Goal: Information Seeking & Learning: Check status

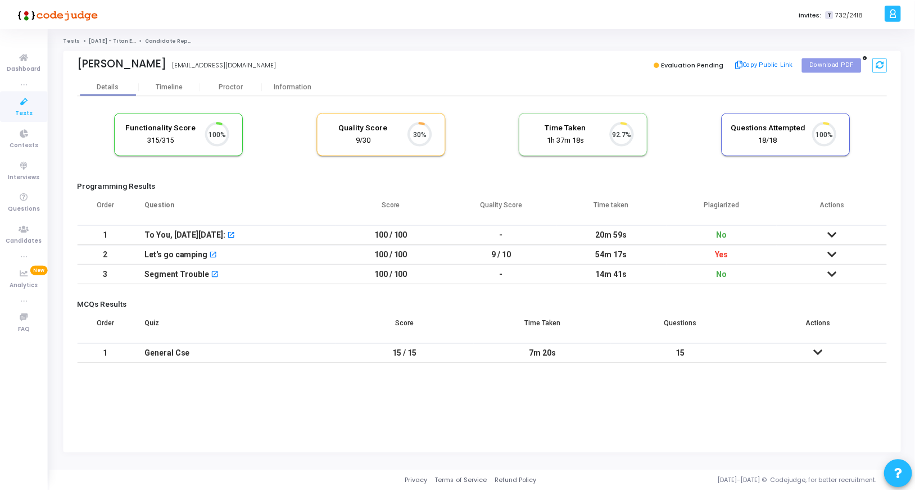
scroll to position [24, 29]
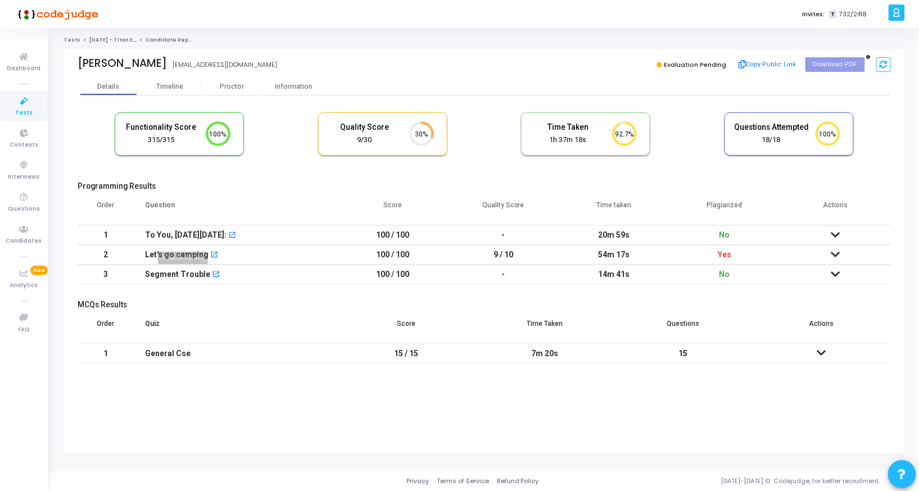
click at [184, 239] on div "To You, [DATE][DATE]:" at bounding box center [186, 235] width 82 height 19
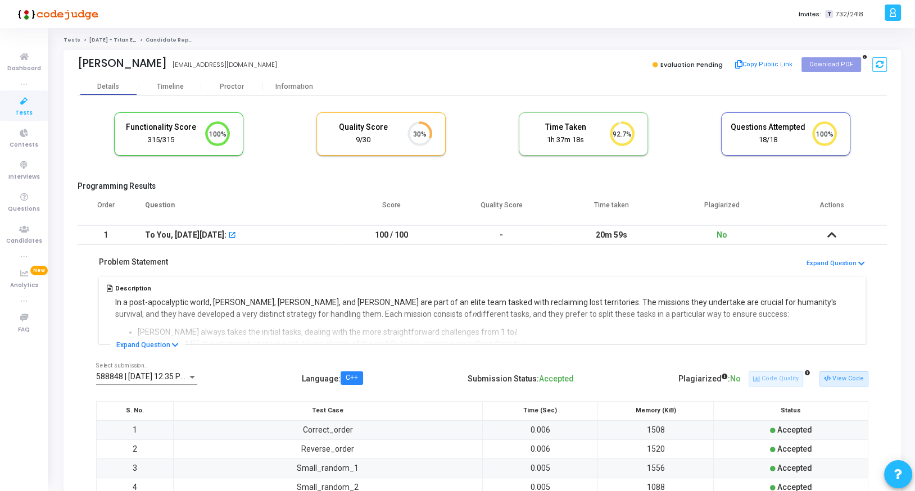
scroll to position [33, 0]
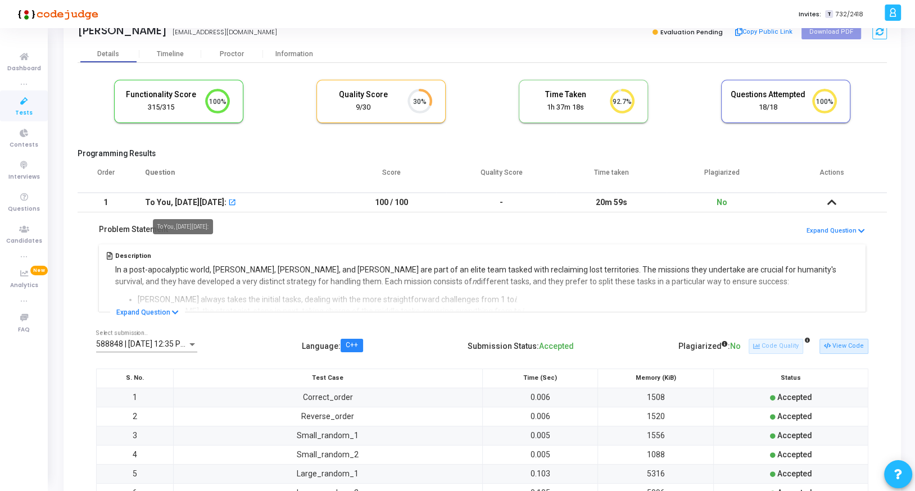
click at [176, 197] on div "To You, [DATE][DATE]:" at bounding box center [186, 202] width 82 height 19
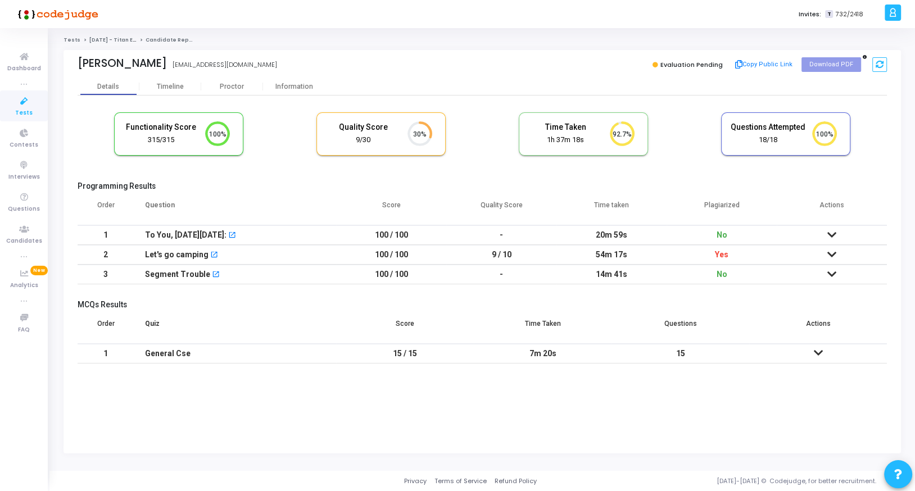
scroll to position [0, 0]
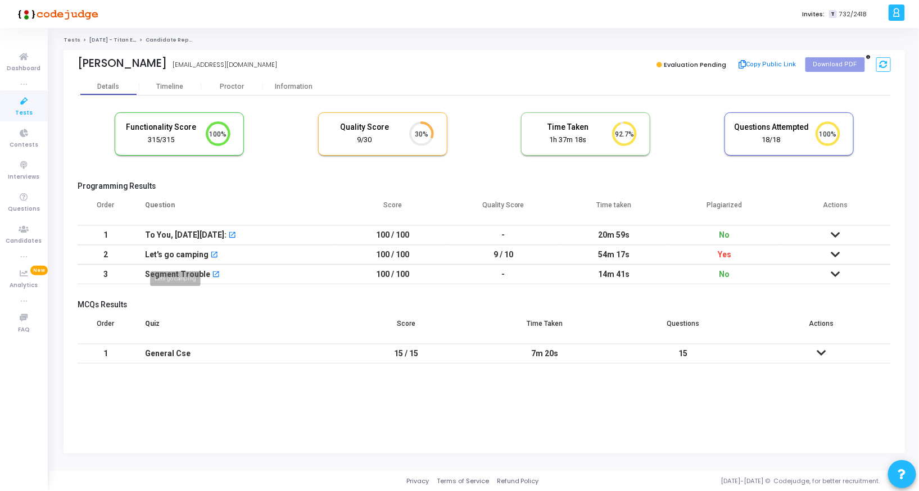
click at [173, 251] on div "Let's go camping" at bounding box center [177, 255] width 64 height 19
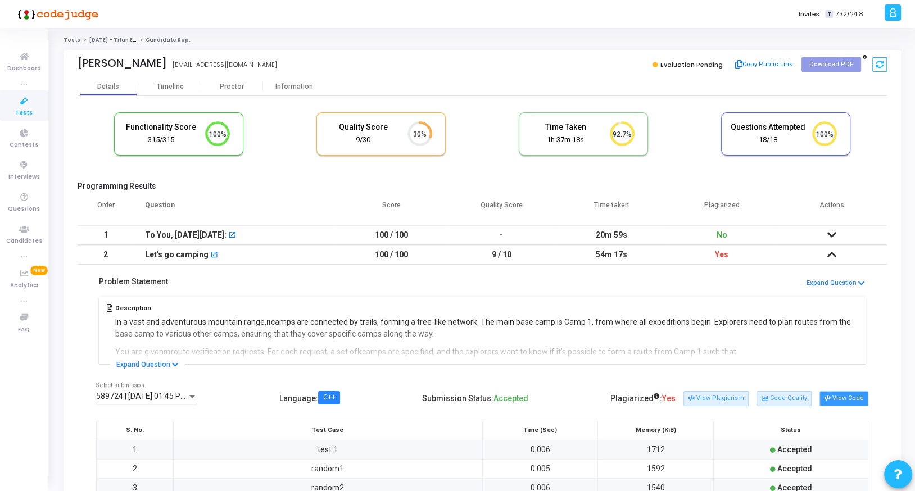
click at [845, 401] on button "View Code" at bounding box center [844, 398] width 49 height 15
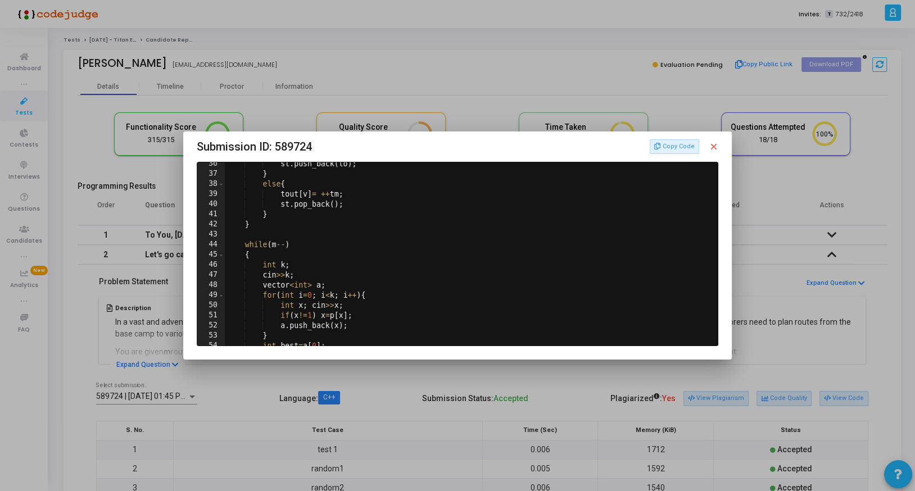
scroll to position [485, 0]
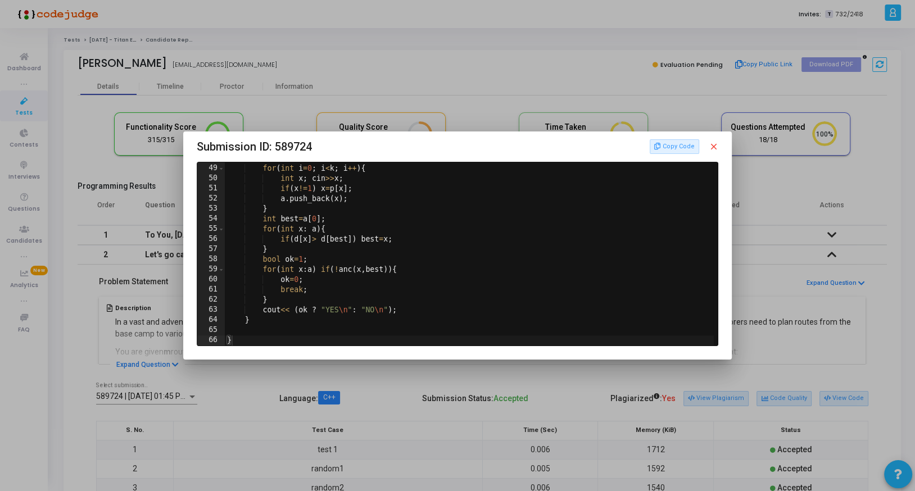
click at [262, 391] on div at bounding box center [457, 245] width 915 height 491
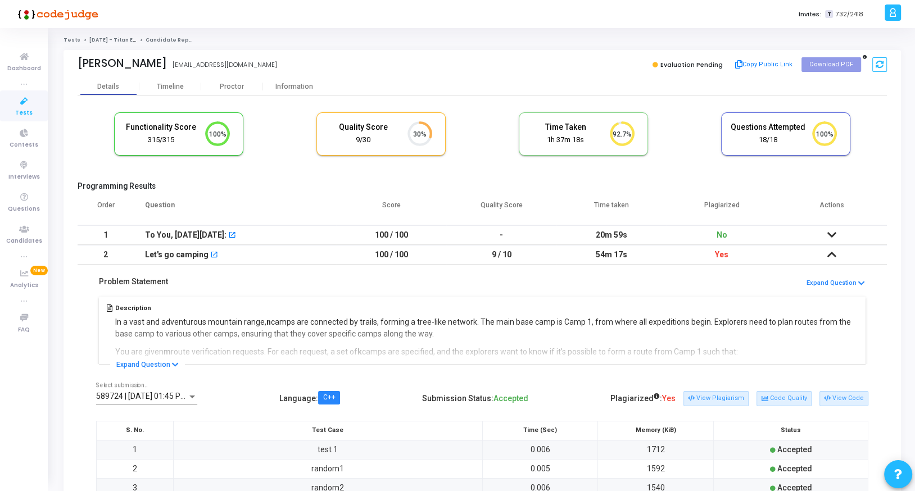
click at [205, 78] on div "Neha Tomar ifi2022001@iiita.ac.in Evaluation Pending Copy Public Link Download …" at bounding box center [482, 64] width 809 height 28
click at [228, 86] on div "Proctor" at bounding box center [232, 87] width 62 height 8
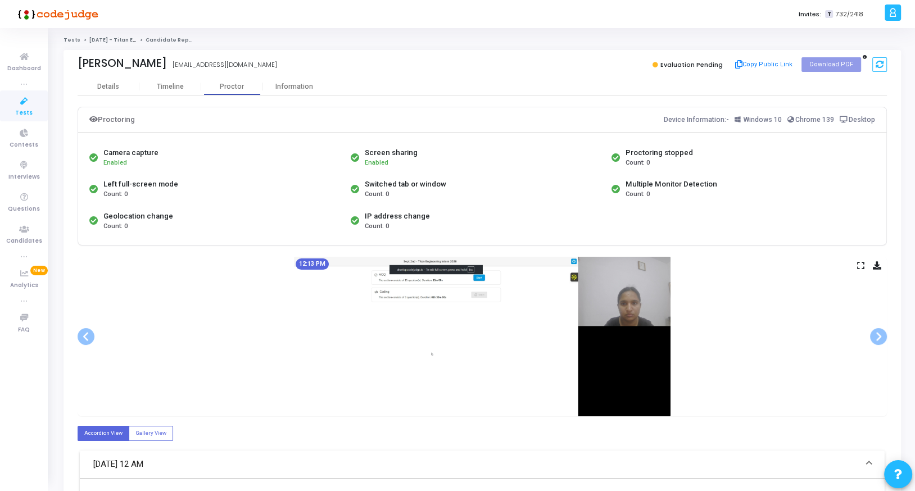
click at [859, 262] on icon at bounding box center [860, 265] width 7 height 6
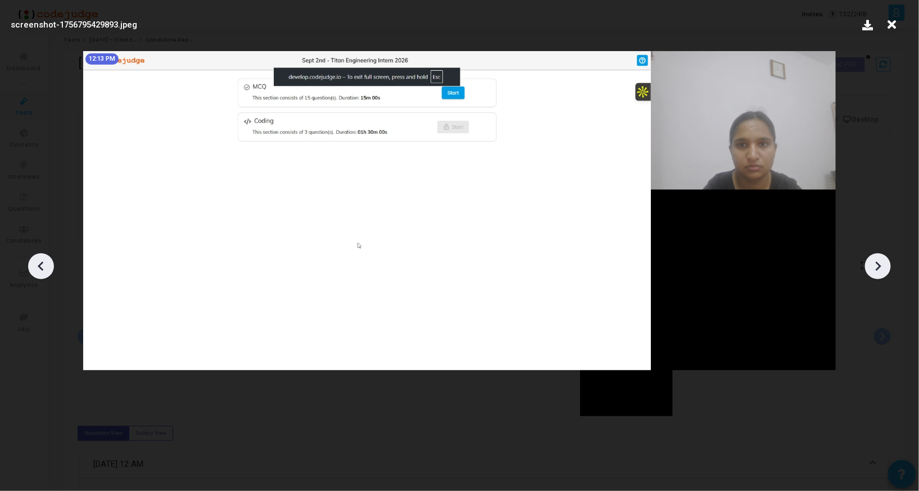
click at [872, 256] on div at bounding box center [878, 267] width 26 height 26
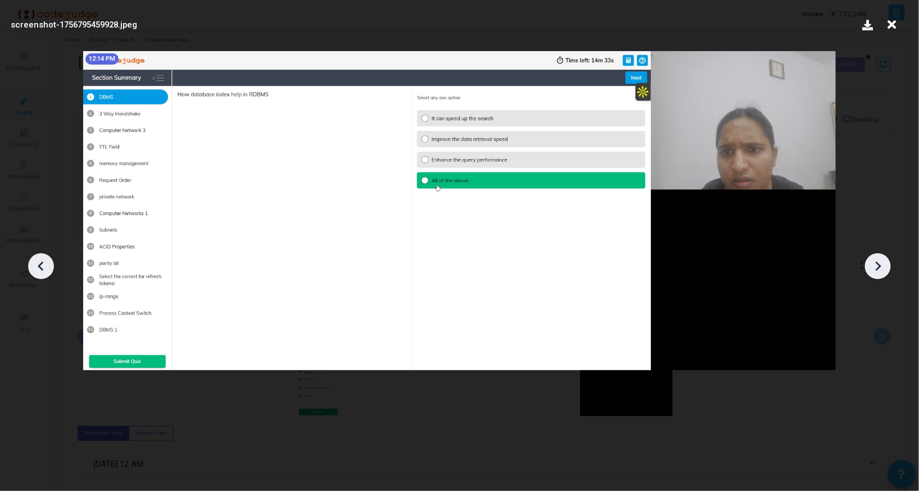
click at [872, 256] on div at bounding box center [878, 267] width 26 height 26
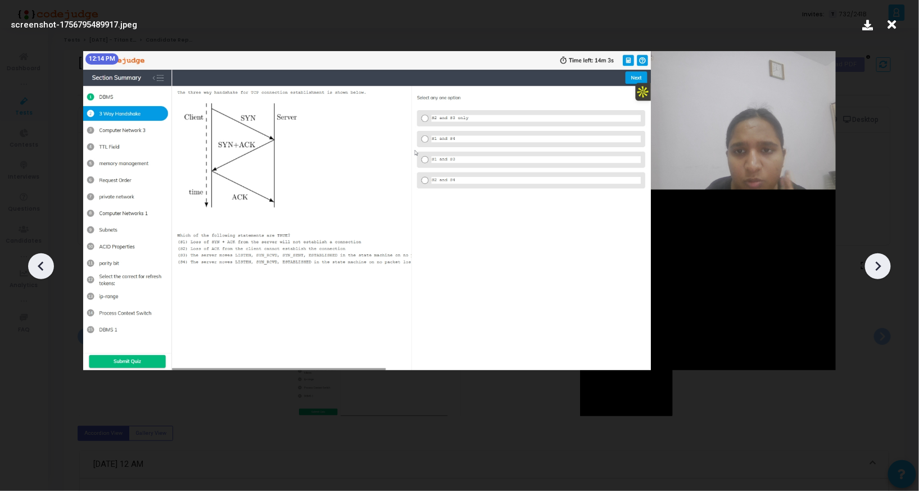
click at [872, 256] on div at bounding box center [878, 267] width 26 height 26
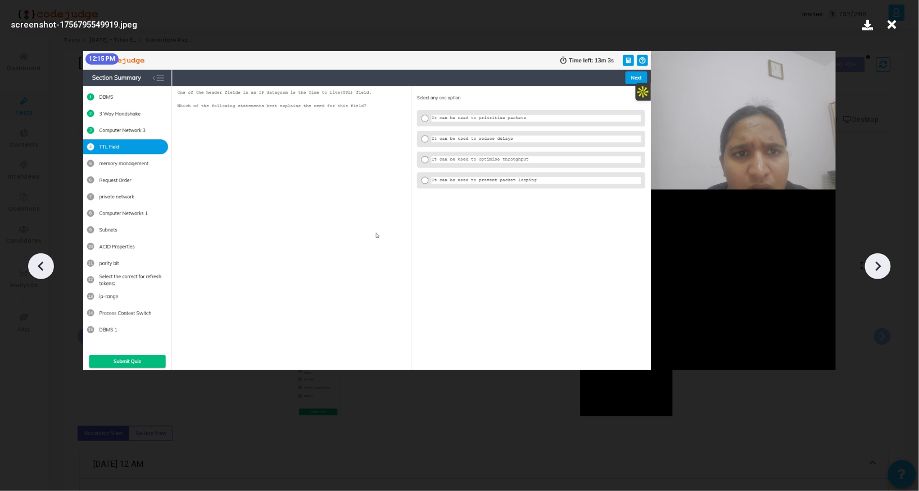
click at [872, 256] on div at bounding box center [878, 267] width 26 height 26
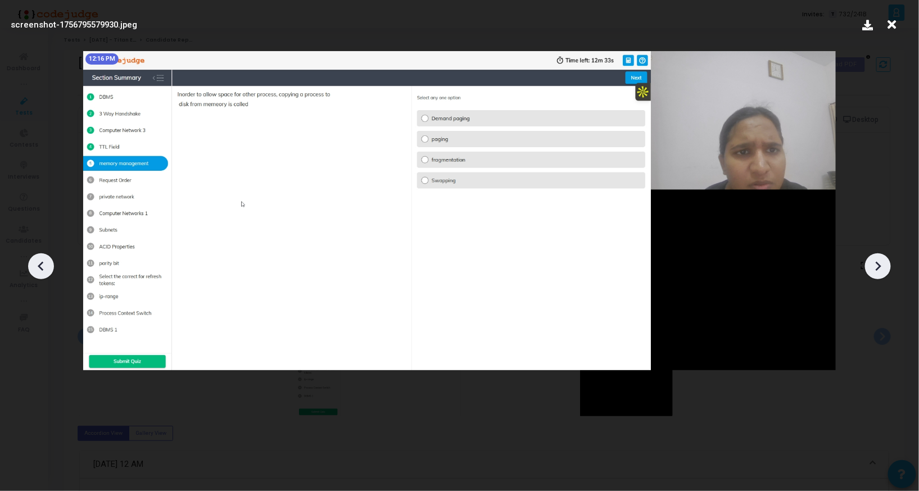
click at [872, 256] on div at bounding box center [878, 267] width 26 height 26
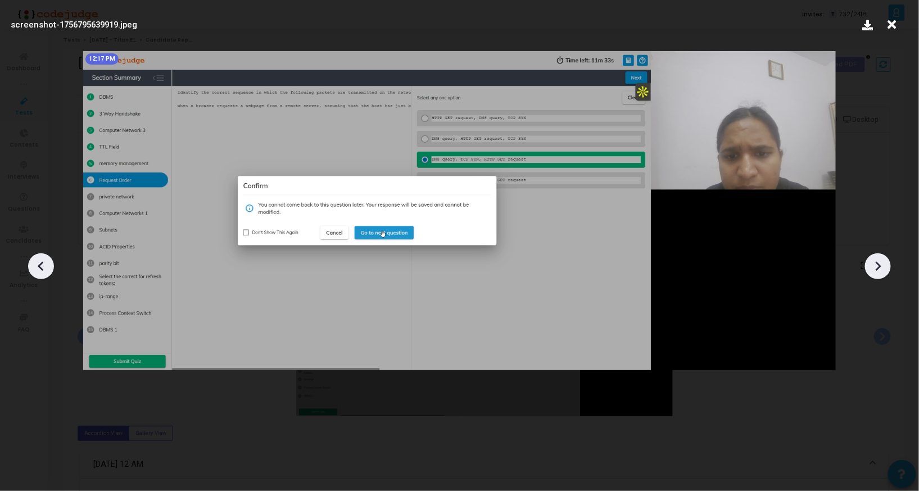
click at [872, 256] on div at bounding box center [878, 267] width 26 height 26
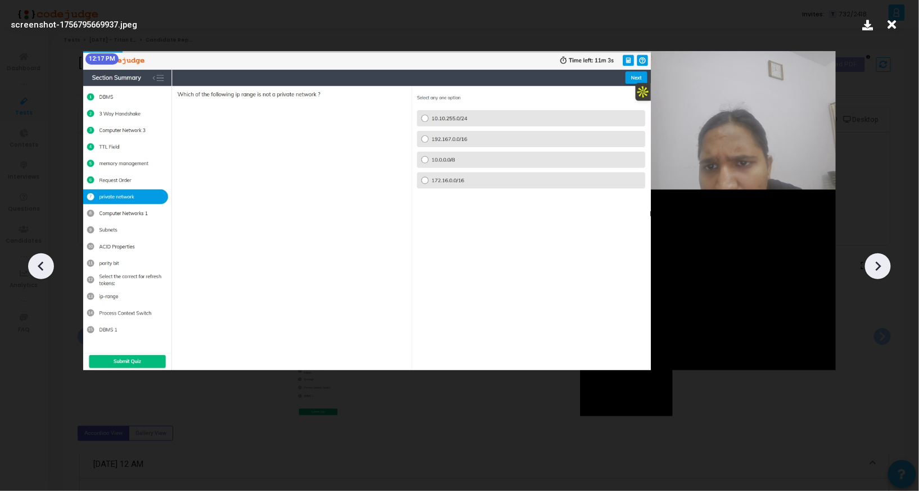
click at [872, 256] on div at bounding box center [878, 267] width 26 height 26
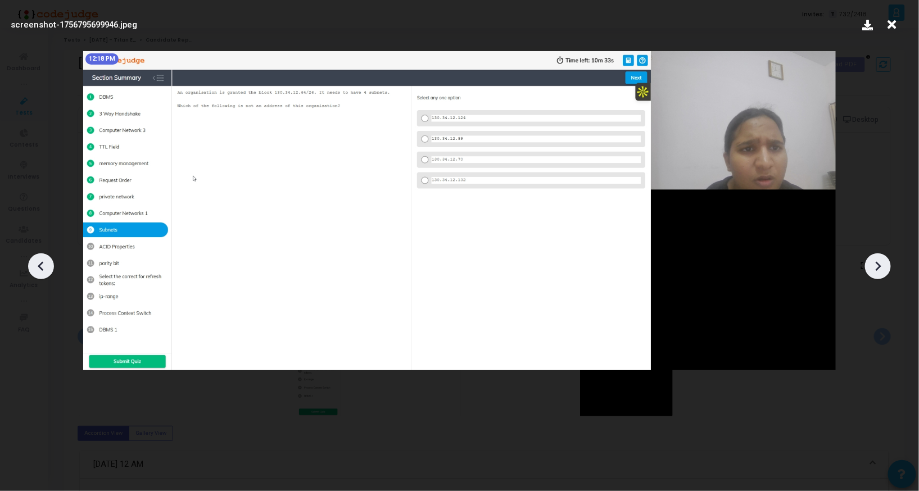
click at [872, 256] on div at bounding box center [878, 267] width 26 height 26
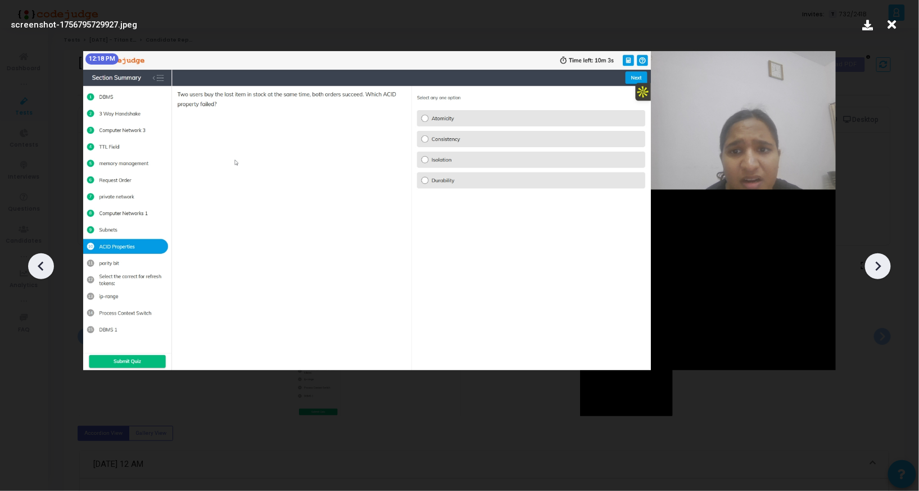
click at [872, 256] on div at bounding box center [878, 267] width 26 height 26
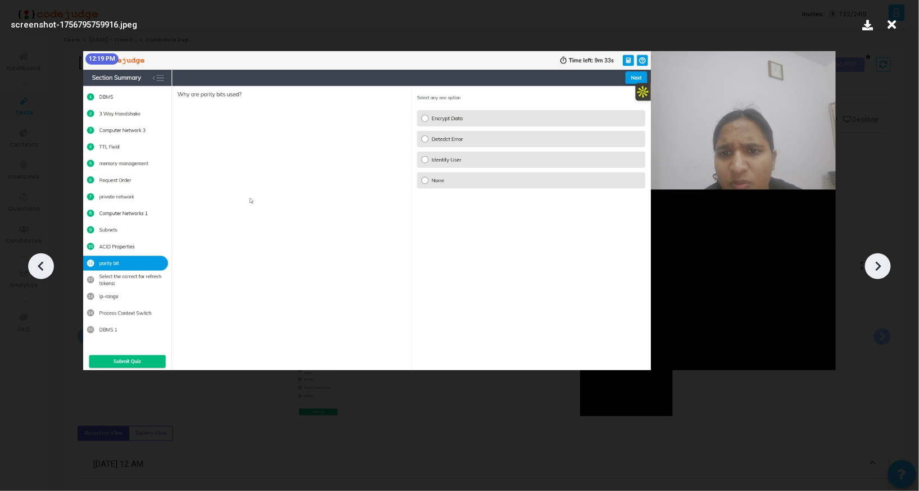
click at [872, 256] on div at bounding box center [878, 267] width 26 height 26
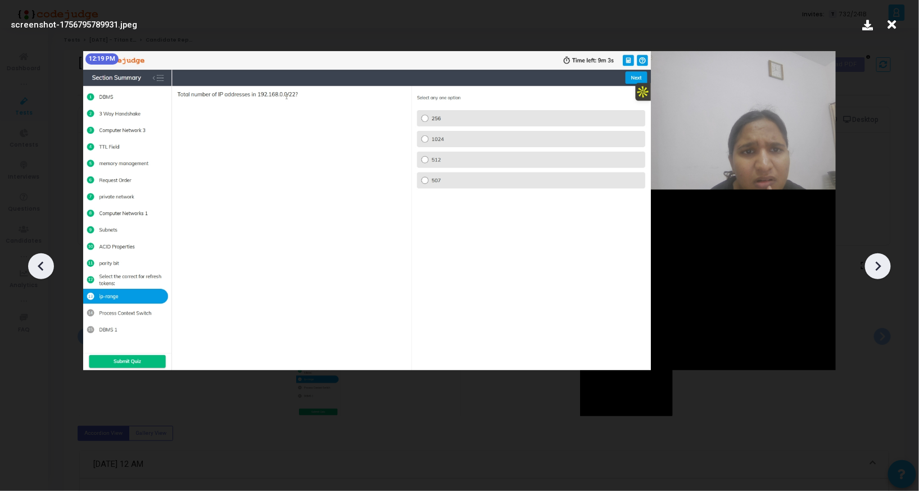
click at [872, 256] on div at bounding box center [878, 267] width 26 height 26
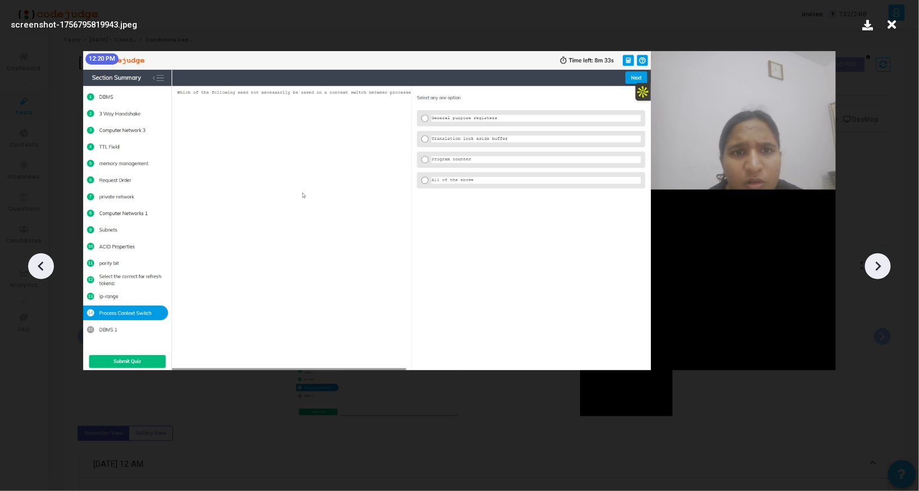
click at [872, 256] on div at bounding box center [878, 267] width 26 height 26
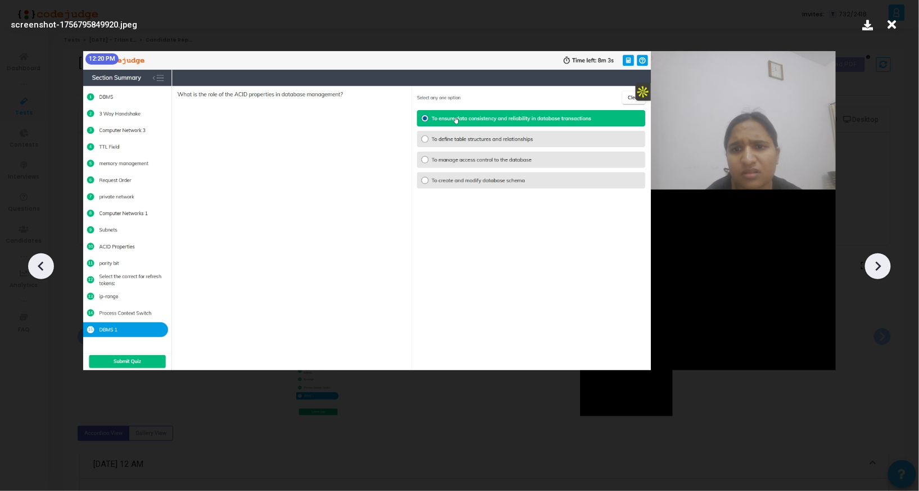
click at [872, 256] on div at bounding box center [878, 267] width 26 height 26
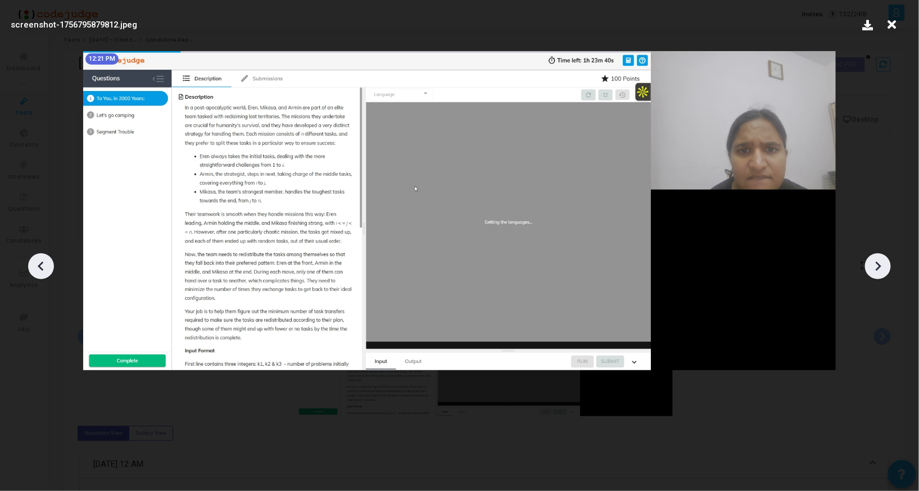
click at [872, 256] on div at bounding box center [878, 267] width 26 height 26
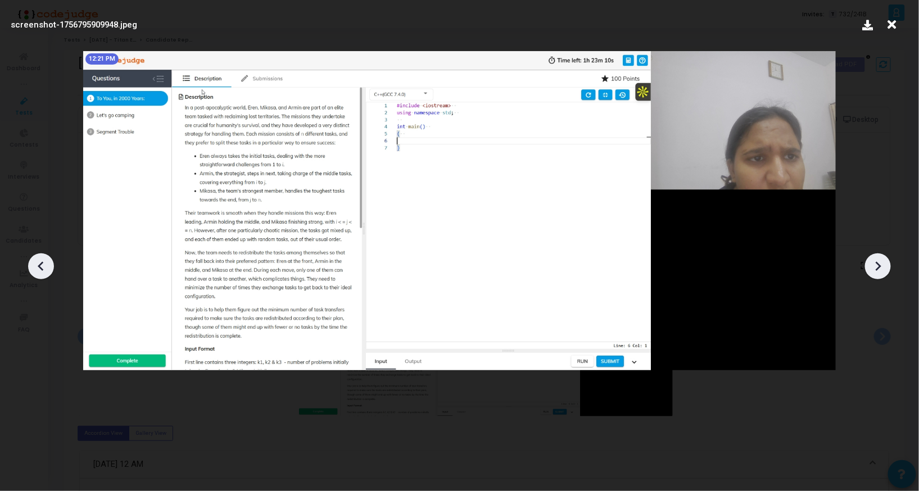
click at [872, 256] on div at bounding box center [878, 267] width 26 height 26
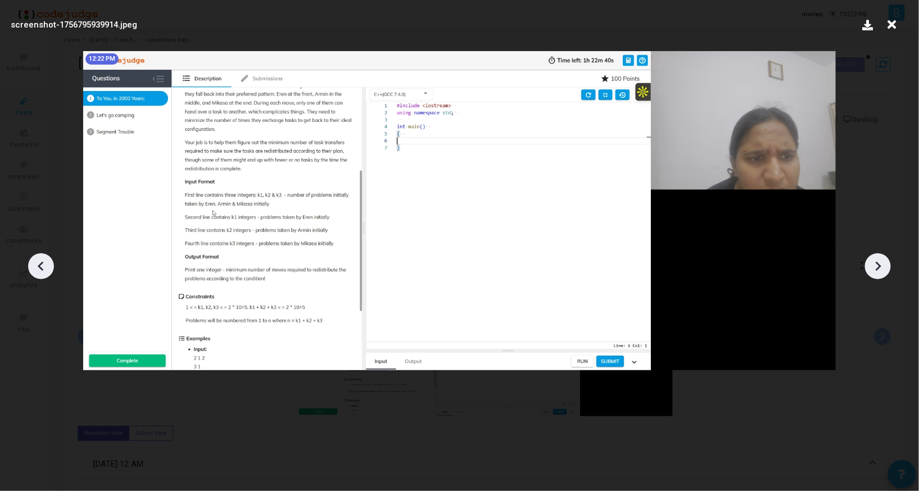
click at [872, 256] on div at bounding box center [878, 267] width 26 height 26
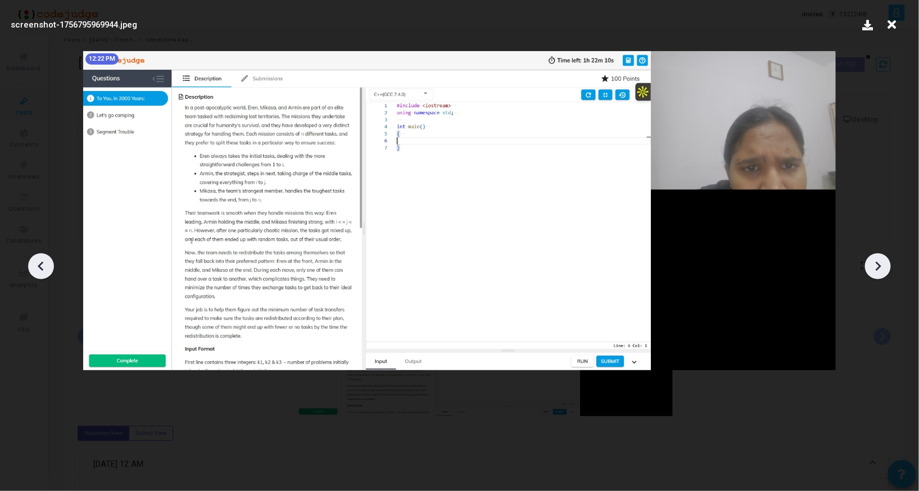
click at [872, 256] on div at bounding box center [878, 267] width 26 height 26
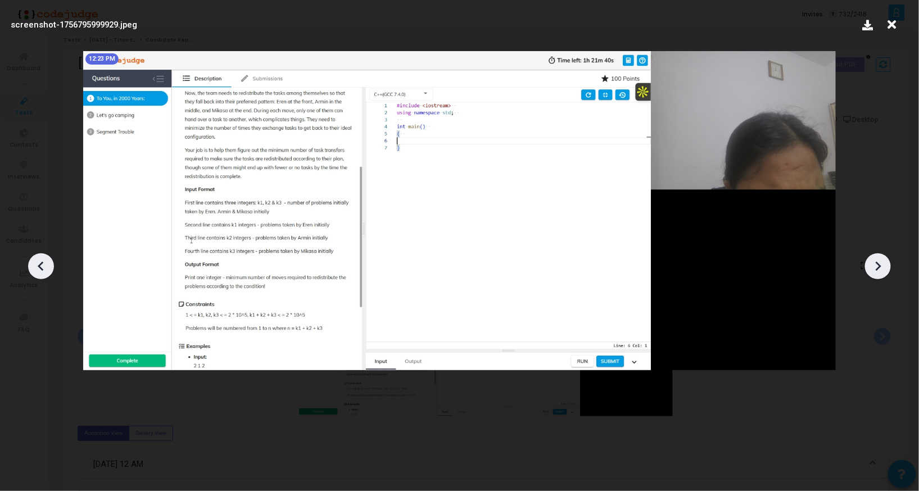
click at [872, 256] on div at bounding box center [878, 267] width 26 height 26
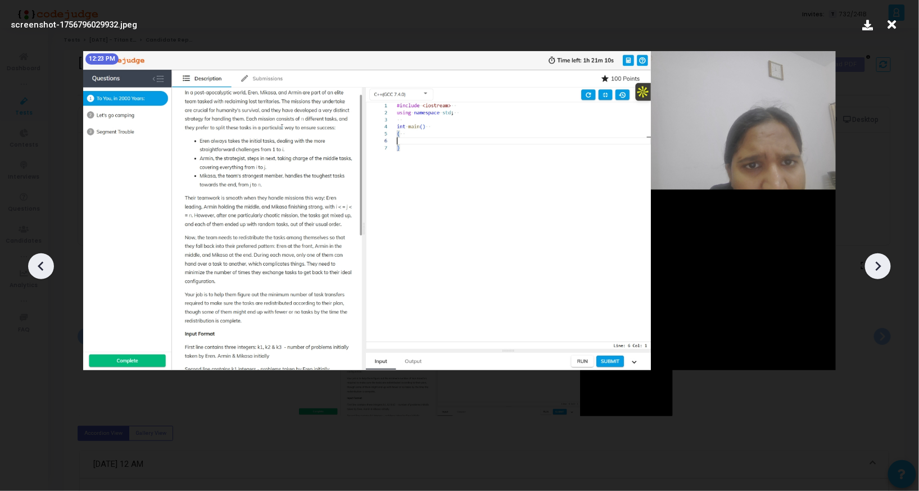
click at [872, 256] on div at bounding box center [878, 267] width 26 height 26
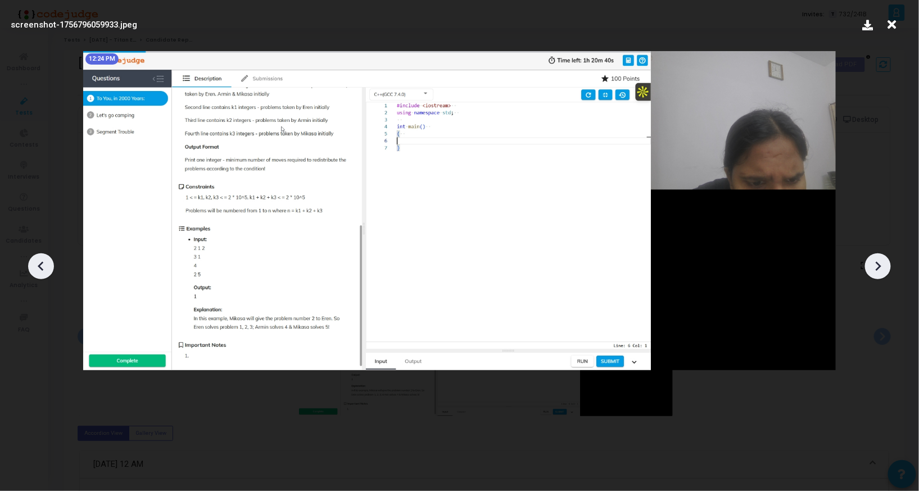
click at [872, 256] on div at bounding box center [878, 267] width 26 height 26
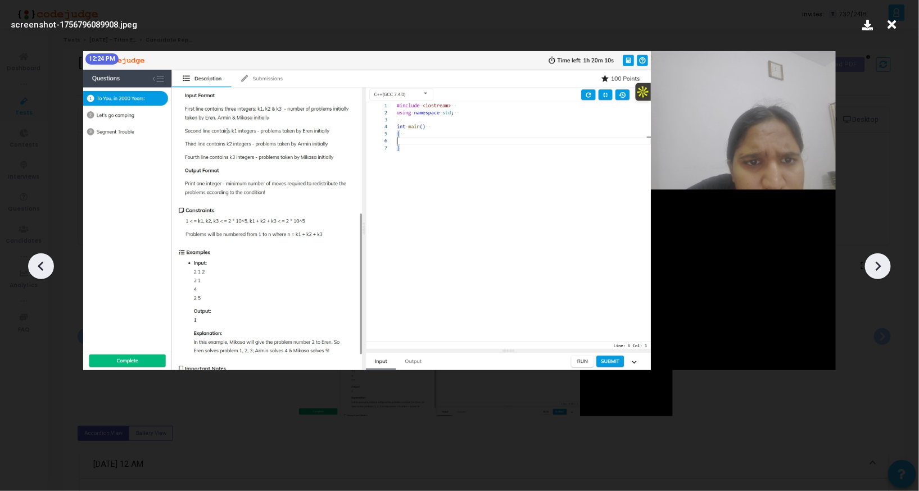
click at [872, 256] on div at bounding box center [878, 267] width 26 height 26
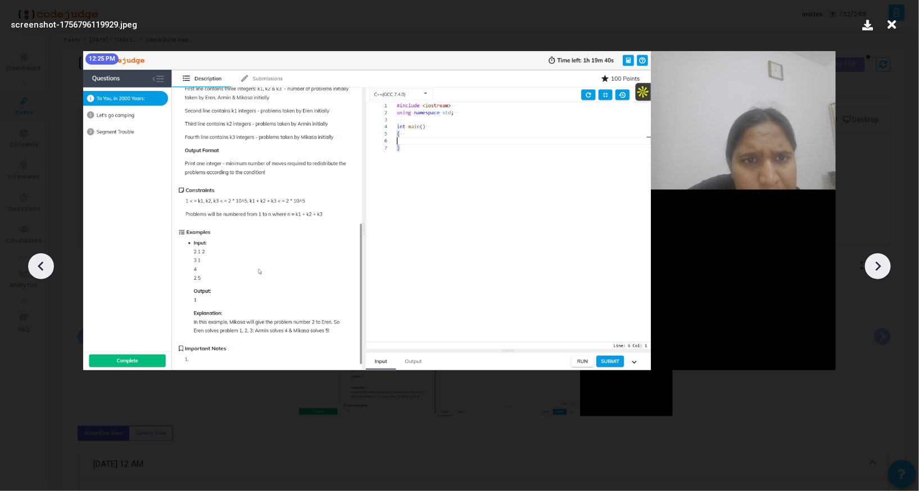
click at [872, 256] on div at bounding box center [878, 267] width 26 height 26
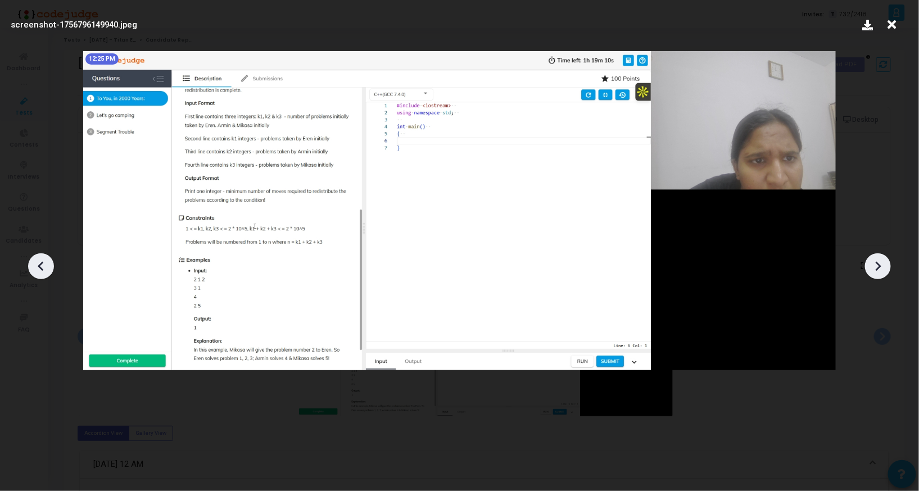
click at [872, 256] on div at bounding box center [878, 267] width 26 height 26
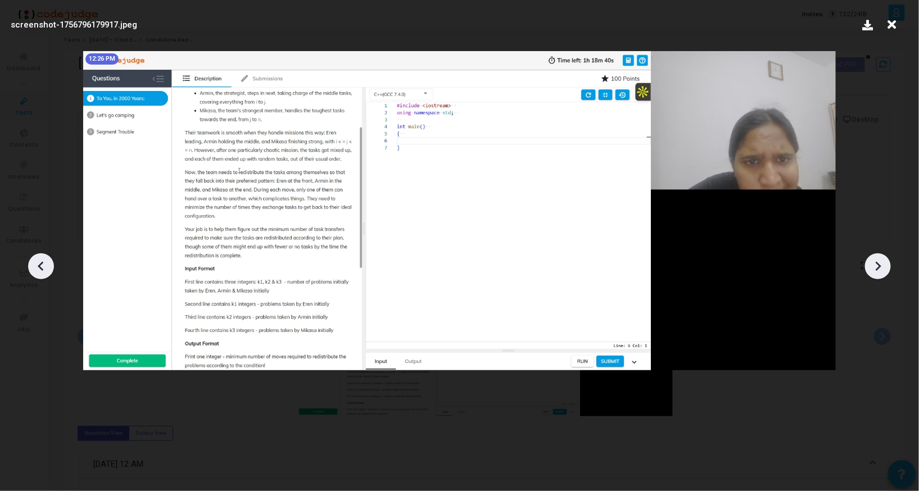
click at [872, 256] on div at bounding box center [878, 267] width 26 height 26
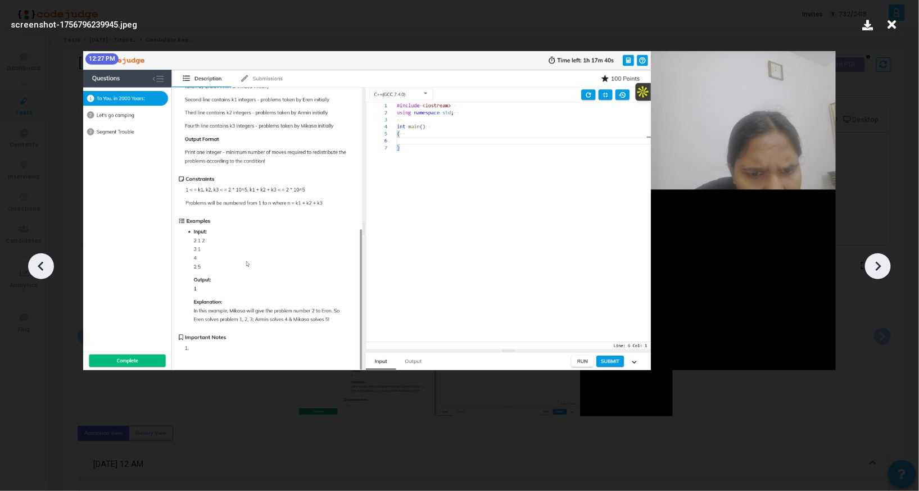
click at [872, 256] on div at bounding box center [878, 267] width 26 height 26
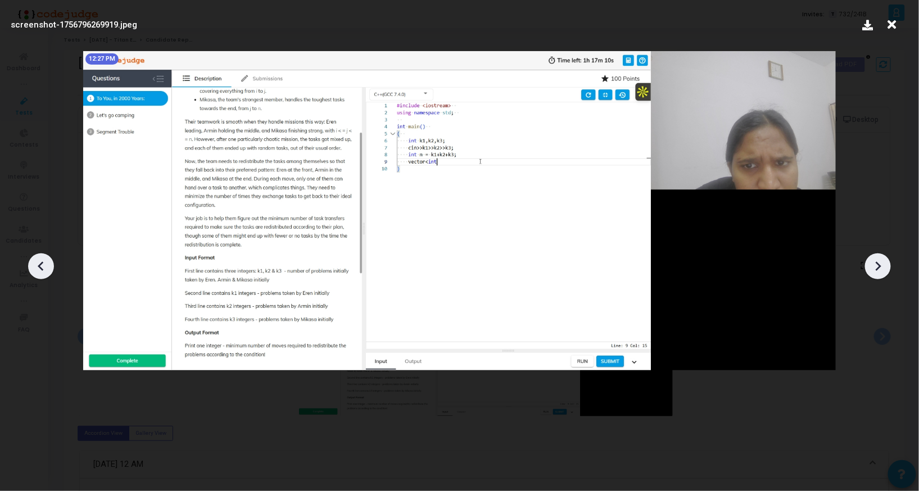
click at [872, 256] on div at bounding box center [878, 267] width 26 height 26
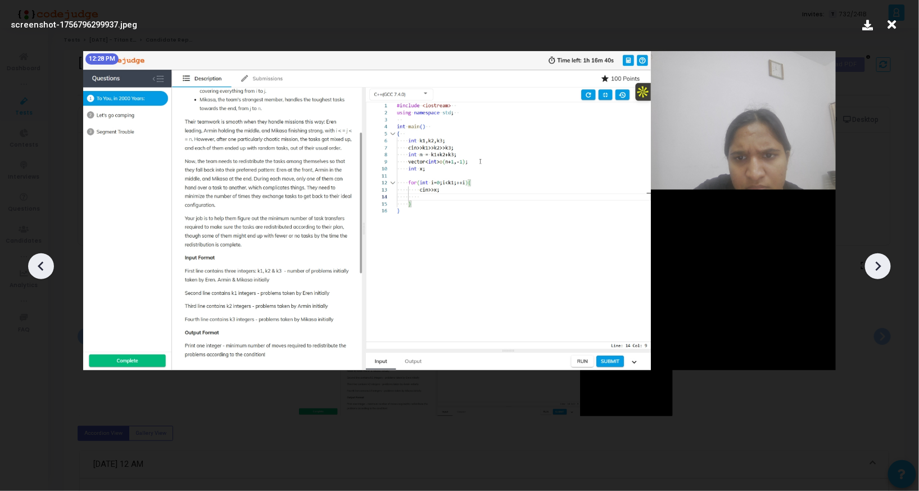
click at [872, 256] on div at bounding box center [878, 267] width 26 height 26
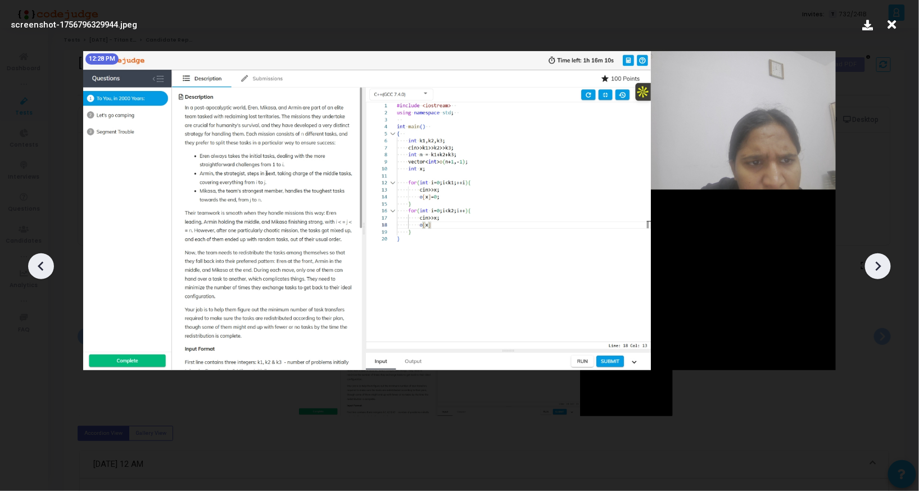
click at [872, 256] on div at bounding box center [878, 267] width 26 height 26
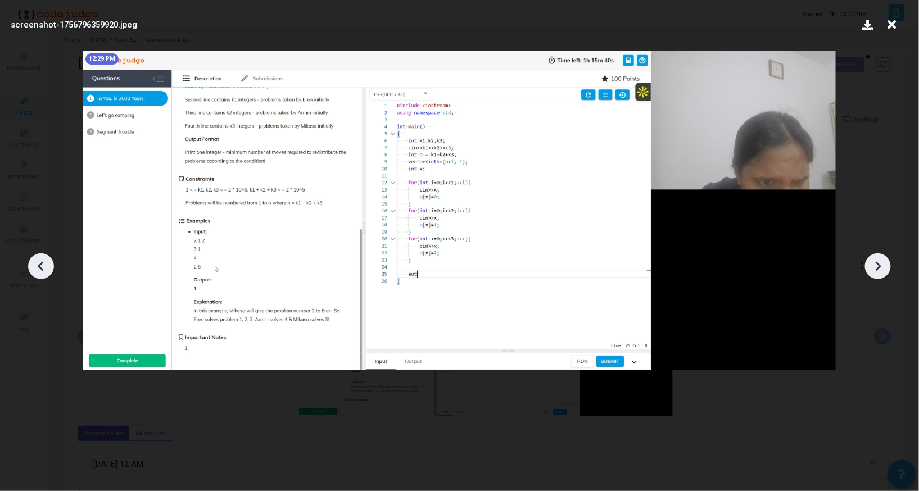
click at [872, 256] on div at bounding box center [878, 267] width 26 height 26
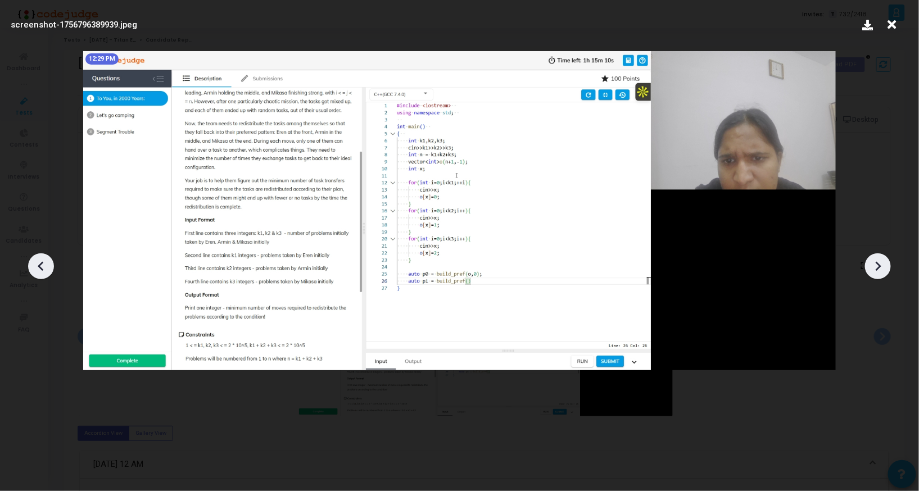
click at [872, 256] on div at bounding box center [878, 267] width 26 height 26
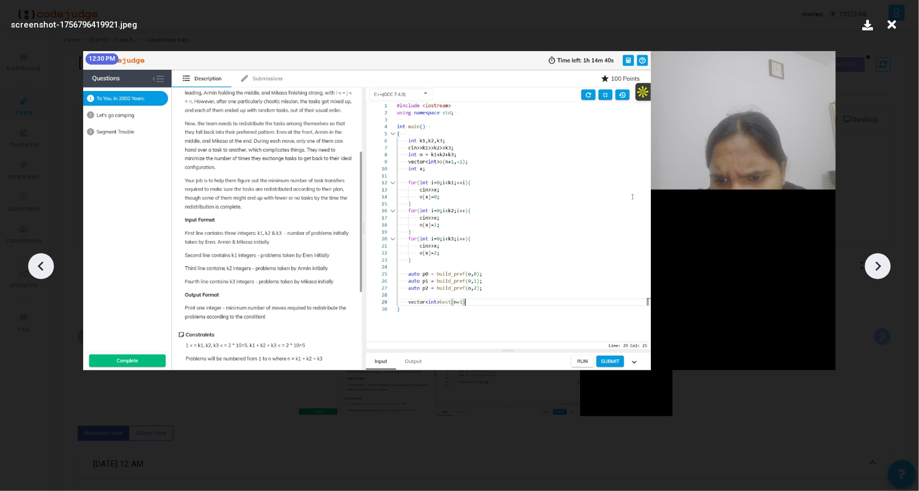
click at [872, 256] on div at bounding box center [878, 267] width 26 height 26
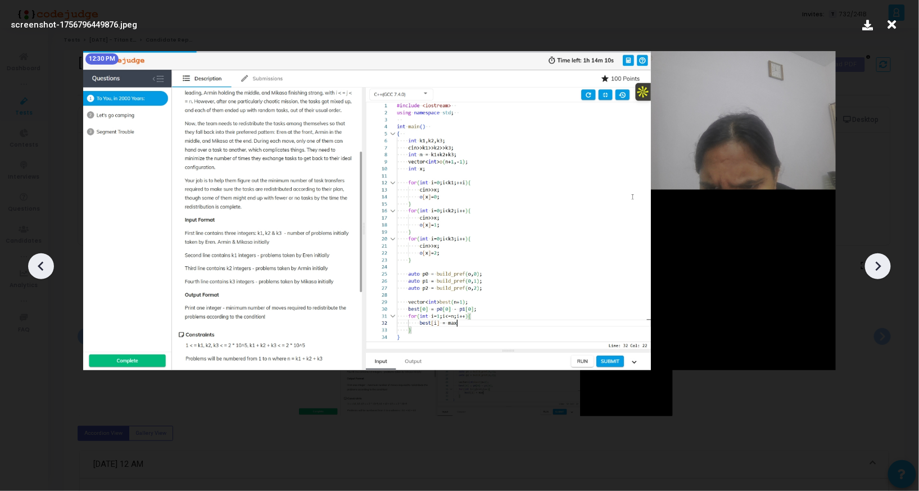
click at [872, 256] on div at bounding box center [878, 267] width 26 height 26
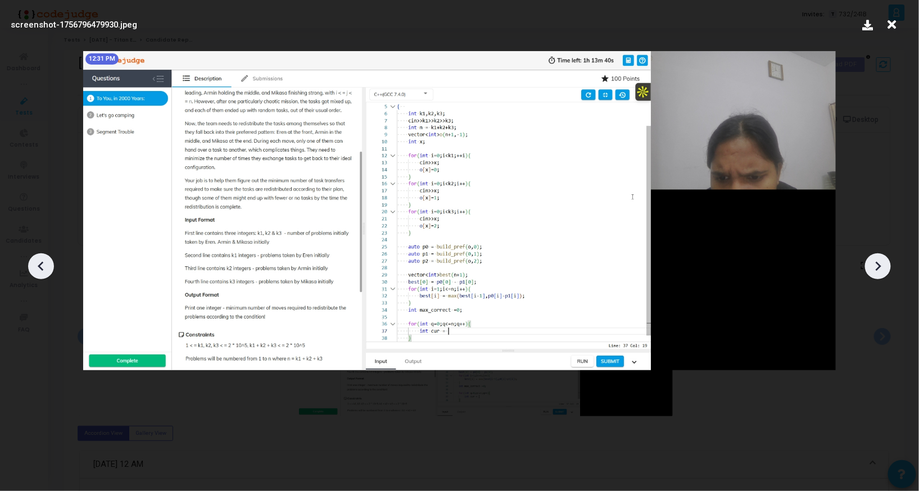
click at [872, 256] on div at bounding box center [878, 267] width 26 height 26
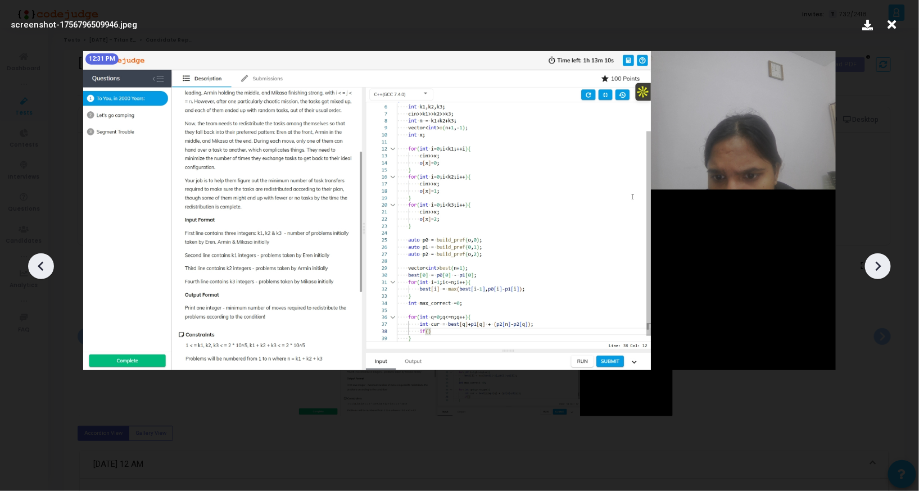
click at [872, 256] on div at bounding box center [878, 267] width 26 height 26
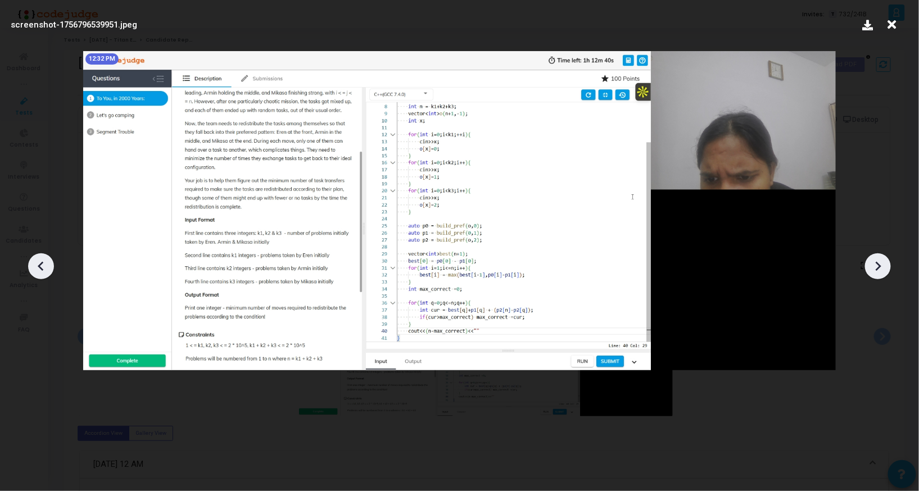
click at [872, 256] on div at bounding box center [878, 267] width 26 height 26
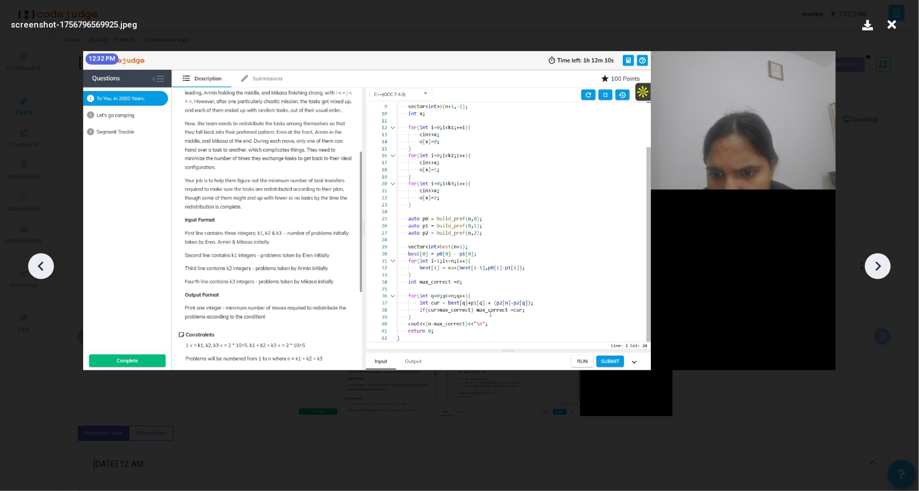
click at [872, 256] on div at bounding box center [878, 267] width 26 height 26
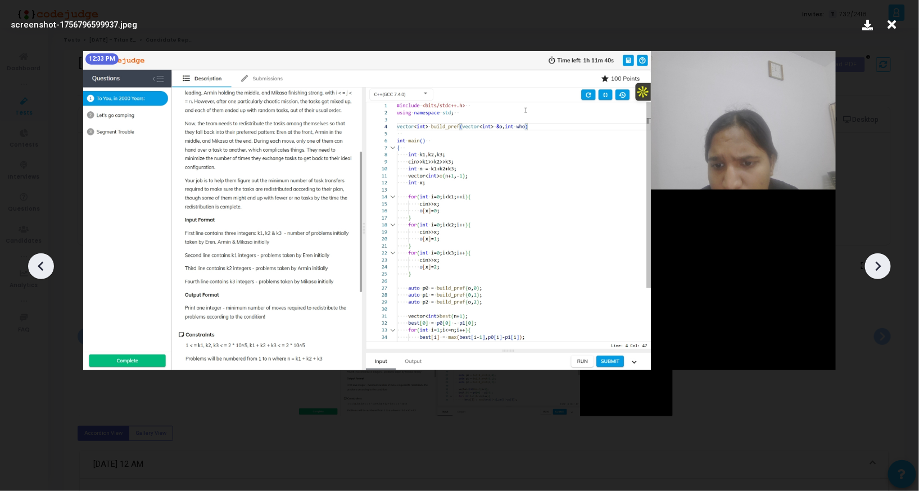
click at [872, 256] on div at bounding box center [878, 267] width 26 height 26
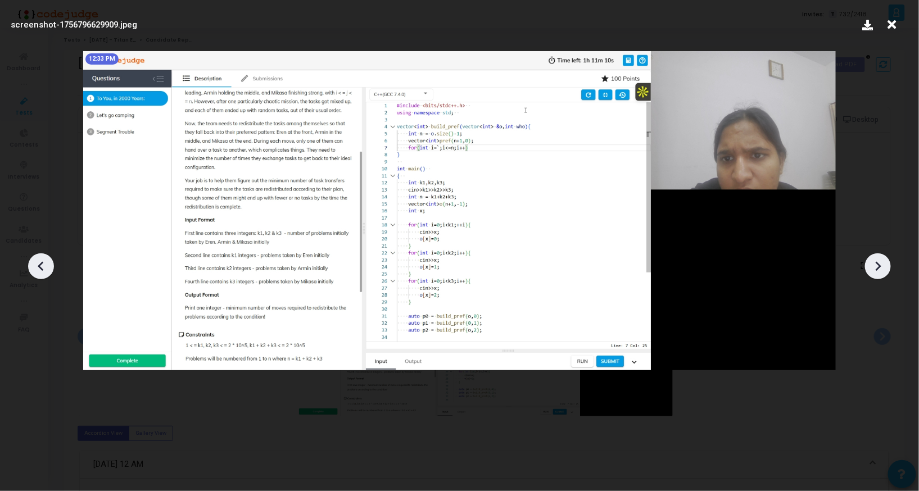
click at [872, 256] on div at bounding box center [878, 267] width 26 height 26
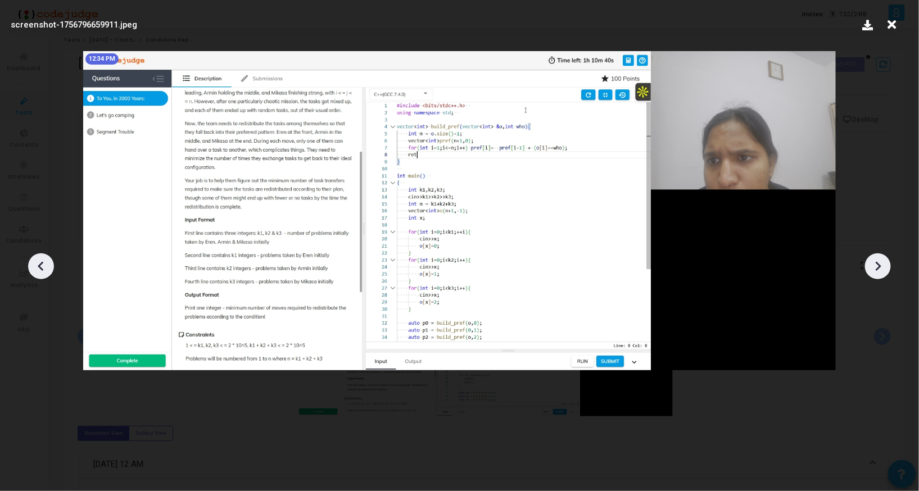
click at [872, 256] on div at bounding box center [878, 267] width 26 height 26
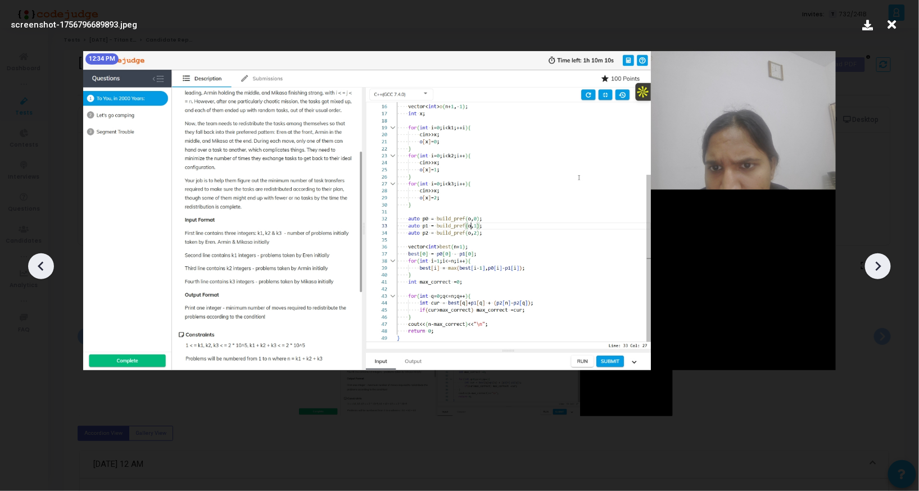
click at [872, 256] on div at bounding box center [878, 267] width 26 height 26
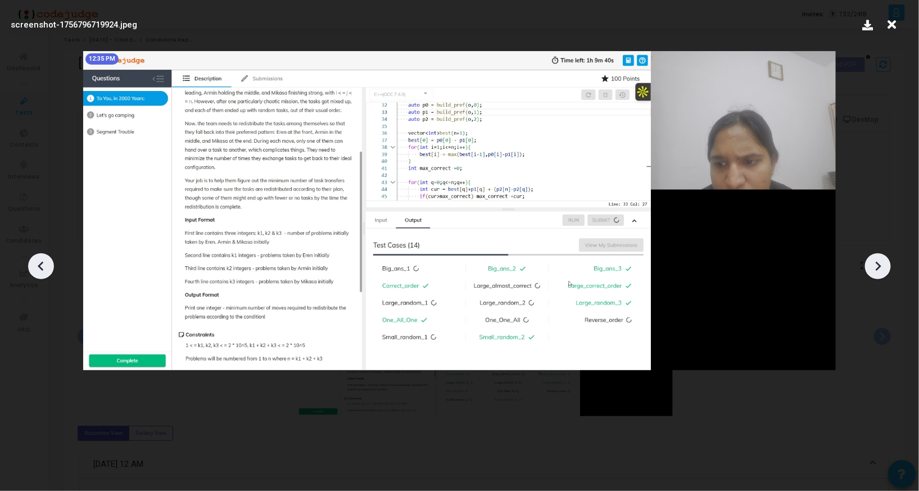
click at [872, 256] on div at bounding box center [878, 267] width 26 height 26
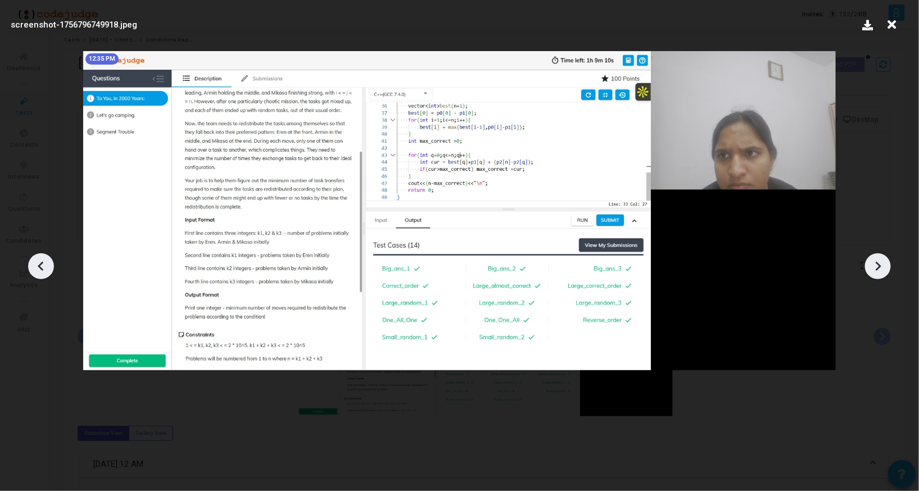
click at [872, 256] on div at bounding box center [878, 267] width 26 height 26
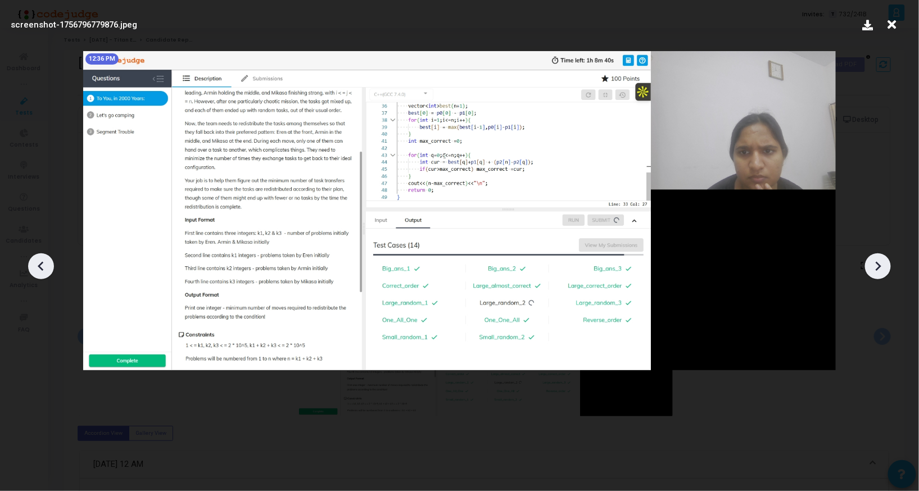
click at [872, 256] on div at bounding box center [878, 267] width 26 height 26
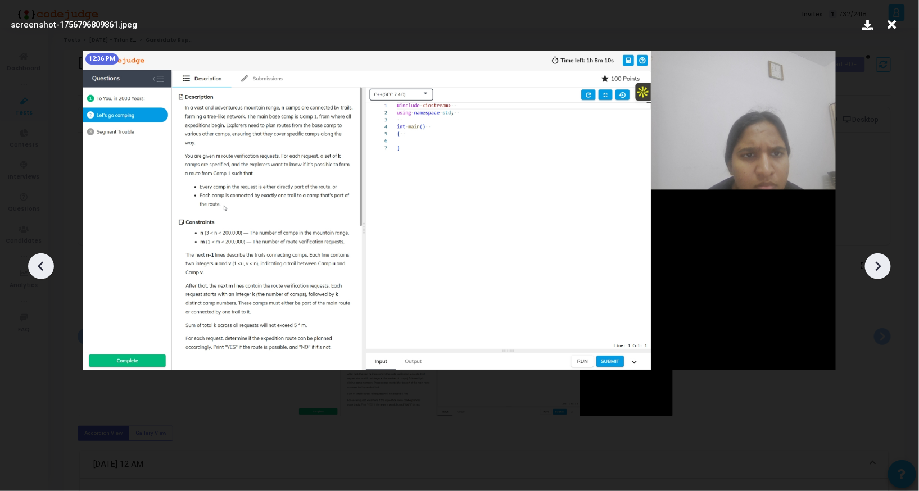
click at [872, 256] on div at bounding box center [878, 267] width 26 height 26
click at [42, 268] on icon at bounding box center [41, 266] width 17 height 17
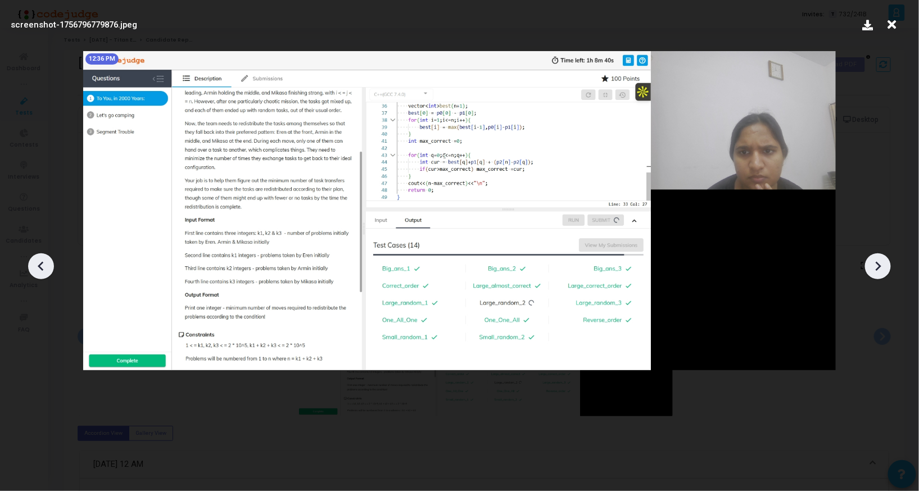
click at [42, 268] on icon at bounding box center [41, 266] width 17 height 17
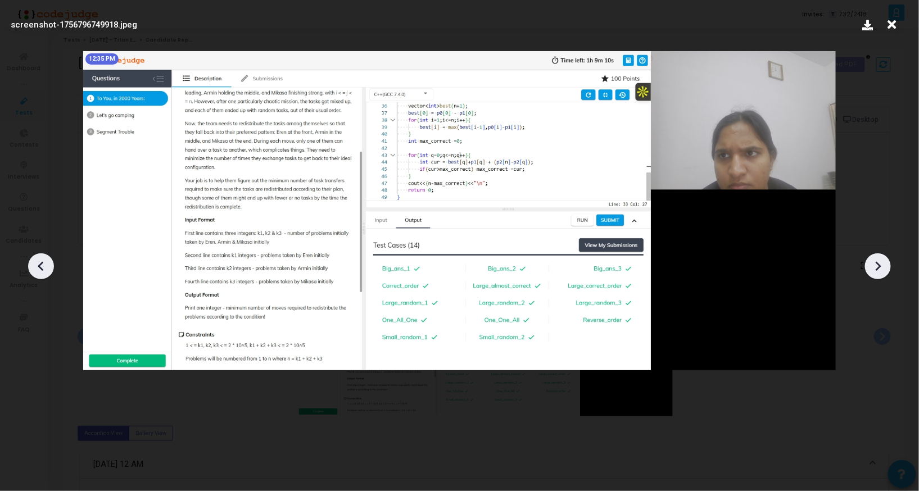
click at [42, 268] on icon at bounding box center [41, 266] width 17 height 17
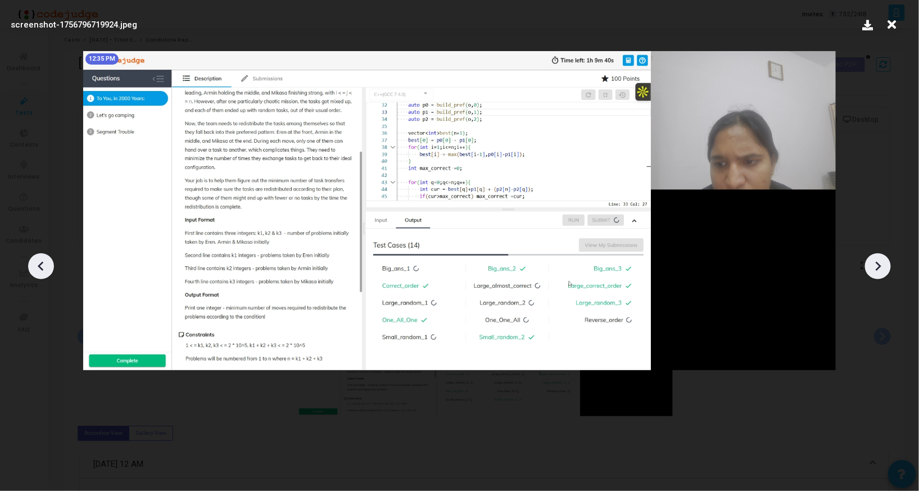
click at [42, 268] on icon at bounding box center [41, 266] width 17 height 17
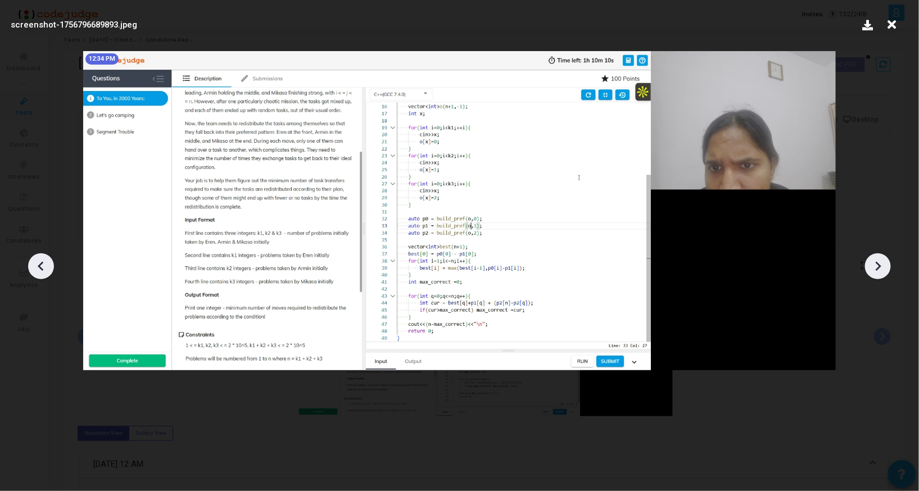
click at [53, 273] on div at bounding box center [459, 263] width 919 height 458
click at [44, 266] on icon at bounding box center [41, 266] width 17 height 17
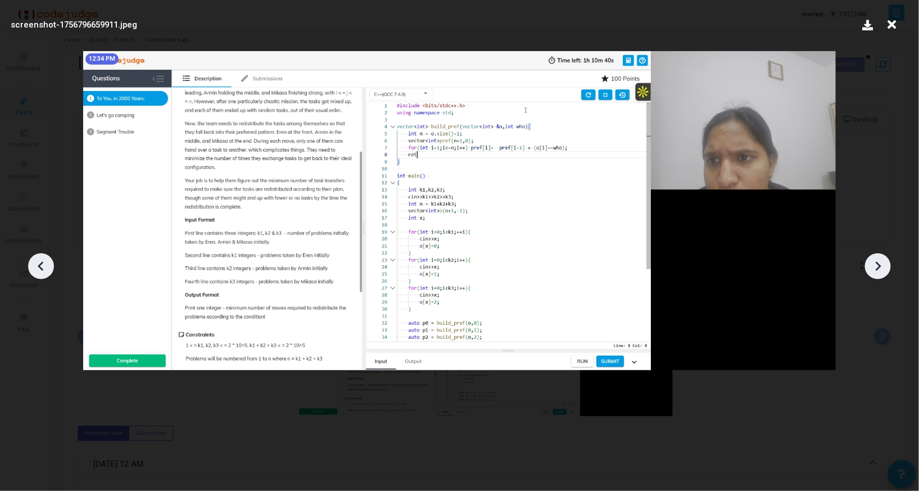
click at [44, 266] on icon at bounding box center [41, 266] width 17 height 17
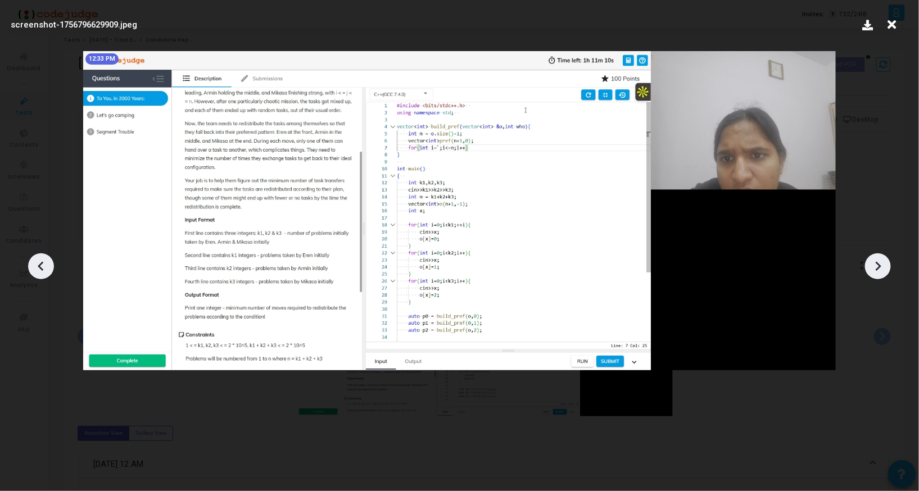
click at [44, 266] on icon at bounding box center [41, 266] width 17 height 17
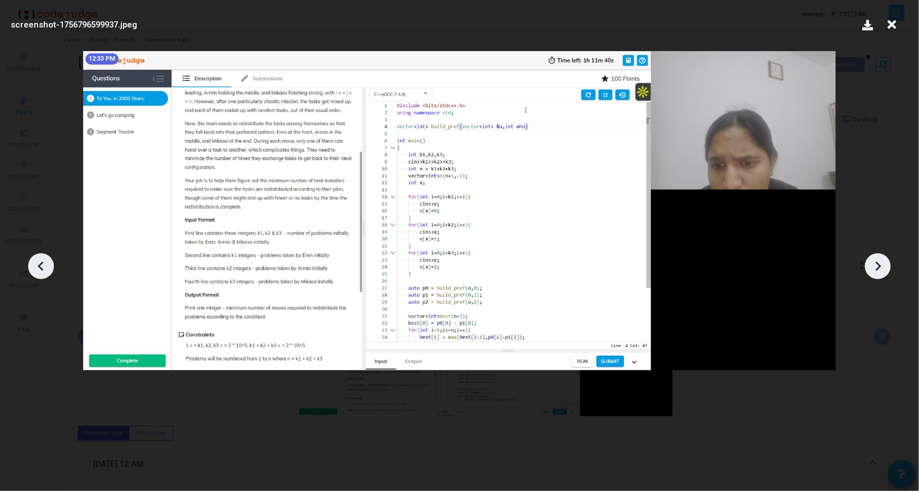
click at [44, 266] on icon at bounding box center [41, 266] width 17 height 17
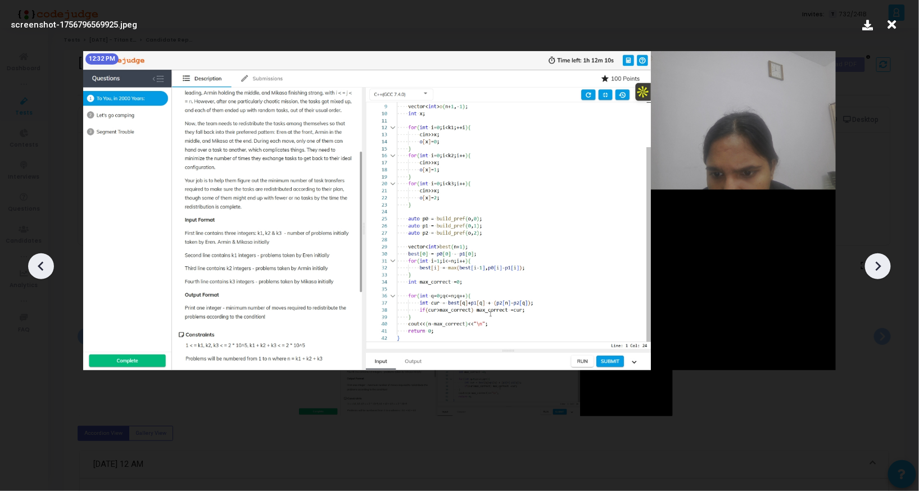
click at [44, 266] on icon at bounding box center [41, 266] width 17 height 17
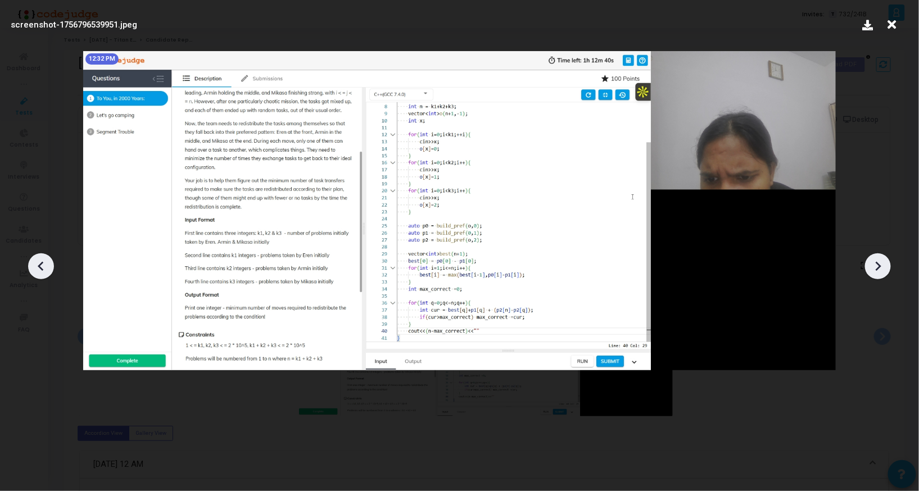
click at [44, 266] on icon at bounding box center [41, 266] width 17 height 17
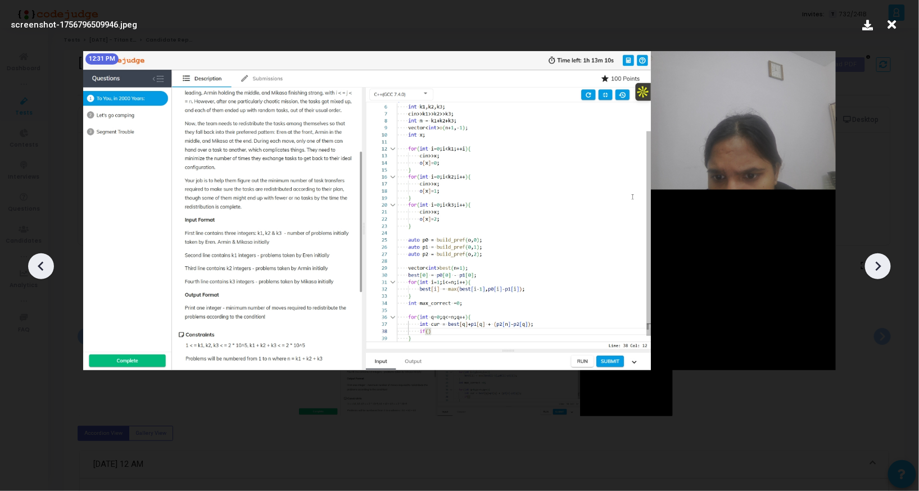
click at [44, 266] on icon at bounding box center [41, 266] width 17 height 17
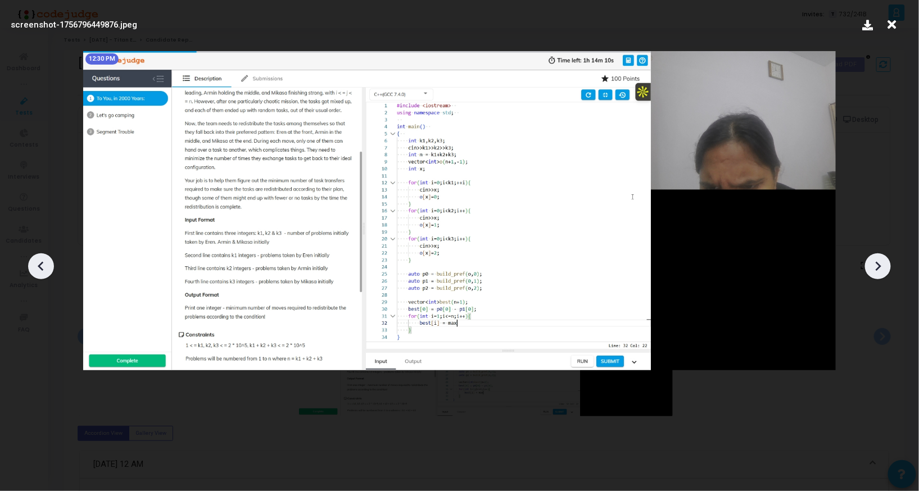
click at [44, 266] on icon at bounding box center [41, 266] width 17 height 17
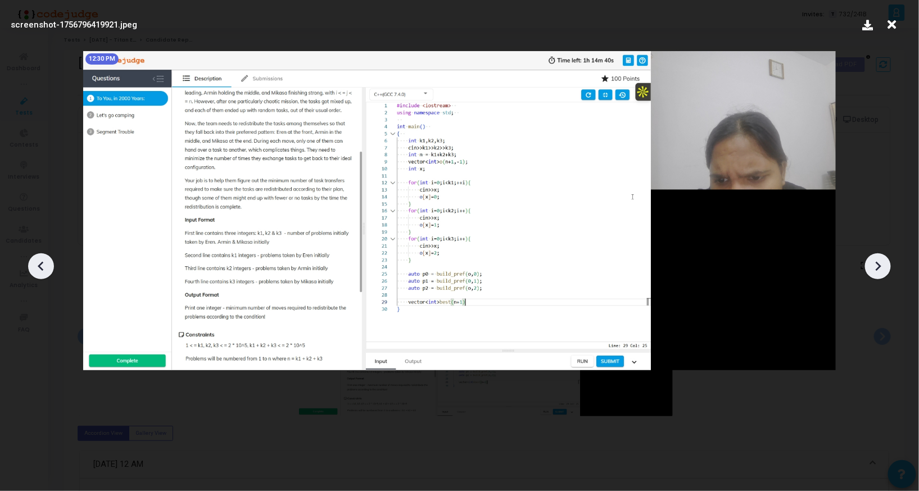
click at [44, 266] on icon at bounding box center [41, 266] width 17 height 17
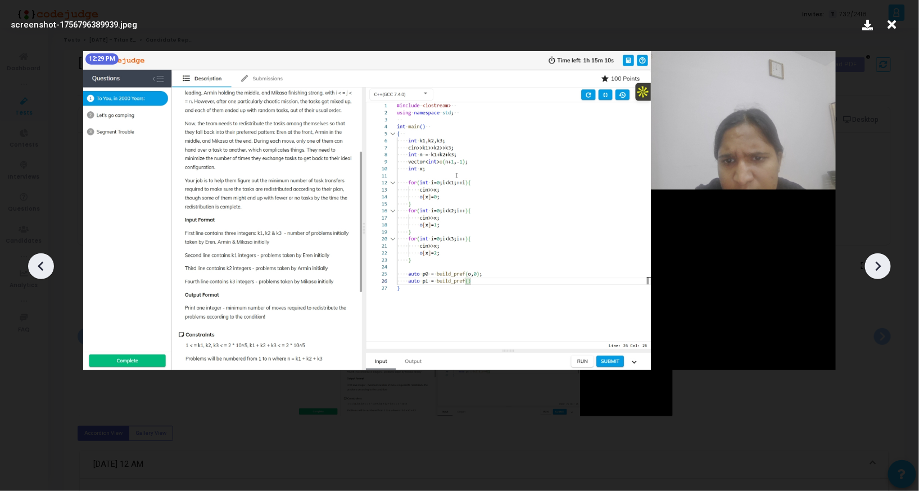
click at [44, 266] on icon at bounding box center [41, 266] width 17 height 17
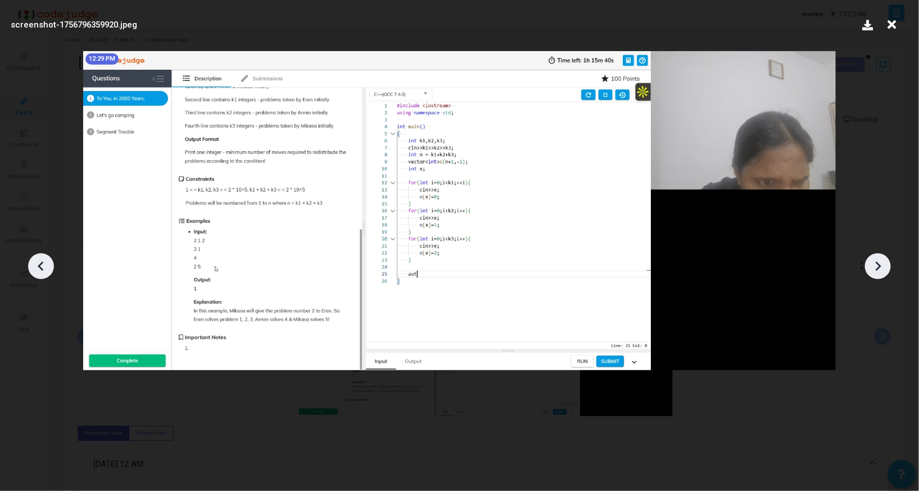
click at [44, 266] on icon at bounding box center [41, 266] width 17 height 17
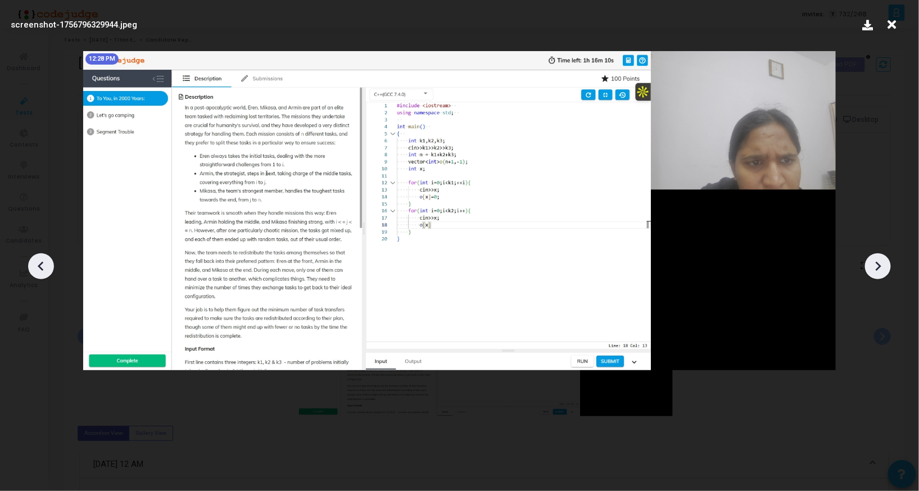
click at [44, 266] on icon at bounding box center [41, 266] width 17 height 17
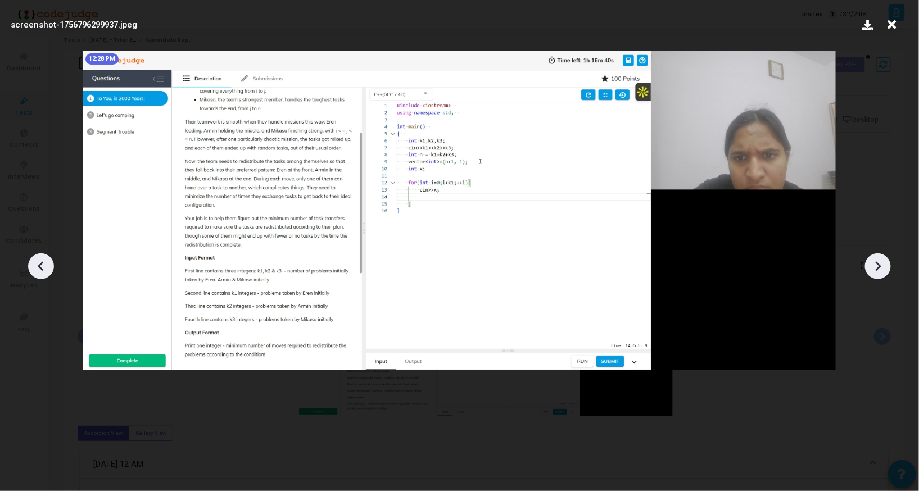
click at [44, 266] on icon at bounding box center [41, 266] width 17 height 17
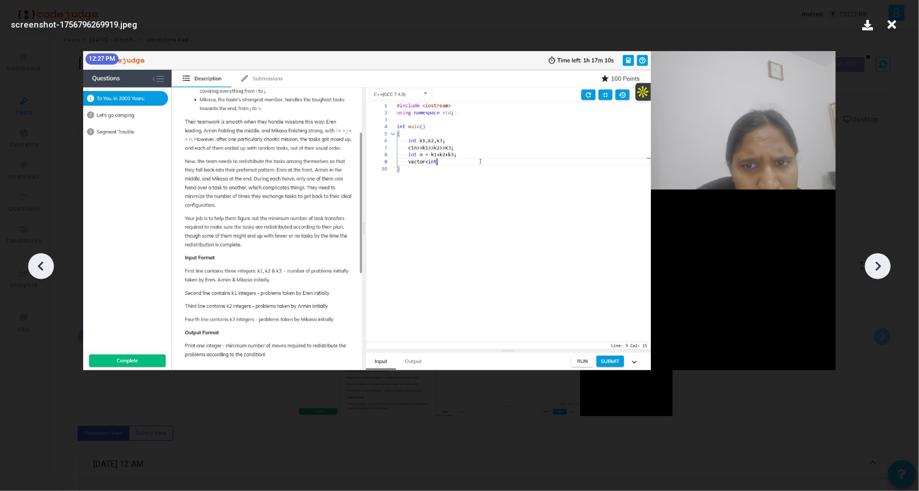
click at [879, 261] on icon at bounding box center [878, 266] width 17 height 17
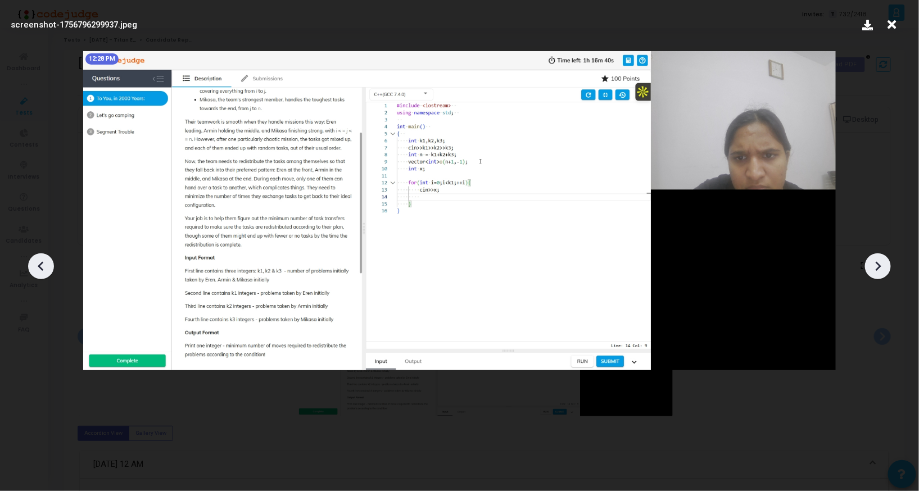
click at [879, 261] on icon at bounding box center [878, 266] width 17 height 17
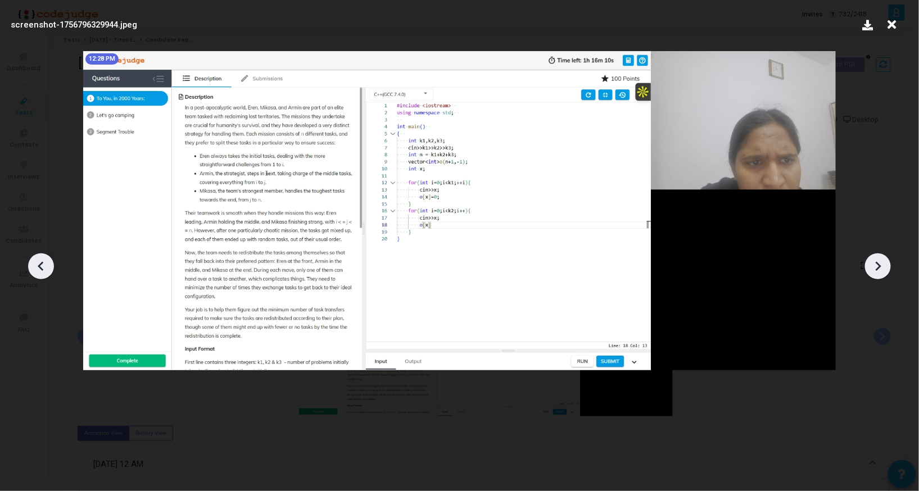
click at [879, 261] on icon at bounding box center [878, 266] width 17 height 17
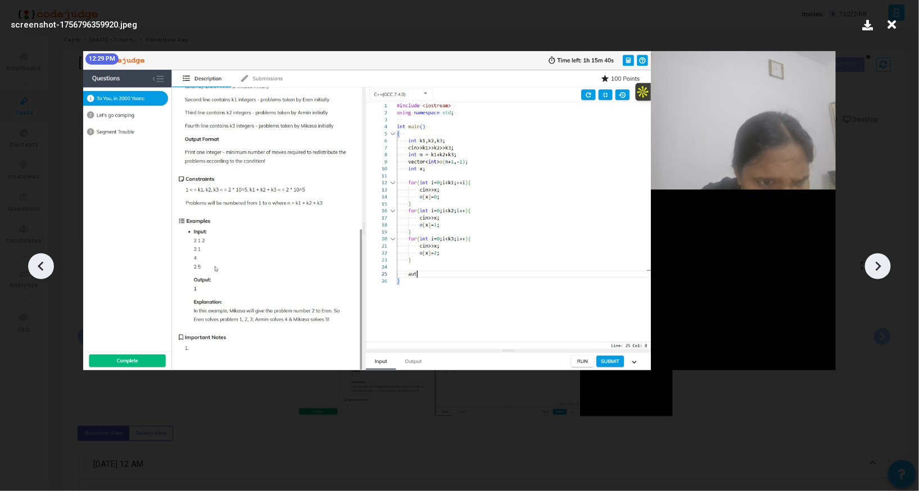
click at [879, 261] on icon at bounding box center [878, 266] width 17 height 17
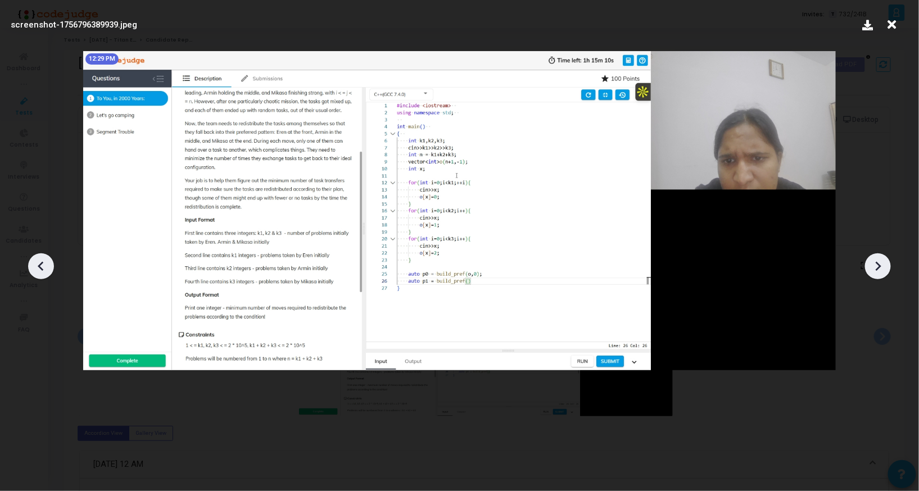
click at [879, 261] on icon at bounding box center [878, 266] width 17 height 17
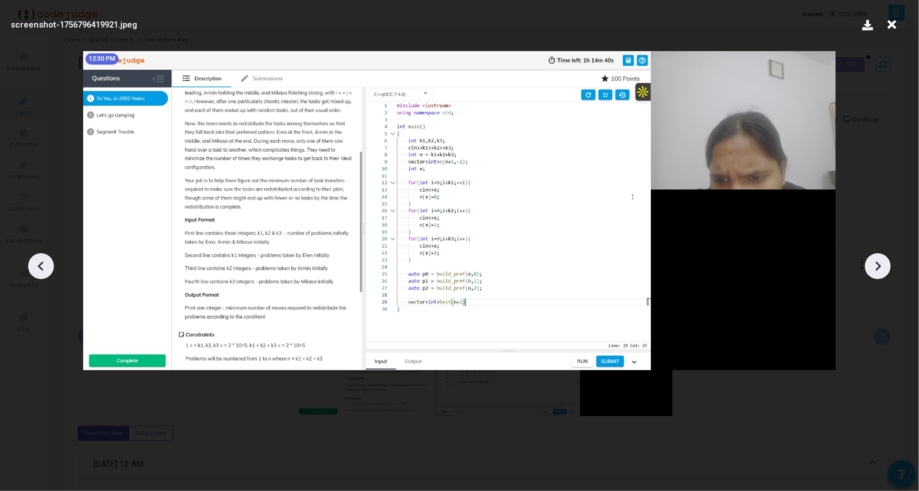
click at [879, 261] on icon at bounding box center [878, 266] width 17 height 17
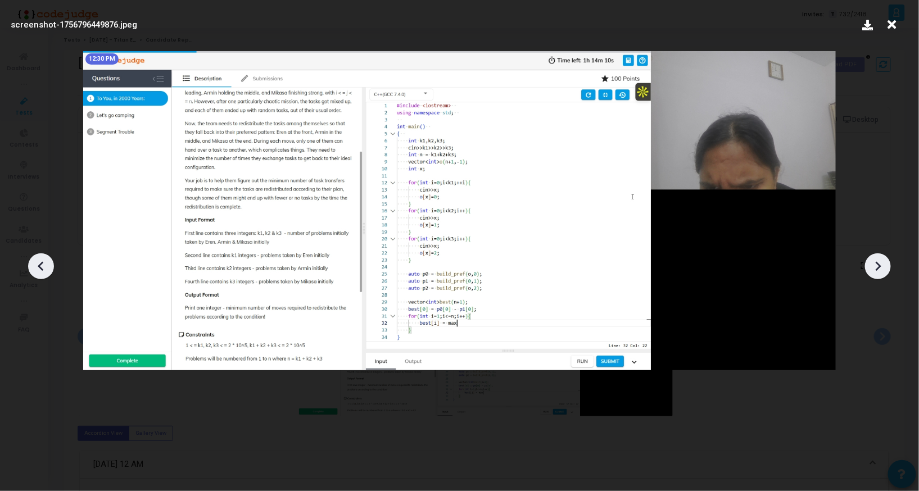
click at [879, 261] on icon at bounding box center [878, 266] width 17 height 17
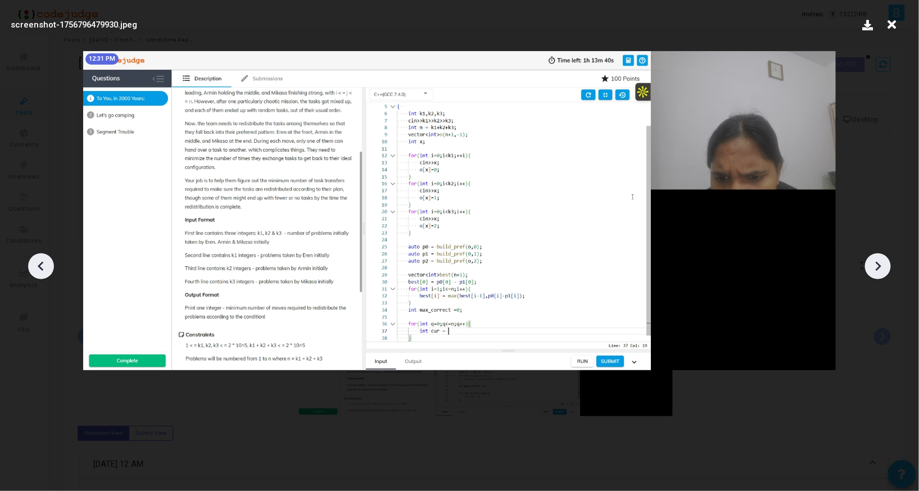
click at [879, 261] on icon at bounding box center [878, 266] width 17 height 17
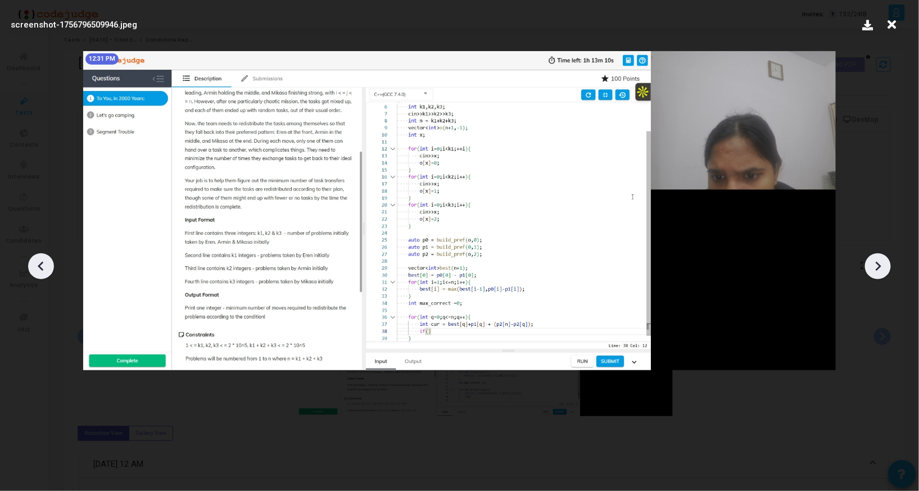
click at [879, 261] on icon at bounding box center [878, 266] width 17 height 17
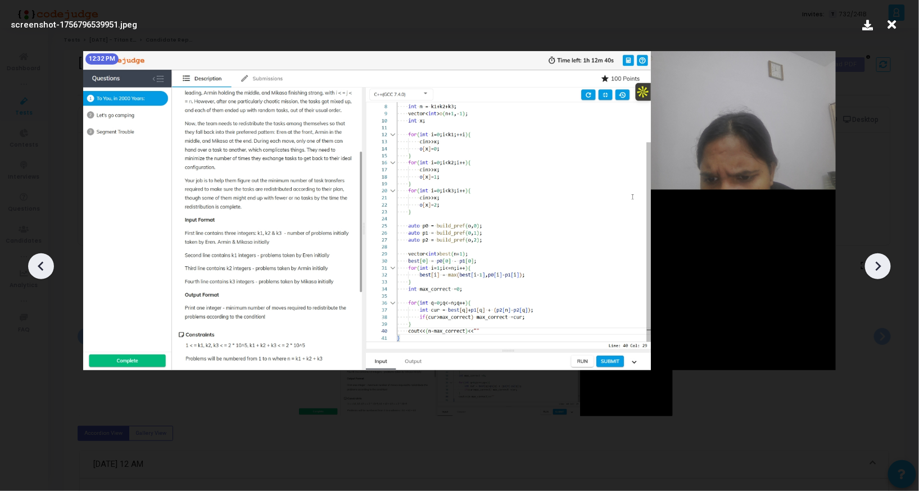
click at [879, 261] on icon at bounding box center [878, 266] width 17 height 17
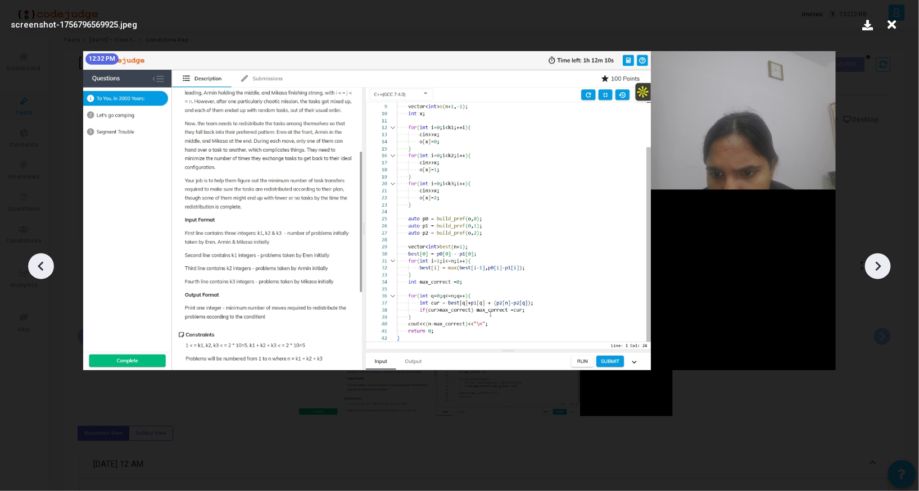
click at [879, 261] on icon at bounding box center [878, 266] width 17 height 17
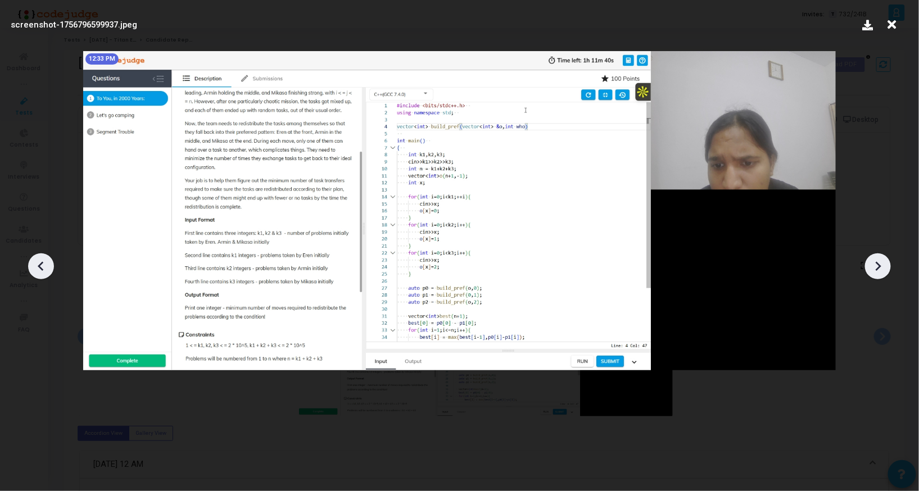
click at [879, 261] on icon at bounding box center [878, 266] width 17 height 17
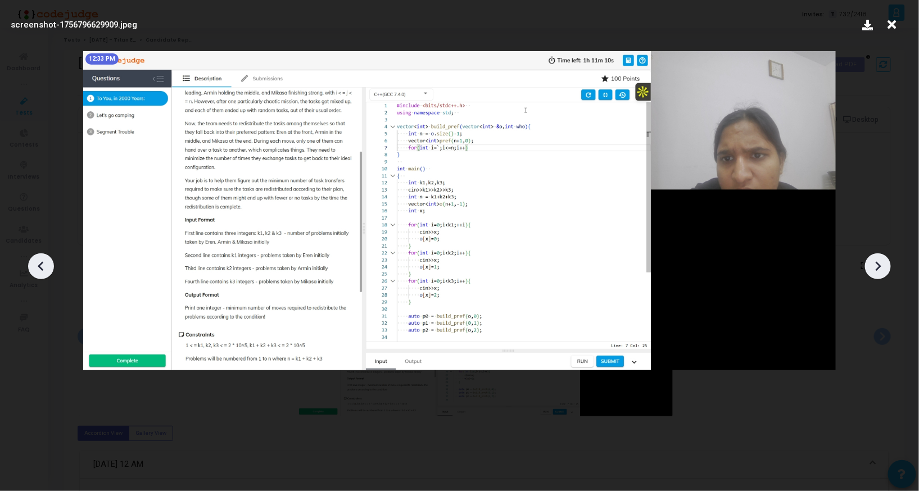
click at [879, 261] on icon at bounding box center [878, 266] width 17 height 17
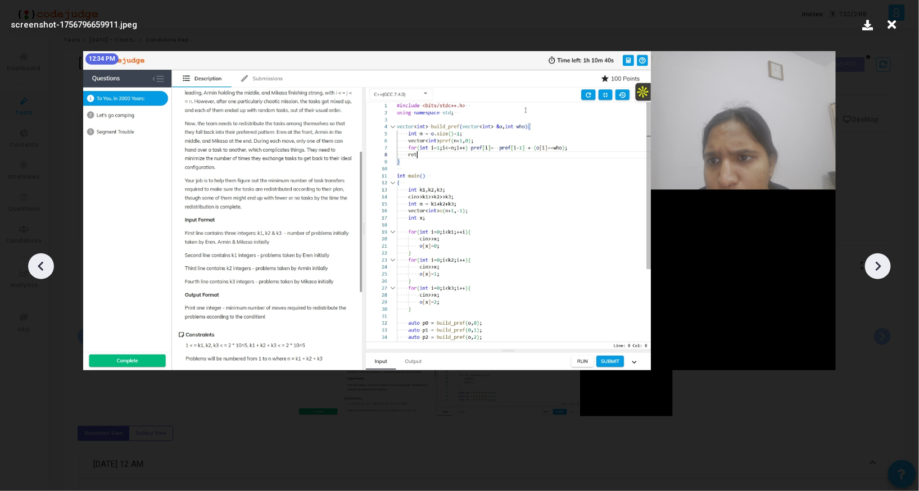
click at [879, 261] on icon at bounding box center [878, 266] width 17 height 17
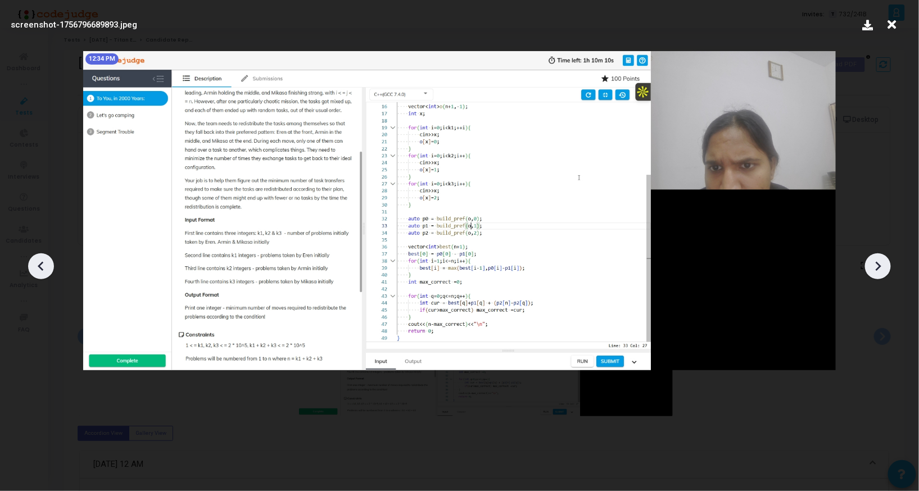
click at [879, 261] on icon at bounding box center [878, 266] width 17 height 17
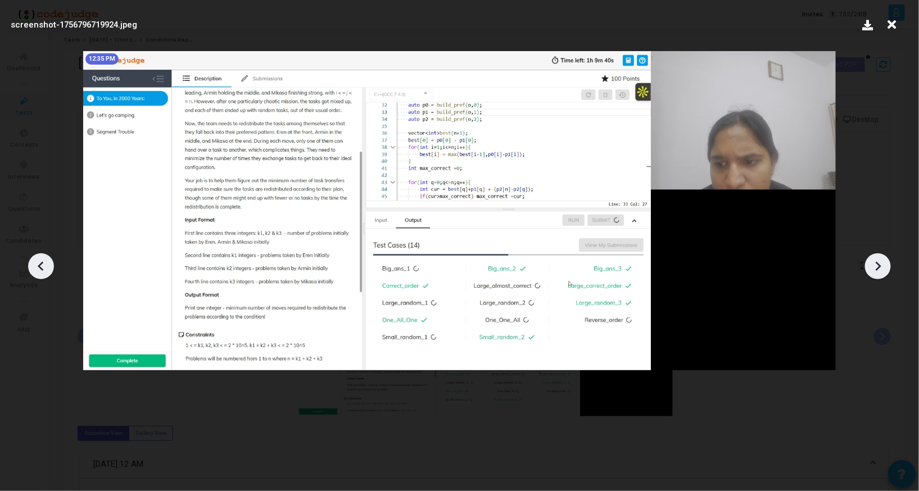
click at [879, 261] on icon at bounding box center [878, 266] width 17 height 17
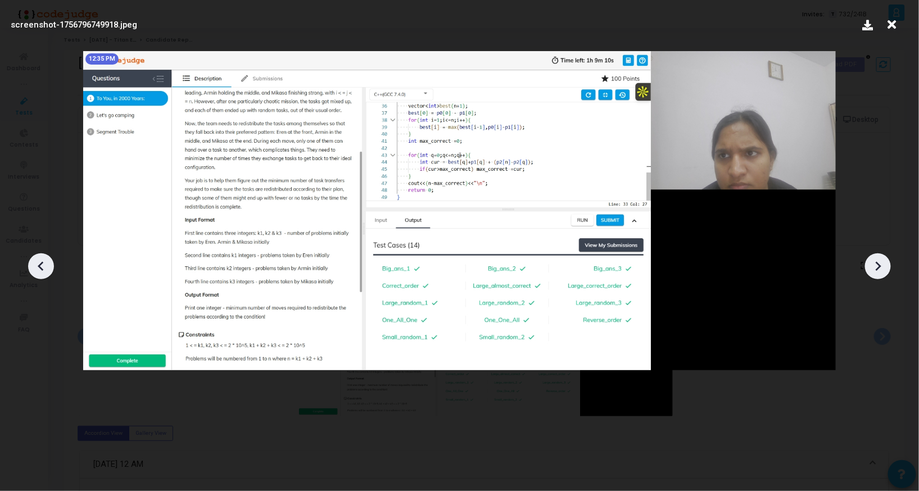
click at [879, 261] on icon at bounding box center [878, 266] width 17 height 17
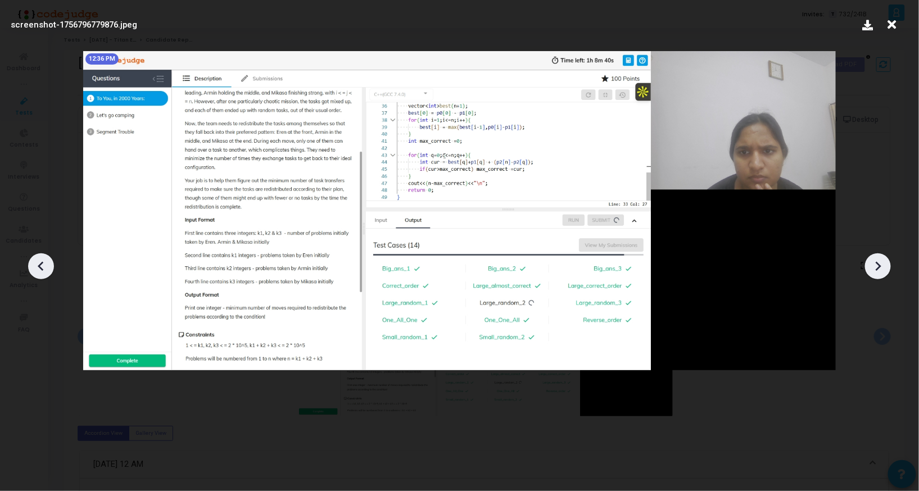
click at [879, 261] on icon at bounding box center [878, 266] width 17 height 17
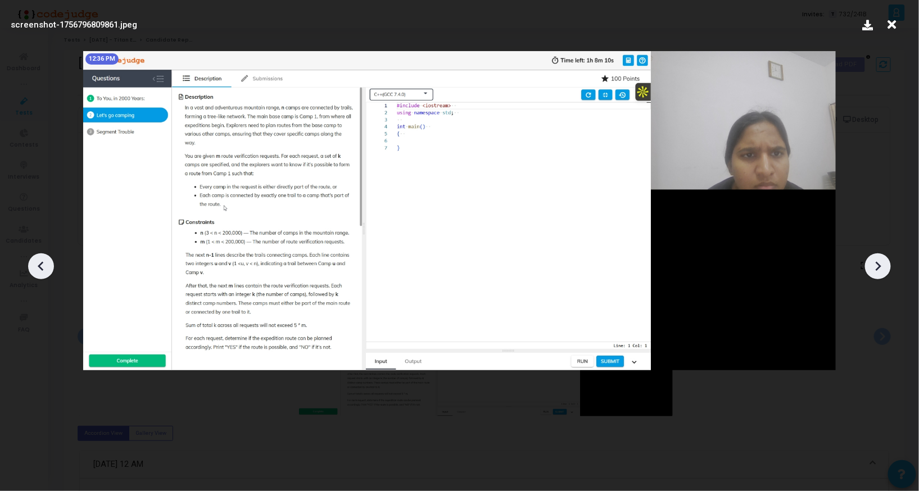
click at [879, 261] on icon at bounding box center [878, 266] width 17 height 17
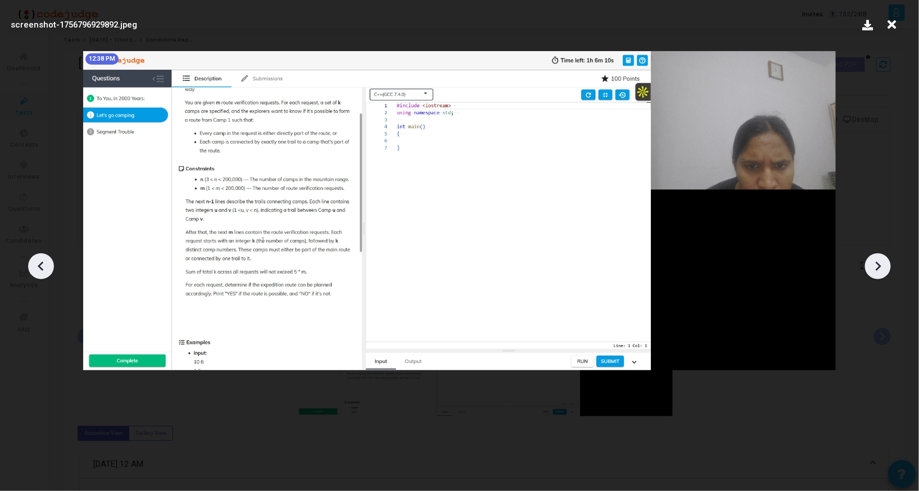
click at [879, 261] on icon at bounding box center [878, 266] width 17 height 17
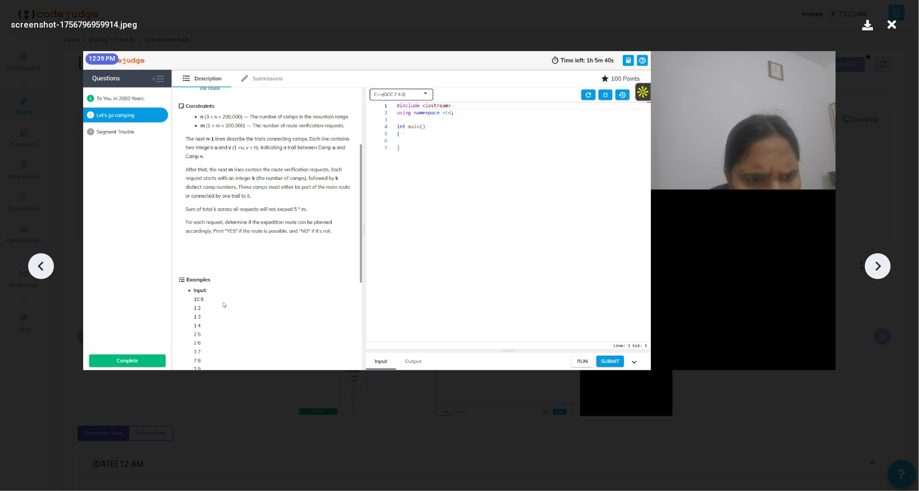
click at [879, 261] on icon at bounding box center [878, 266] width 17 height 17
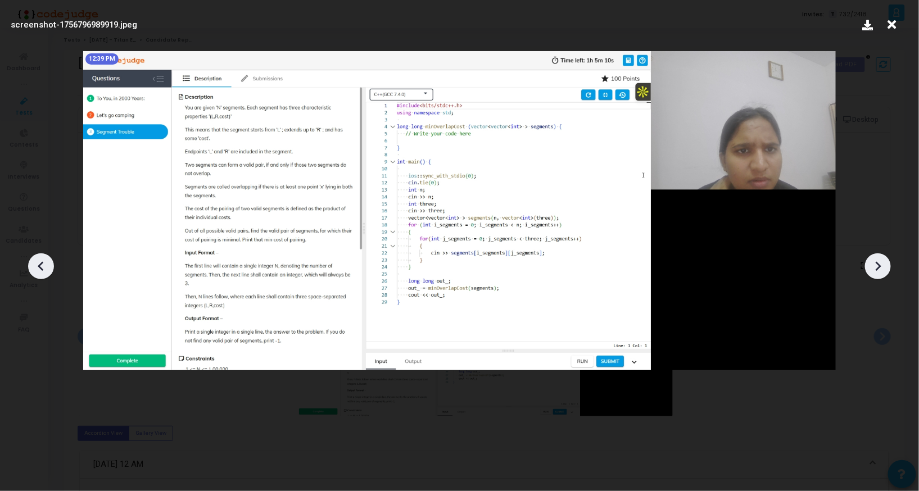
click at [879, 261] on icon at bounding box center [878, 266] width 17 height 17
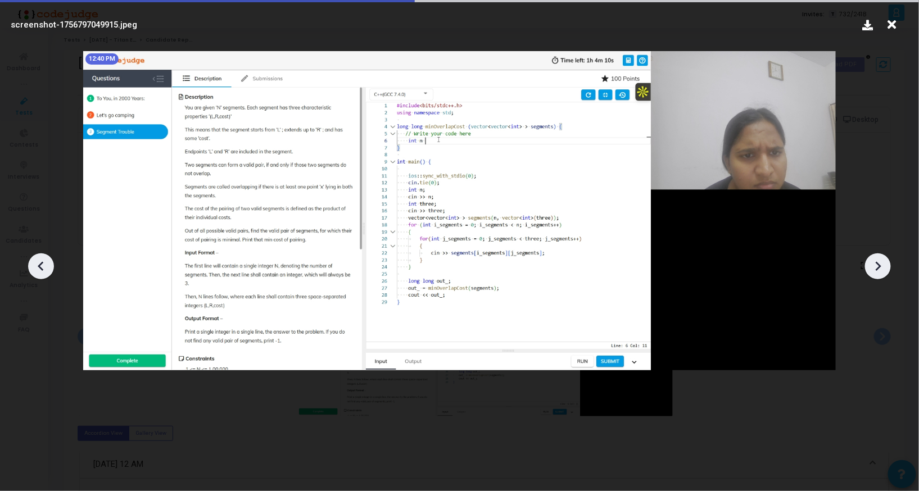
click at [879, 261] on icon at bounding box center [878, 266] width 17 height 17
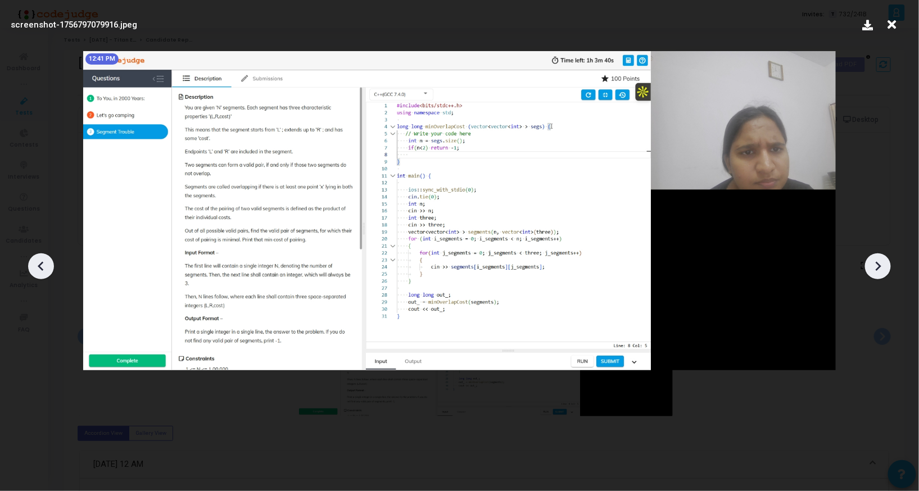
click at [879, 261] on icon at bounding box center [878, 266] width 17 height 17
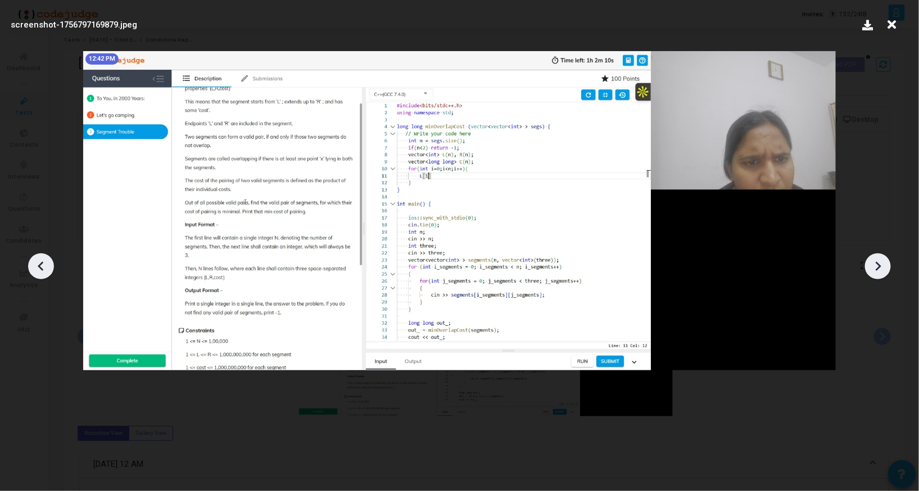
click at [879, 261] on icon at bounding box center [878, 266] width 17 height 17
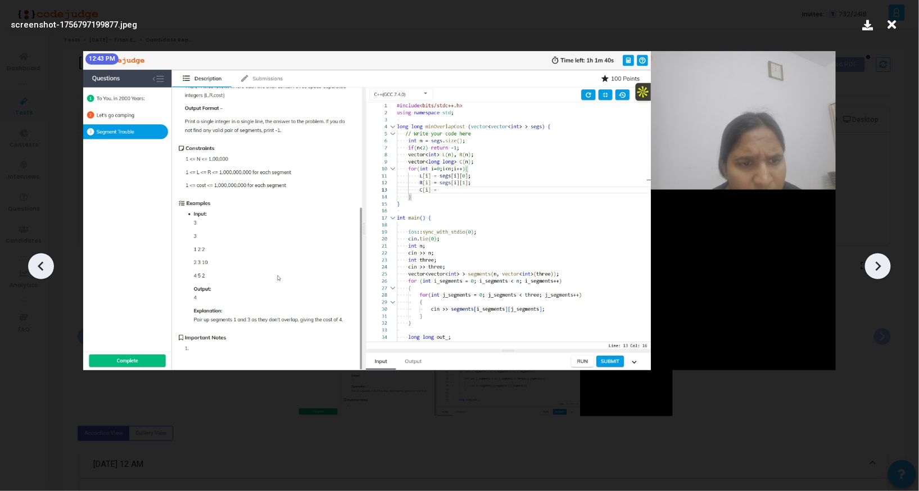
click at [879, 261] on icon at bounding box center [878, 266] width 17 height 17
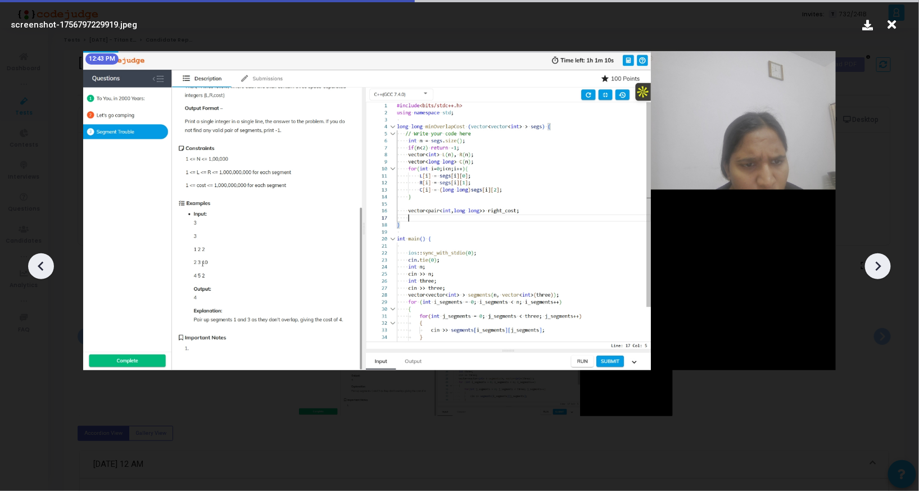
click at [879, 261] on icon at bounding box center [878, 266] width 17 height 17
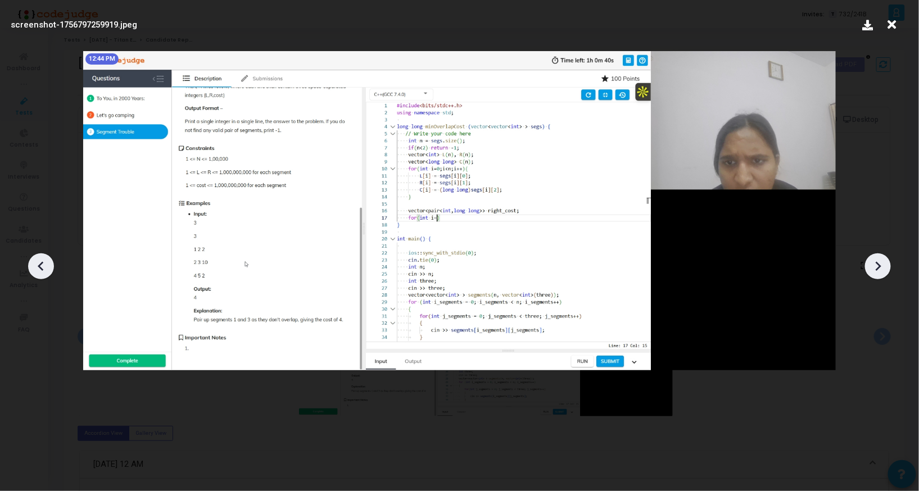
click at [879, 261] on icon at bounding box center [878, 266] width 17 height 17
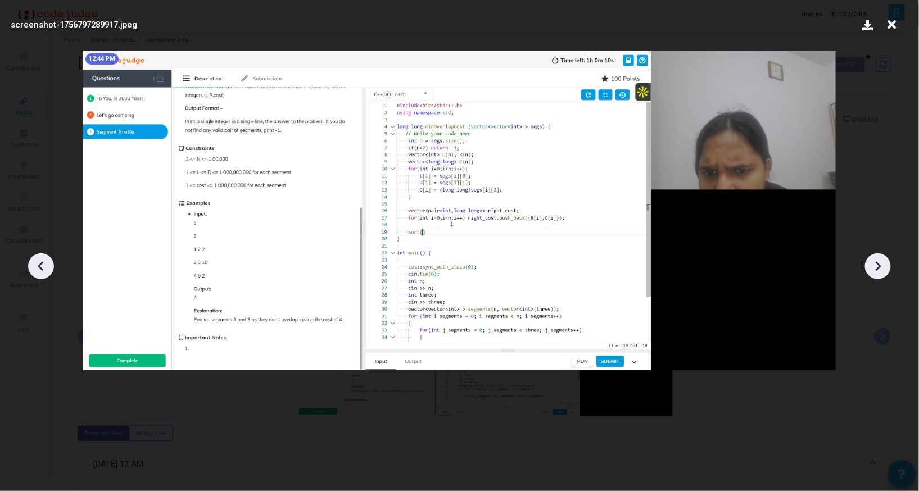
click at [879, 261] on icon at bounding box center [878, 266] width 17 height 17
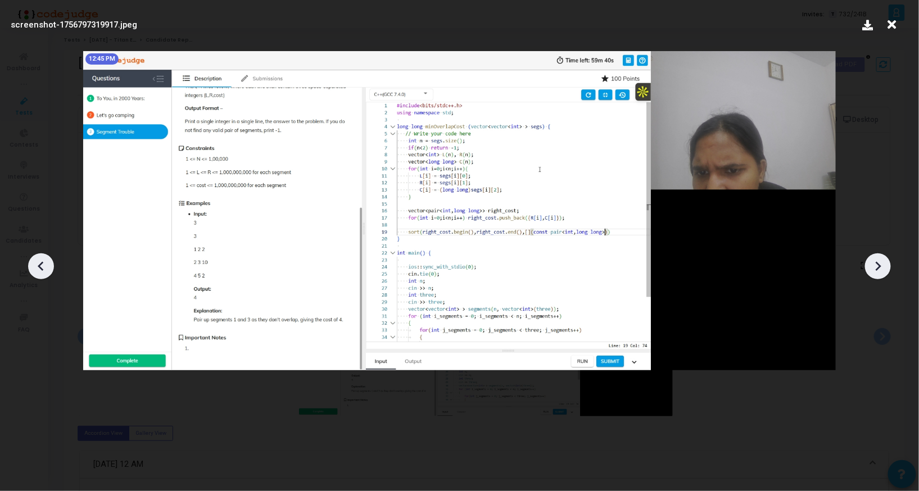
click at [879, 261] on icon at bounding box center [878, 266] width 17 height 17
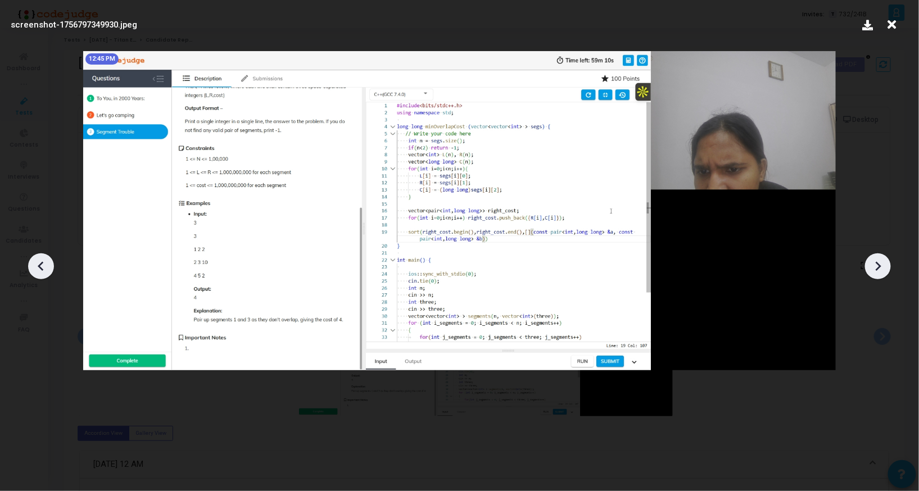
click at [879, 261] on icon at bounding box center [878, 266] width 17 height 17
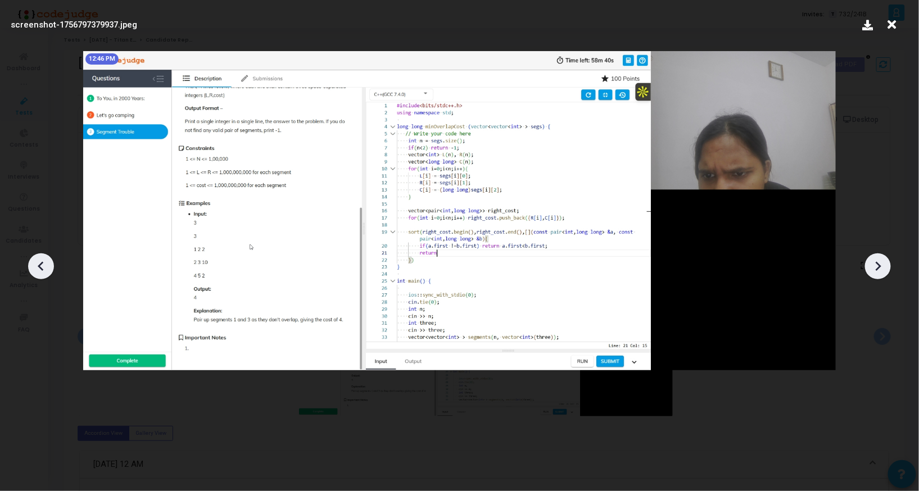
click at [879, 261] on icon at bounding box center [878, 266] width 17 height 17
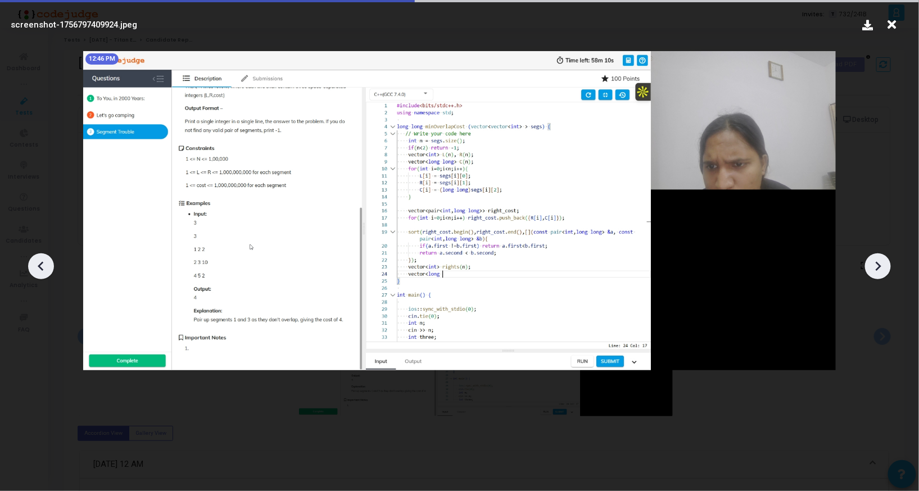
click at [879, 261] on icon at bounding box center [878, 266] width 17 height 17
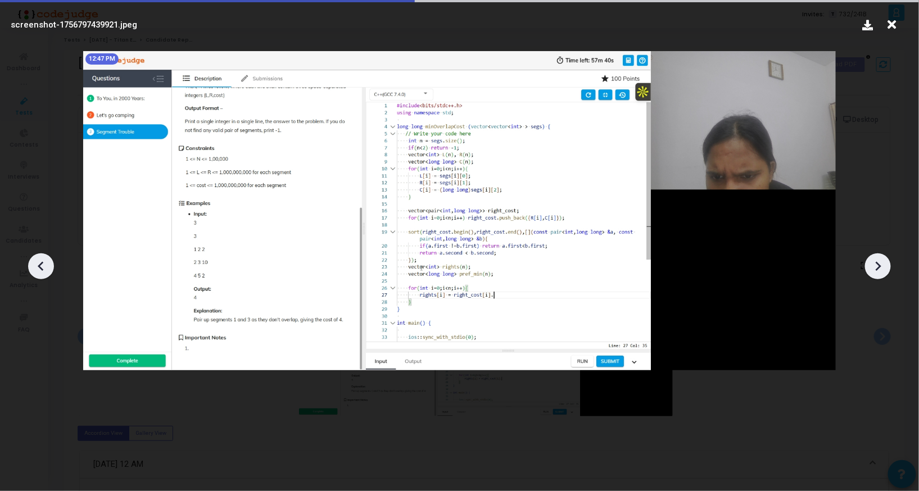
click at [879, 261] on icon at bounding box center [878, 266] width 17 height 17
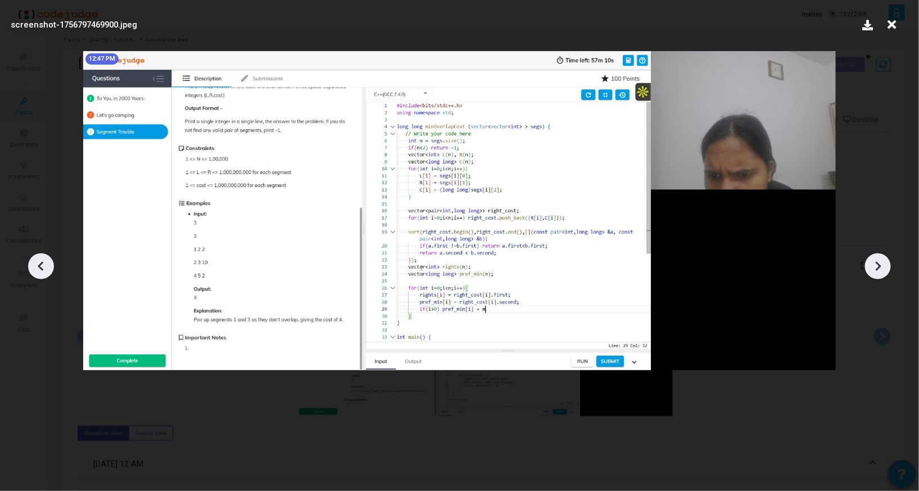
click at [879, 261] on icon at bounding box center [878, 266] width 17 height 17
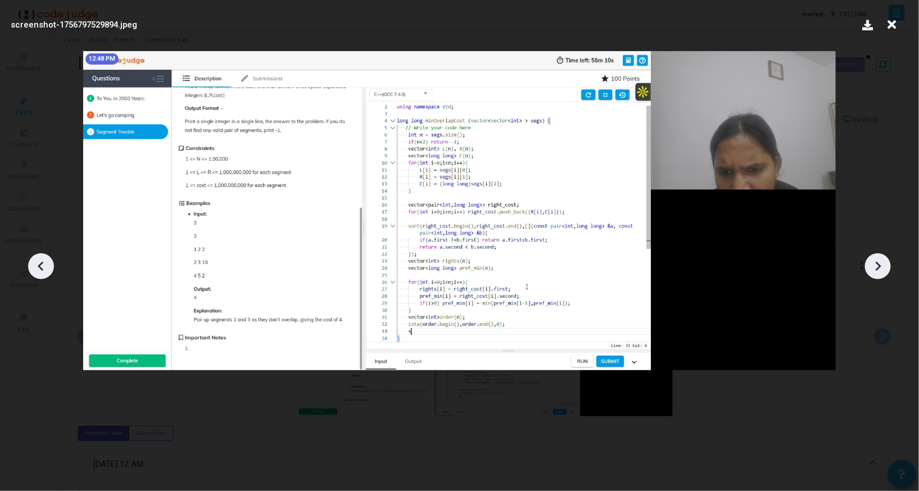
click at [879, 261] on icon at bounding box center [878, 266] width 17 height 17
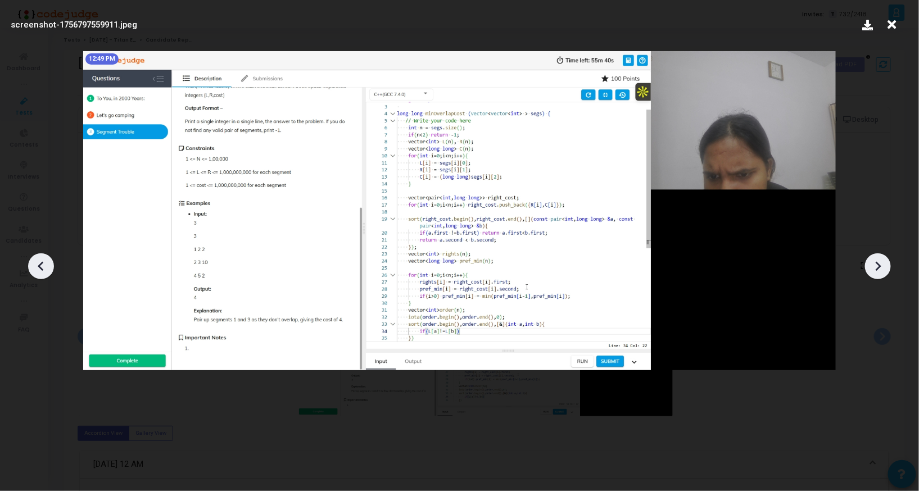
click at [879, 261] on icon at bounding box center [878, 266] width 17 height 17
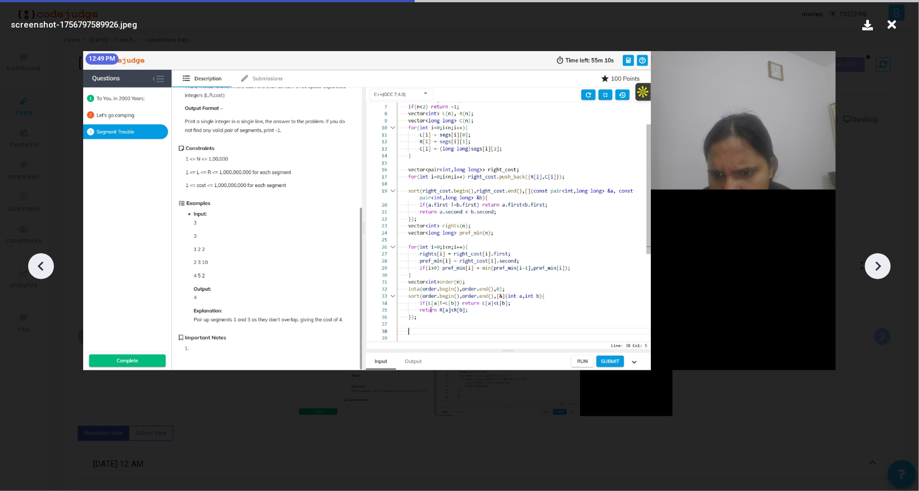
click at [879, 261] on icon at bounding box center [878, 266] width 17 height 17
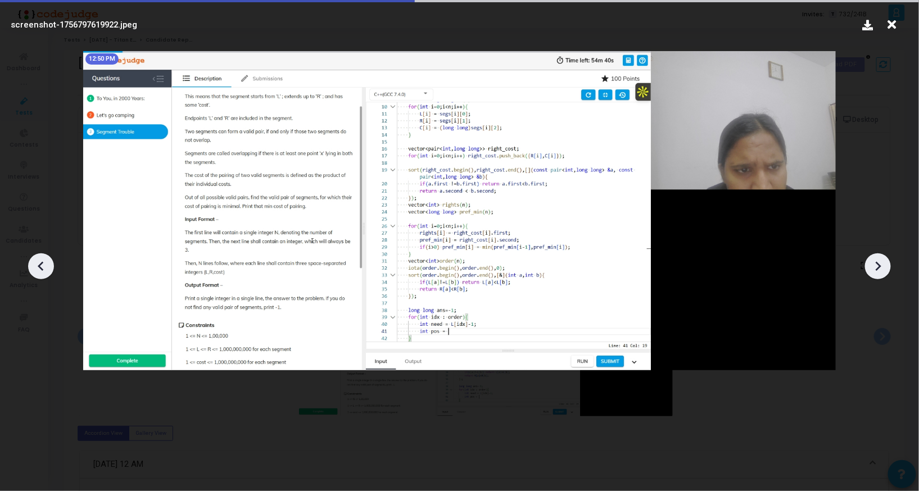
click at [879, 261] on icon at bounding box center [878, 266] width 17 height 17
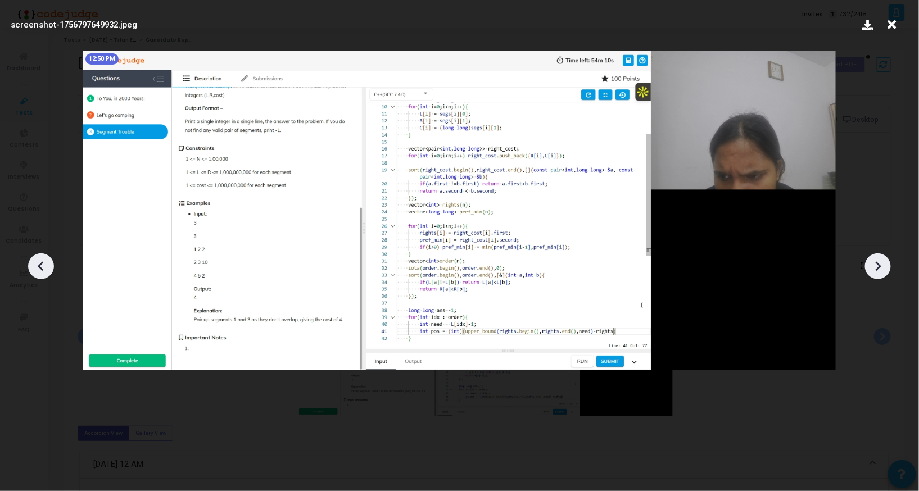
click at [879, 261] on icon at bounding box center [878, 266] width 17 height 17
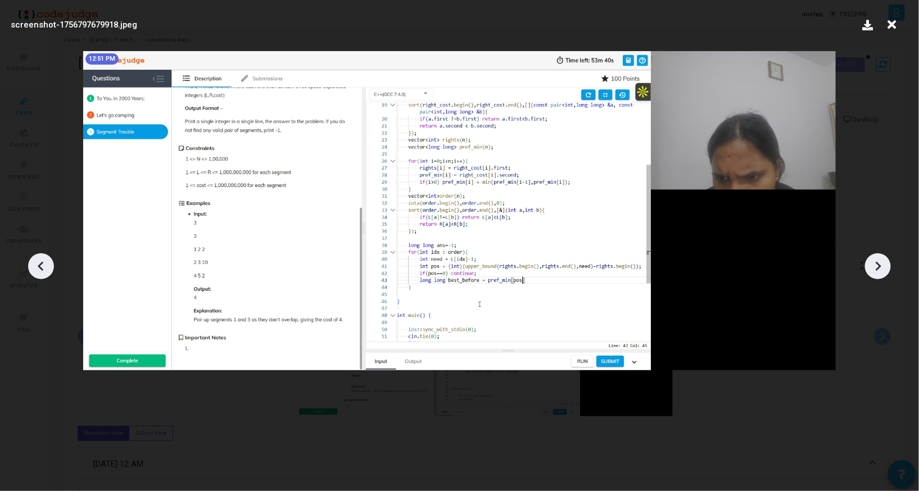
click at [879, 261] on icon at bounding box center [878, 266] width 17 height 17
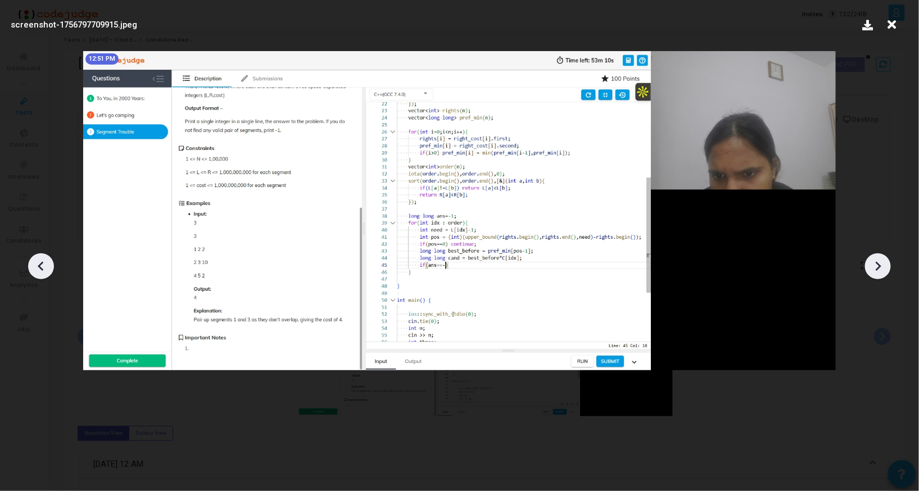
click at [879, 261] on icon at bounding box center [878, 266] width 17 height 17
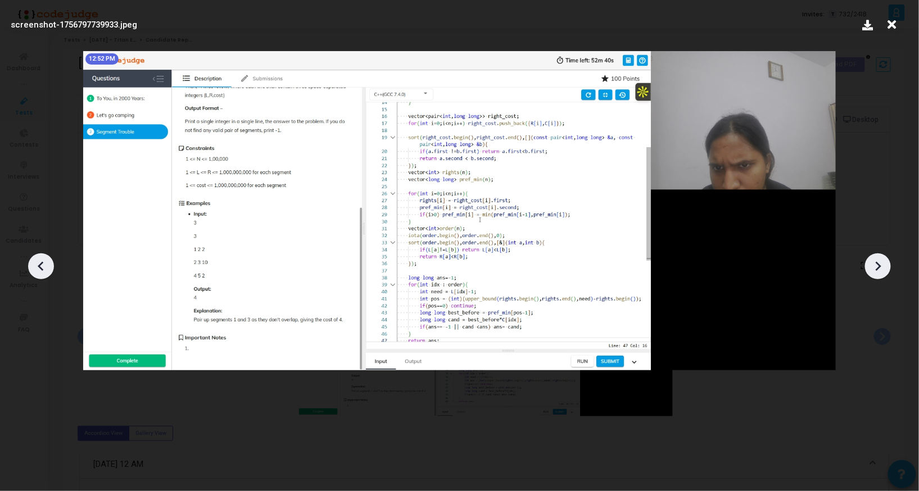
click at [879, 261] on icon at bounding box center [878, 266] width 17 height 17
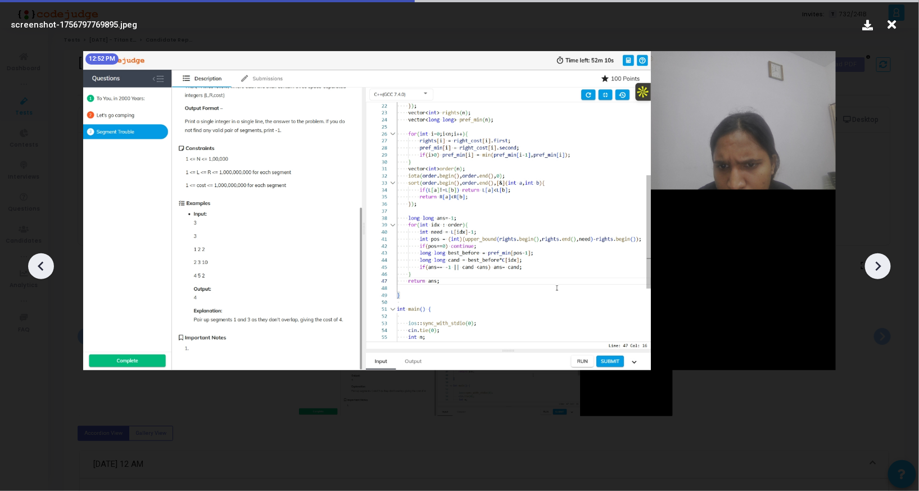
click at [879, 261] on icon at bounding box center [878, 266] width 17 height 17
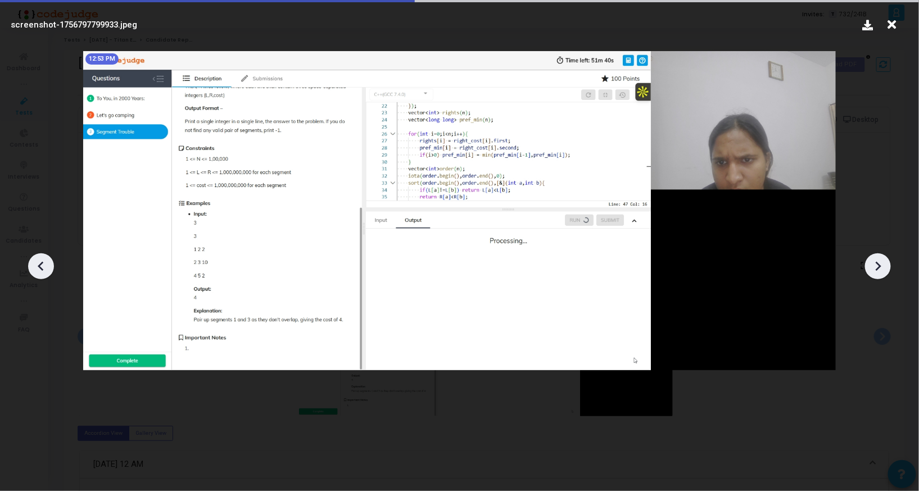
click at [879, 261] on icon at bounding box center [878, 266] width 17 height 17
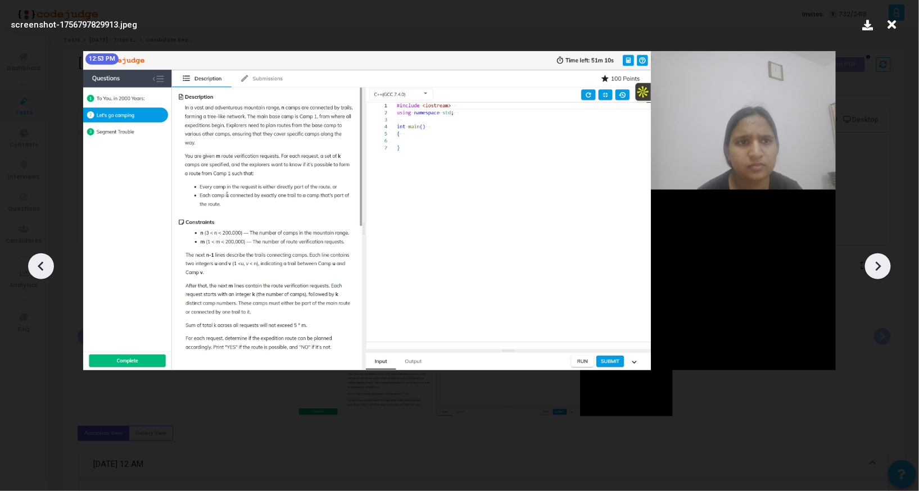
click at [54, 267] on div at bounding box center [459, 263] width 919 height 458
click at [41, 265] on icon at bounding box center [41, 266] width 17 height 17
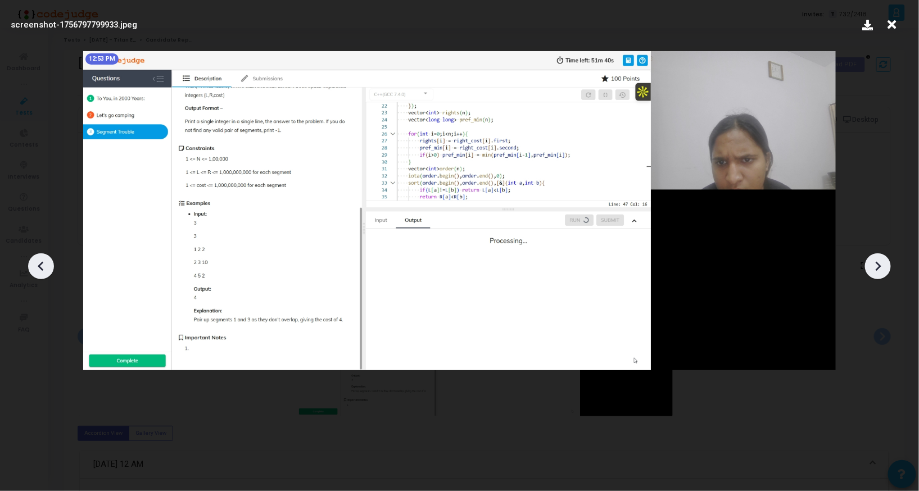
click at [41, 265] on icon at bounding box center [41, 266] width 17 height 17
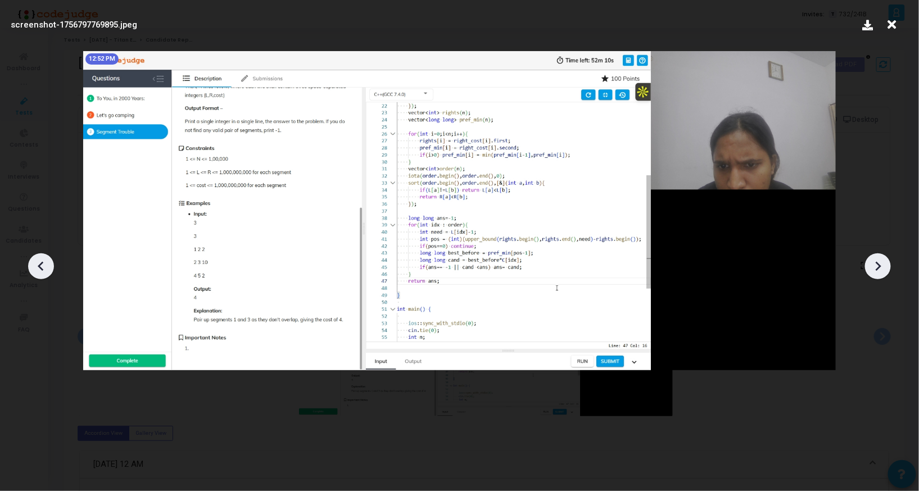
click at [41, 265] on icon at bounding box center [41, 266] width 17 height 17
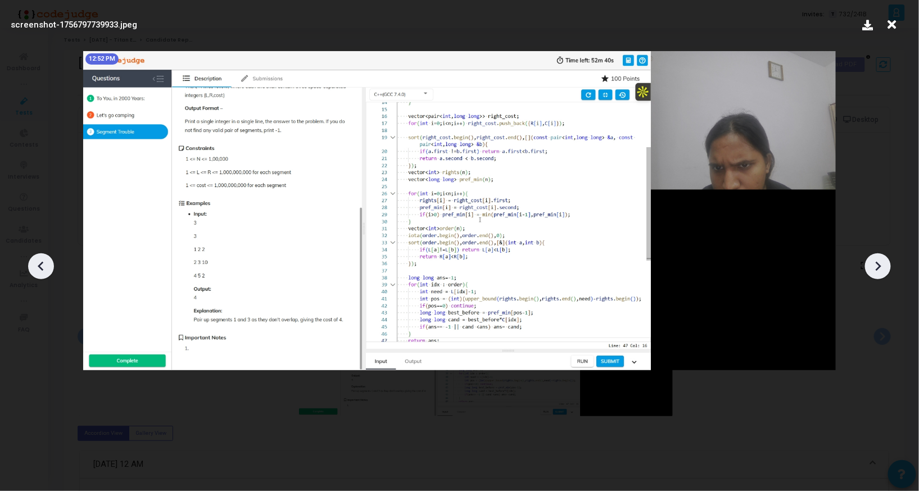
click at [880, 262] on icon at bounding box center [878, 266] width 17 height 17
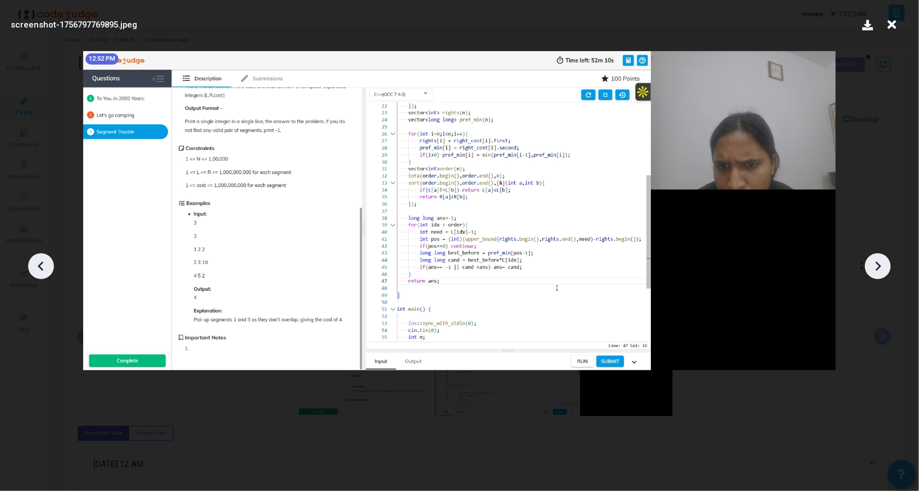
click at [880, 262] on icon at bounding box center [878, 266] width 17 height 17
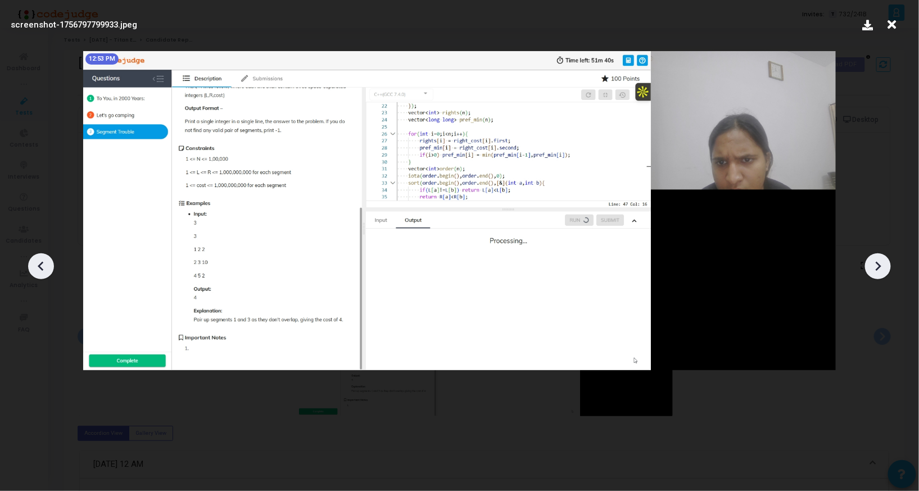
click at [880, 262] on icon at bounding box center [878, 266] width 17 height 17
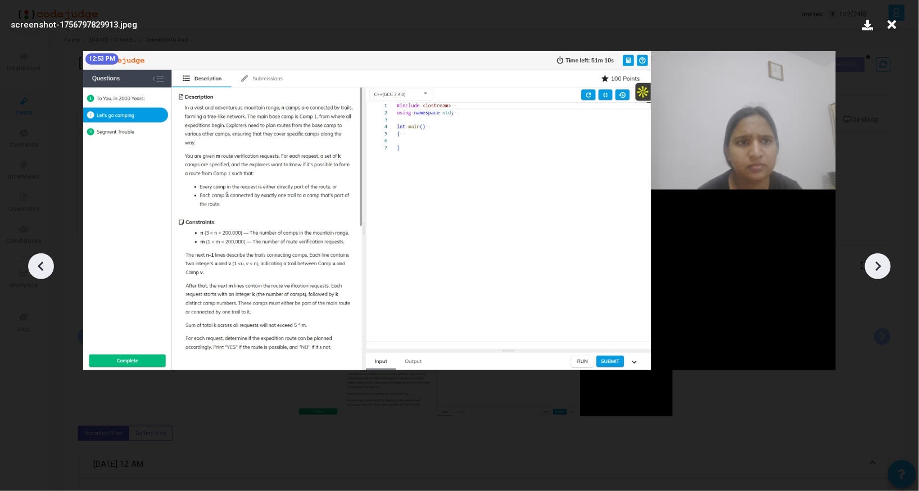
click at [880, 262] on icon at bounding box center [878, 266] width 17 height 17
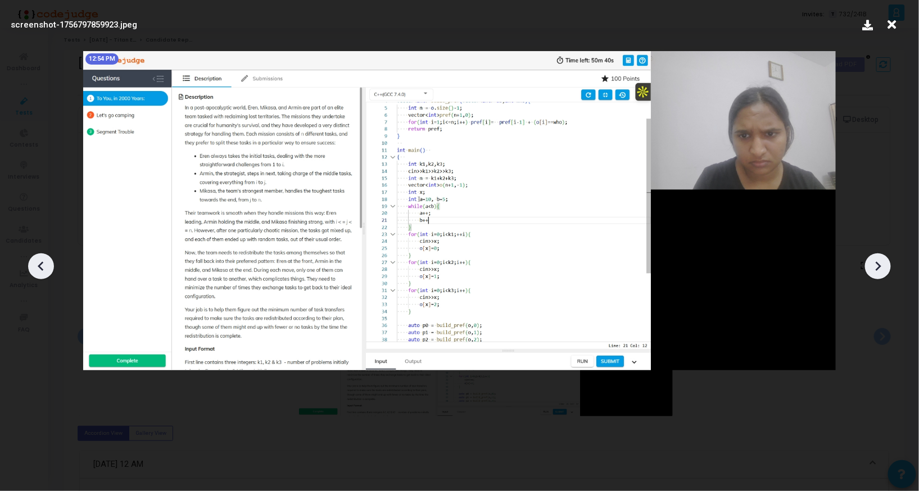
click at [880, 262] on icon at bounding box center [878, 266] width 17 height 17
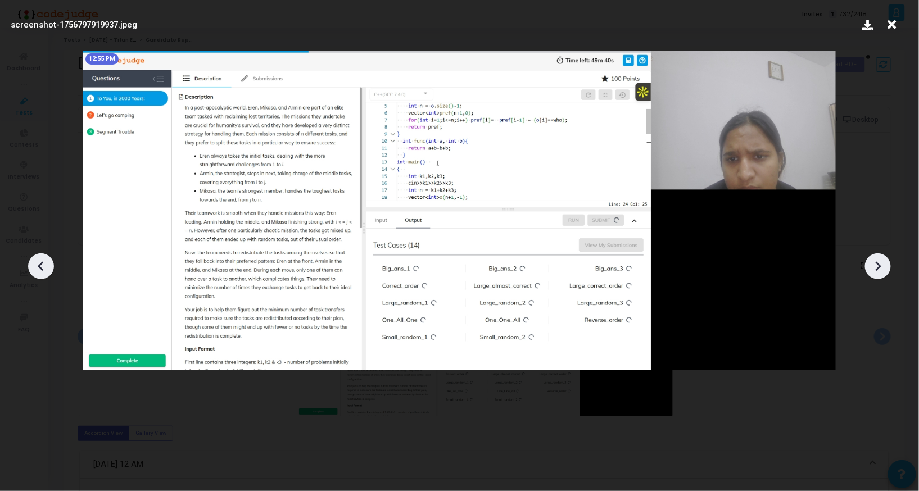
click at [32, 257] on div at bounding box center [41, 267] width 26 height 26
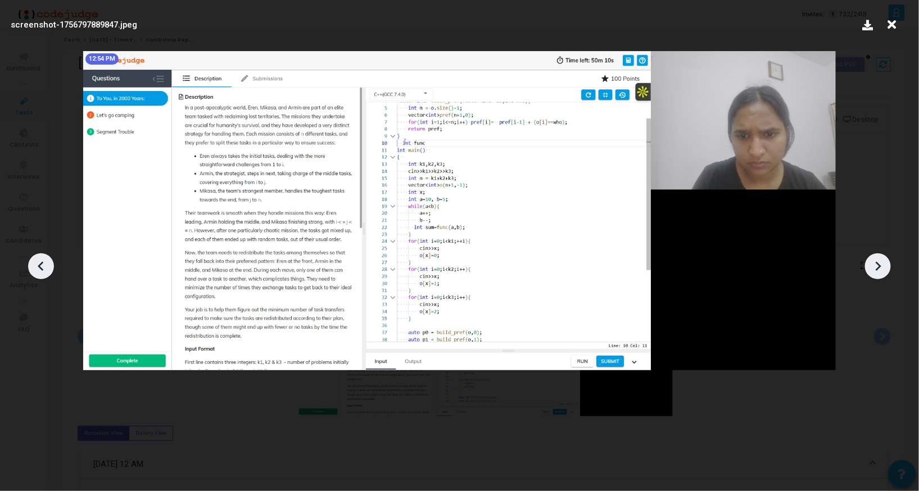
click at [34, 261] on icon at bounding box center [41, 266] width 17 height 17
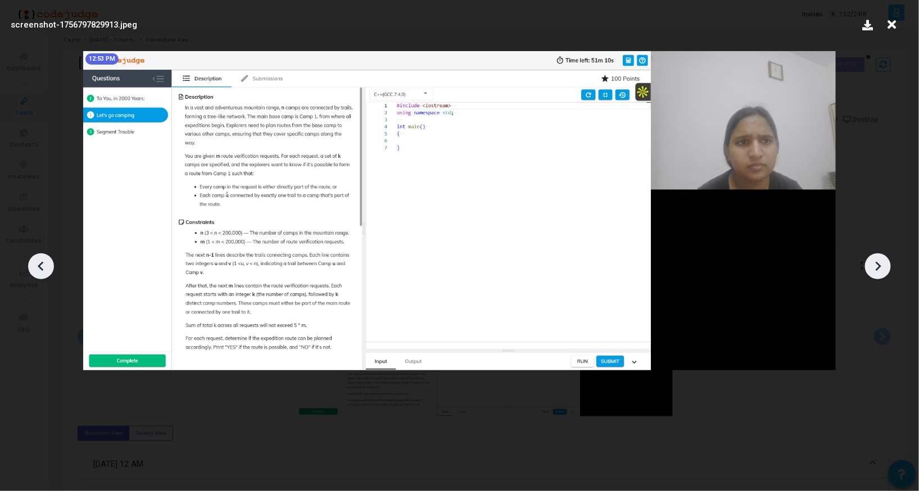
click at [34, 261] on icon at bounding box center [41, 266] width 17 height 17
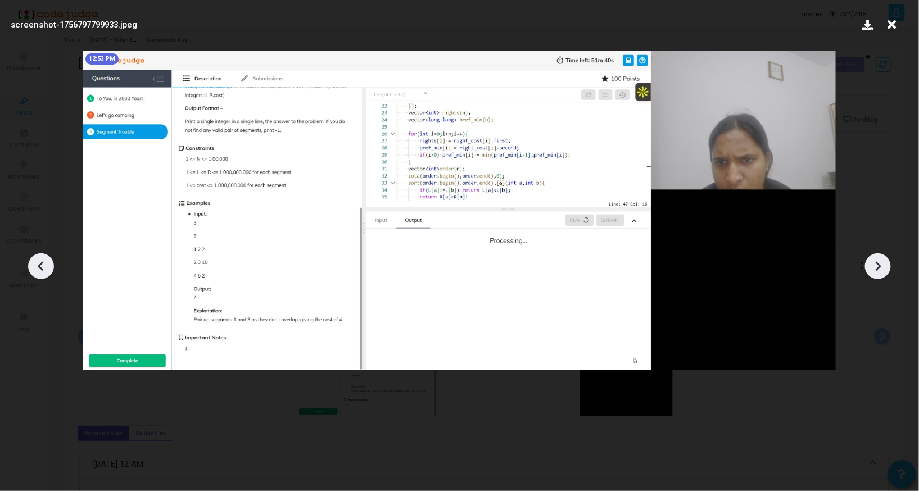
click at [34, 261] on icon at bounding box center [41, 266] width 17 height 17
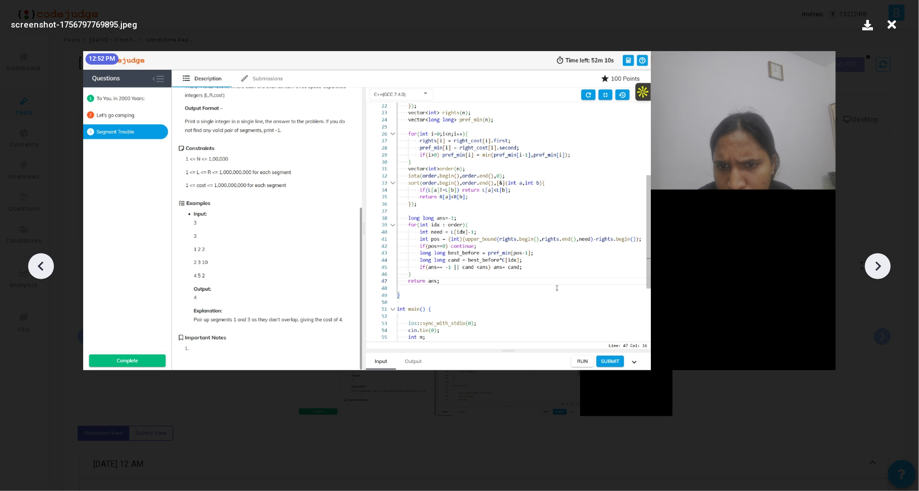
click at [877, 260] on icon at bounding box center [878, 266] width 17 height 17
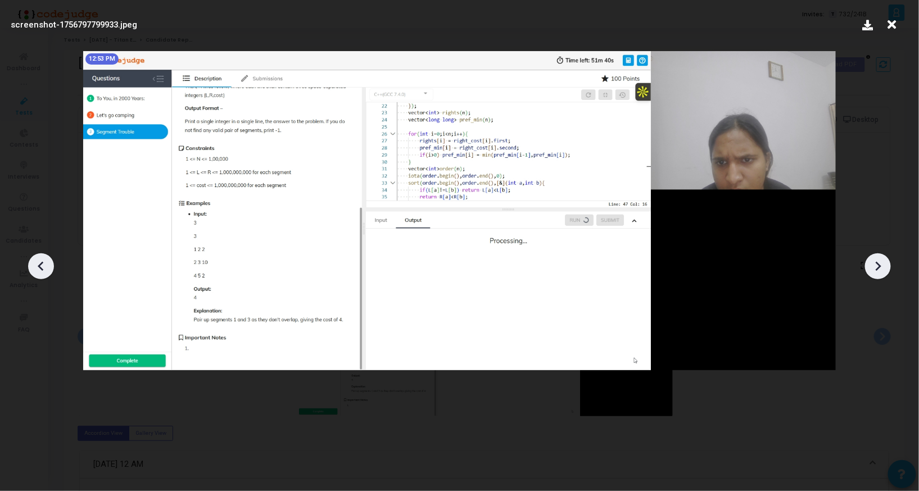
click at [877, 260] on icon at bounding box center [878, 266] width 17 height 17
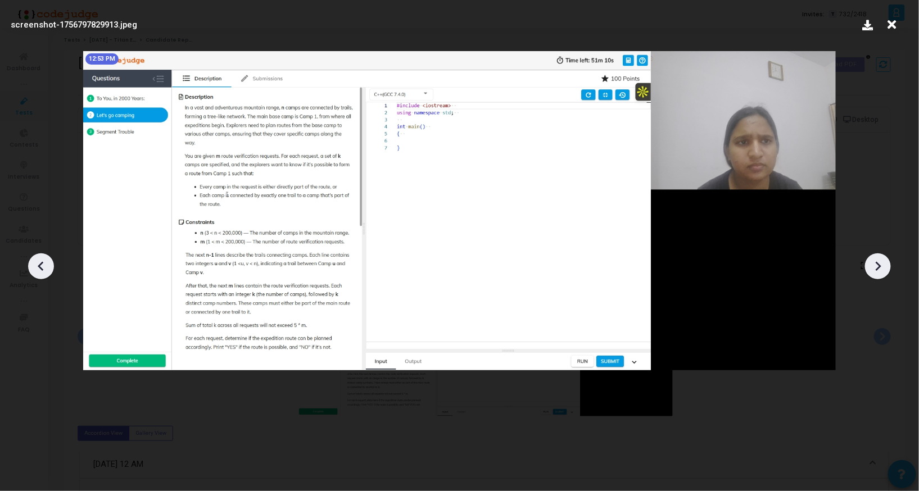
click at [877, 260] on icon at bounding box center [878, 266] width 17 height 17
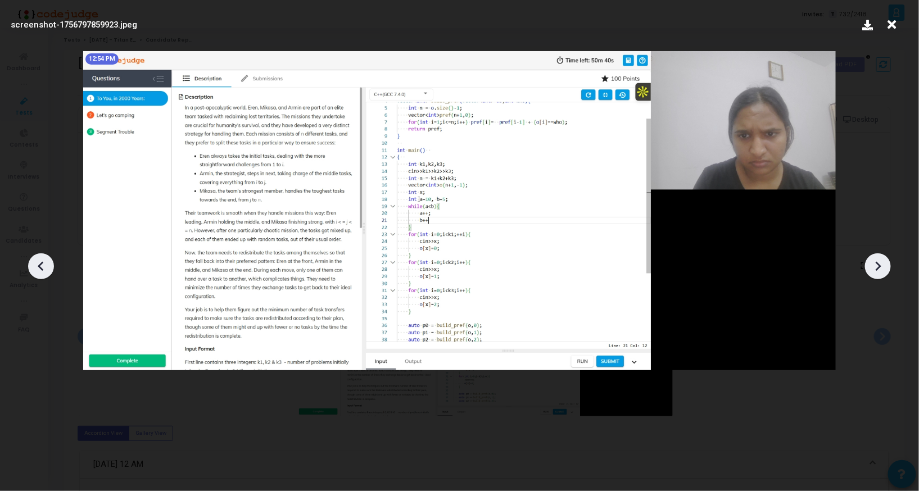
click at [874, 262] on icon at bounding box center [878, 266] width 17 height 17
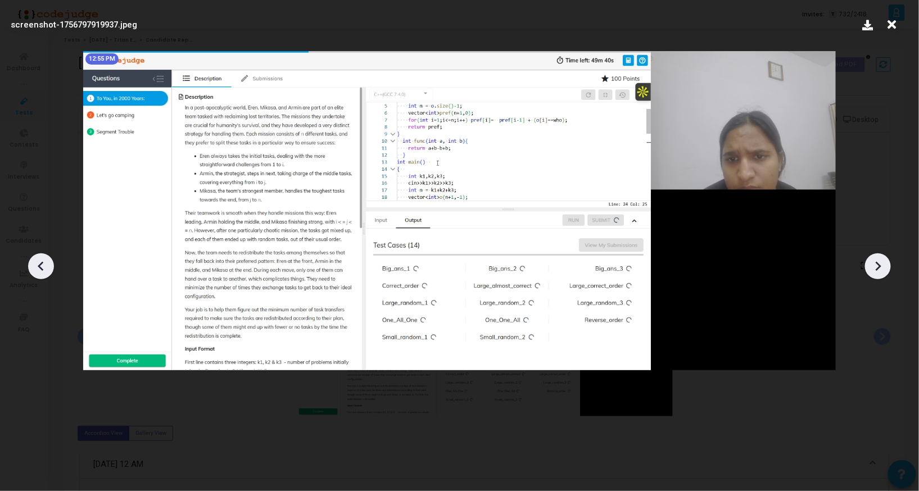
click at [874, 262] on icon at bounding box center [878, 266] width 17 height 17
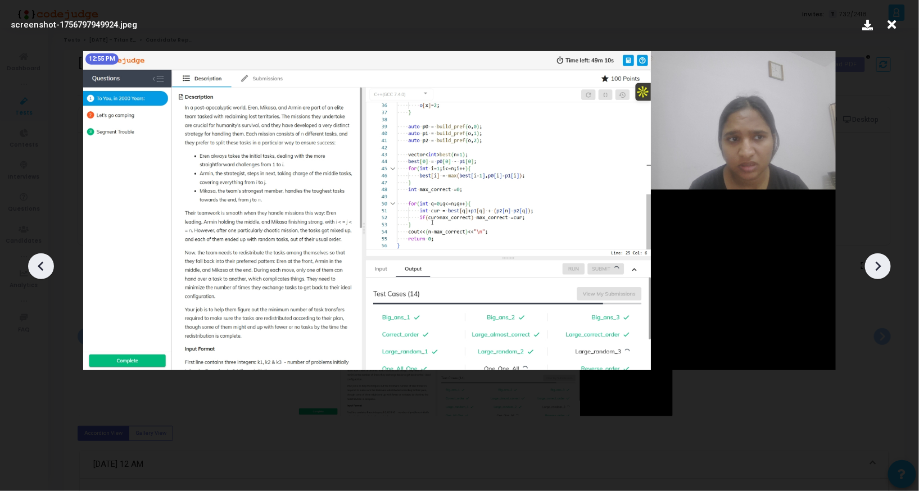
click at [874, 262] on icon at bounding box center [878, 266] width 17 height 17
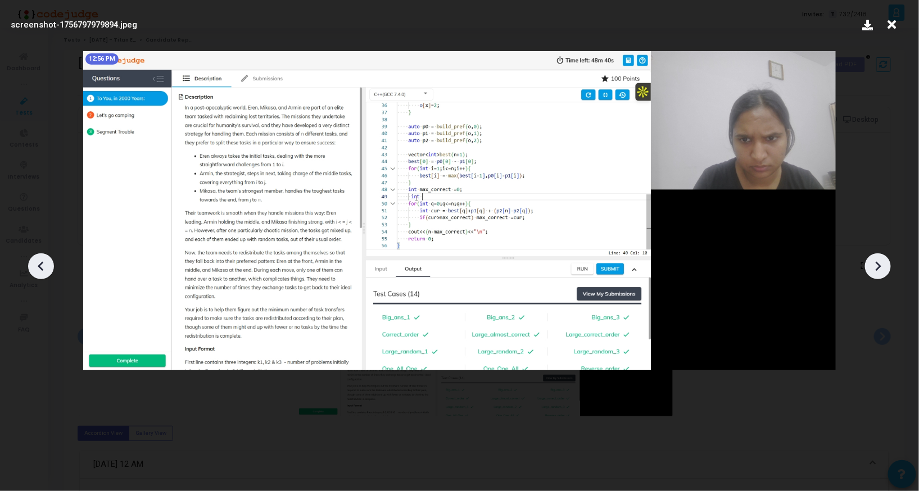
click at [874, 262] on icon at bounding box center [878, 266] width 17 height 17
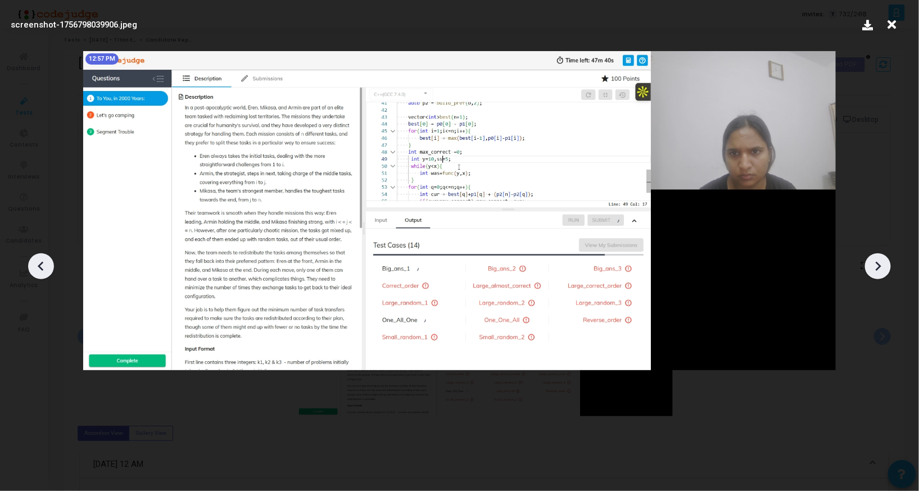
click at [874, 262] on icon at bounding box center [878, 266] width 17 height 17
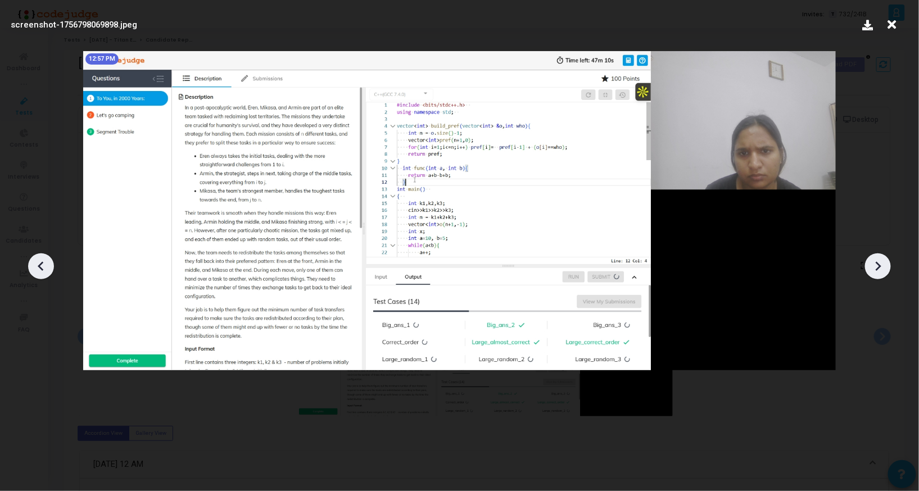
click at [874, 262] on icon at bounding box center [878, 266] width 17 height 17
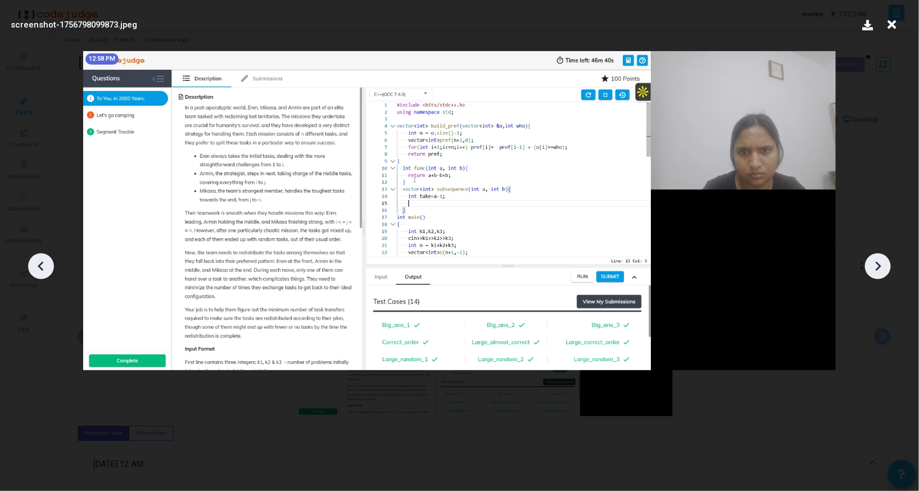
click at [874, 262] on icon at bounding box center [878, 266] width 17 height 17
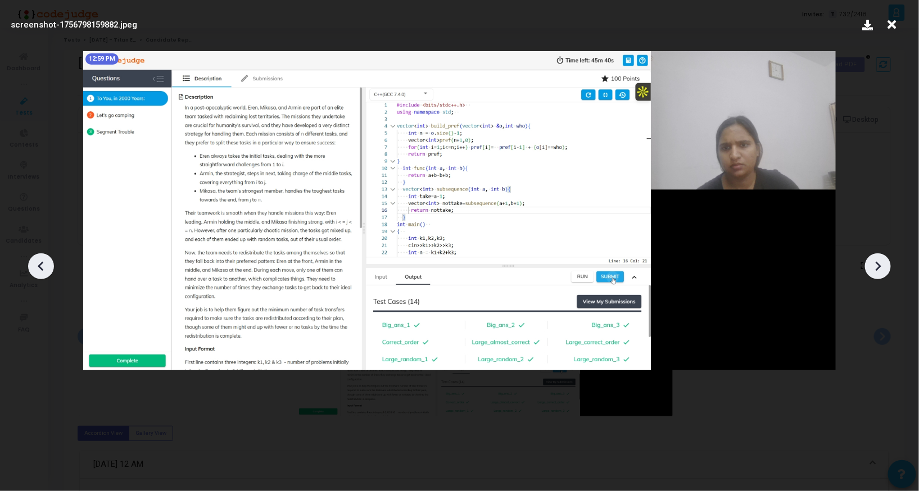
click at [874, 262] on icon at bounding box center [878, 266] width 17 height 17
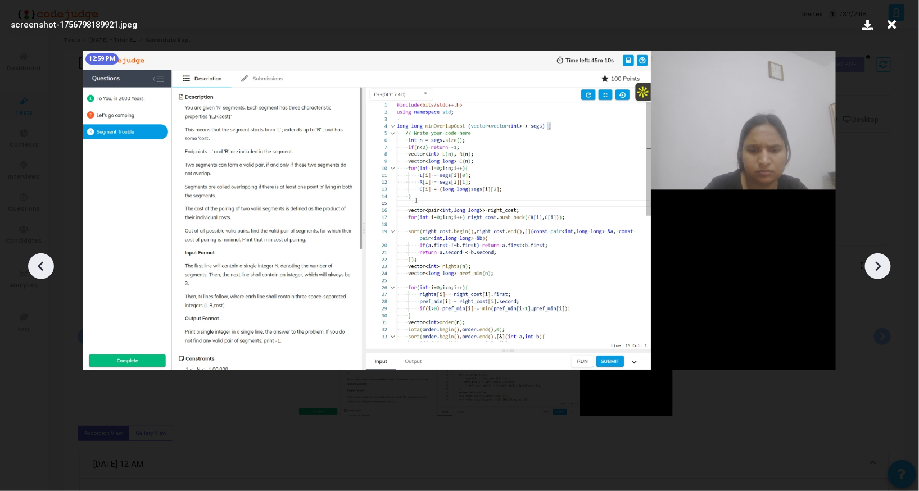
click at [874, 262] on icon at bounding box center [878, 266] width 17 height 17
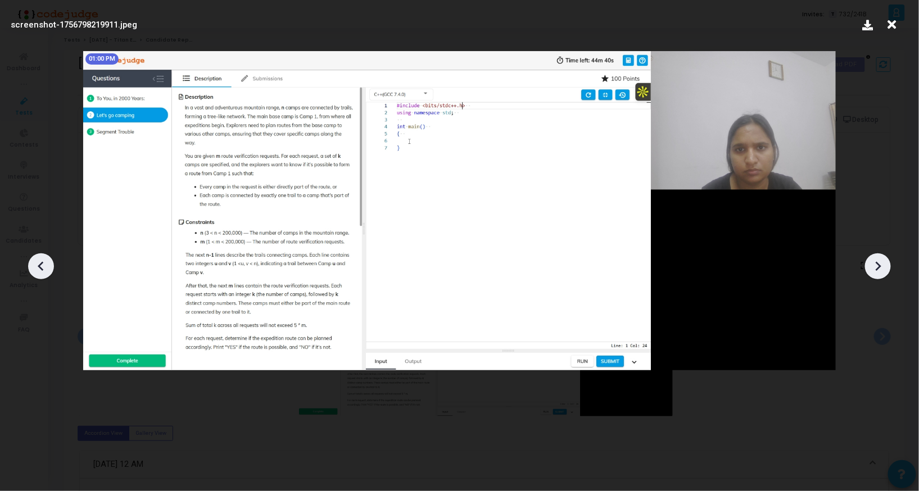
click at [874, 262] on icon at bounding box center [878, 266] width 17 height 17
click at [43, 261] on icon at bounding box center [41, 266] width 17 height 17
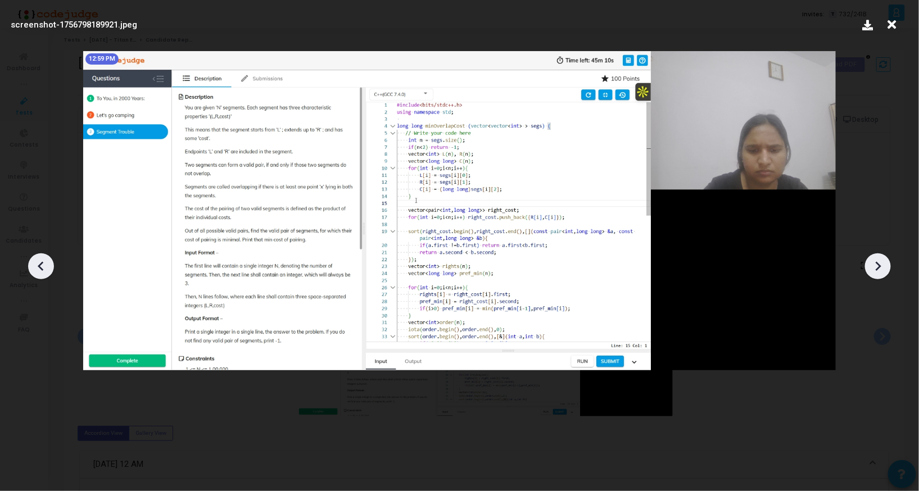
click at [43, 261] on icon at bounding box center [41, 266] width 17 height 17
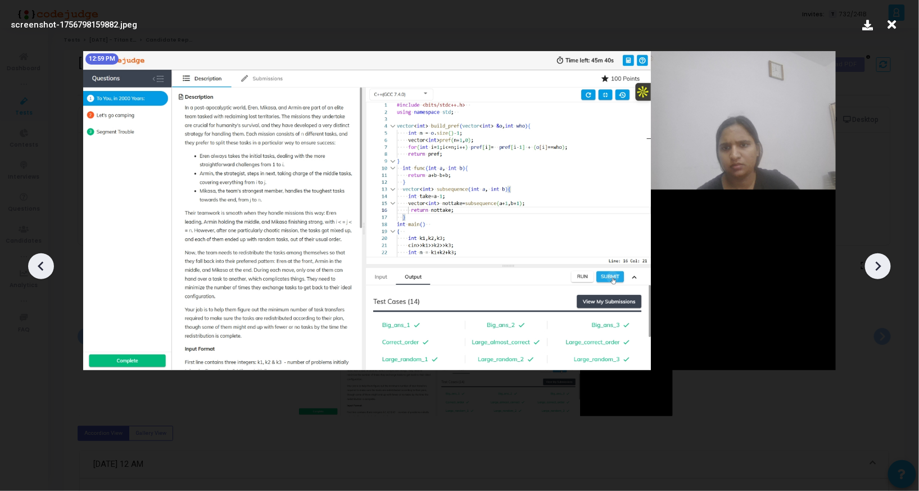
click at [43, 261] on icon at bounding box center [41, 266] width 17 height 17
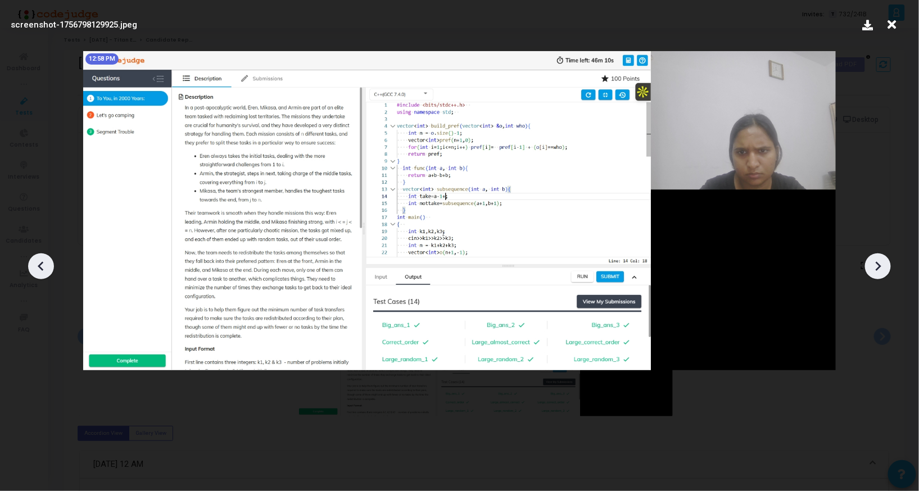
click at [888, 269] on div at bounding box center [878, 267] width 26 height 26
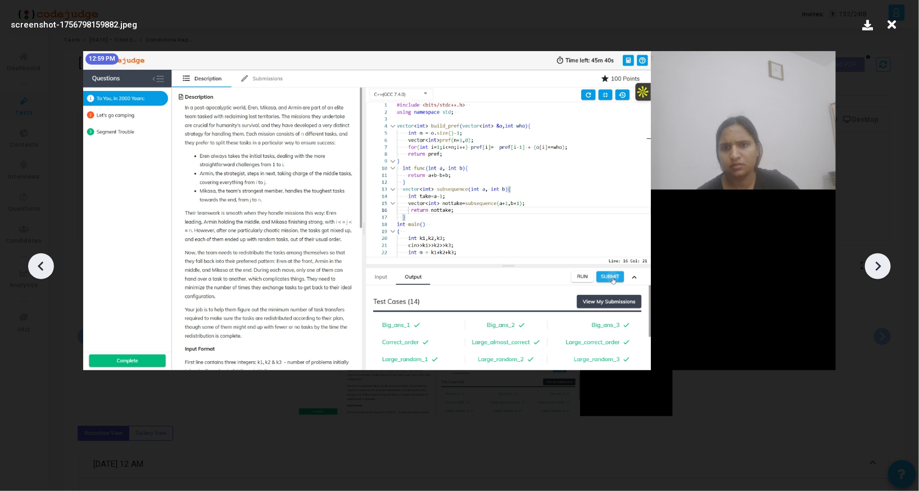
click at [888, 269] on div at bounding box center [878, 267] width 26 height 26
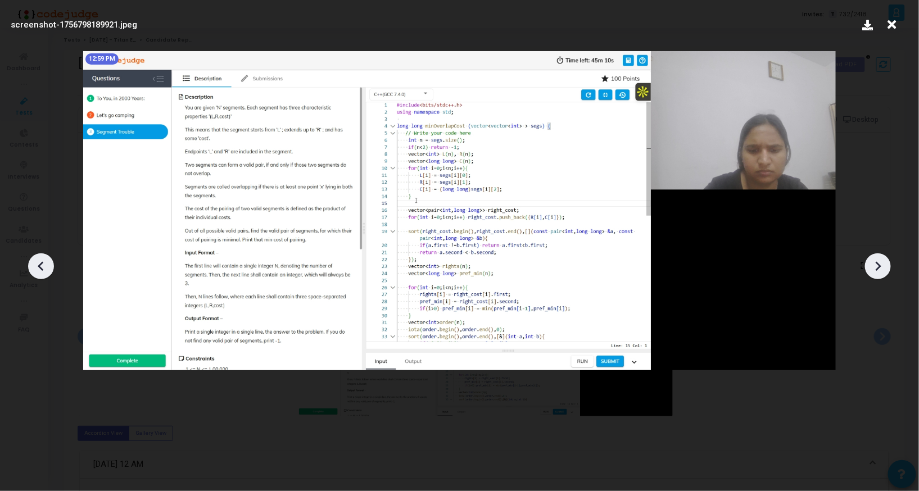
click at [888, 269] on div at bounding box center [878, 267] width 26 height 26
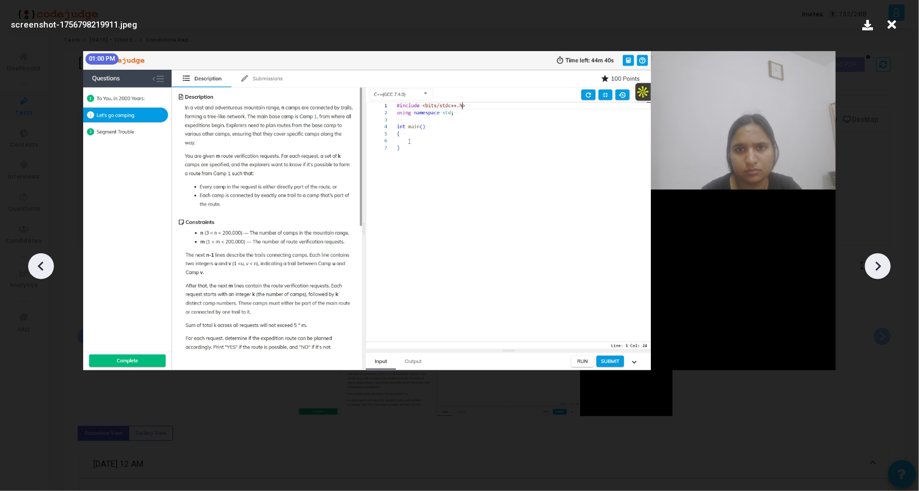
click at [888, 269] on div at bounding box center [878, 267] width 26 height 26
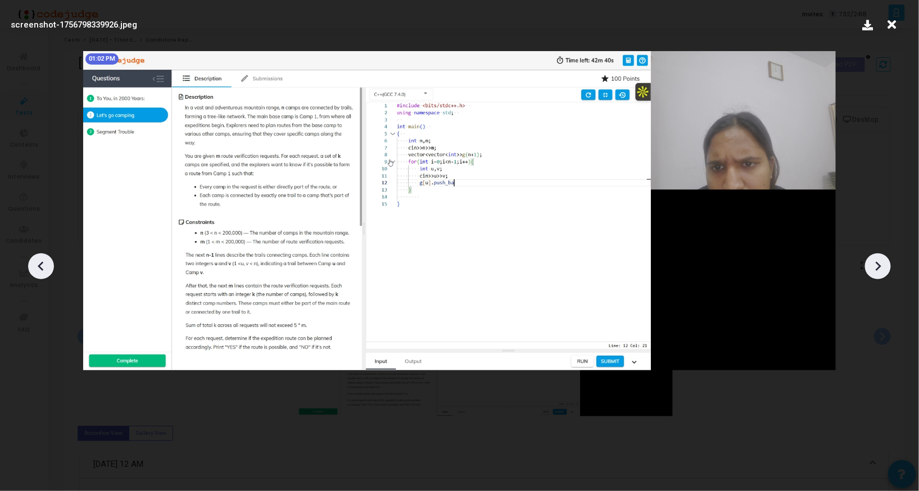
click at [888, 269] on div at bounding box center [878, 267] width 26 height 26
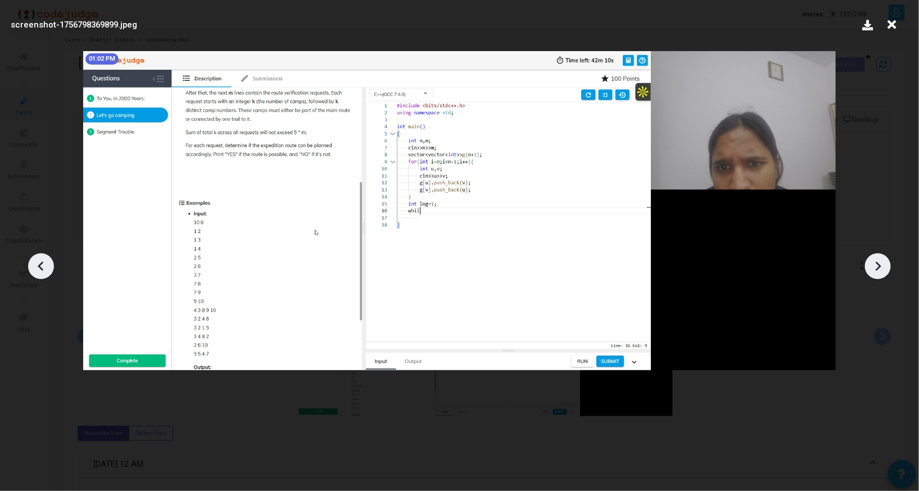
click at [888, 269] on div at bounding box center [878, 267] width 26 height 26
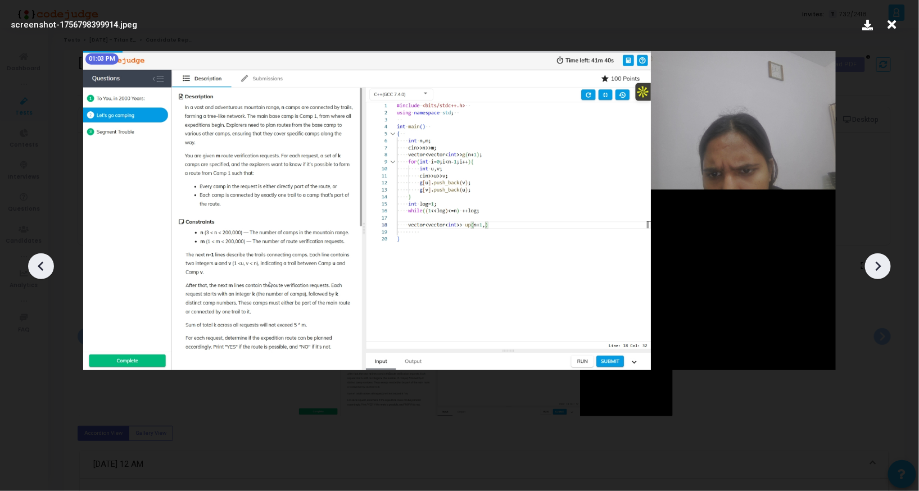
click at [888, 269] on div at bounding box center [878, 267] width 26 height 26
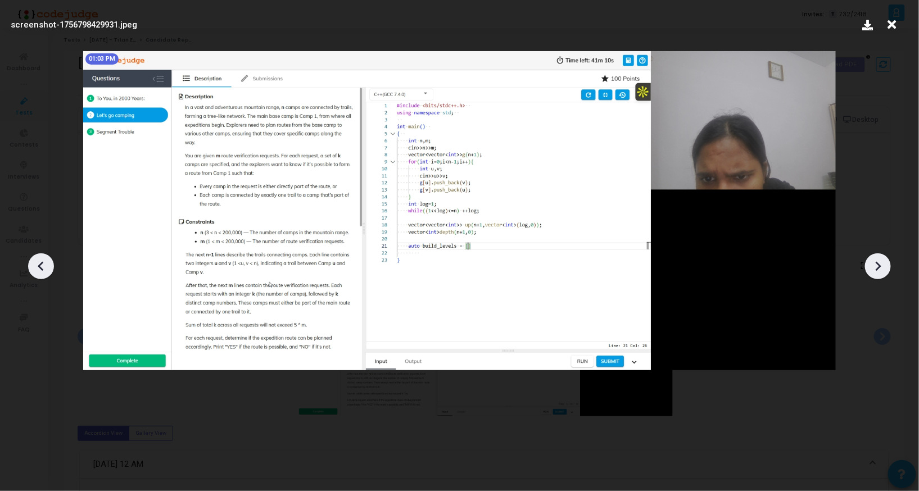
click at [888, 269] on div at bounding box center [878, 267] width 26 height 26
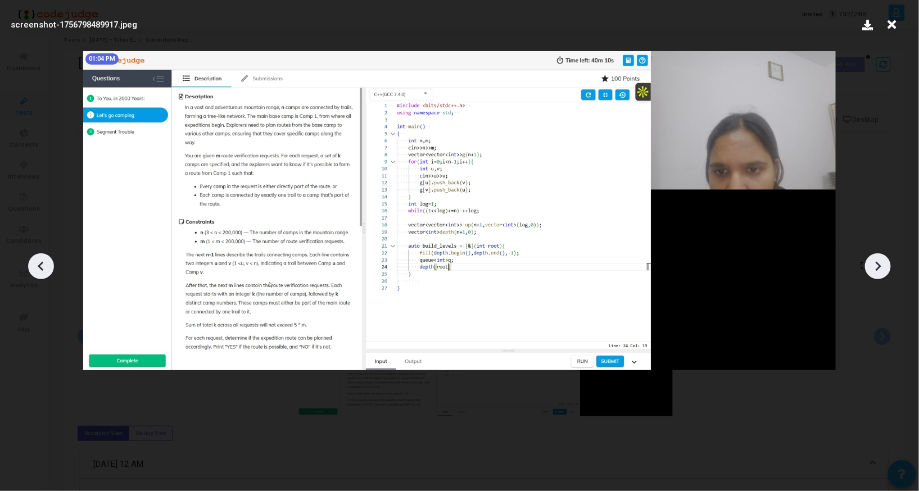
click at [888, 269] on div at bounding box center [878, 267] width 26 height 26
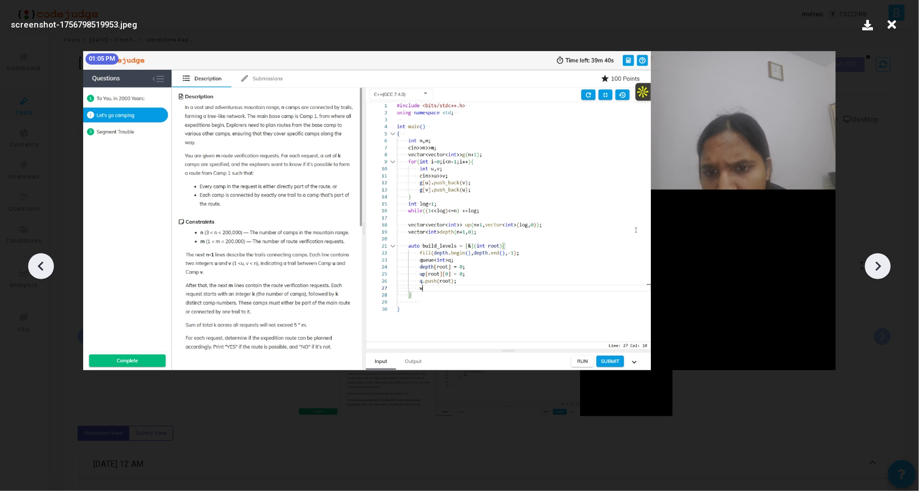
click at [888, 269] on div at bounding box center [878, 267] width 26 height 26
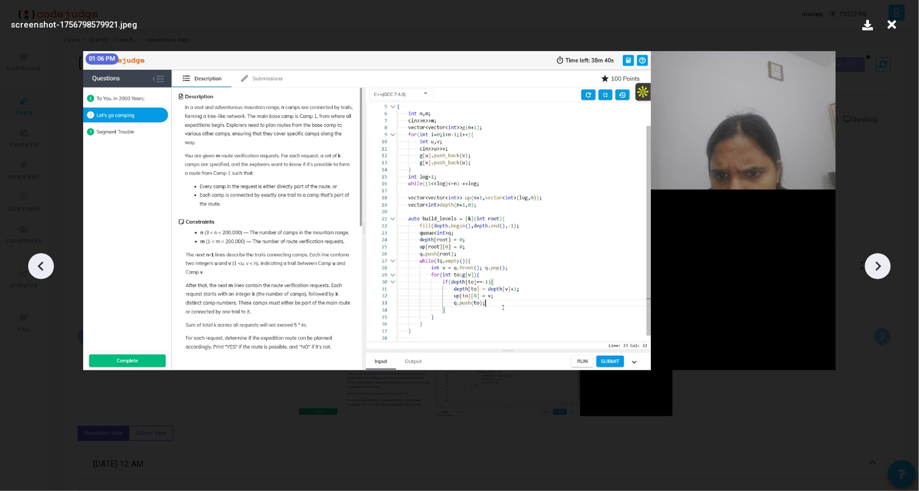
click at [888, 269] on div at bounding box center [878, 267] width 26 height 26
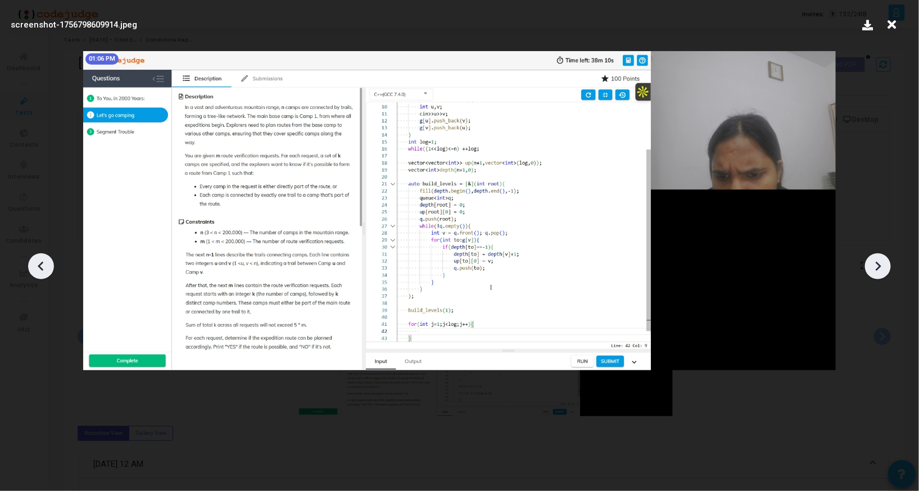
click at [888, 269] on div at bounding box center [878, 267] width 26 height 26
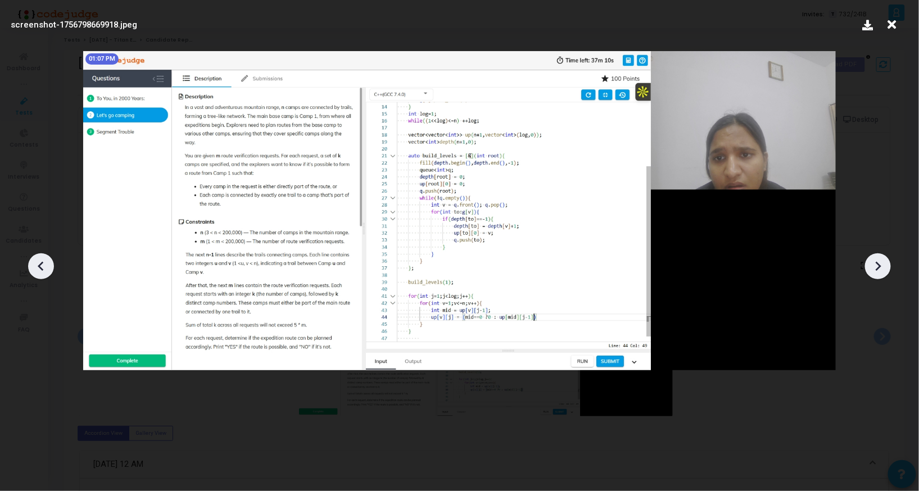
click at [888, 269] on div at bounding box center [878, 267] width 26 height 26
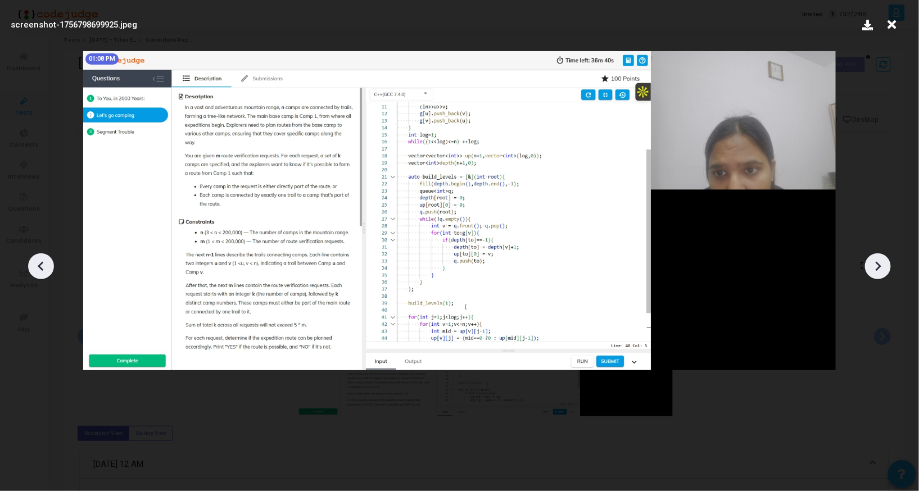
click at [888, 269] on div at bounding box center [878, 267] width 26 height 26
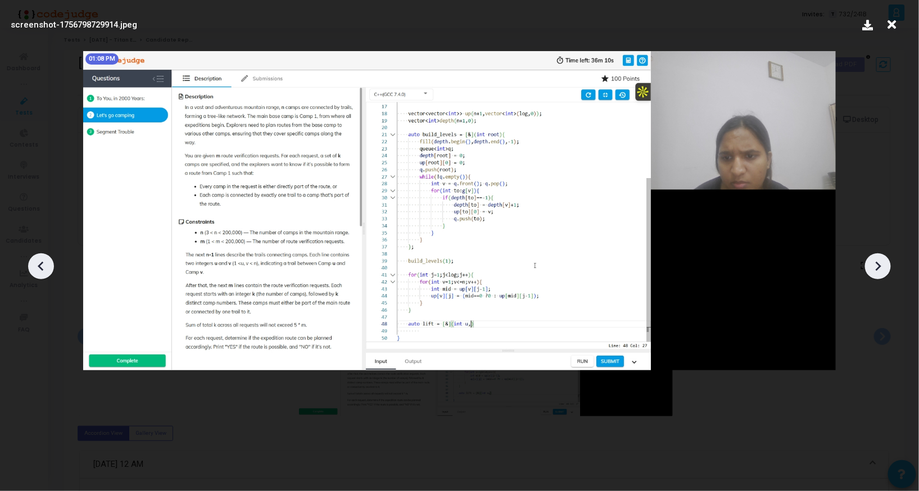
click at [888, 269] on div at bounding box center [878, 267] width 26 height 26
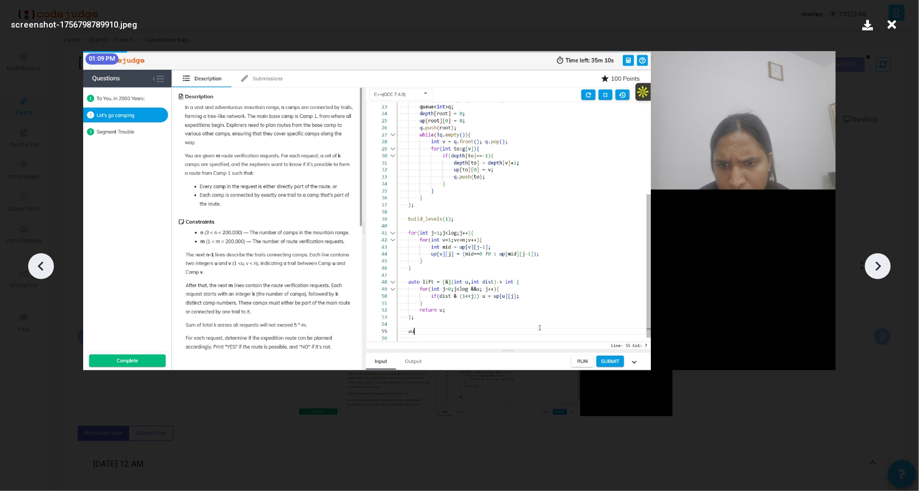
click at [888, 269] on div at bounding box center [878, 267] width 26 height 26
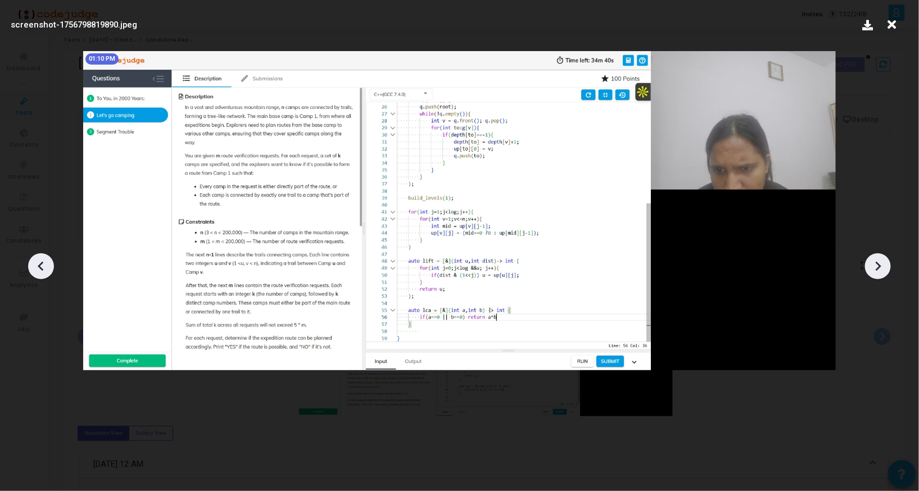
click at [888, 269] on div at bounding box center [878, 267] width 26 height 26
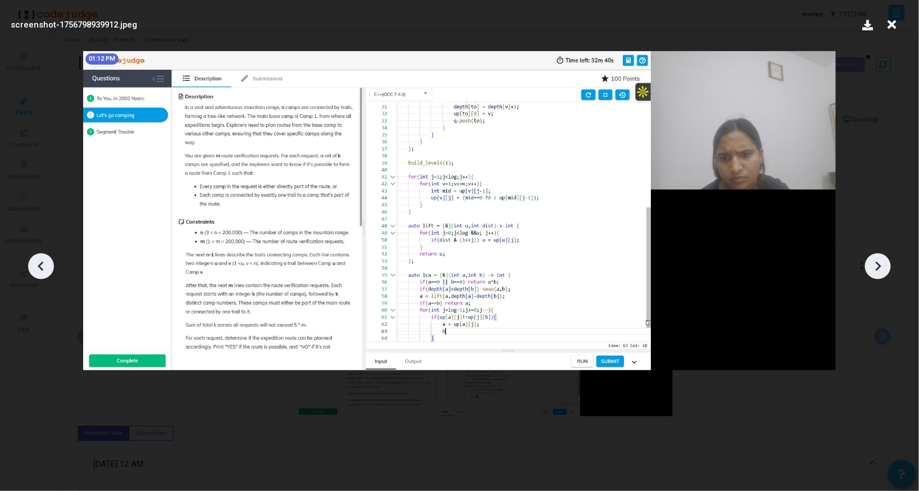
click at [888, 269] on div at bounding box center [878, 267] width 26 height 26
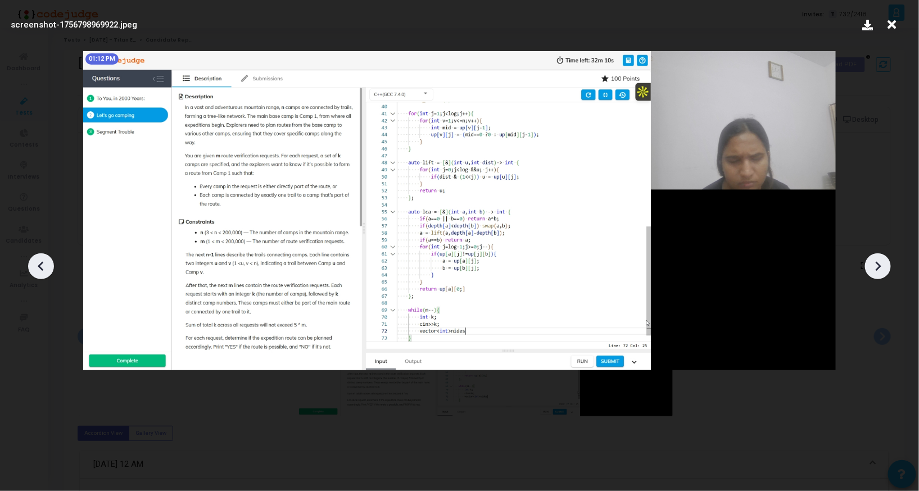
click at [888, 269] on div at bounding box center [878, 267] width 26 height 26
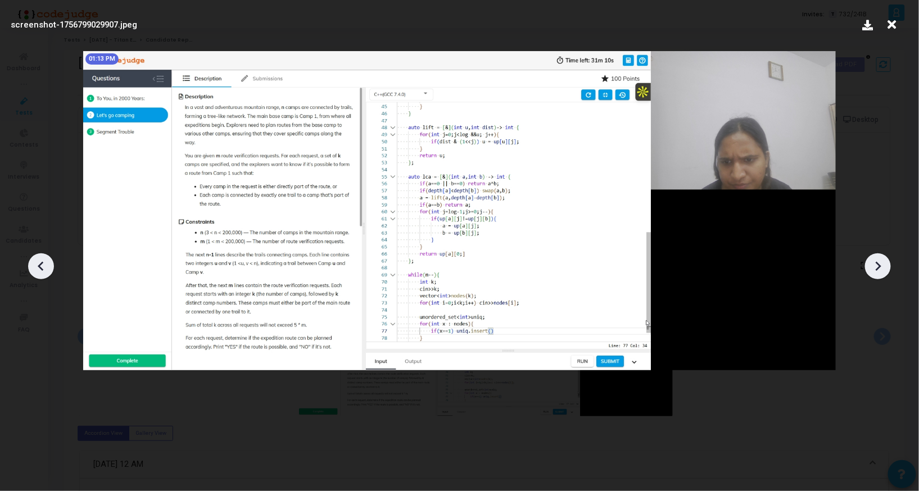
click at [888, 269] on div at bounding box center [878, 267] width 26 height 26
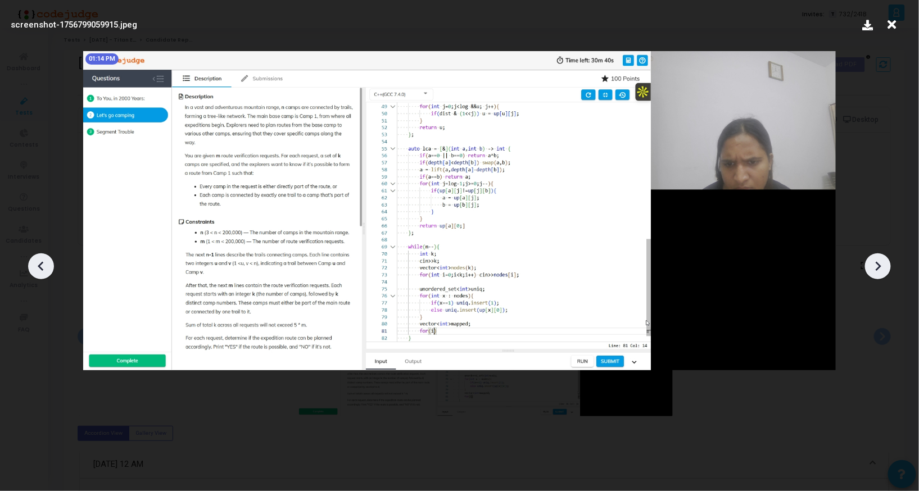
click at [888, 269] on div at bounding box center [878, 267] width 26 height 26
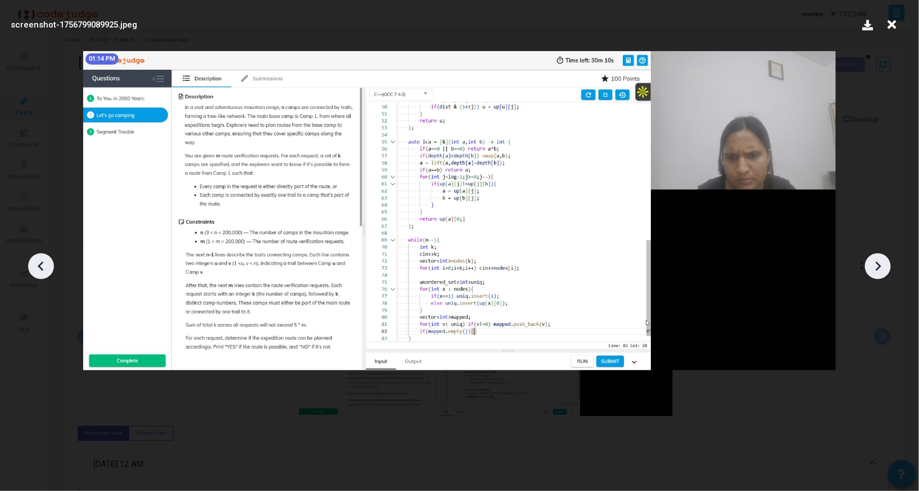
click at [888, 269] on div at bounding box center [878, 267] width 26 height 26
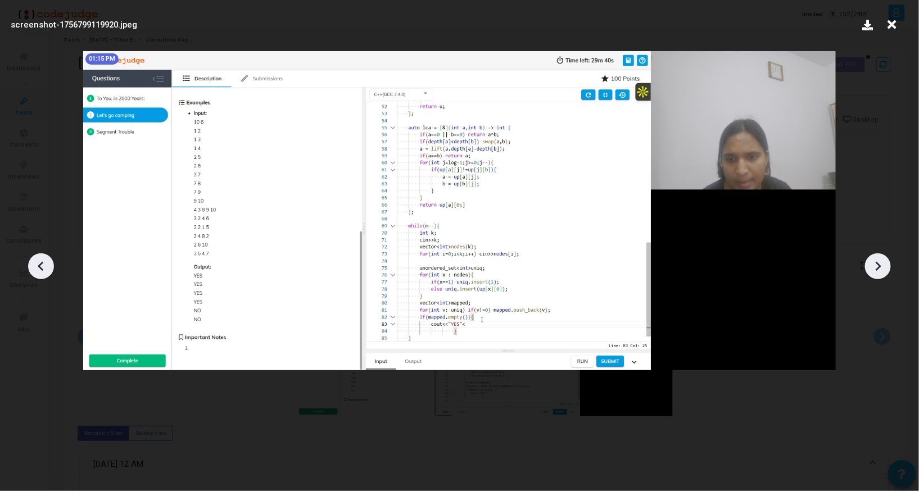
click at [888, 269] on div at bounding box center [878, 267] width 26 height 26
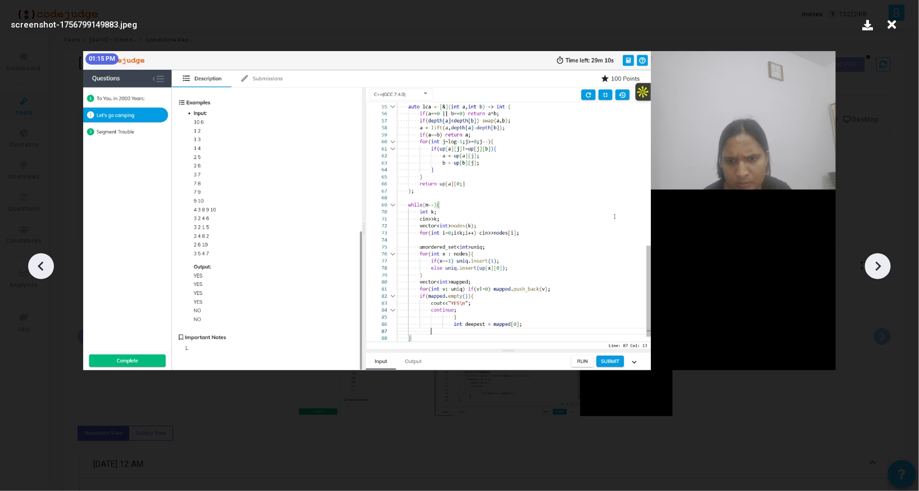
click at [888, 269] on div at bounding box center [878, 267] width 26 height 26
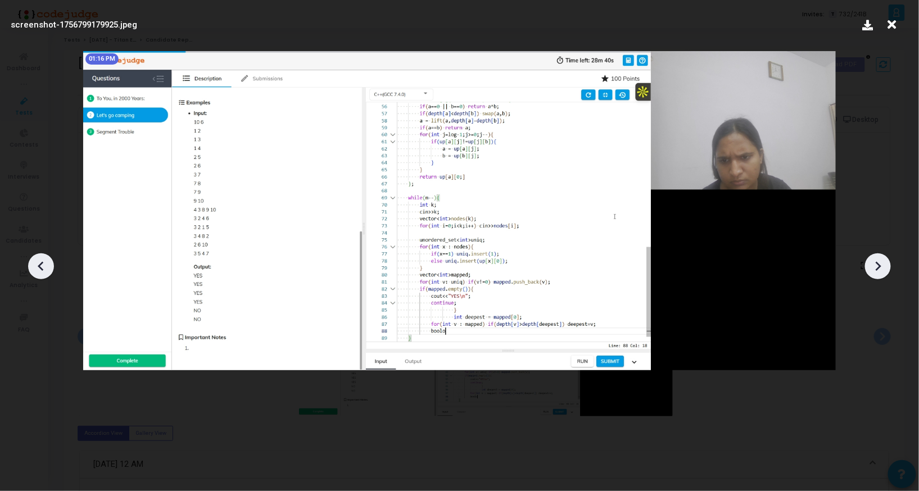
click at [888, 269] on div at bounding box center [878, 267] width 26 height 26
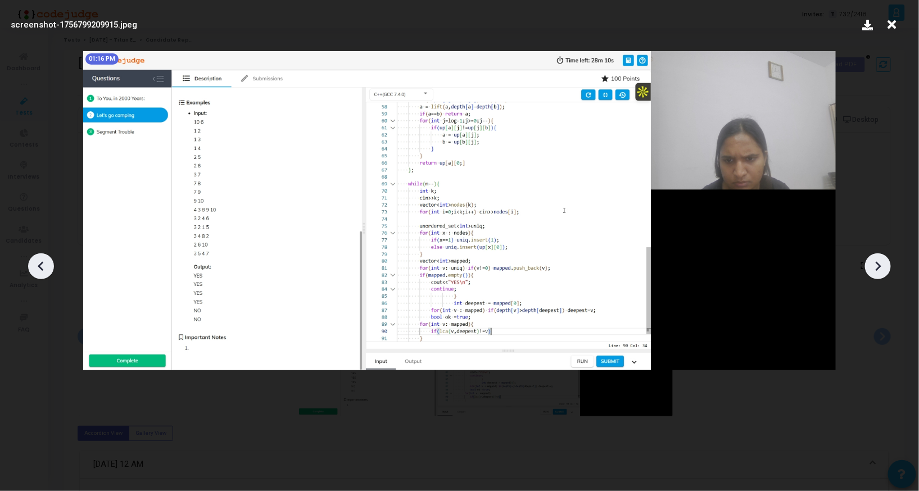
click at [888, 269] on div at bounding box center [878, 267] width 26 height 26
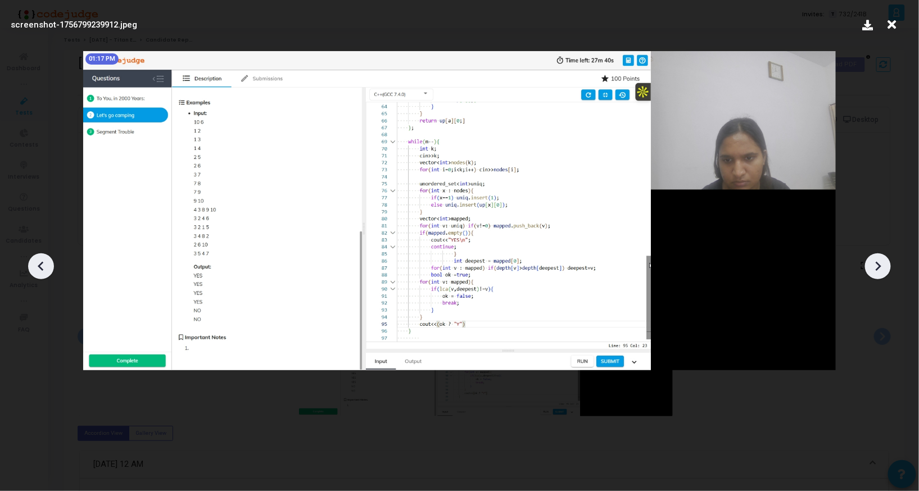
click at [888, 269] on div at bounding box center [878, 267] width 26 height 26
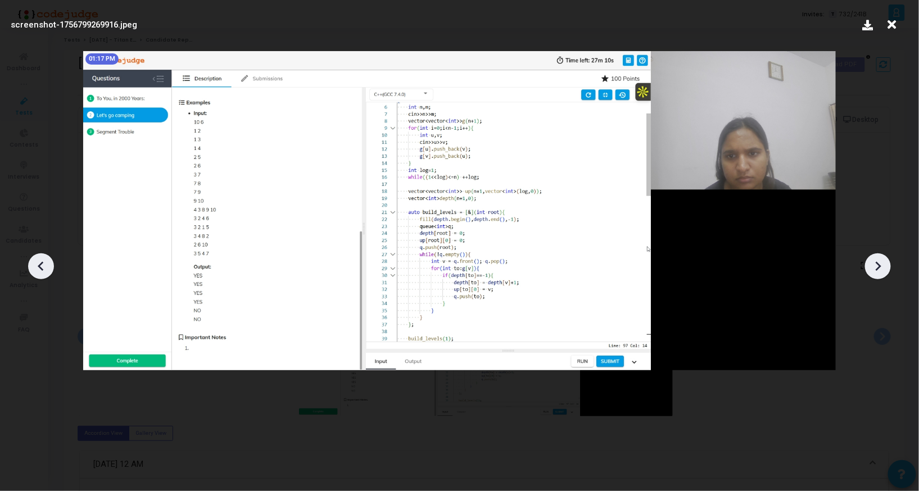
click at [888, 269] on div at bounding box center [878, 267] width 26 height 26
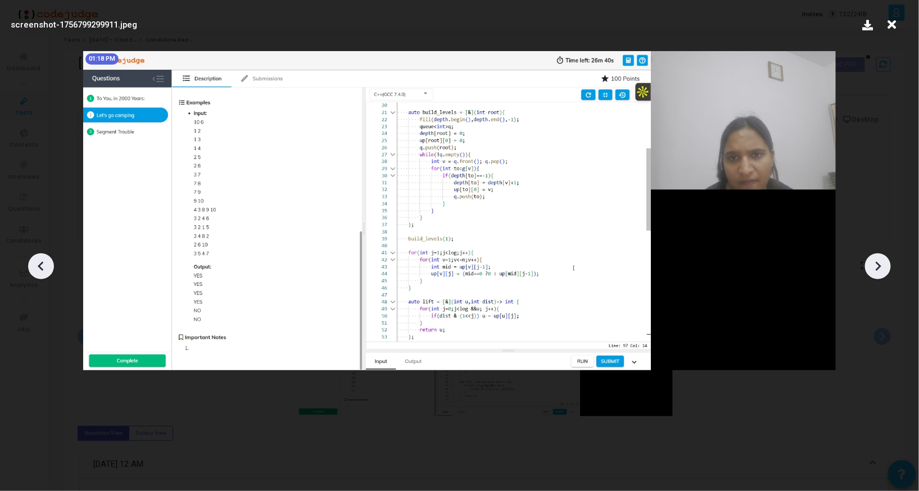
click at [888, 269] on div at bounding box center [878, 267] width 26 height 26
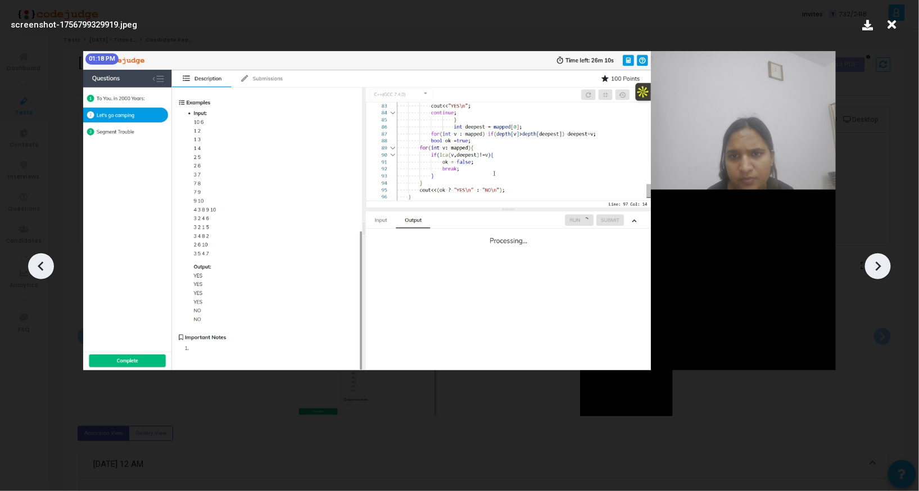
click at [888, 269] on div at bounding box center [878, 267] width 26 height 26
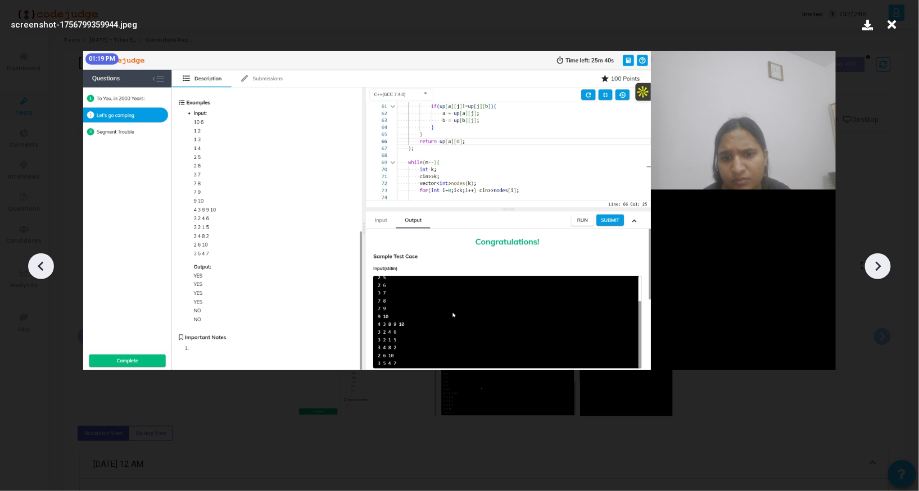
click at [888, 269] on div at bounding box center [878, 267] width 26 height 26
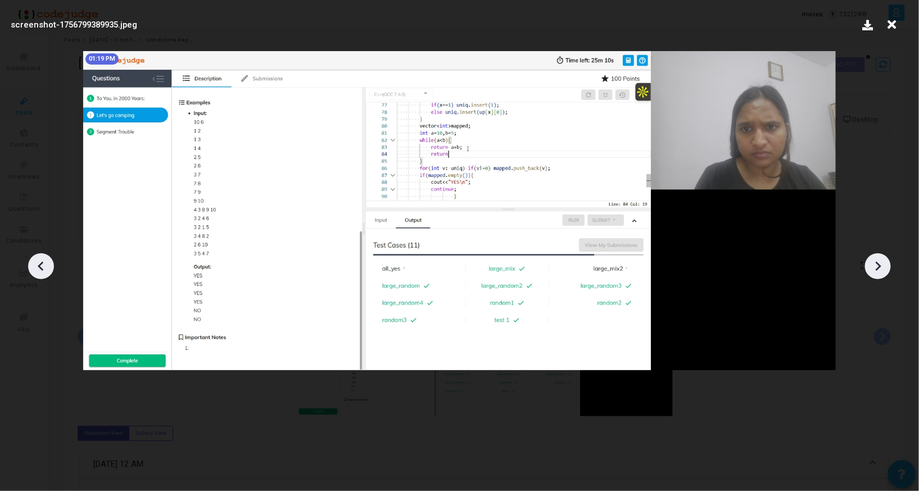
click at [888, 269] on div at bounding box center [878, 267] width 26 height 26
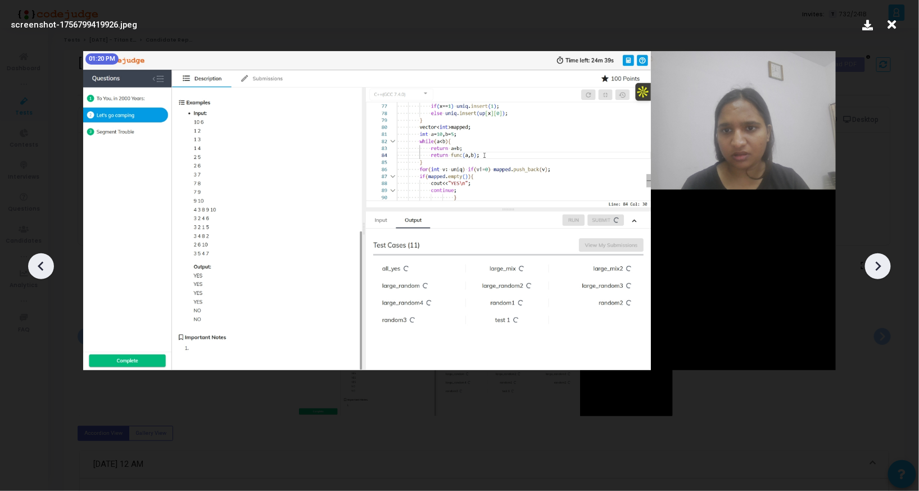
click at [888, 269] on div at bounding box center [878, 267] width 26 height 26
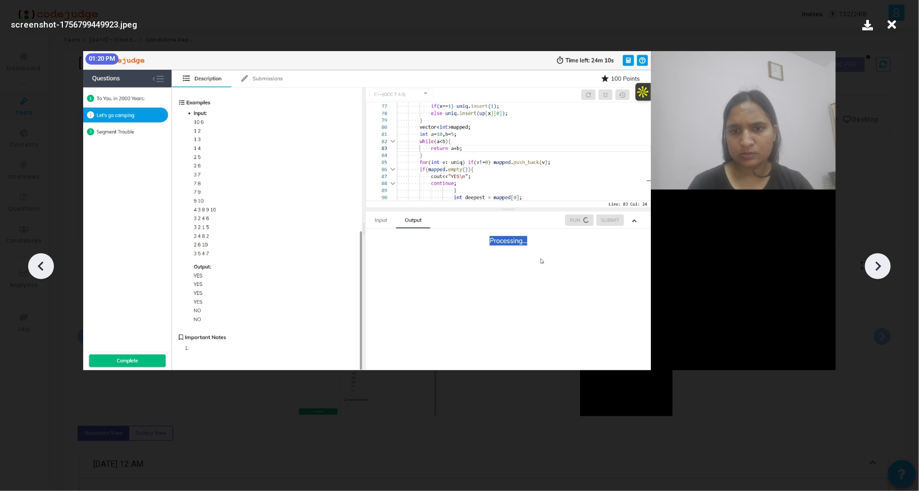
click at [888, 269] on div at bounding box center [878, 267] width 26 height 26
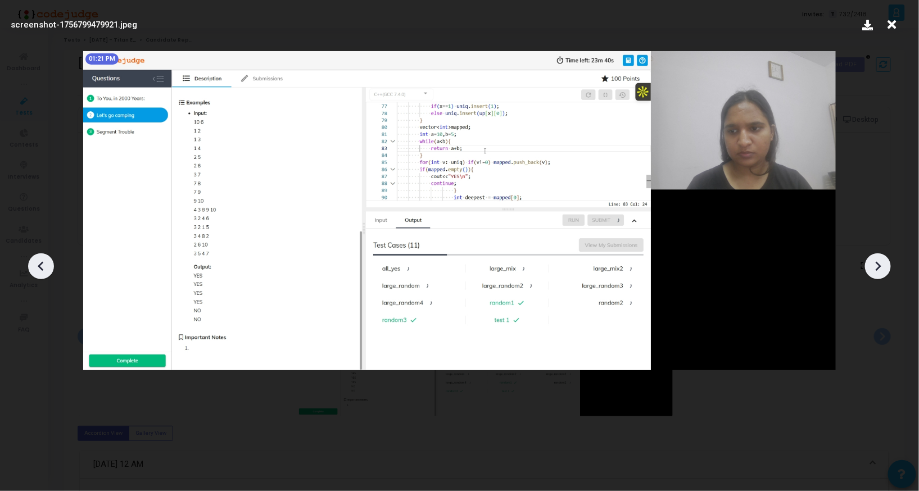
click at [888, 269] on div at bounding box center [878, 267] width 26 height 26
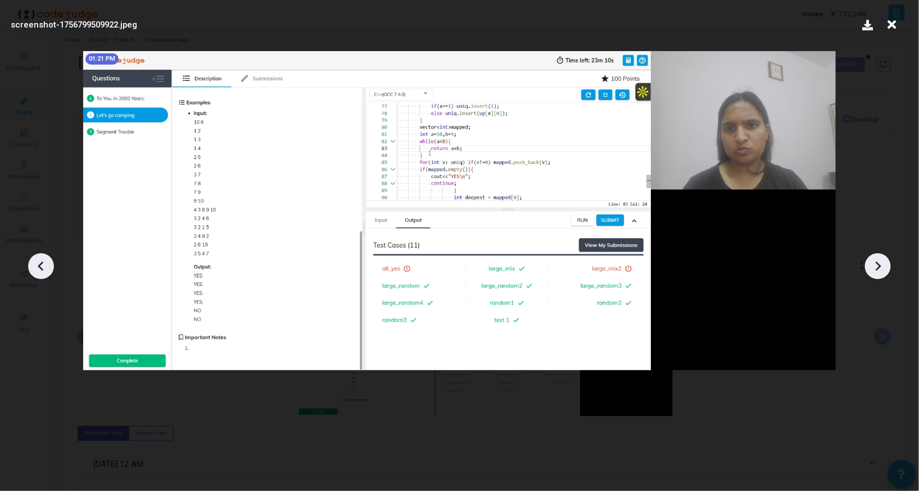
click at [888, 269] on div at bounding box center [878, 267] width 26 height 26
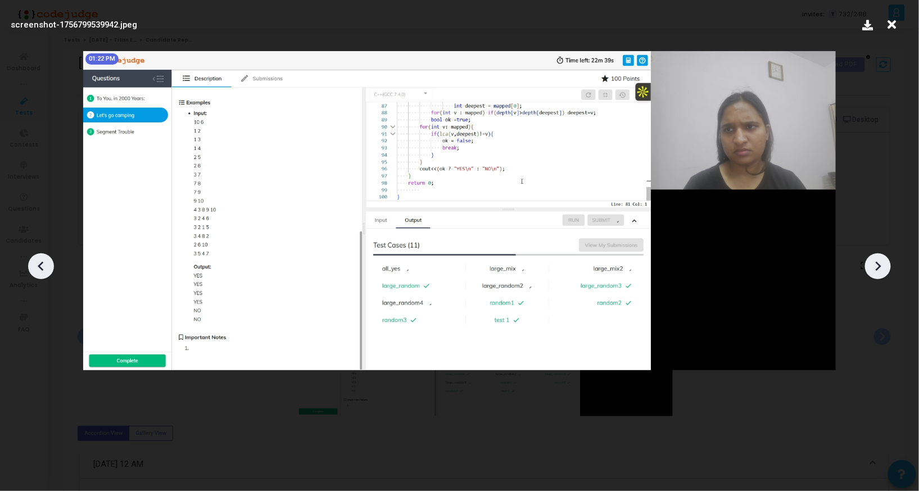
click at [888, 269] on div at bounding box center [878, 267] width 26 height 26
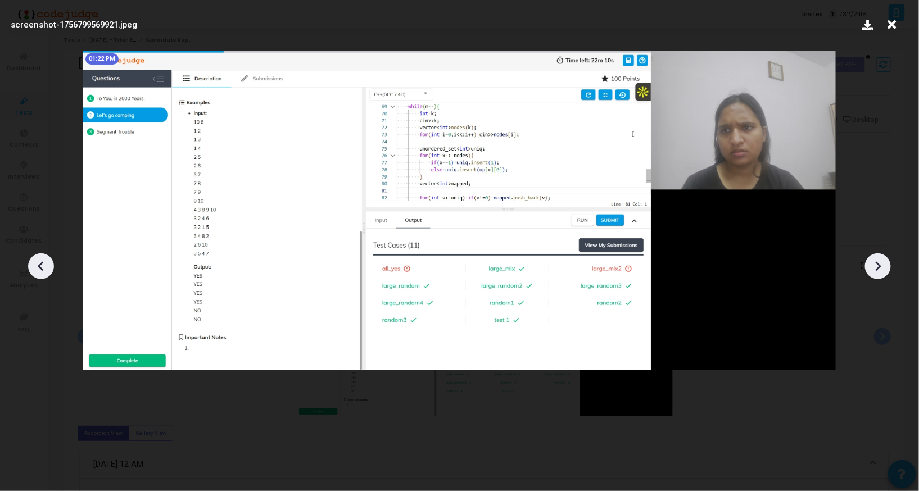
click at [888, 269] on div at bounding box center [878, 267] width 26 height 26
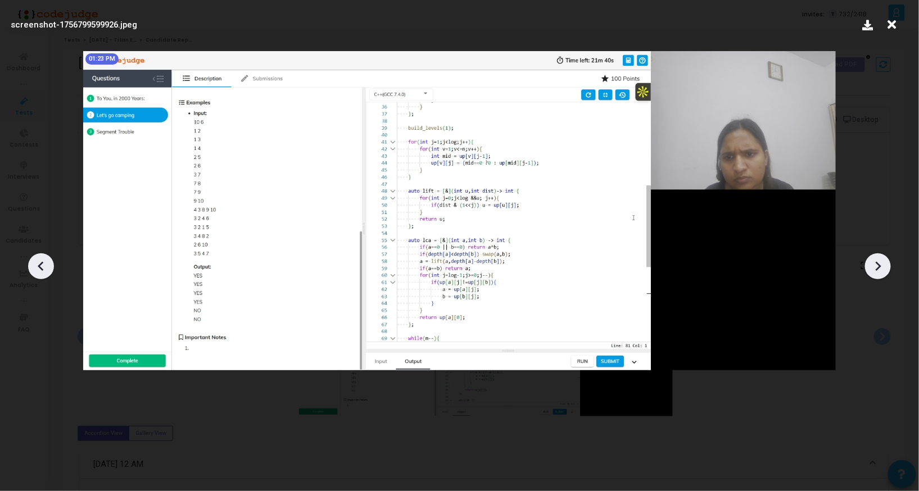
click at [888, 269] on div at bounding box center [878, 267] width 26 height 26
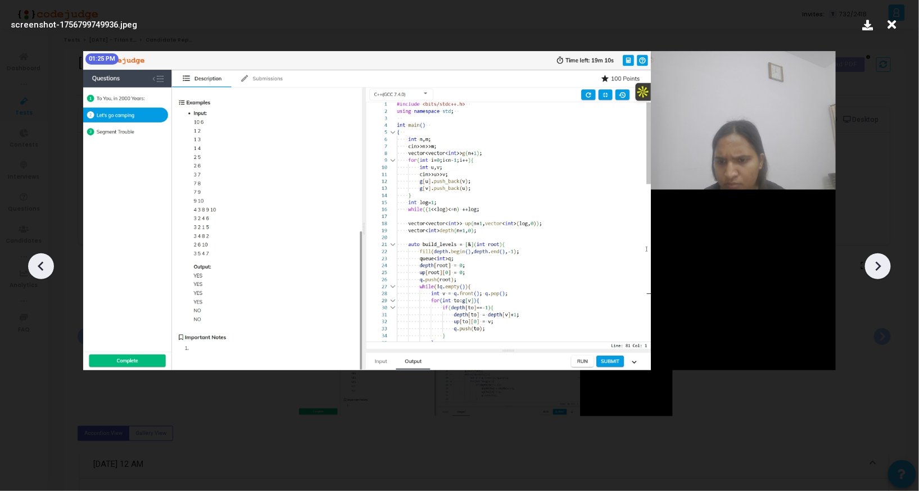
click at [888, 269] on div at bounding box center [878, 267] width 26 height 26
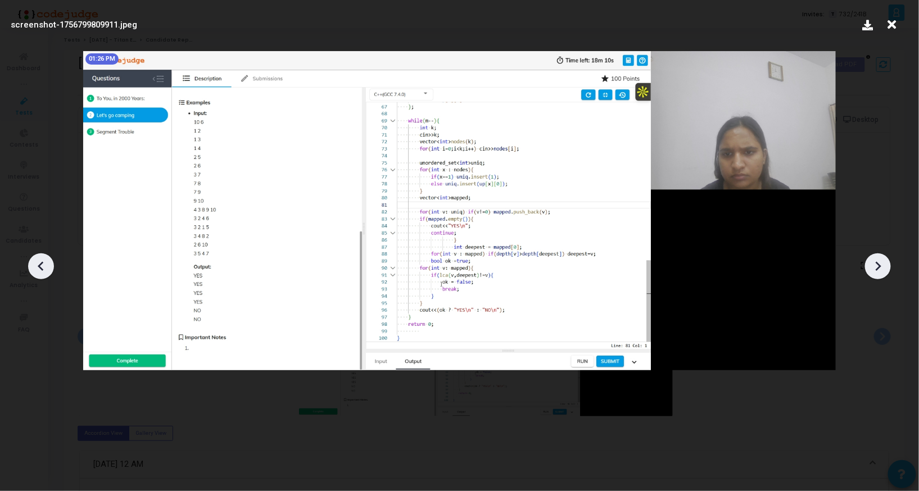
click at [888, 269] on div at bounding box center [878, 267] width 26 height 26
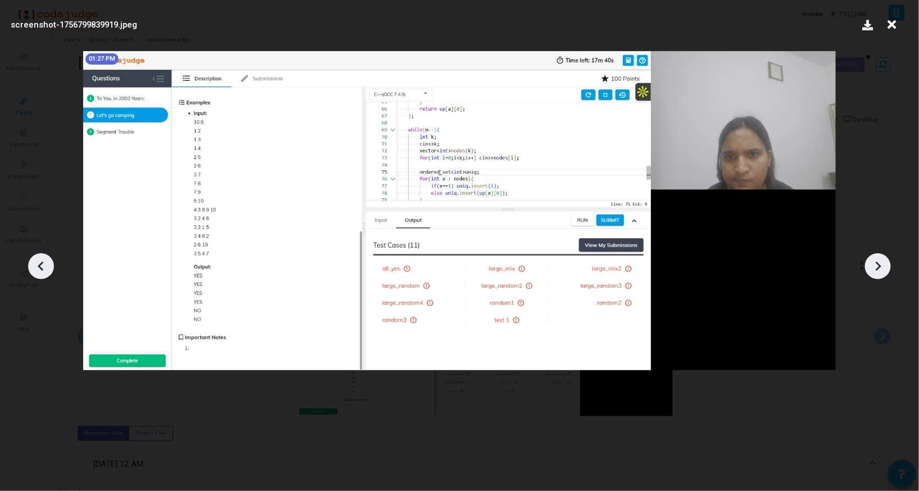
click at [888, 269] on div at bounding box center [878, 267] width 26 height 26
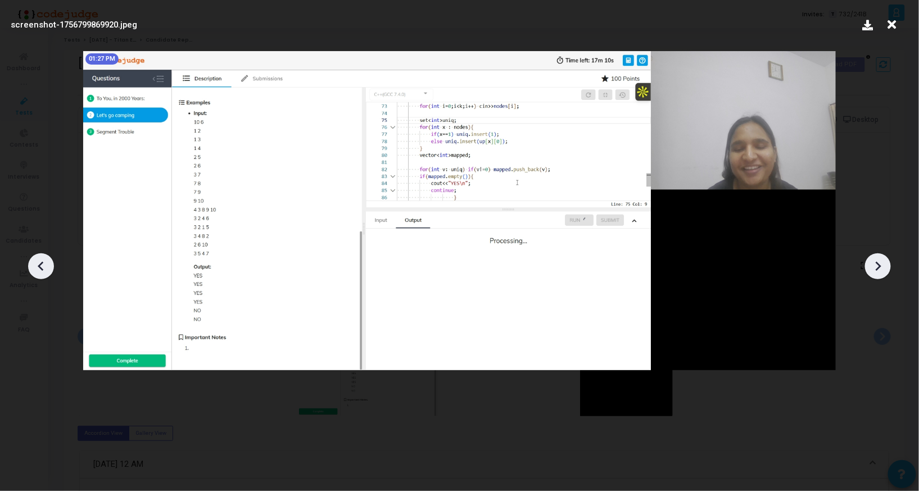
click at [888, 269] on div at bounding box center [878, 267] width 26 height 26
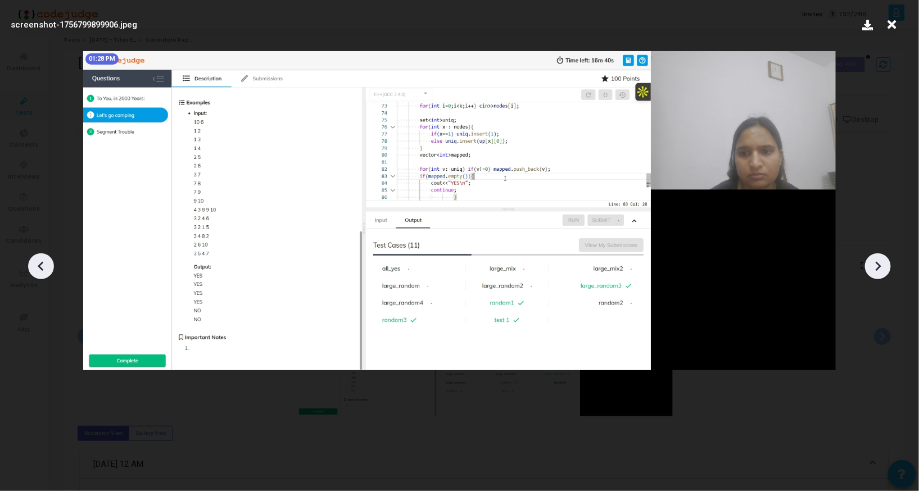
click at [888, 269] on div at bounding box center [878, 267] width 26 height 26
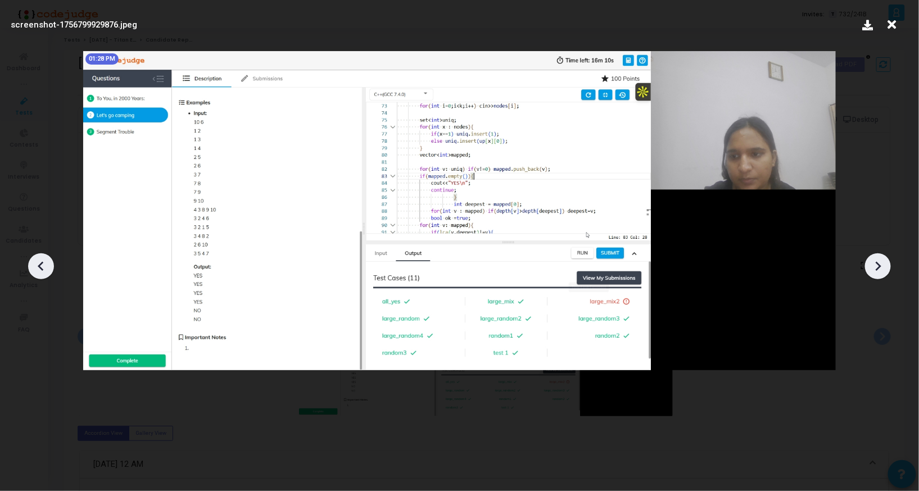
click at [888, 269] on div at bounding box center [878, 267] width 26 height 26
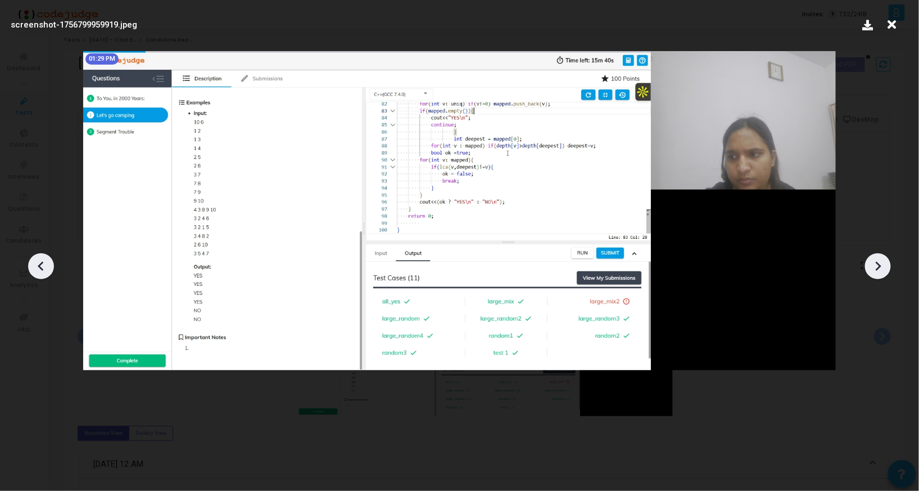
click at [888, 269] on div at bounding box center [878, 267] width 26 height 26
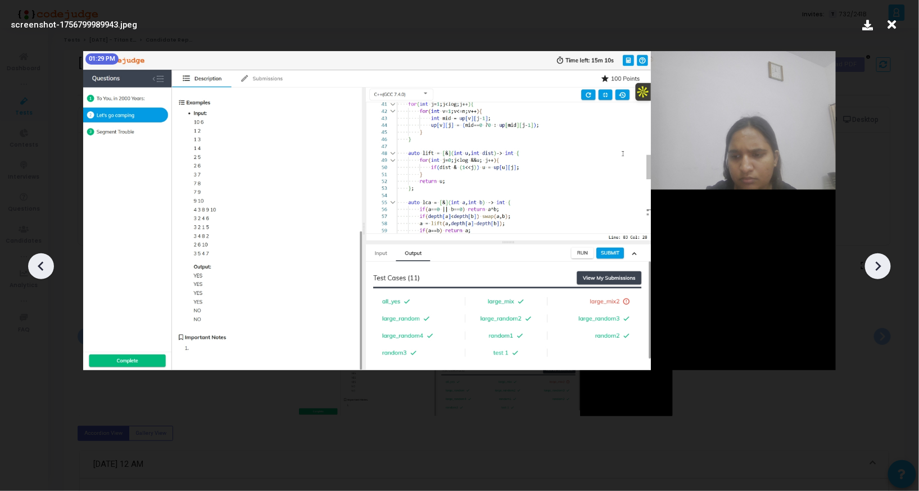
click at [888, 269] on div at bounding box center [878, 267] width 26 height 26
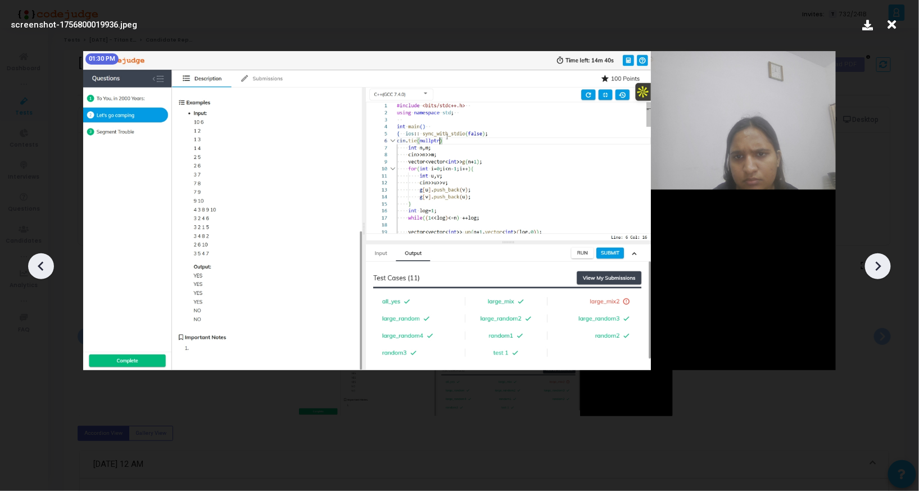
click at [888, 269] on div at bounding box center [878, 267] width 26 height 26
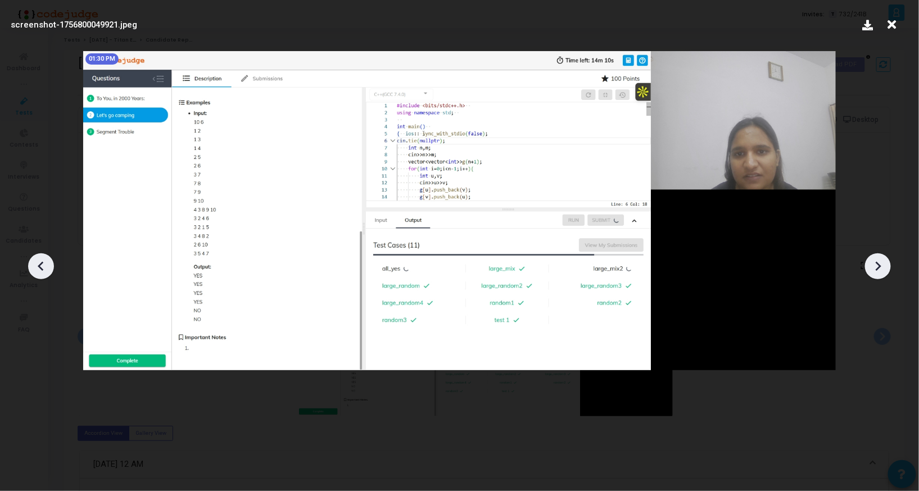
click at [888, 269] on div at bounding box center [878, 267] width 26 height 26
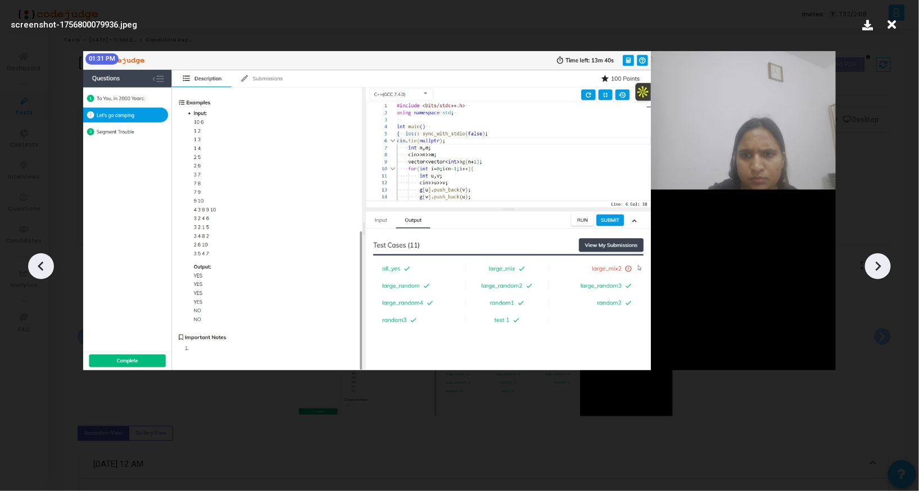
click at [888, 269] on div at bounding box center [878, 267] width 26 height 26
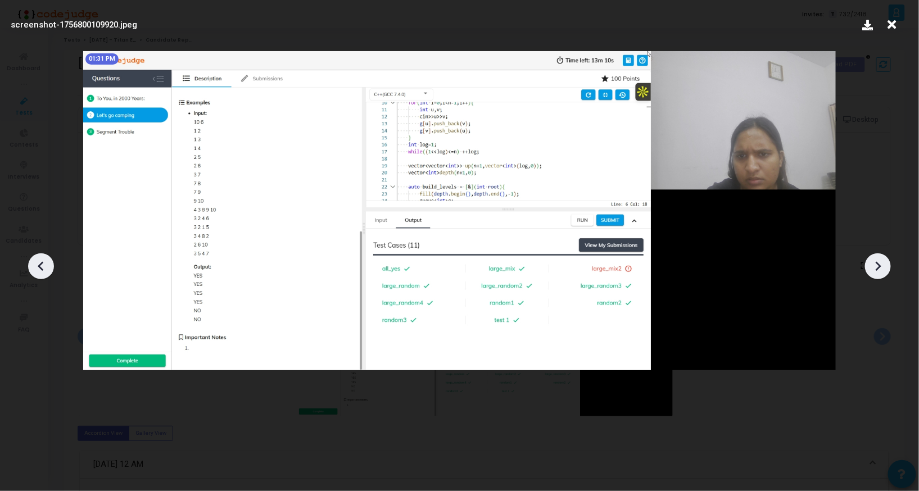
click at [888, 269] on div at bounding box center [878, 267] width 26 height 26
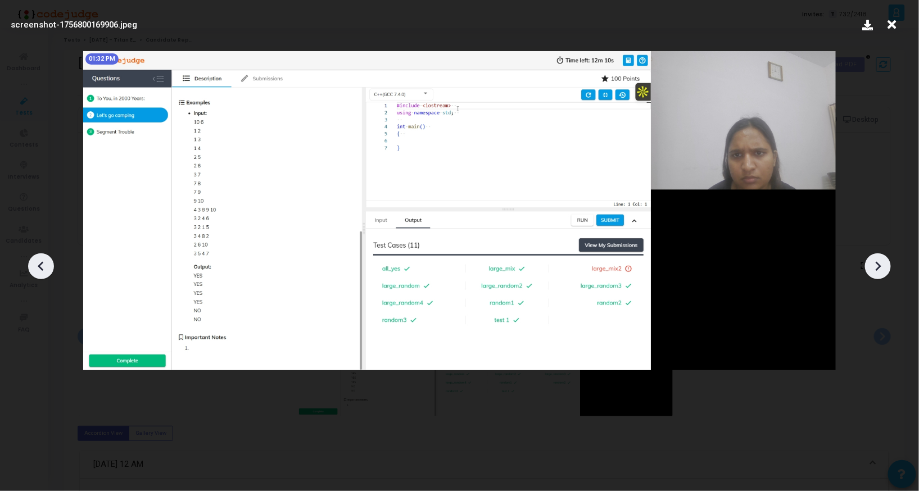
click at [888, 269] on div at bounding box center [878, 267] width 26 height 26
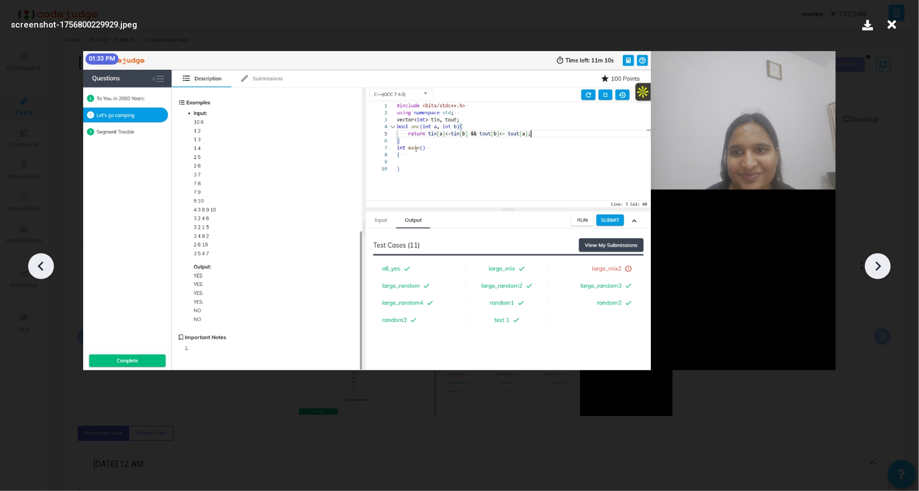
click at [888, 269] on div at bounding box center [878, 267] width 26 height 26
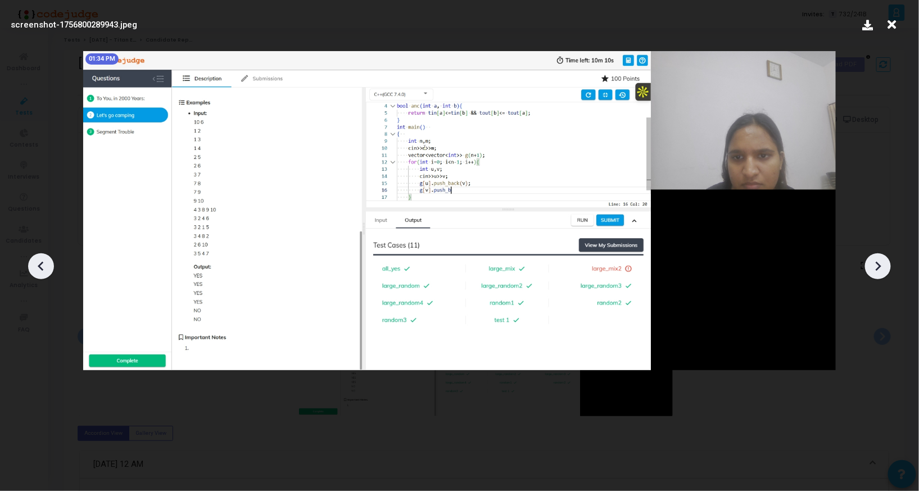
click at [888, 269] on div at bounding box center [878, 267] width 26 height 26
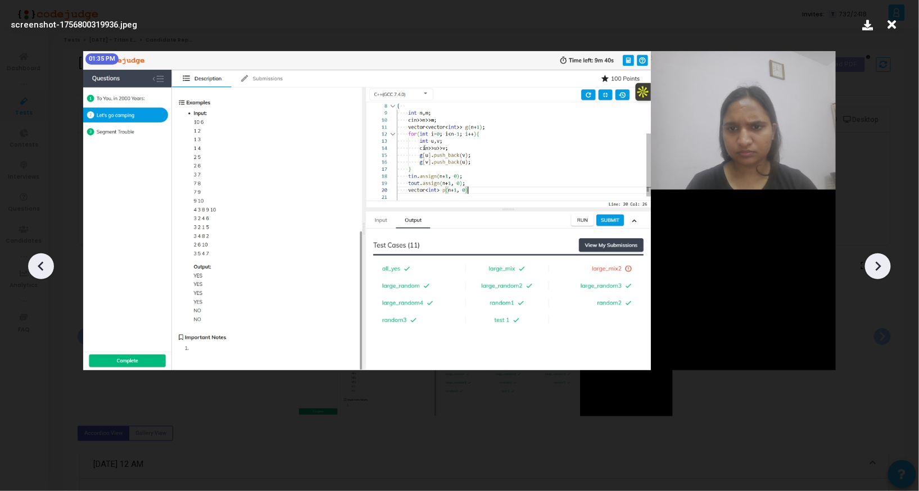
click at [888, 269] on div at bounding box center [878, 267] width 26 height 26
click at [894, 28] on icon at bounding box center [892, 24] width 17 height 21
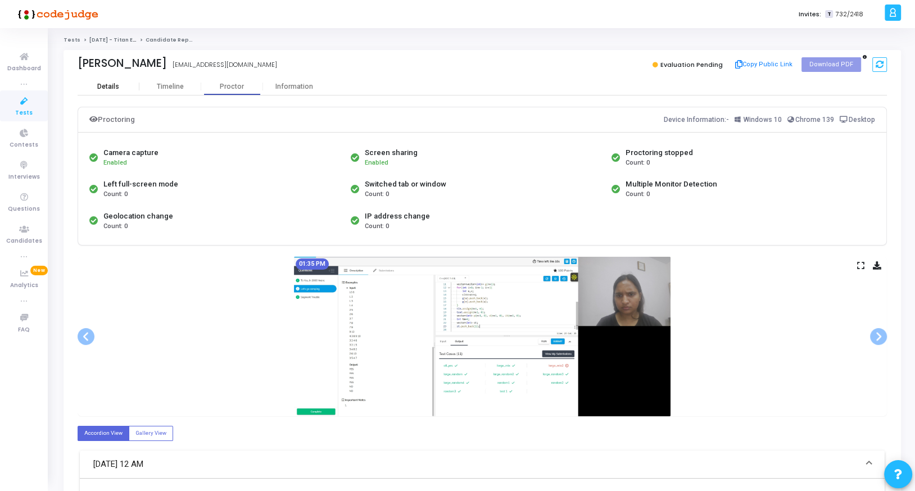
click at [113, 81] on div "Details" at bounding box center [109, 86] width 62 height 17
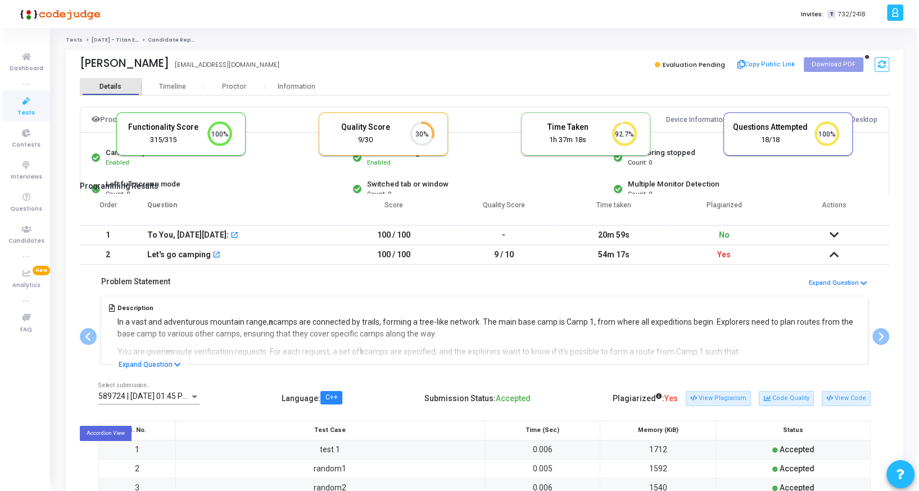
scroll to position [24, 29]
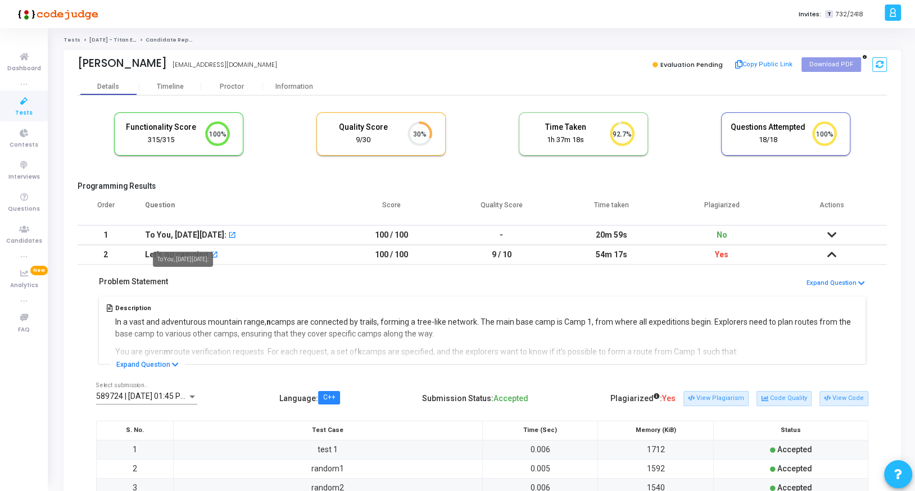
click at [183, 234] on div "To You, [DATE][DATE]:" at bounding box center [186, 235] width 82 height 19
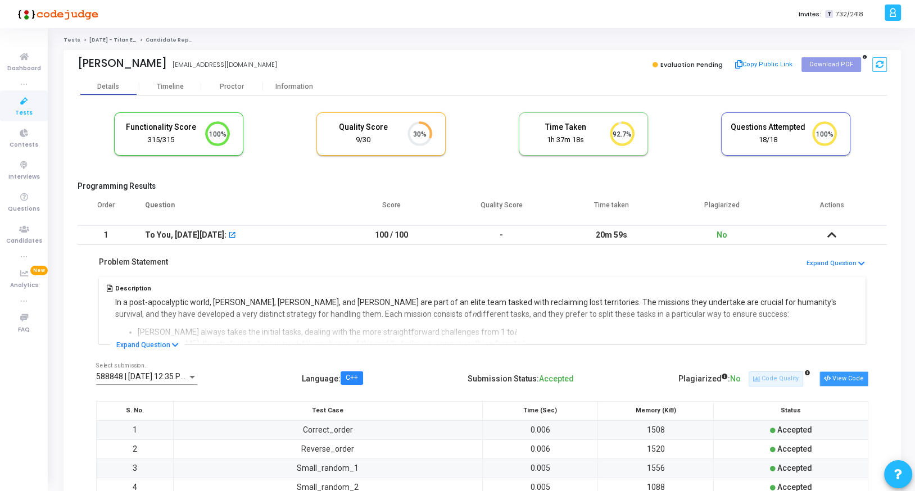
click at [846, 379] on button "View Code" at bounding box center [844, 379] width 49 height 15
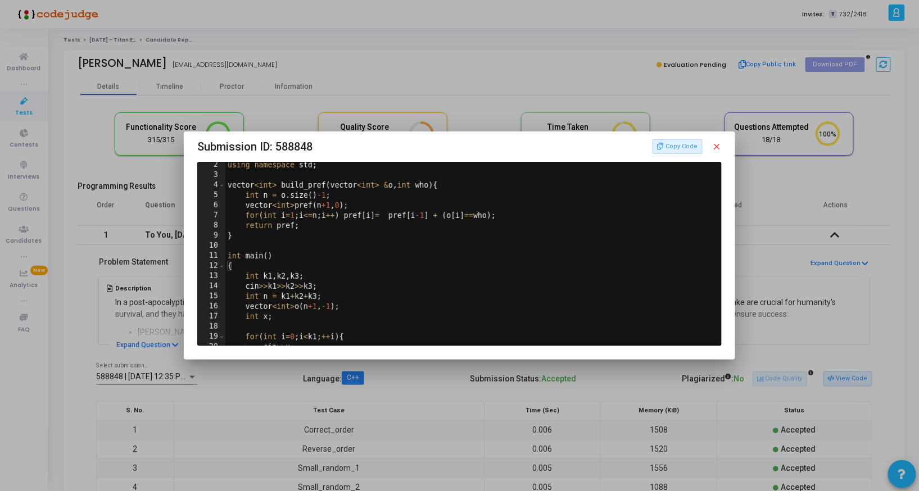
scroll to position [0, 0]
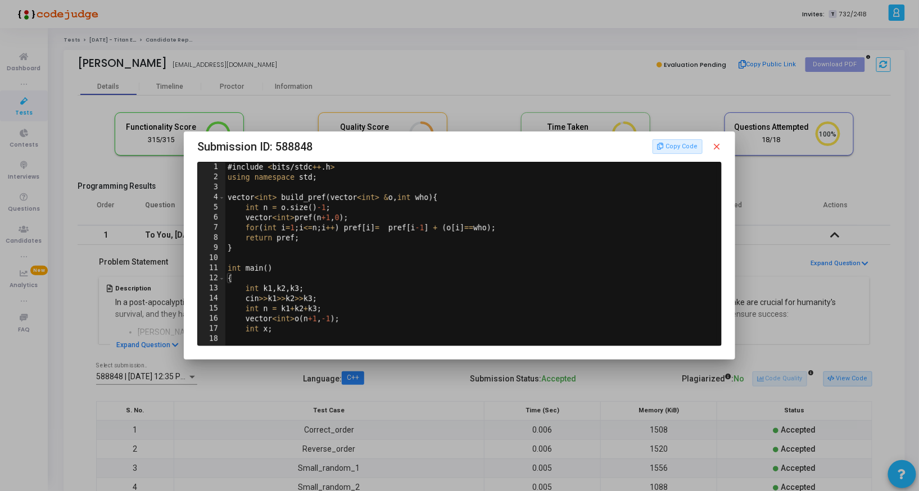
type textarea "vector<int> build_pref(vector<int> &o,int who){"
click at [313, 200] on div "# include < bits / stdc ++ . h > using namespace std ; vector < int > build_pre…" at bounding box center [471, 263] width 492 height 203
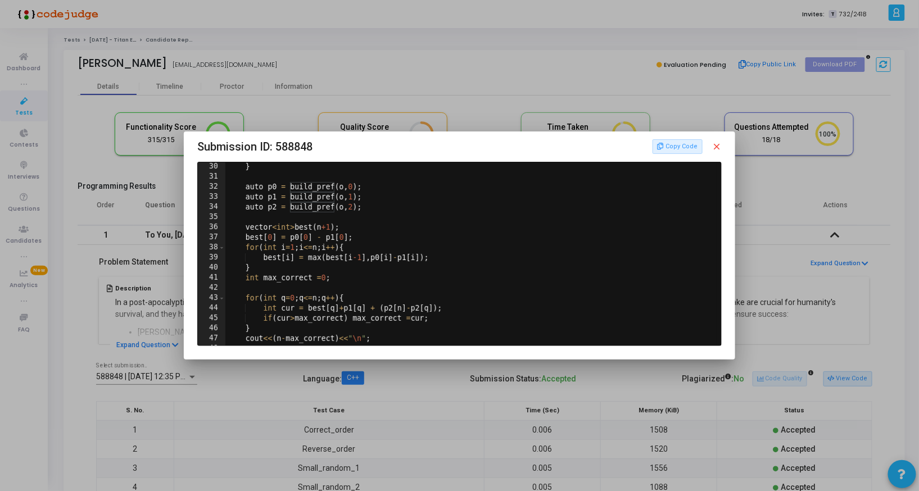
scroll to position [313, 0]
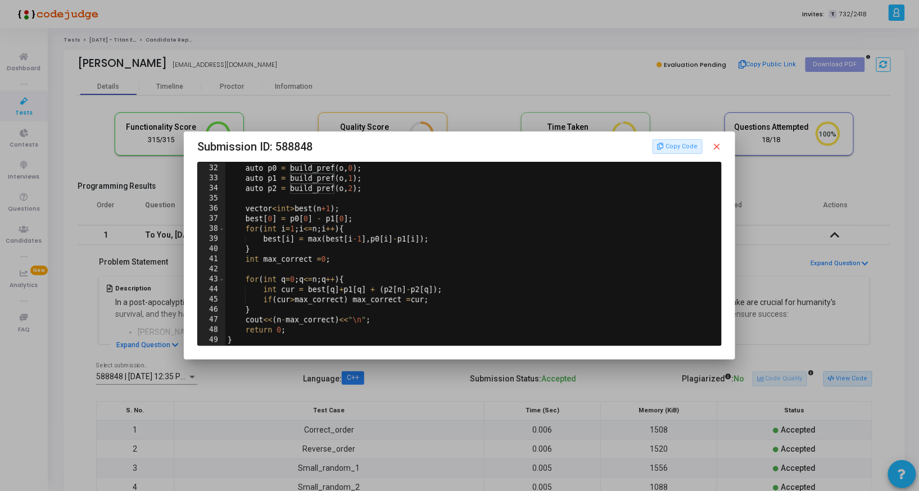
click at [279, 386] on div at bounding box center [459, 245] width 919 height 491
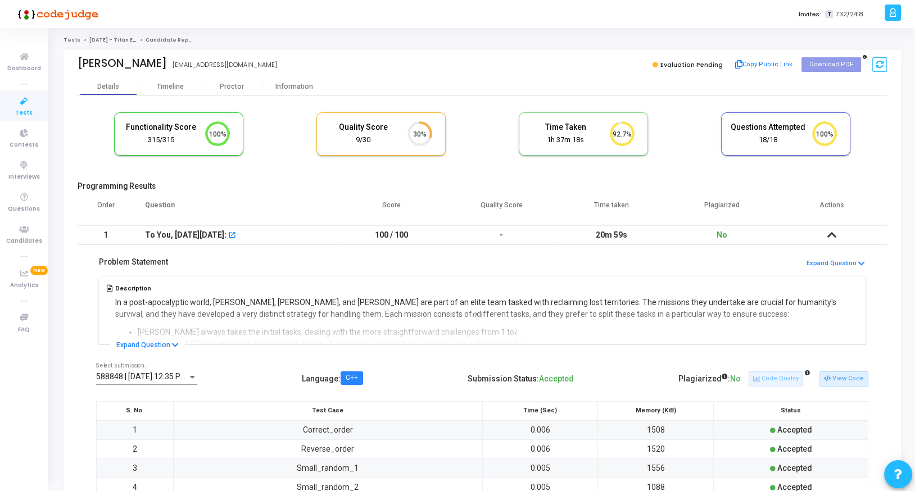
click at [129, 235] on td "1" at bounding box center [106, 235] width 56 height 20
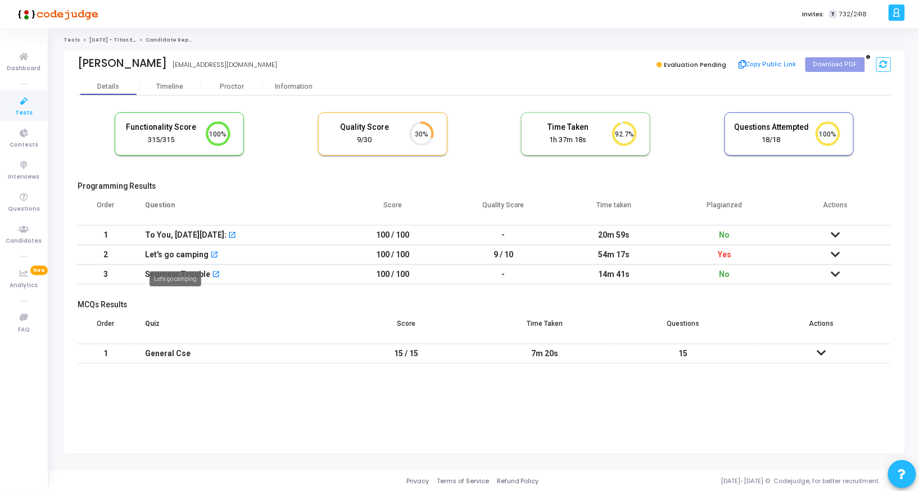
click at [164, 277] on div "Let's go camping" at bounding box center [176, 278] width 52 height 15
click at [157, 270] on div "Segment Trouble" at bounding box center [177, 274] width 65 height 19
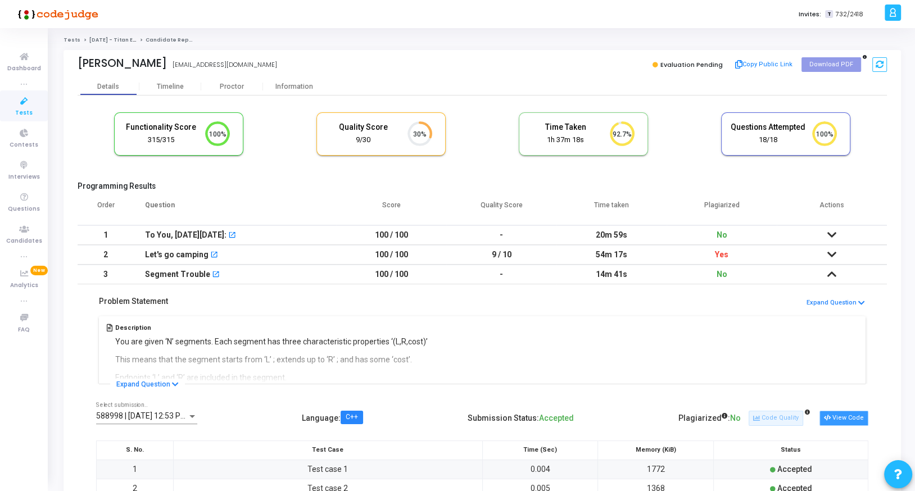
click at [835, 411] on button "View Code" at bounding box center [844, 418] width 49 height 15
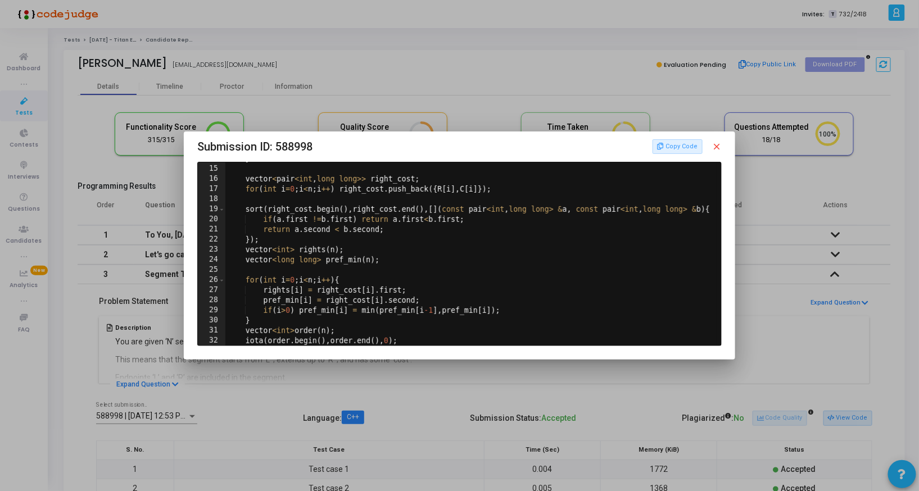
scroll to position [152, 0]
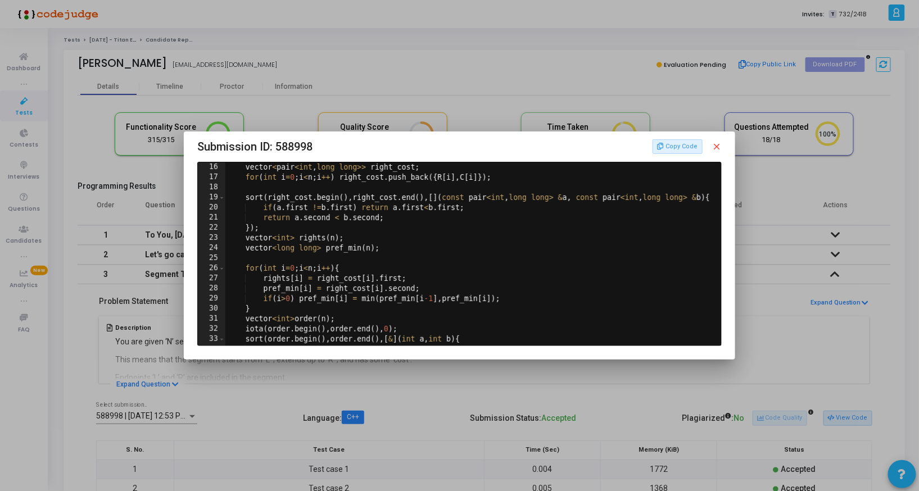
click at [427, 259] on div "vector < pair < int , long long >> right_cost ; for ( int i = 0 ; i < n ; i ++ …" at bounding box center [471, 263] width 492 height 203
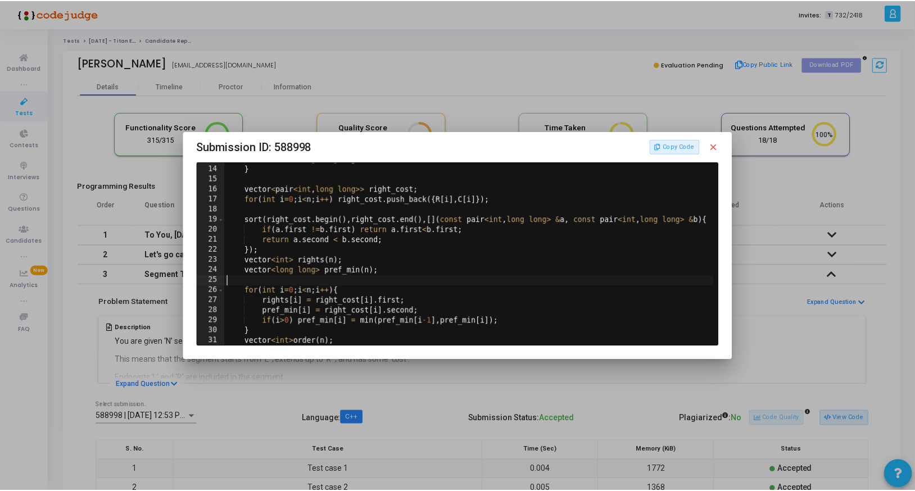
scroll to position [0, 0]
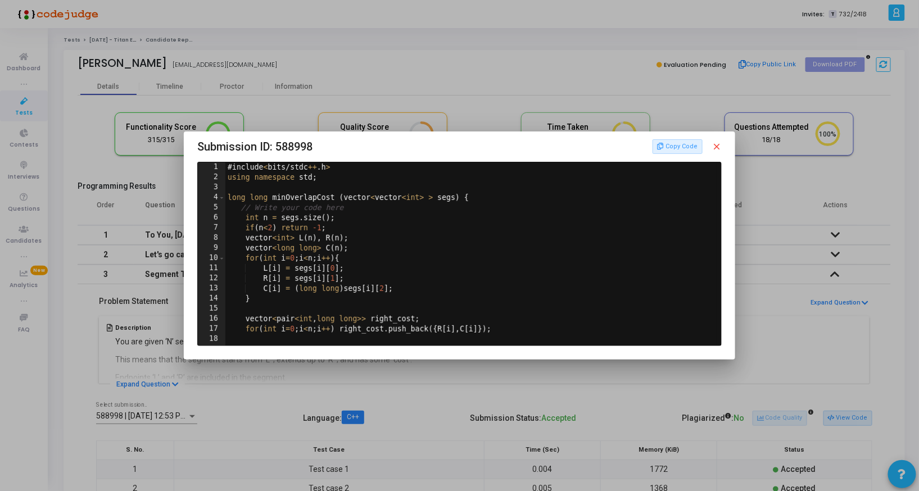
click at [718, 150] on mat-icon "close" at bounding box center [717, 147] width 10 height 10
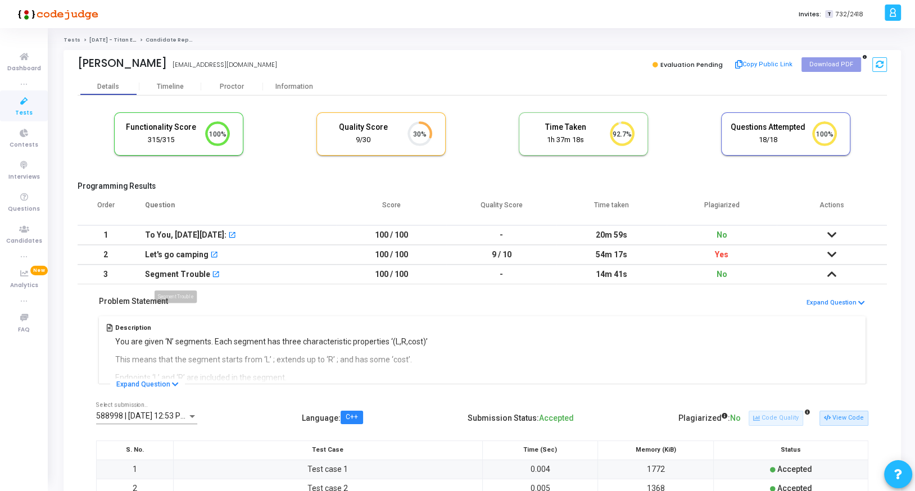
click at [151, 272] on div "Segment Trouble" at bounding box center [177, 274] width 65 height 19
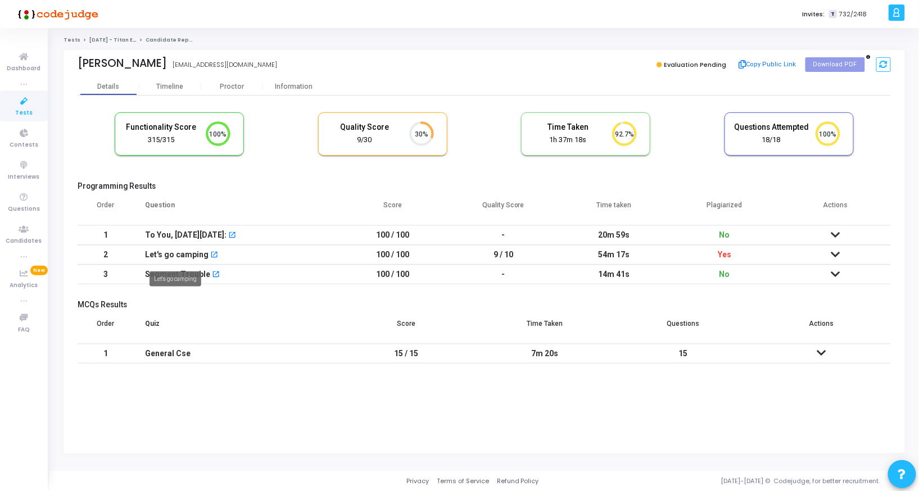
click at [170, 257] on div "Let's go camping" at bounding box center [177, 255] width 64 height 19
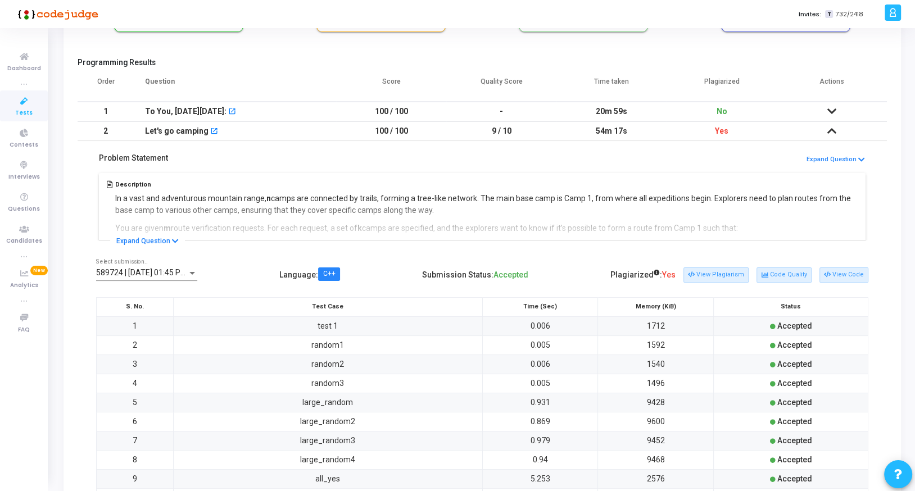
scroll to position [132, 0]
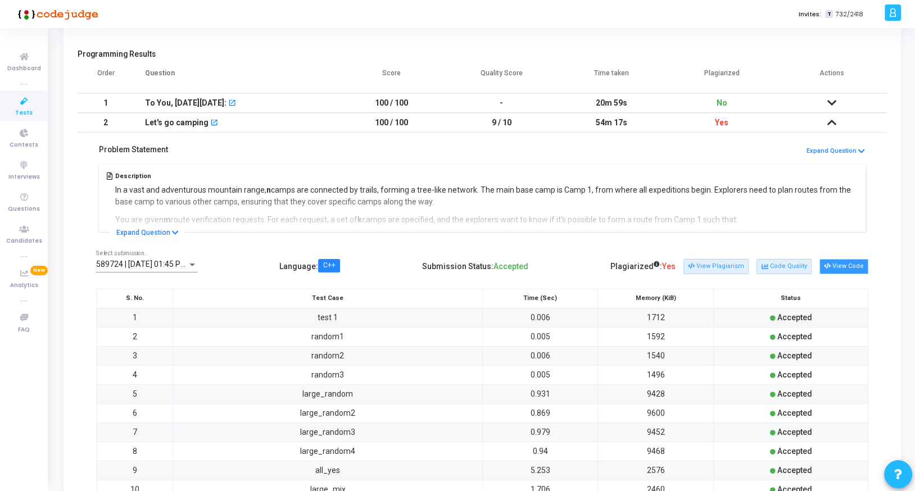
click at [838, 270] on button "View Code" at bounding box center [844, 266] width 49 height 15
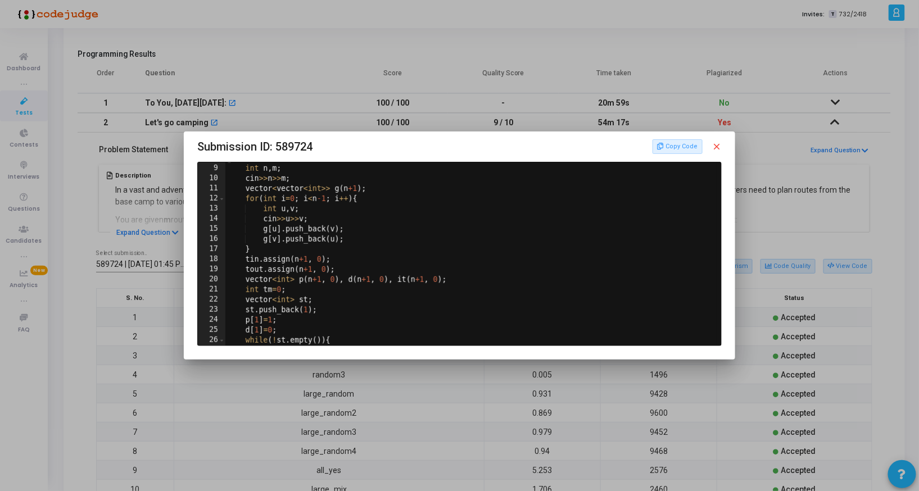
scroll to position [51, 0]
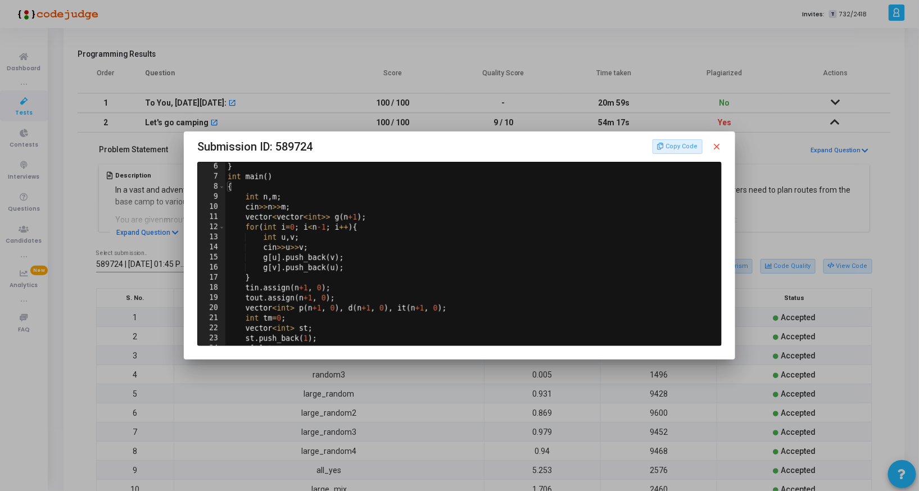
click at [148, 269] on div at bounding box center [459, 245] width 919 height 491
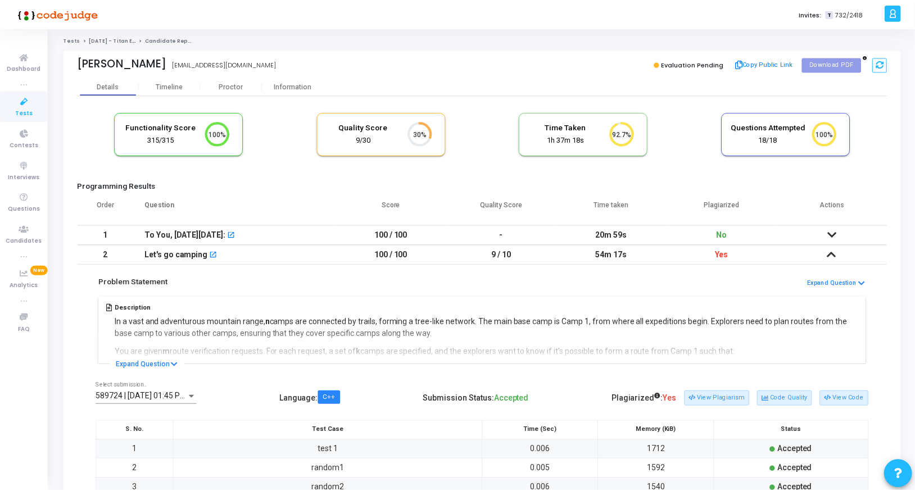
scroll to position [132, 0]
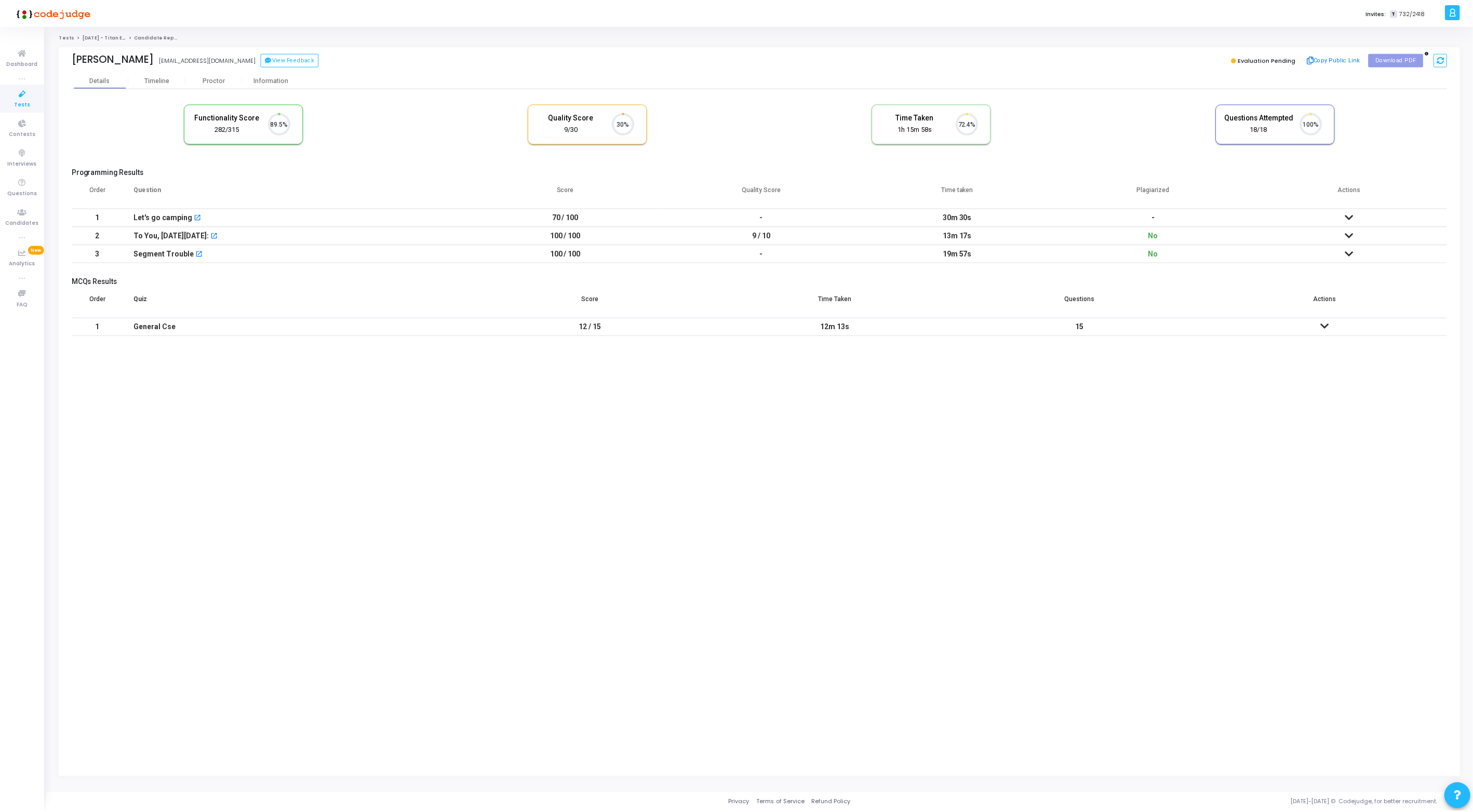
scroll to position [22, 27]
click at [204, 78] on div "Proctor" at bounding box center [214, 80] width 57 height 7
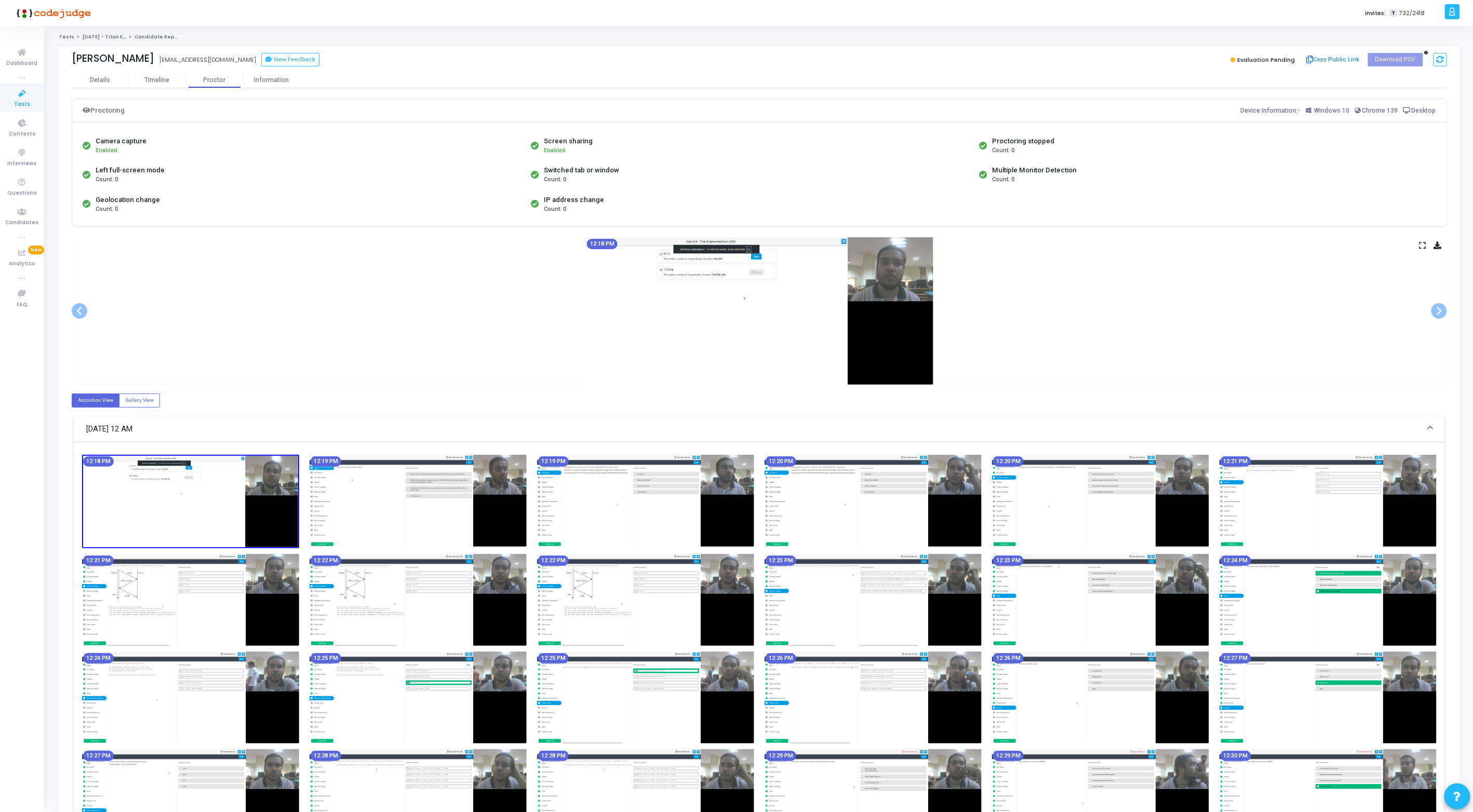
click at [1420, 246] on icon at bounding box center [1422, 245] width 6 height 6
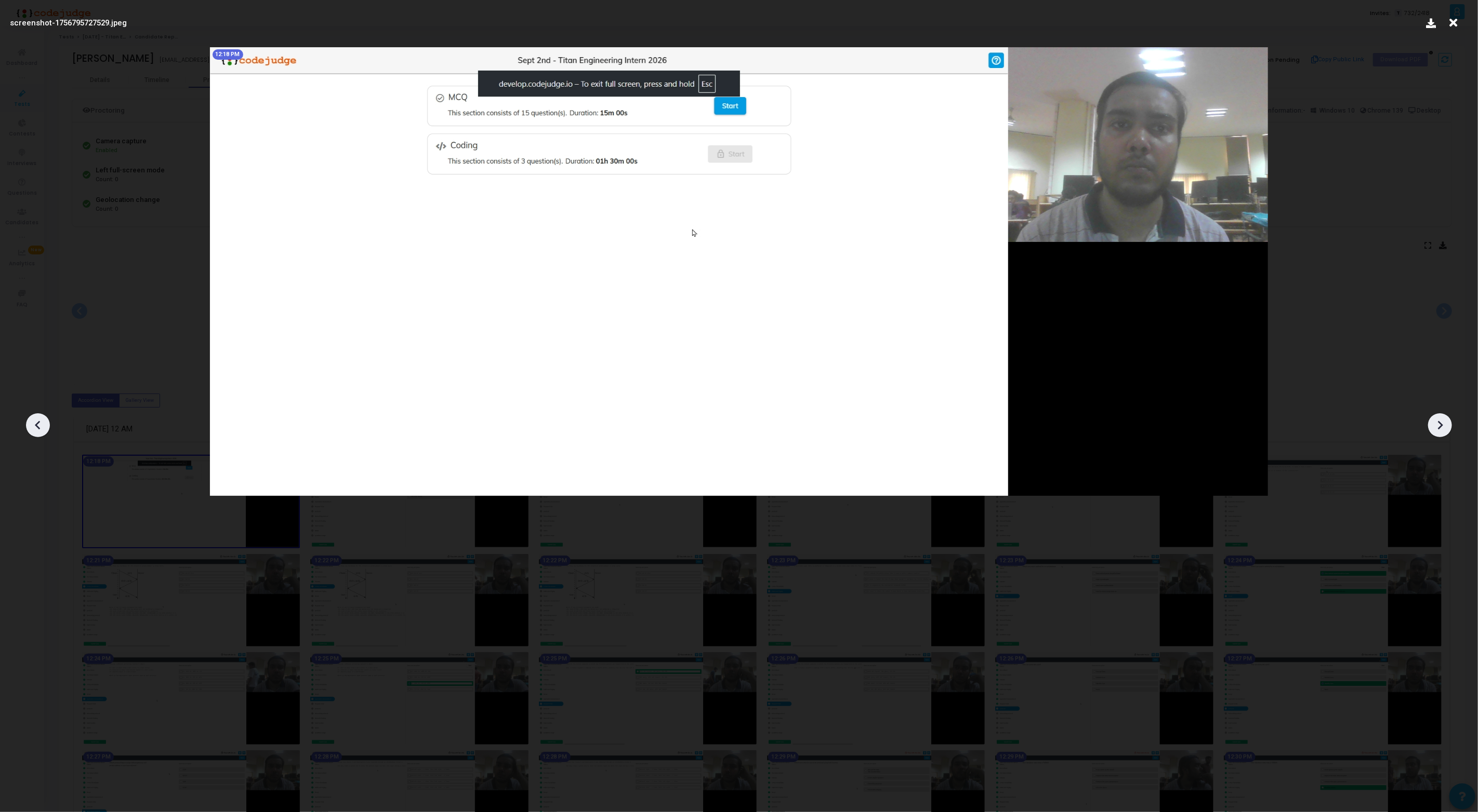
click at [1444, 423] on icon at bounding box center [1439, 425] width 16 height 16
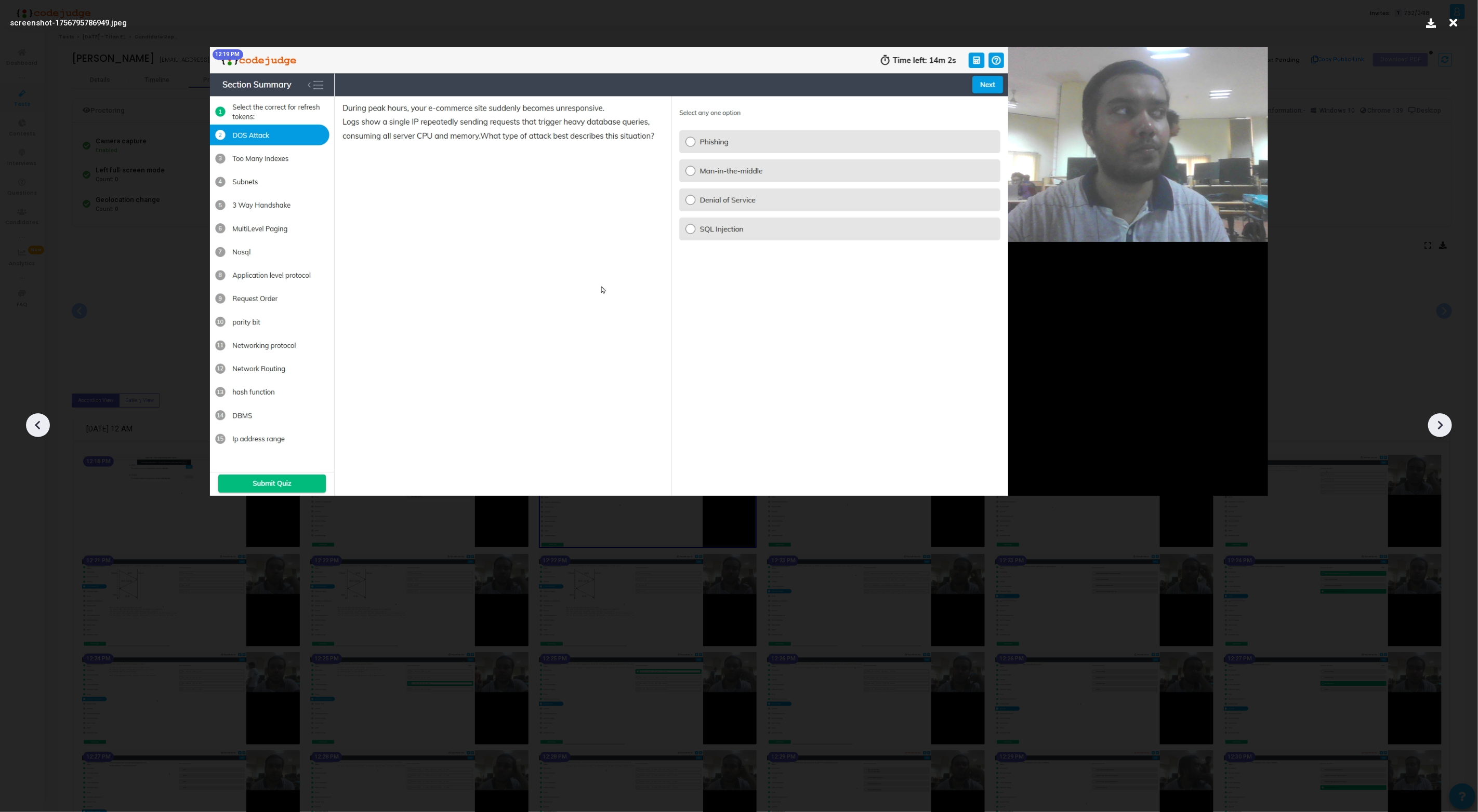
click at [1444, 423] on icon at bounding box center [1439, 425] width 16 height 16
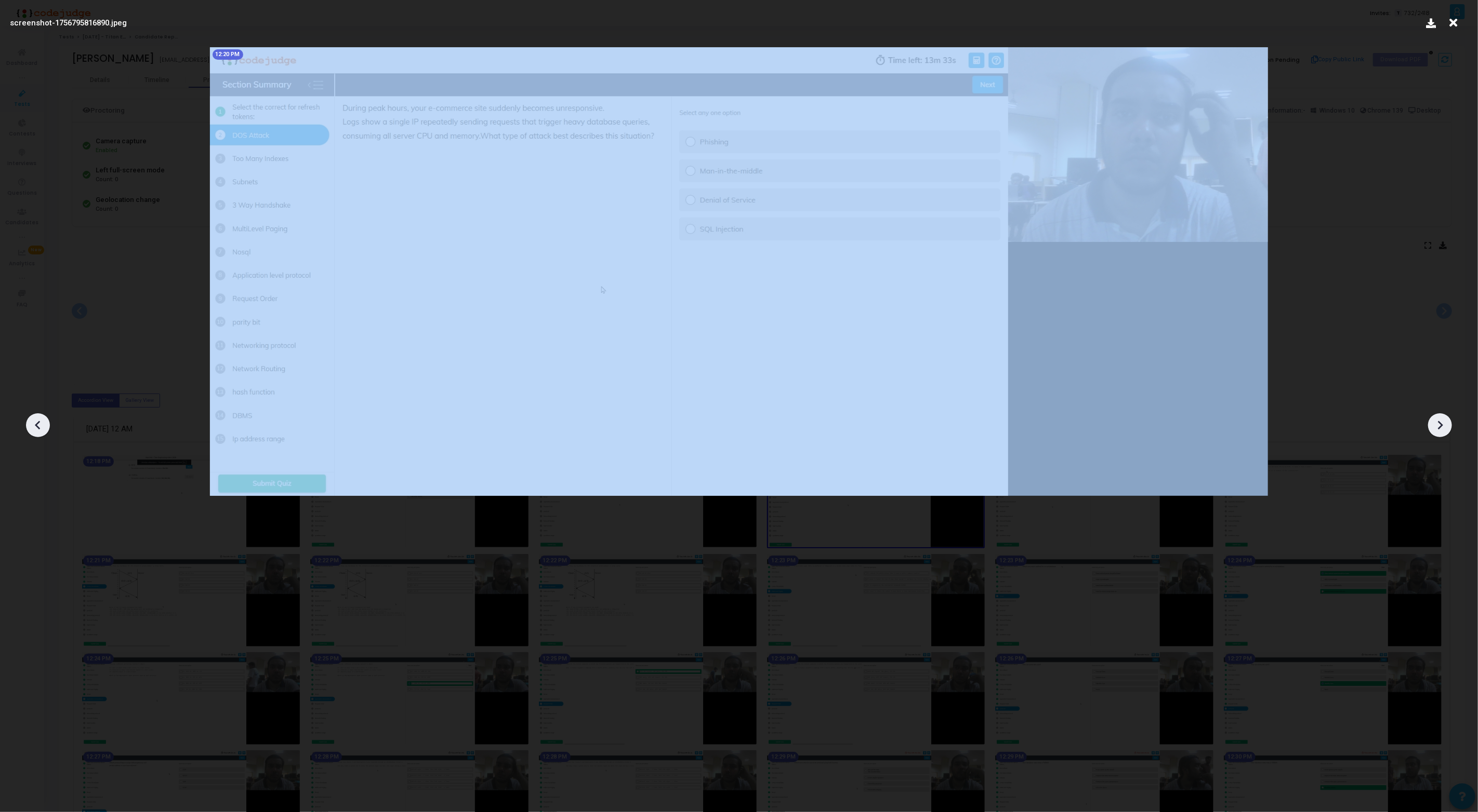
click at [1444, 423] on icon at bounding box center [1439, 425] width 16 height 16
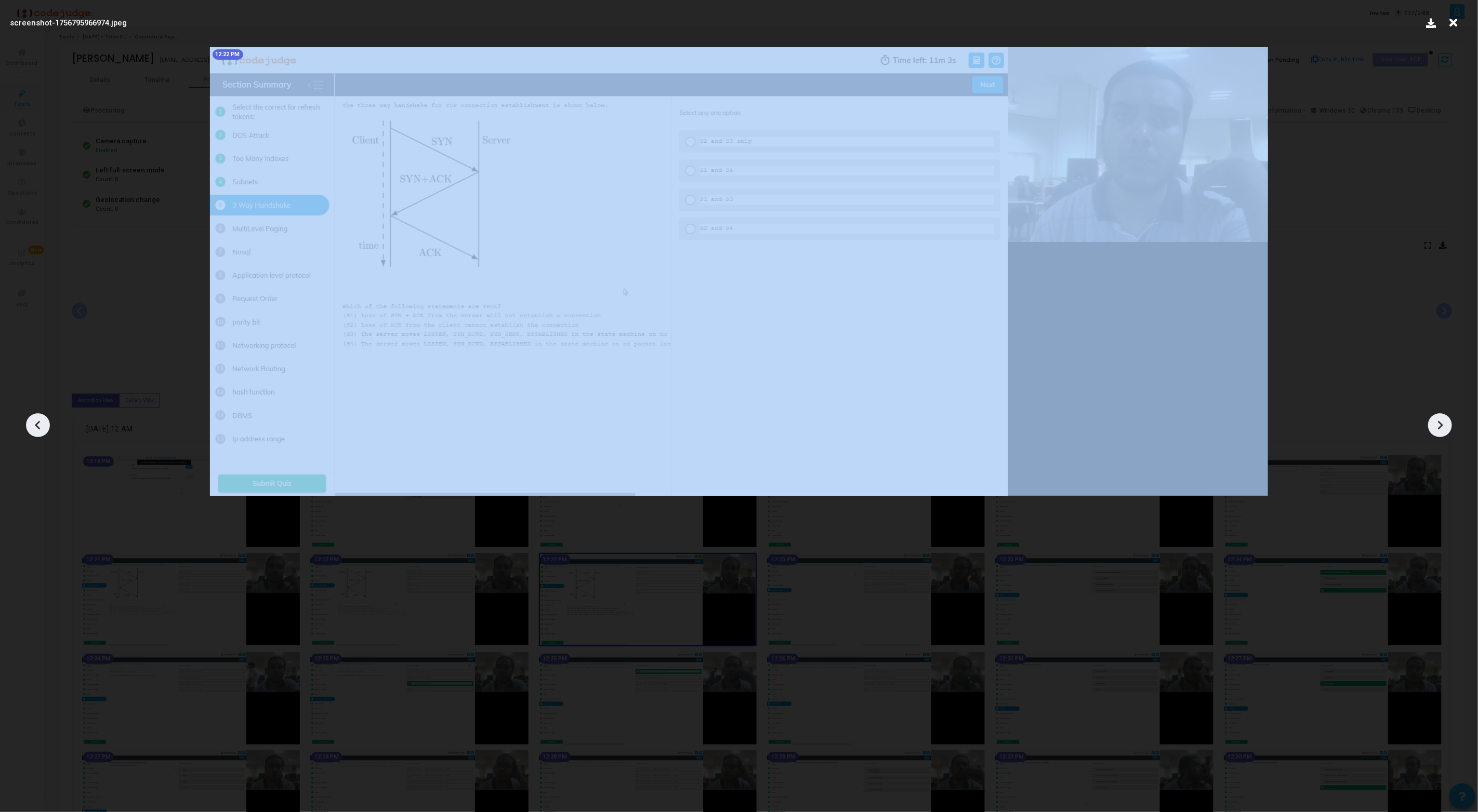
click at [1444, 423] on icon at bounding box center [1439, 425] width 16 height 16
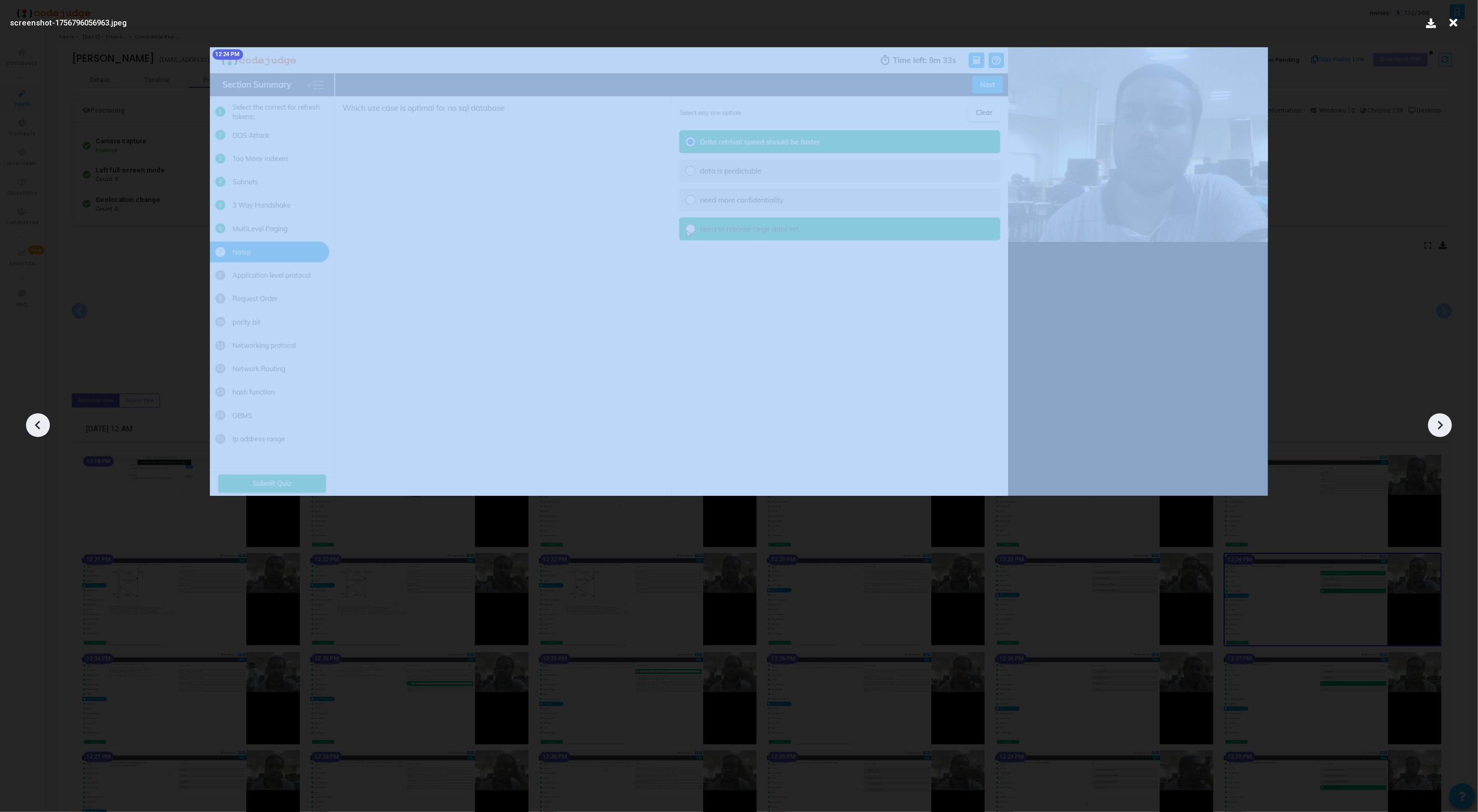
click at [1444, 423] on icon at bounding box center [1439, 425] width 16 height 16
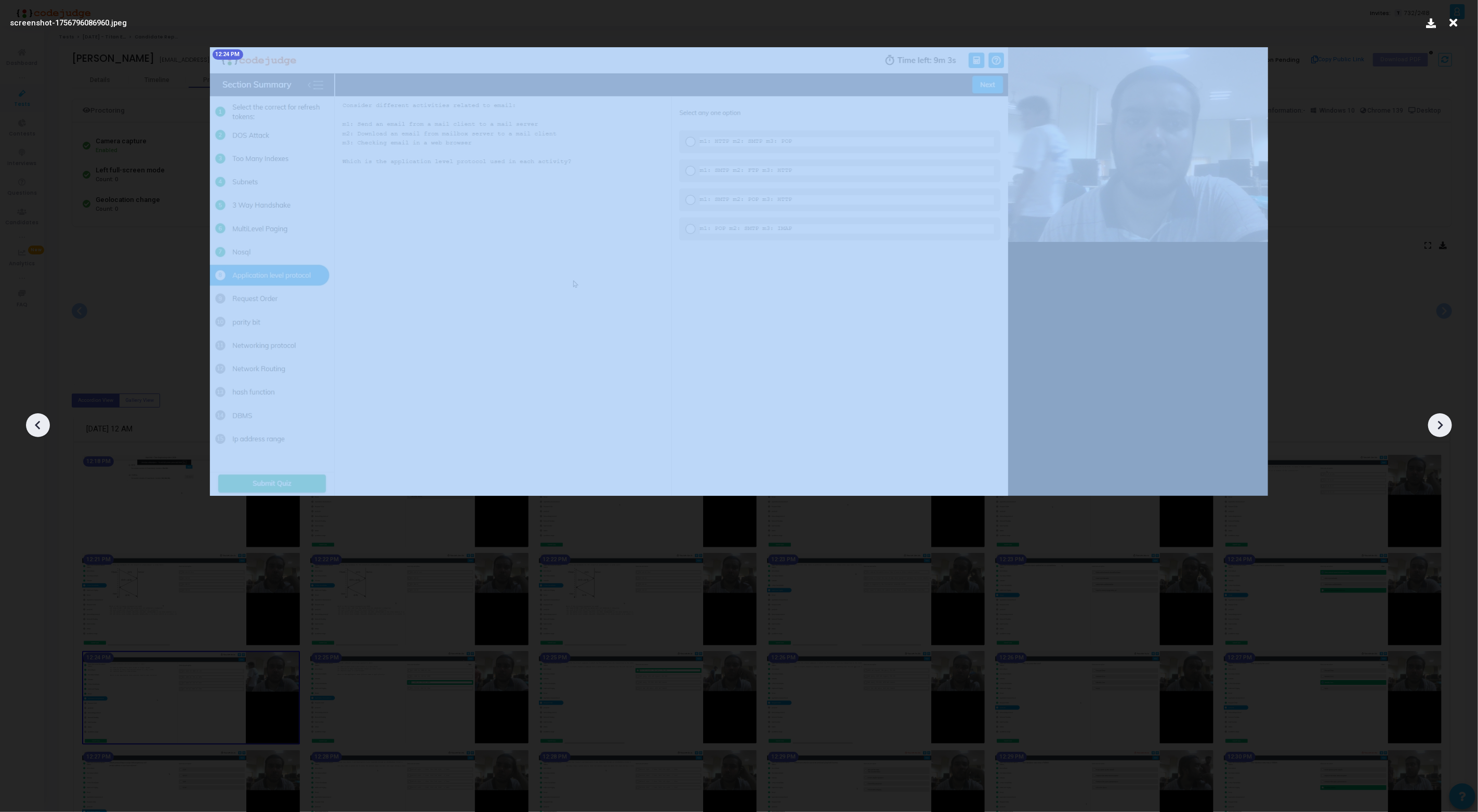
click at [1444, 423] on icon at bounding box center [1439, 425] width 16 height 16
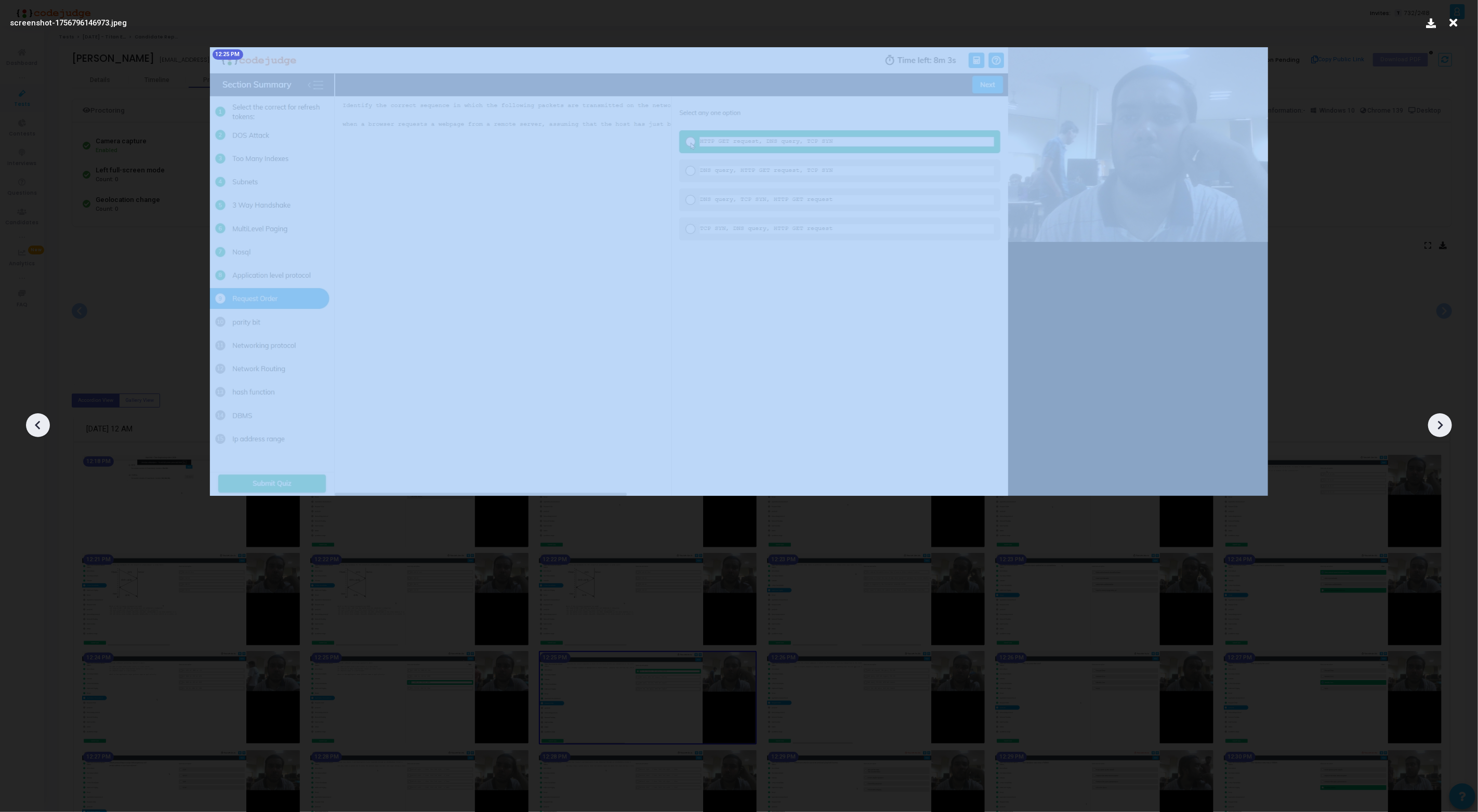
click at [1444, 423] on icon at bounding box center [1439, 425] width 16 height 16
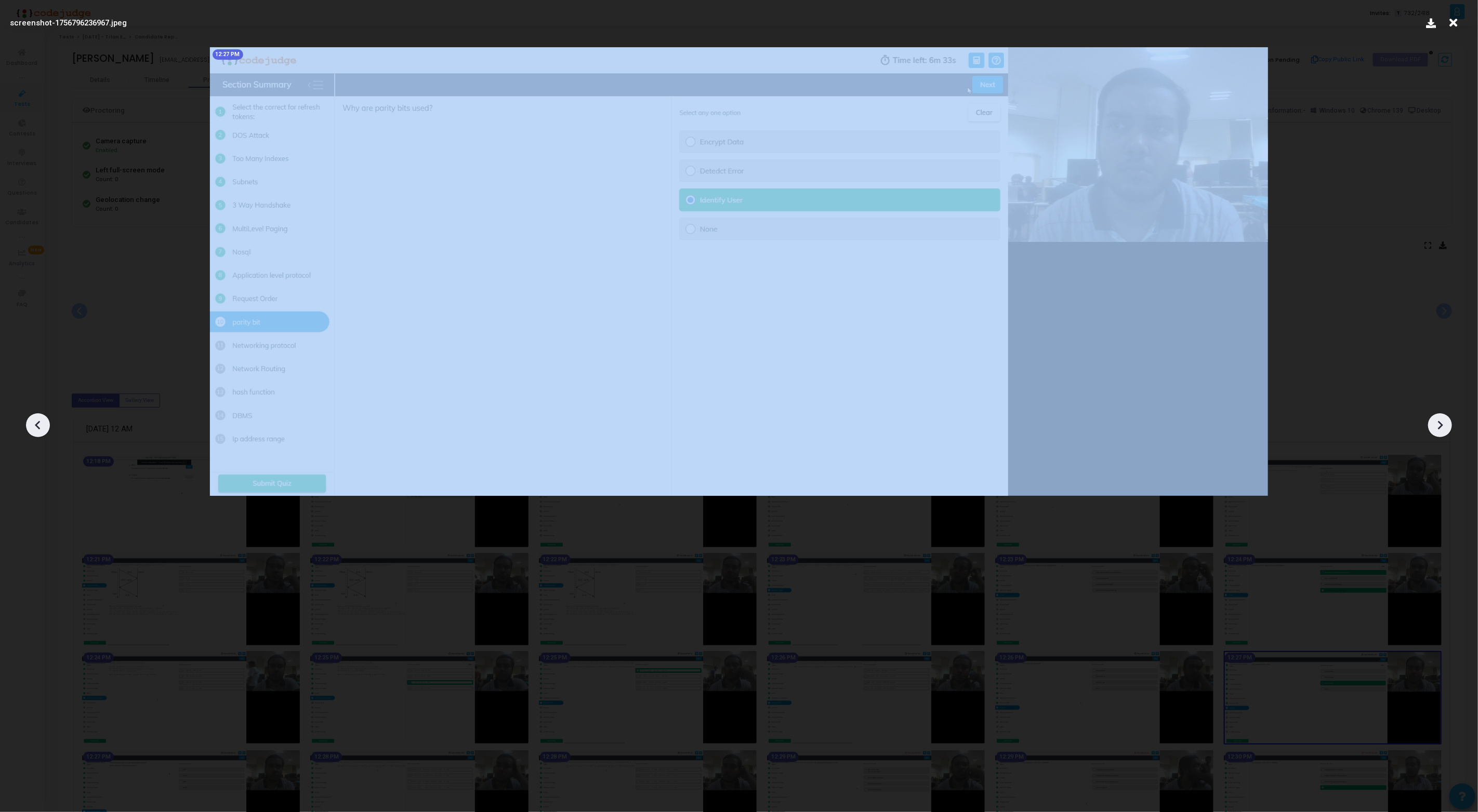
click at [1444, 423] on icon at bounding box center [1439, 425] width 16 height 16
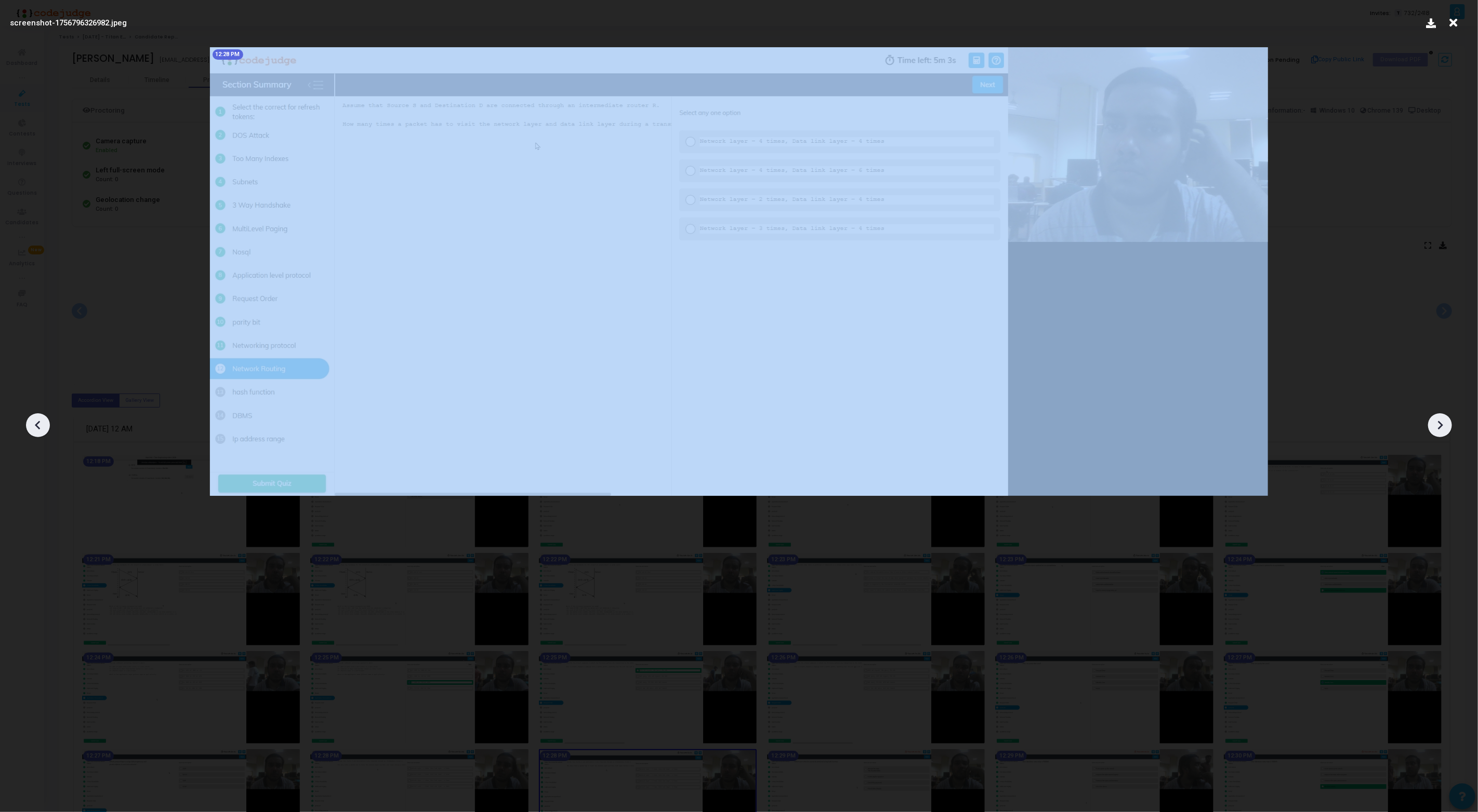
click at [1444, 423] on icon at bounding box center [1439, 425] width 16 height 16
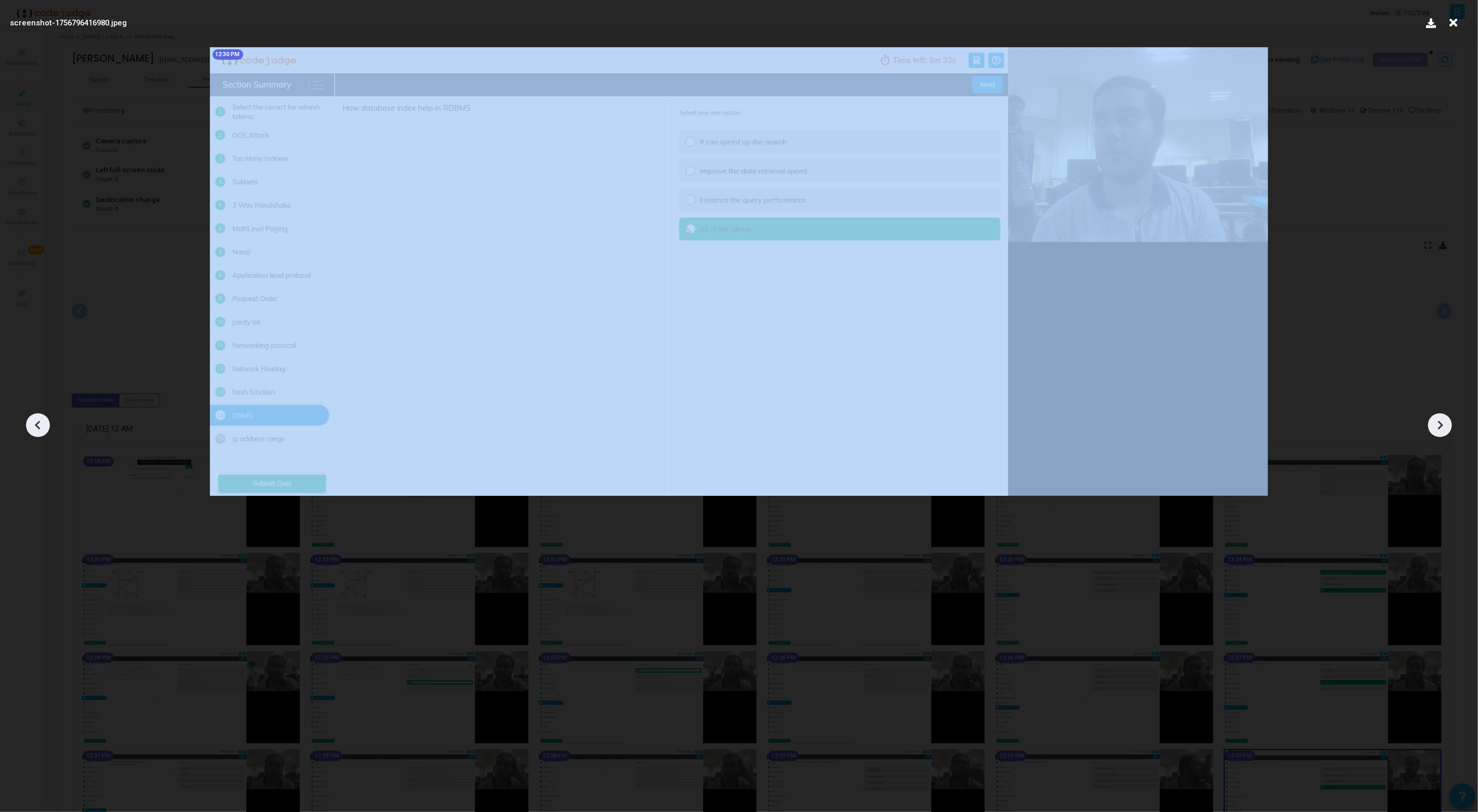
click at [1444, 423] on icon at bounding box center [1439, 425] width 16 height 16
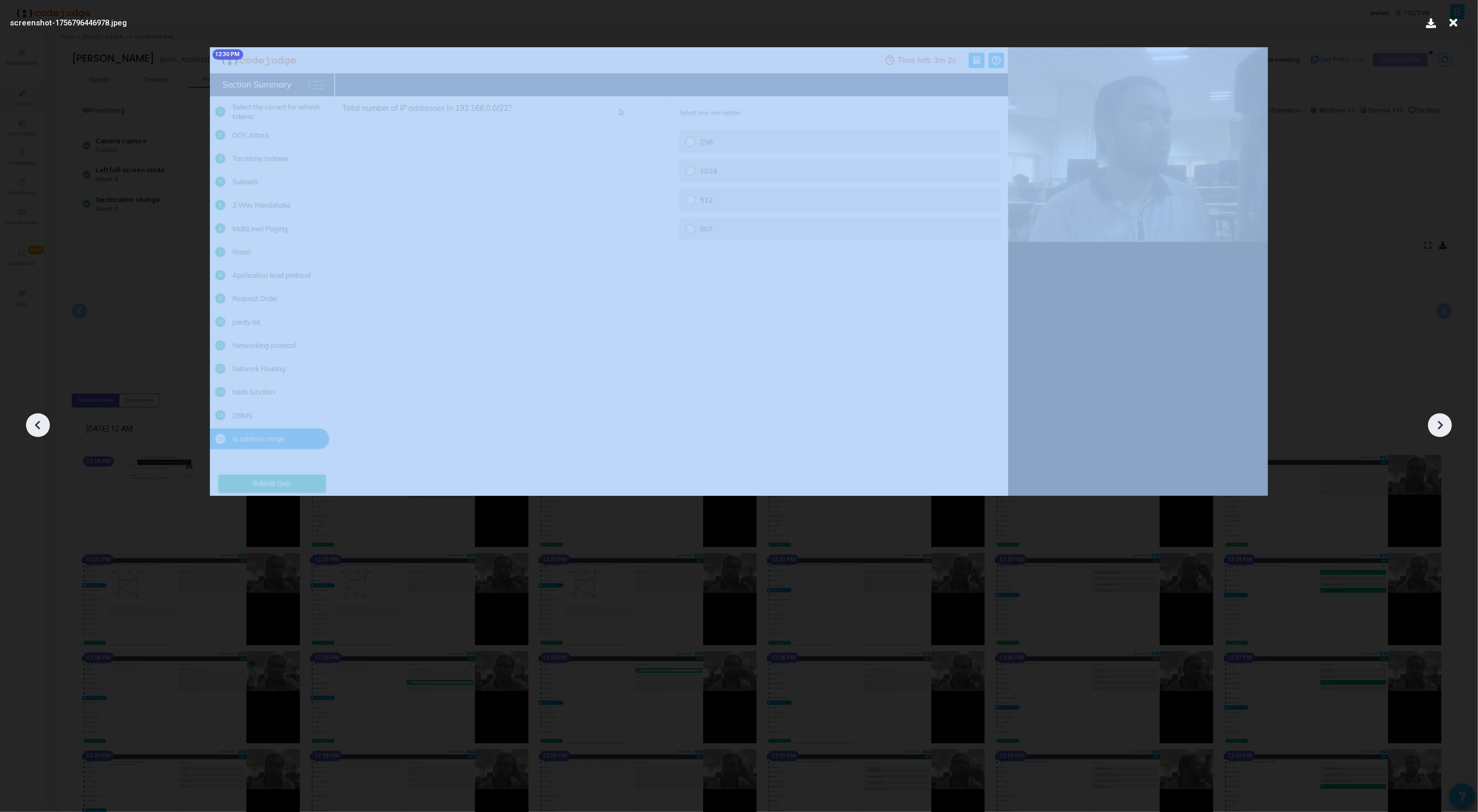
click at [1444, 423] on icon at bounding box center [1439, 425] width 16 height 16
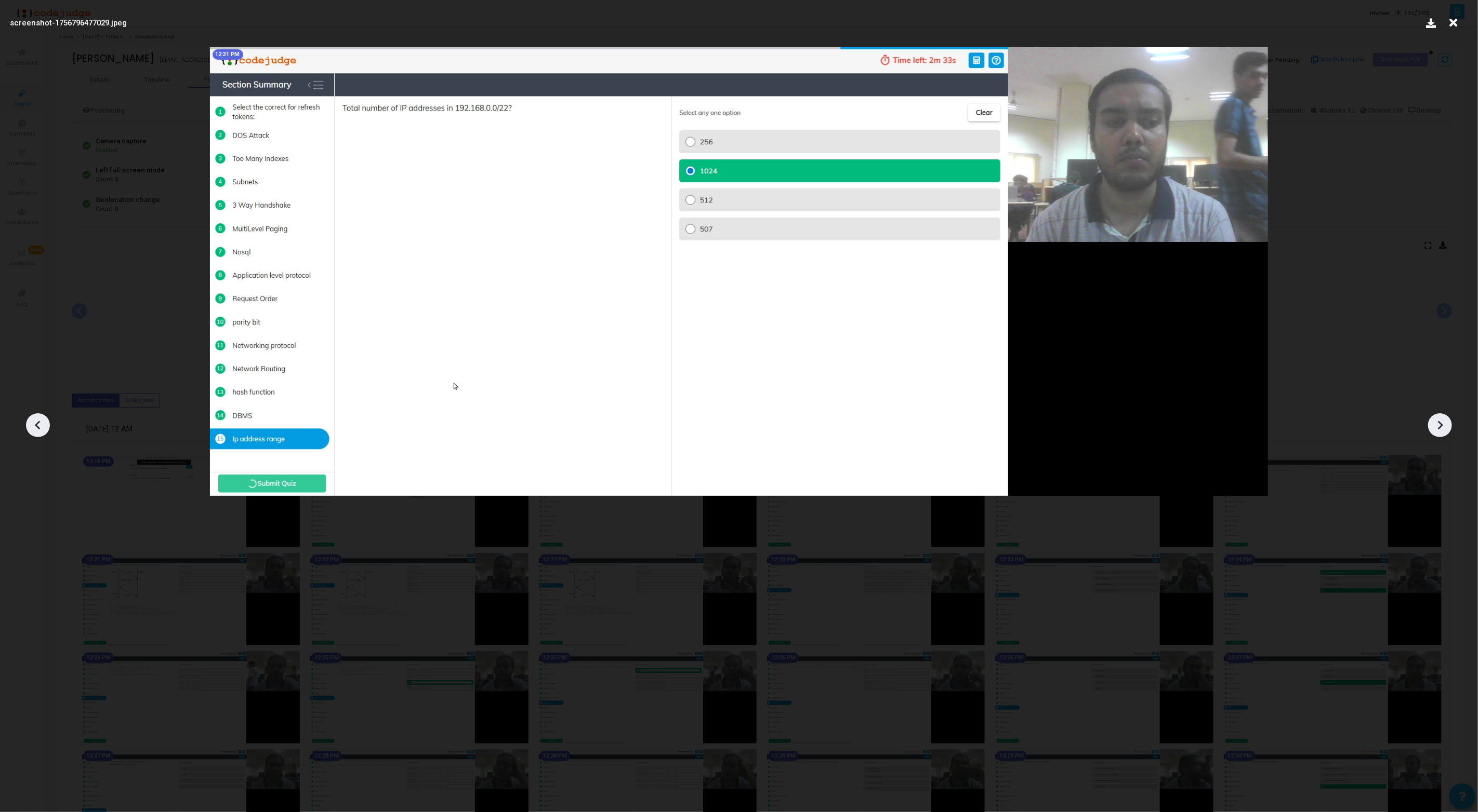
click at [1444, 423] on icon at bounding box center [1439, 425] width 16 height 16
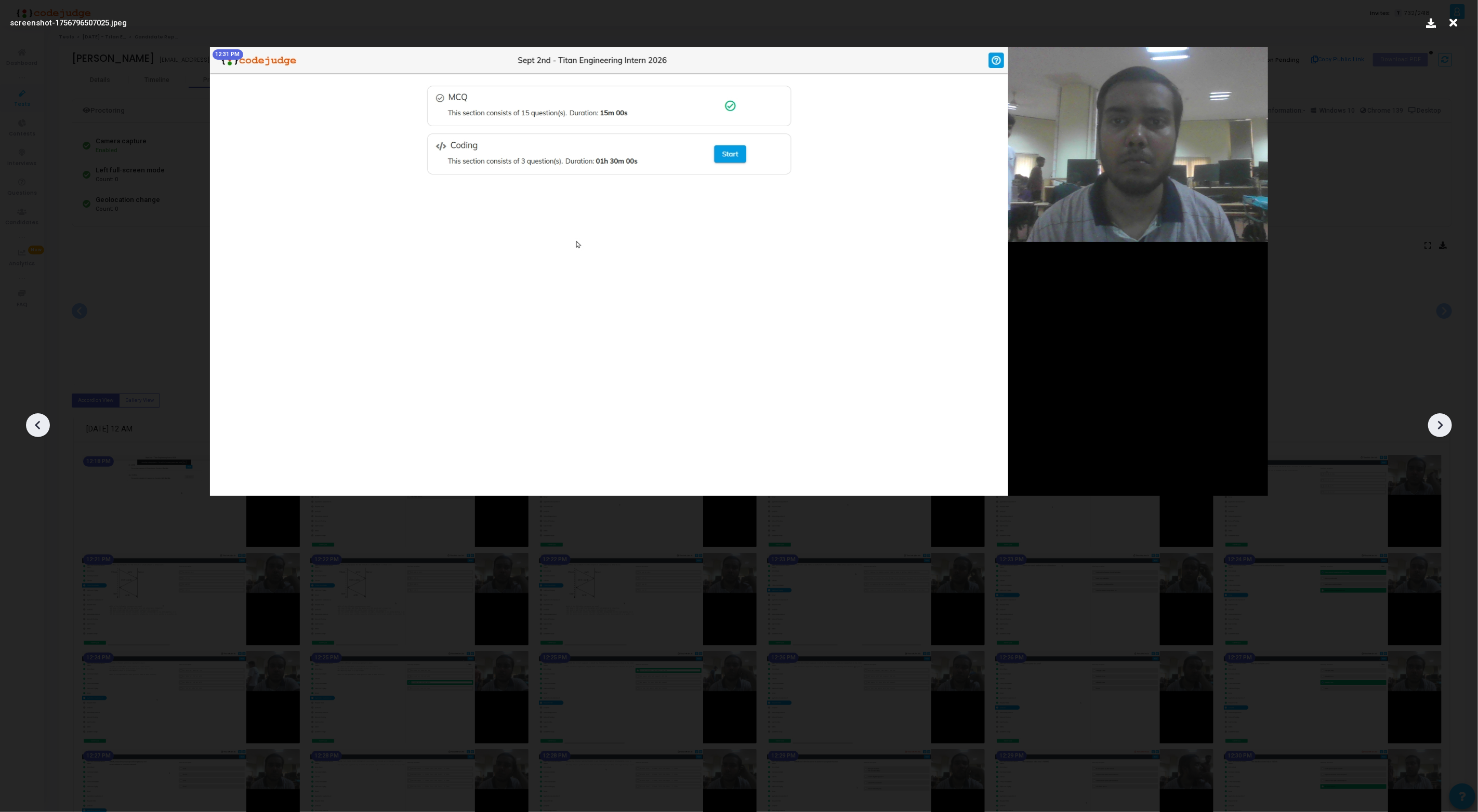
click at [1444, 423] on icon at bounding box center [1439, 425] width 16 height 16
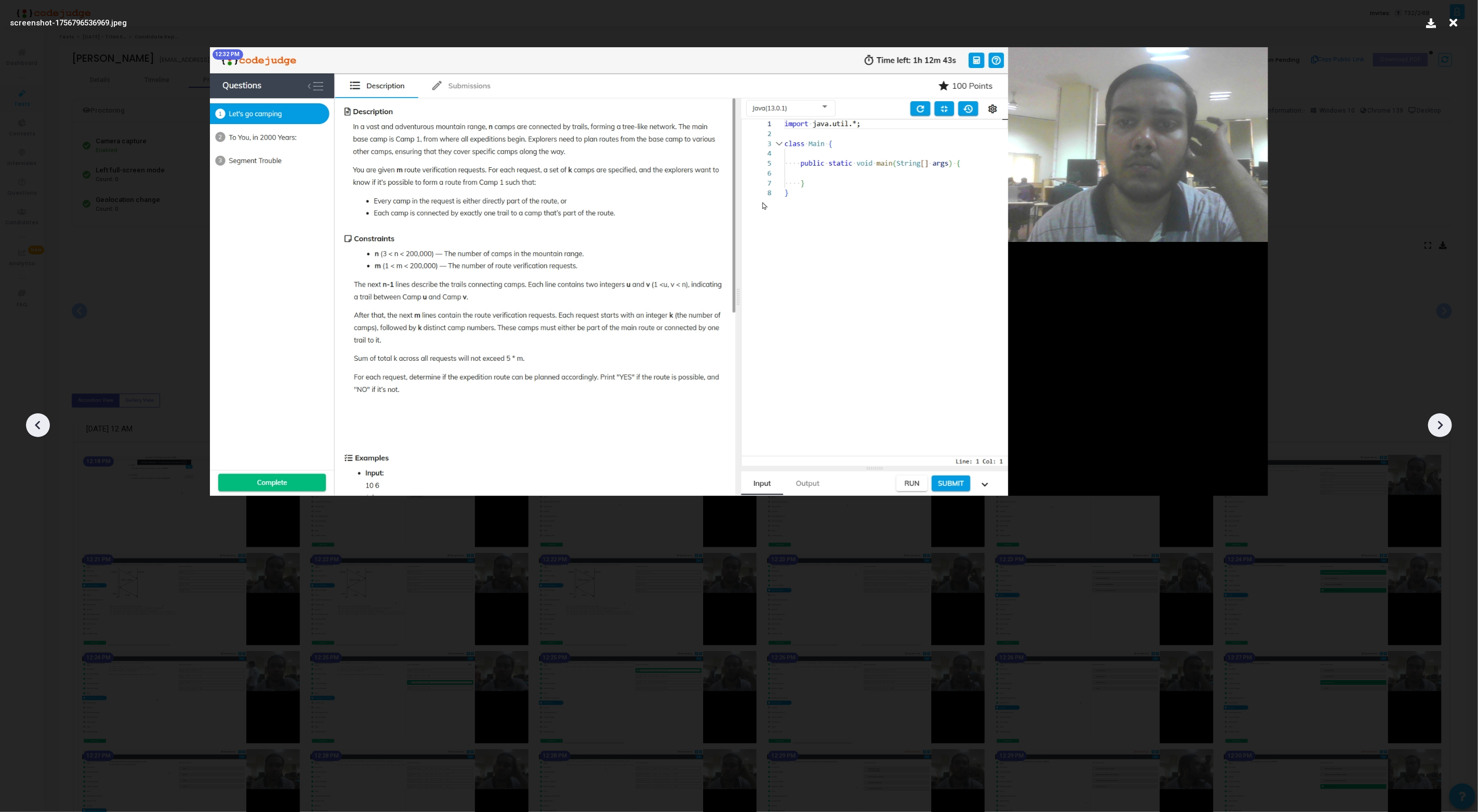
click at [1444, 423] on icon at bounding box center [1439, 425] width 16 height 16
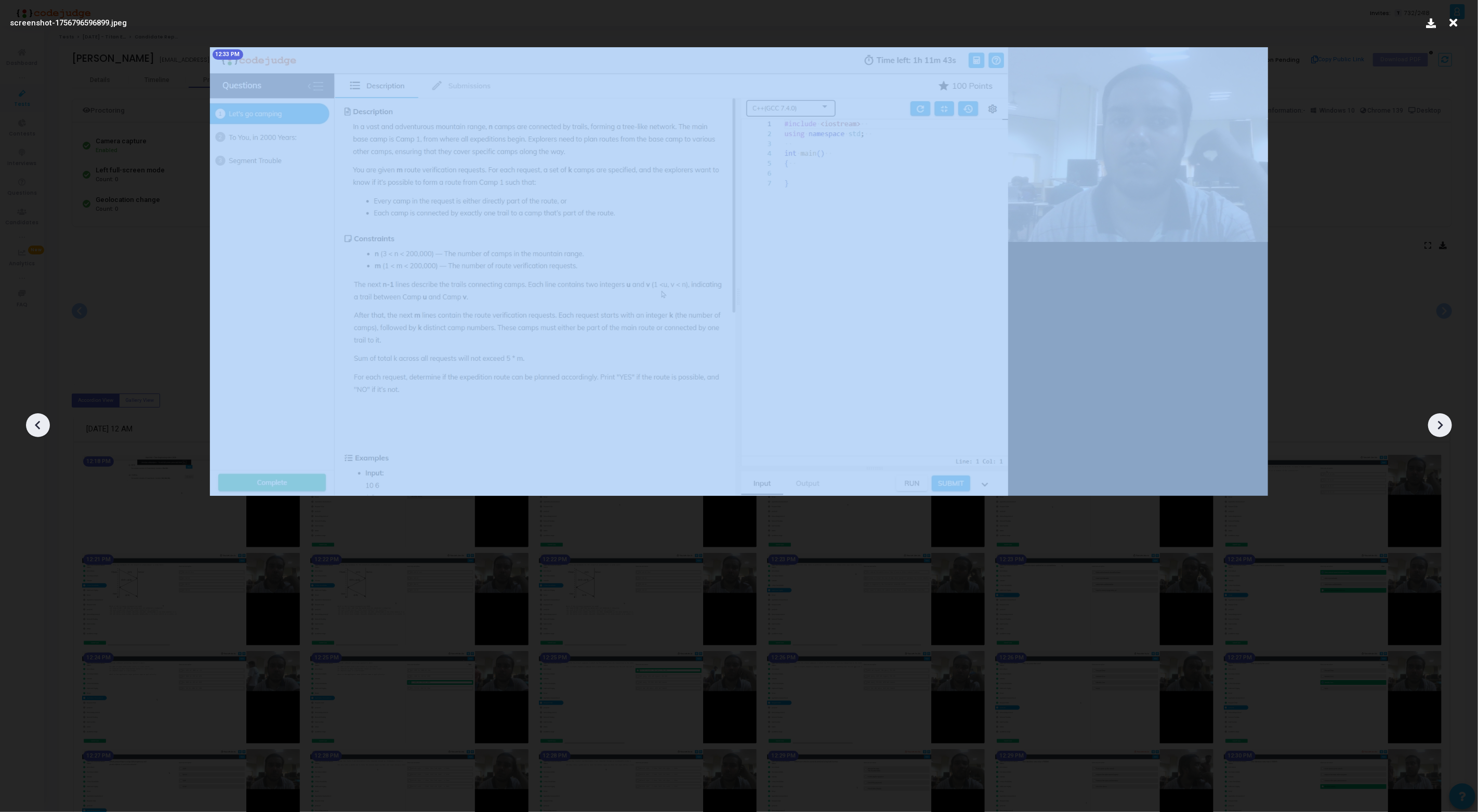
click at [1444, 423] on icon at bounding box center [1439, 425] width 16 height 16
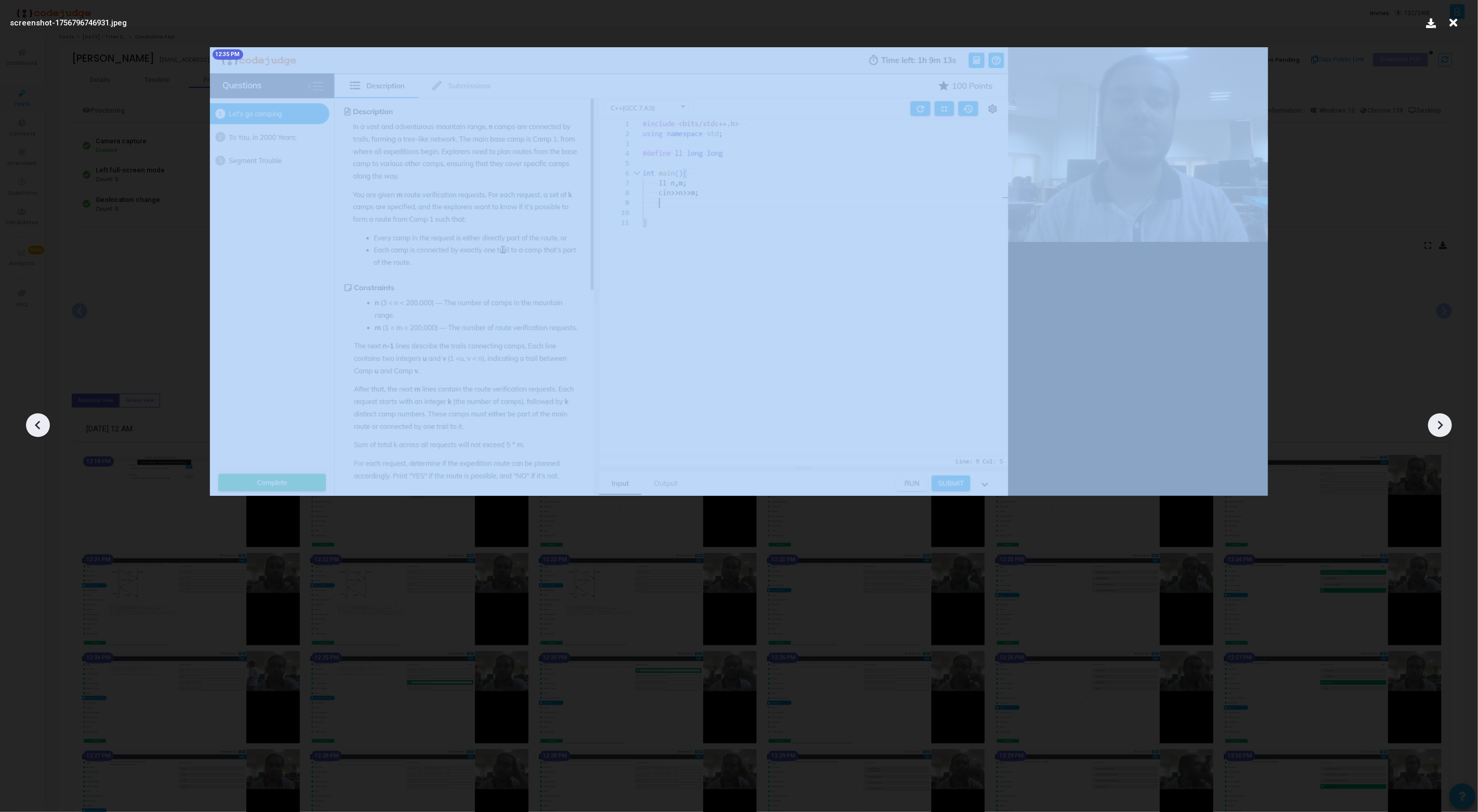
click at [1444, 423] on icon at bounding box center [1439, 425] width 16 height 16
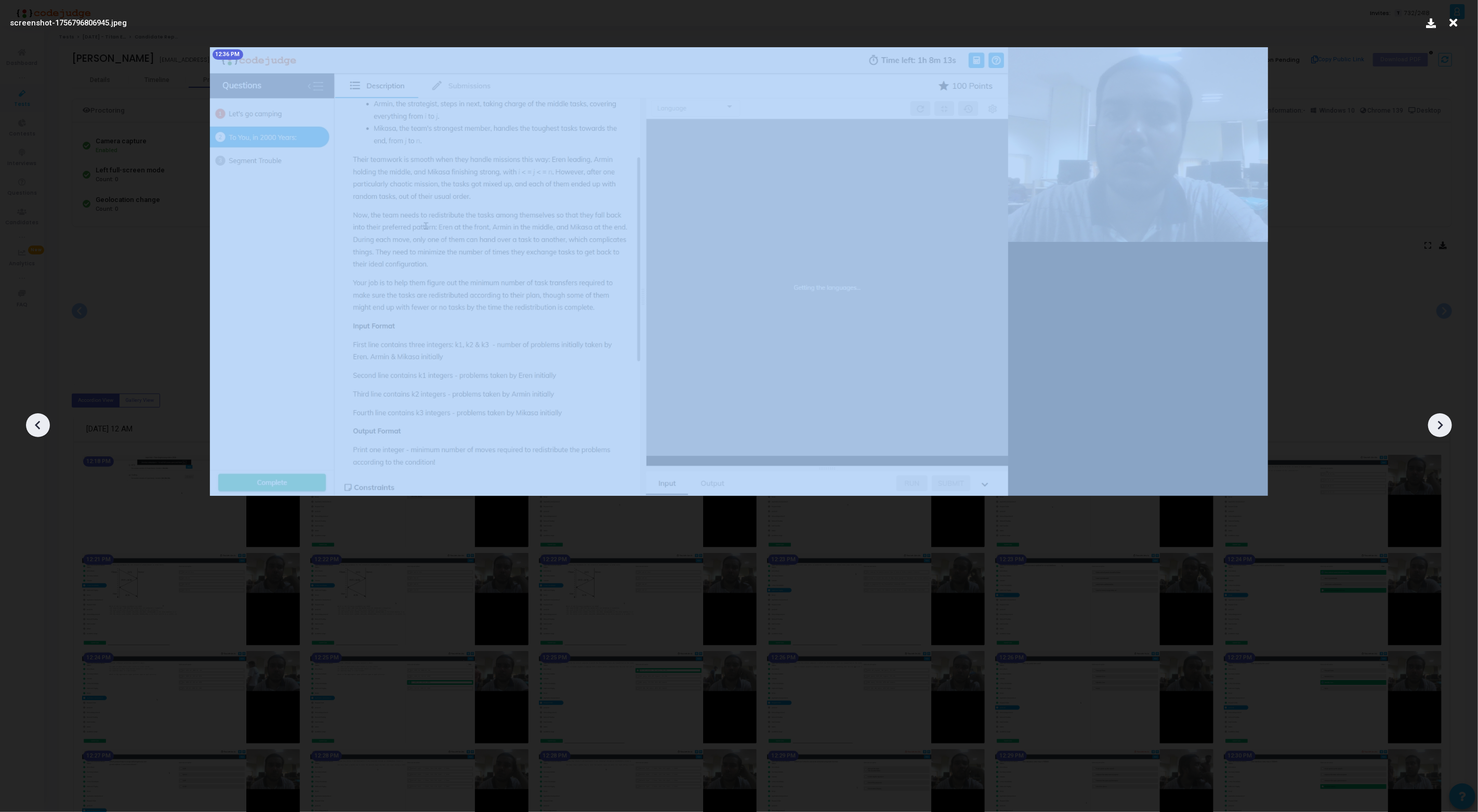
click at [1444, 423] on icon at bounding box center [1439, 425] width 16 height 16
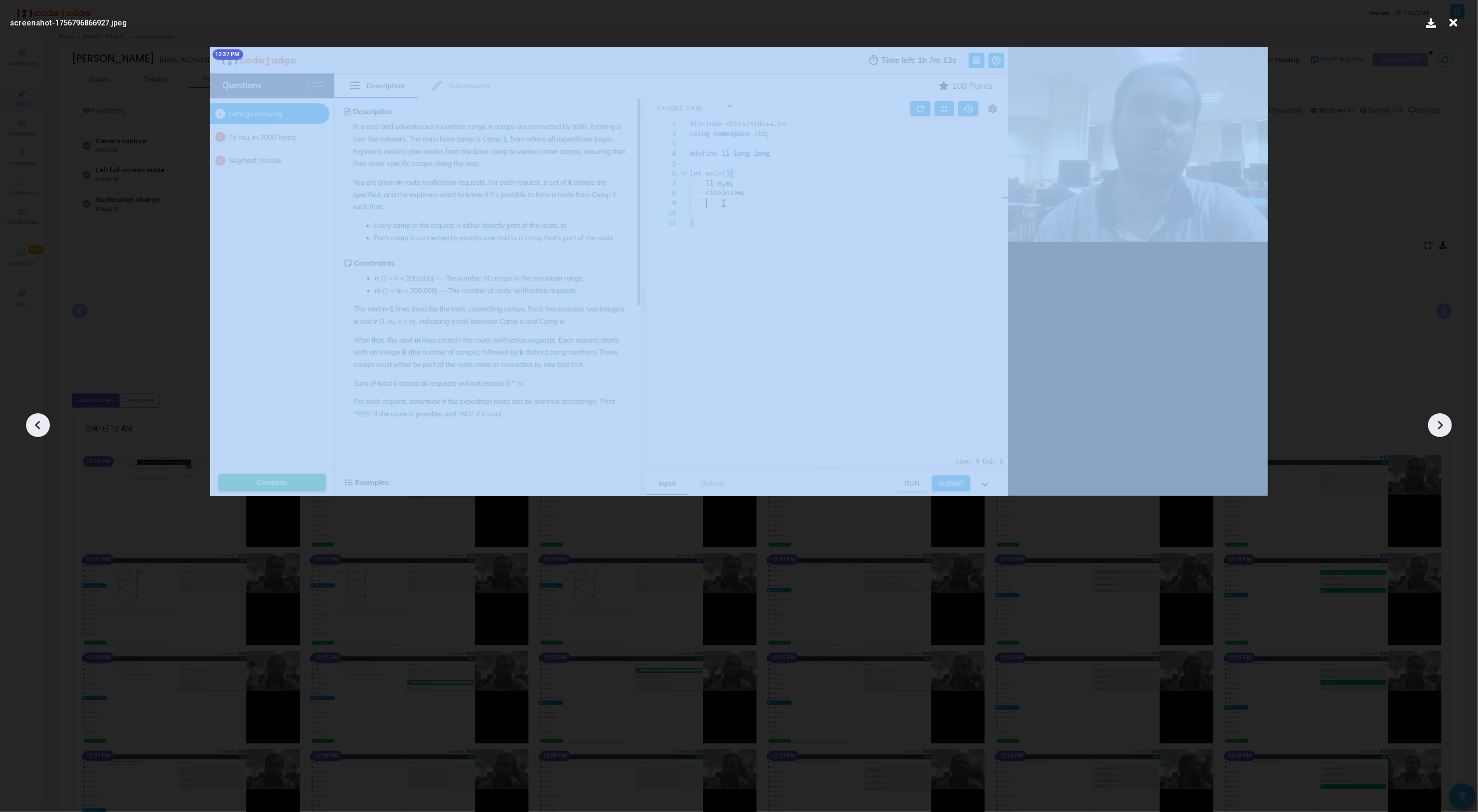
click at [1444, 423] on icon at bounding box center [1439, 425] width 16 height 16
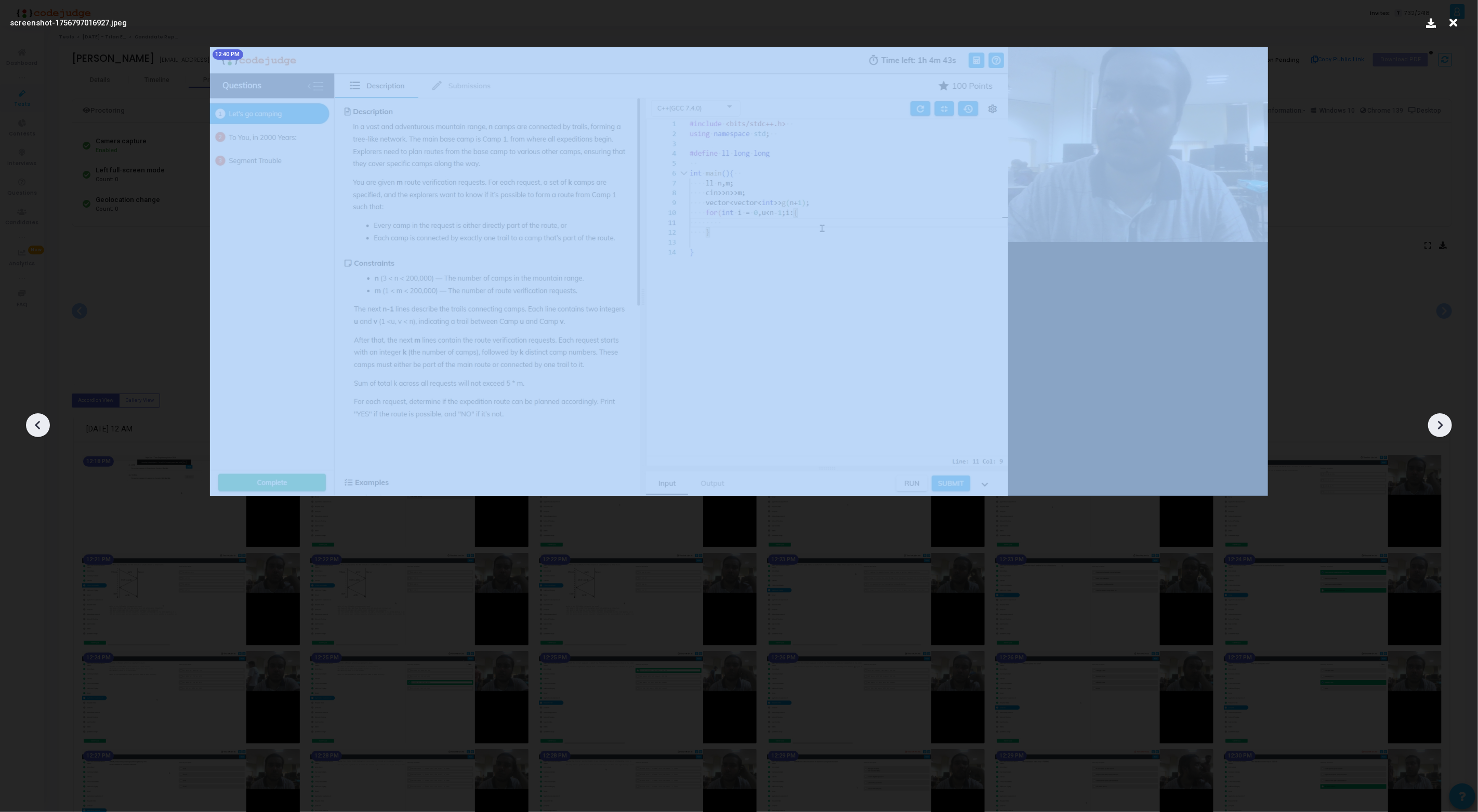
click at [1444, 423] on icon at bounding box center [1439, 425] width 16 height 16
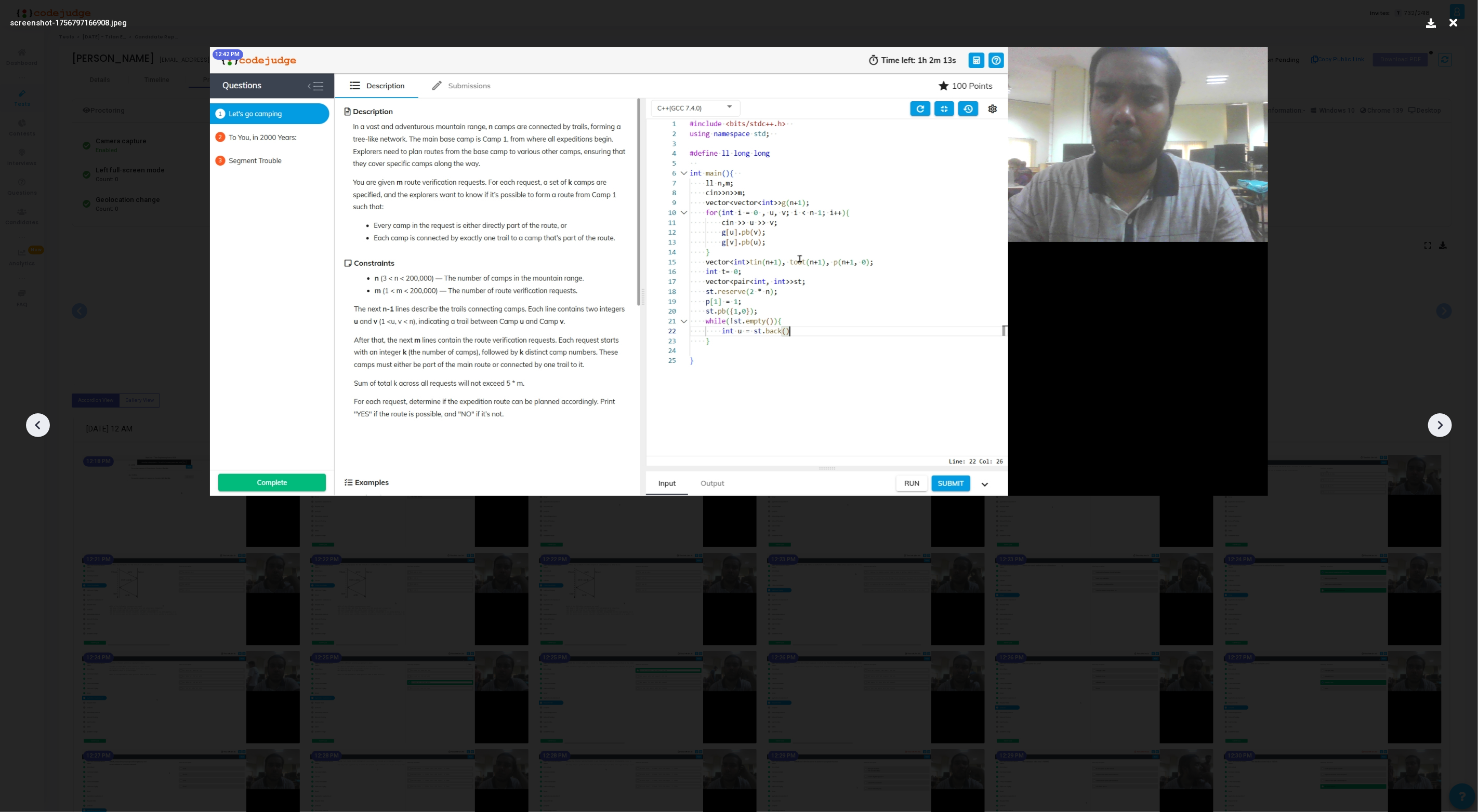
click at [1444, 423] on icon at bounding box center [1439, 425] width 16 height 16
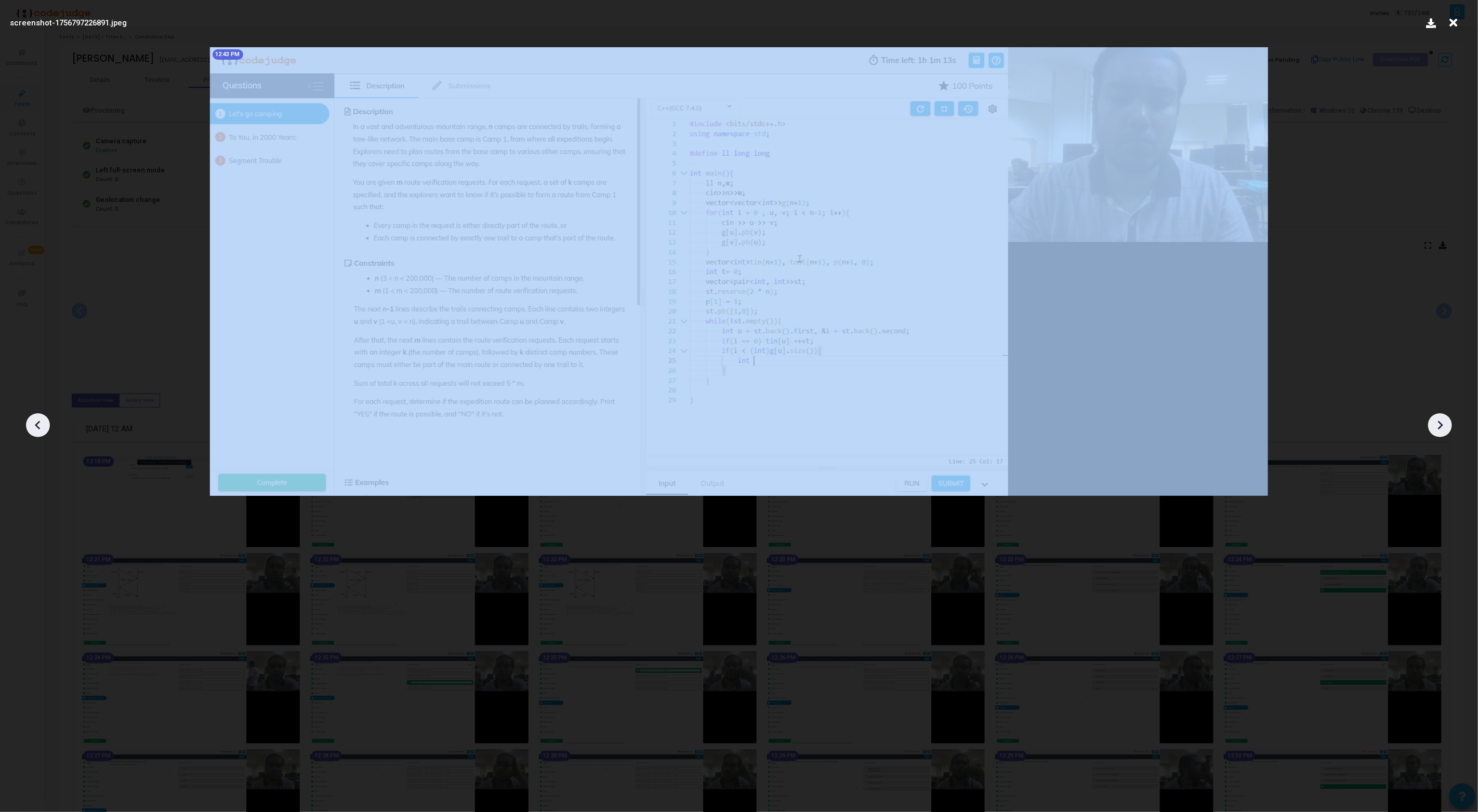
click at [1444, 423] on icon at bounding box center [1439, 425] width 16 height 16
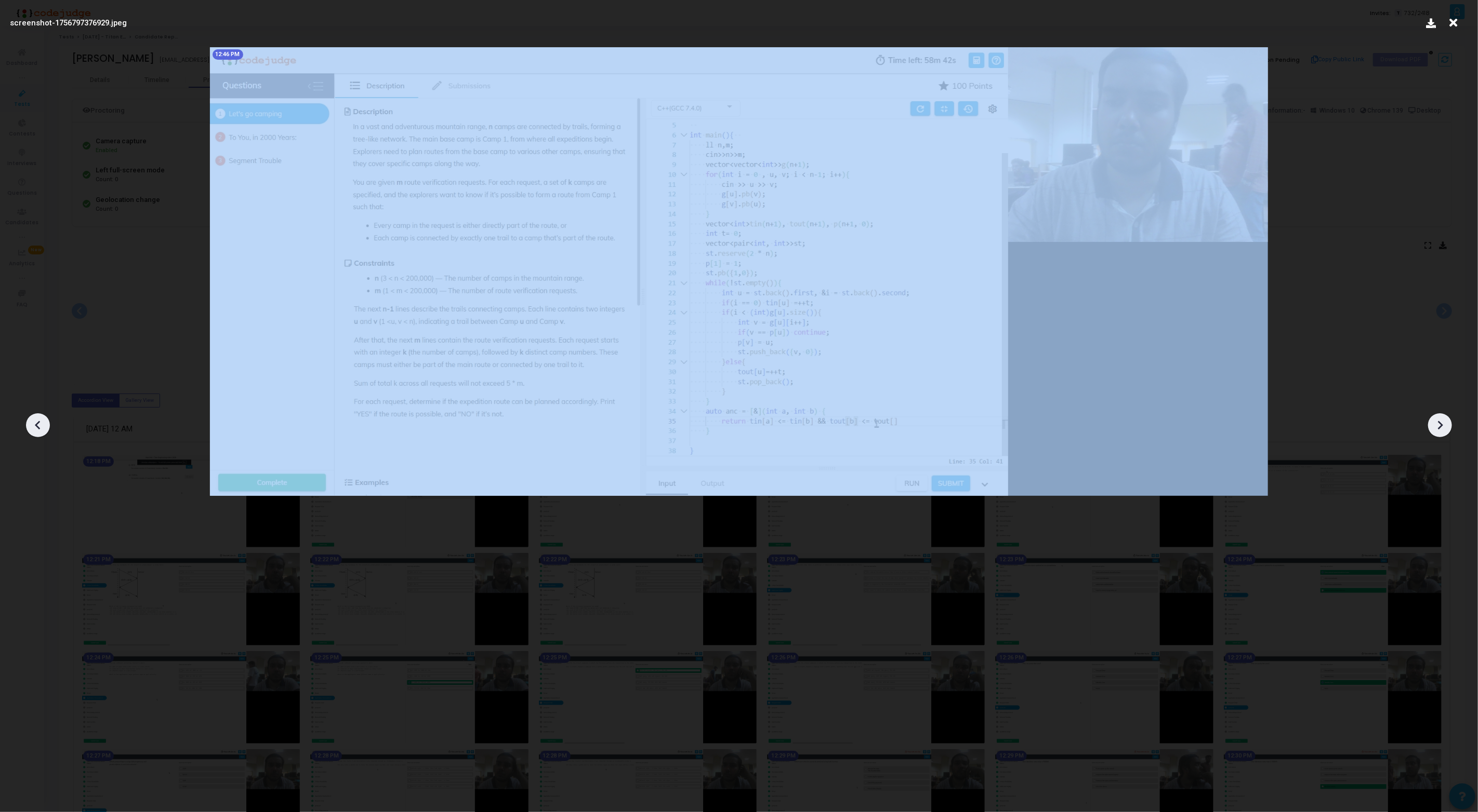
click at [1444, 423] on icon at bounding box center [1439, 425] width 16 height 16
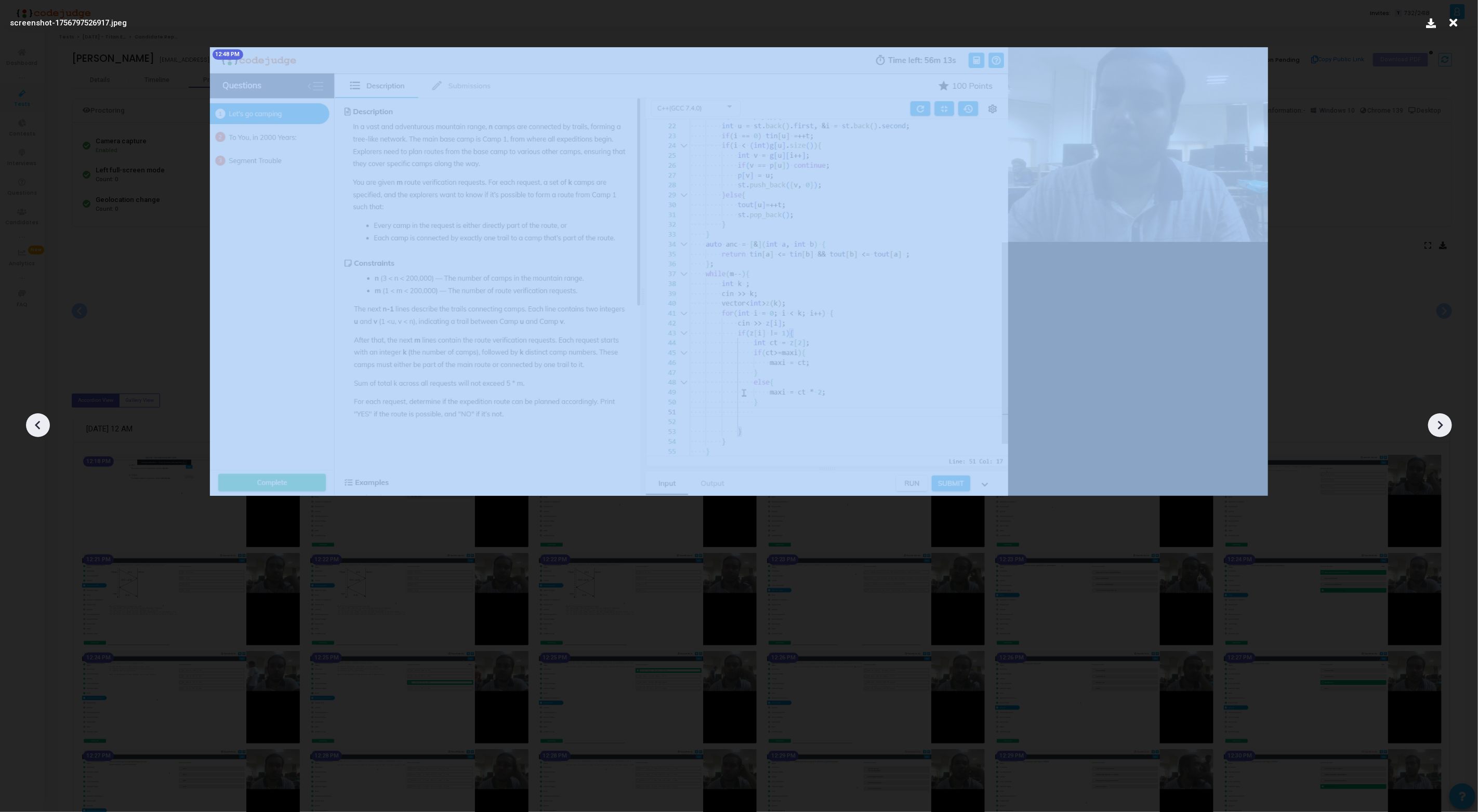
click at [1444, 423] on icon at bounding box center [1439, 425] width 16 height 16
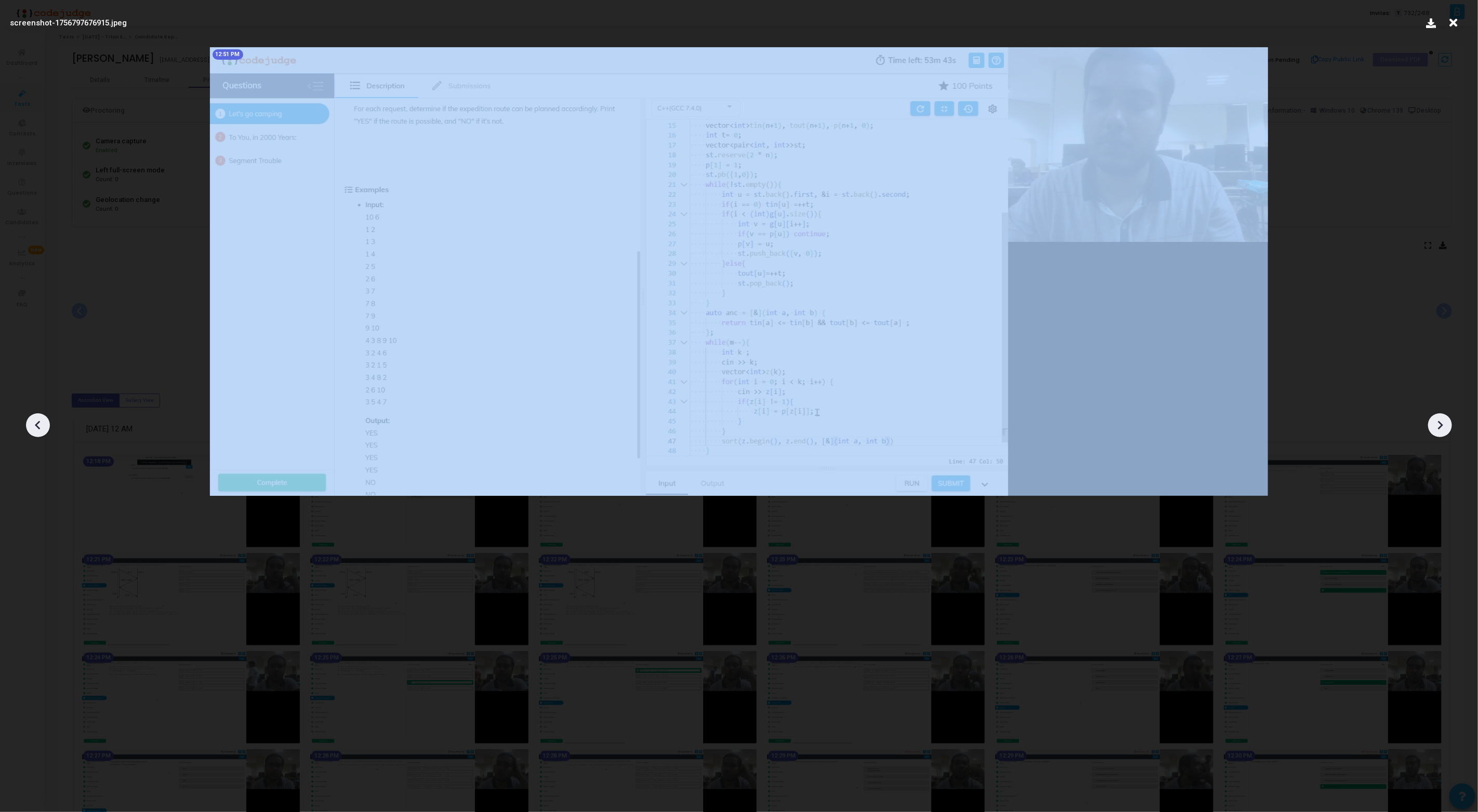
click at [1444, 423] on icon at bounding box center [1439, 425] width 16 height 16
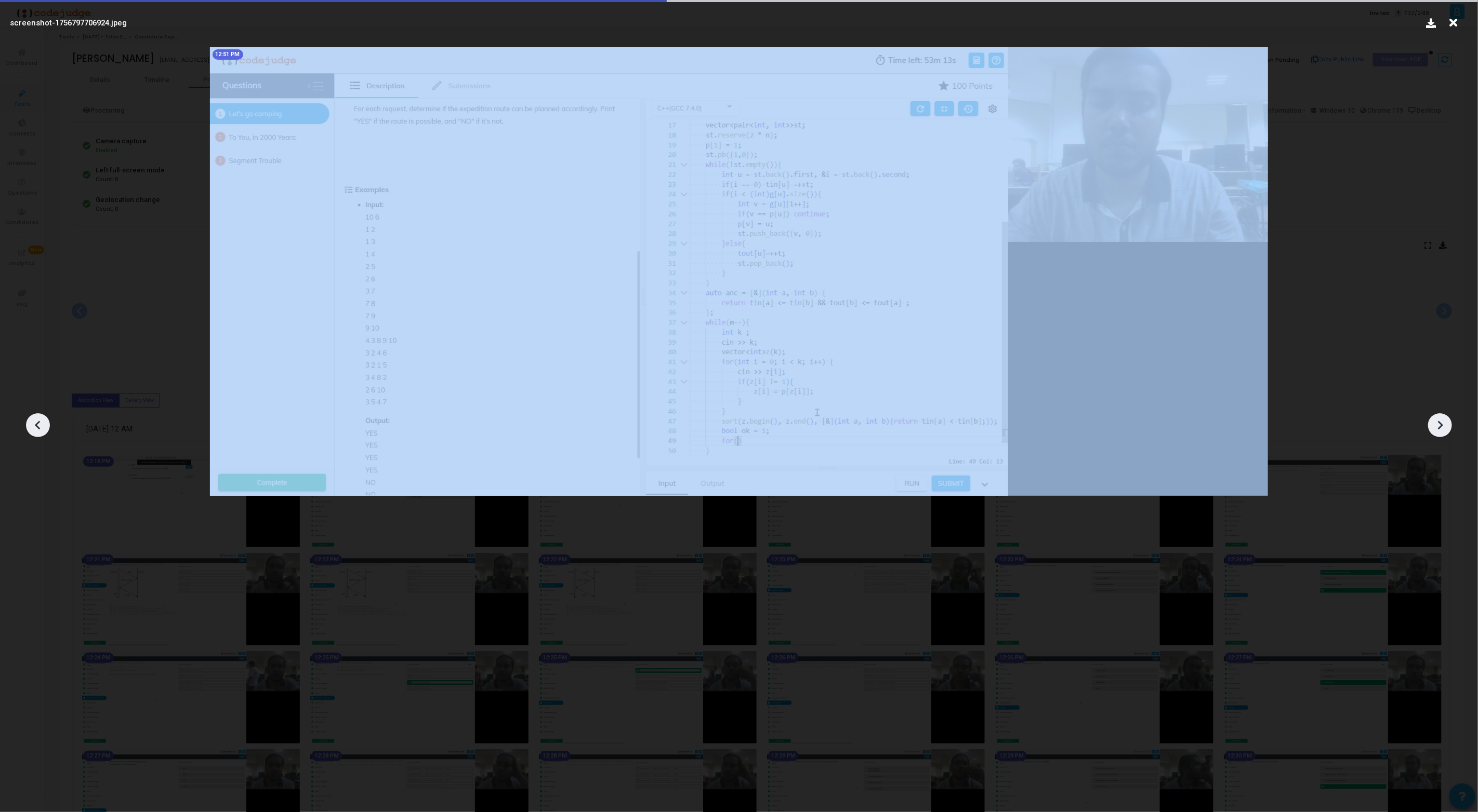
click at [1444, 423] on icon at bounding box center [1439, 425] width 16 height 16
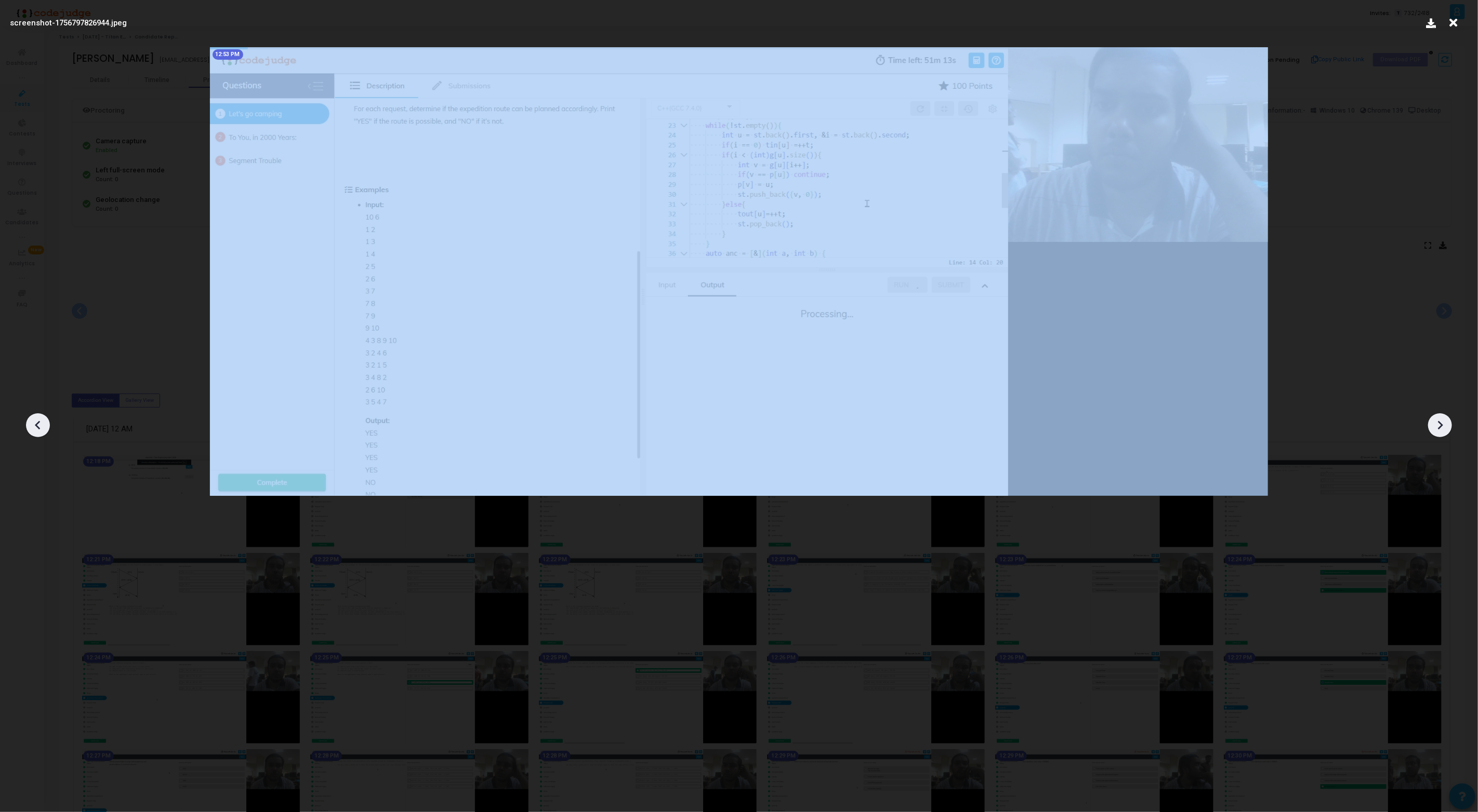
click at [1444, 423] on icon at bounding box center [1439, 425] width 16 height 16
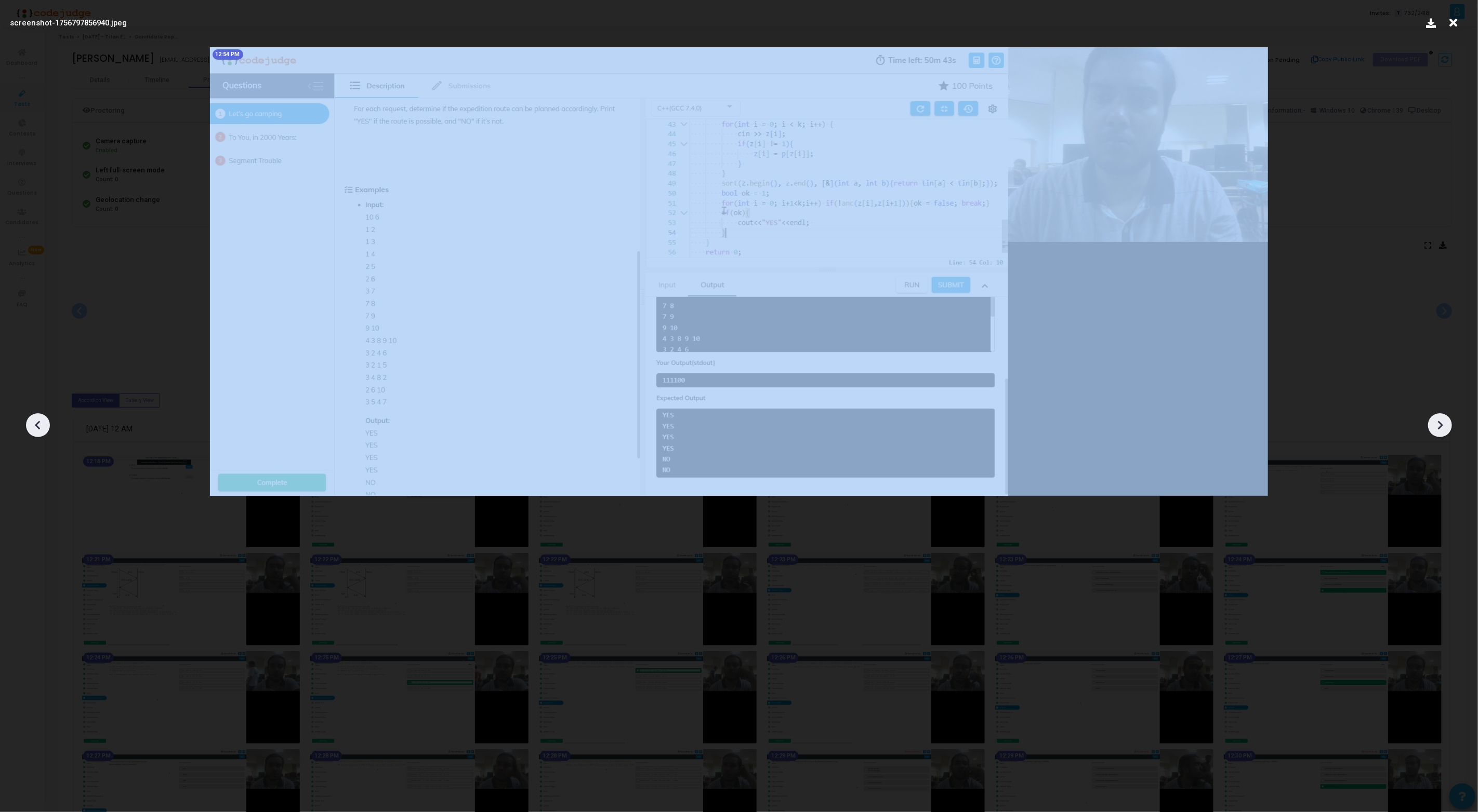
click at [1444, 423] on icon at bounding box center [1439, 425] width 16 height 16
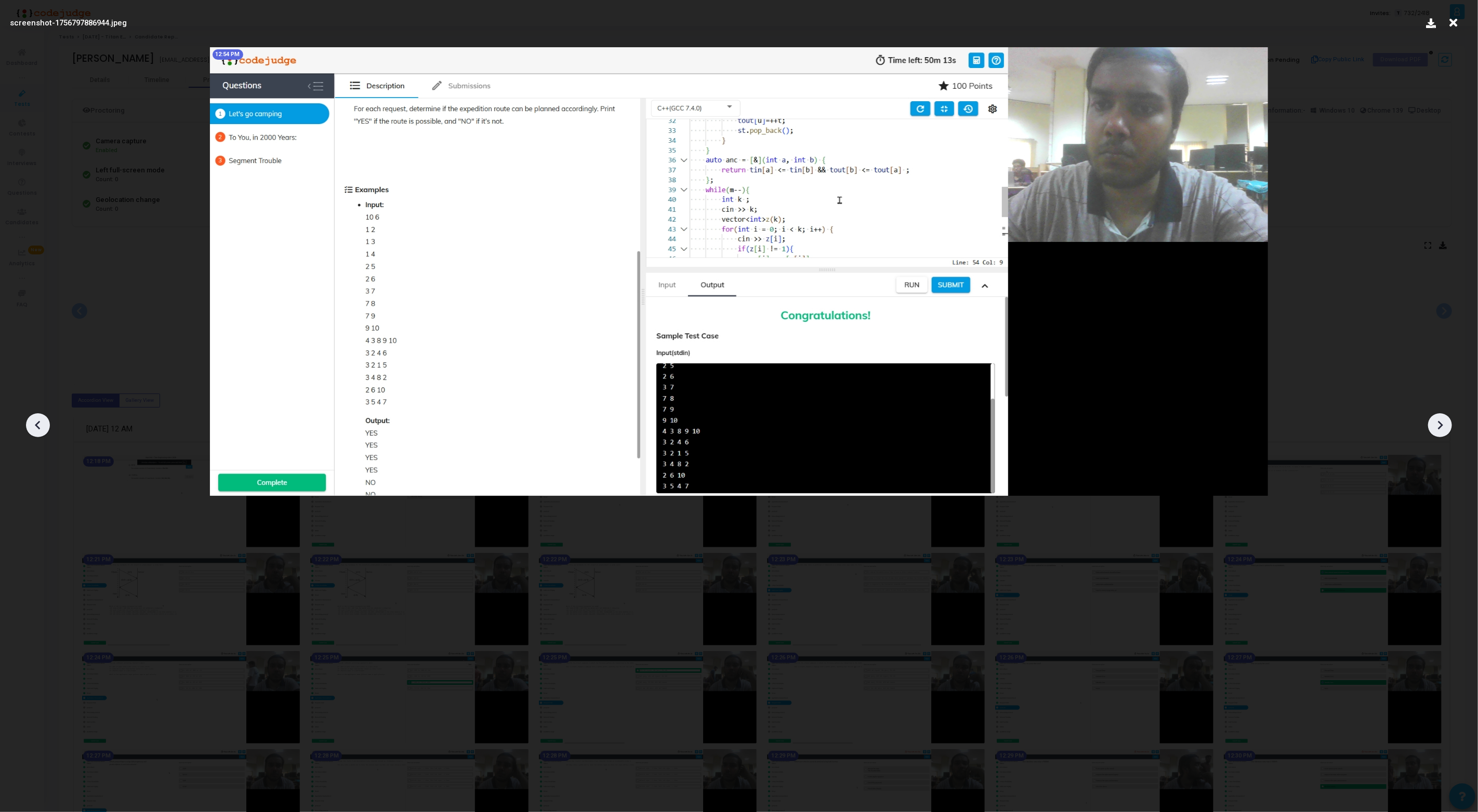
click at [43, 426] on icon at bounding box center [38, 425] width 16 height 16
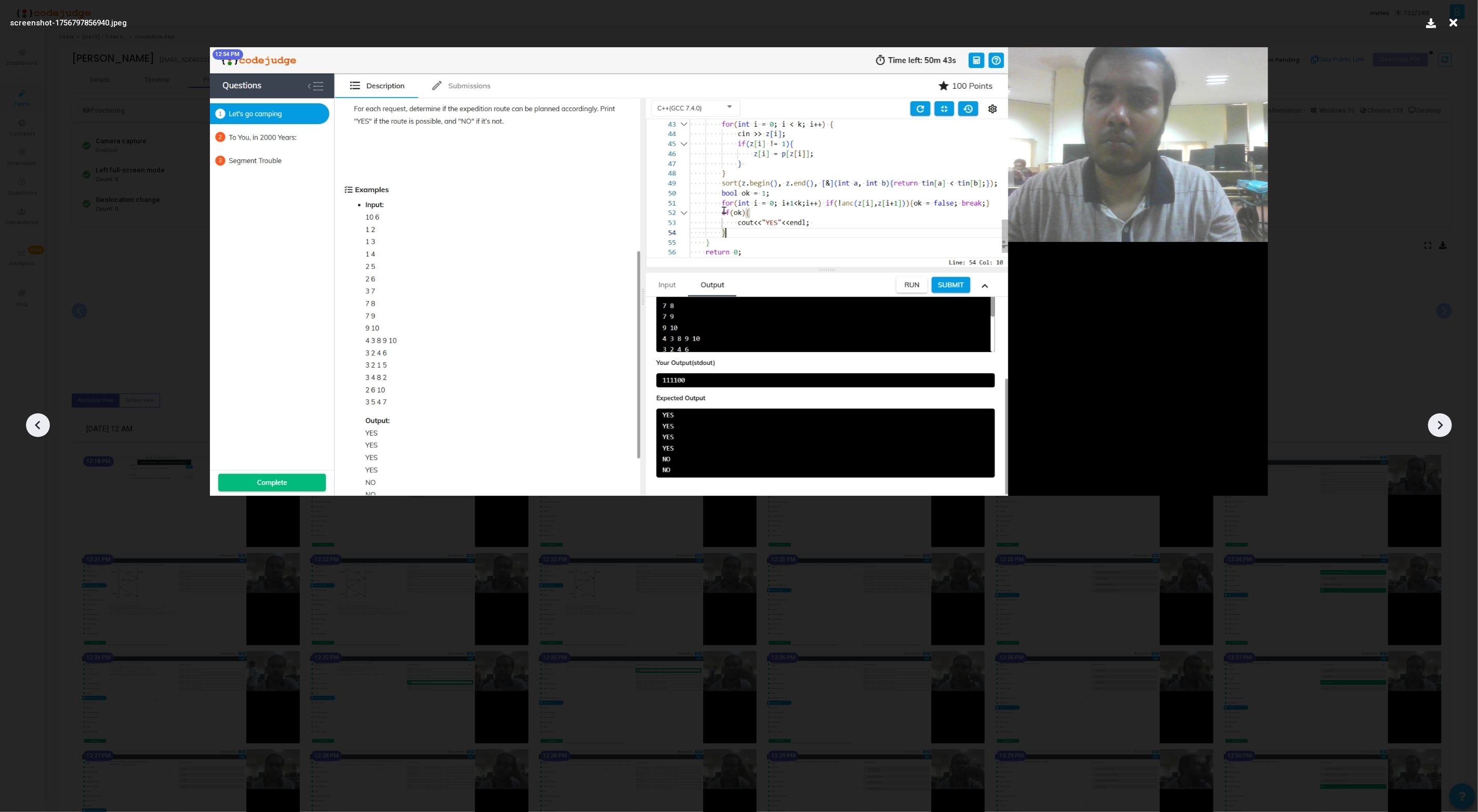
click at [43, 426] on icon at bounding box center [38, 425] width 16 height 16
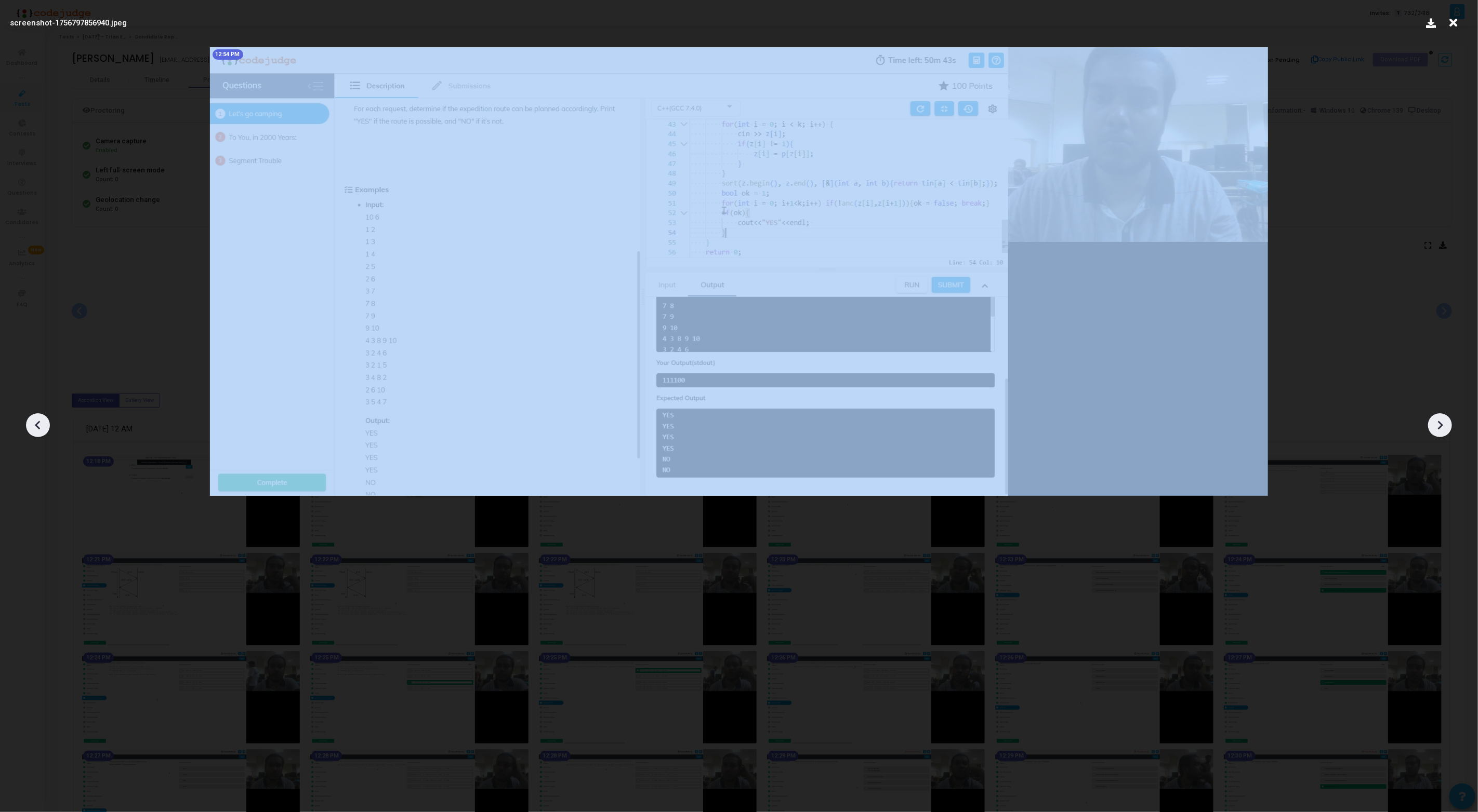
click at [43, 426] on icon at bounding box center [38, 425] width 16 height 16
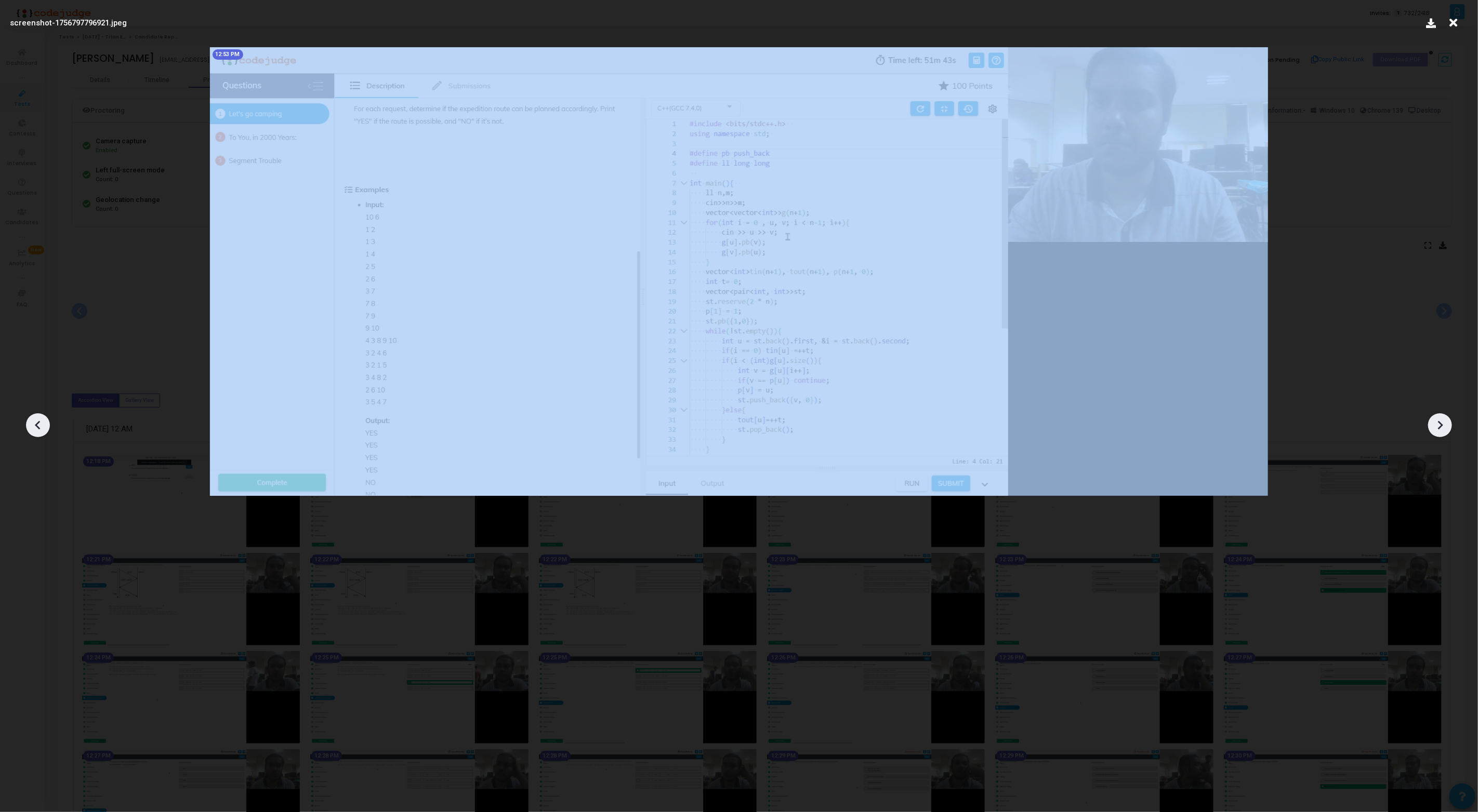
click at [43, 426] on icon at bounding box center [38, 425] width 16 height 16
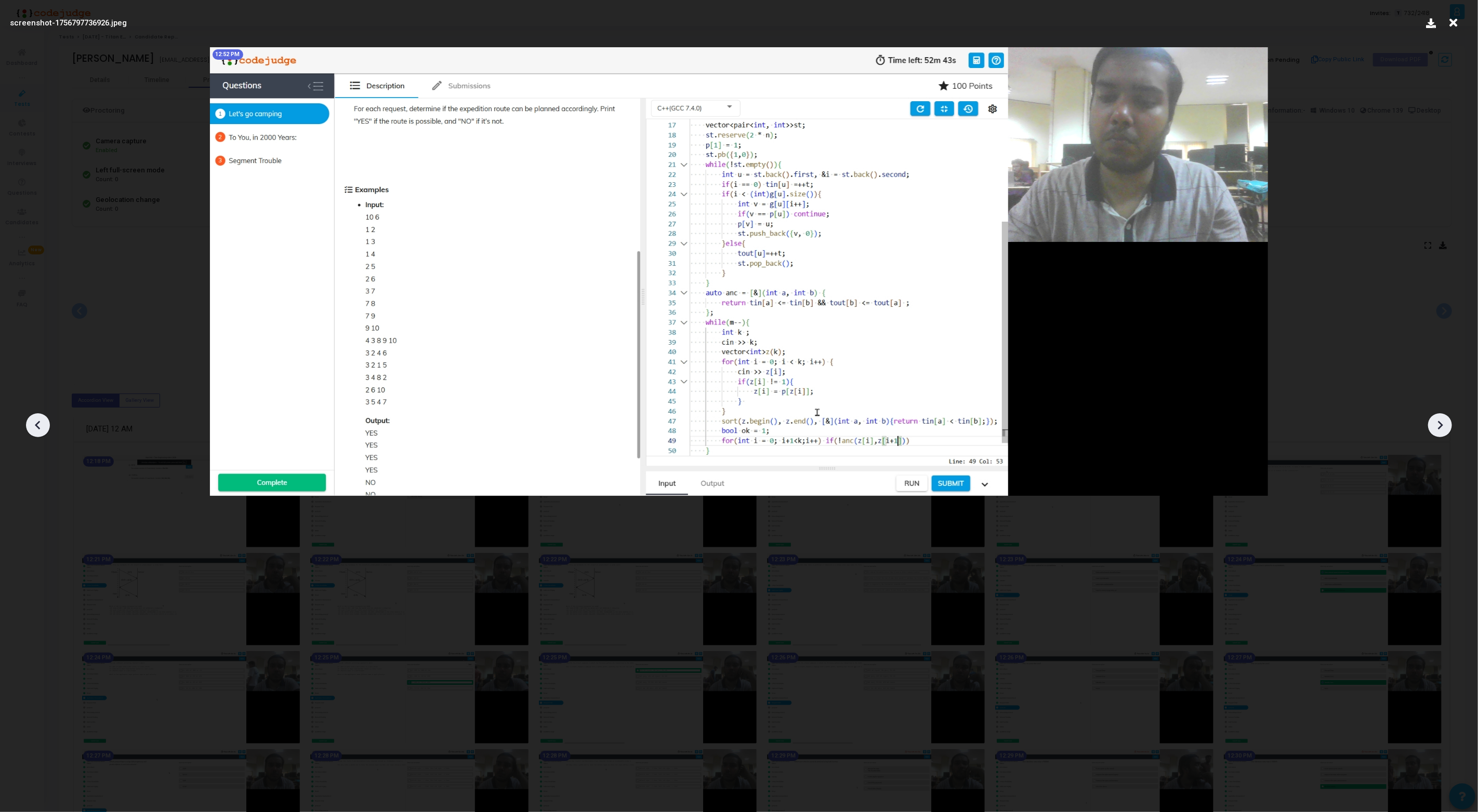
click at [43, 426] on icon at bounding box center [38, 425] width 16 height 16
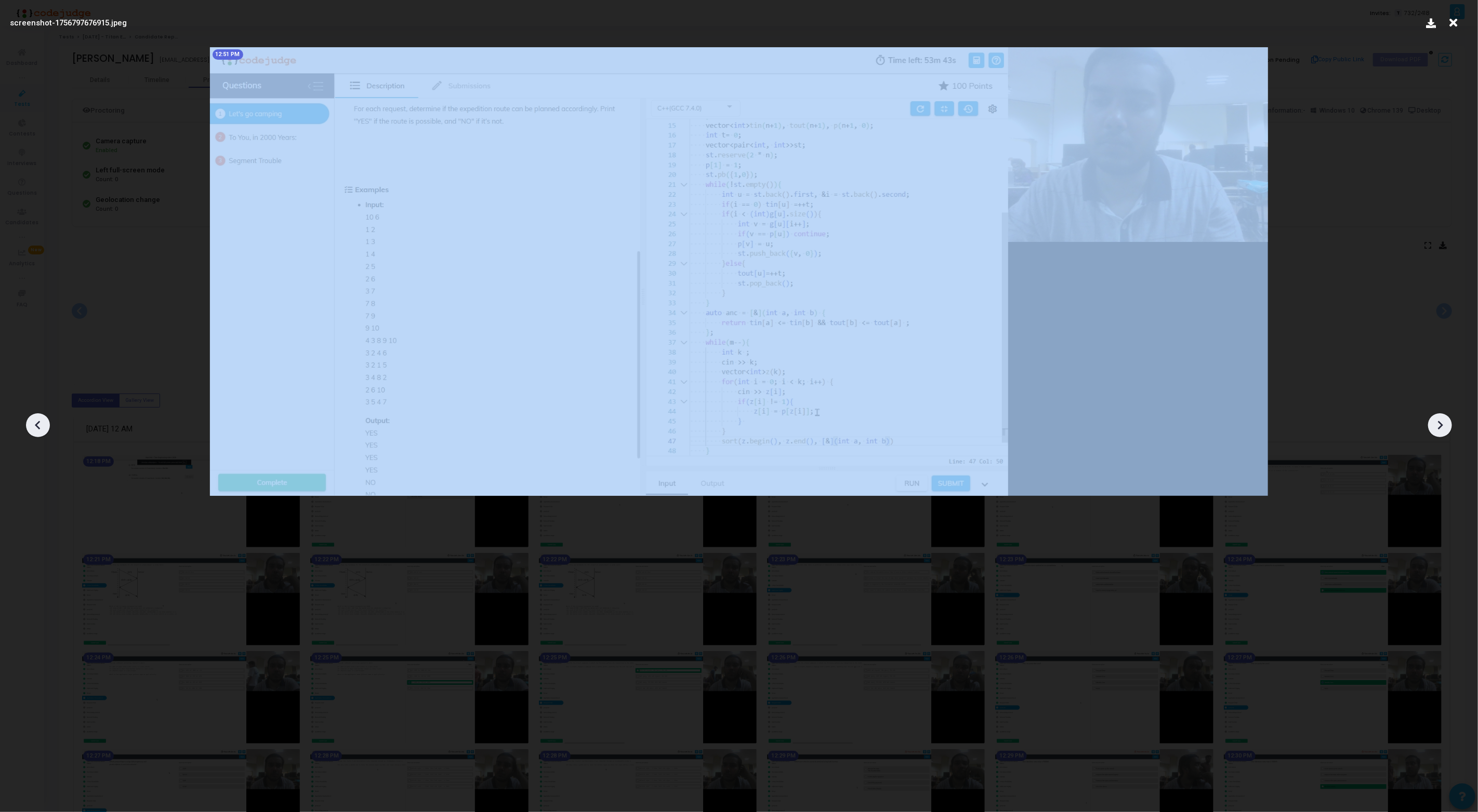
click at [43, 426] on icon at bounding box center [38, 425] width 16 height 16
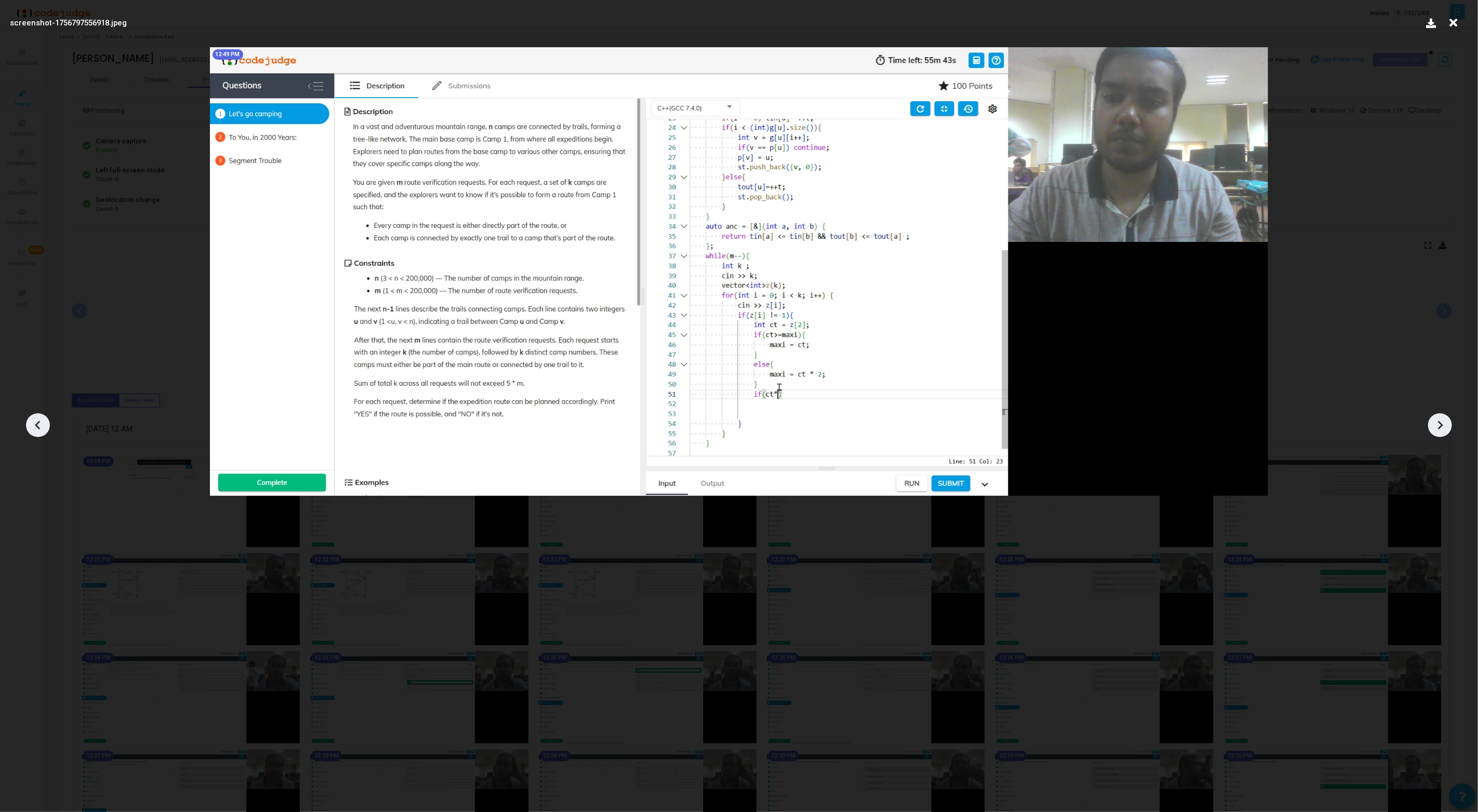
click at [43, 426] on icon at bounding box center [38, 425] width 16 height 16
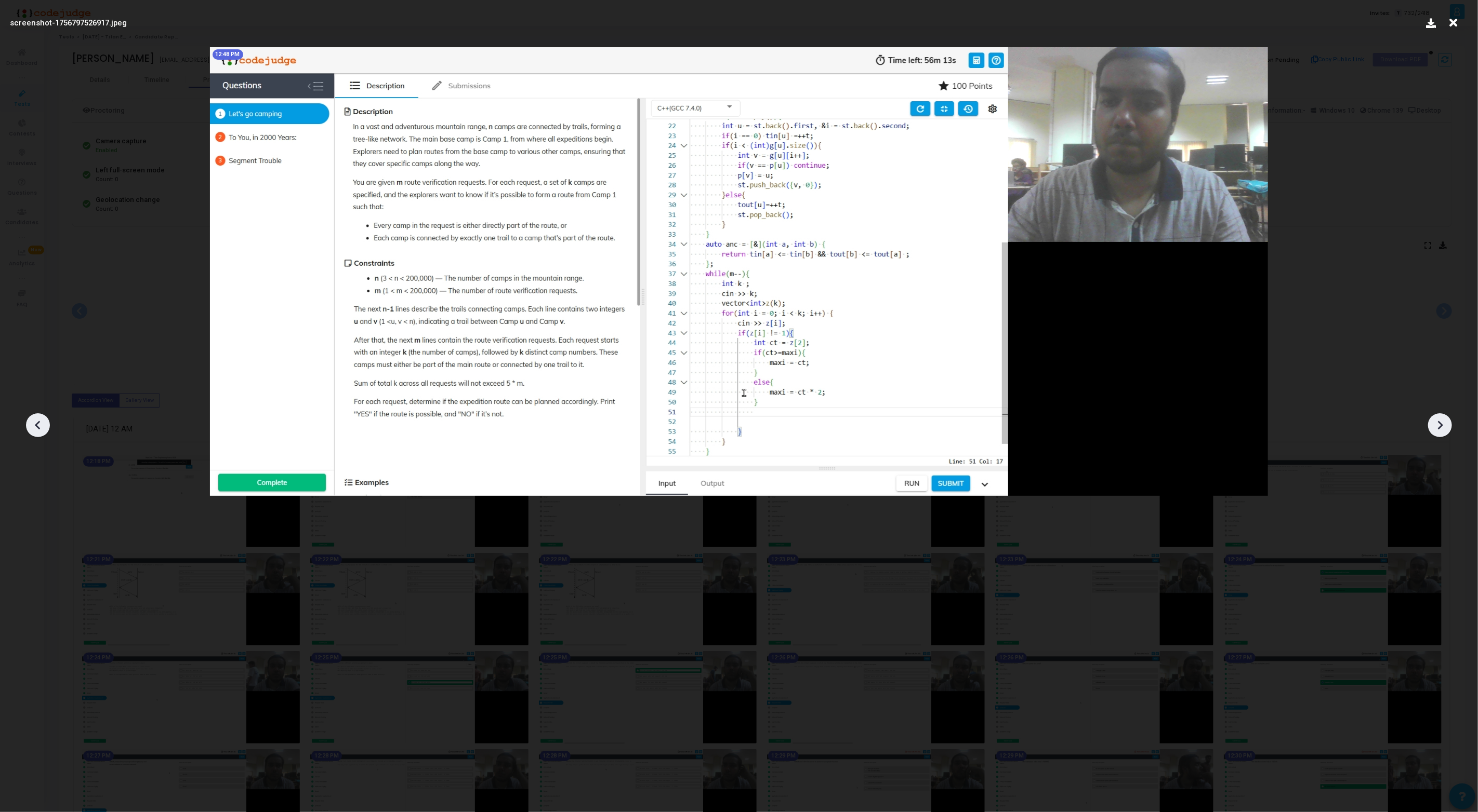
click at [43, 426] on icon at bounding box center [38, 425] width 16 height 16
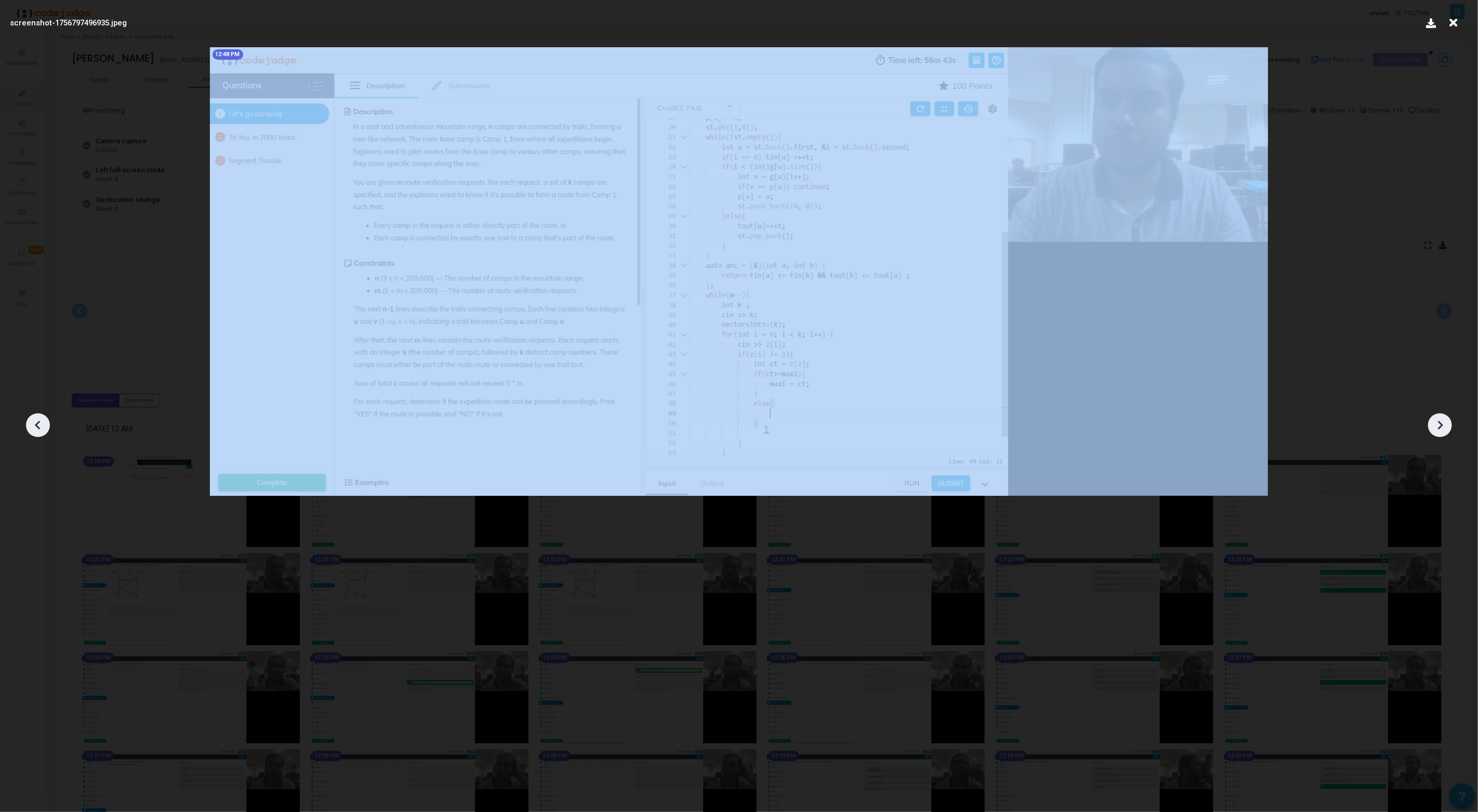
click at [43, 426] on icon at bounding box center [38, 425] width 16 height 16
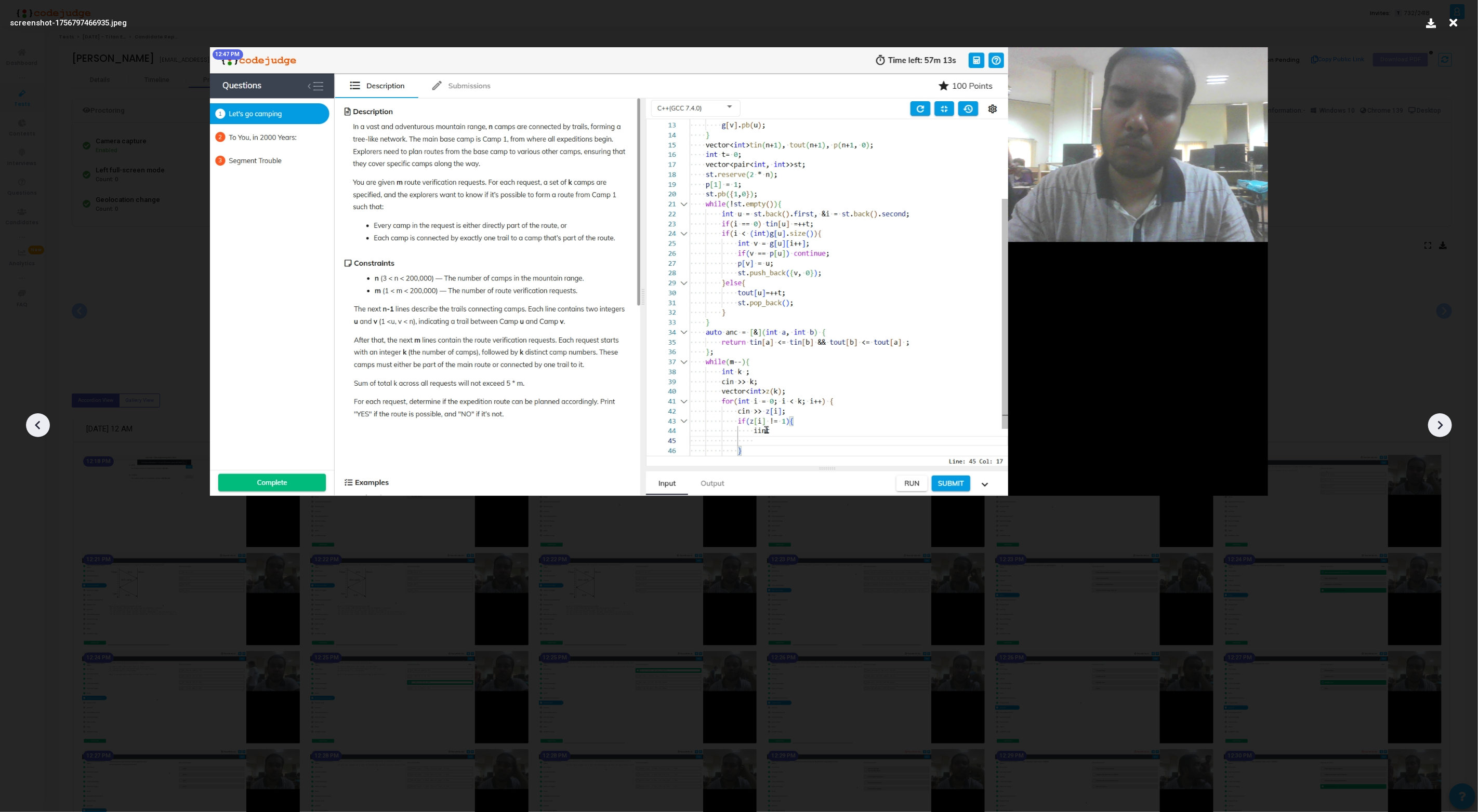
click at [36, 427] on icon at bounding box center [38, 426] width 6 height 9
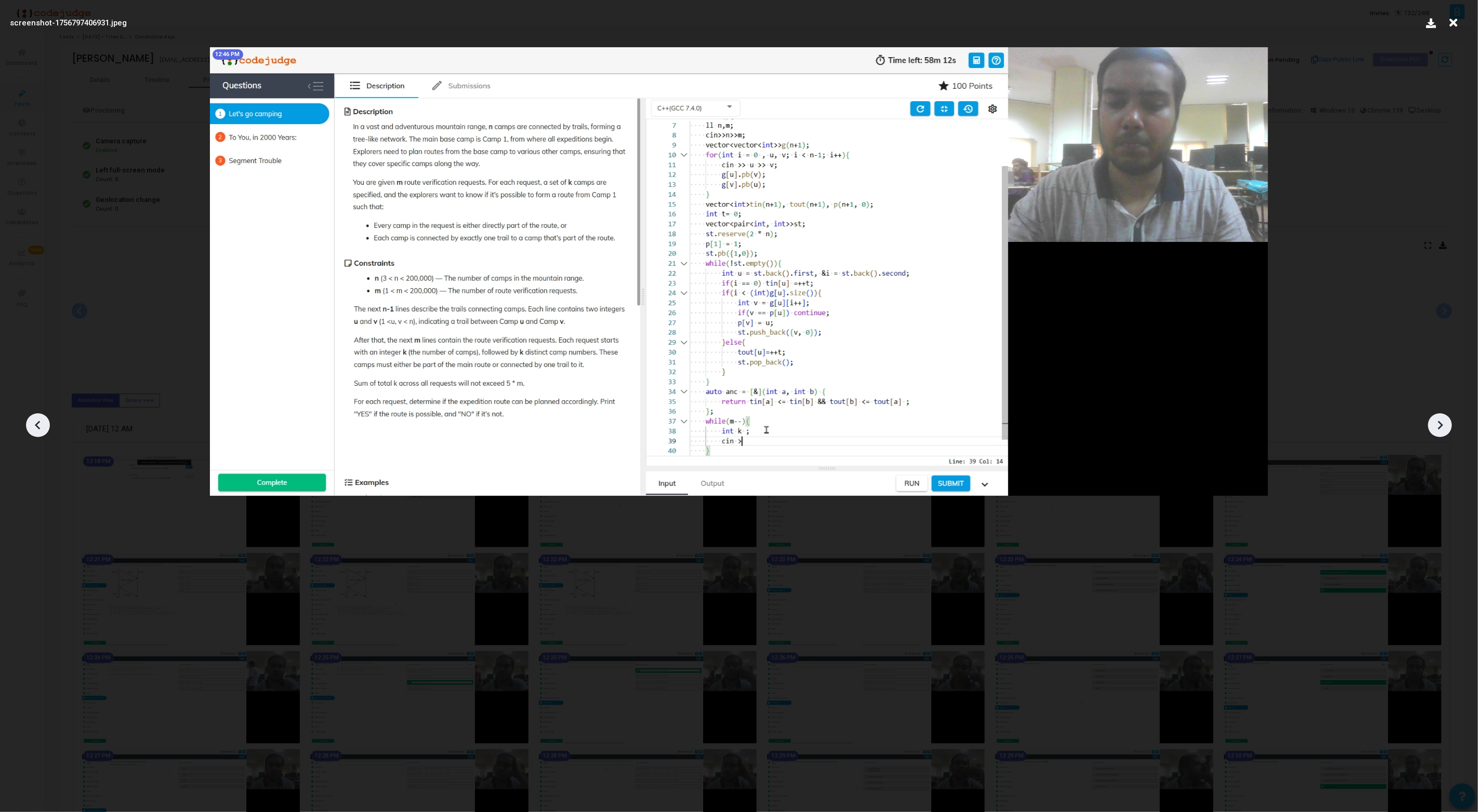
click at [36, 427] on icon at bounding box center [38, 426] width 6 height 9
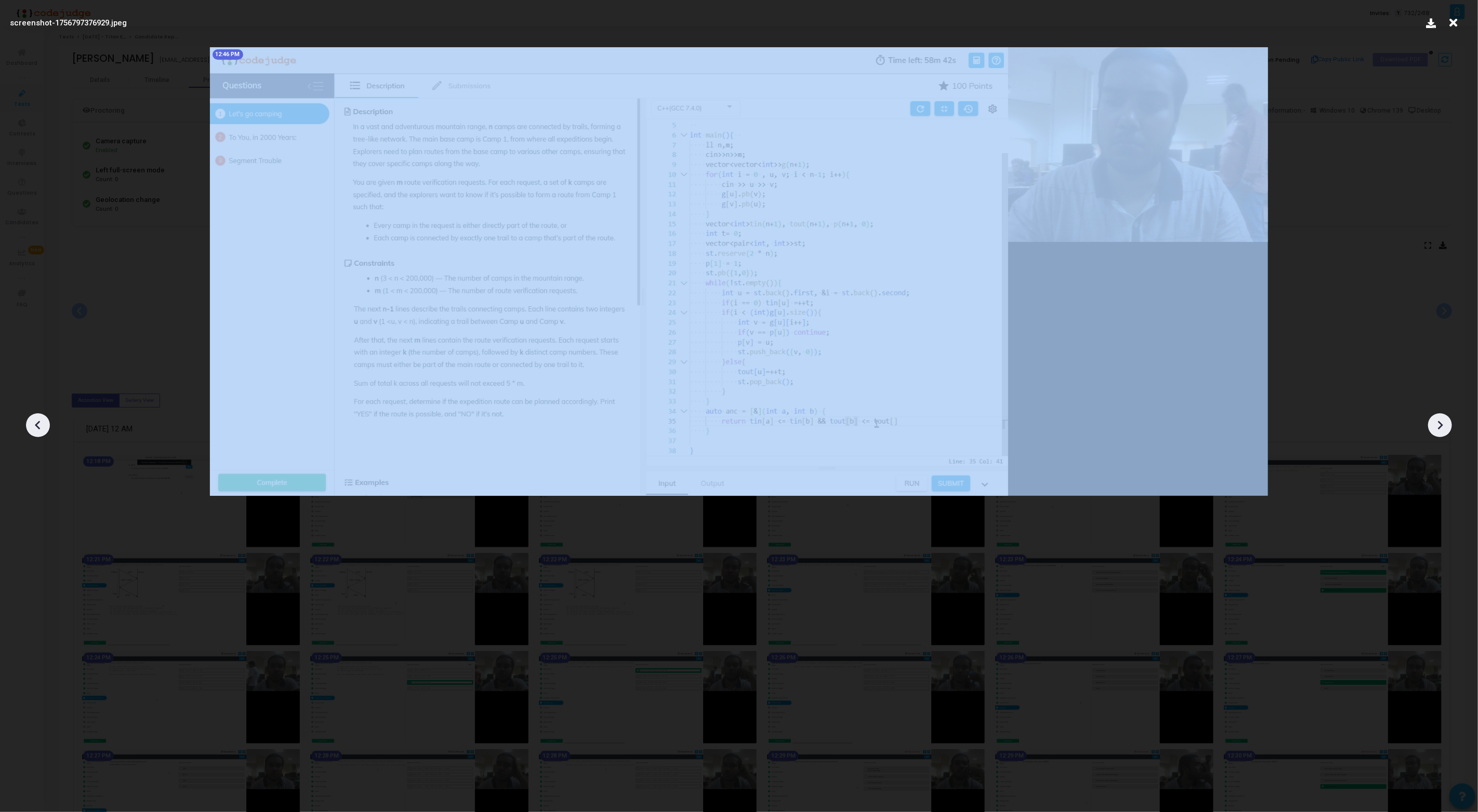
click at [36, 427] on icon at bounding box center [38, 426] width 6 height 9
click at [1437, 425] on icon at bounding box center [1439, 425] width 16 height 16
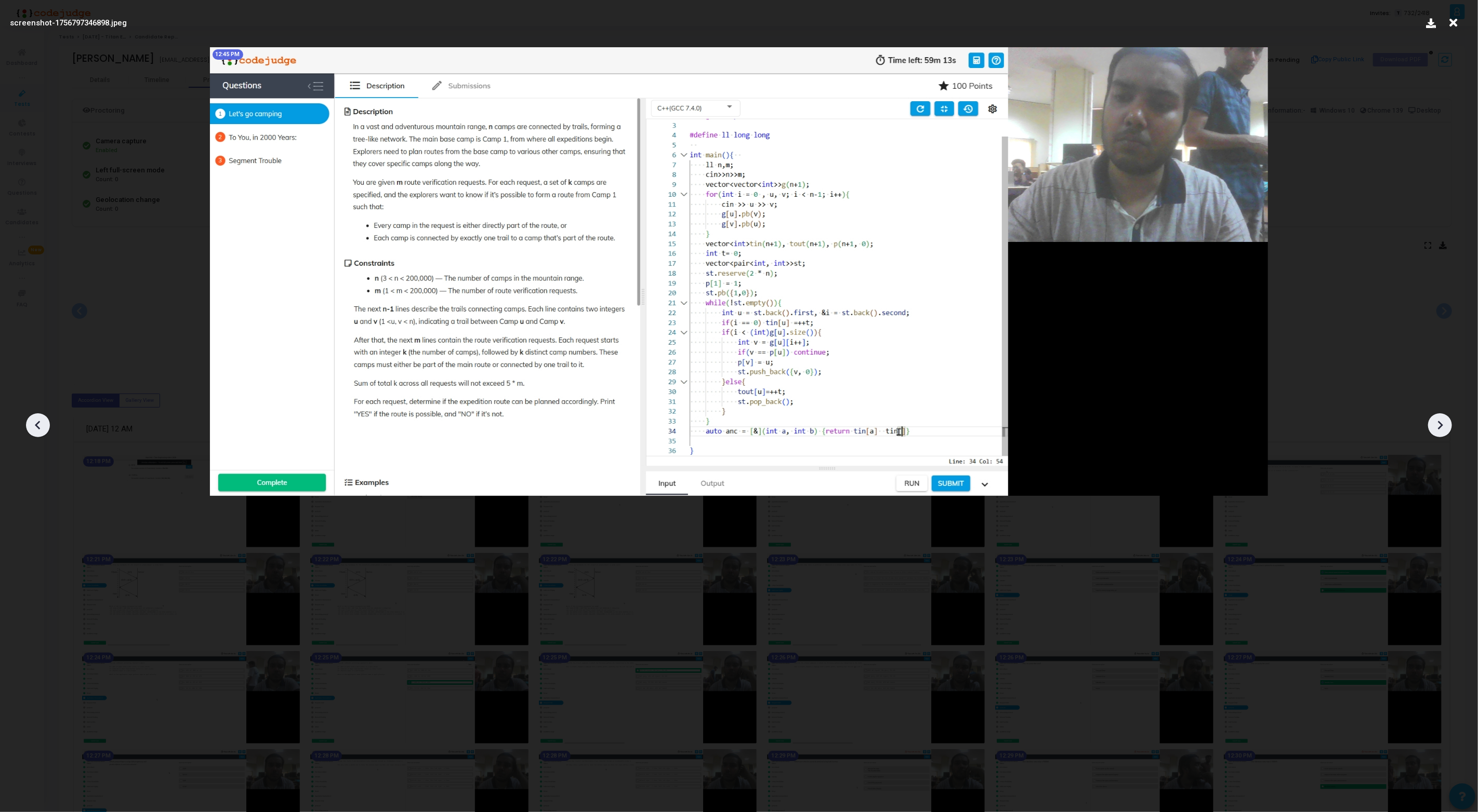
click at [1437, 425] on icon at bounding box center [1439, 425] width 16 height 16
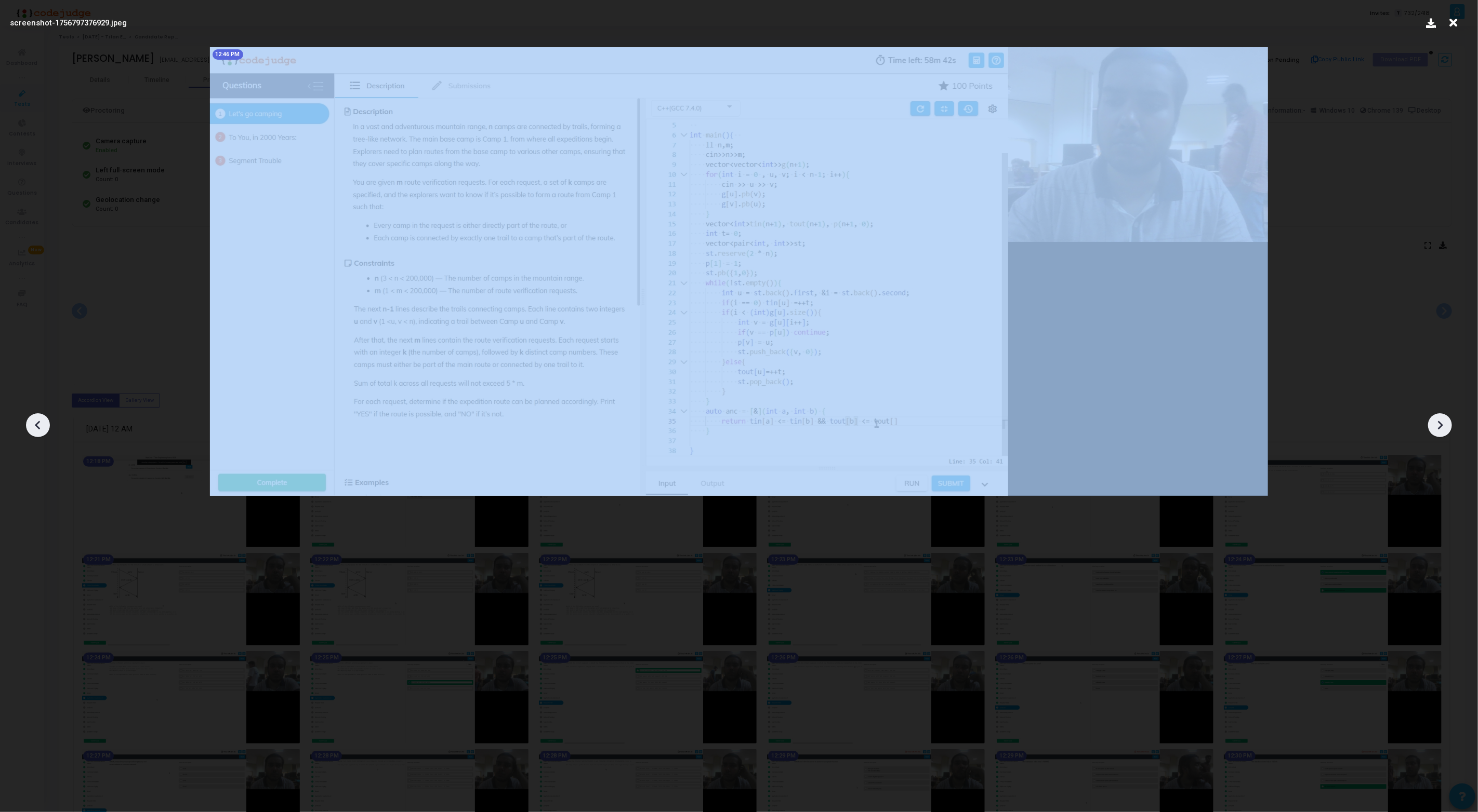
click at [1437, 425] on icon at bounding box center [1439, 425] width 16 height 16
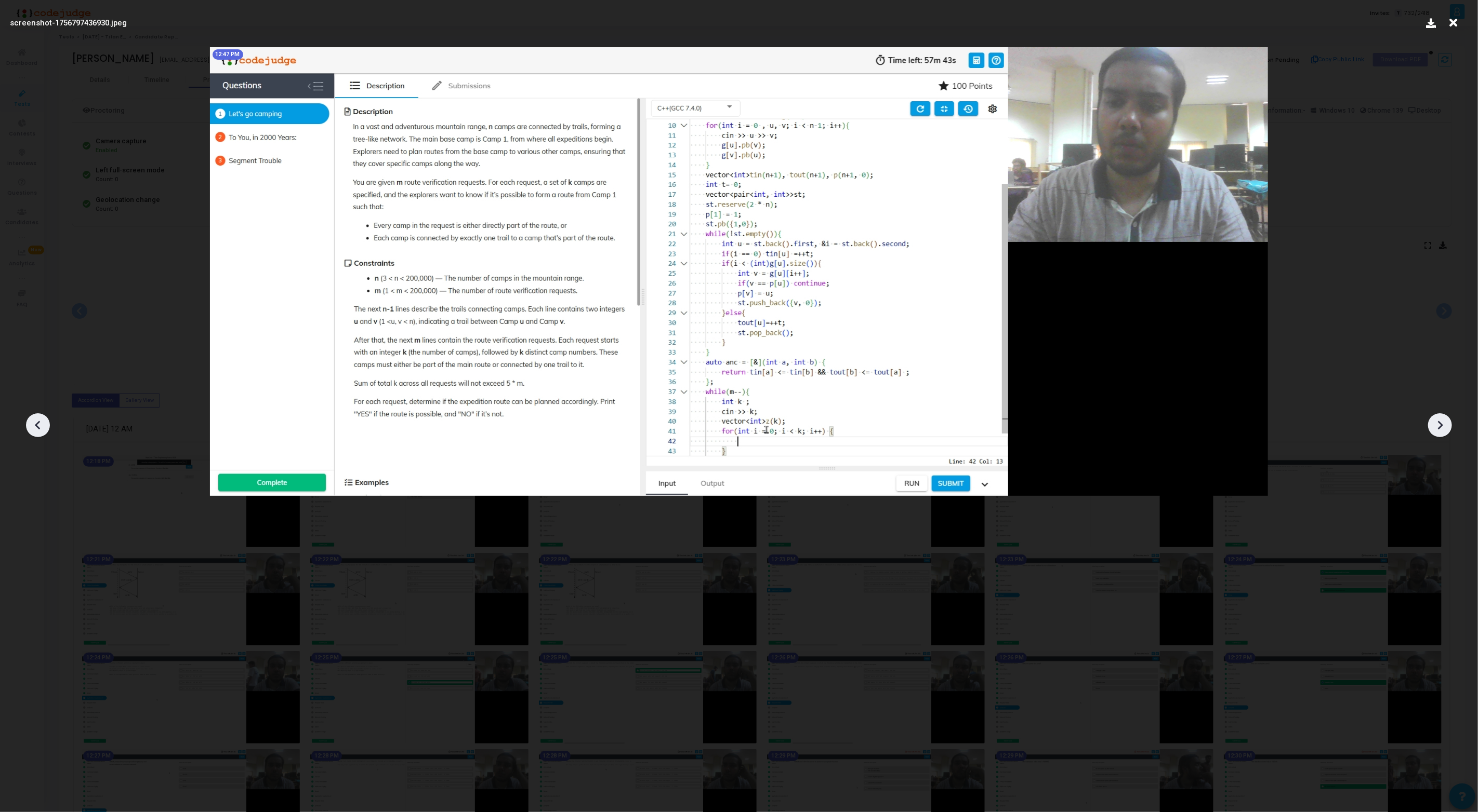
click at [1437, 425] on icon at bounding box center [1439, 425] width 16 height 16
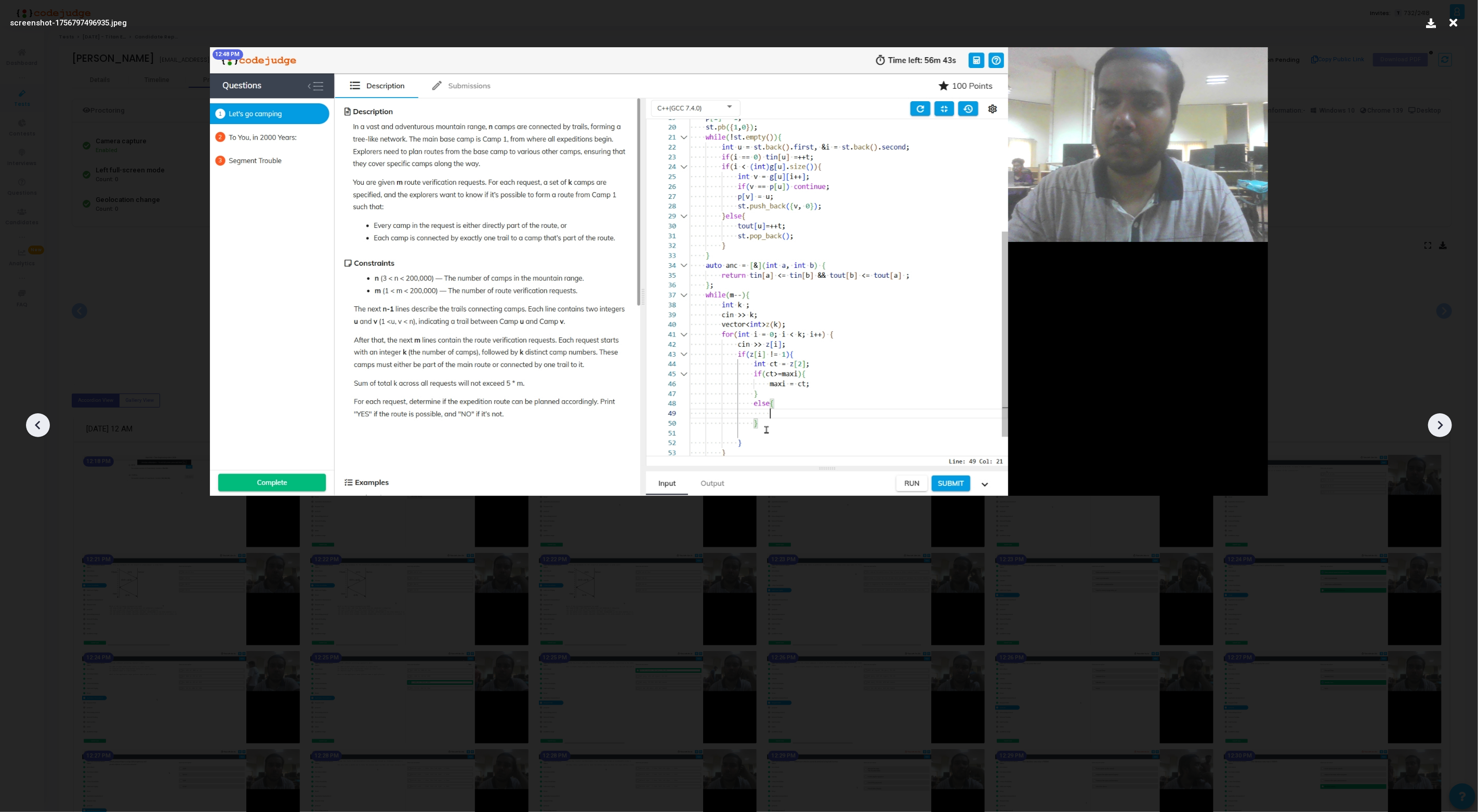
click at [1437, 425] on icon at bounding box center [1439, 425] width 16 height 16
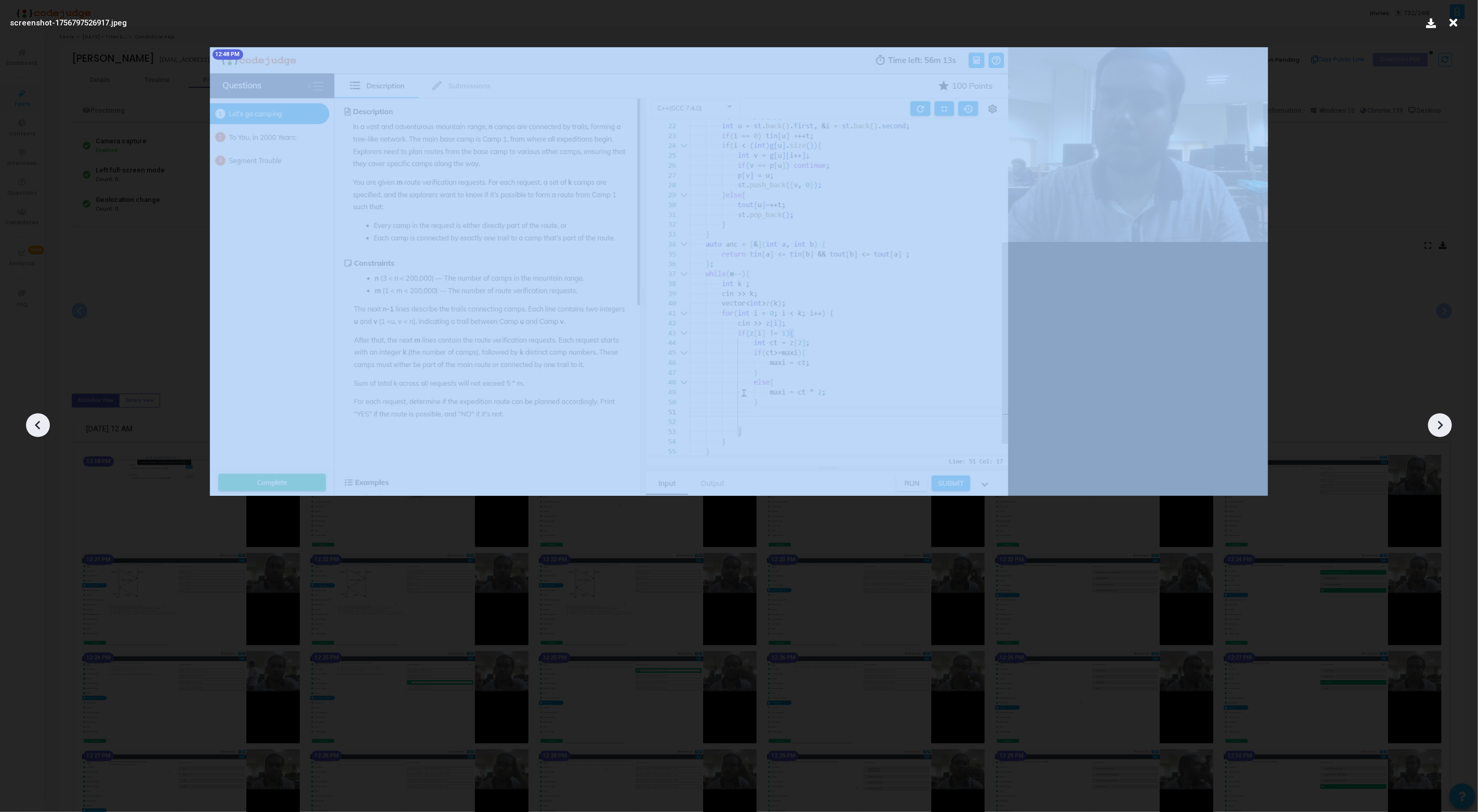
click at [1437, 425] on icon at bounding box center [1439, 425] width 16 height 16
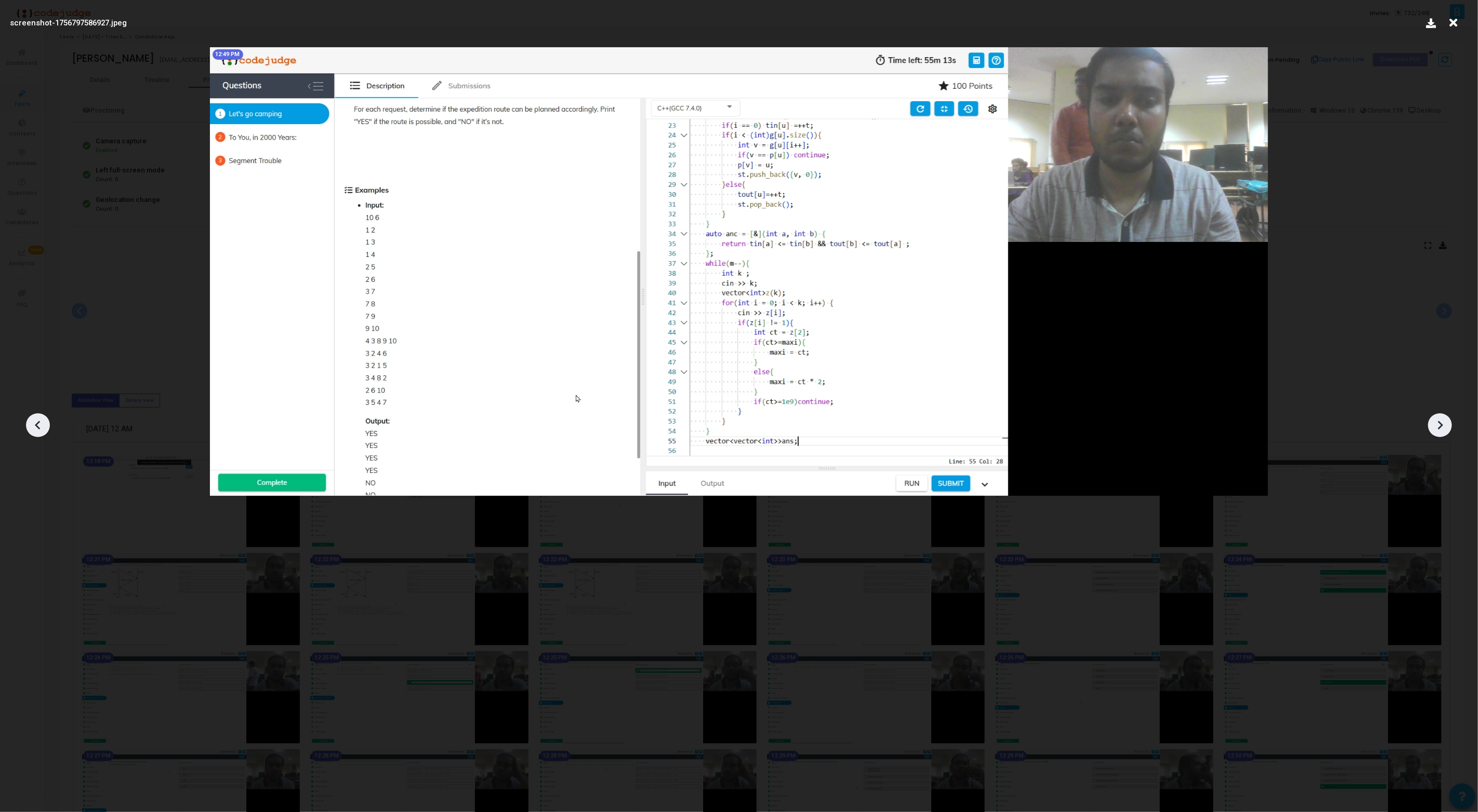
click at [1437, 425] on icon at bounding box center [1439, 425] width 16 height 16
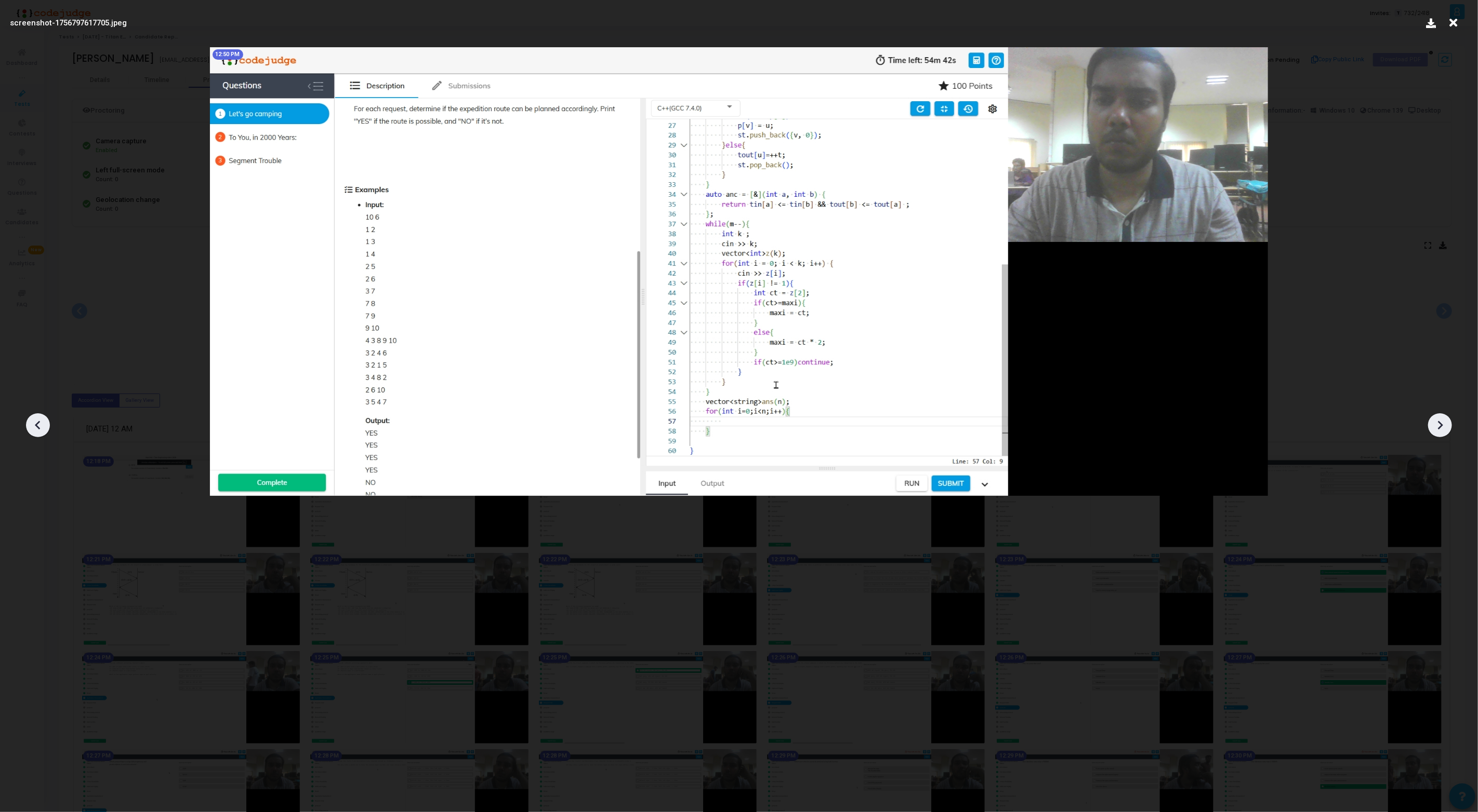
click at [1437, 425] on icon at bounding box center [1439, 425] width 16 height 16
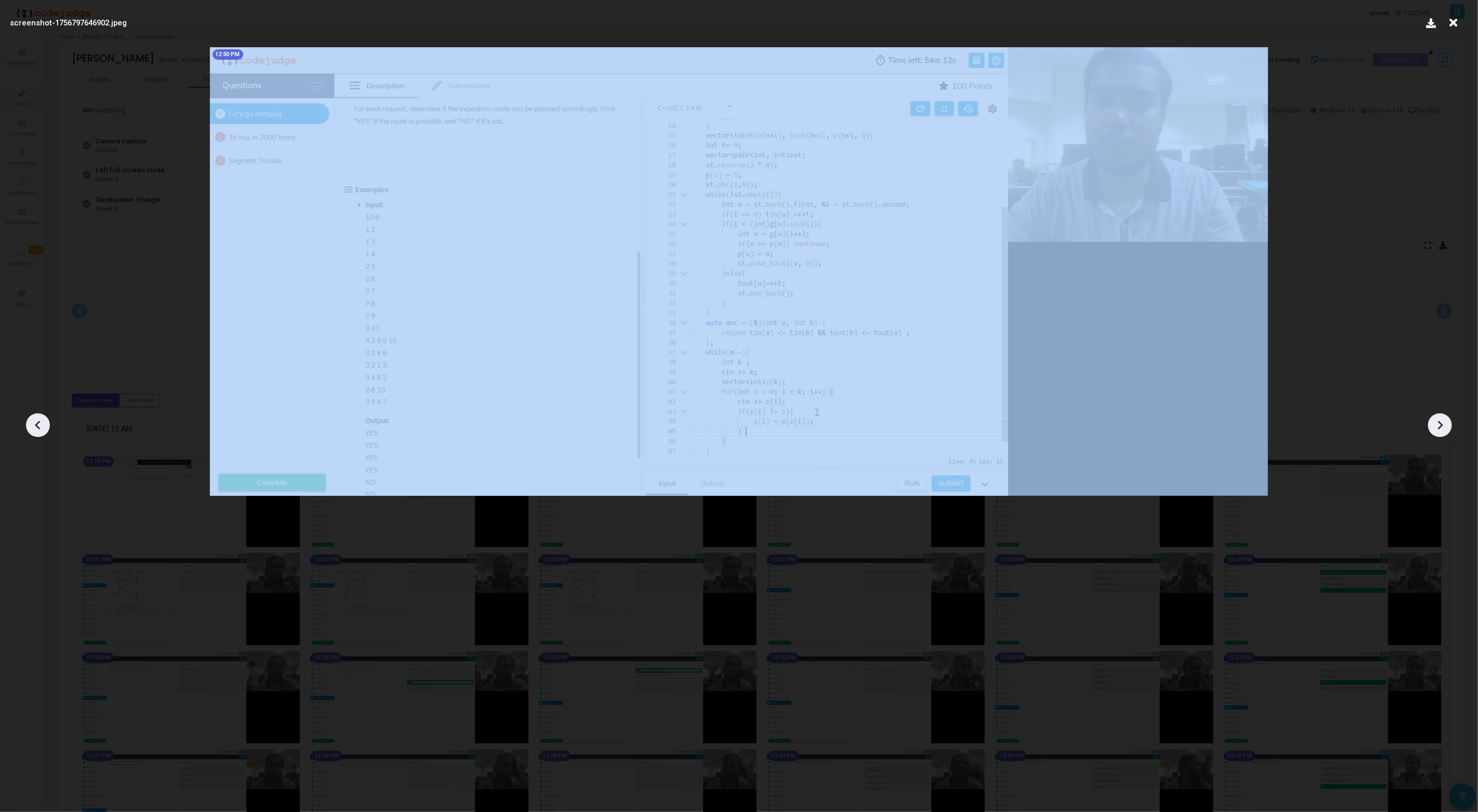
click at [1437, 425] on icon at bounding box center [1439, 425] width 16 height 16
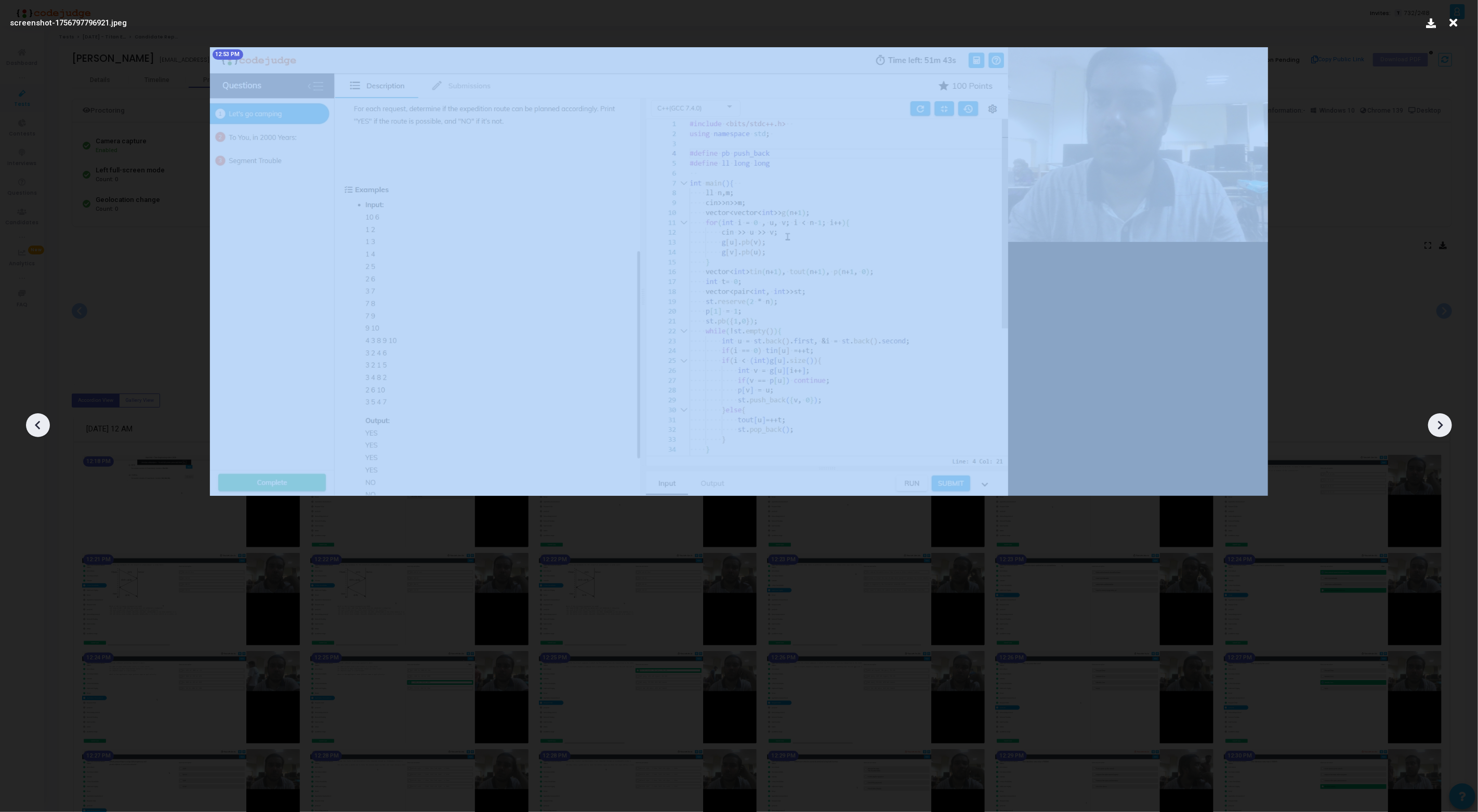
click at [1437, 425] on icon at bounding box center [1439, 425] width 16 height 16
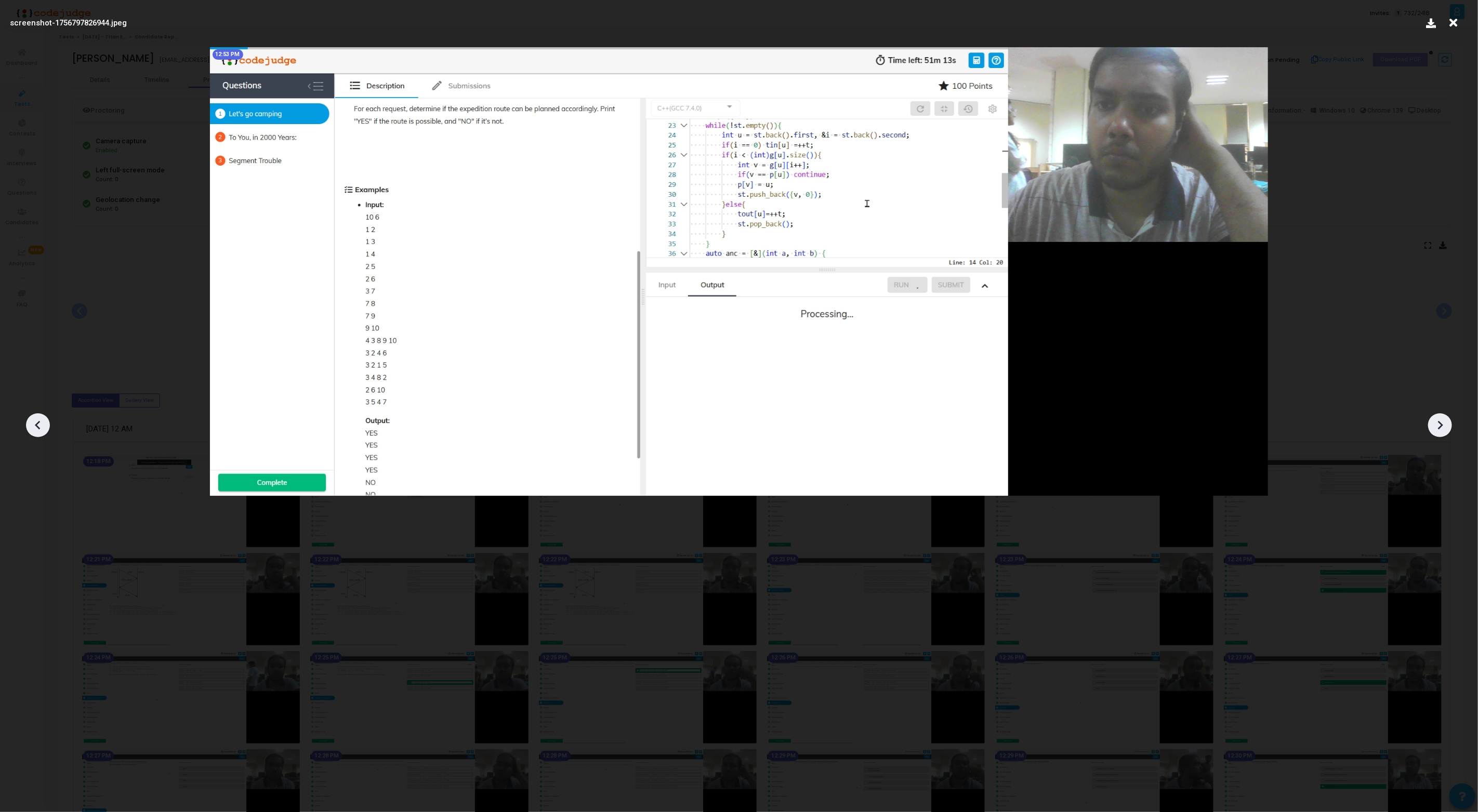
click at [1437, 425] on icon at bounding box center [1439, 425] width 16 height 16
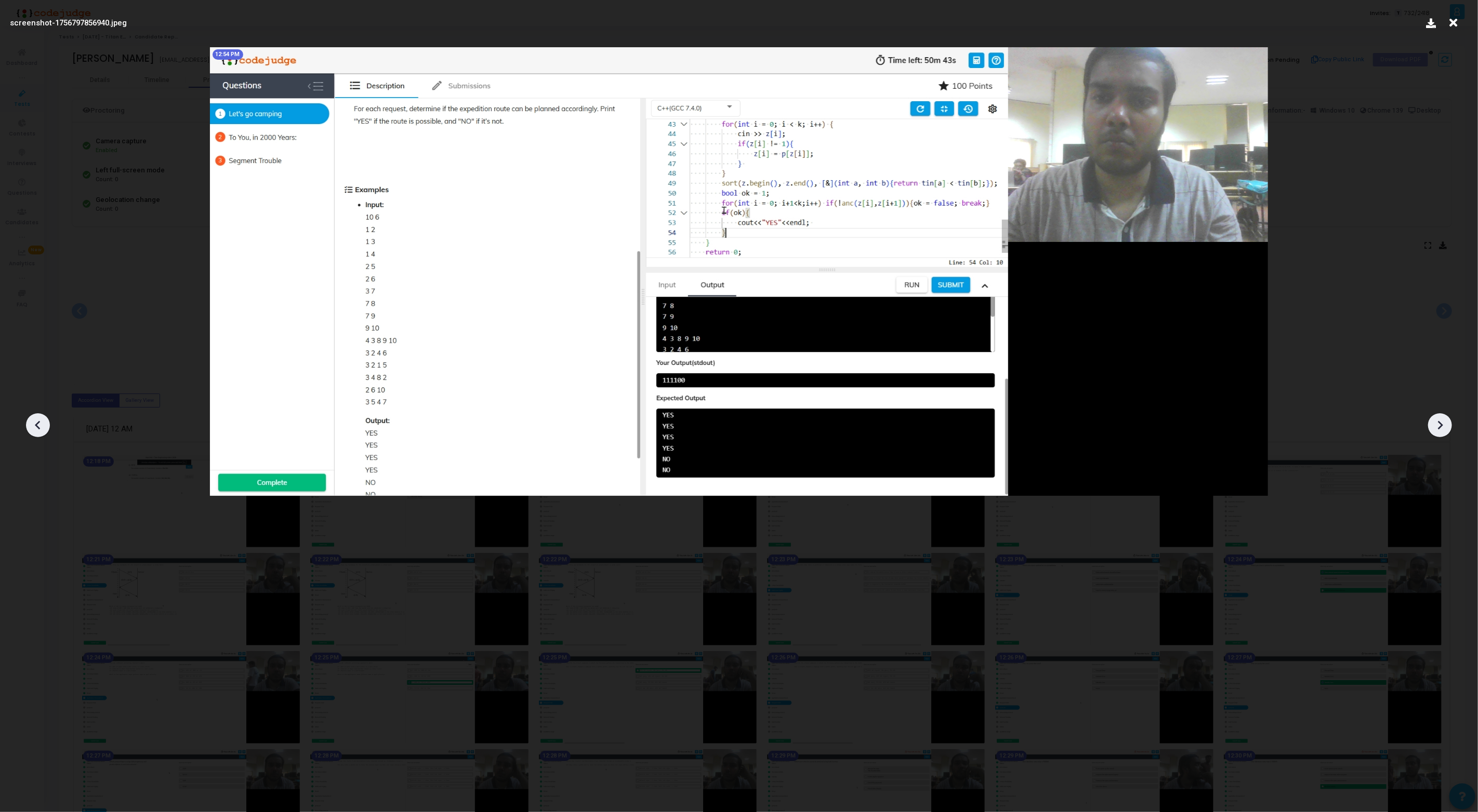
click at [1437, 425] on icon at bounding box center [1439, 425] width 16 height 16
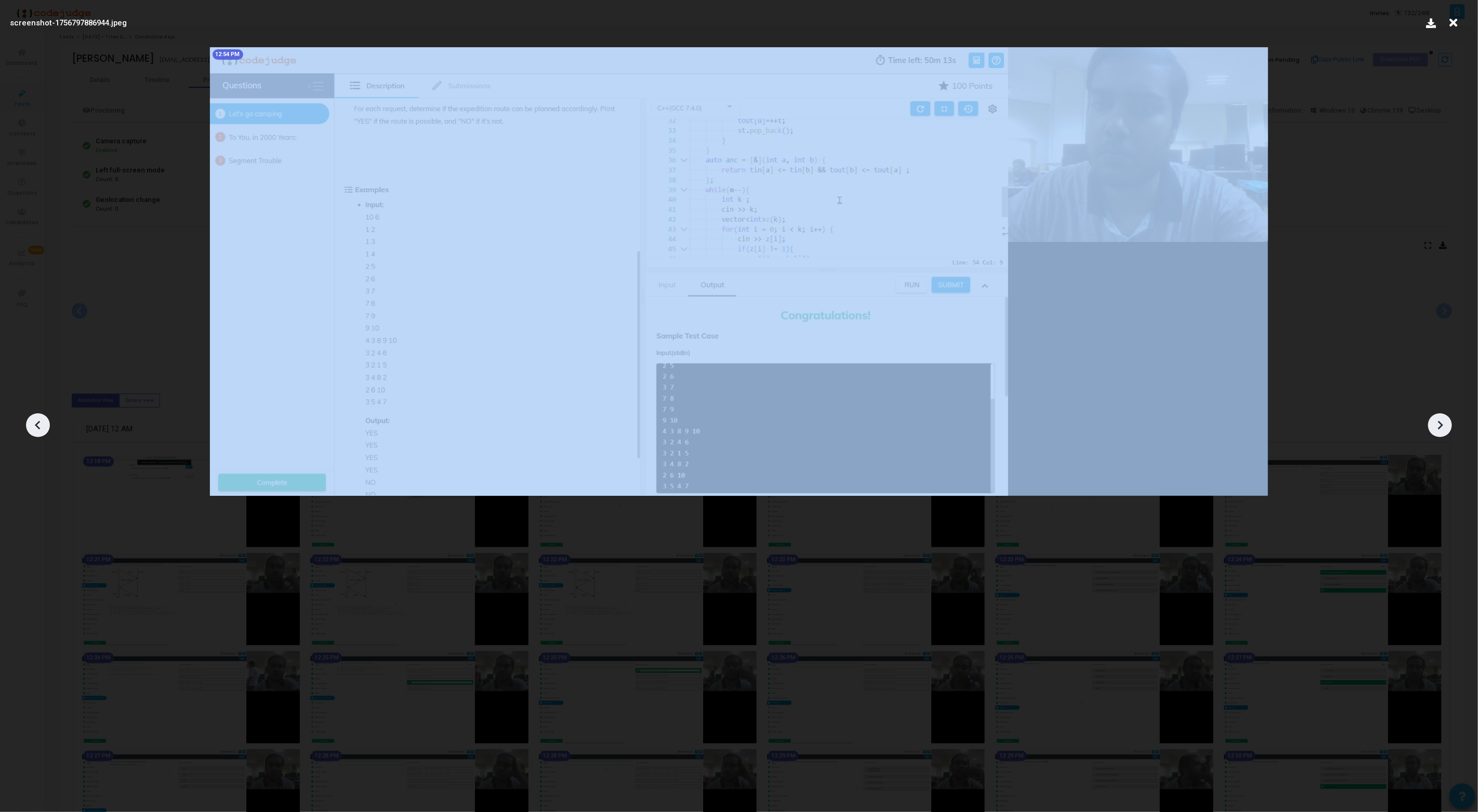
click at [1437, 425] on icon at bounding box center [1439, 425] width 16 height 16
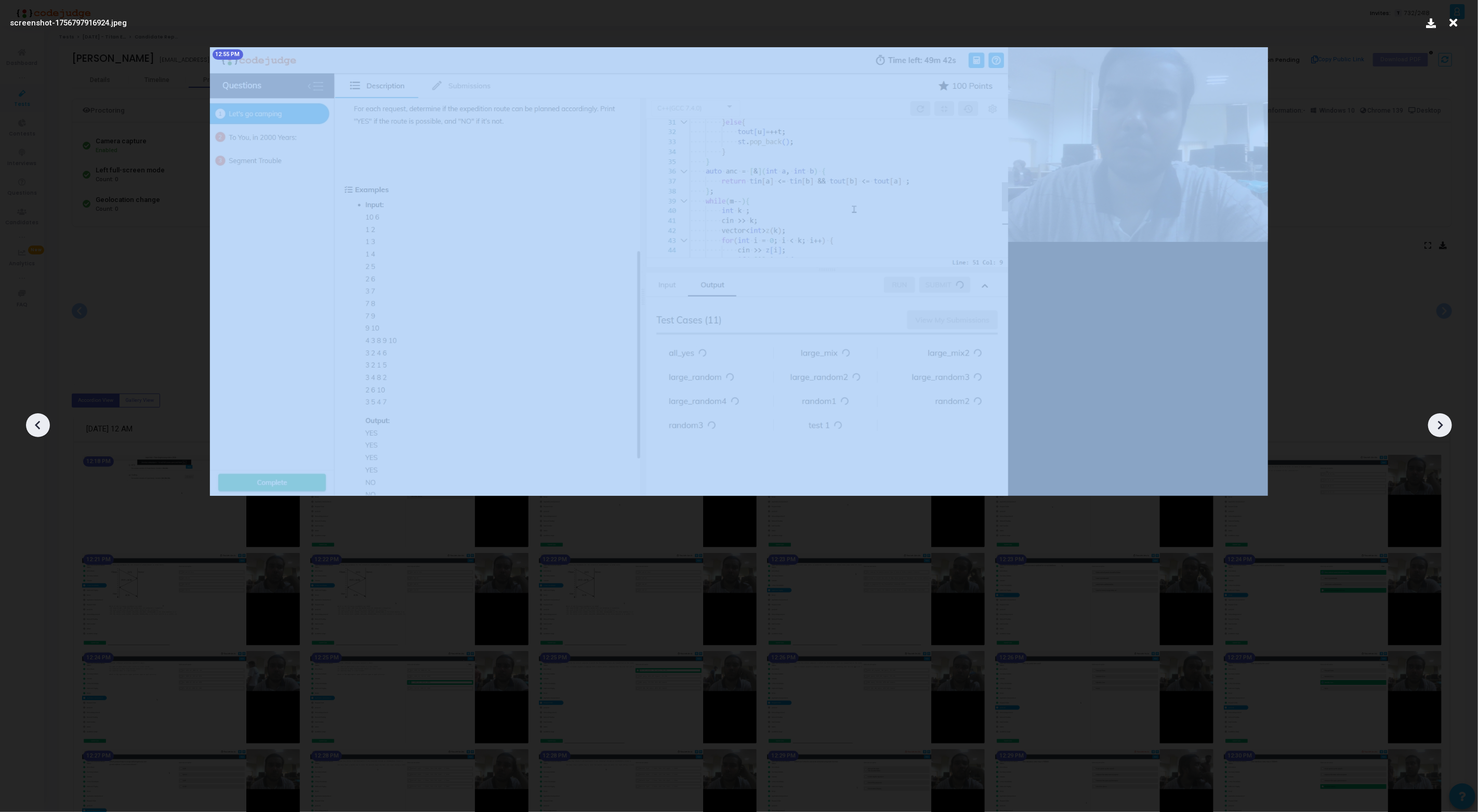
click at [1437, 425] on icon at bounding box center [1439, 425] width 16 height 16
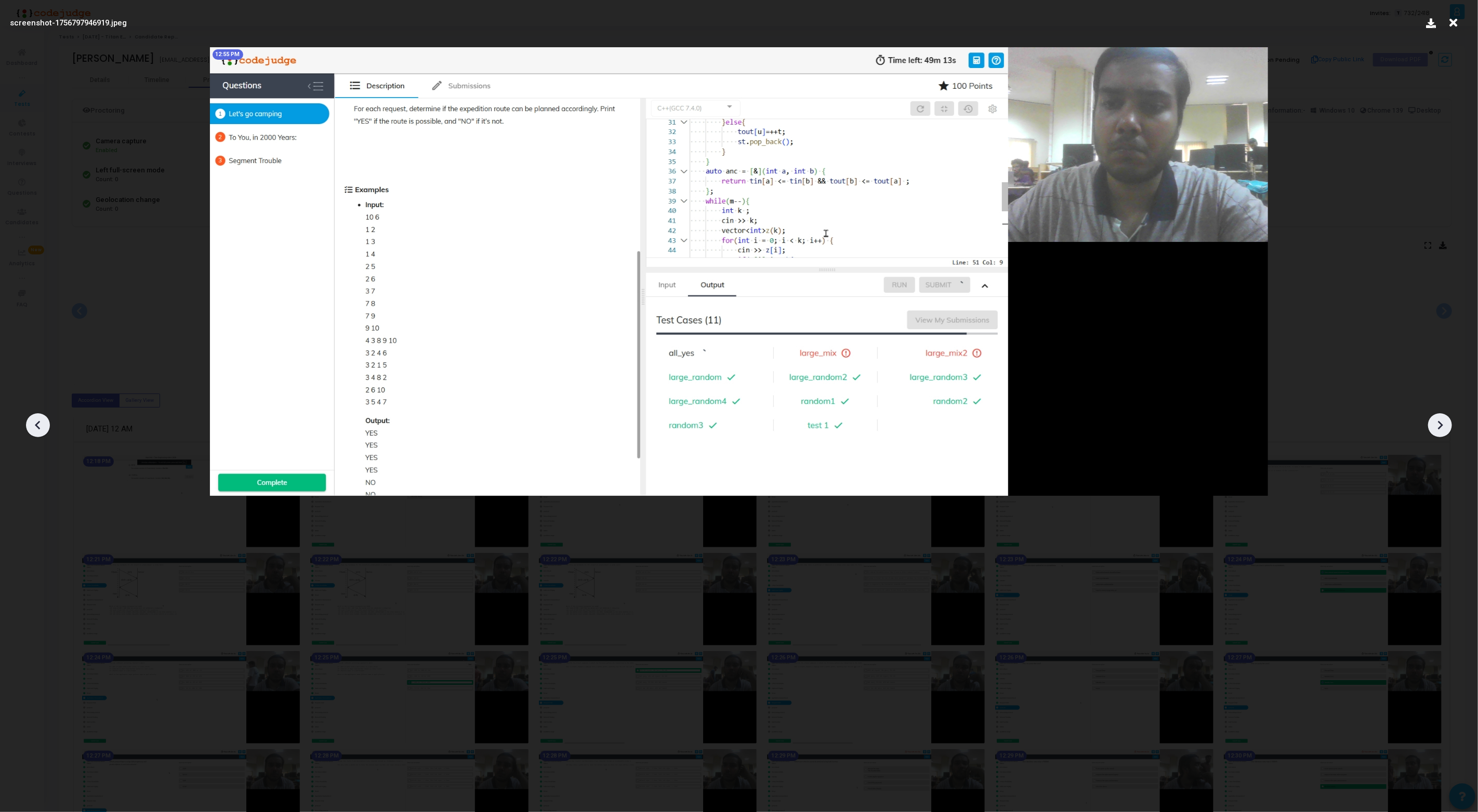
click at [1437, 425] on icon at bounding box center [1439, 425] width 16 height 16
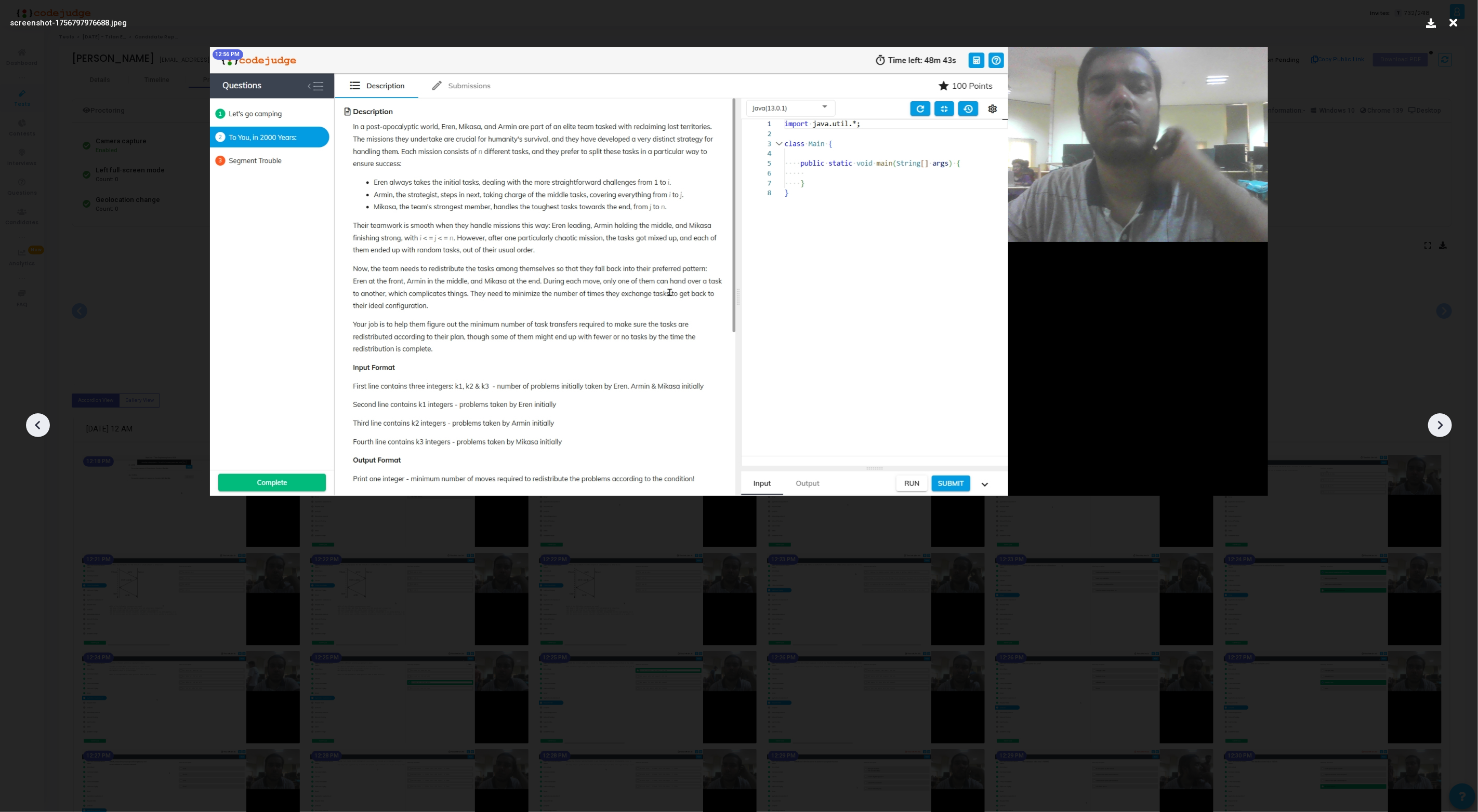
click at [1437, 425] on icon at bounding box center [1439, 425] width 16 height 16
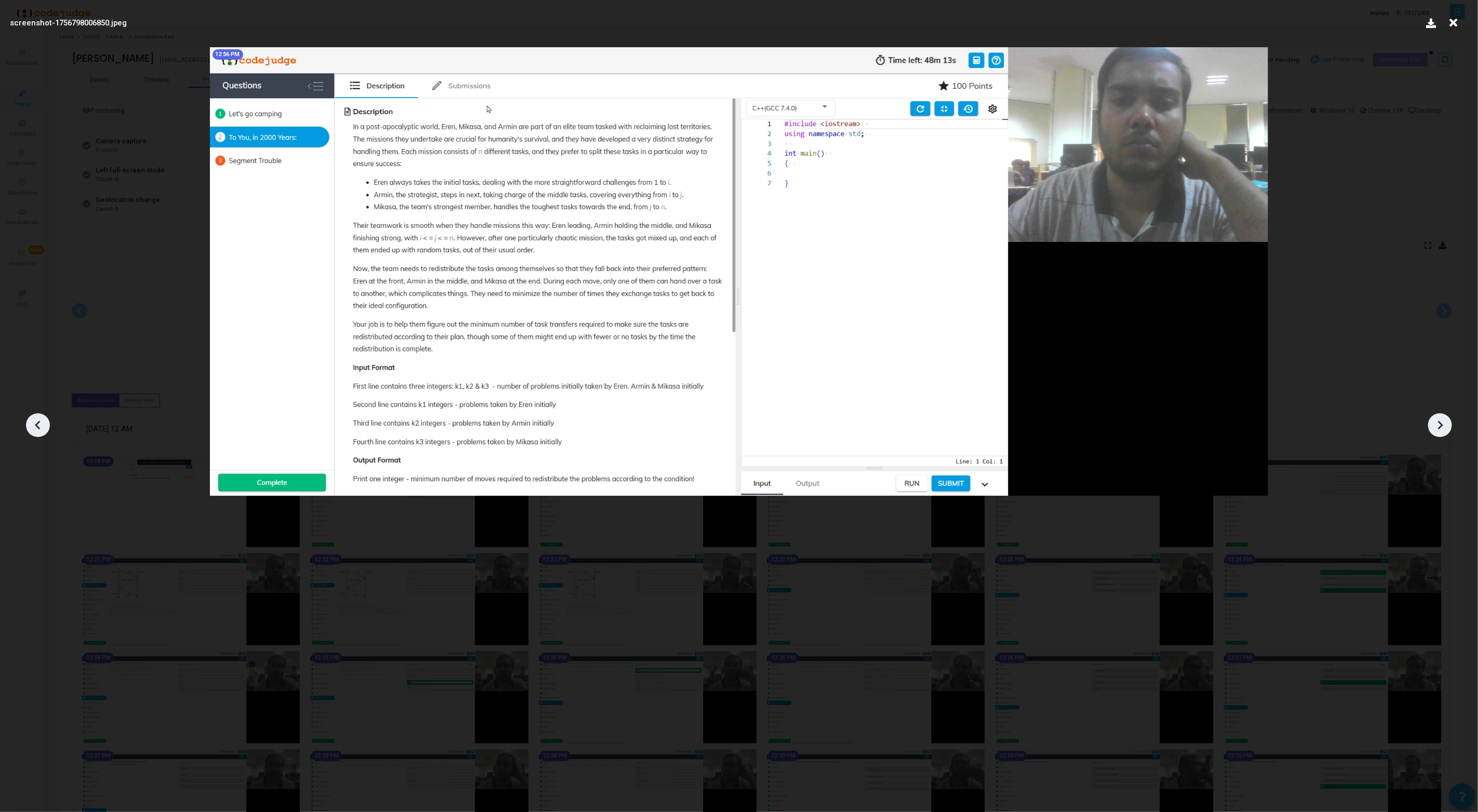
click at [1437, 425] on icon at bounding box center [1439, 425] width 16 height 16
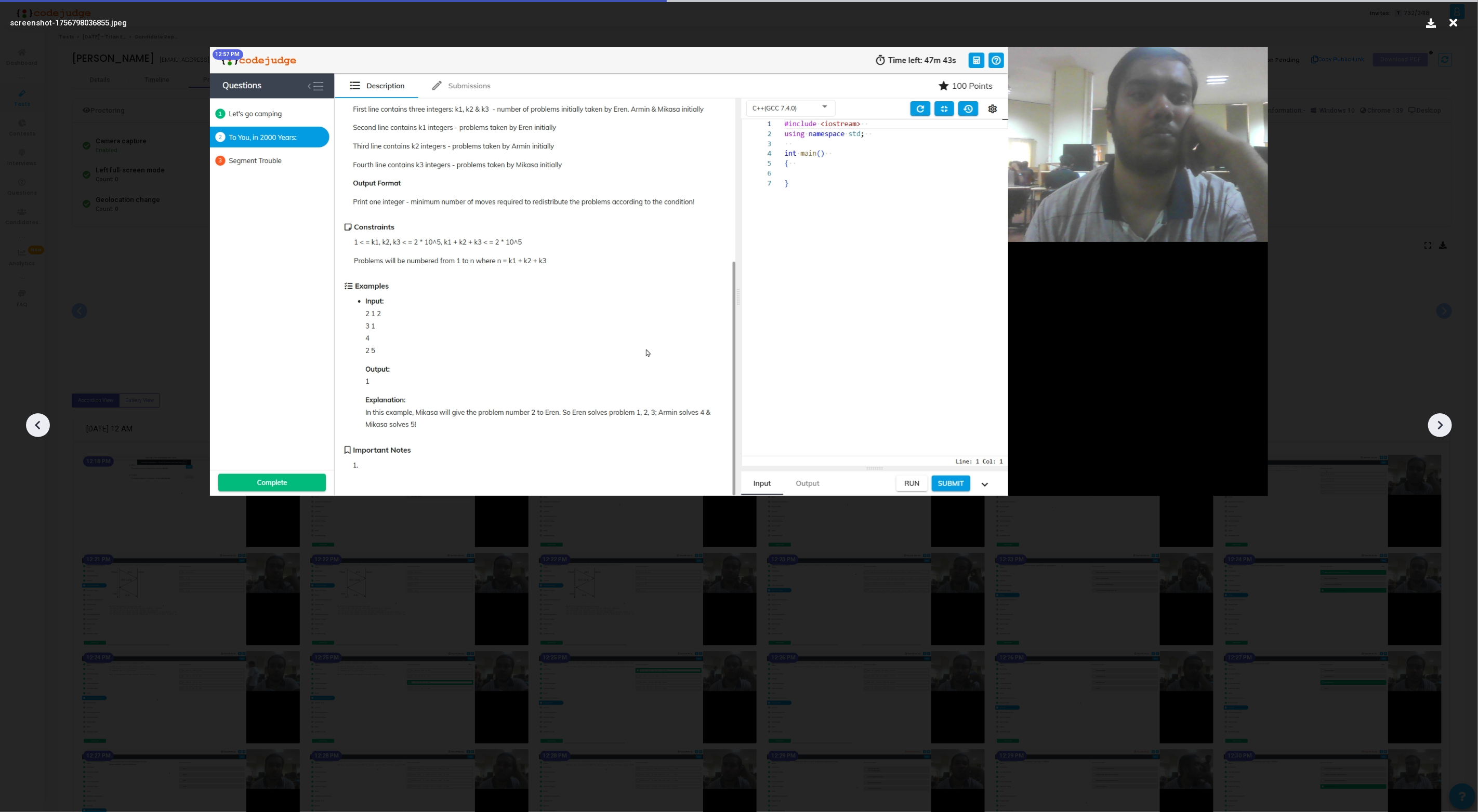
click at [1437, 425] on icon at bounding box center [1439, 425] width 16 height 16
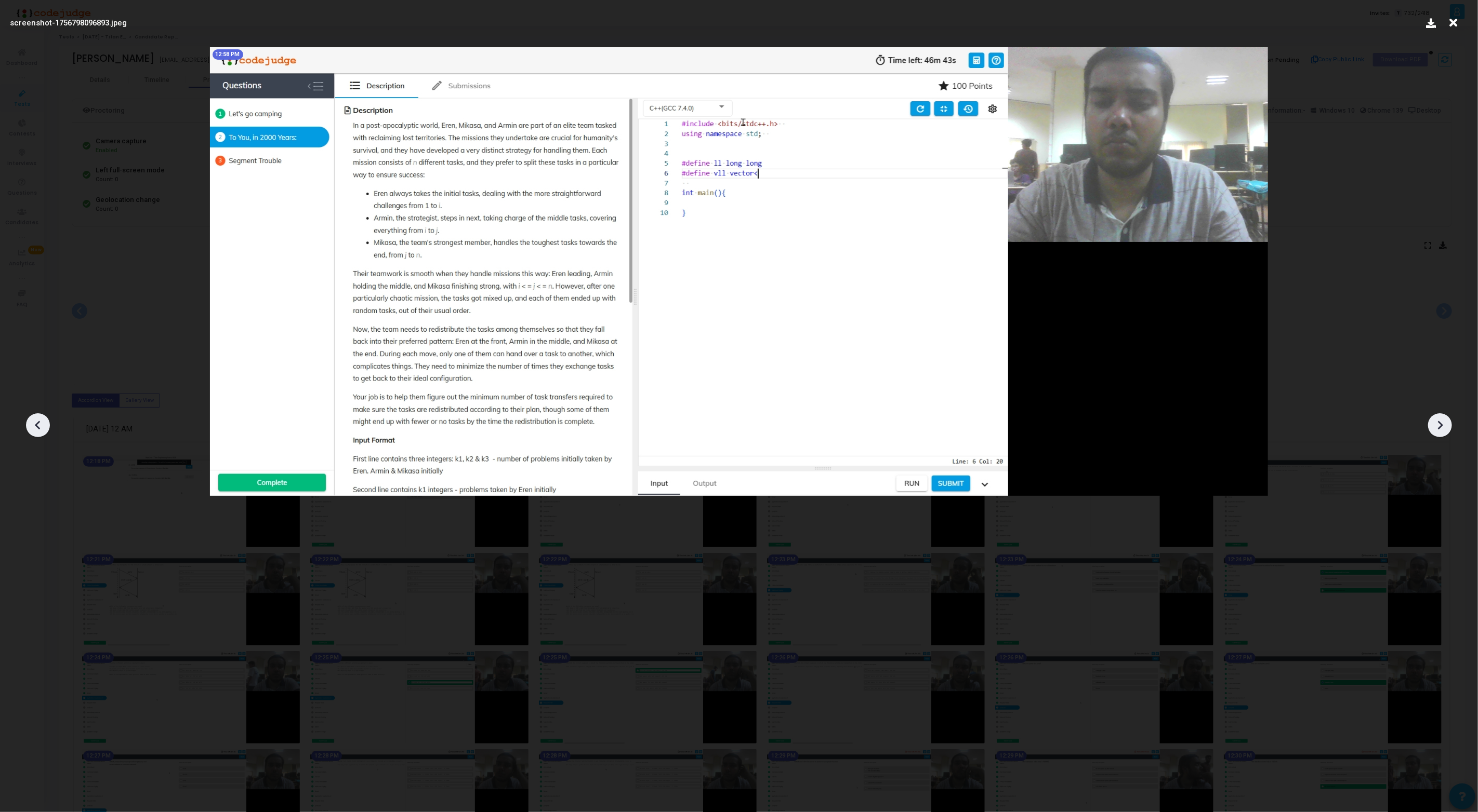
click at [1437, 425] on icon at bounding box center [1439, 425] width 16 height 16
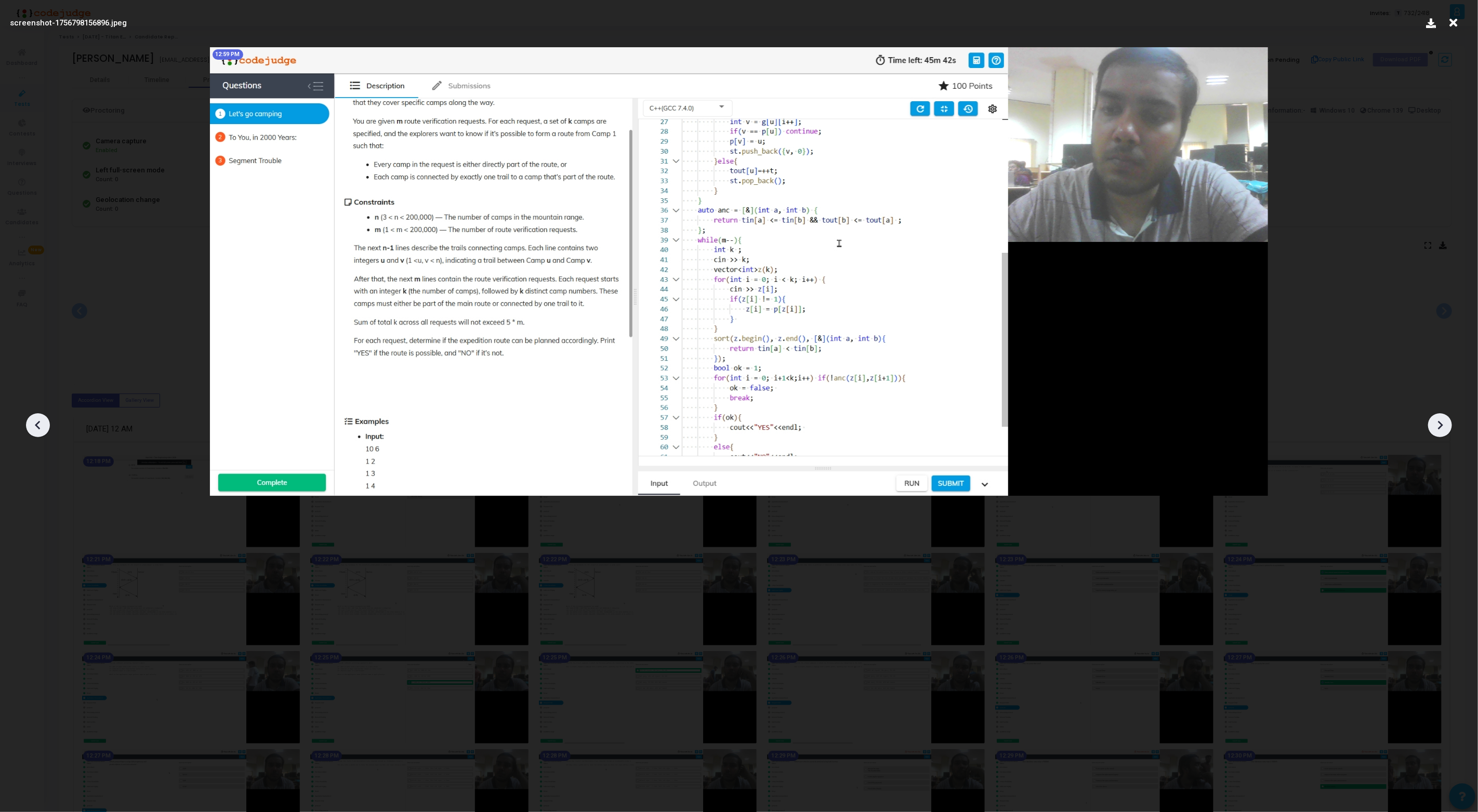
click at [1437, 425] on icon at bounding box center [1439, 425] width 16 height 16
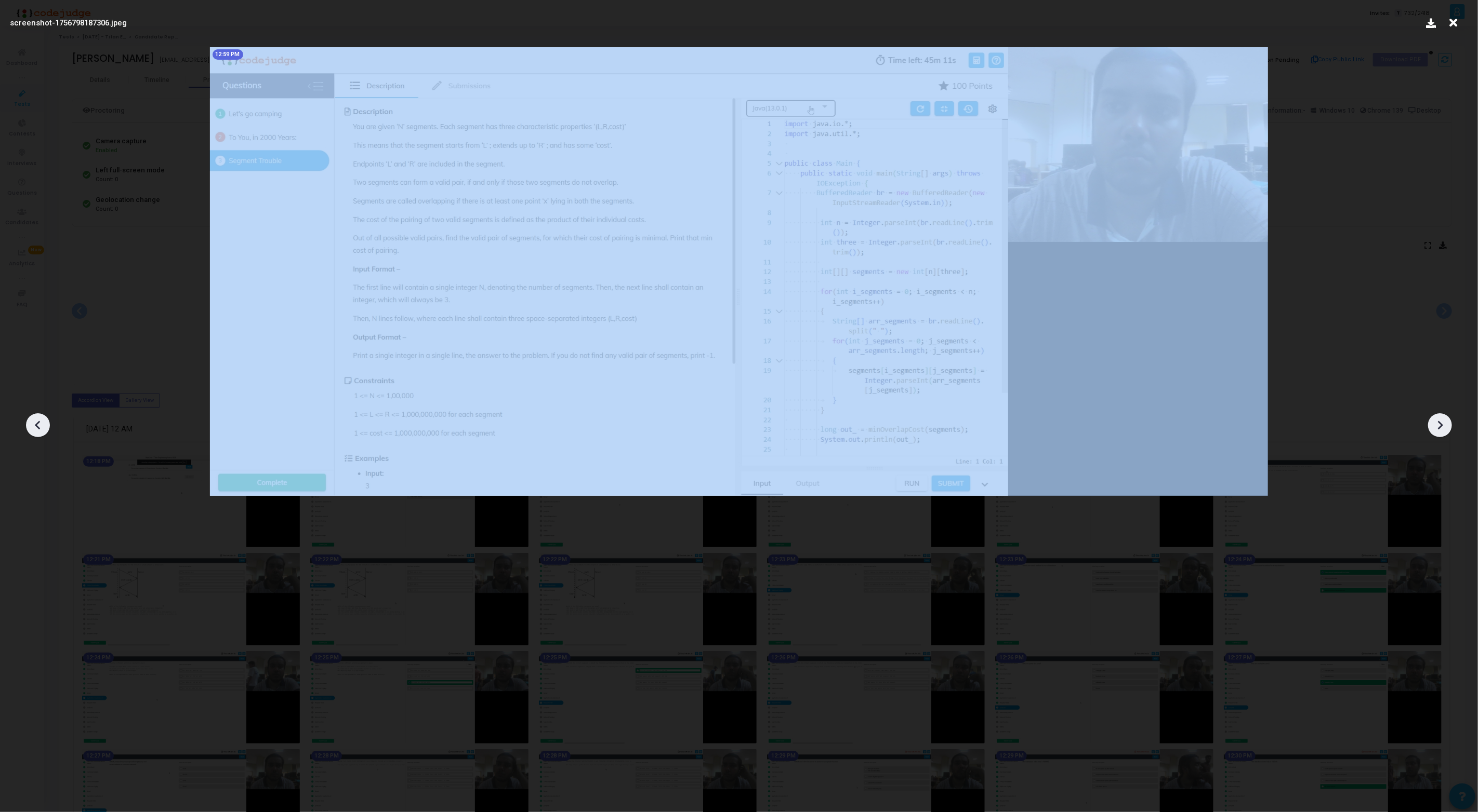
click at [1437, 425] on icon at bounding box center [1439, 425] width 16 height 16
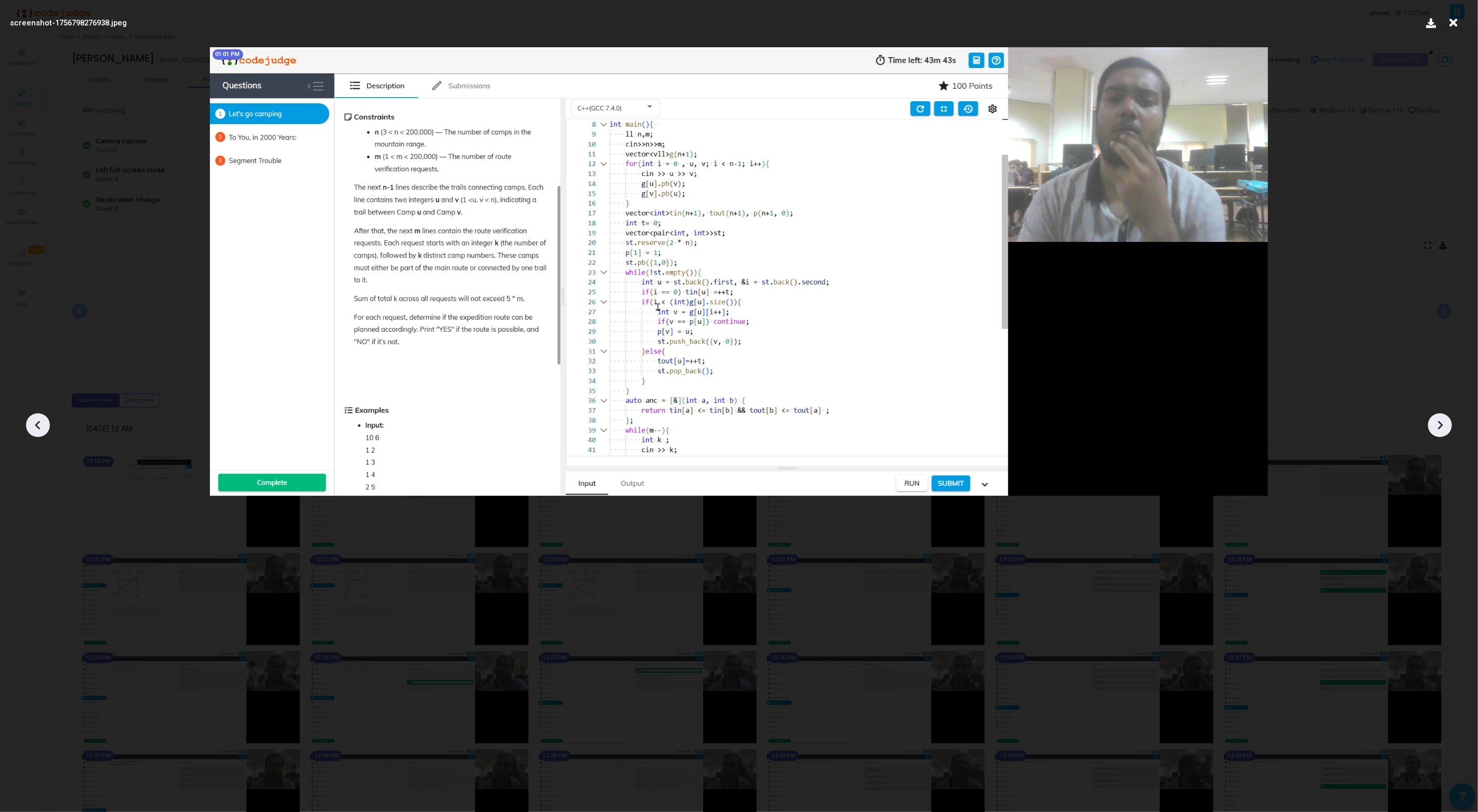
click at [1437, 425] on icon at bounding box center [1439, 425] width 16 height 16
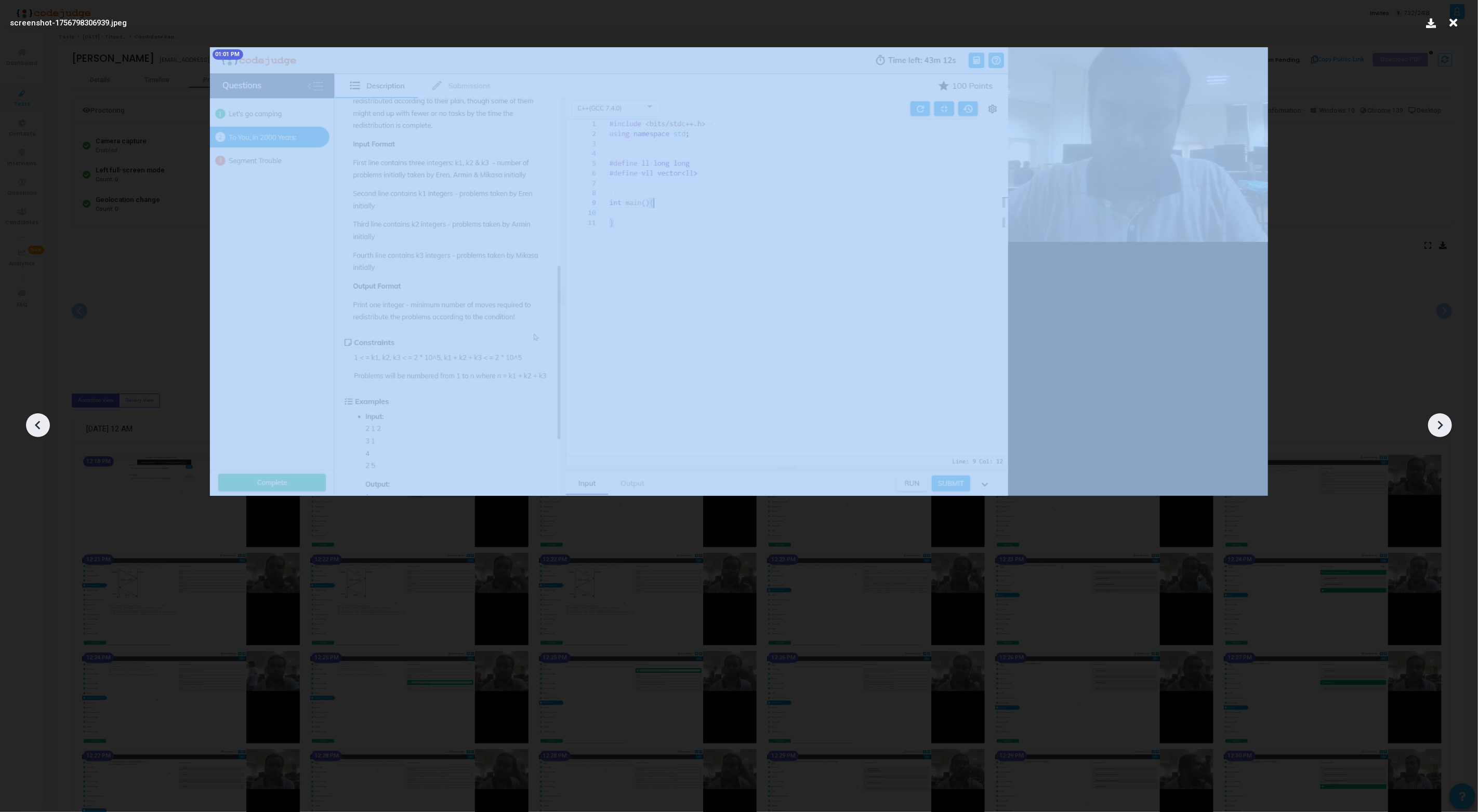
click at [1437, 425] on icon at bounding box center [1439, 425] width 16 height 16
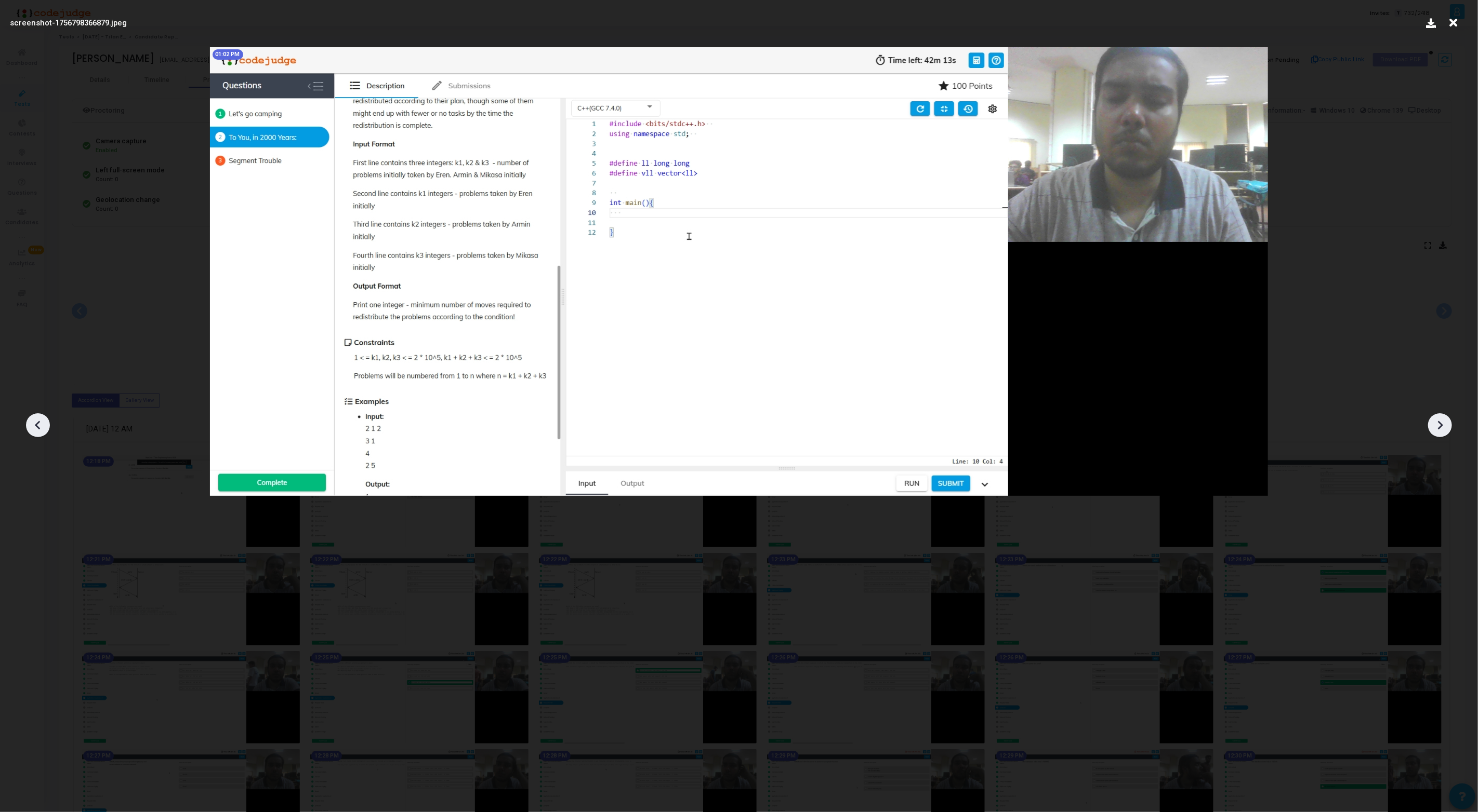
click at [1437, 425] on icon at bounding box center [1439, 425] width 16 height 16
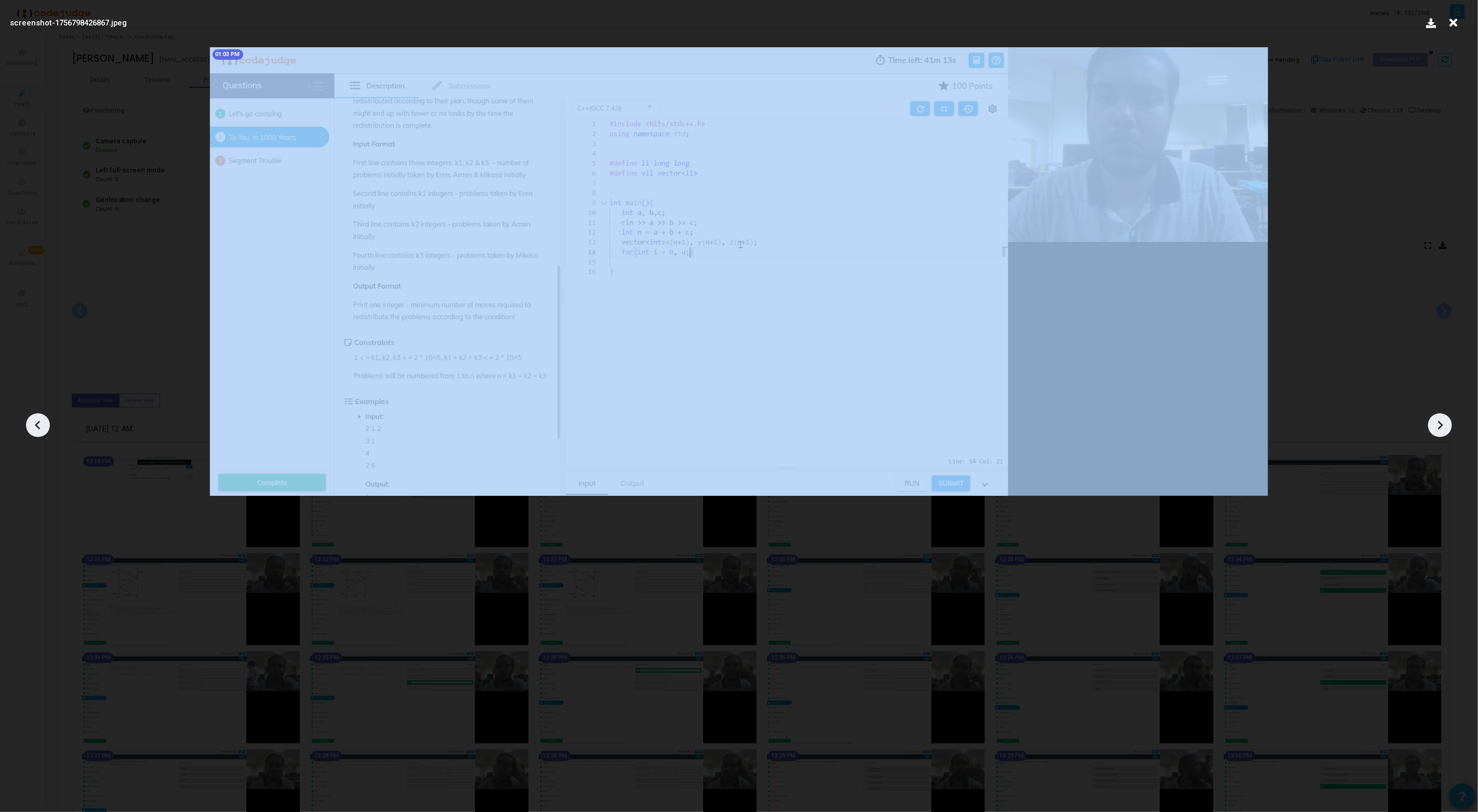
click at [1437, 425] on icon at bounding box center [1439, 425] width 16 height 16
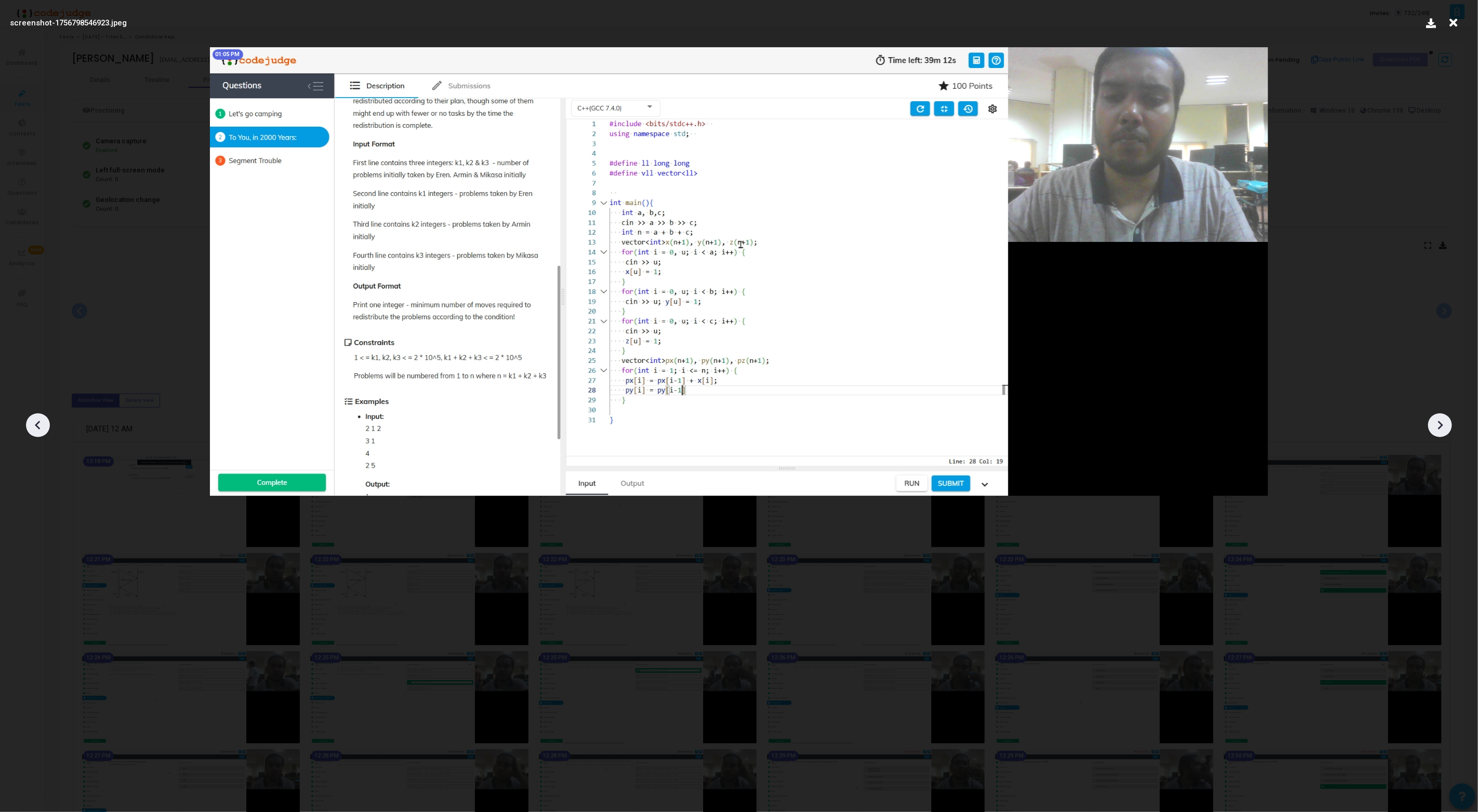
click at [1437, 425] on icon at bounding box center [1439, 425] width 16 height 16
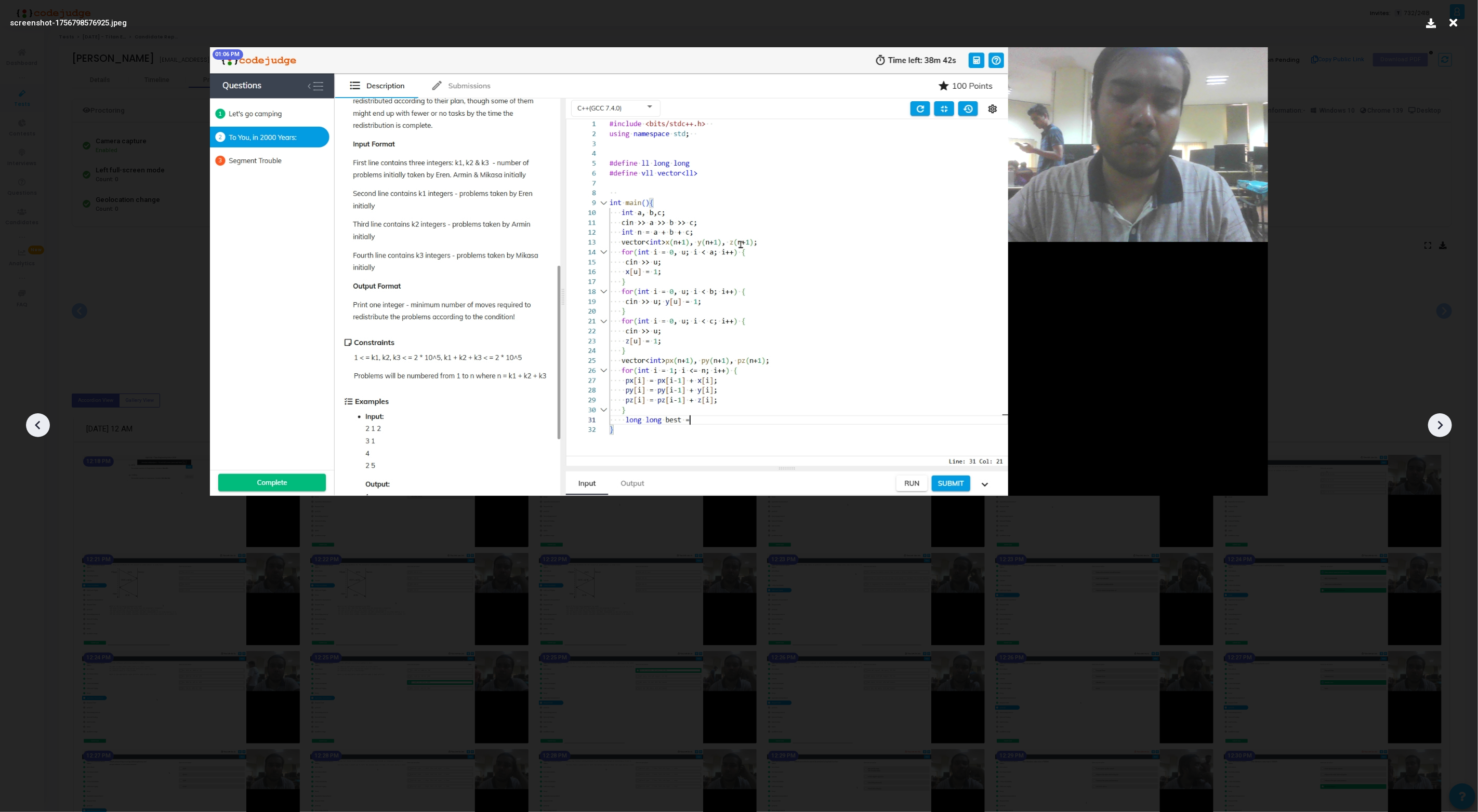
click at [1437, 425] on icon at bounding box center [1439, 425] width 16 height 16
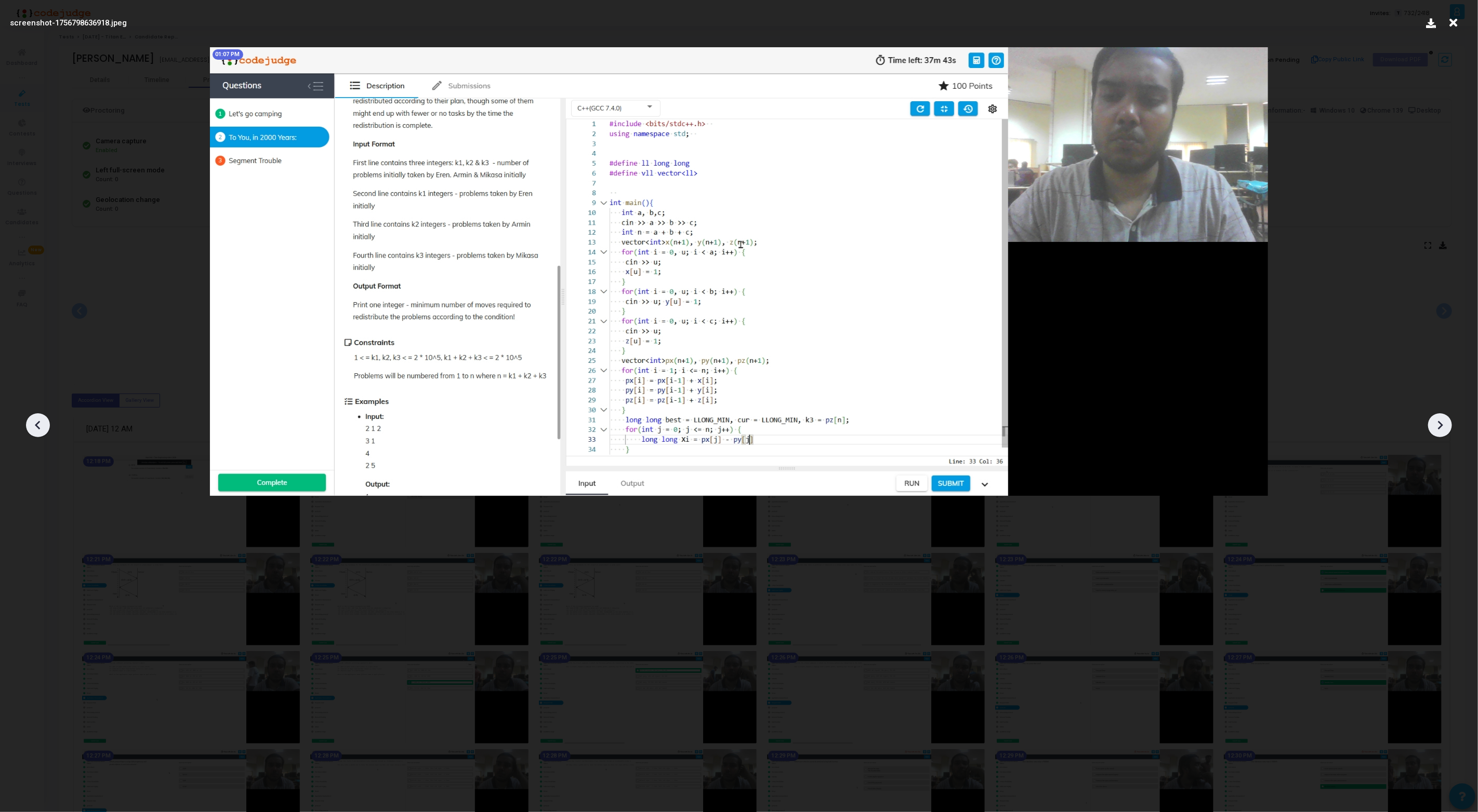
click at [1437, 425] on icon at bounding box center [1439, 425] width 16 height 16
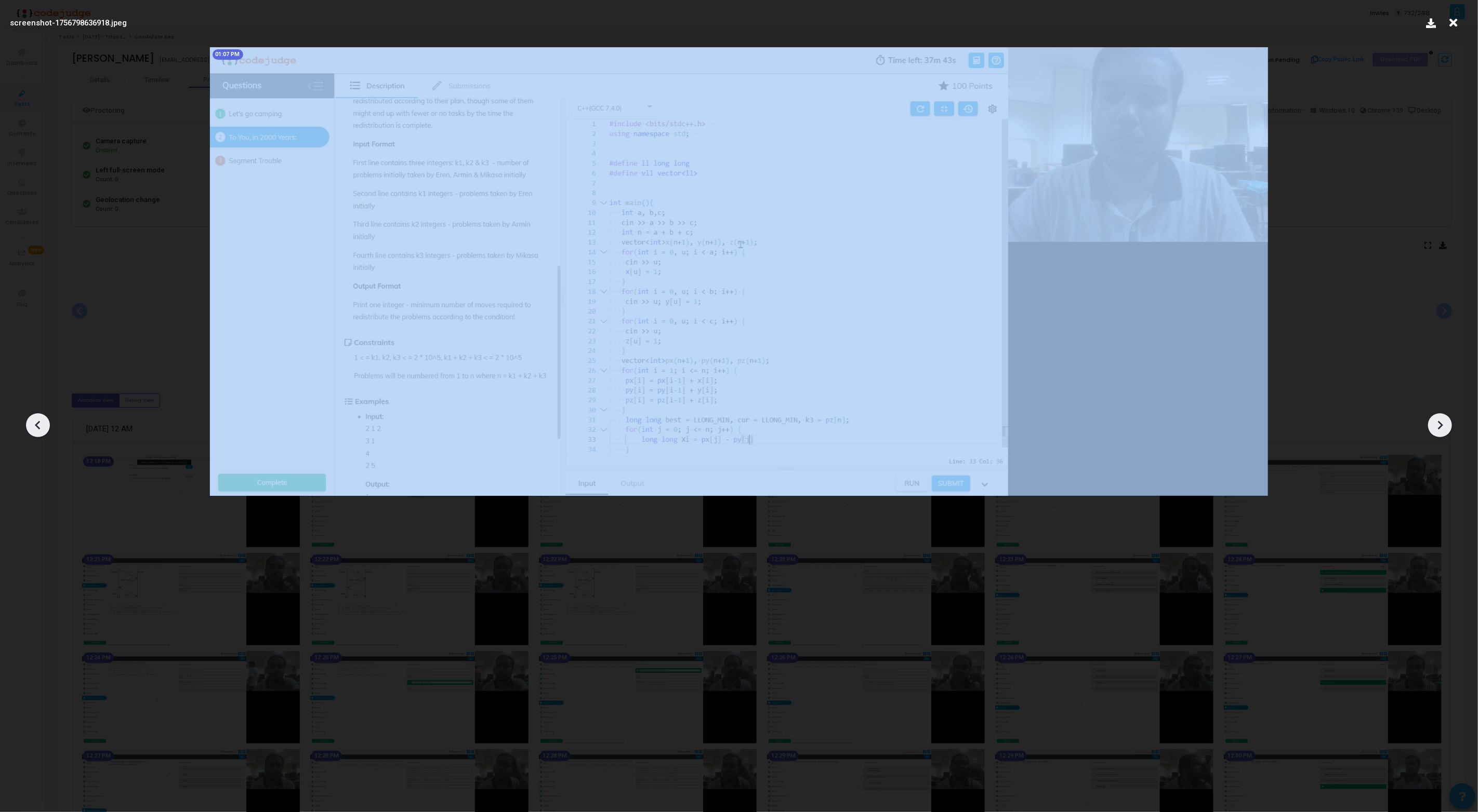
click at [1437, 425] on icon at bounding box center [1439, 425] width 16 height 16
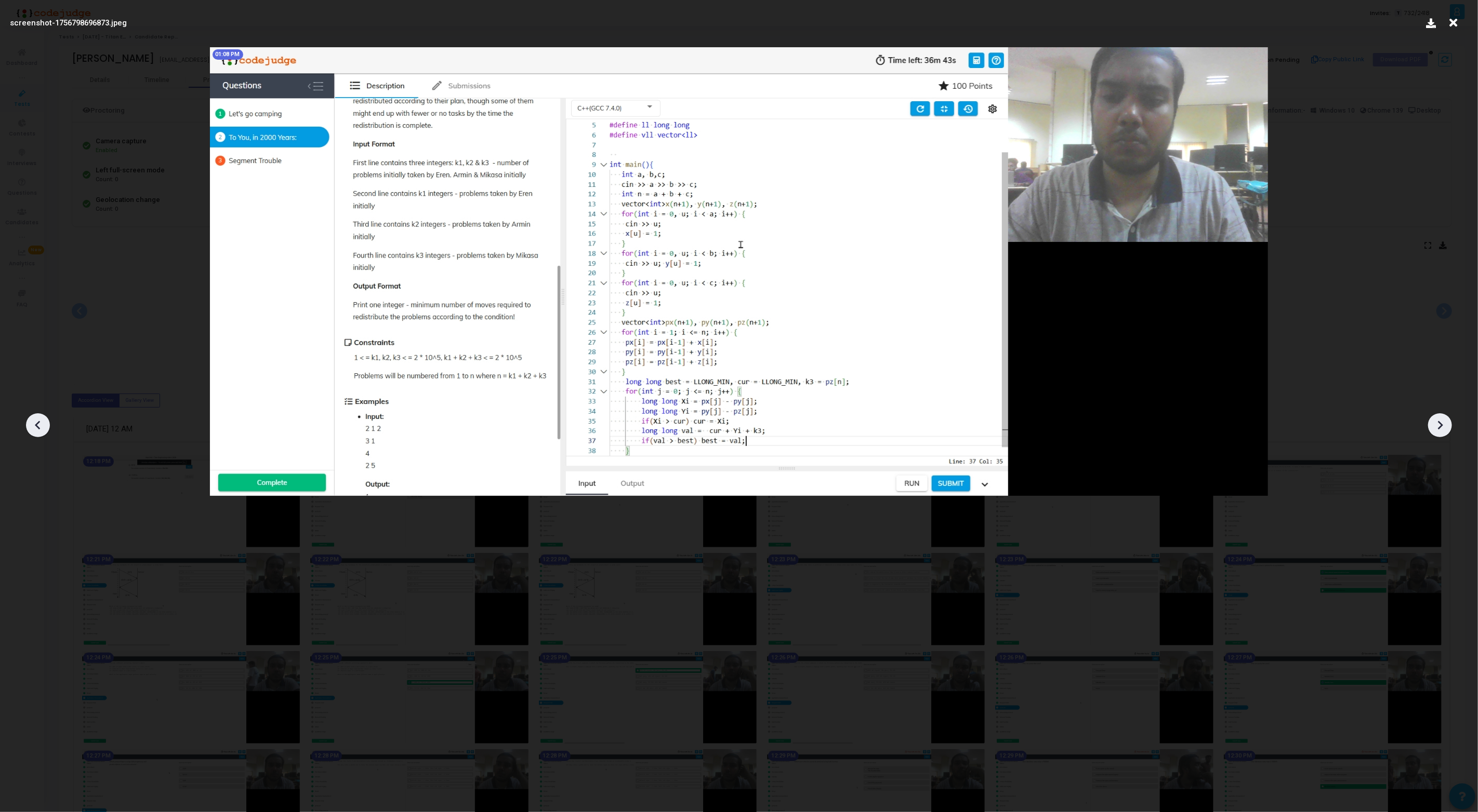
click at [1437, 425] on icon at bounding box center [1439, 425] width 16 height 16
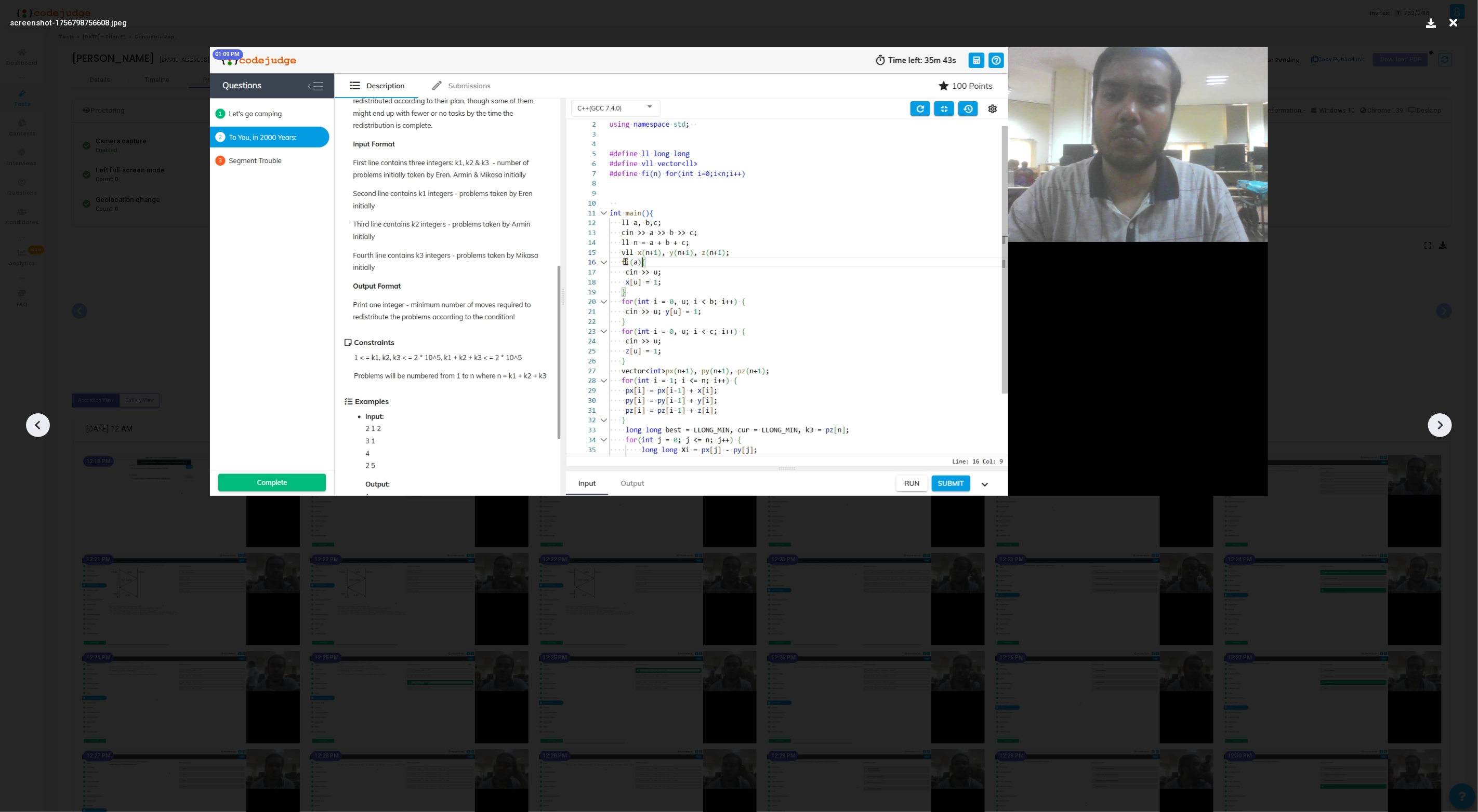
click at [1437, 425] on icon at bounding box center [1439, 425] width 16 height 16
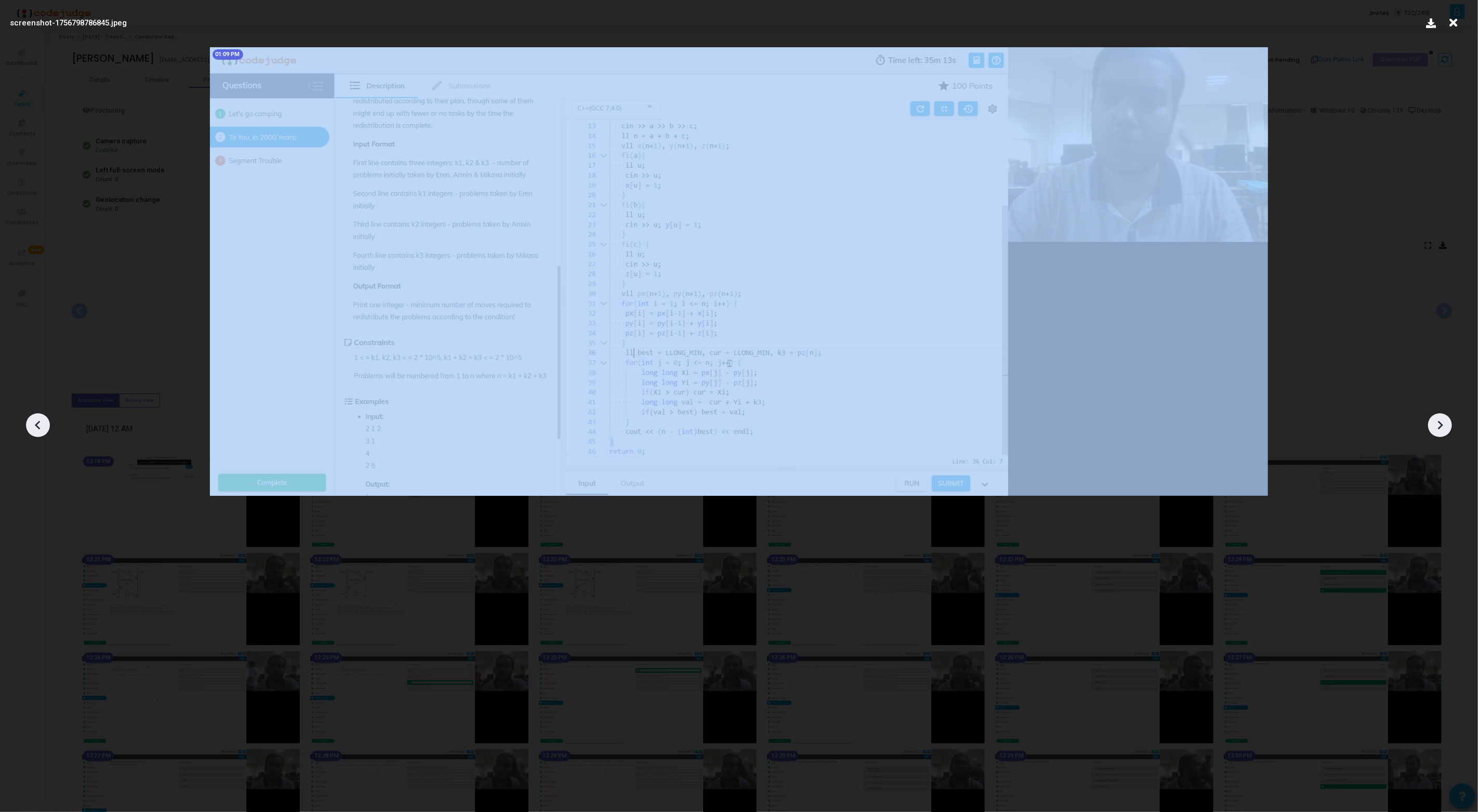
click at [1437, 425] on icon at bounding box center [1439, 425] width 16 height 16
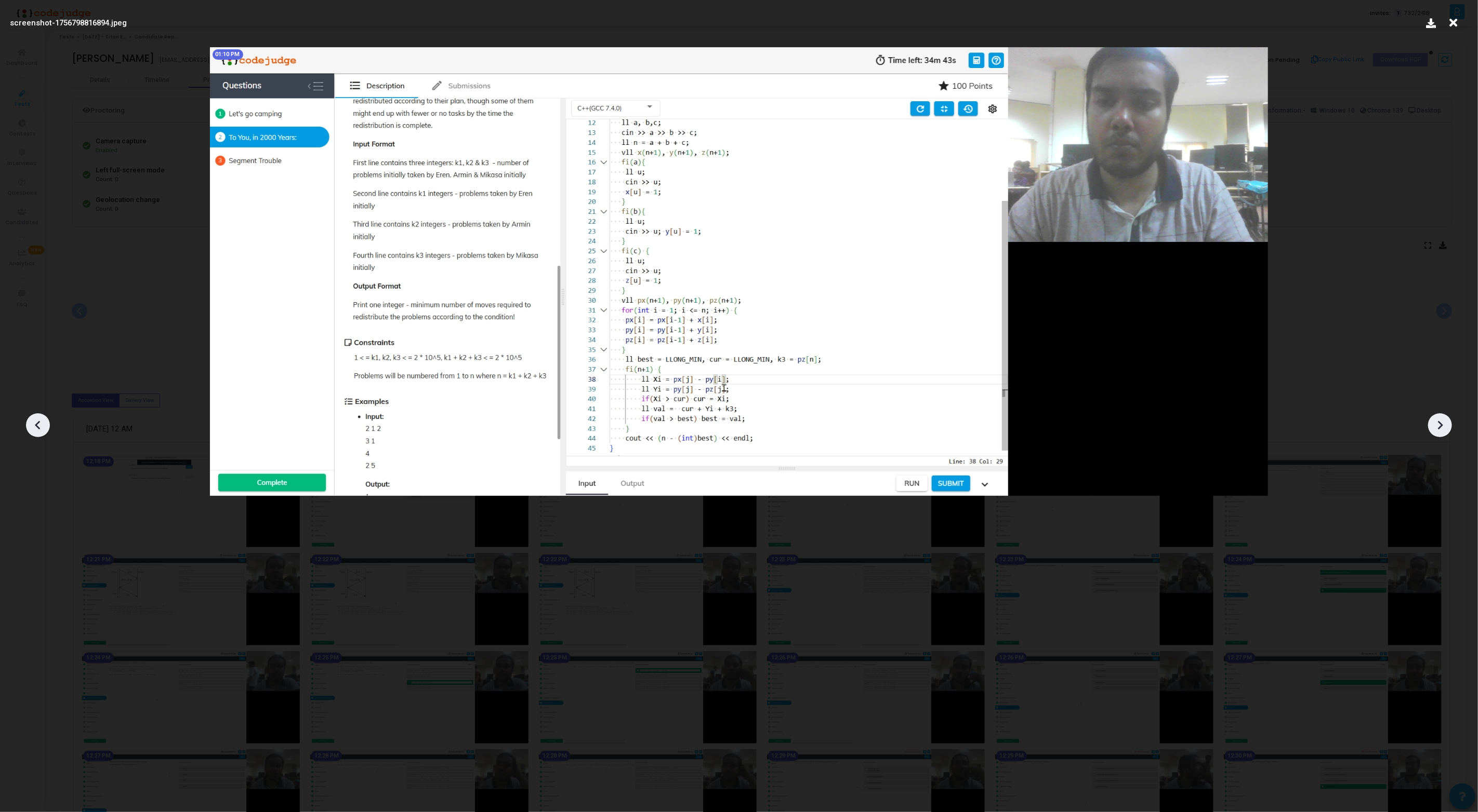
click at [1437, 425] on icon at bounding box center [1439, 425] width 16 height 16
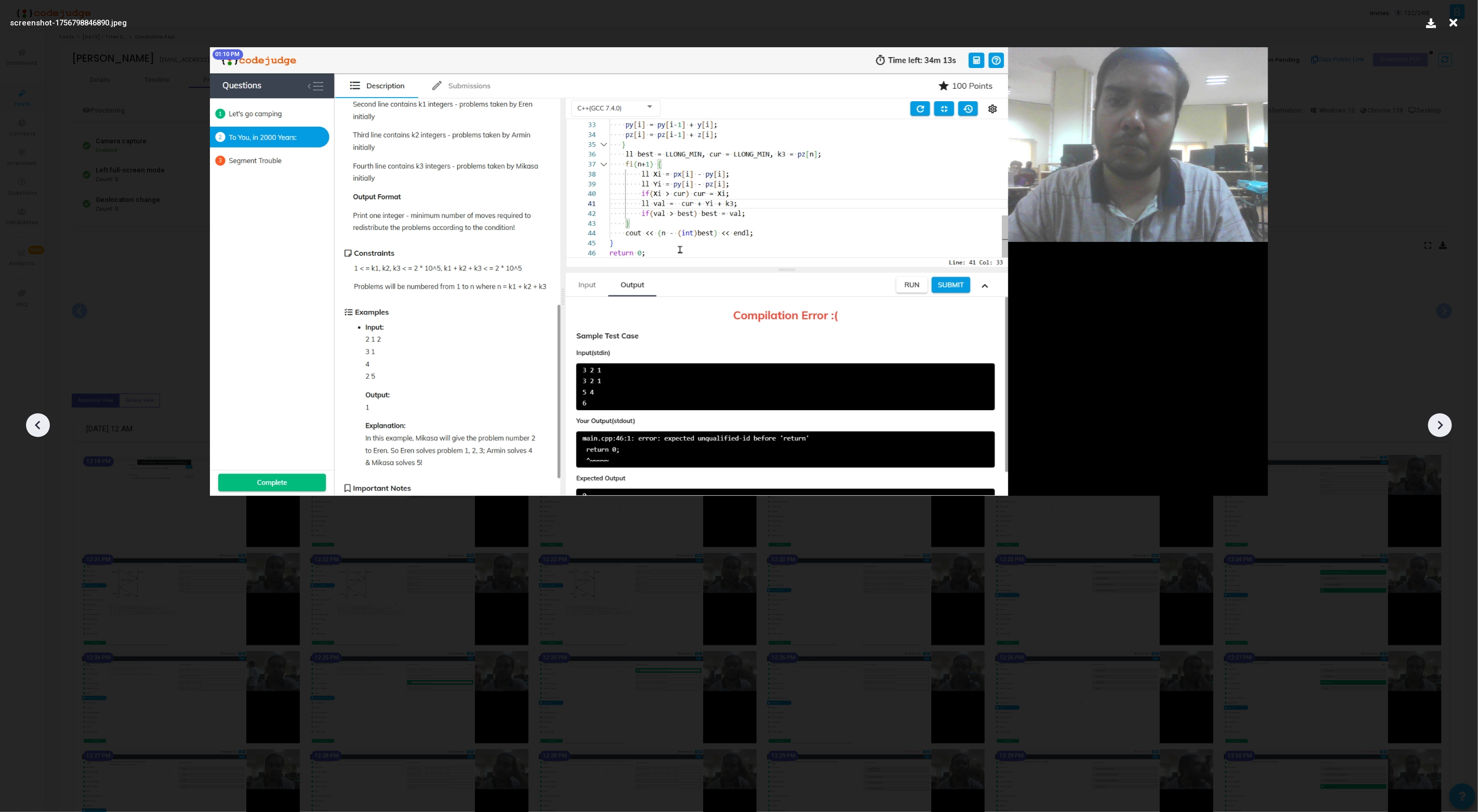
click at [1437, 425] on icon at bounding box center [1439, 425] width 16 height 16
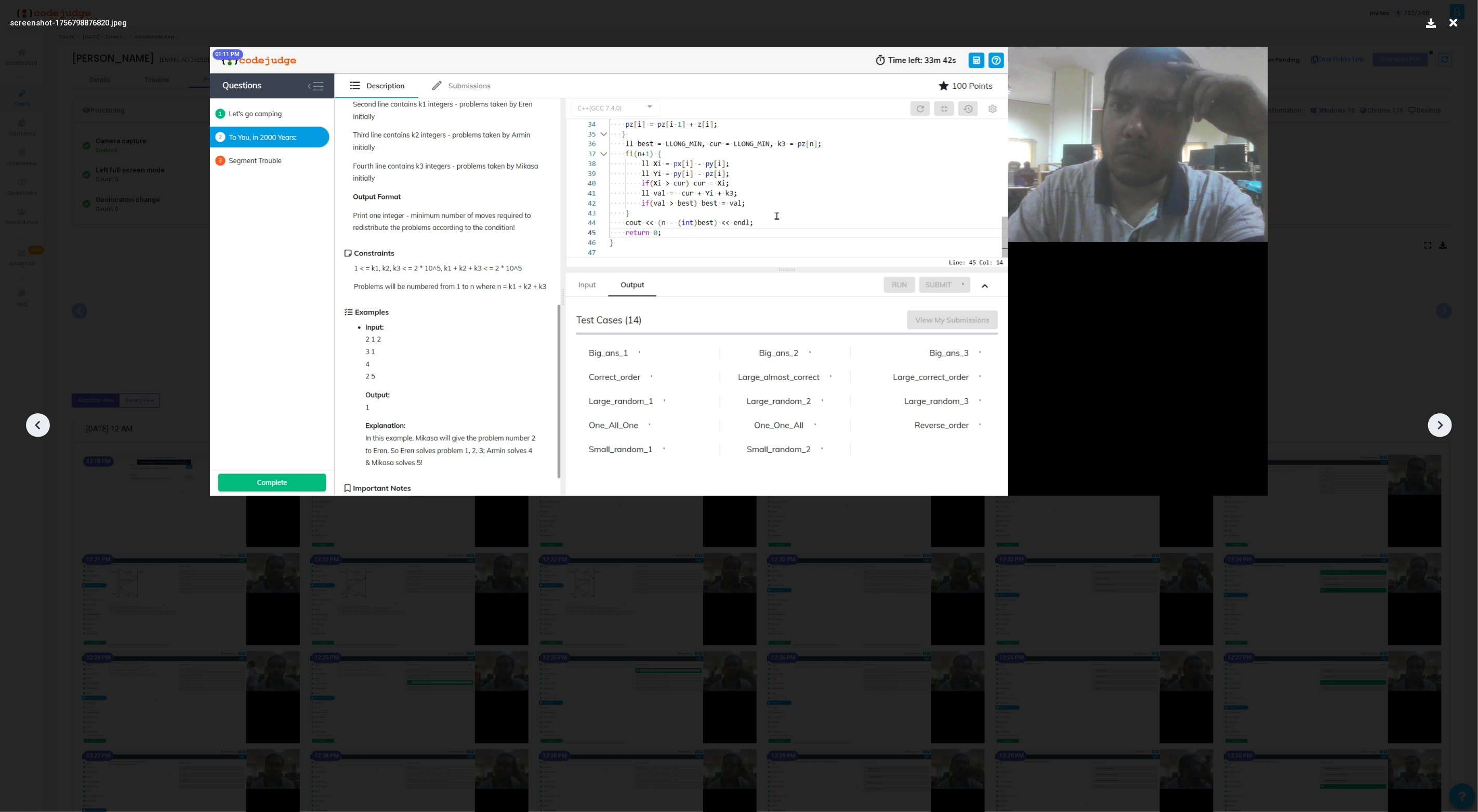
click at [1437, 425] on icon at bounding box center [1439, 425] width 16 height 16
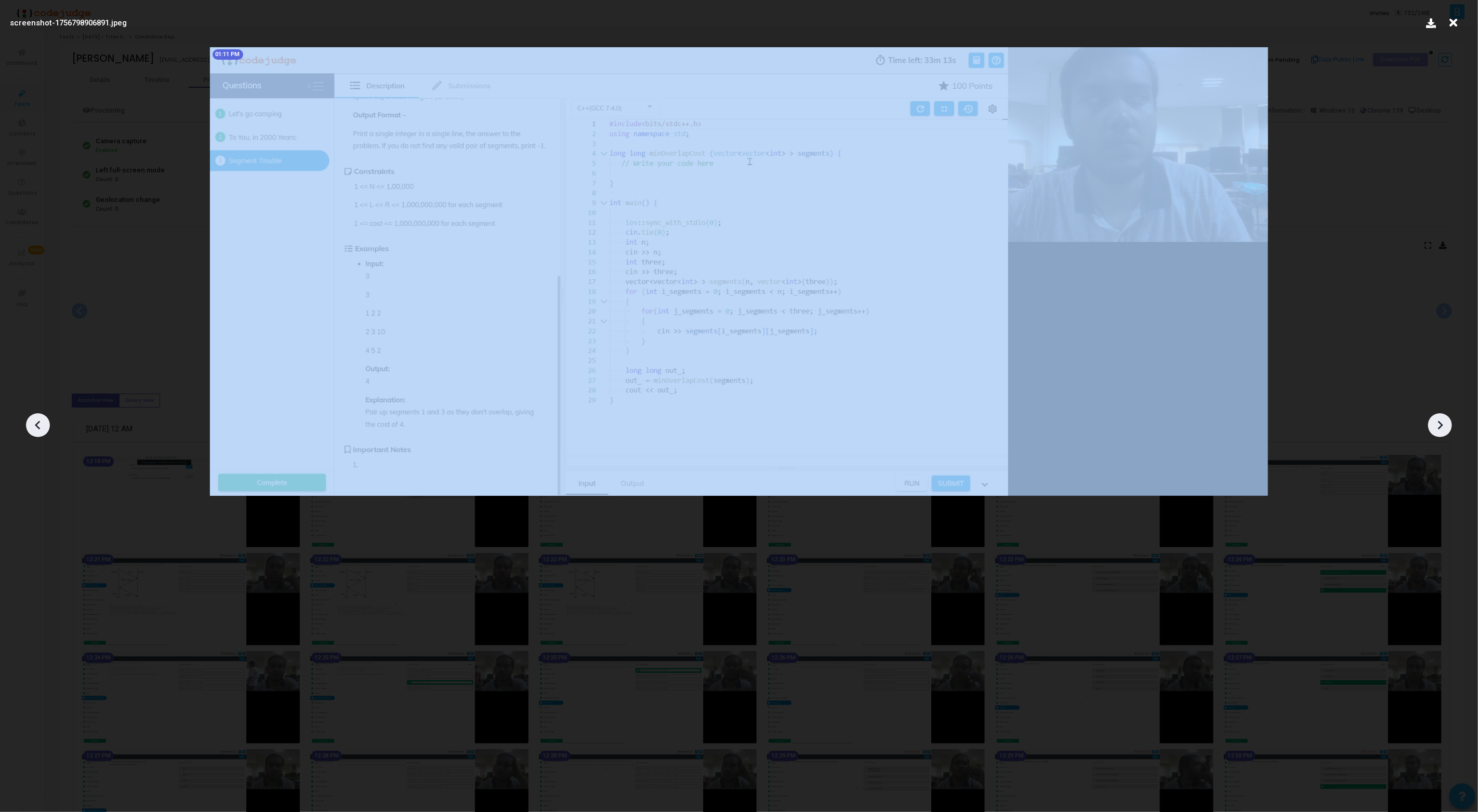
click at [1437, 425] on icon at bounding box center [1439, 425] width 16 height 16
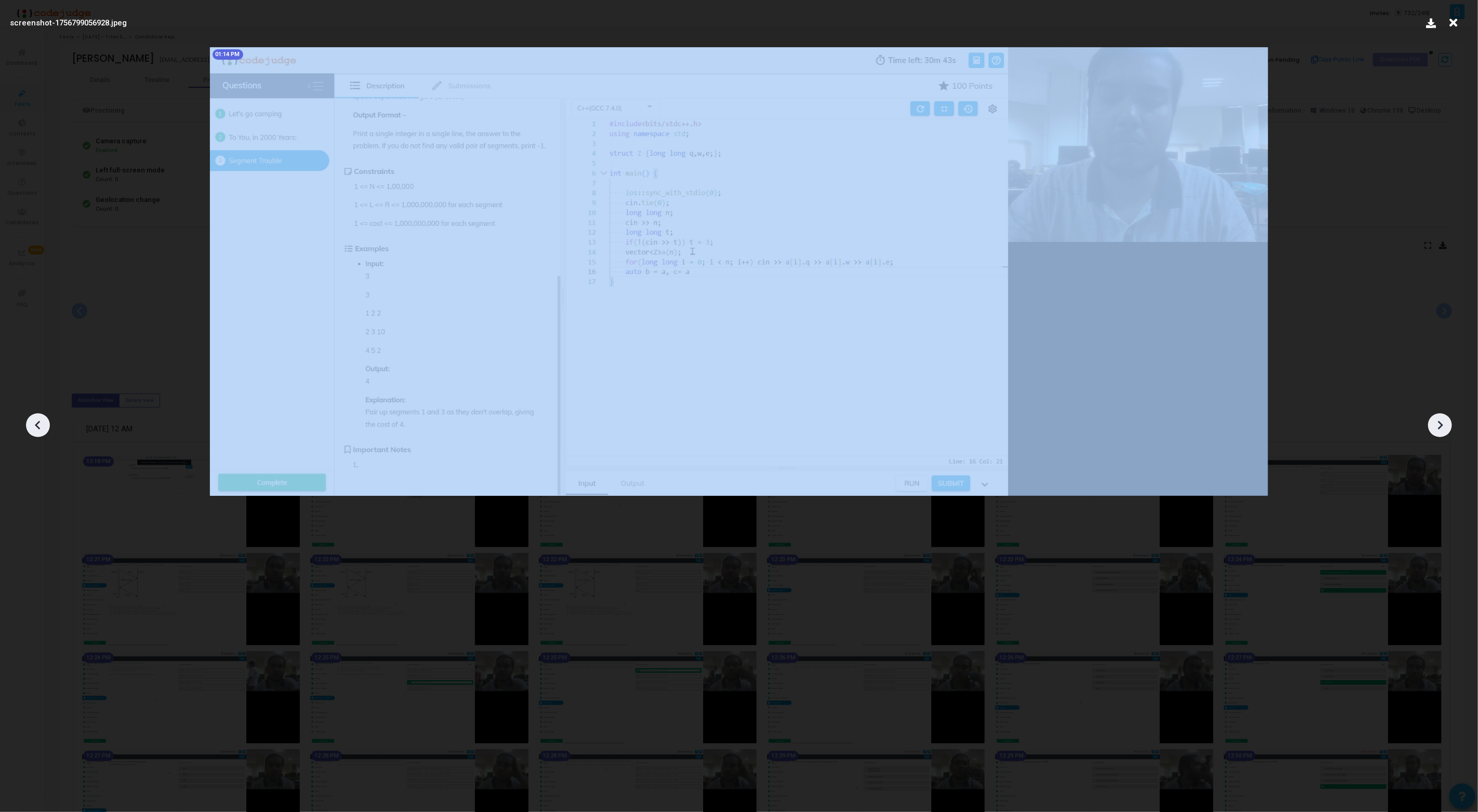
click at [1437, 425] on icon at bounding box center [1439, 425] width 16 height 16
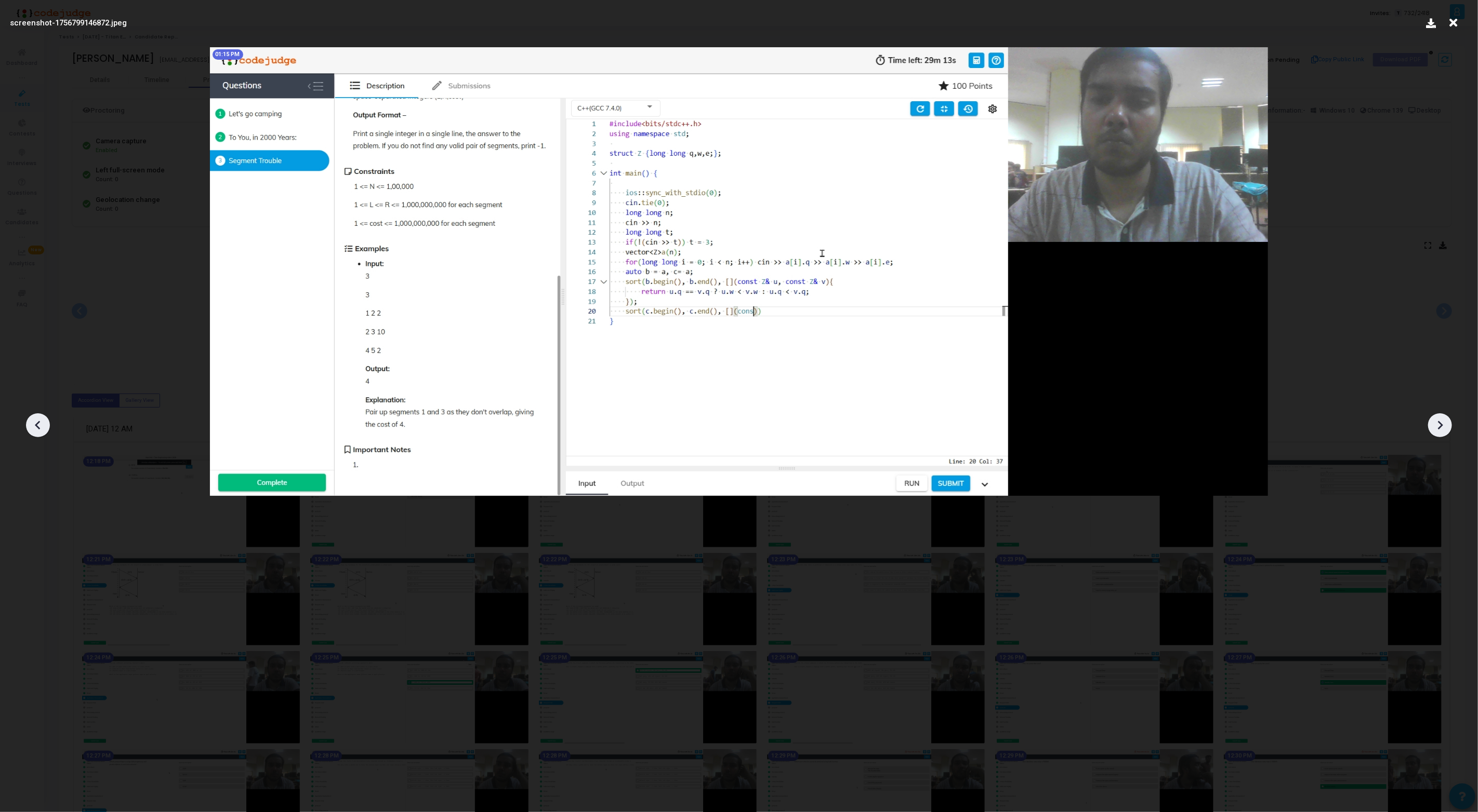
click at [1437, 425] on icon at bounding box center [1439, 425] width 16 height 16
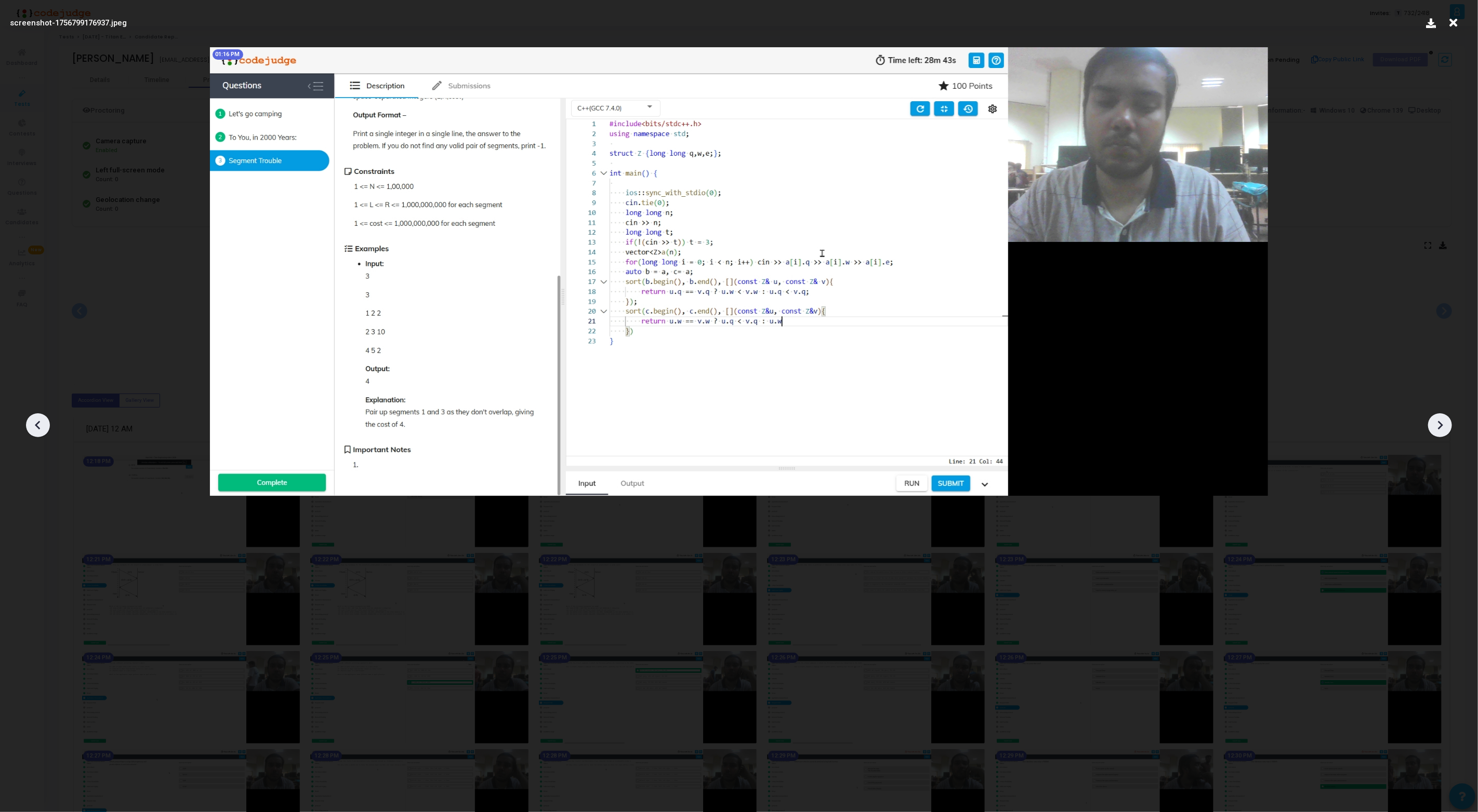
click at [1437, 425] on icon at bounding box center [1439, 425] width 16 height 16
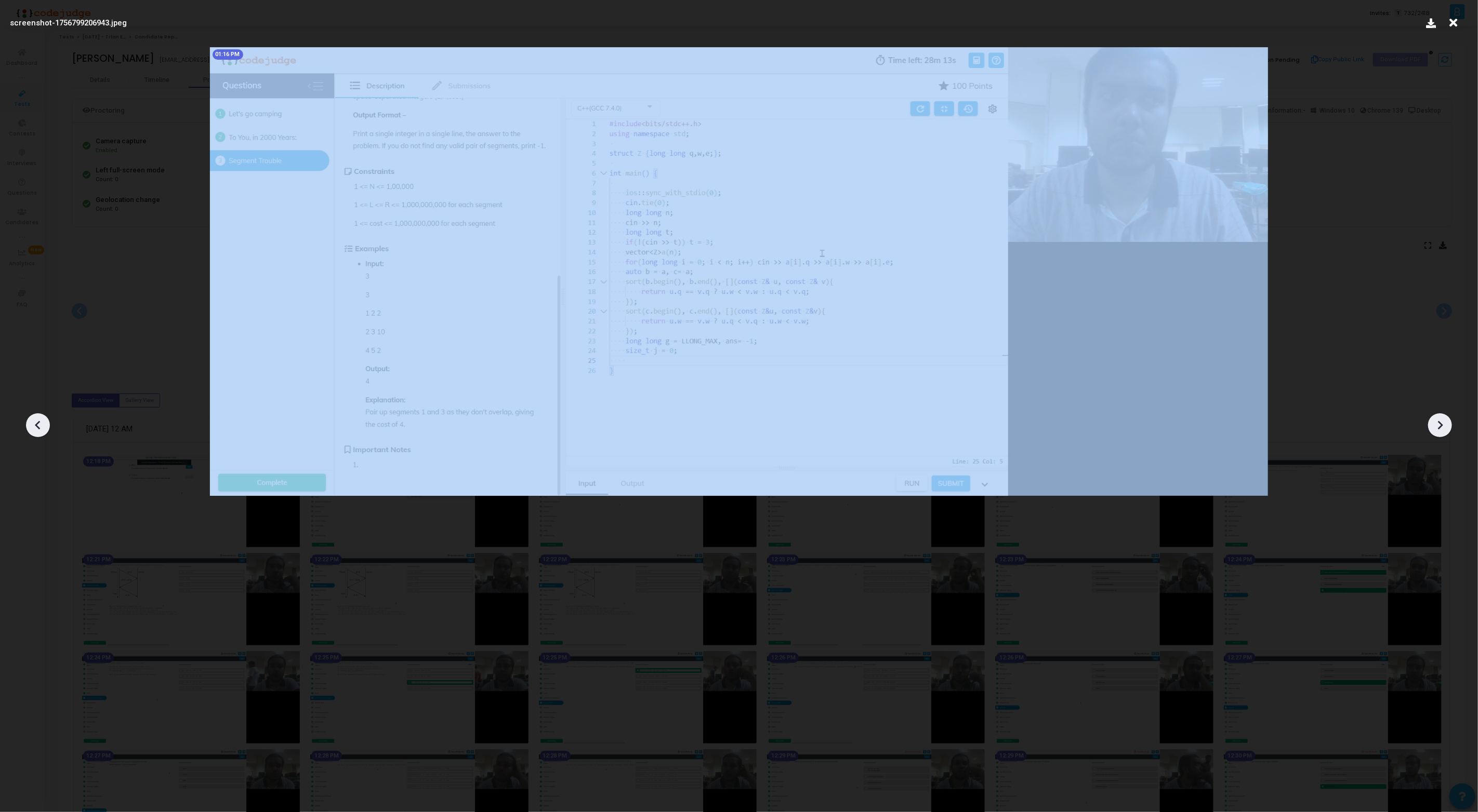
click at [1437, 425] on icon at bounding box center [1439, 425] width 16 height 16
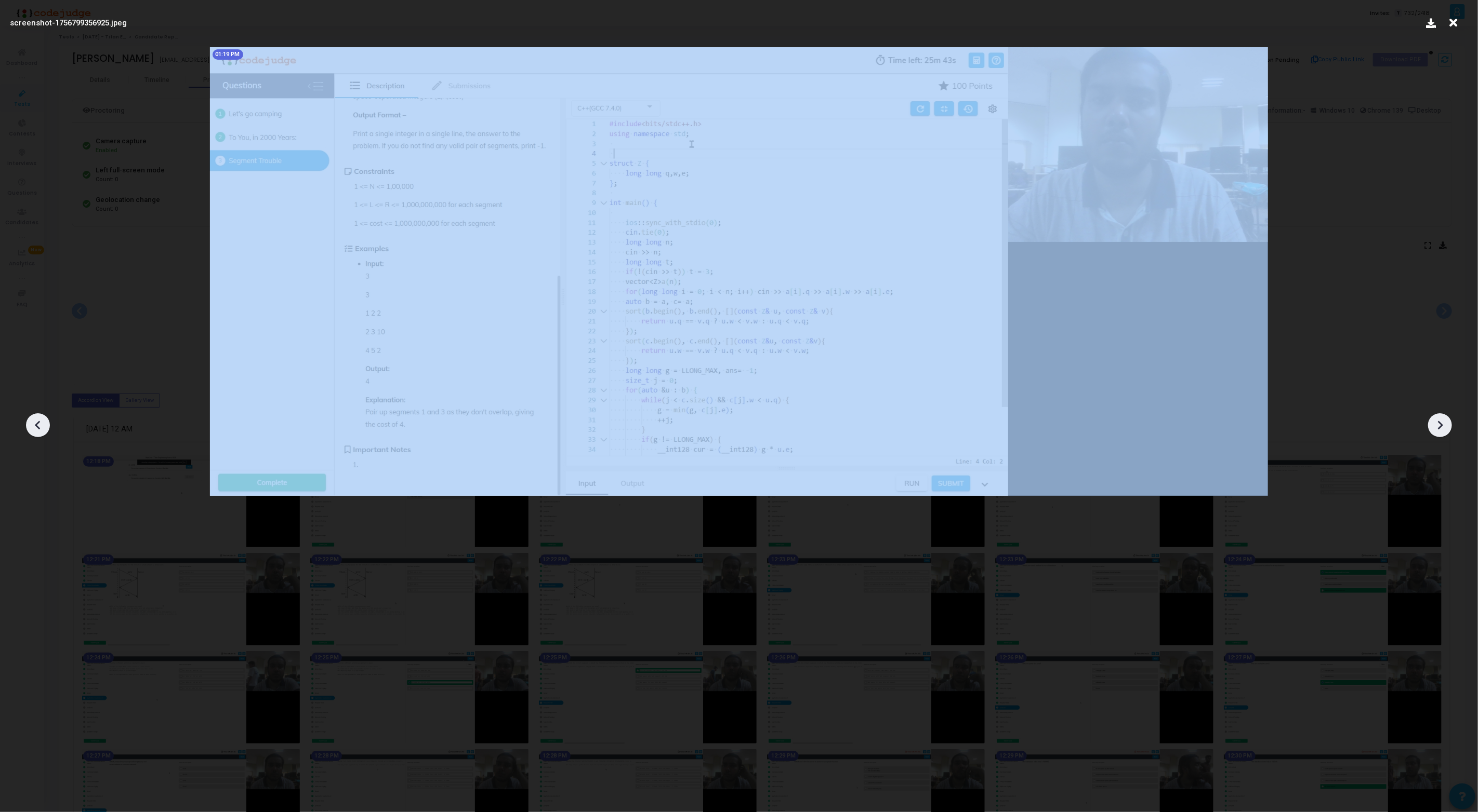
click at [1437, 425] on icon at bounding box center [1439, 425] width 16 height 16
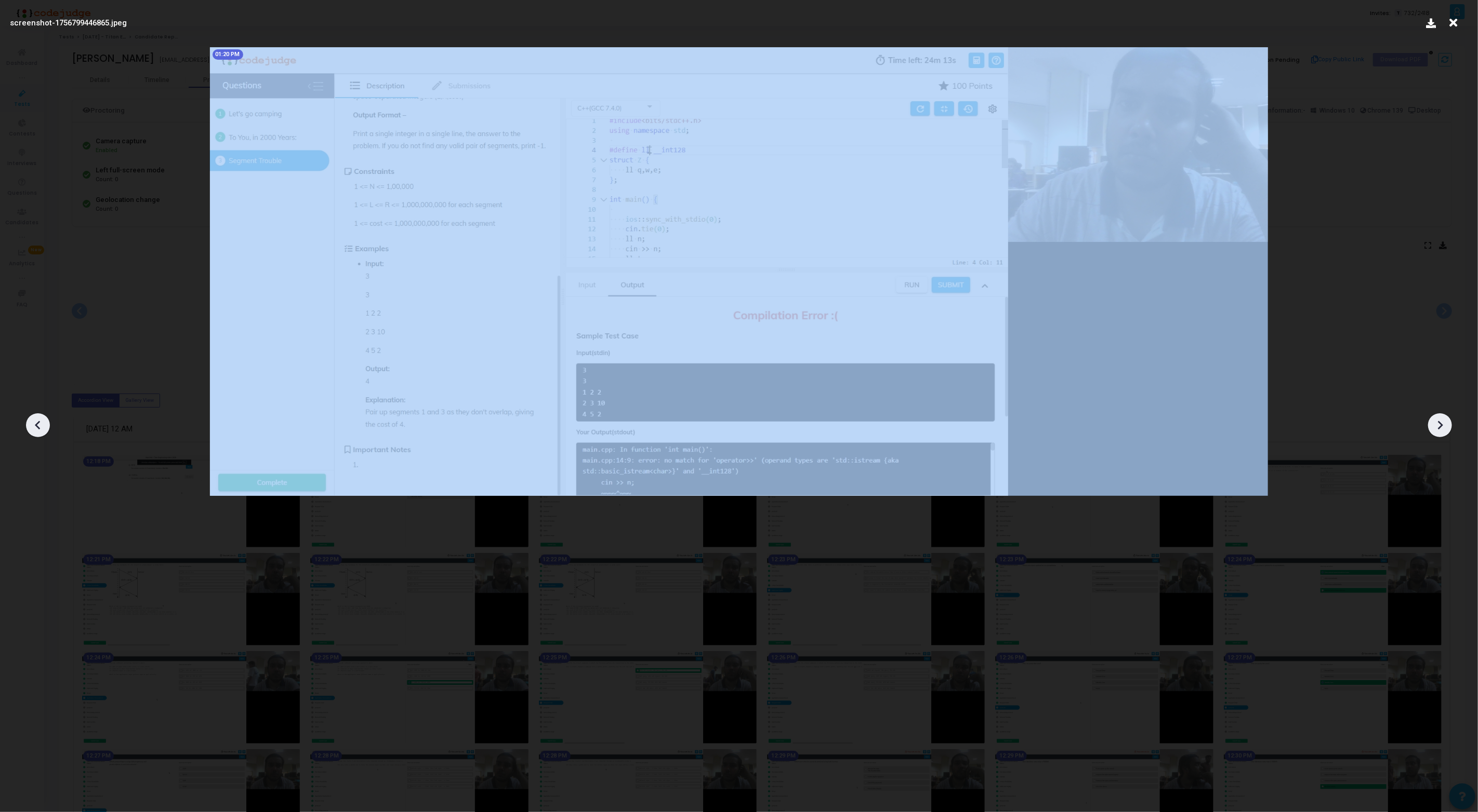
click at [1437, 425] on icon at bounding box center [1439, 425] width 16 height 16
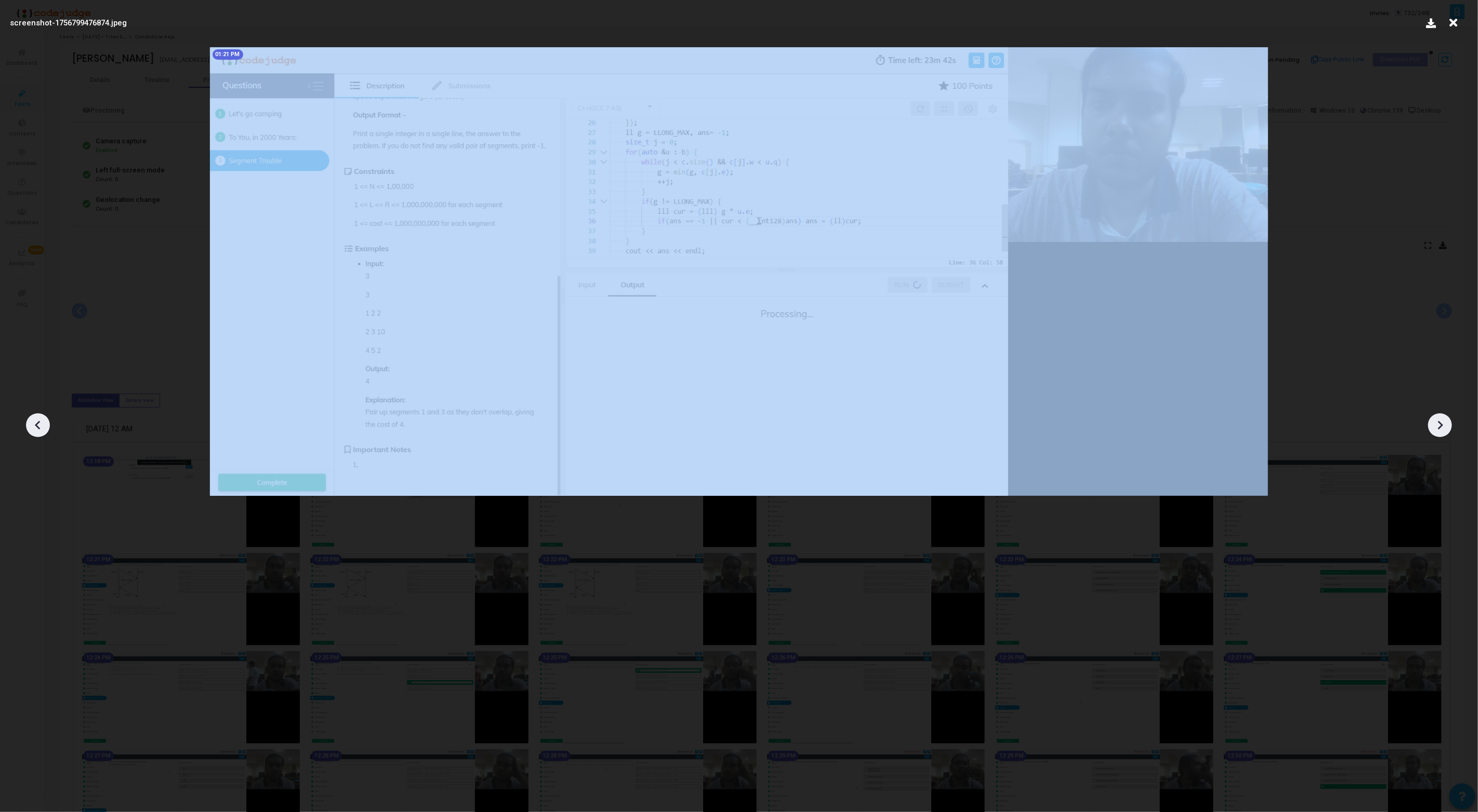
click at [1437, 425] on icon at bounding box center [1439, 425] width 16 height 16
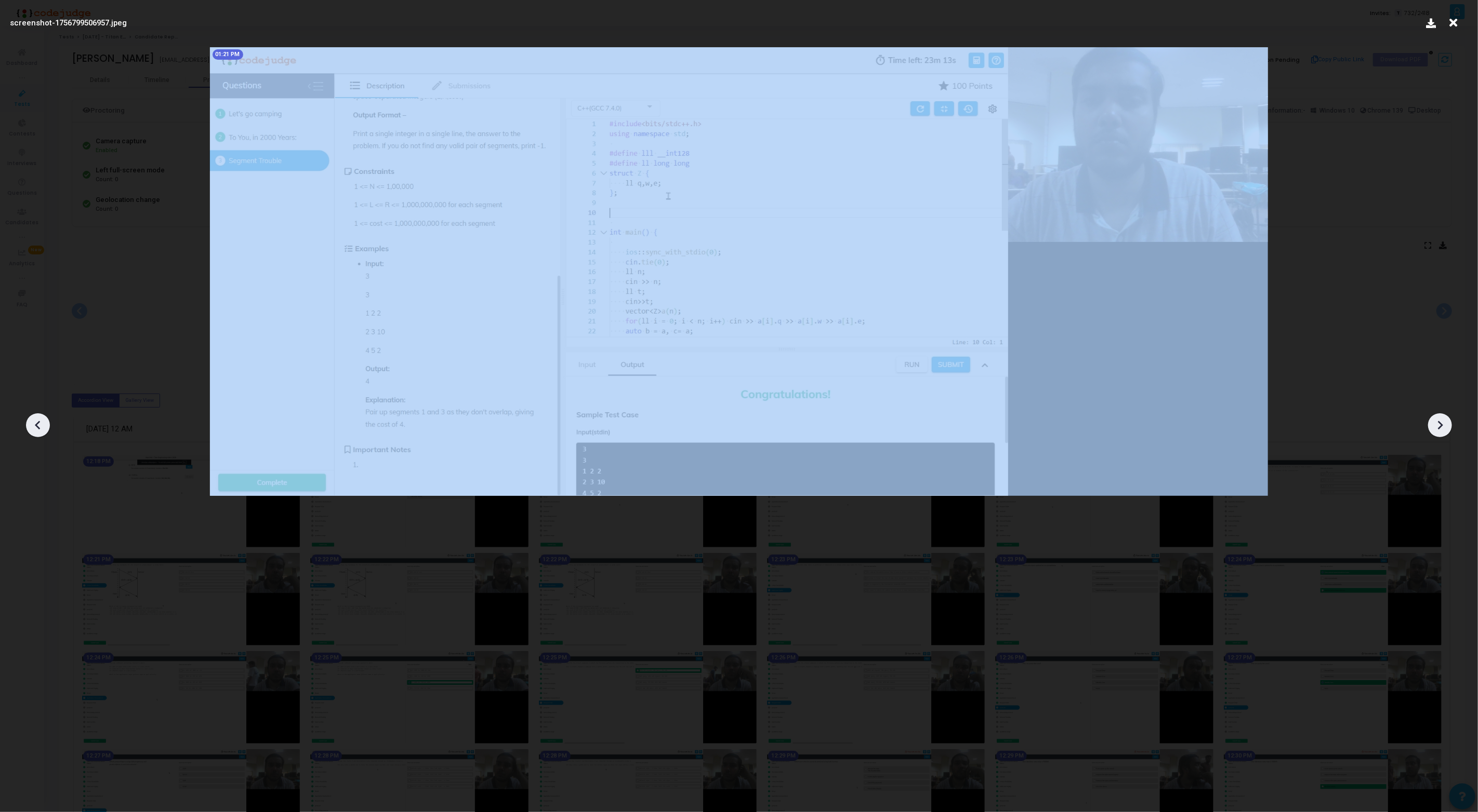
click at [1437, 425] on icon at bounding box center [1439, 425] width 16 height 16
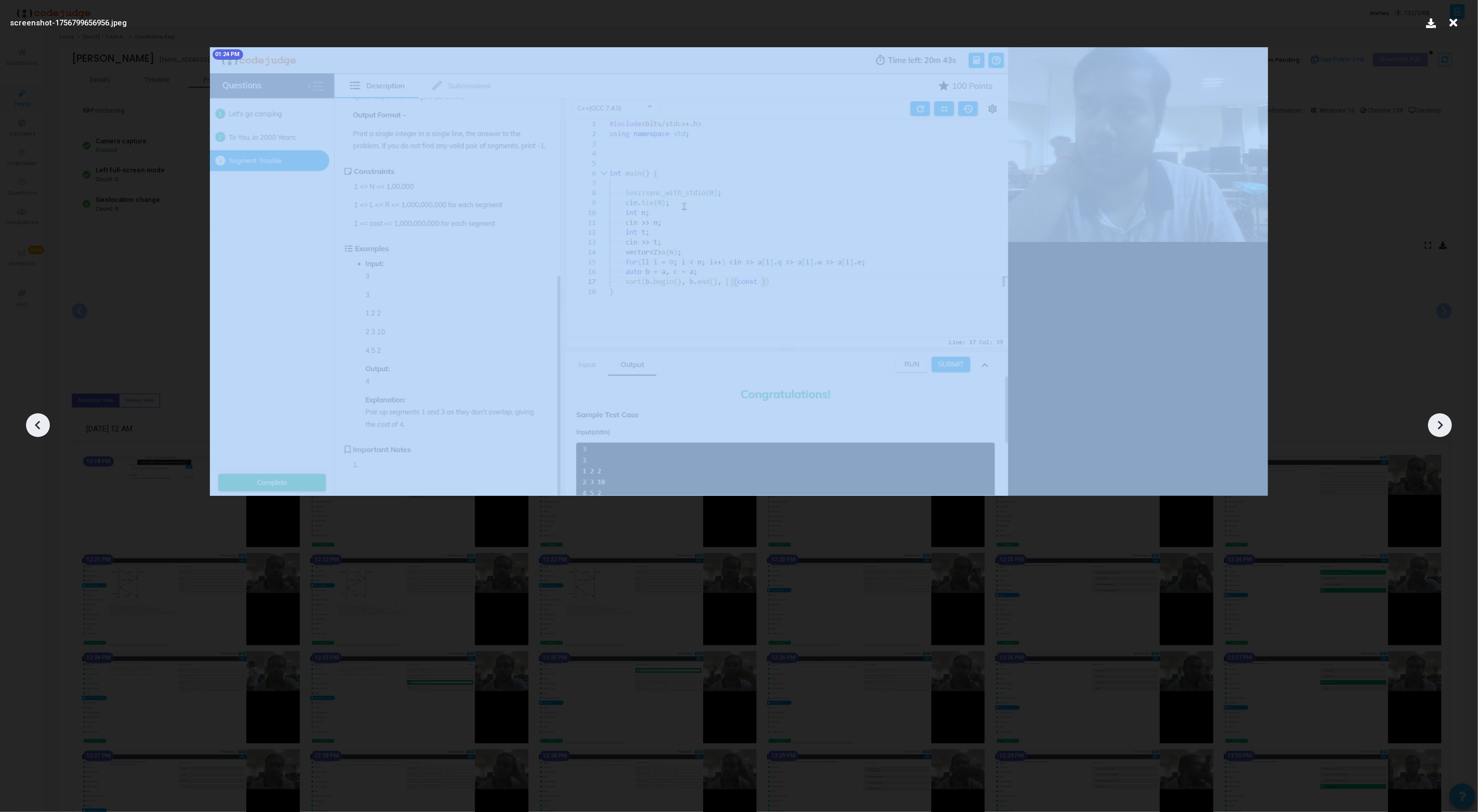
click at [1437, 425] on icon at bounding box center [1439, 425] width 16 height 16
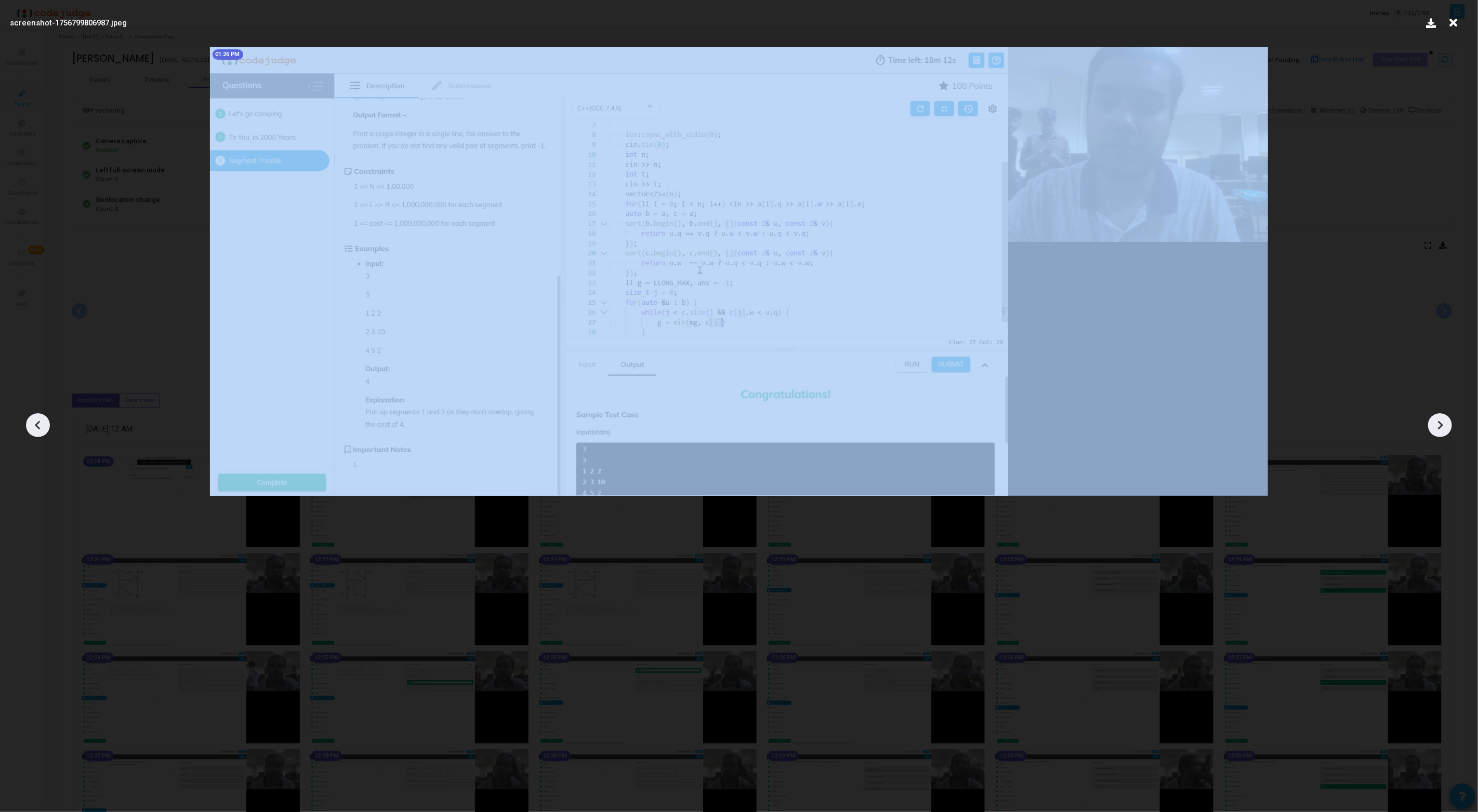
click at [1437, 425] on icon at bounding box center [1439, 425] width 16 height 16
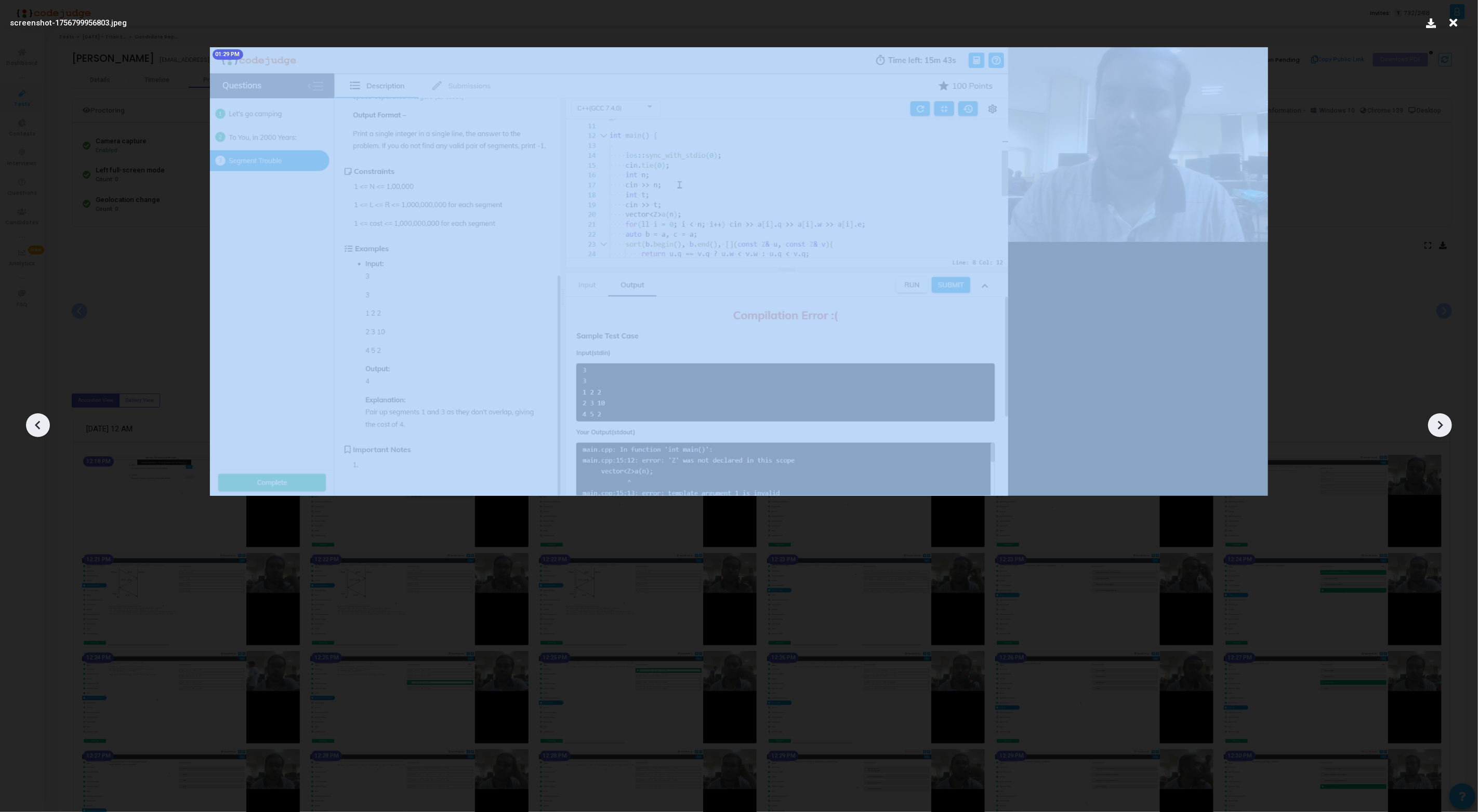
click at [1437, 425] on icon at bounding box center [1439, 425] width 16 height 16
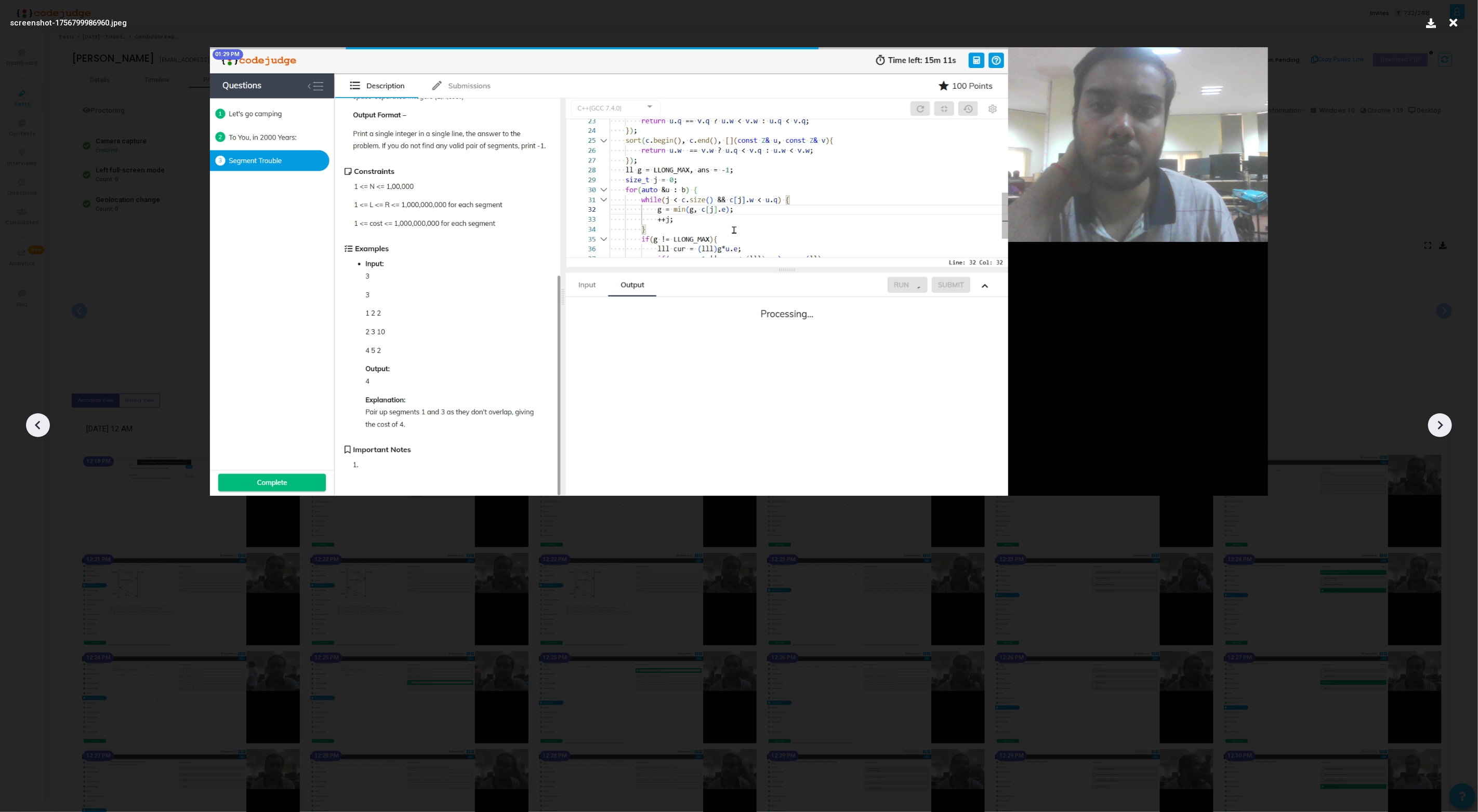
click at [1437, 425] on icon at bounding box center [1439, 425] width 16 height 16
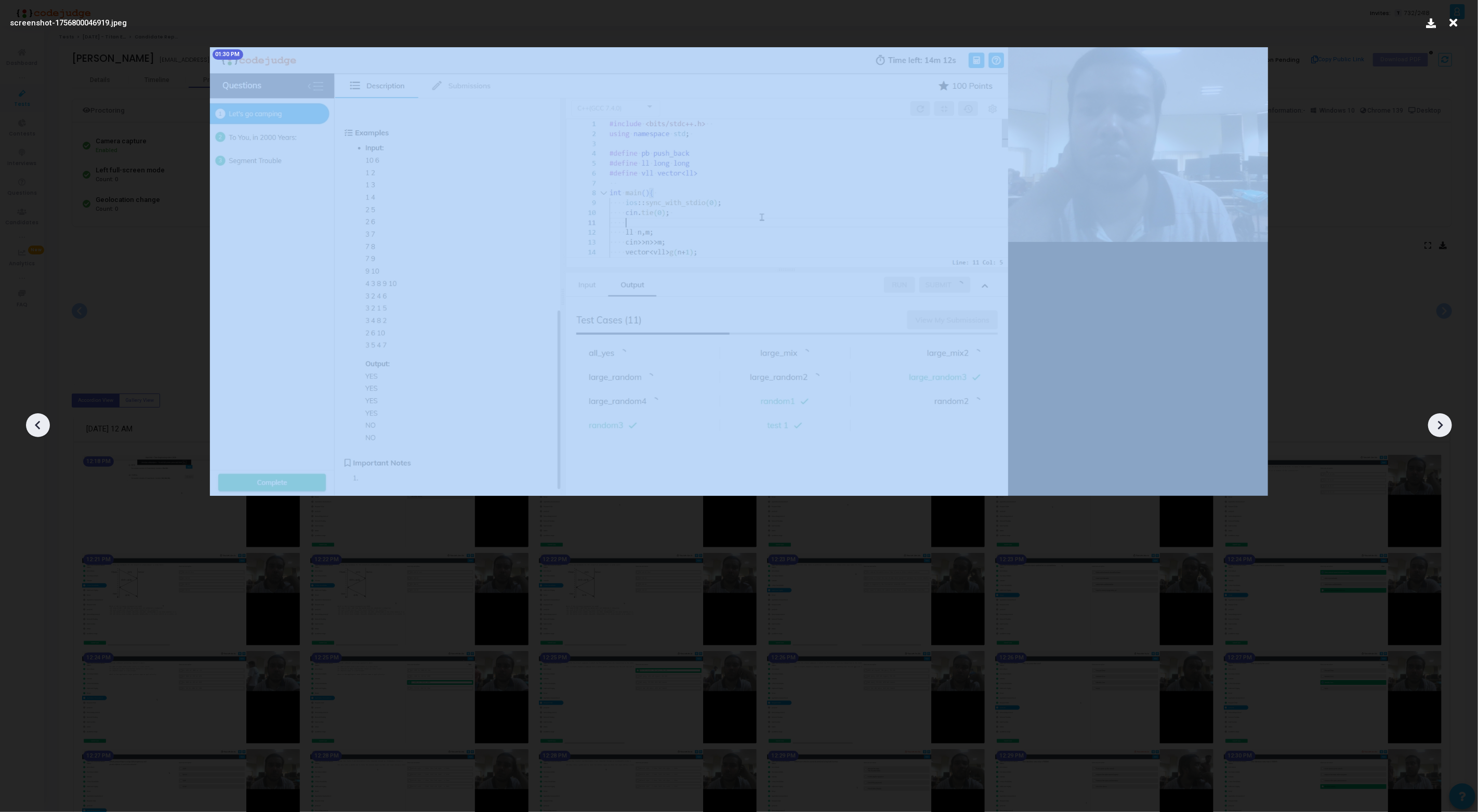
click at [1437, 425] on icon at bounding box center [1439, 425] width 16 height 16
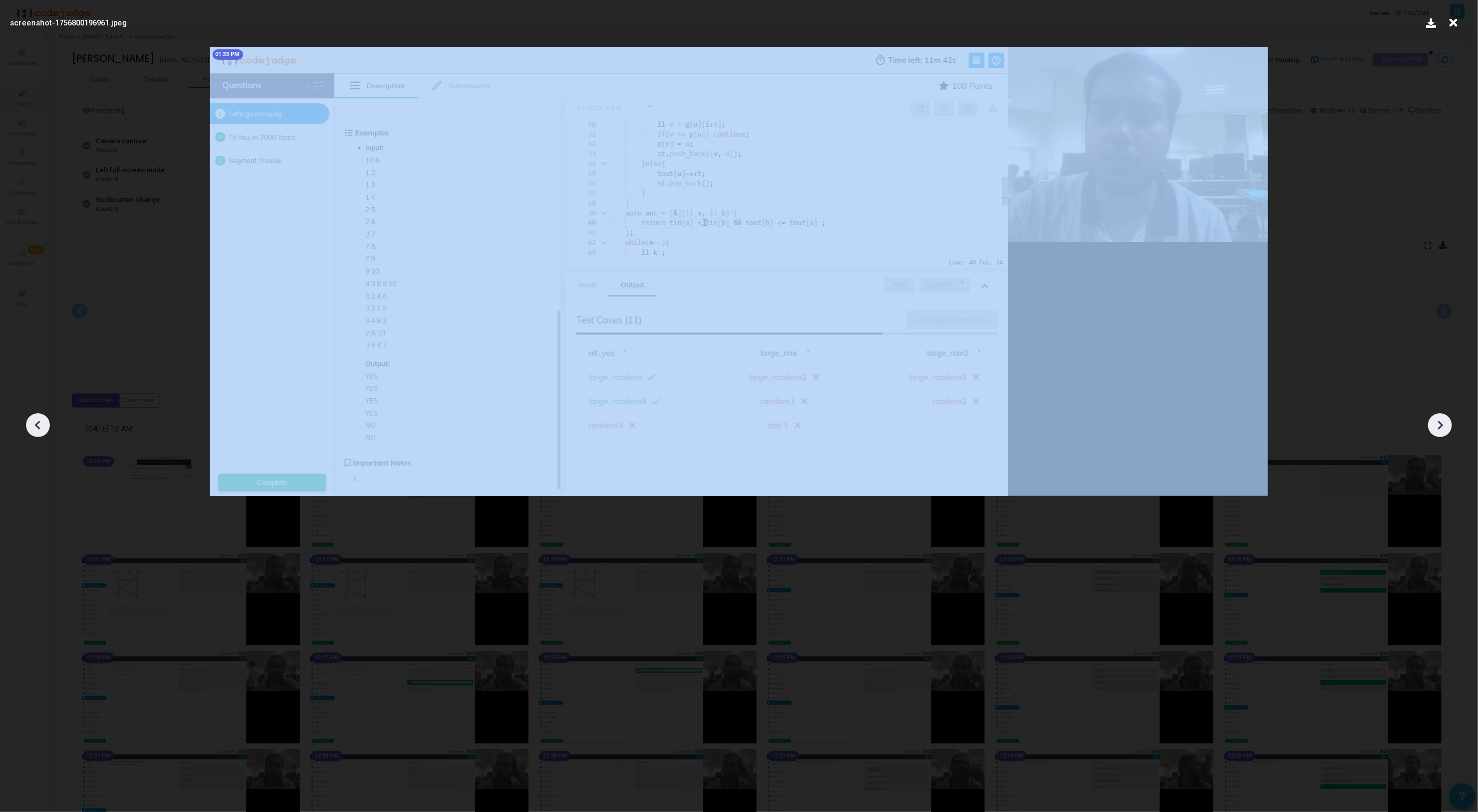
click at [1437, 425] on icon at bounding box center [1439, 425] width 16 height 16
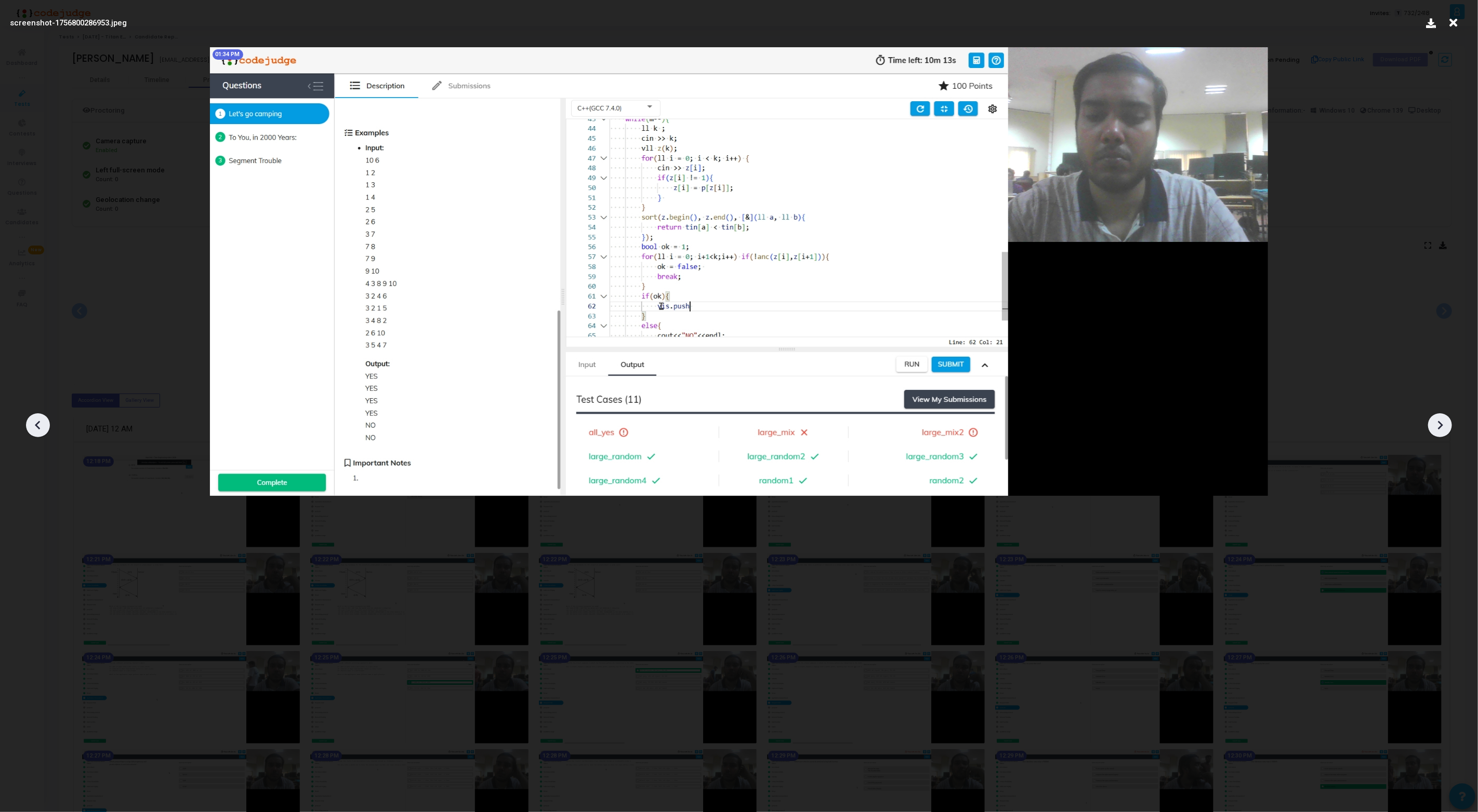
click at [1437, 425] on icon at bounding box center [1439, 425] width 16 height 16
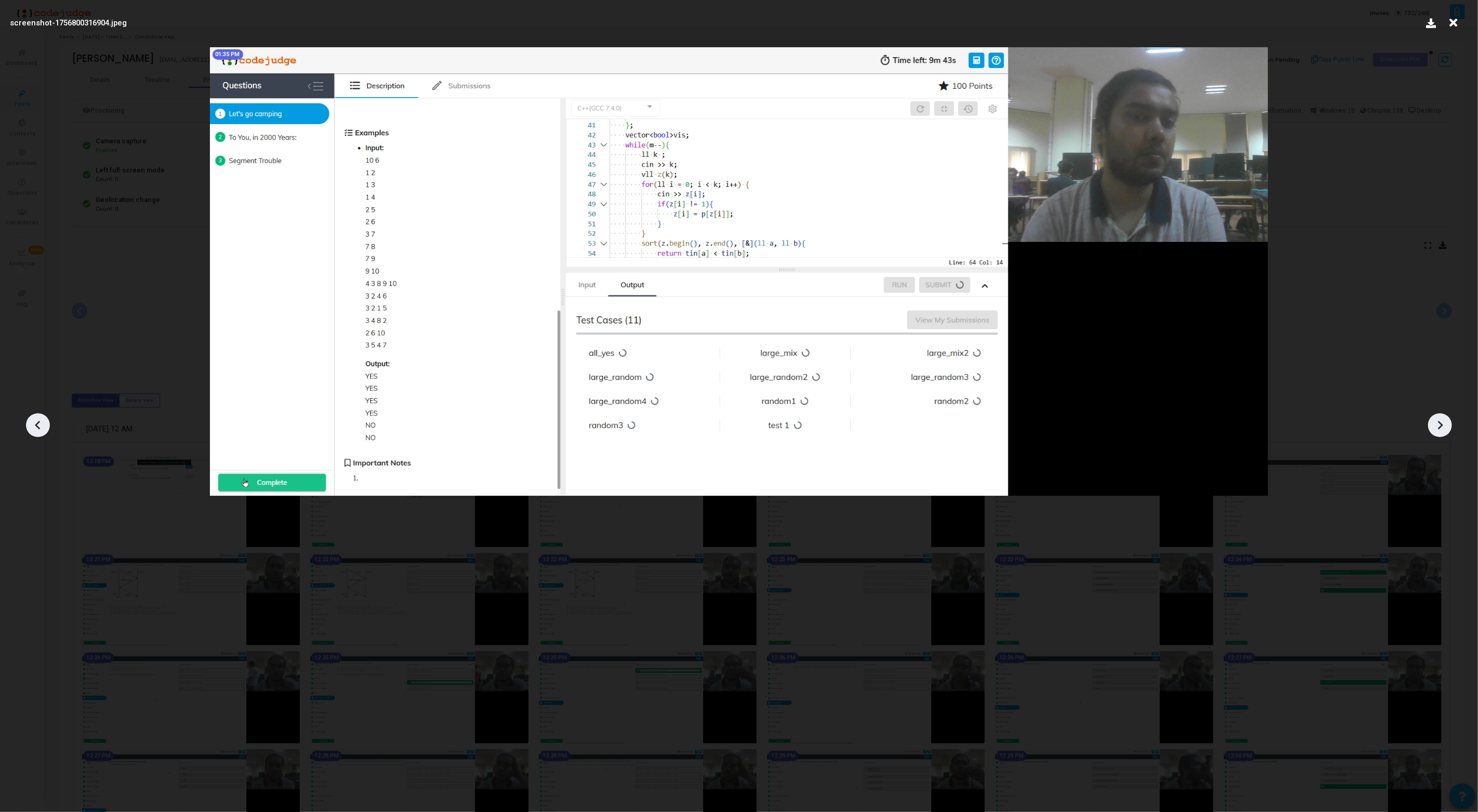
click at [1437, 425] on icon at bounding box center [1439, 425] width 16 height 16
click at [39, 418] on icon at bounding box center [38, 425] width 16 height 16
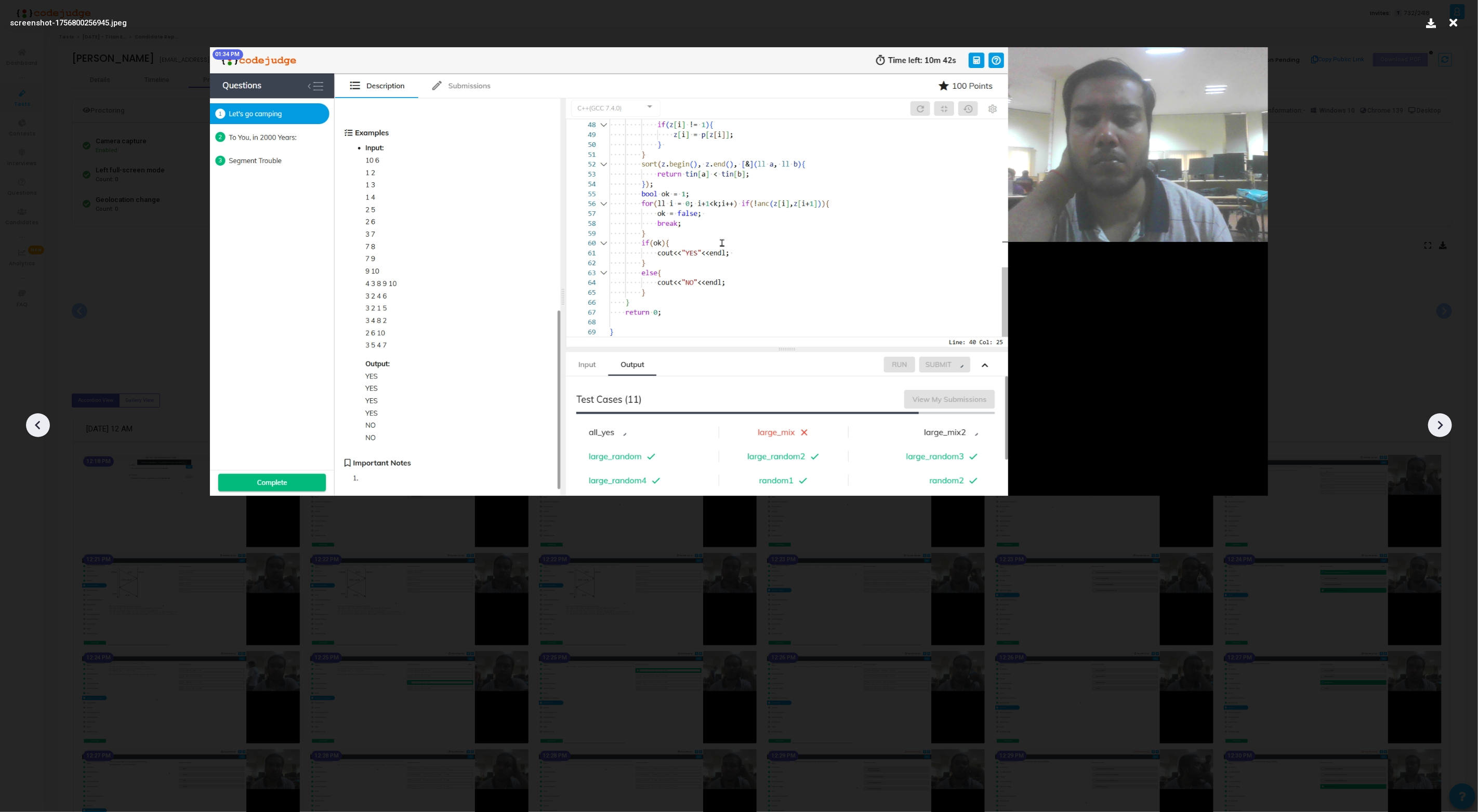
click at [39, 418] on icon at bounding box center [38, 425] width 16 height 16
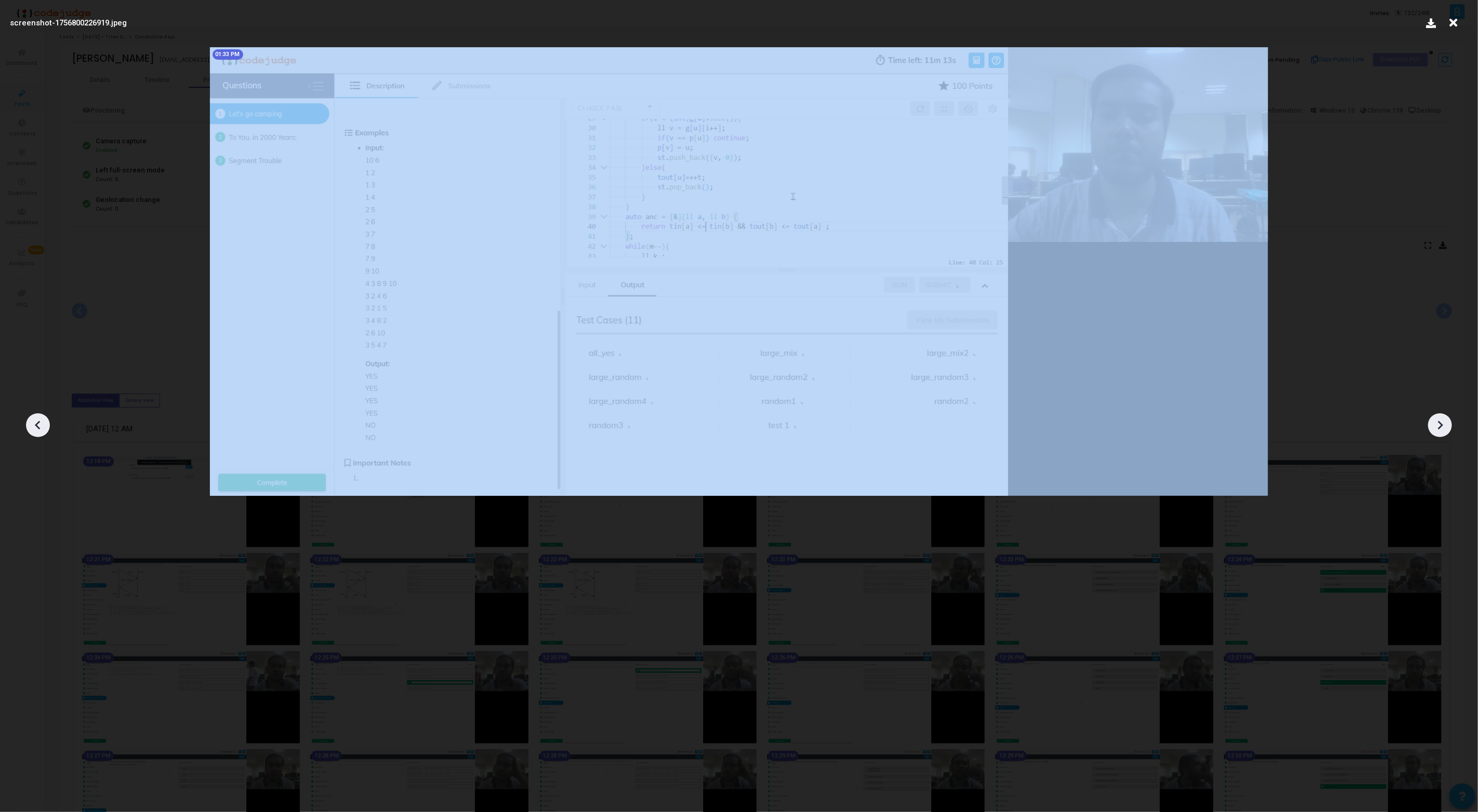
click at [39, 418] on icon at bounding box center [38, 425] width 16 height 16
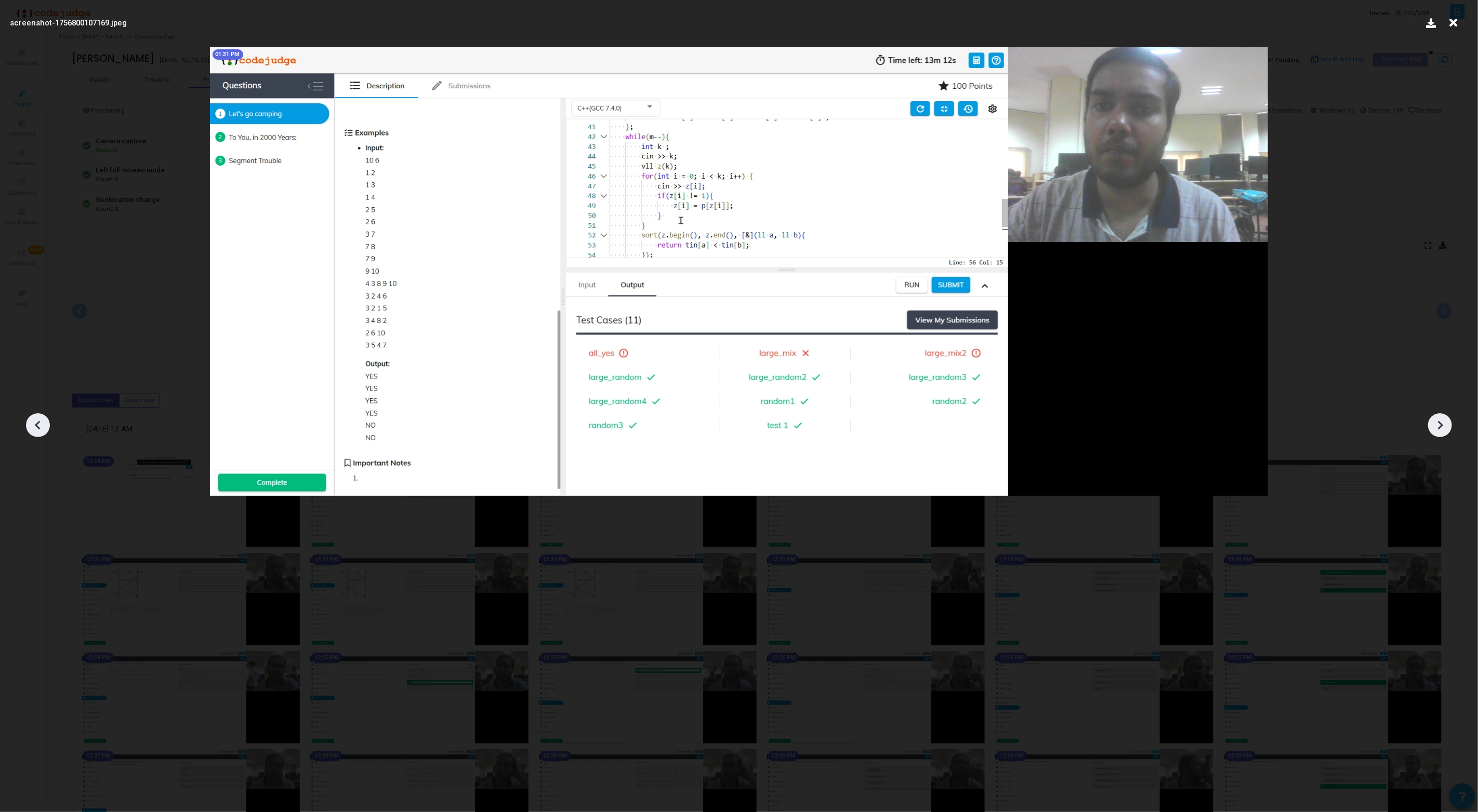
click at [39, 418] on icon at bounding box center [38, 425] width 16 height 16
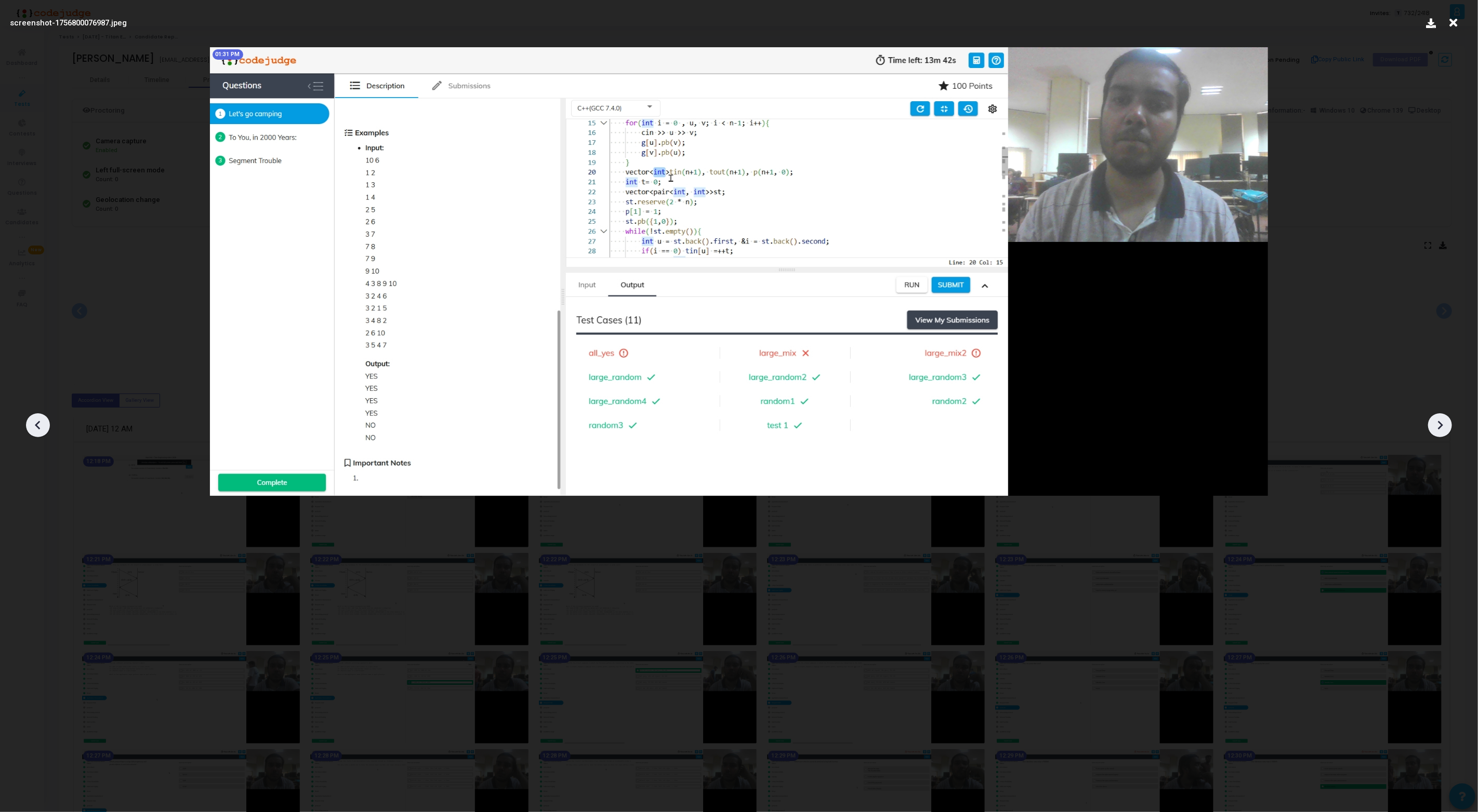
click at [39, 418] on icon at bounding box center [38, 425] width 16 height 16
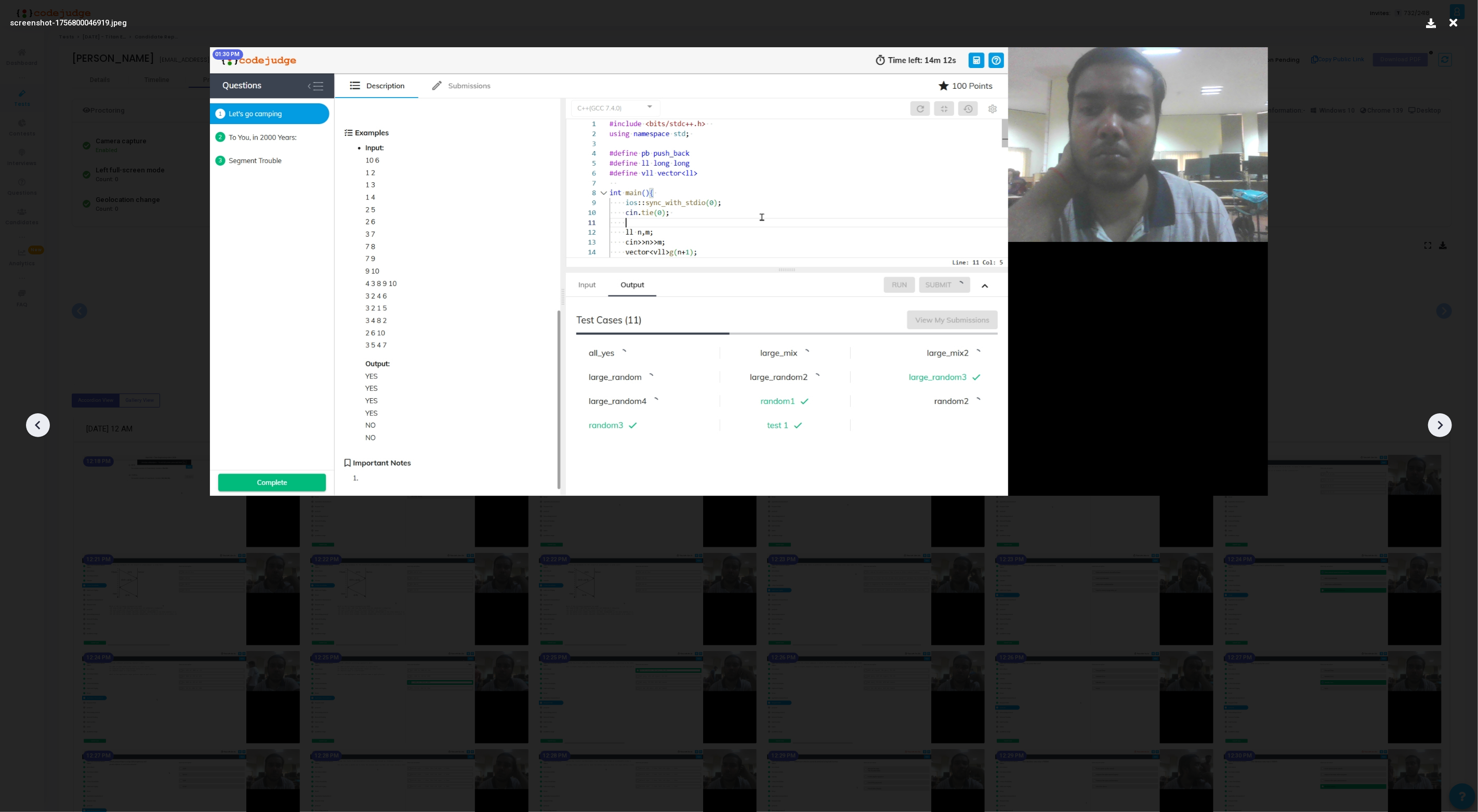
click at [39, 418] on icon at bounding box center [38, 425] width 16 height 16
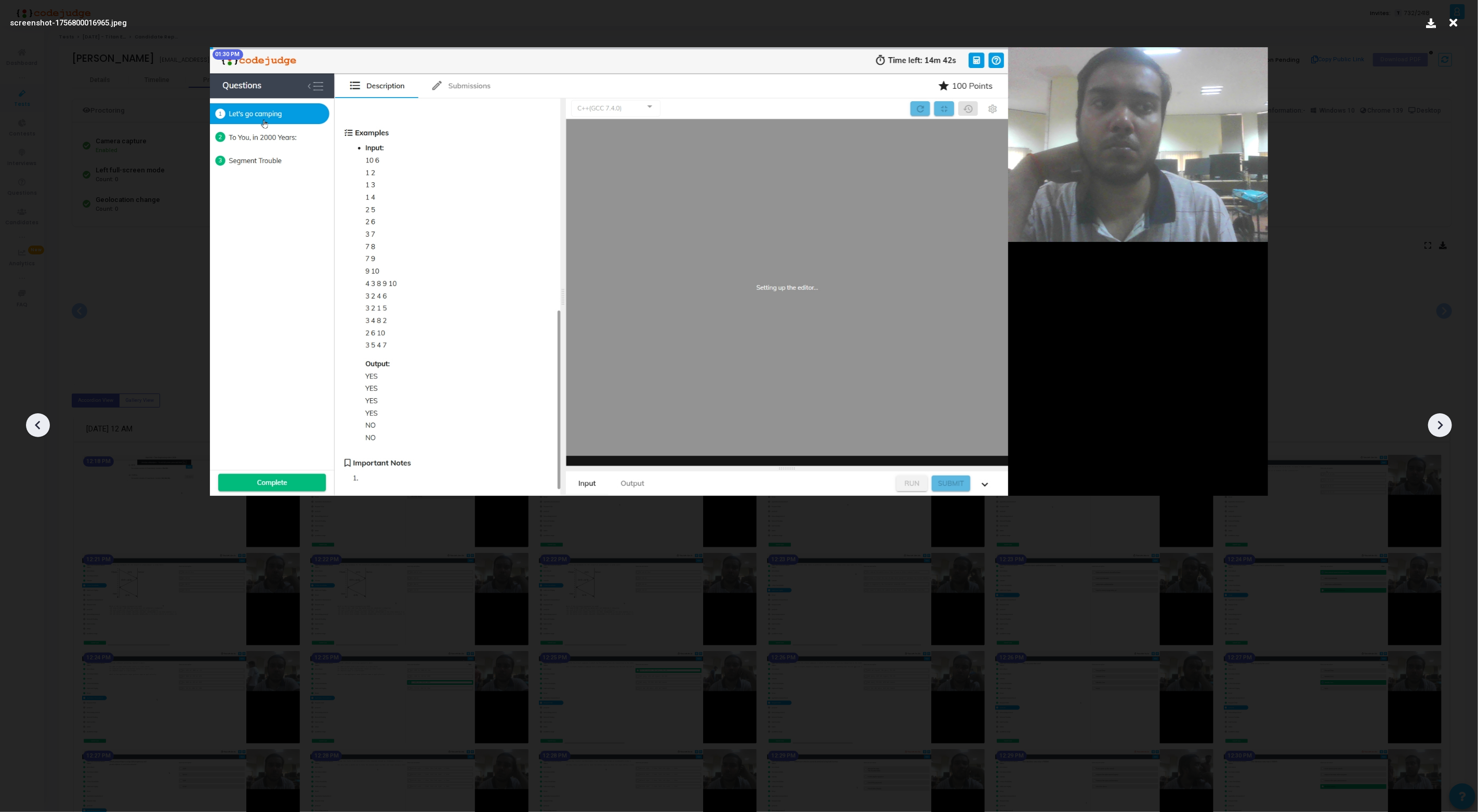
click at [39, 418] on icon at bounding box center [38, 425] width 16 height 16
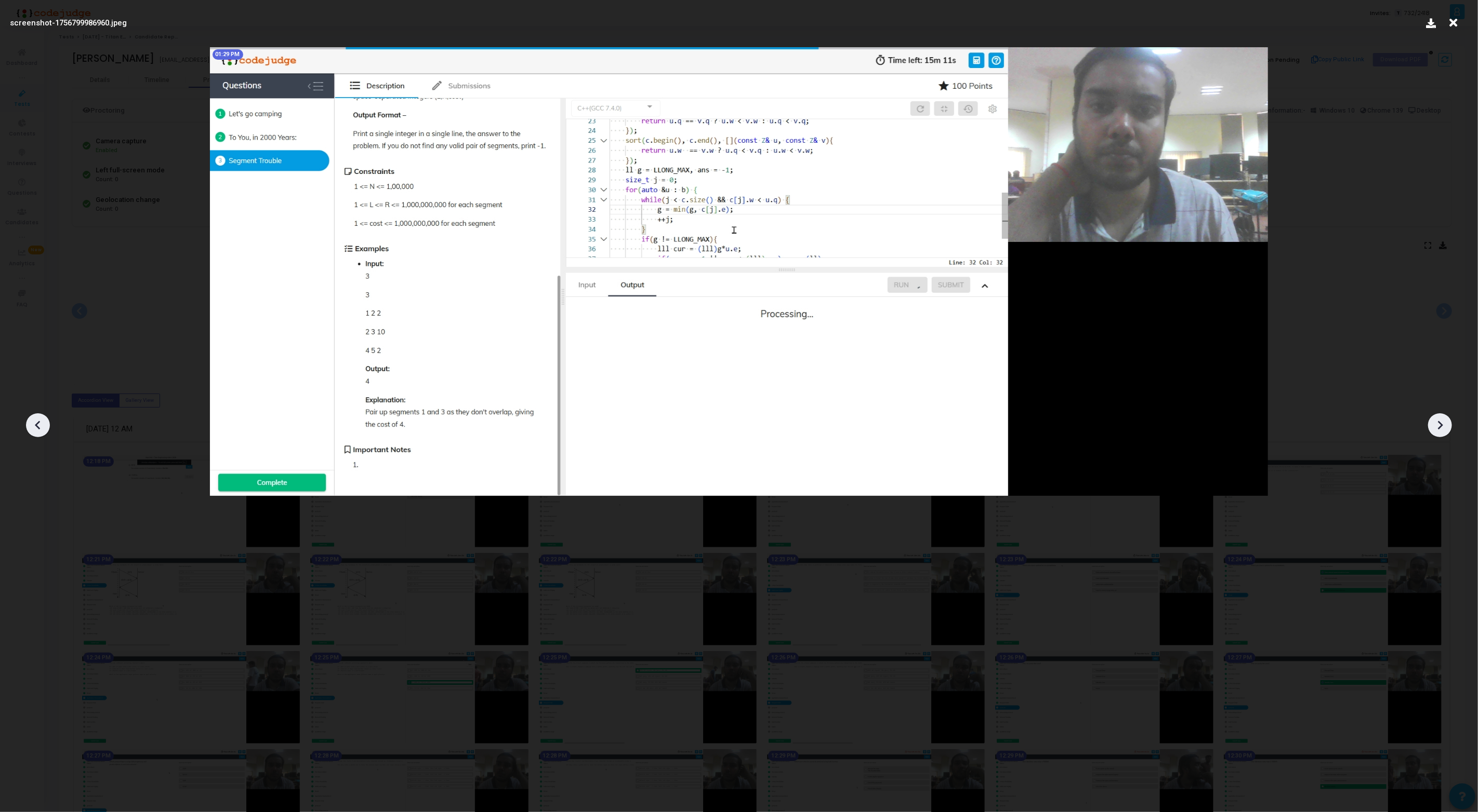
click at [39, 418] on icon at bounding box center [38, 425] width 16 height 16
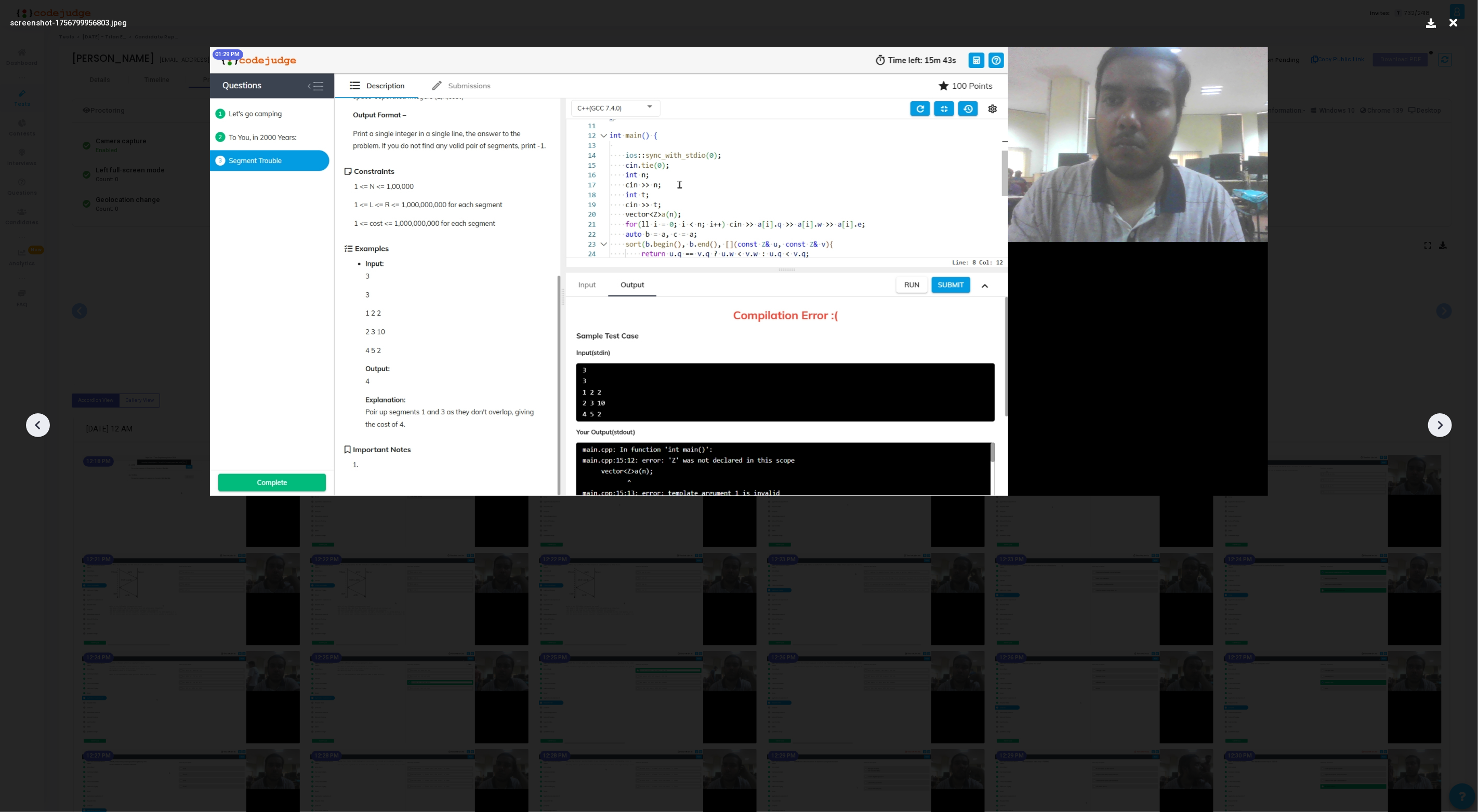
click at [39, 418] on icon at bounding box center [38, 425] width 16 height 16
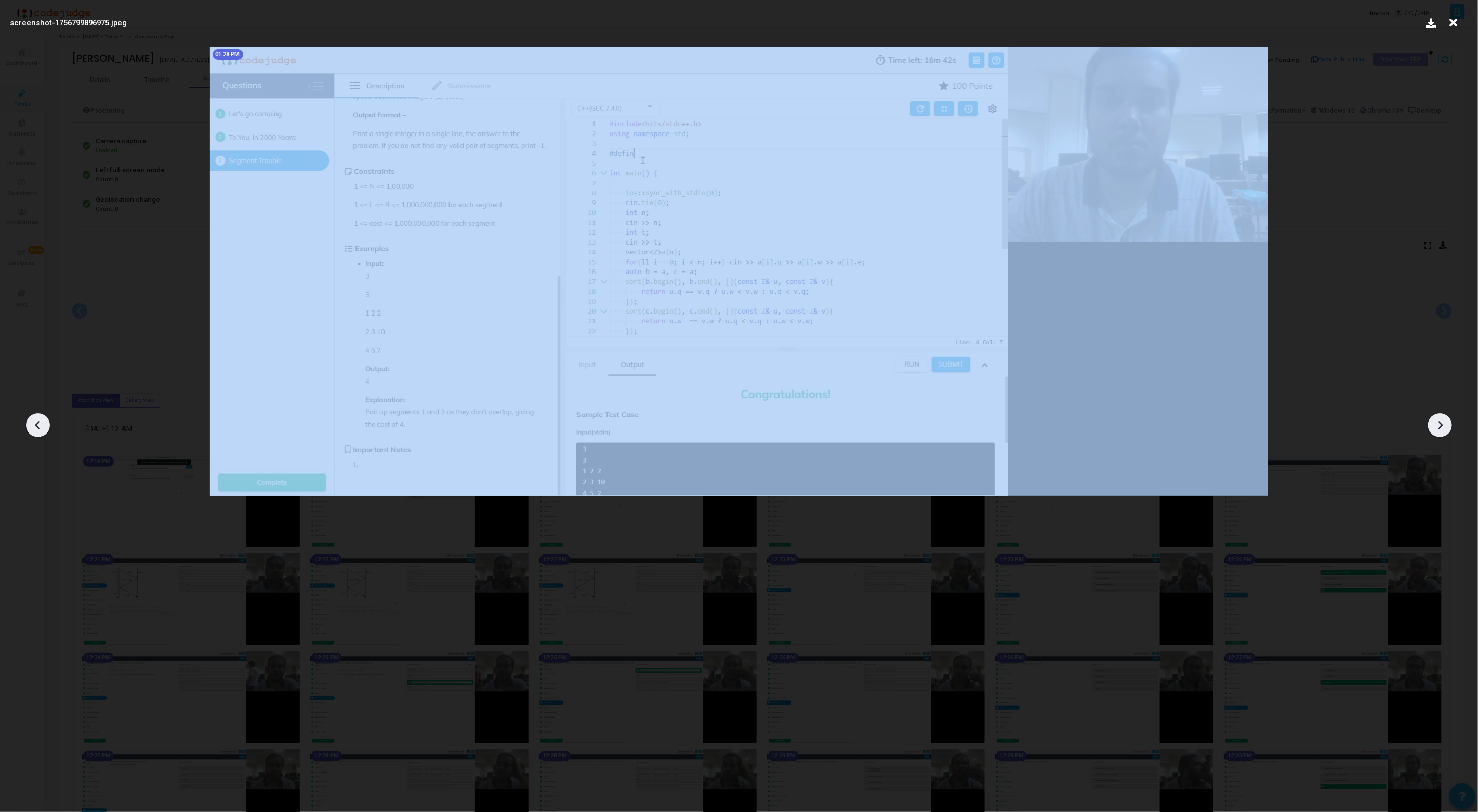
click at [39, 418] on icon at bounding box center [38, 425] width 16 height 16
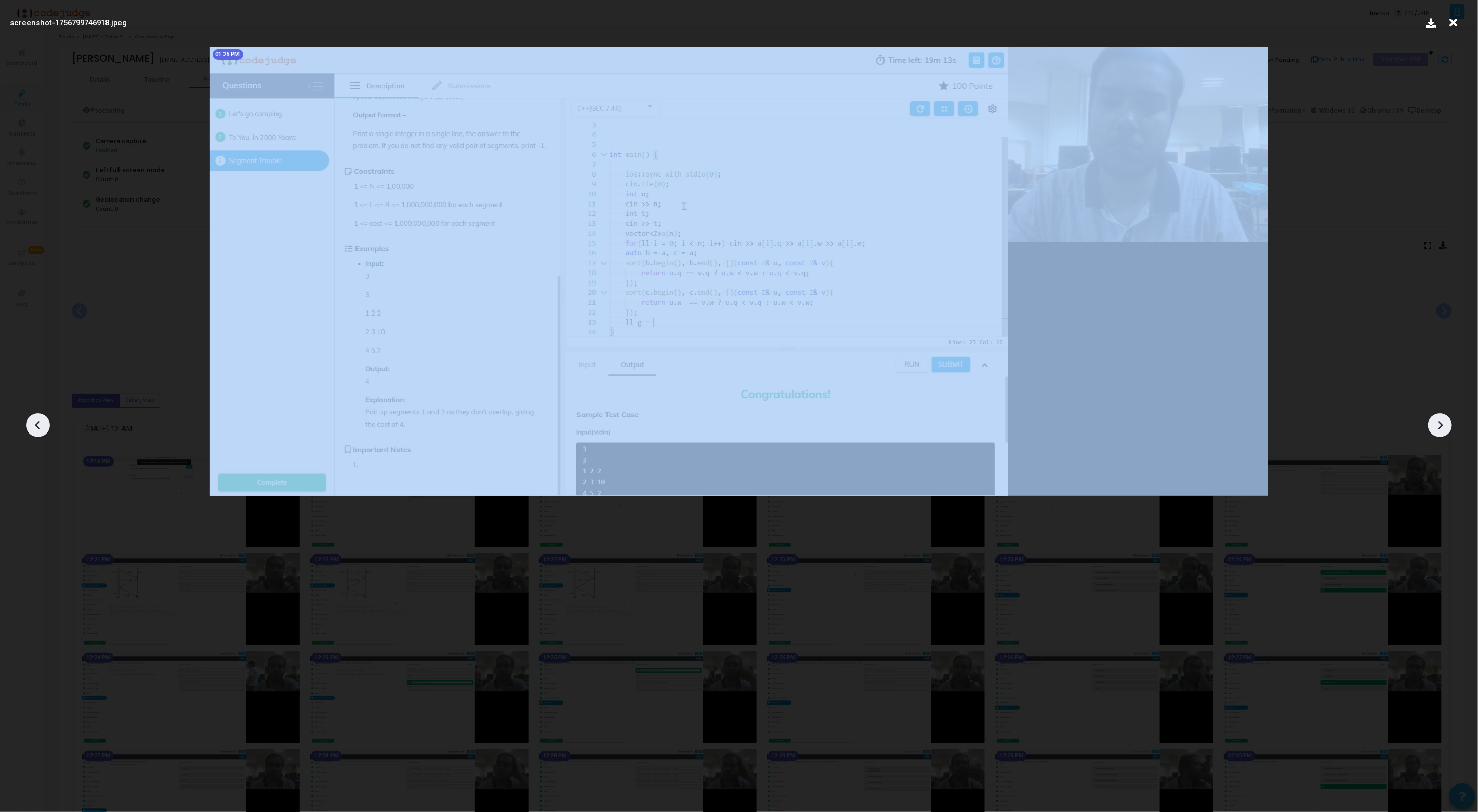
click at [39, 418] on icon at bounding box center [38, 425] width 16 height 16
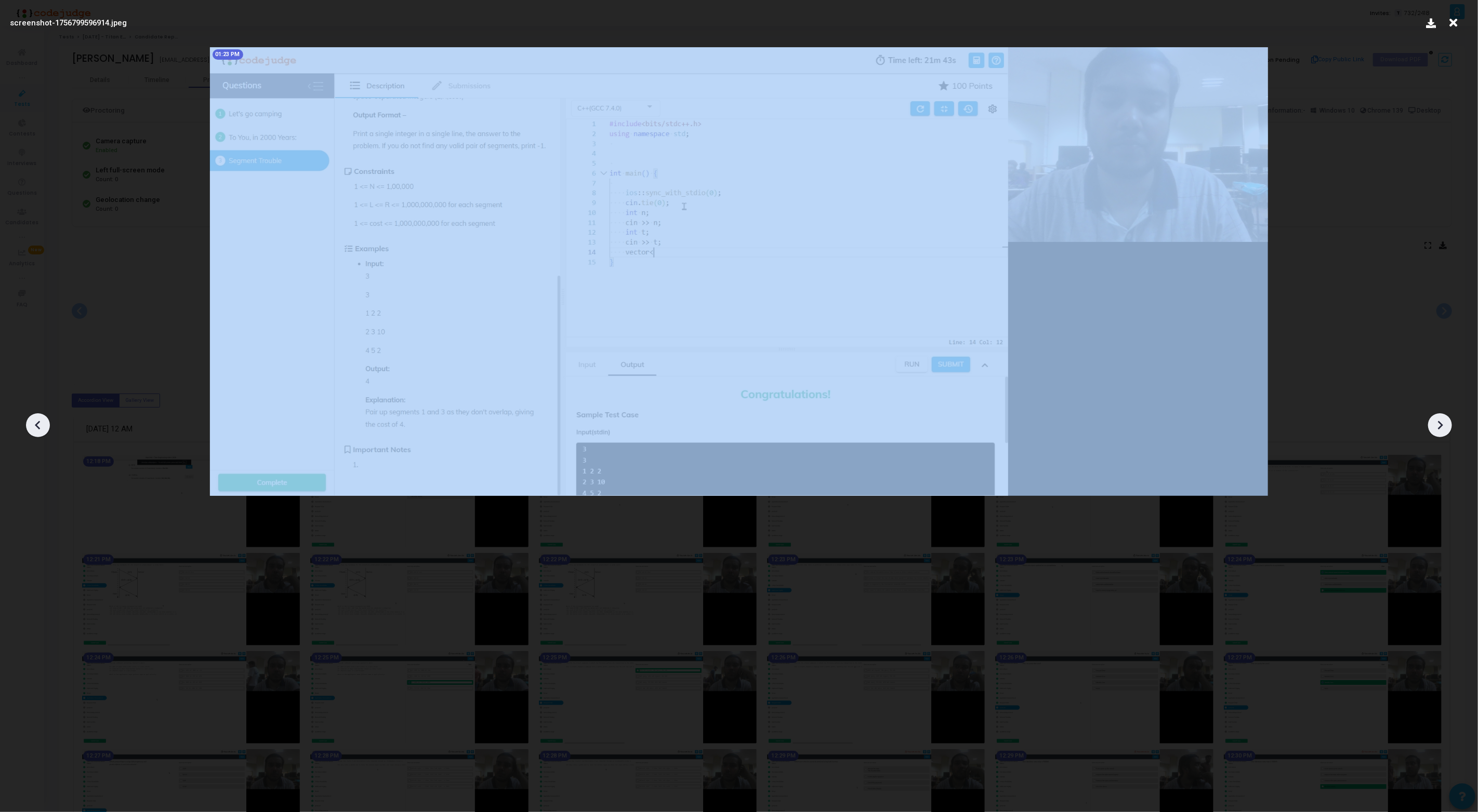
click at [39, 418] on icon at bounding box center [38, 425] width 16 height 16
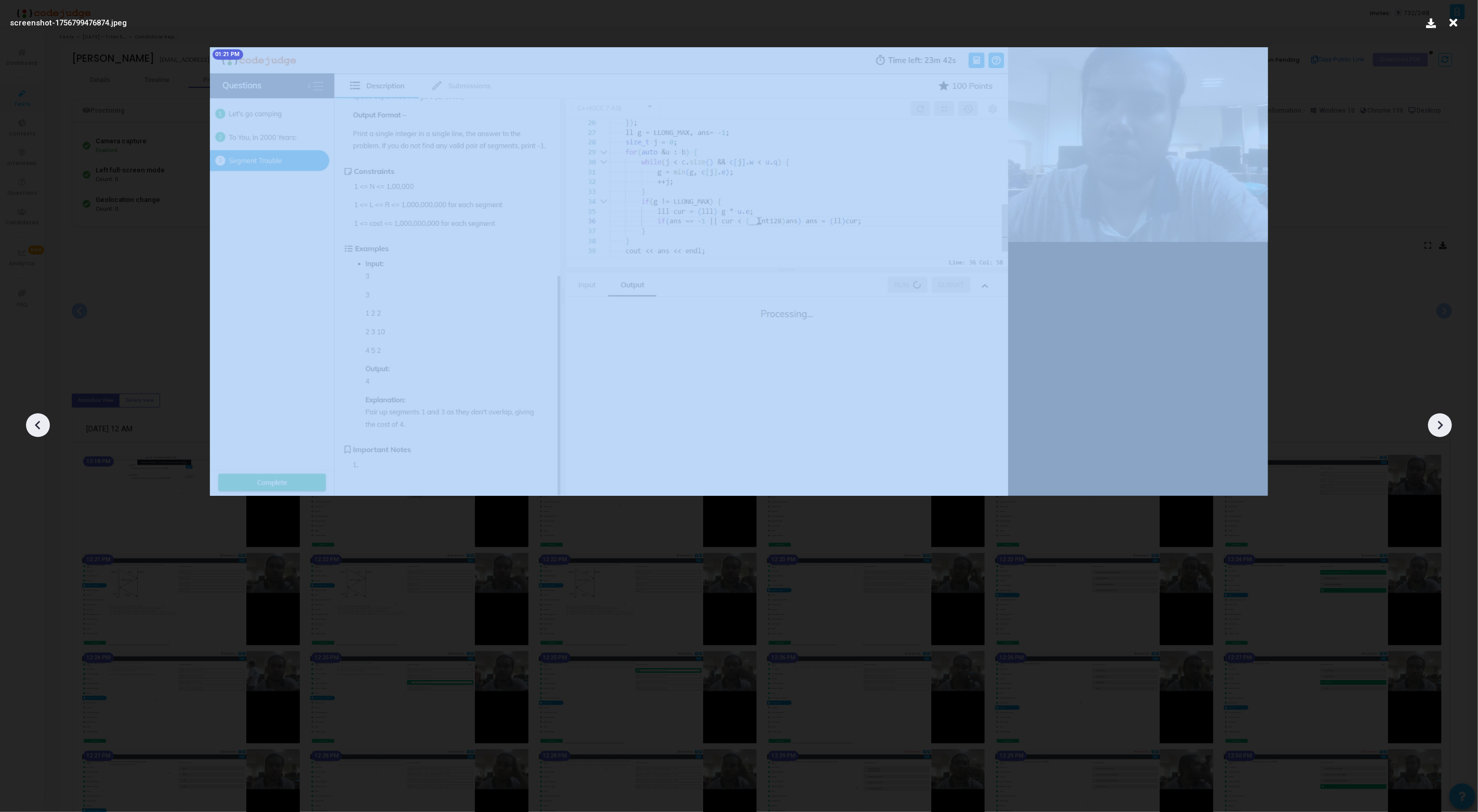
click at [39, 418] on icon at bounding box center [38, 425] width 16 height 16
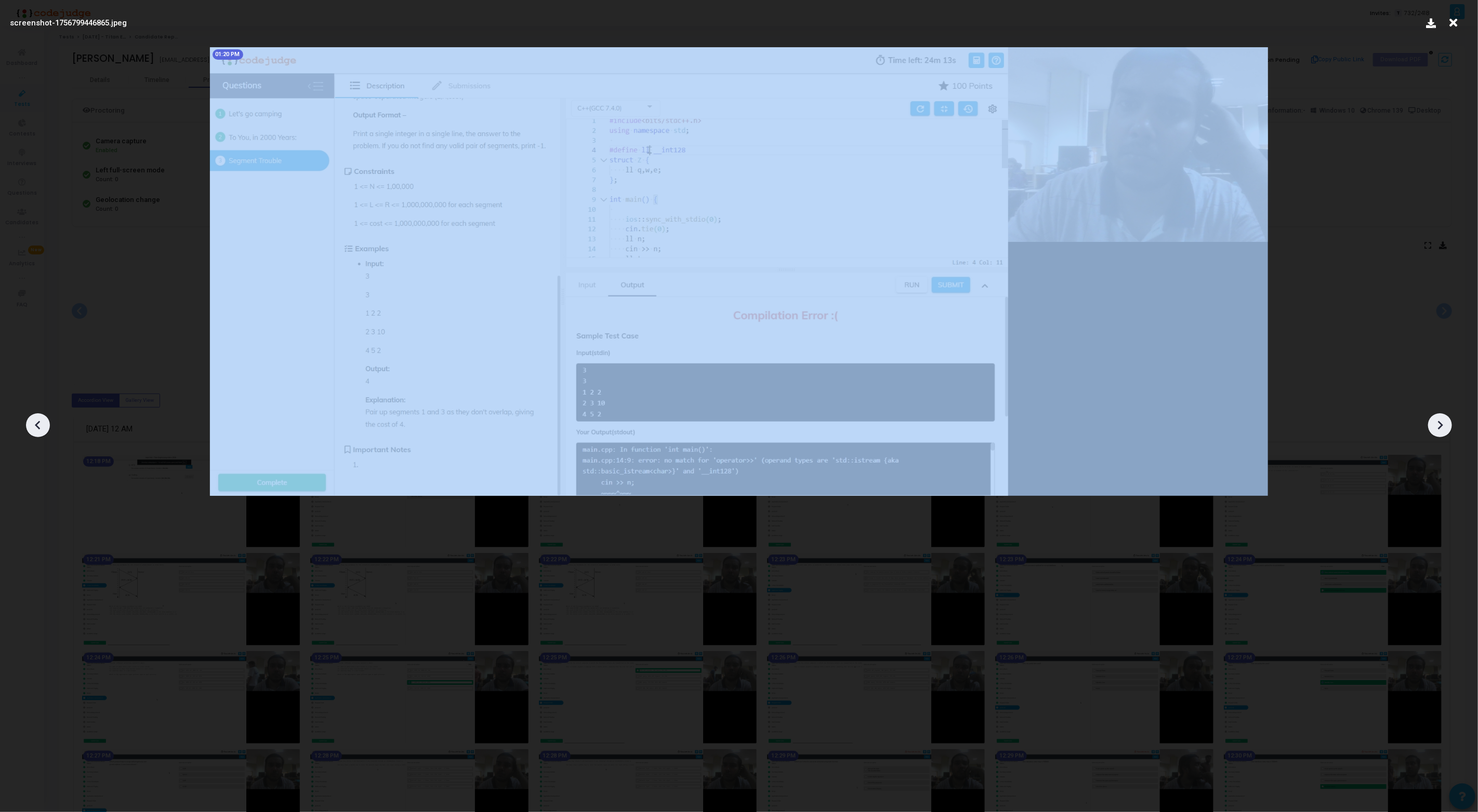
click at [39, 418] on icon at bounding box center [38, 425] width 16 height 16
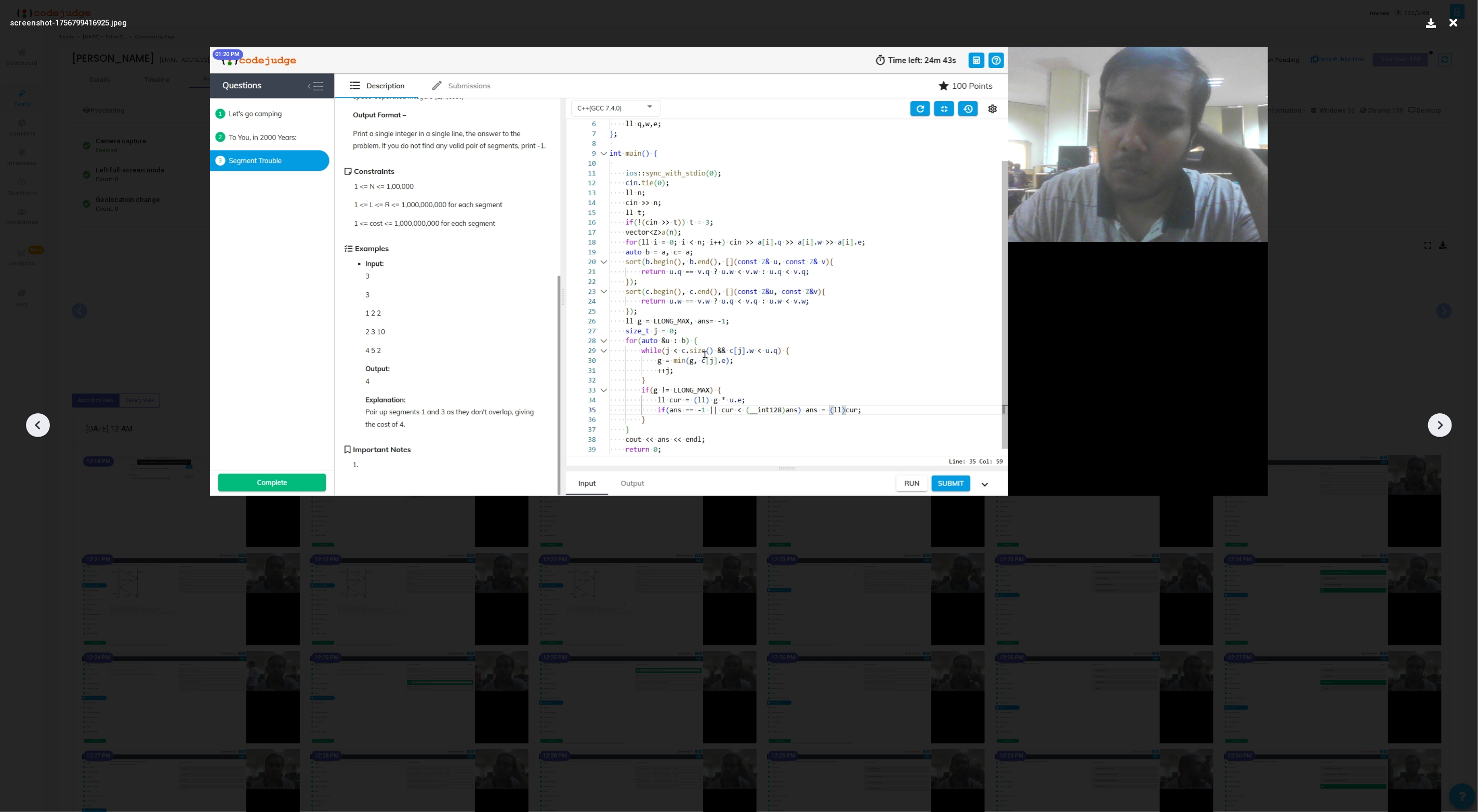
click at [1434, 421] on icon at bounding box center [1439, 425] width 16 height 16
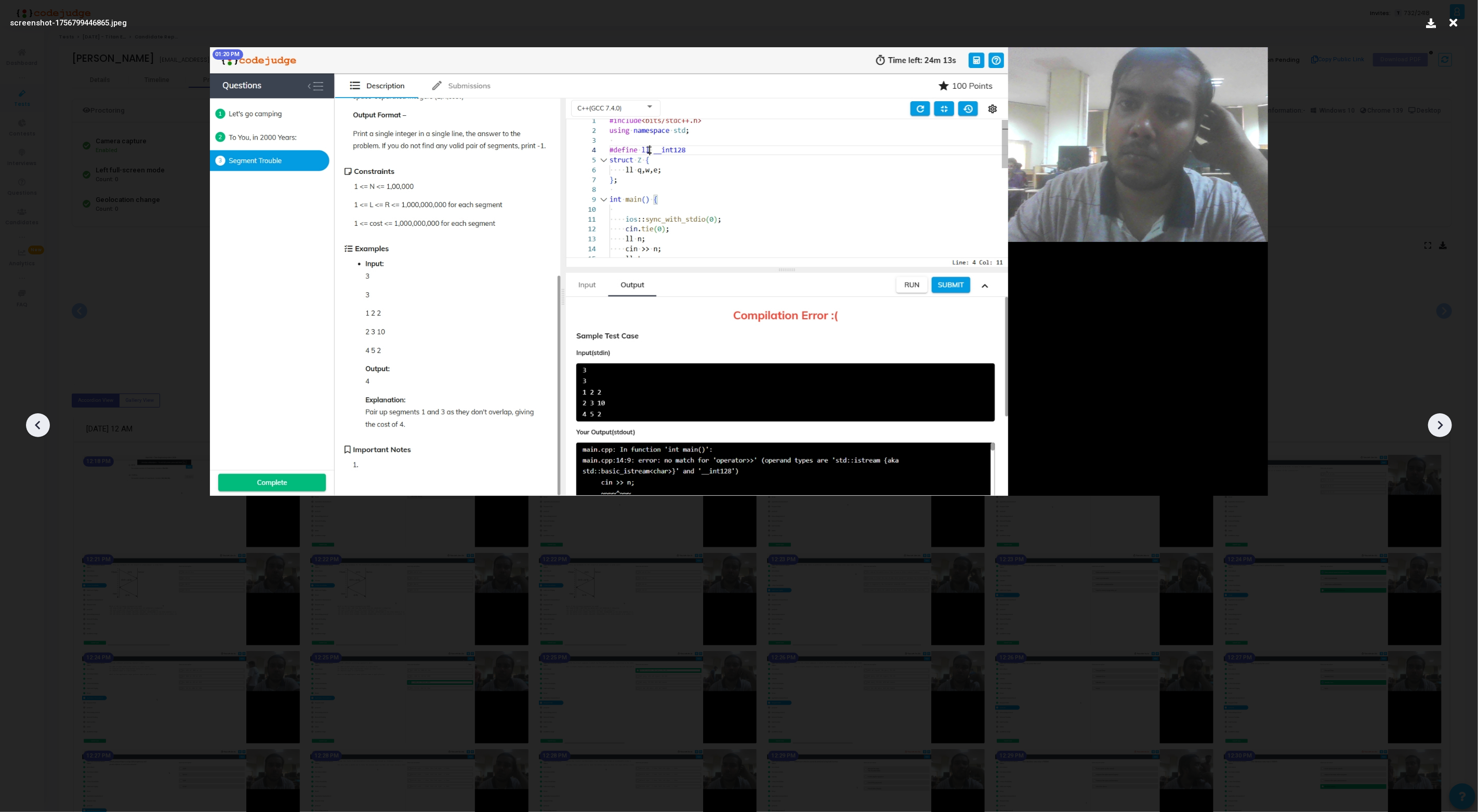
click at [1434, 421] on icon at bounding box center [1439, 425] width 16 height 16
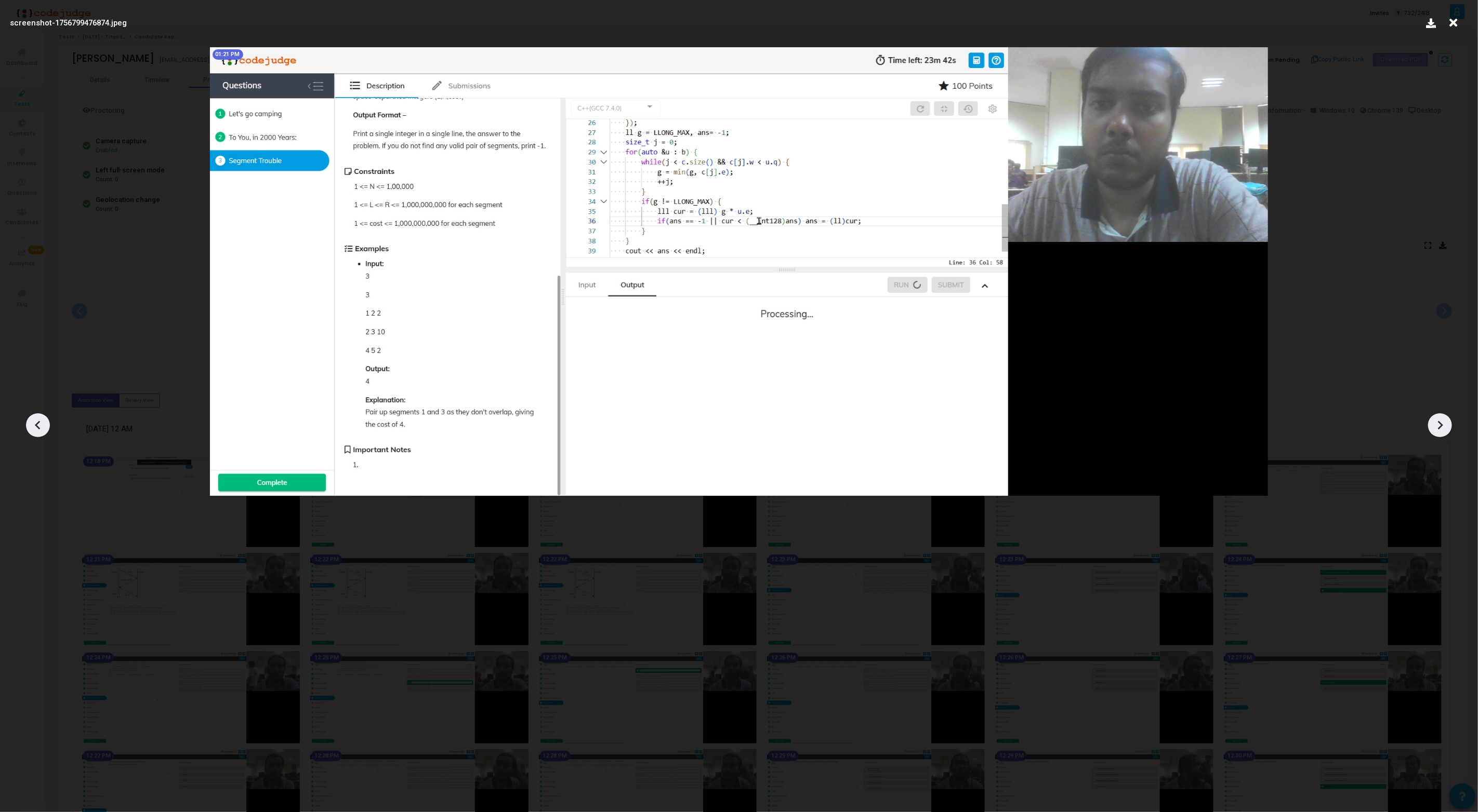
click at [1434, 421] on icon at bounding box center [1439, 425] width 16 height 16
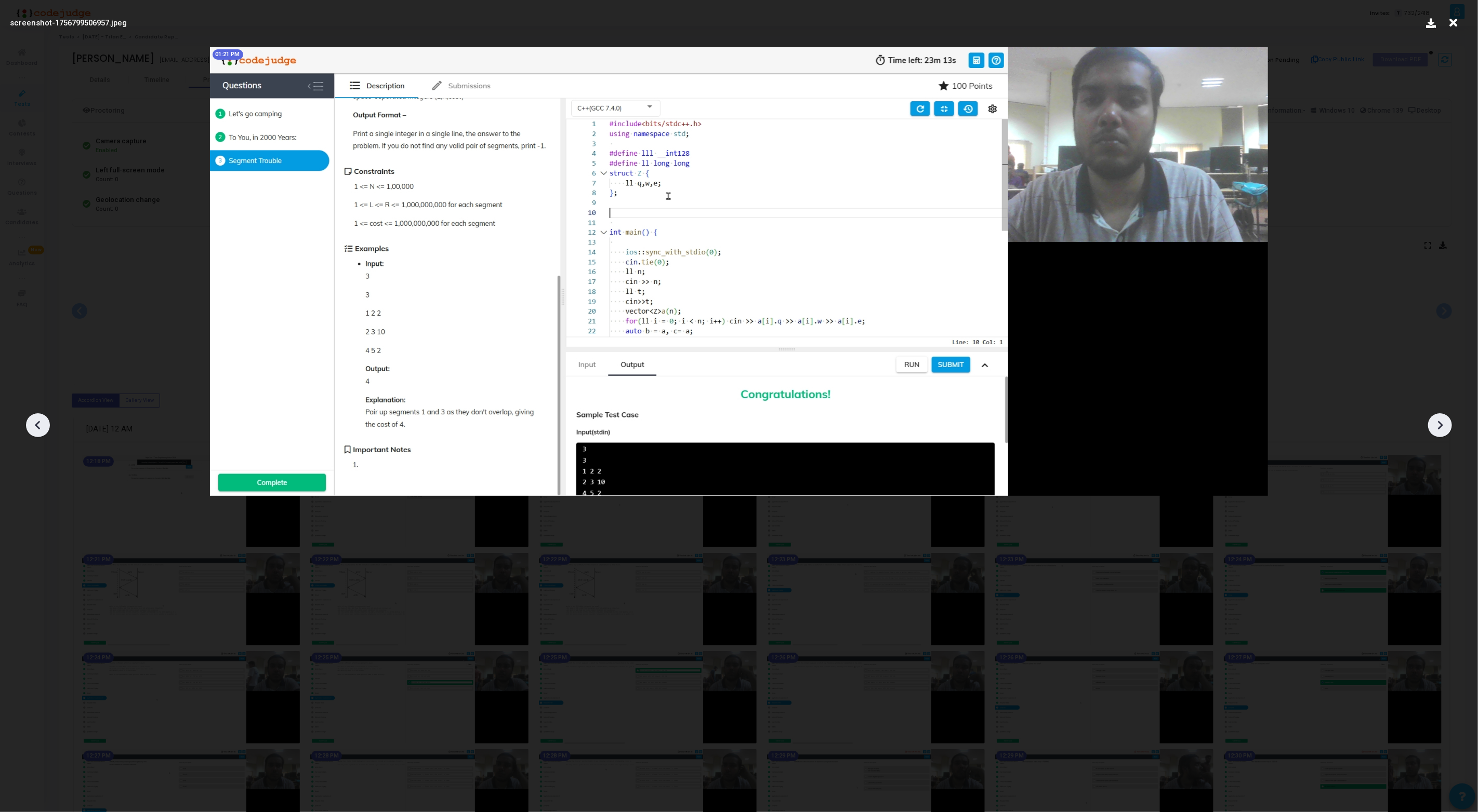
click at [1434, 421] on icon at bounding box center [1439, 425] width 16 height 16
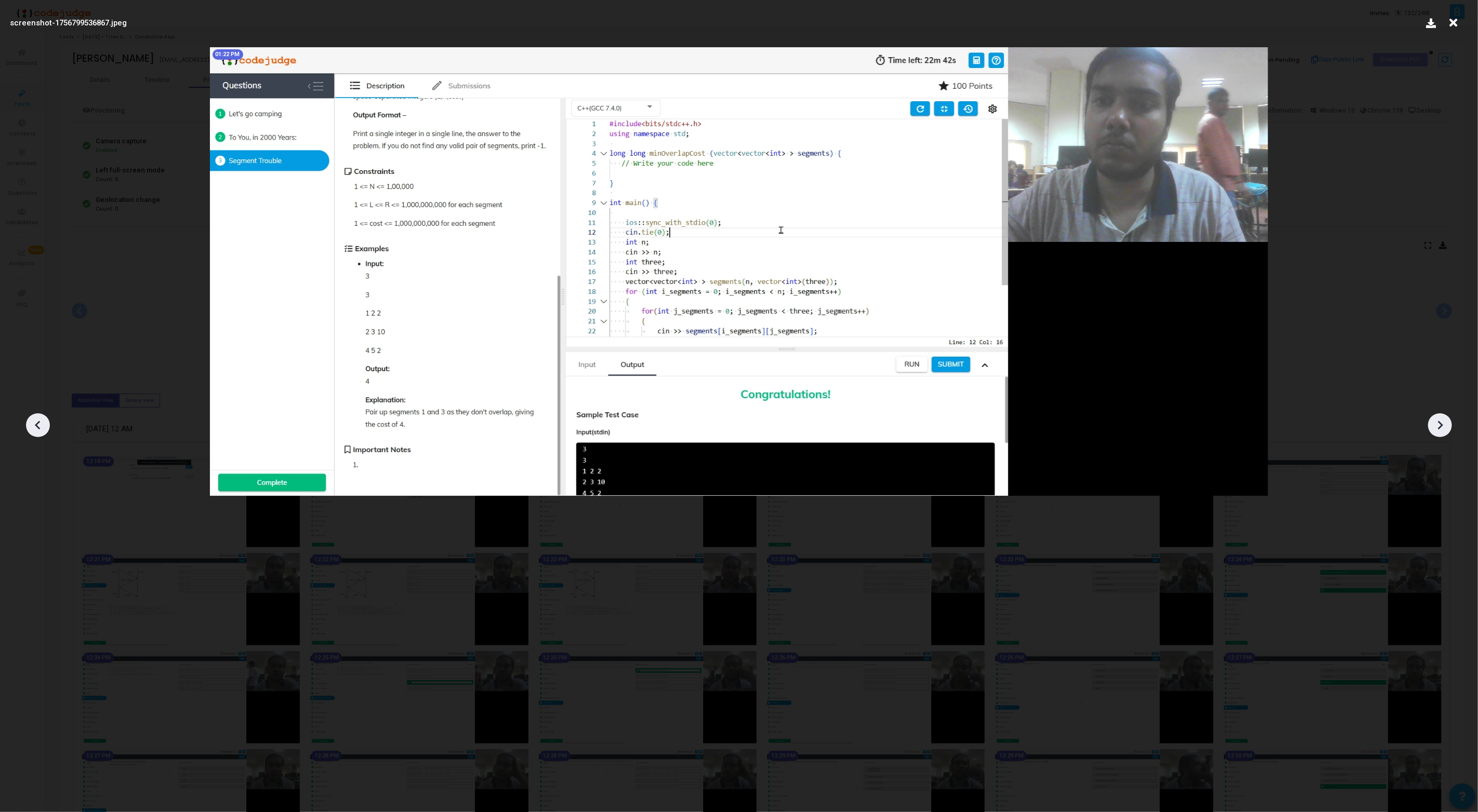
click at [1434, 421] on icon at bounding box center [1439, 425] width 16 height 16
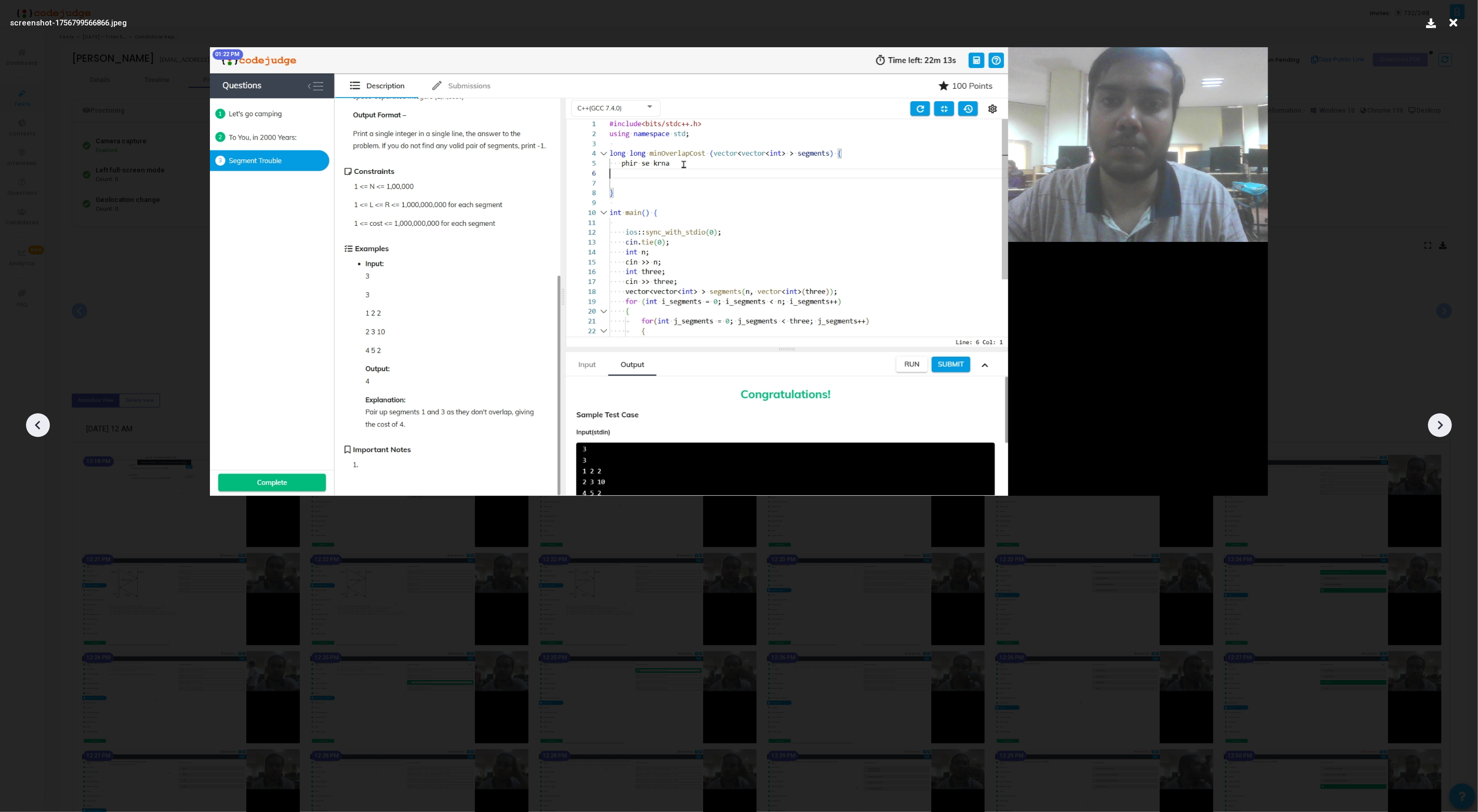
click at [1434, 421] on icon at bounding box center [1439, 425] width 16 height 16
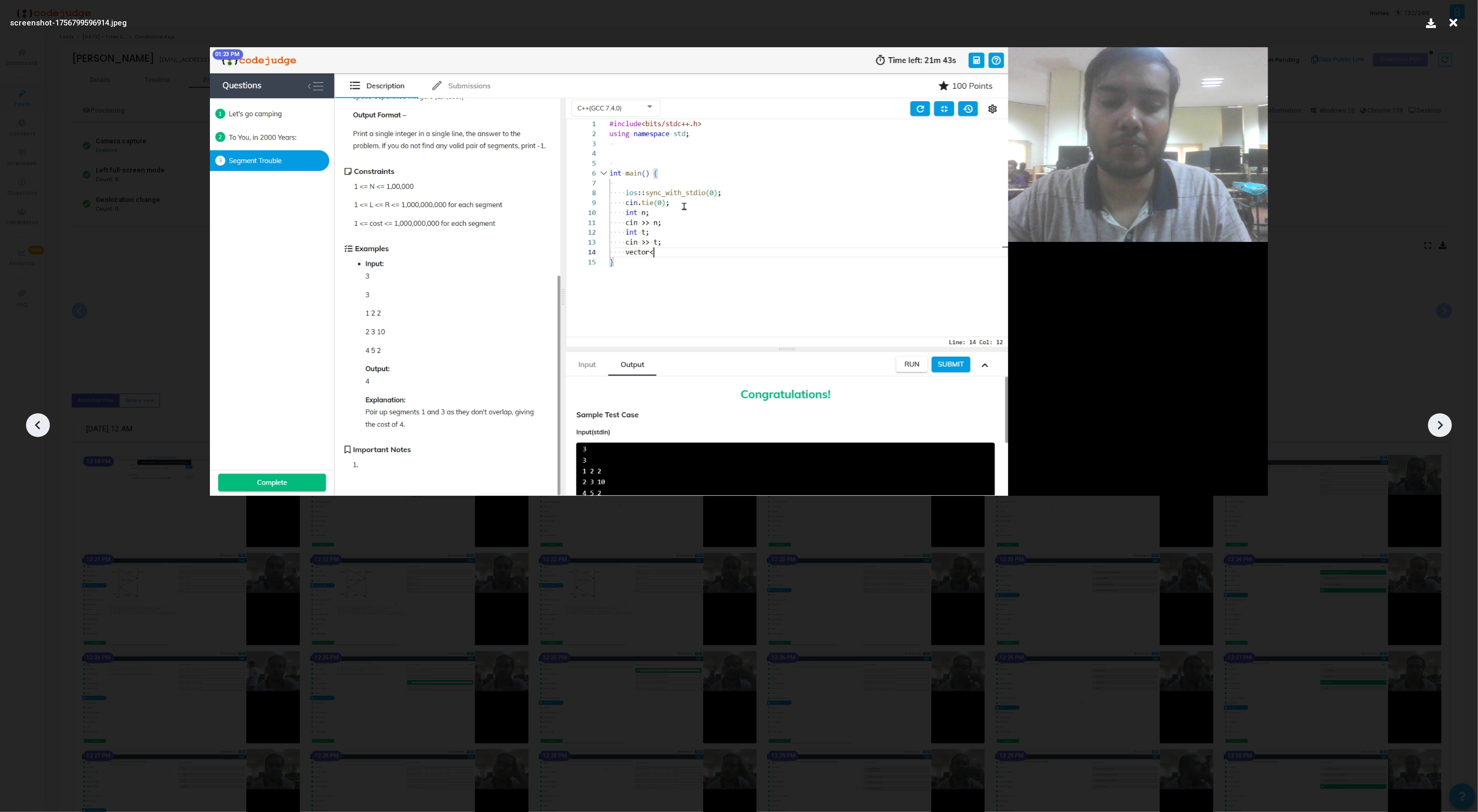
click at [44, 431] on icon at bounding box center [38, 425] width 16 height 16
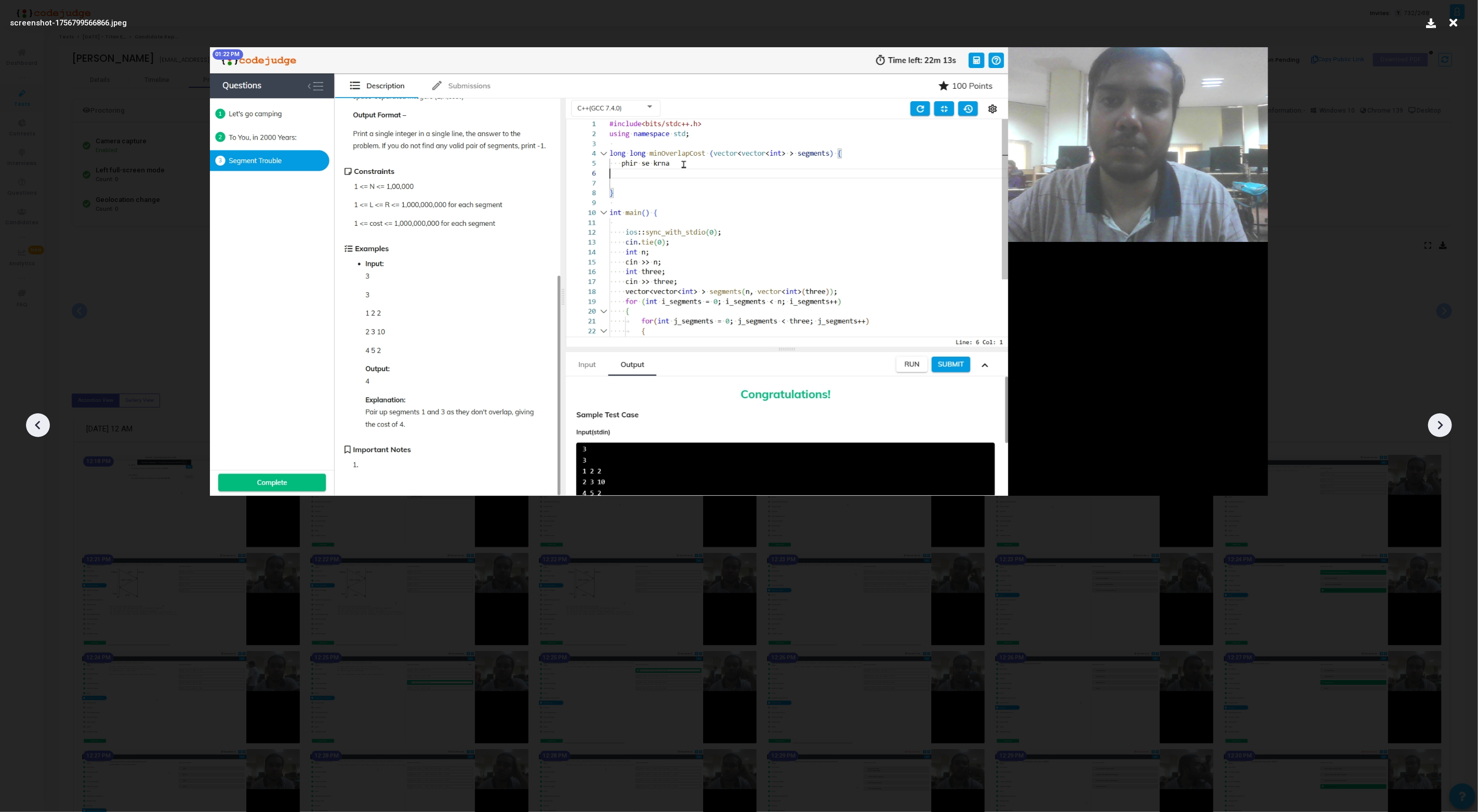
click at [36, 424] on icon at bounding box center [38, 426] width 6 height 9
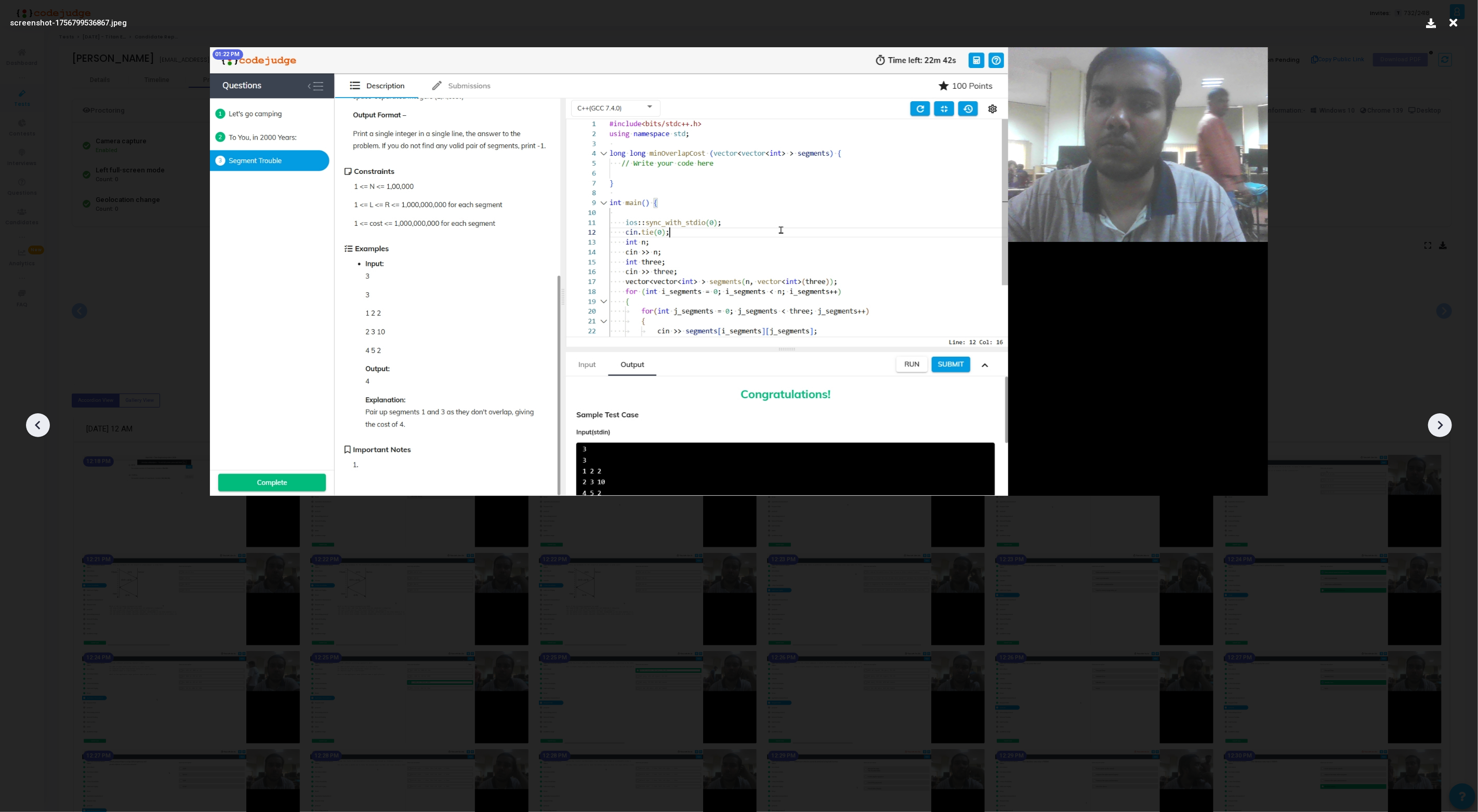
click at [1442, 424] on icon at bounding box center [1440, 426] width 6 height 9
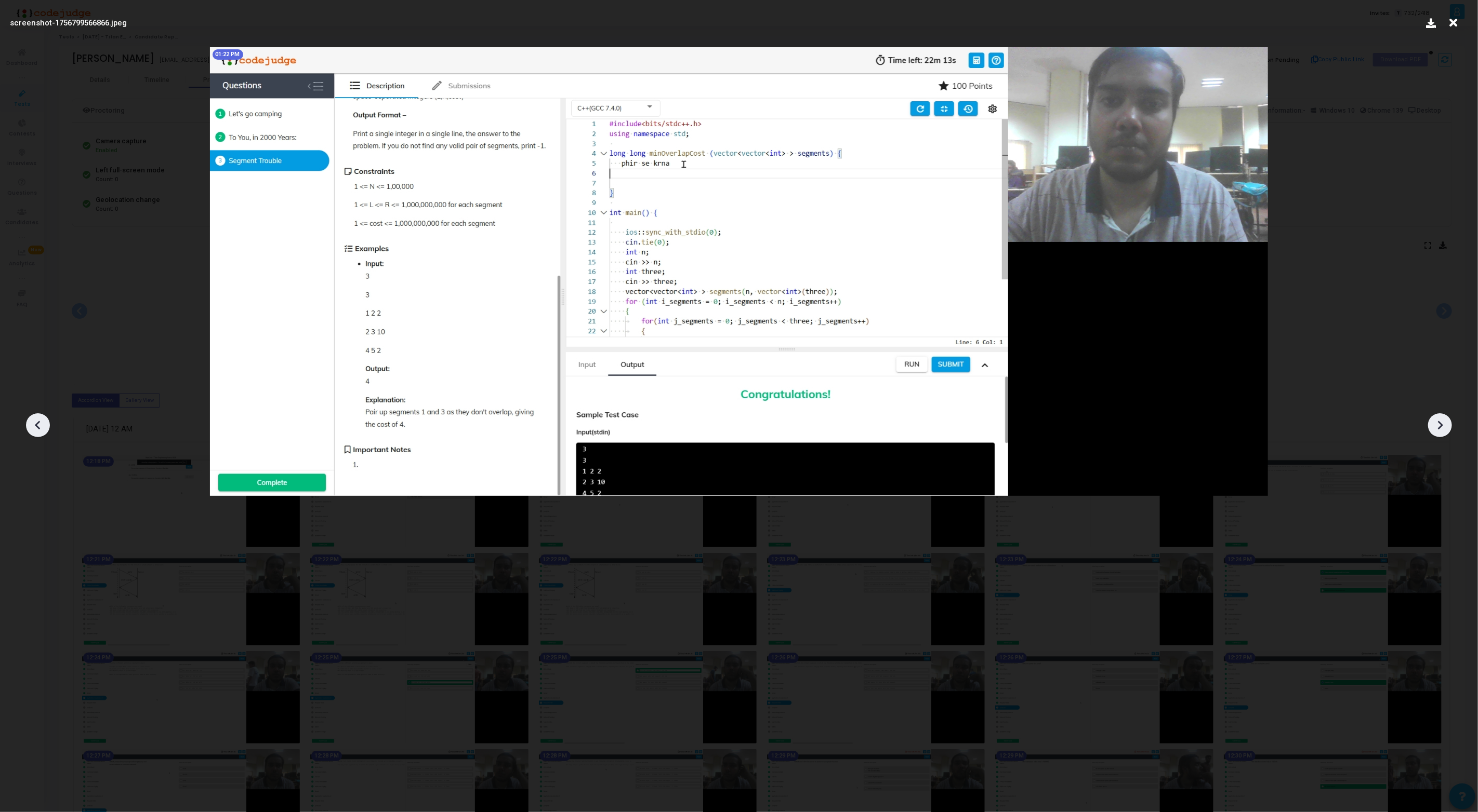
click at [1442, 424] on icon at bounding box center [1440, 426] width 6 height 9
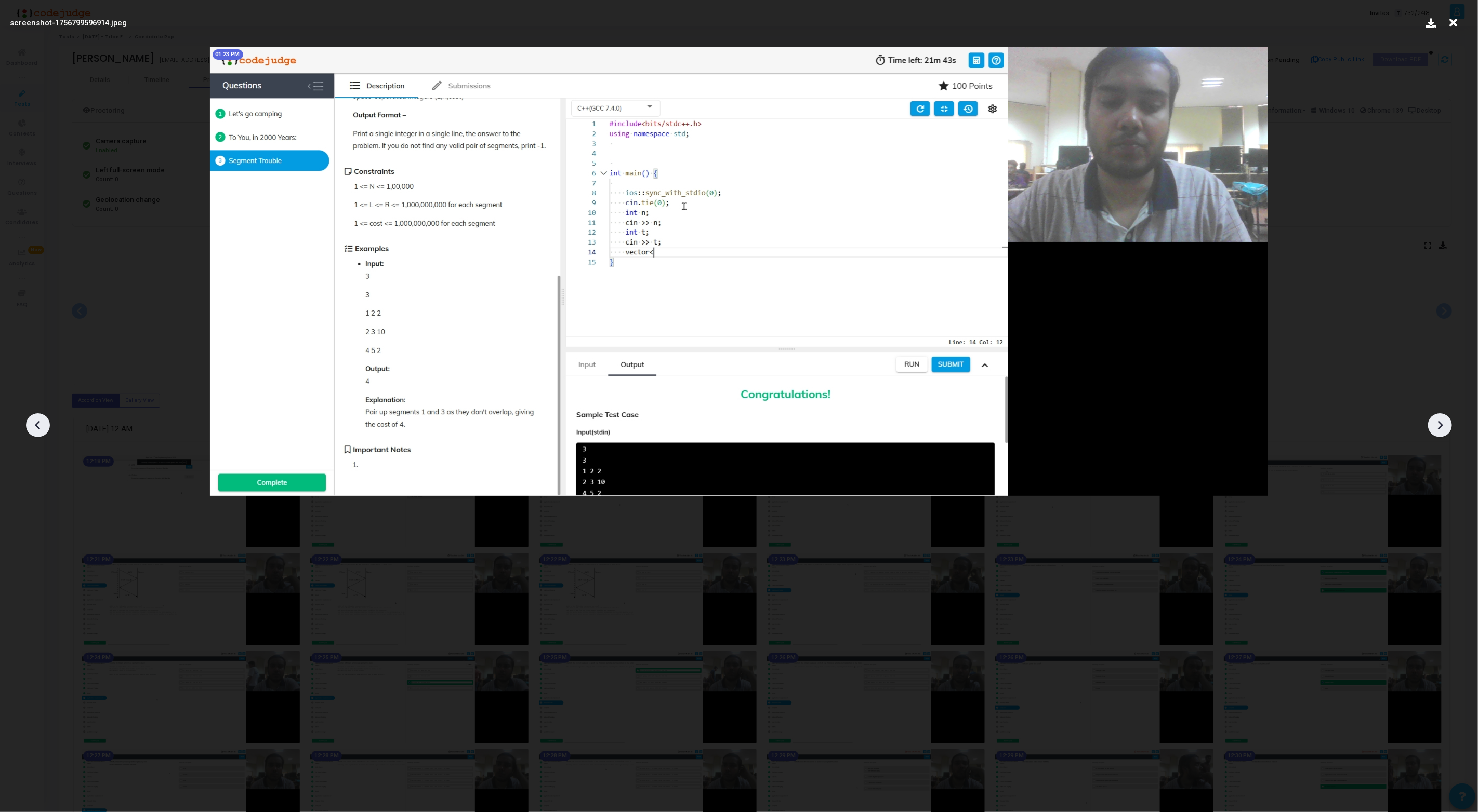
click at [36, 423] on icon at bounding box center [38, 425] width 16 height 16
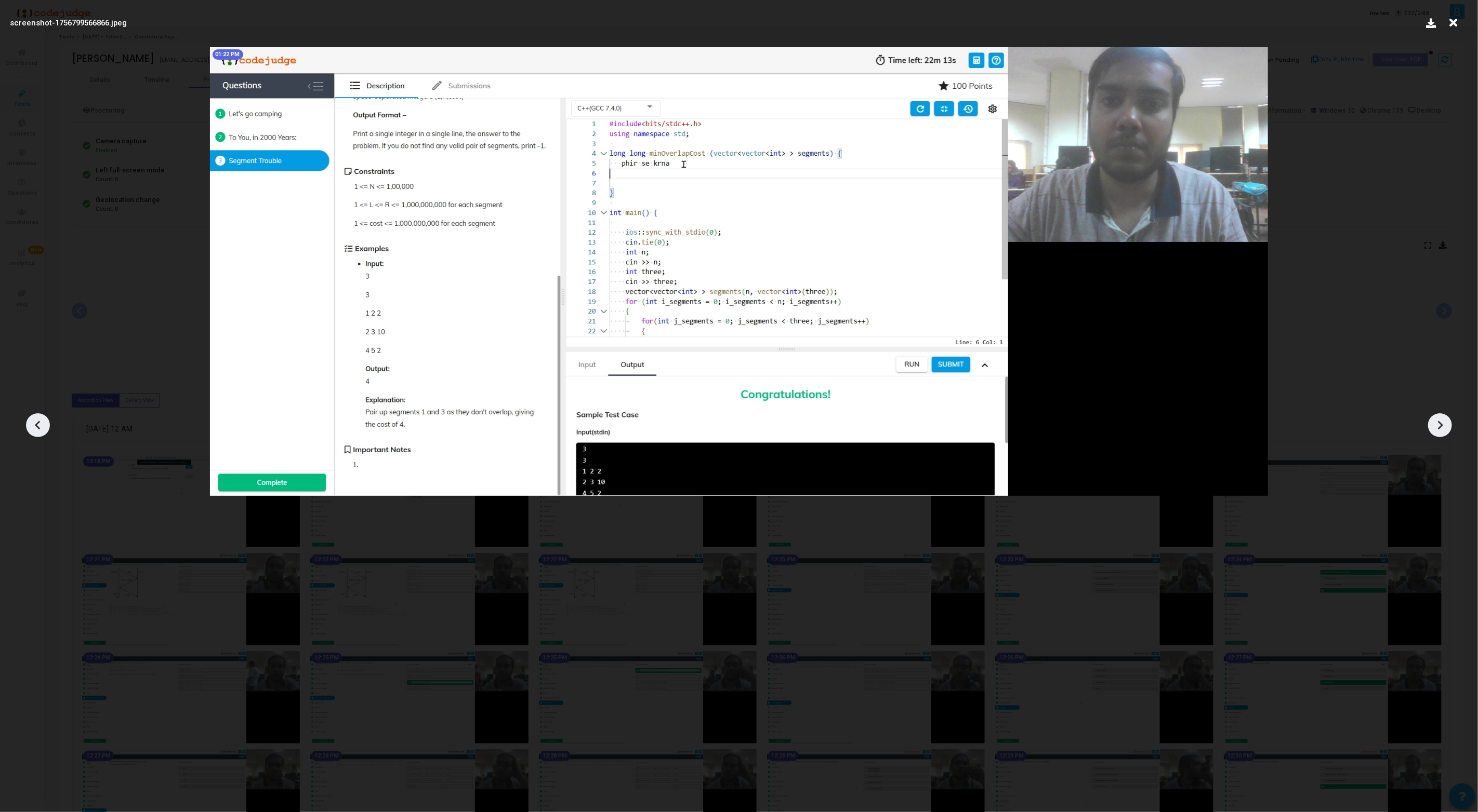
click at [1441, 423] on icon at bounding box center [1439, 425] width 16 height 16
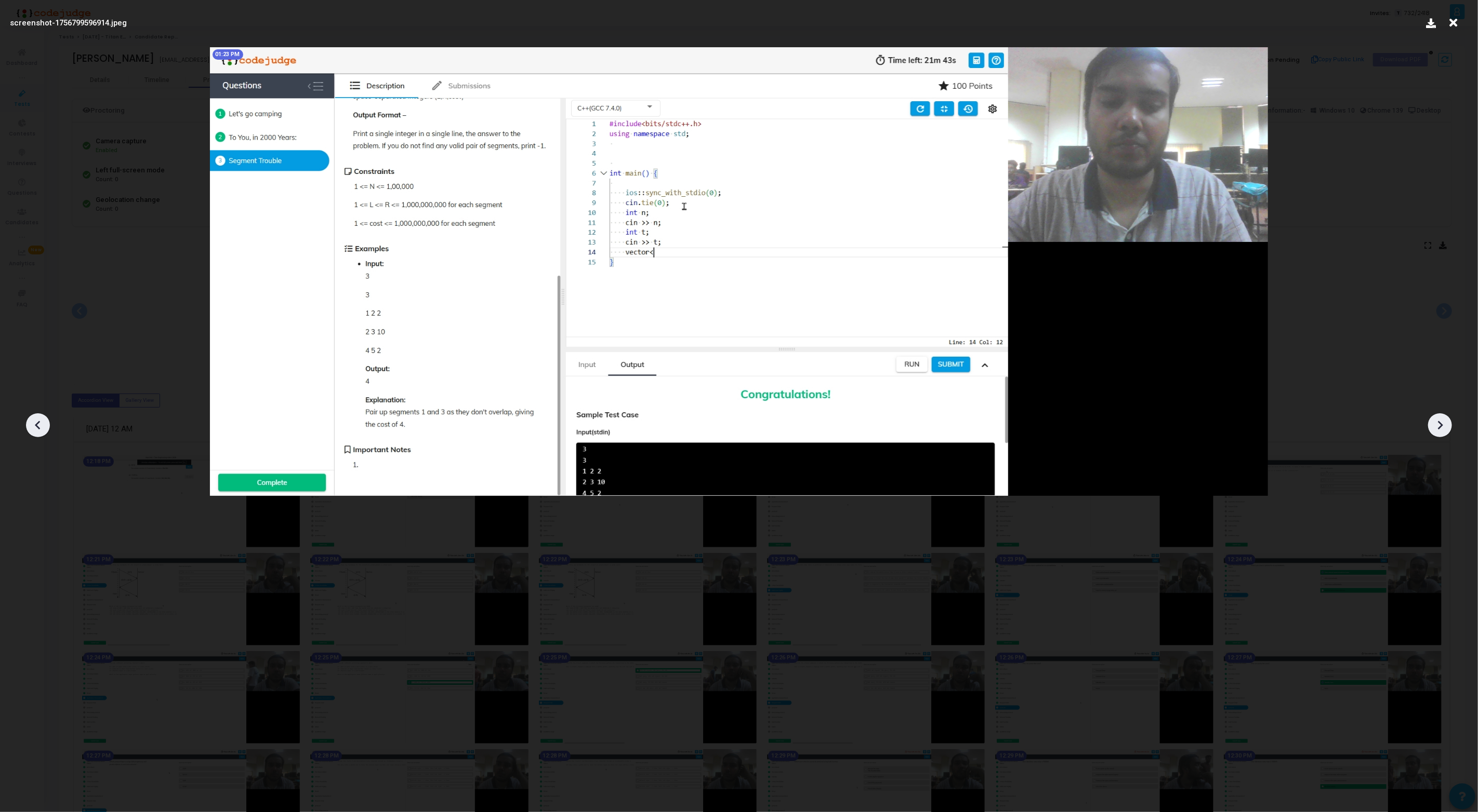
click at [1444, 428] on icon at bounding box center [1439, 425] width 16 height 16
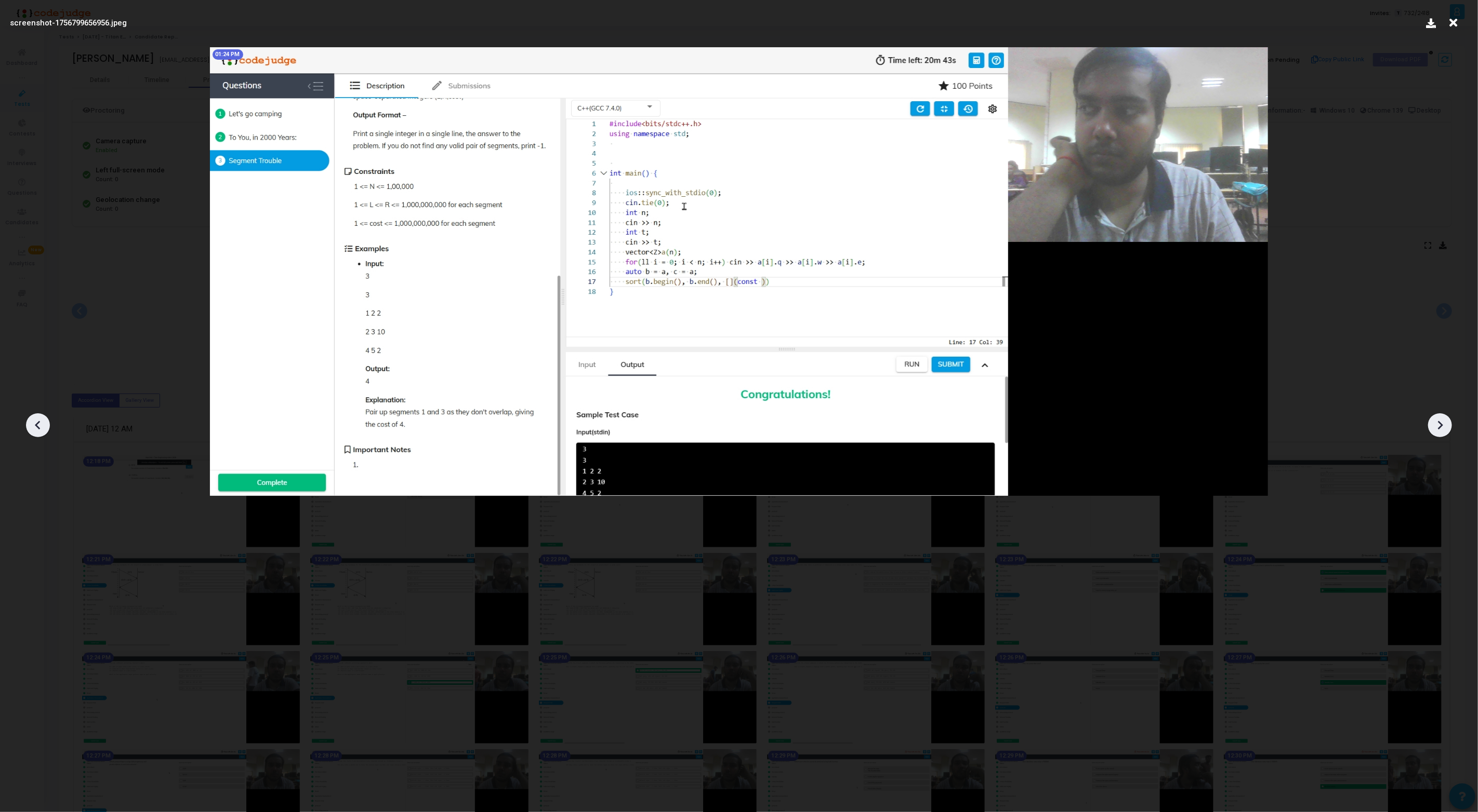
click at [1444, 428] on icon at bounding box center [1439, 425] width 16 height 16
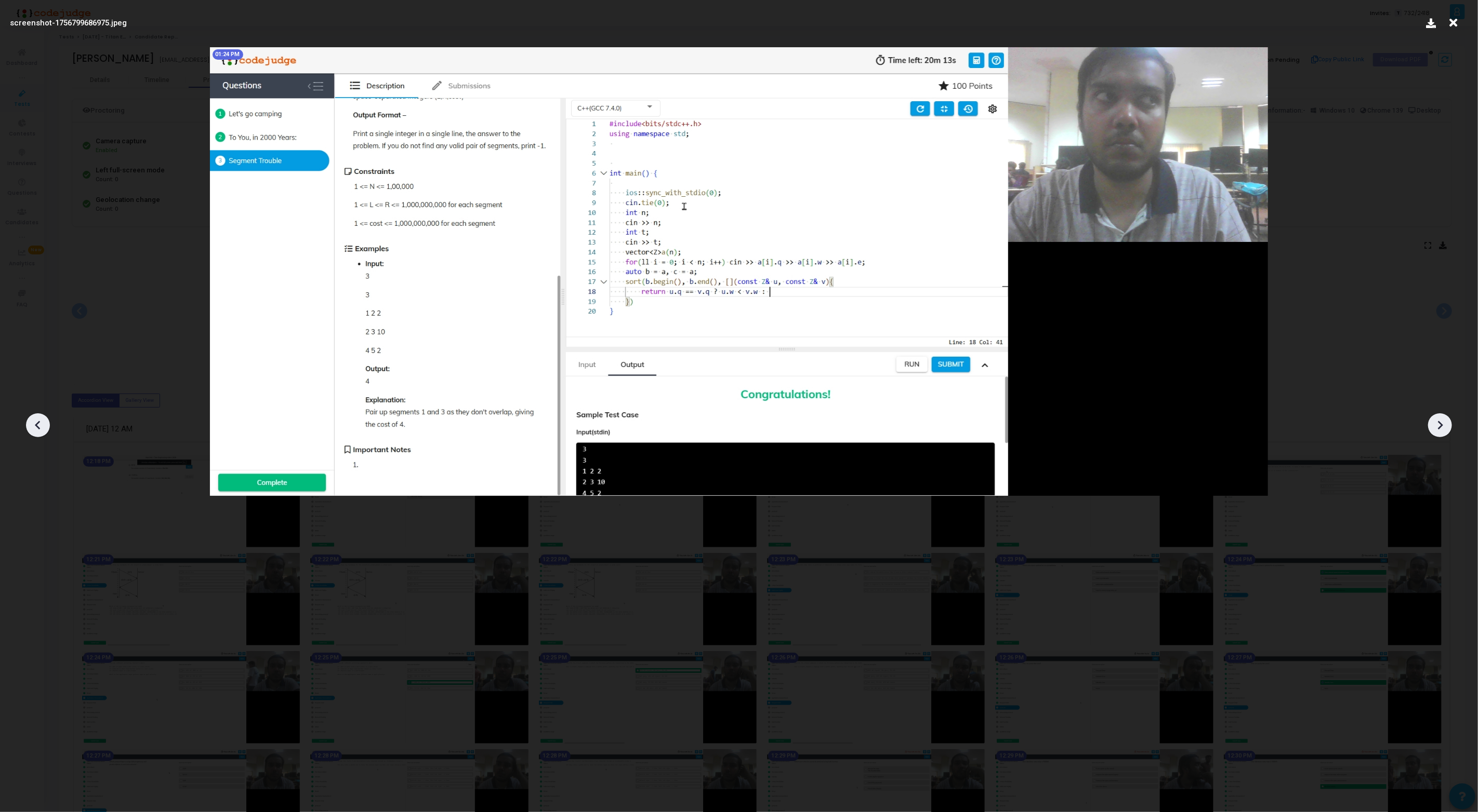
click at [1444, 429] on icon at bounding box center [1439, 425] width 16 height 16
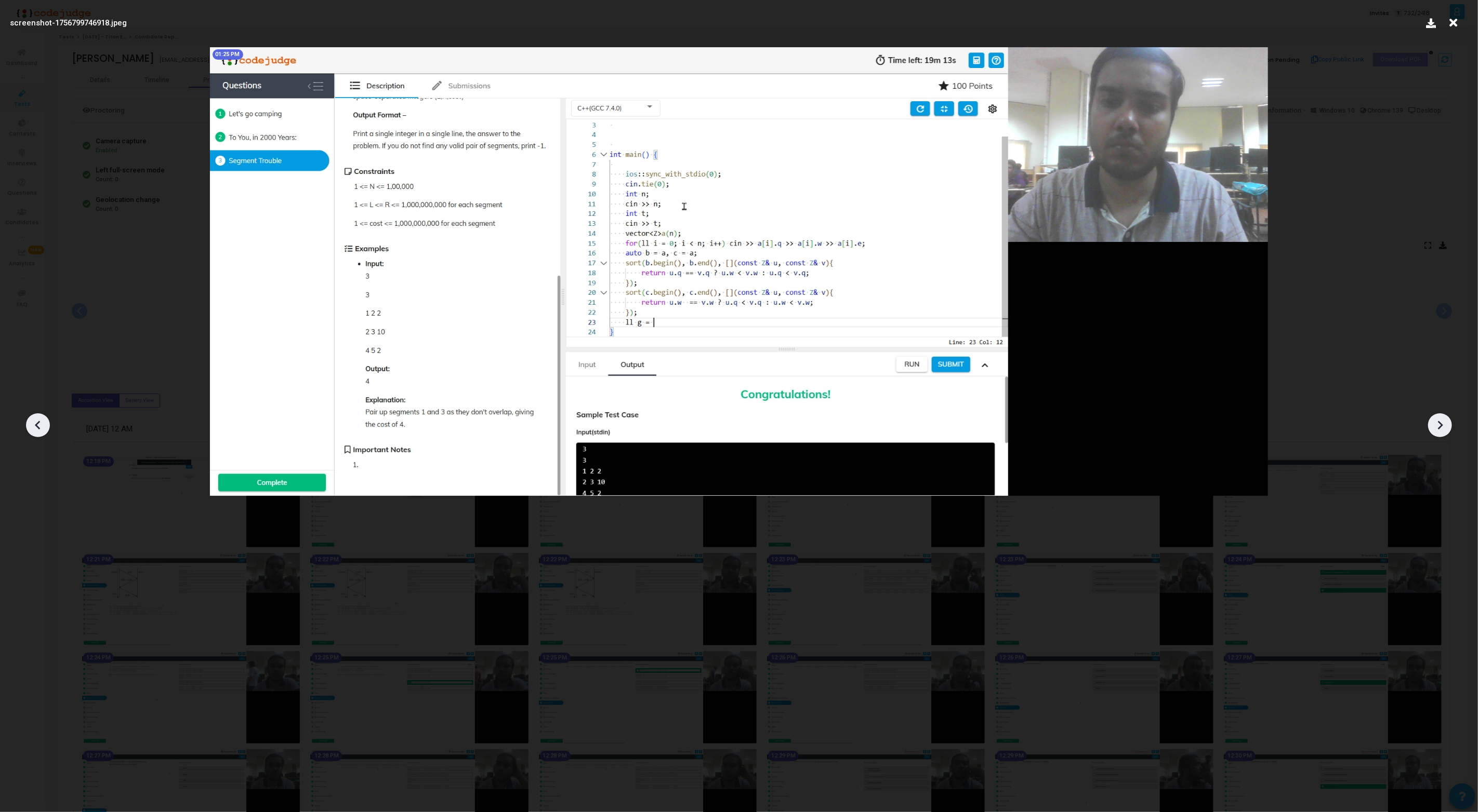
click at [41, 425] on icon at bounding box center [38, 425] width 16 height 16
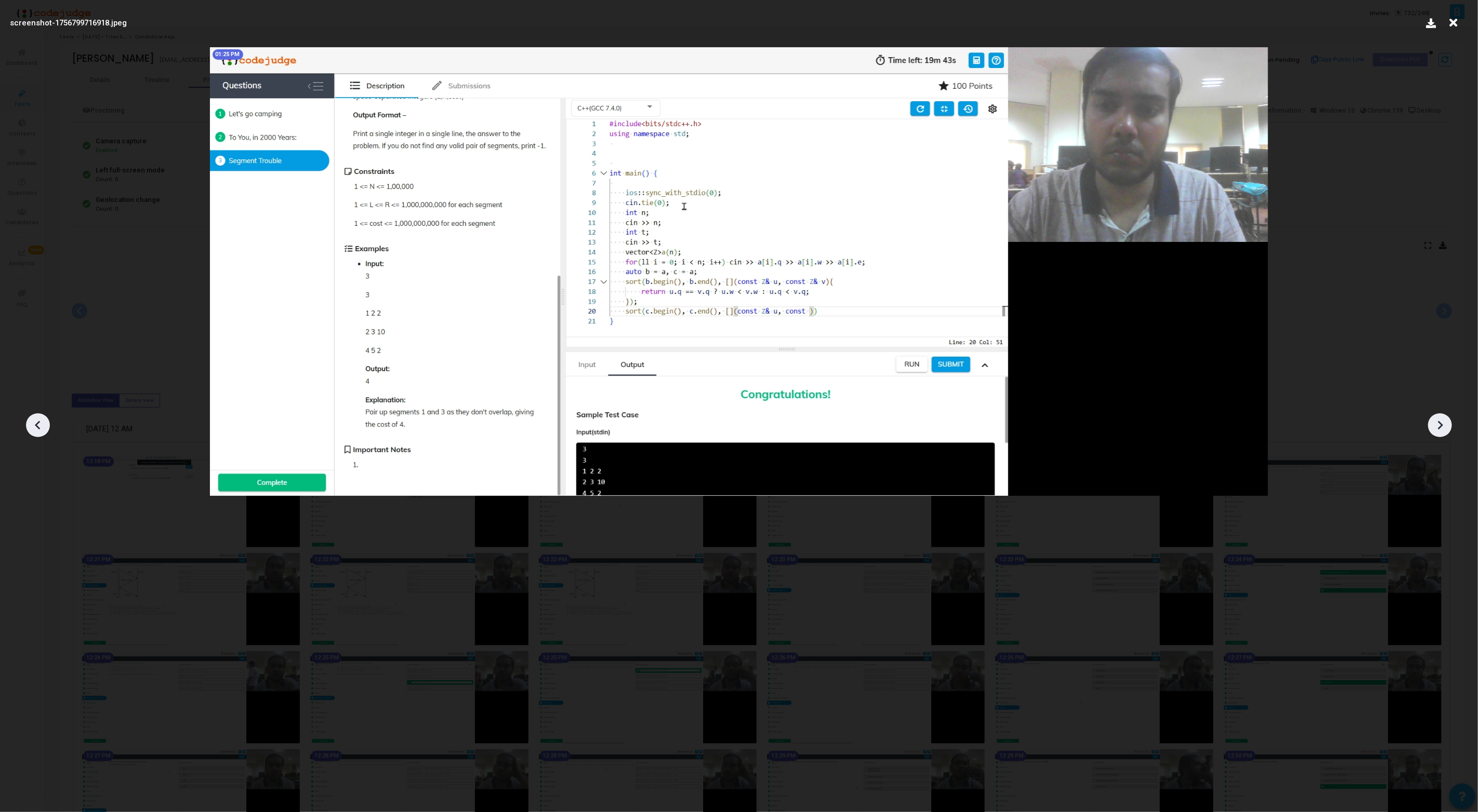
click at [41, 425] on icon at bounding box center [38, 425] width 16 height 16
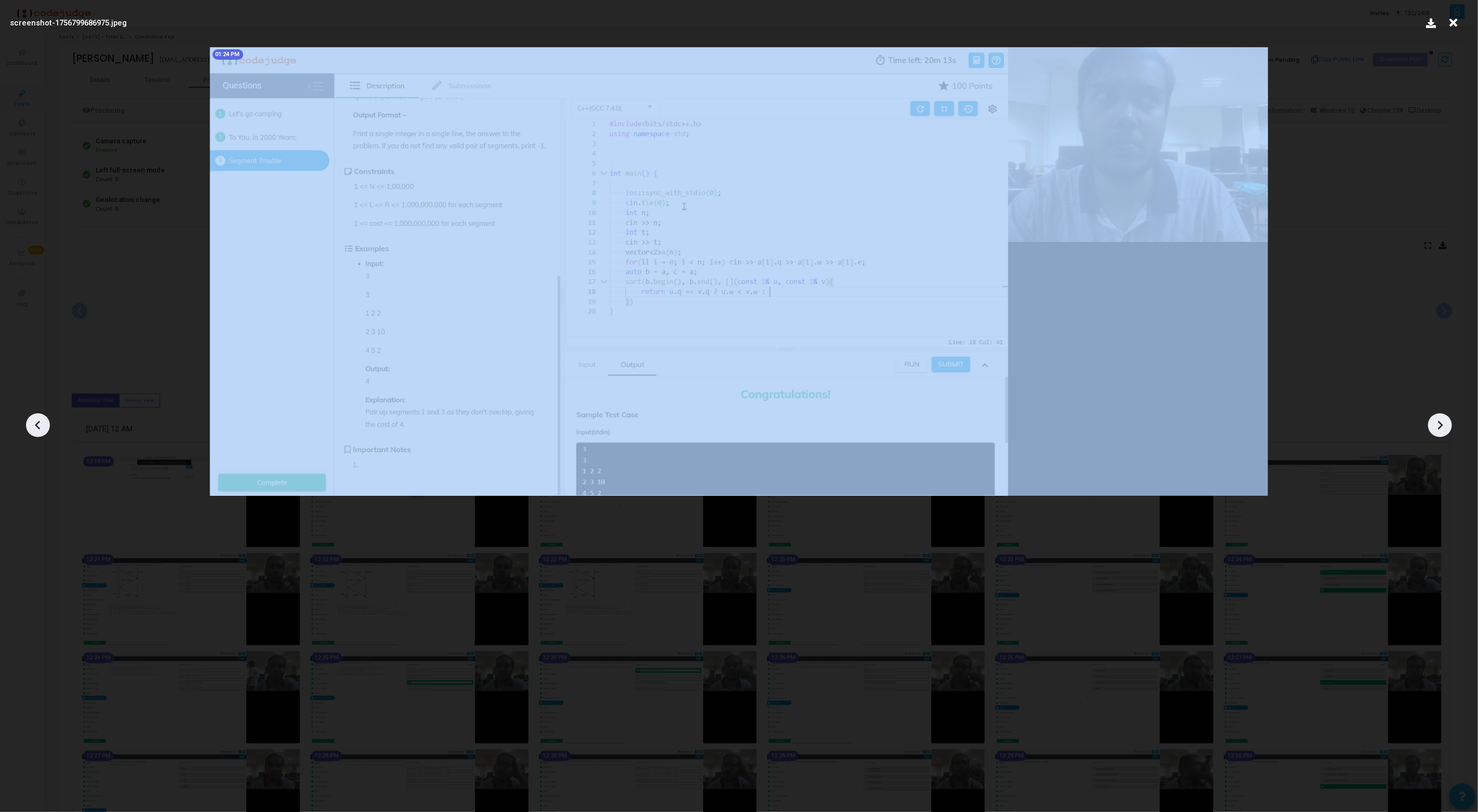
click at [41, 425] on icon at bounding box center [38, 425] width 16 height 16
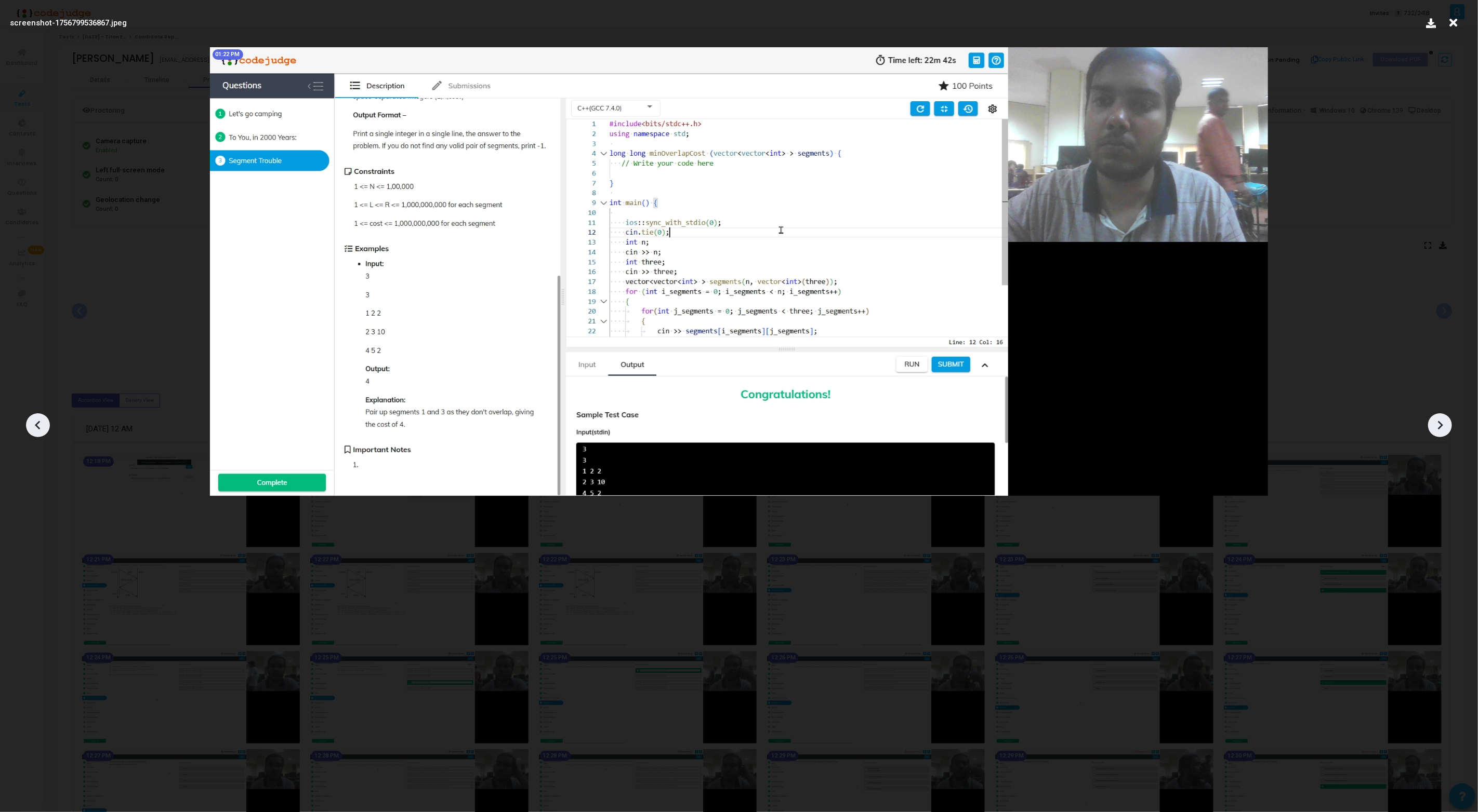
click at [1439, 423] on icon at bounding box center [1440, 426] width 6 height 9
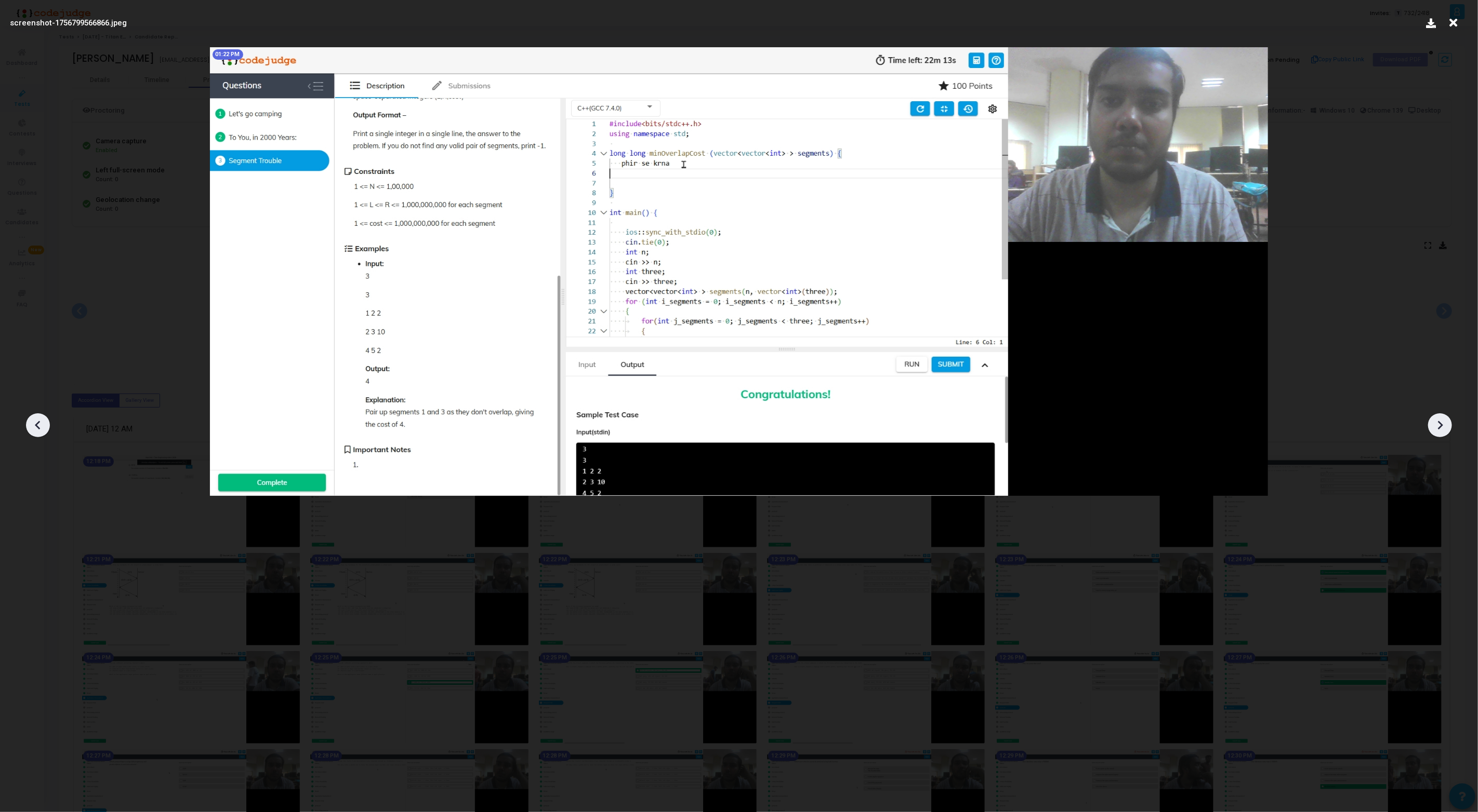
click at [46, 423] on div at bounding box center [38, 425] width 24 height 24
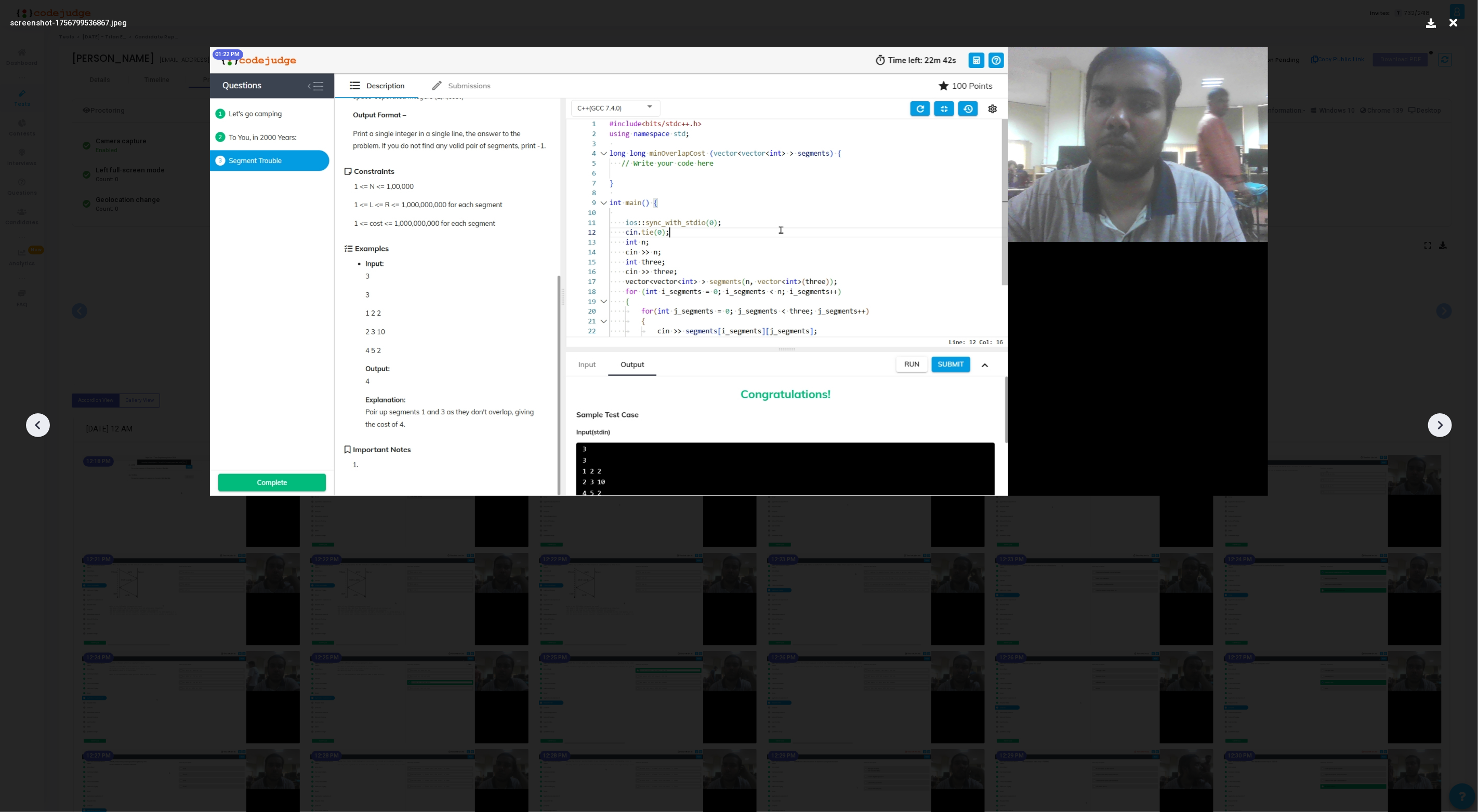
click at [46, 423] on div at bounding box center [38, 425] width 24 height 24
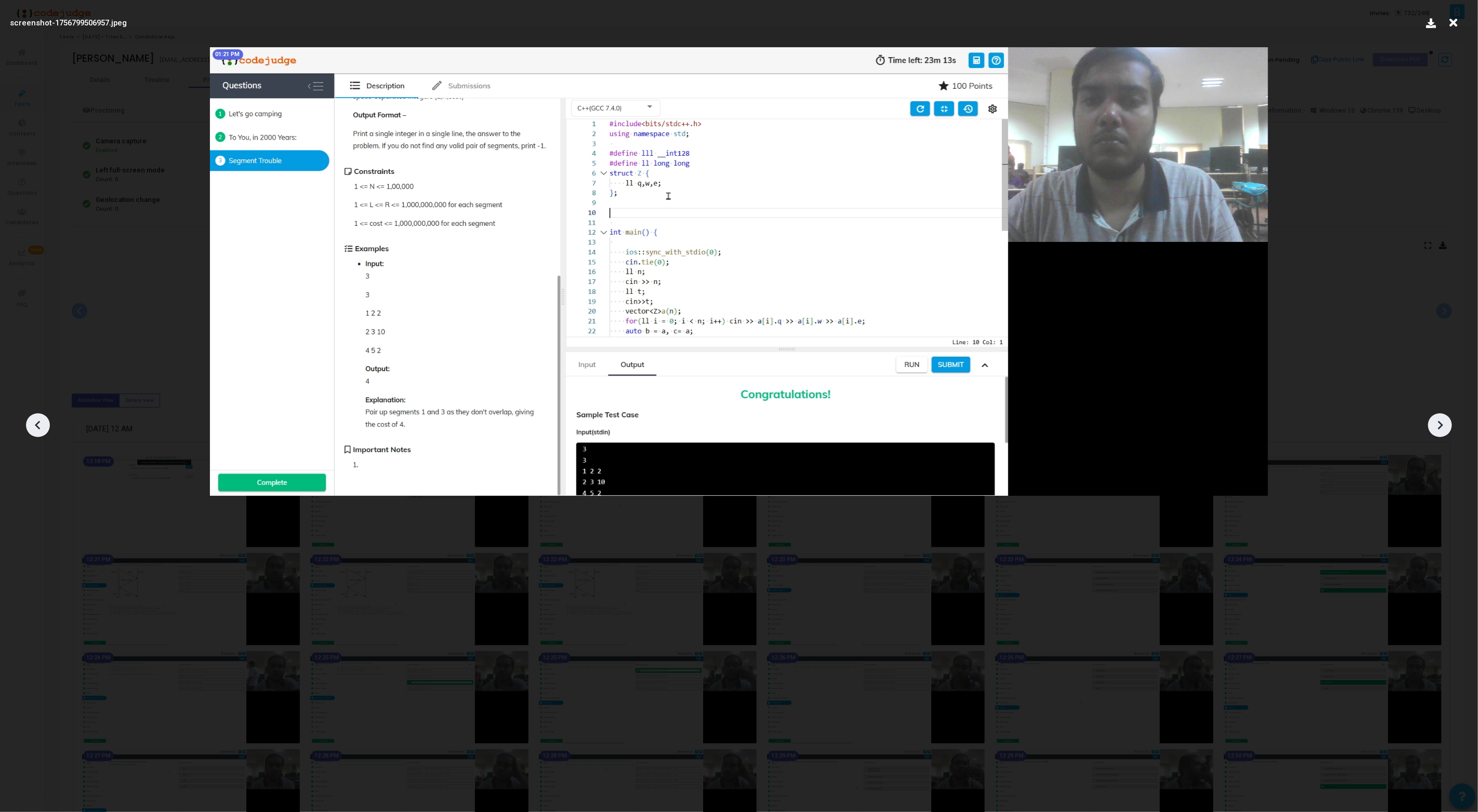
click at [46, 423] on div at bounding box center [38, 425] width 24 height 24
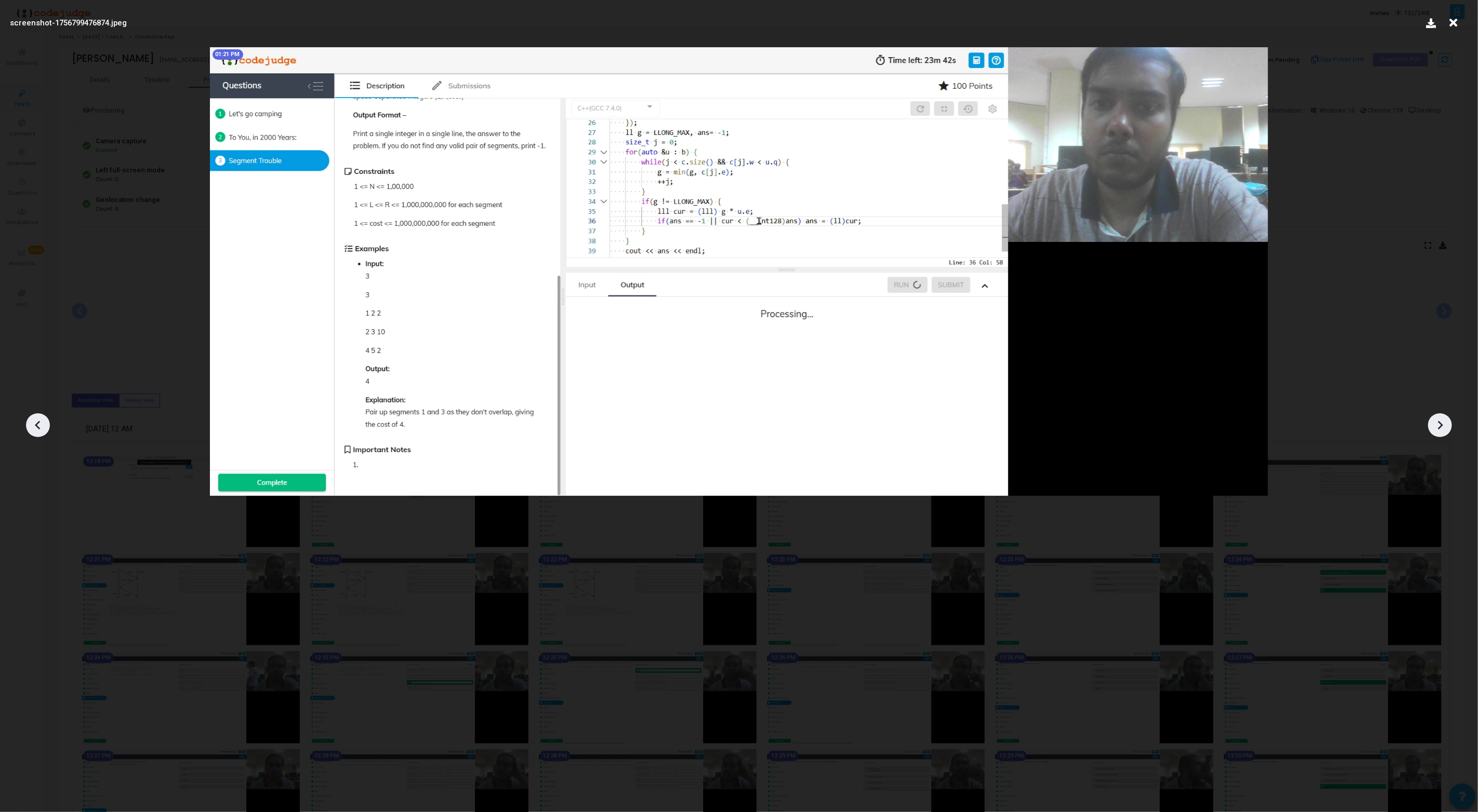
click at [46, 423] on div at bounding box center [38, 425] width 24 height 24
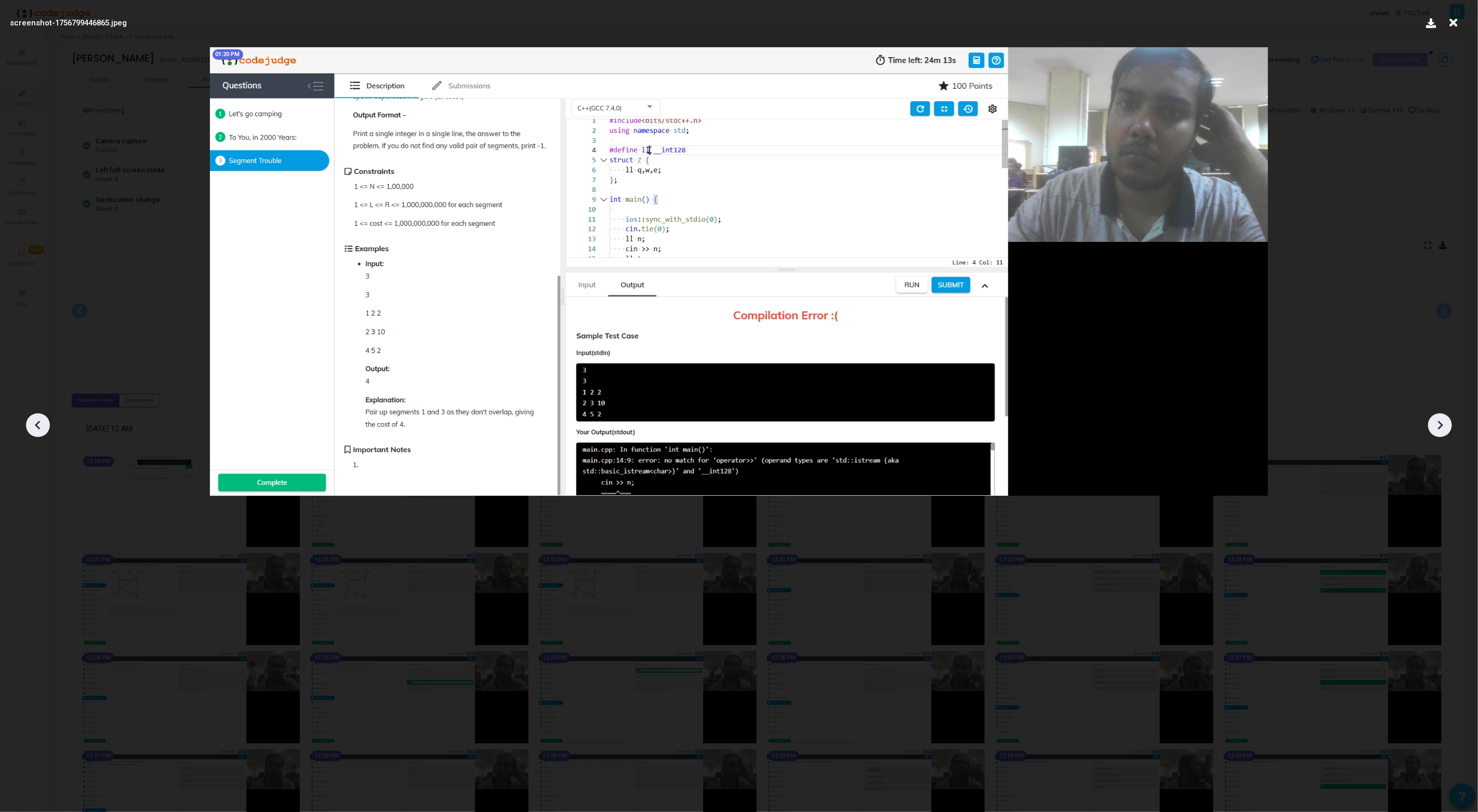
click at [46, 423] on div at bounding box center [38, 425] width 24 height 24
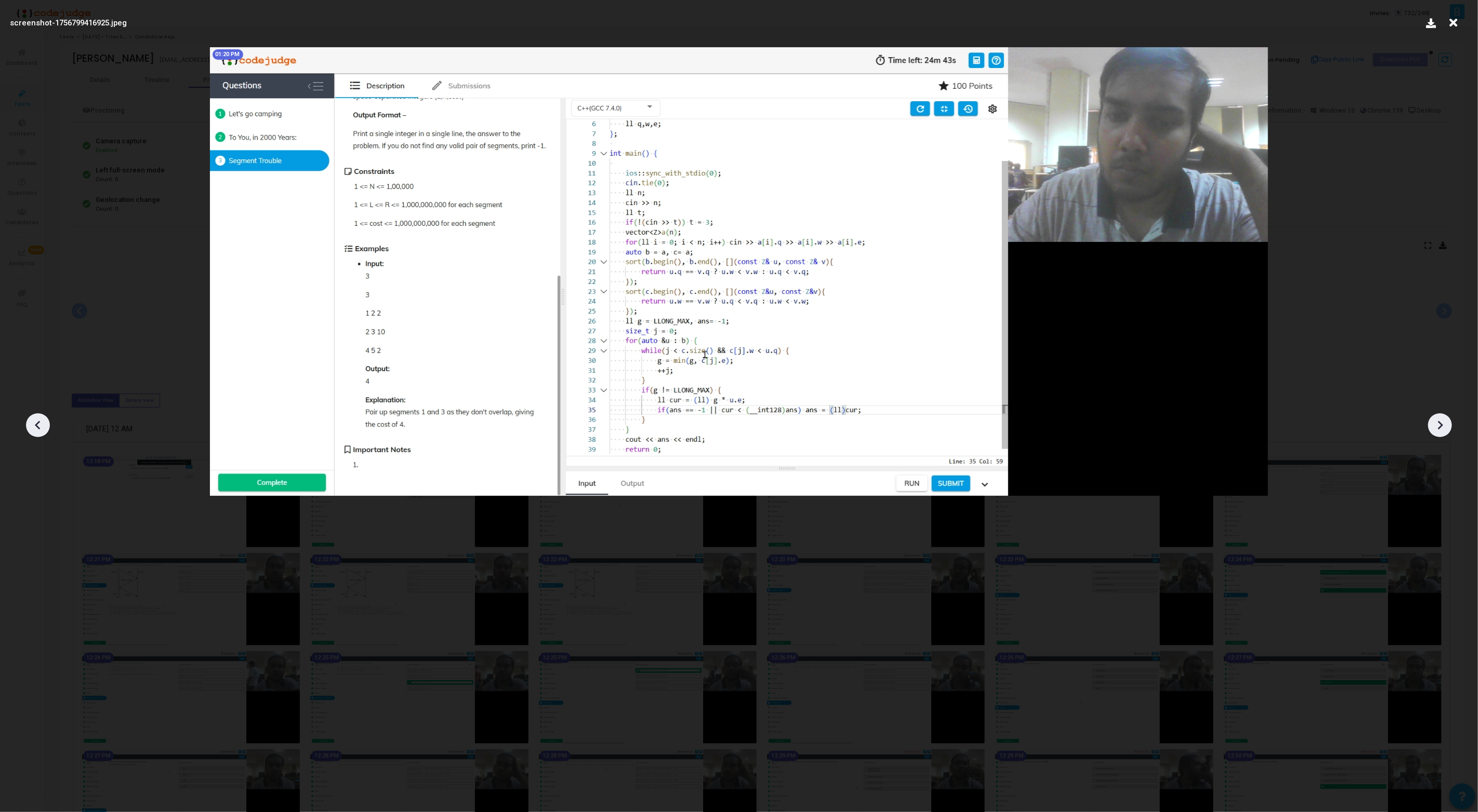
click at [46, 423] on div at bounding box center [38, 425] width 24 height 24
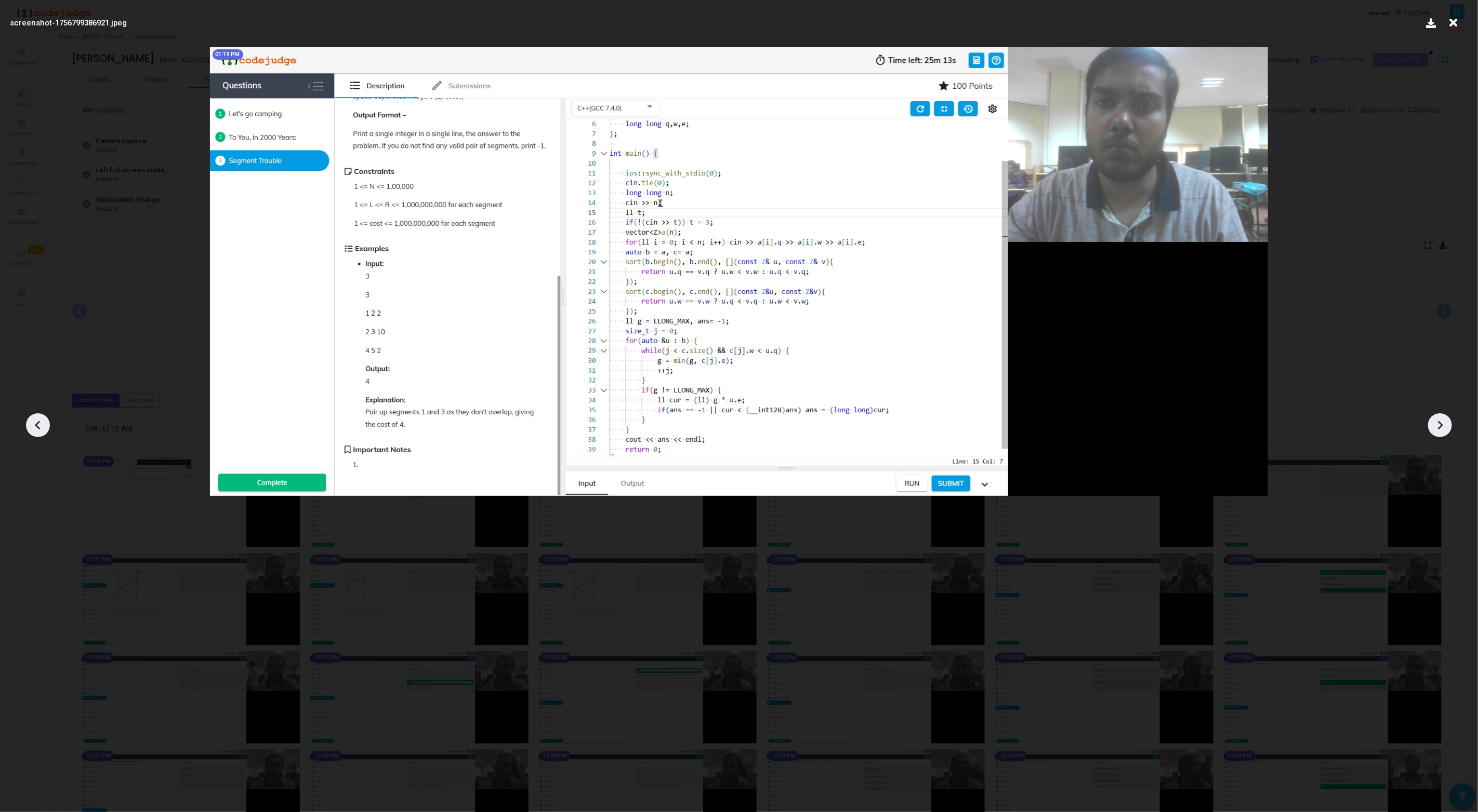
click at [46, 423] on div at bounding box center [38, 425] width 24 height 24
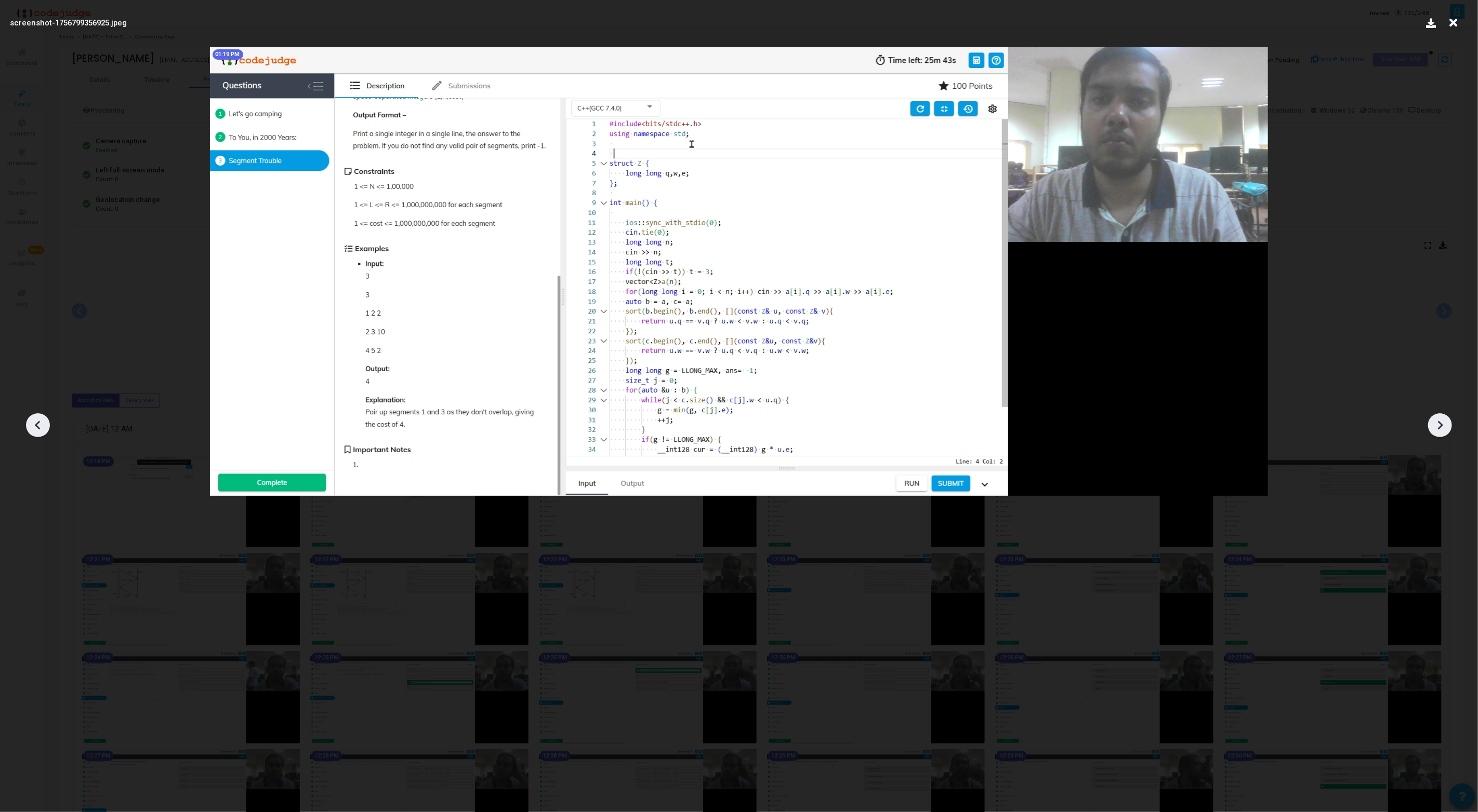
click at [46, 423] on div at bounding box center [38, 425] width 24 height 24
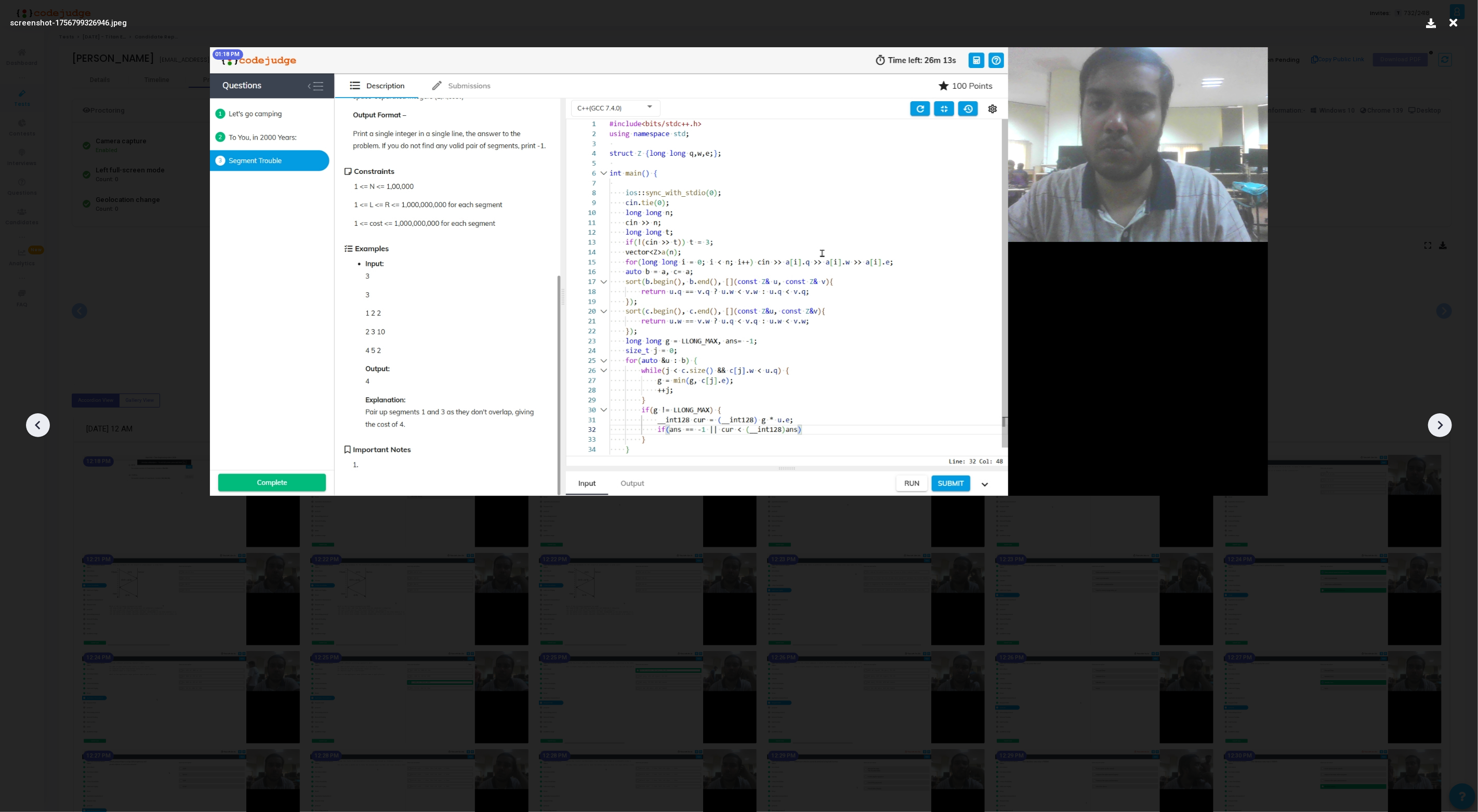
click at [46, 423] on div at bounding box center [38, 425] width 24 height 24
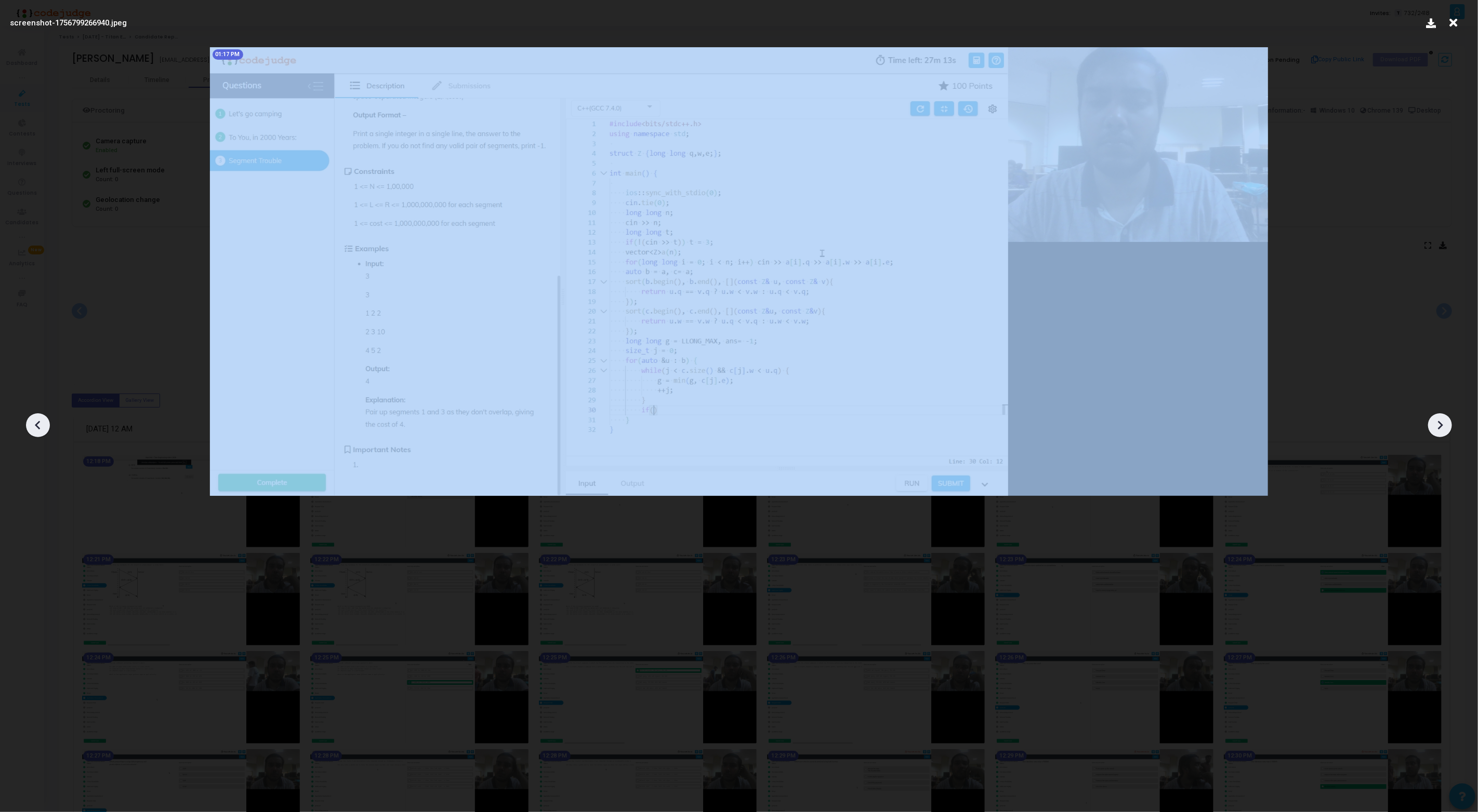
click at [46, 423] on div at bounding box center [38, 425] width 24 height 24
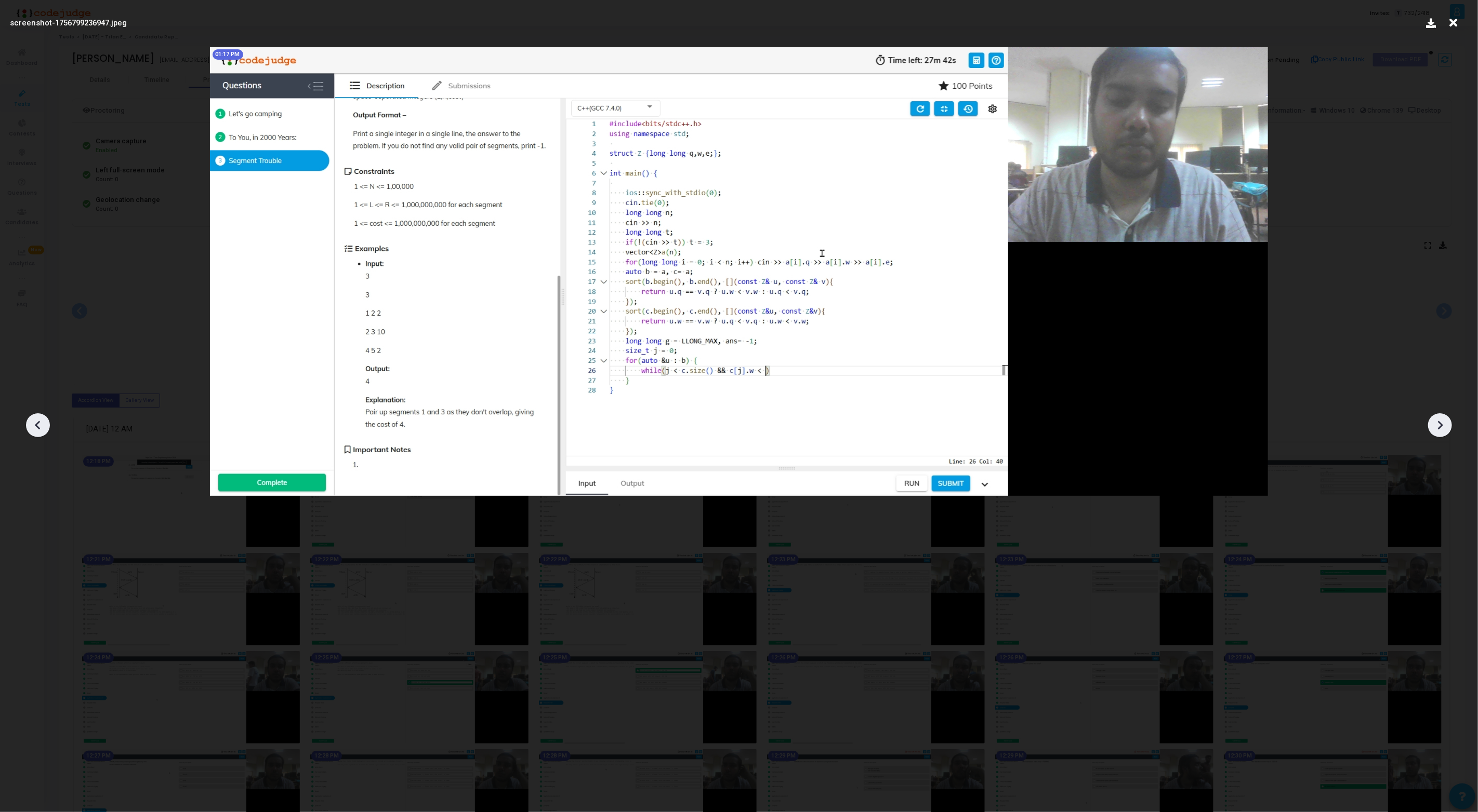
click at [46, 423] on div at bounding box center [38, 425] width 24 height 24
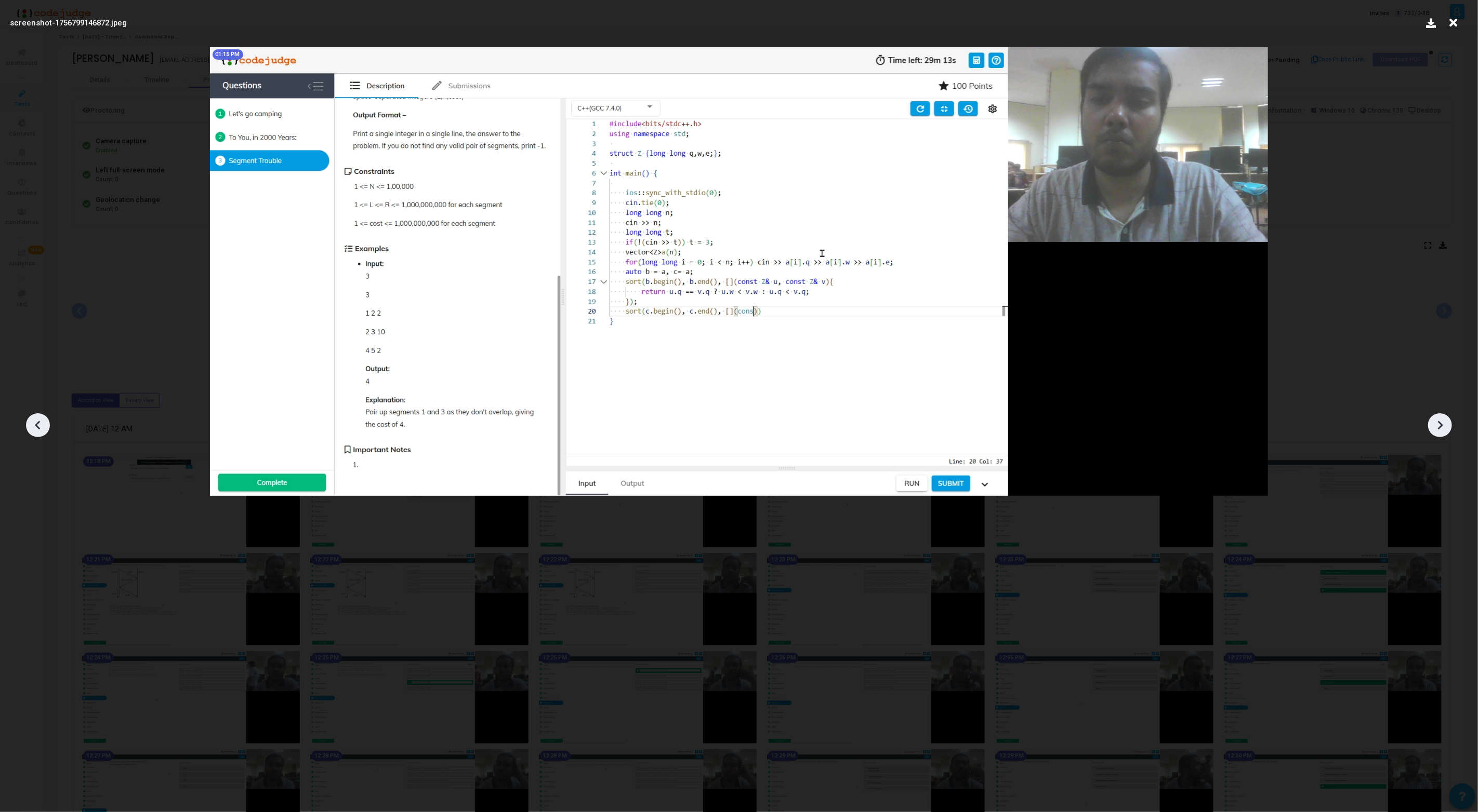
click at [46, 423] on div at bounding box center [38, 425] width 24 height 24
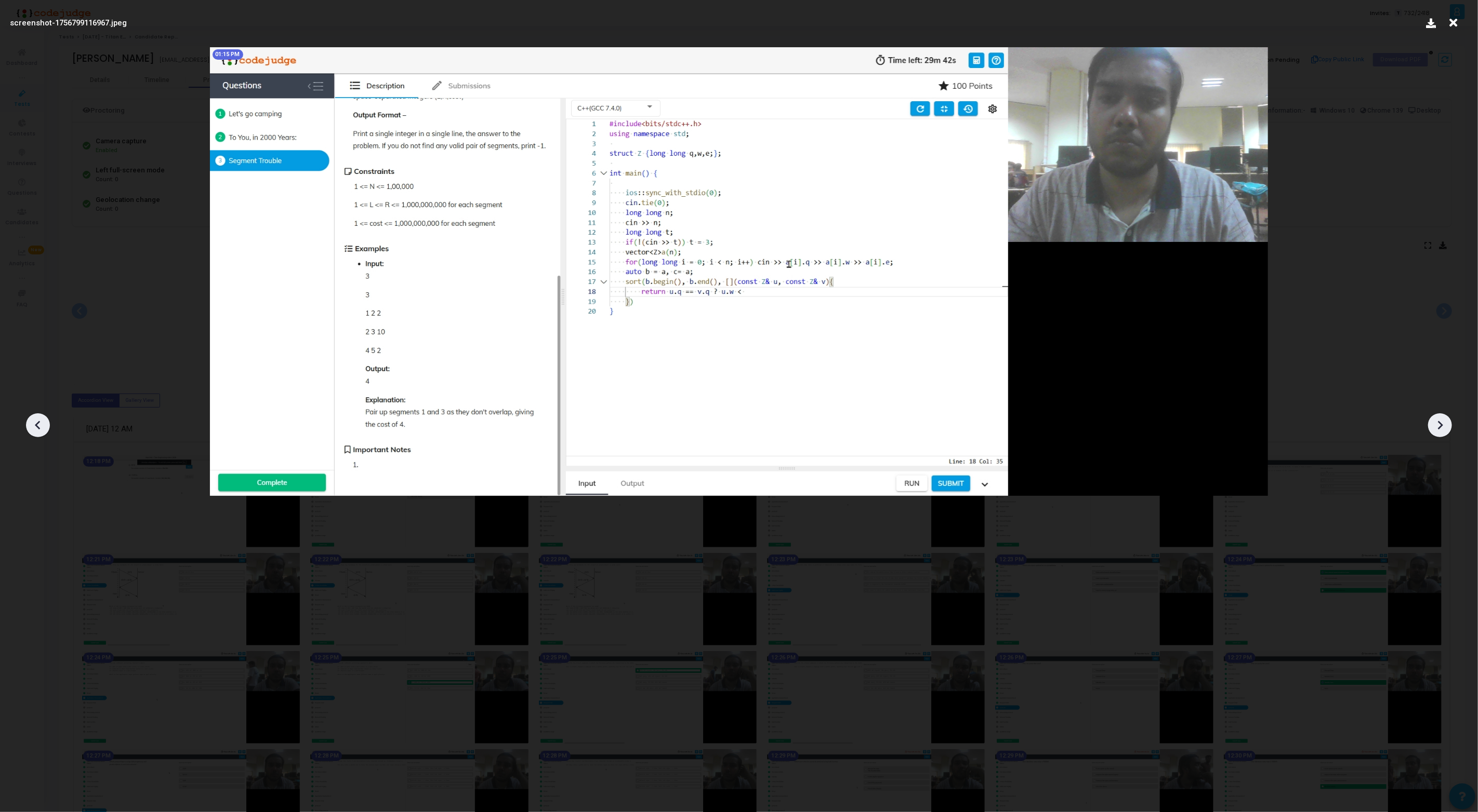
click at [46, 423] on div at bounding box center [38, 425] width 24 height 24
click at [34, 345] on div at bounding box center [739, 421] width 1478 height 781
click at [102, 292] on div at bounding box center [739, 421] width 1478 height 781
click at [1455, 21] on icon at bounding box center [1452, 22] width 16 height 19
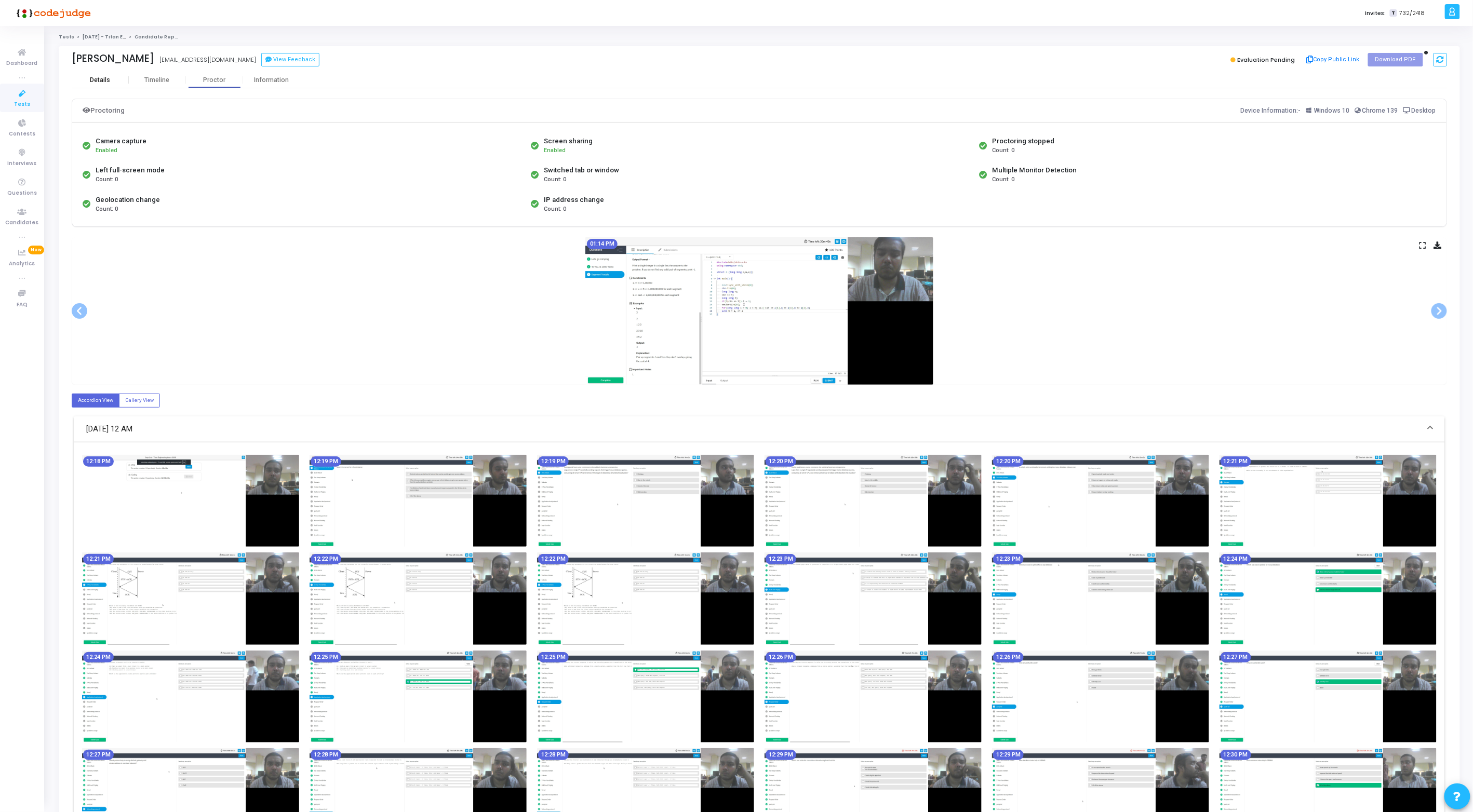
click at [95, 79] on div "Details" at bounding box center [100, 80] width 20 height 7
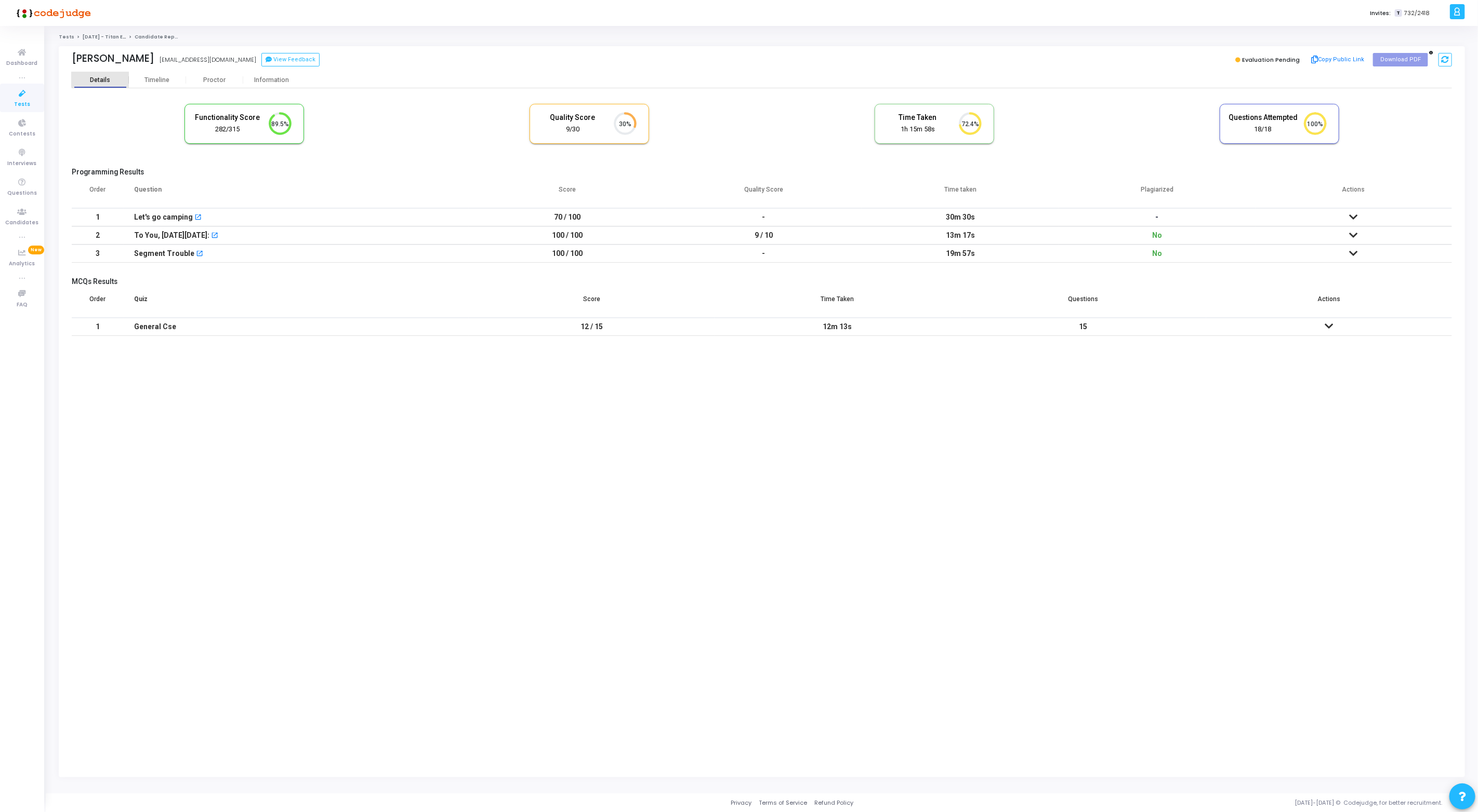
scroll to position [22, 27]
click at [316, 522] on kt-portlet-body "Details Timeline Proctor Information Functionality Score 282/315 89.5% Quality …" at bounding box center [762, 424] width 1406 height 705
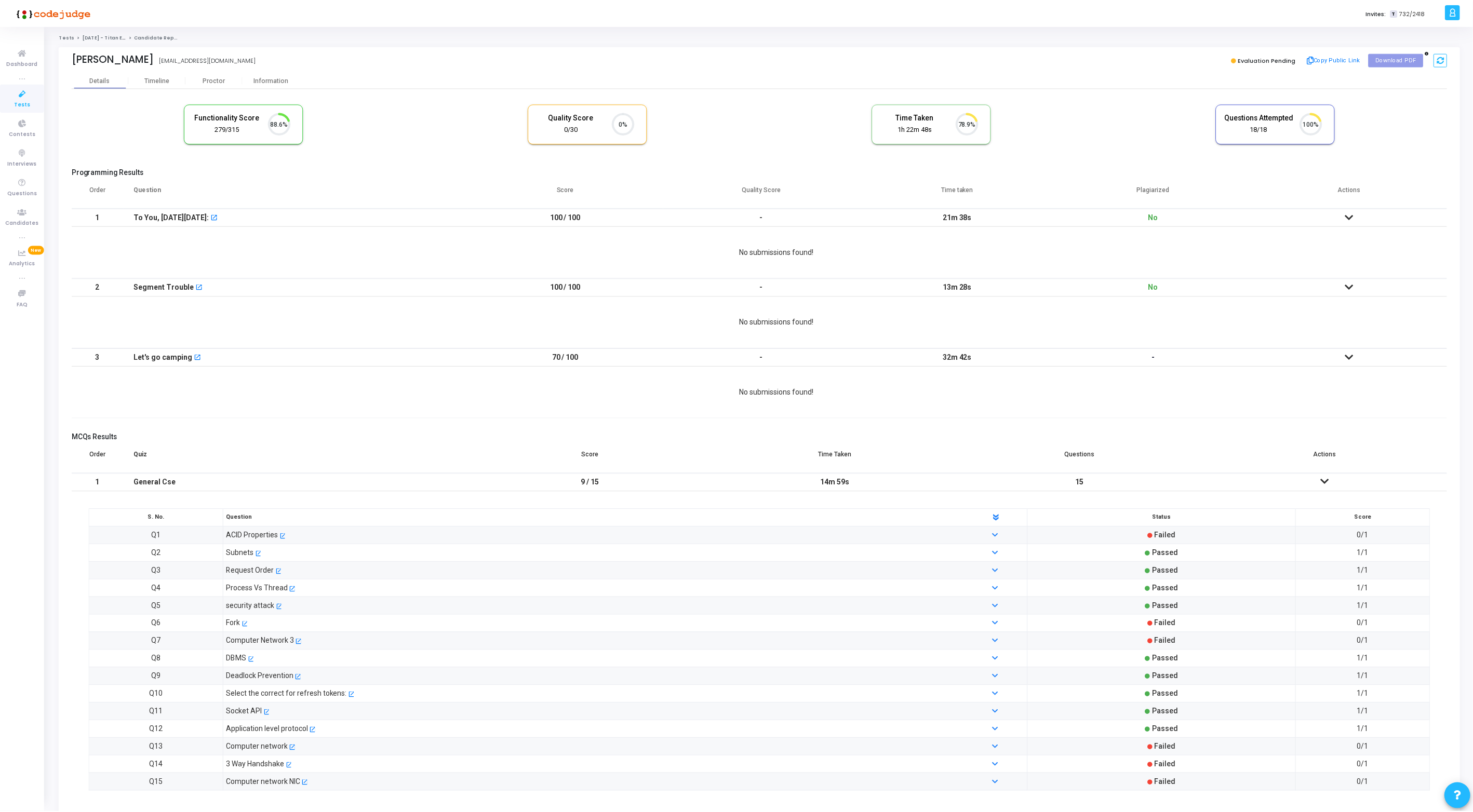
scroll to position [22, 27]
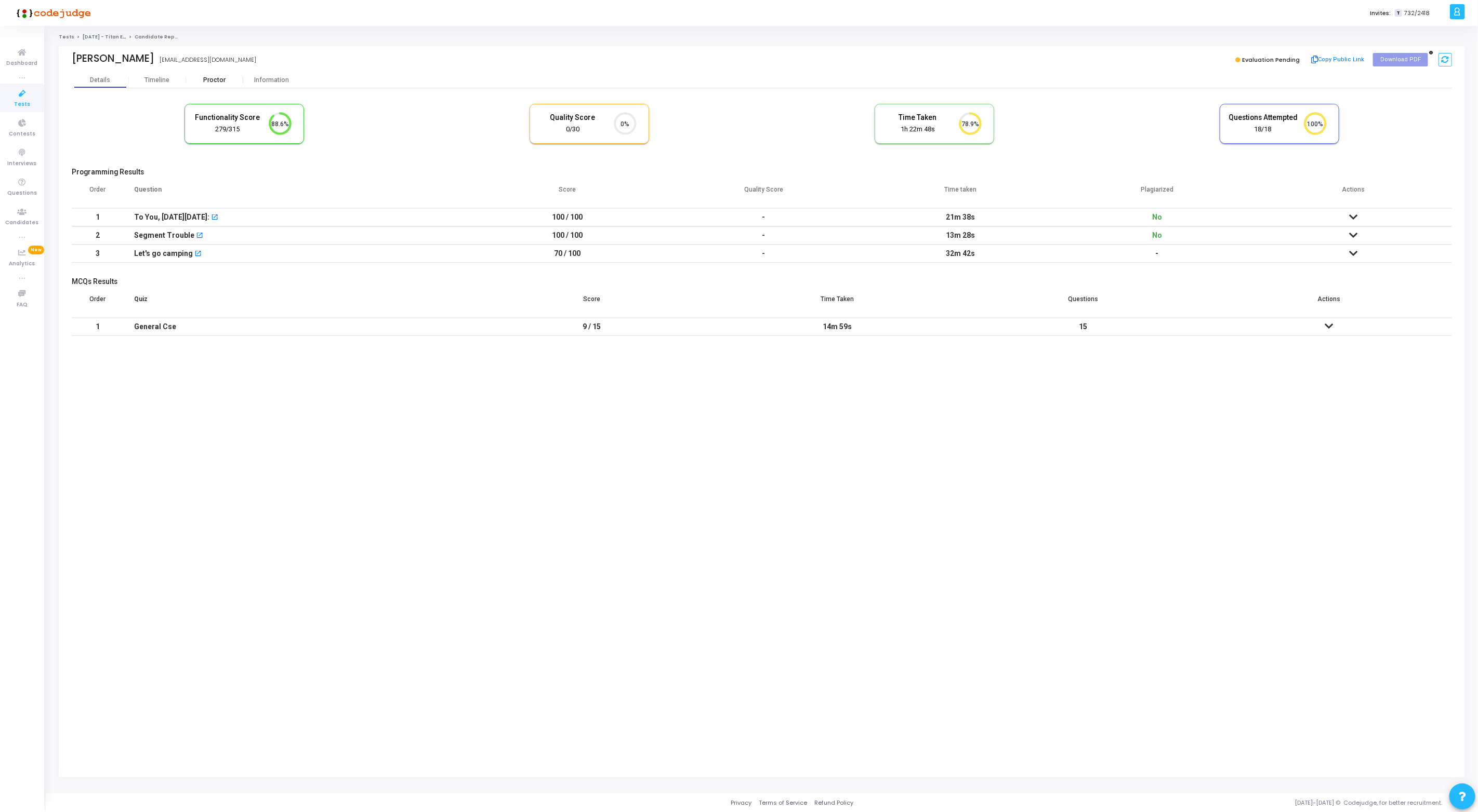
click at [213, 82] on div "Proctor" at bounding box center [214, 80] width 57 height 7
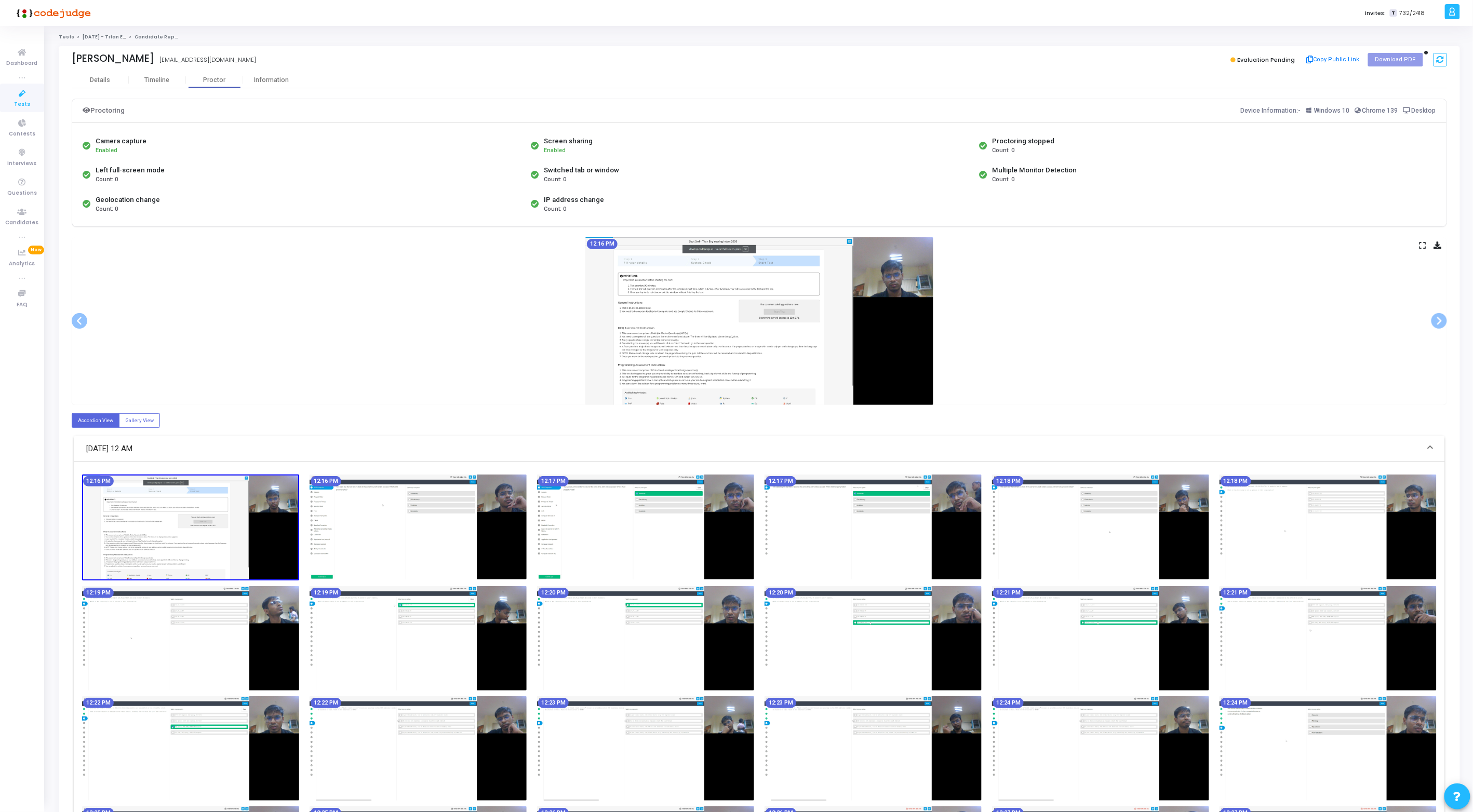
click at [1423, 246] on icon at bounding box center [1422, 245] width 6 height 6
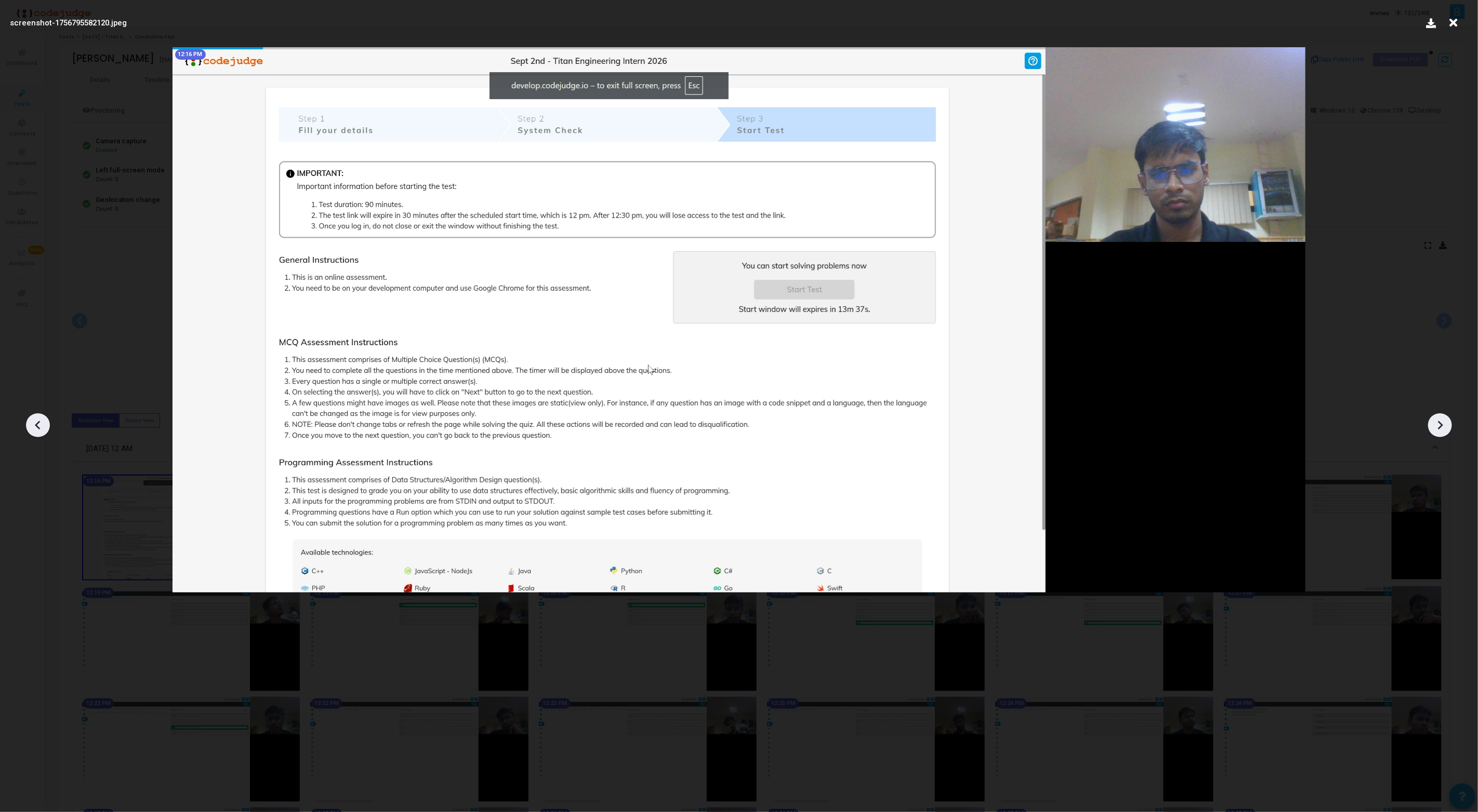
click at [1445, 426] on icon at bounding box center [1439, 425] width 16 height 16
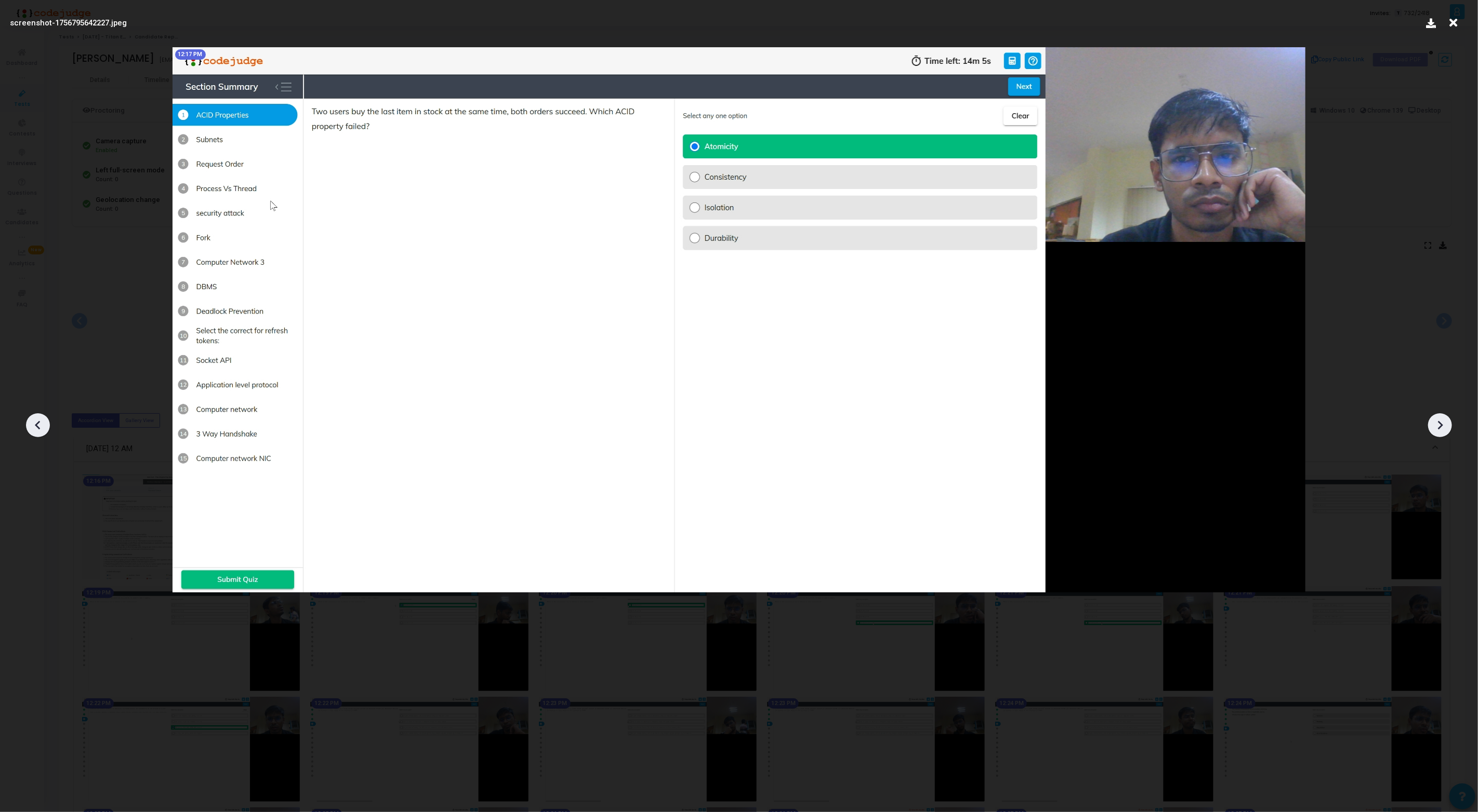
click at [1445, 426] on icon at bounding box center [1439, 425] width 16 height 16
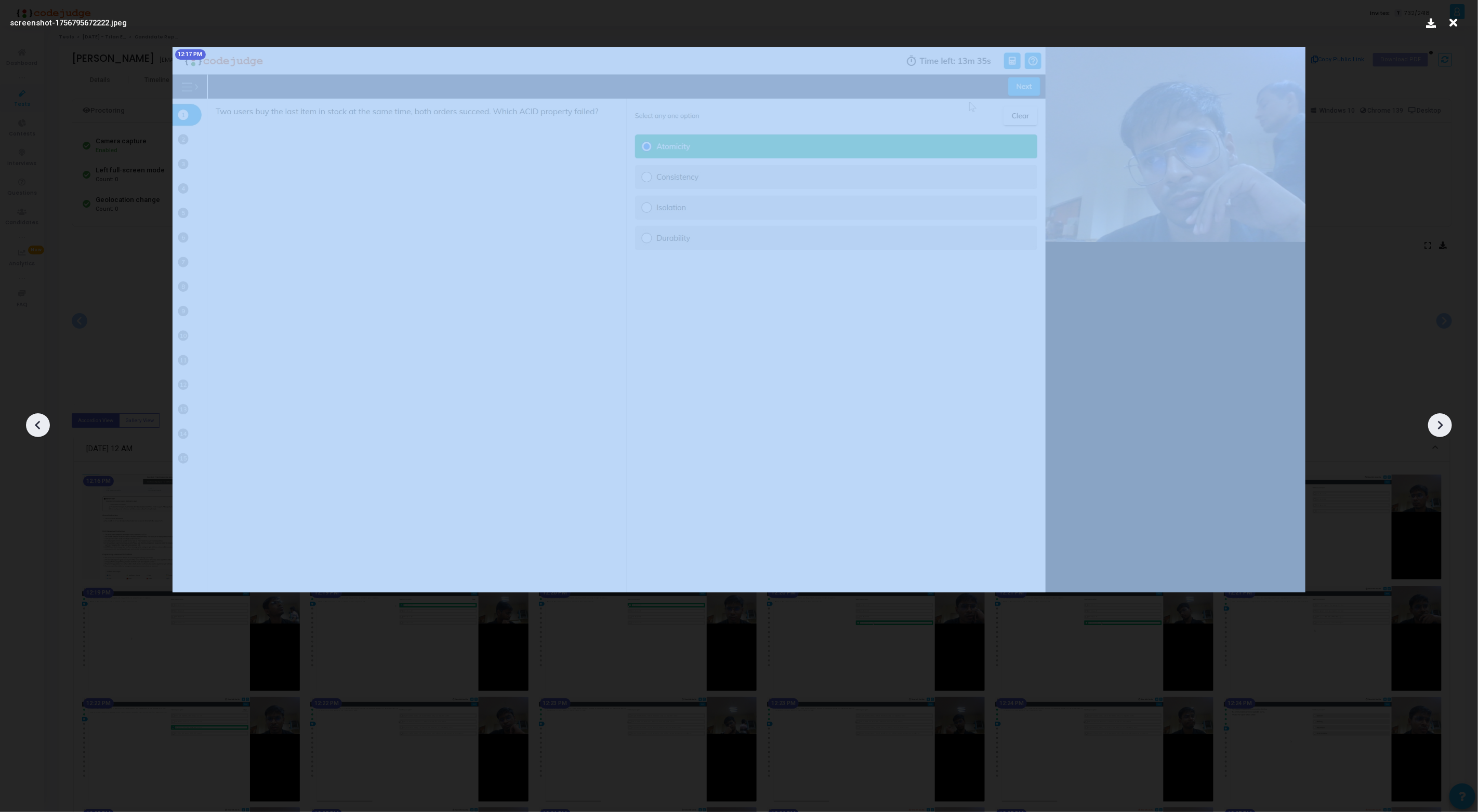
click at [1445, 426] on icon at bounding box center [1439, 425] width 16 height 16
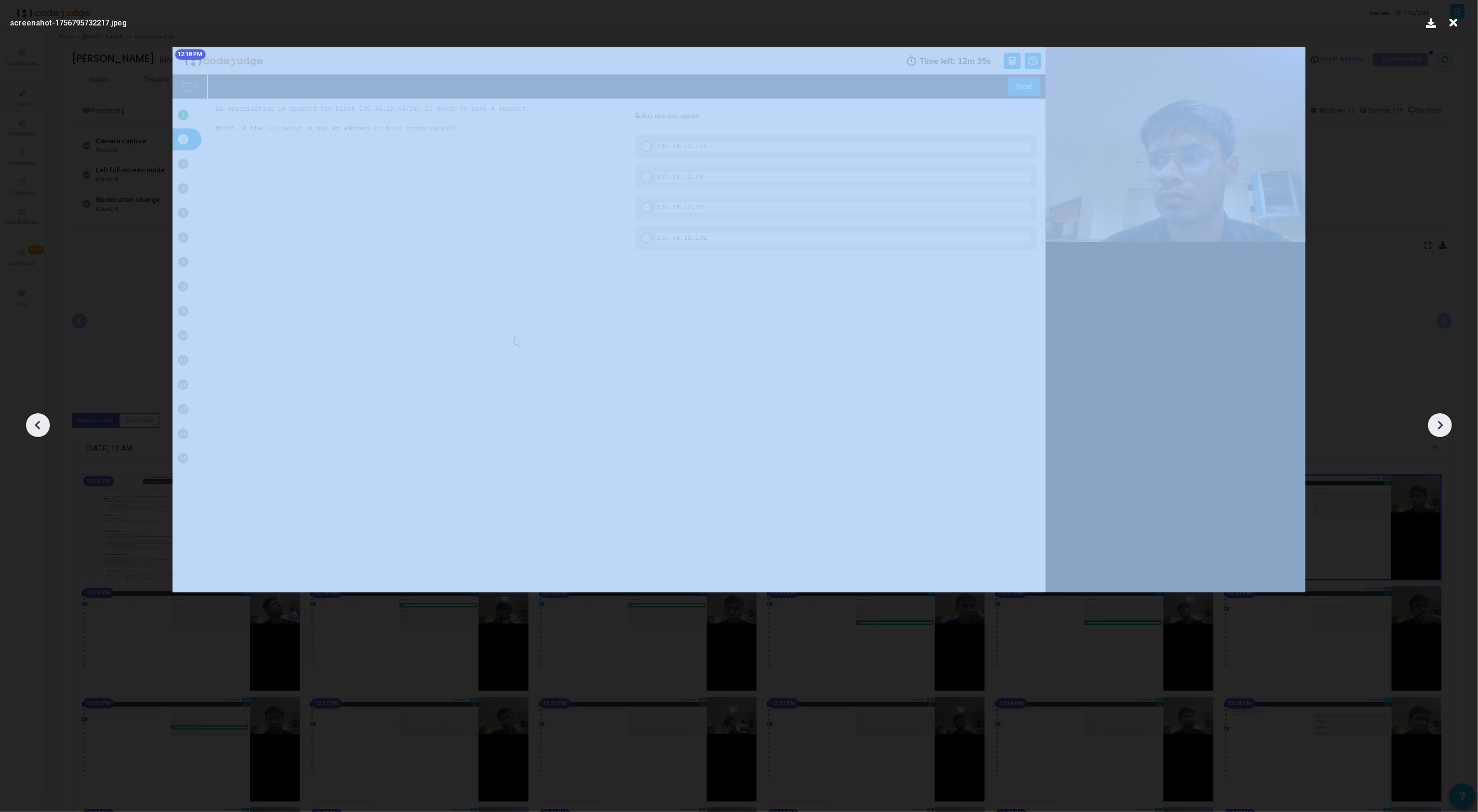
click at [1445, 426] on icon at bounding box center [1439, 425] width 16 height 16
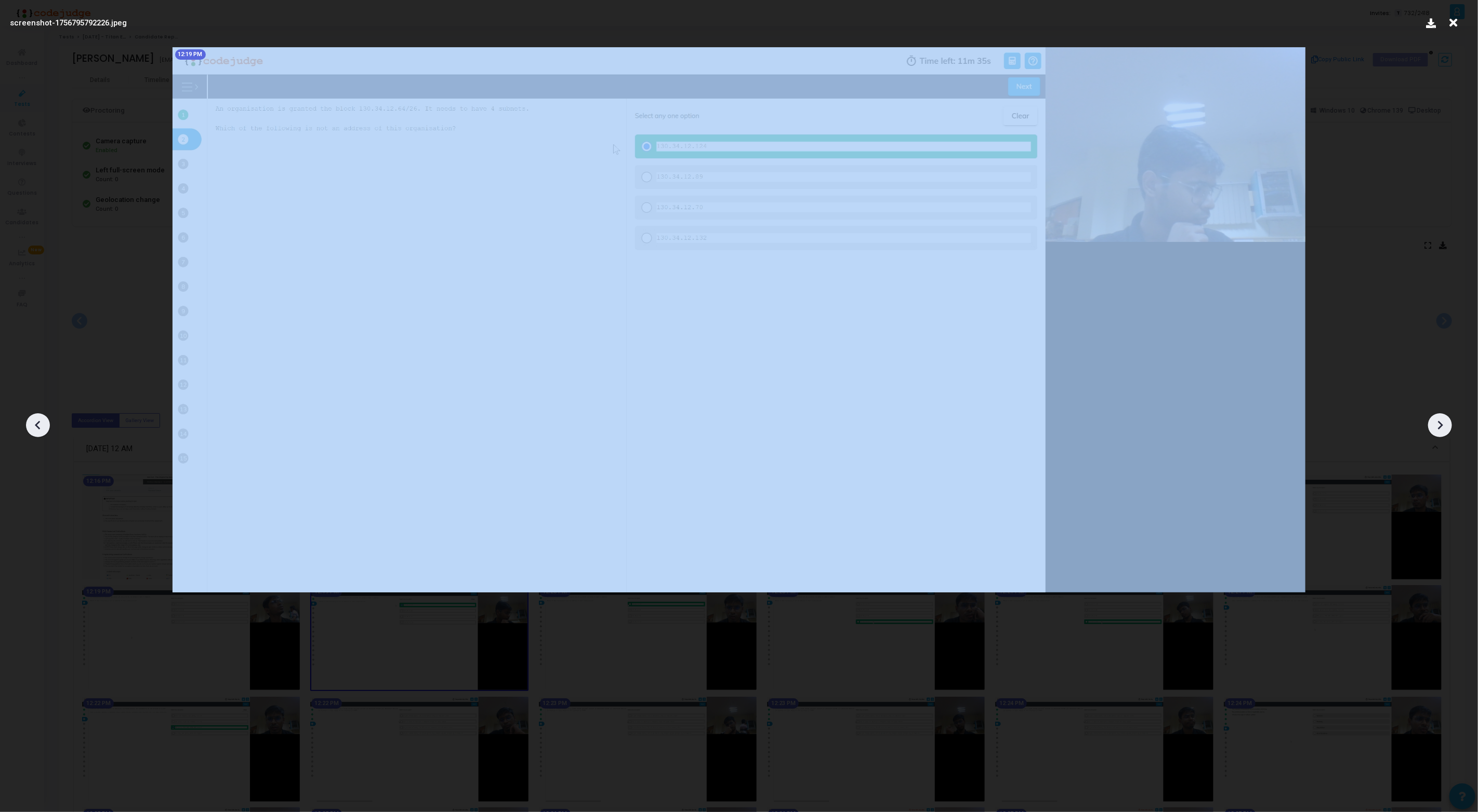
click at [1445, 426] on icon at bounding box center [1439, 425] width 16 height 16
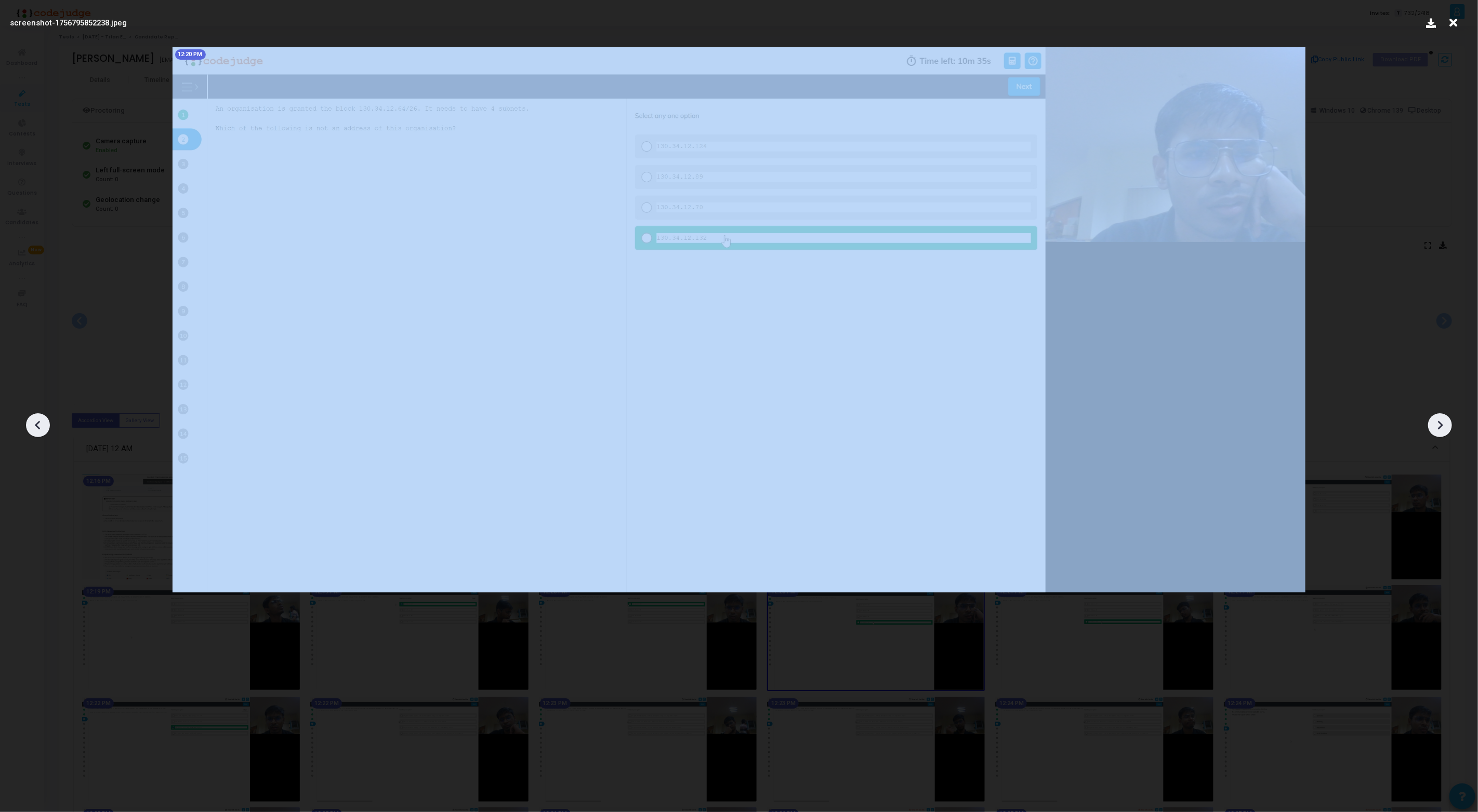
click at [1443, 428] on icon at bounding box center [1439, 425] width 16 height 16
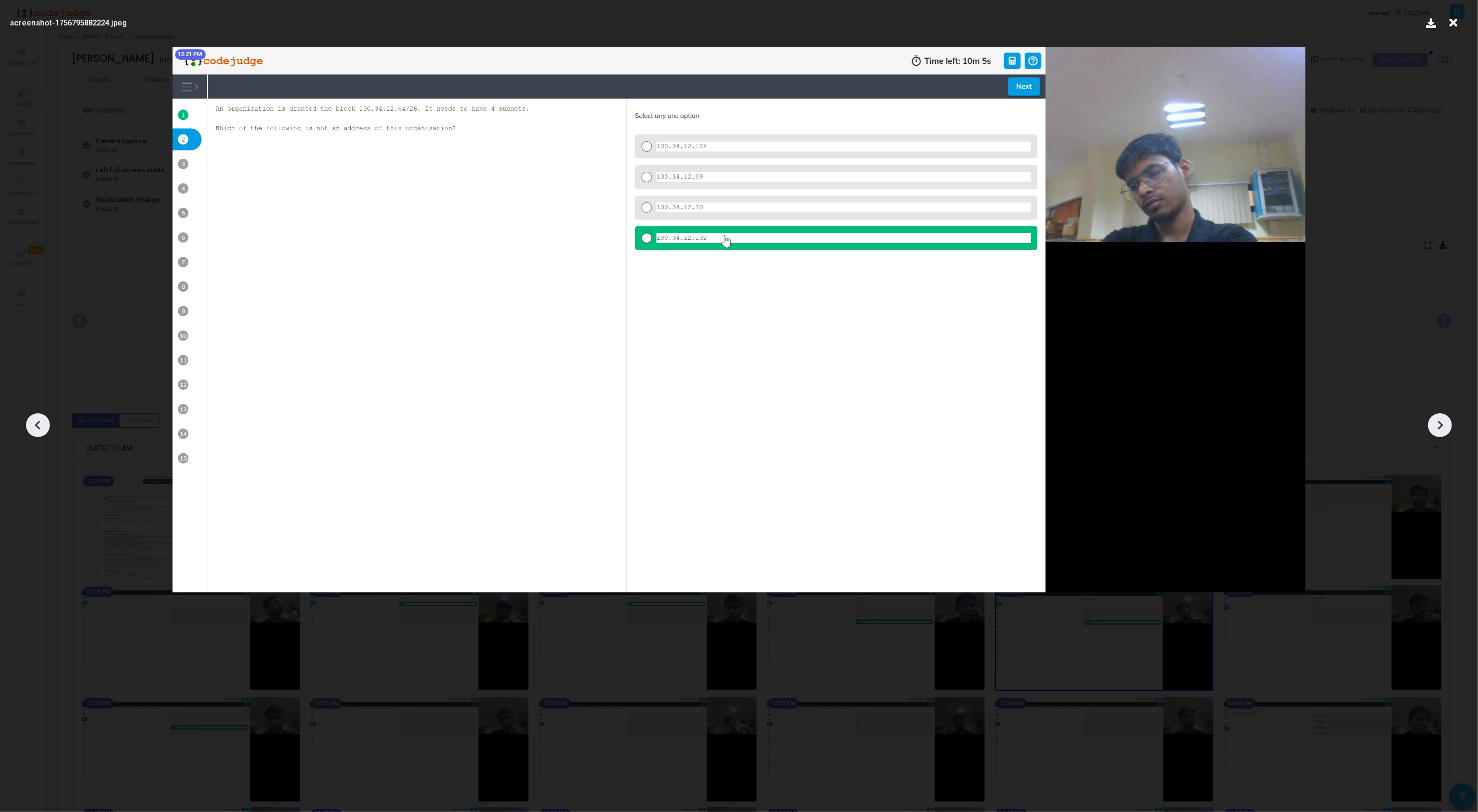
click at [1443, 428] on icon at bounding box center [1439, 425] width 16 height 16
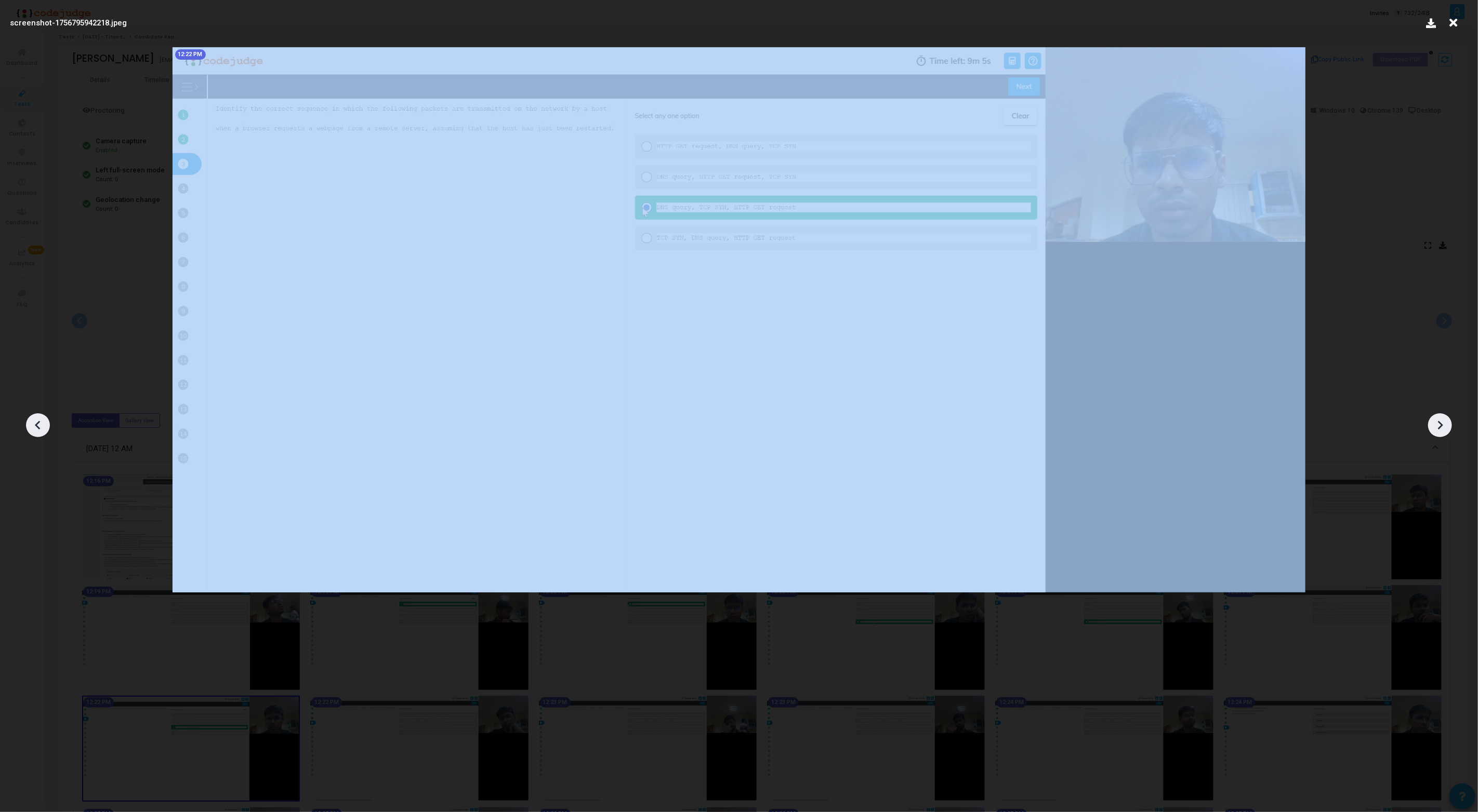
click at [1443, 428] on icon at bounding box center [1439, 425] width 16 height 16
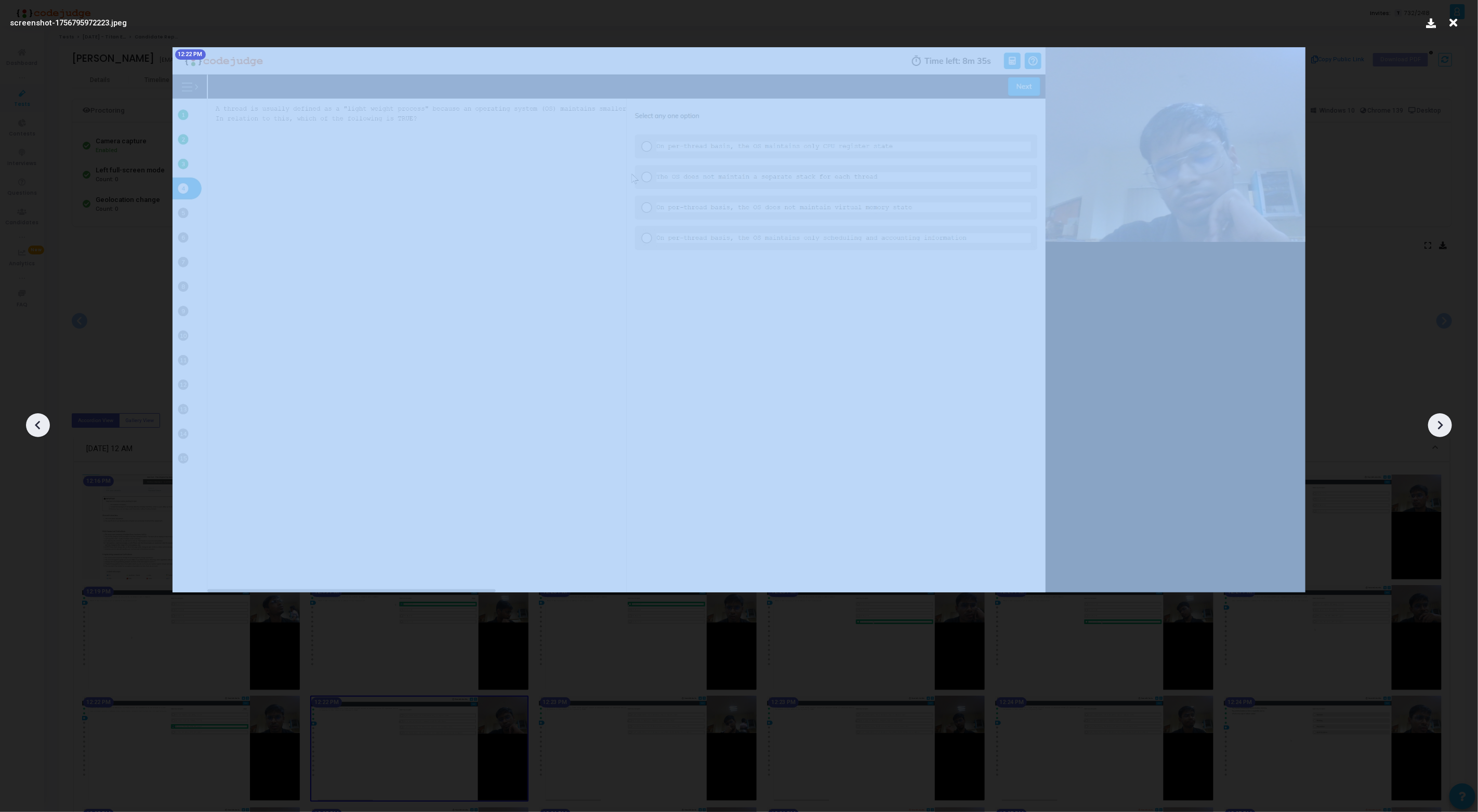
click at [1443, 428] on icon at bounding box center [1439, 425] width 16 height 16
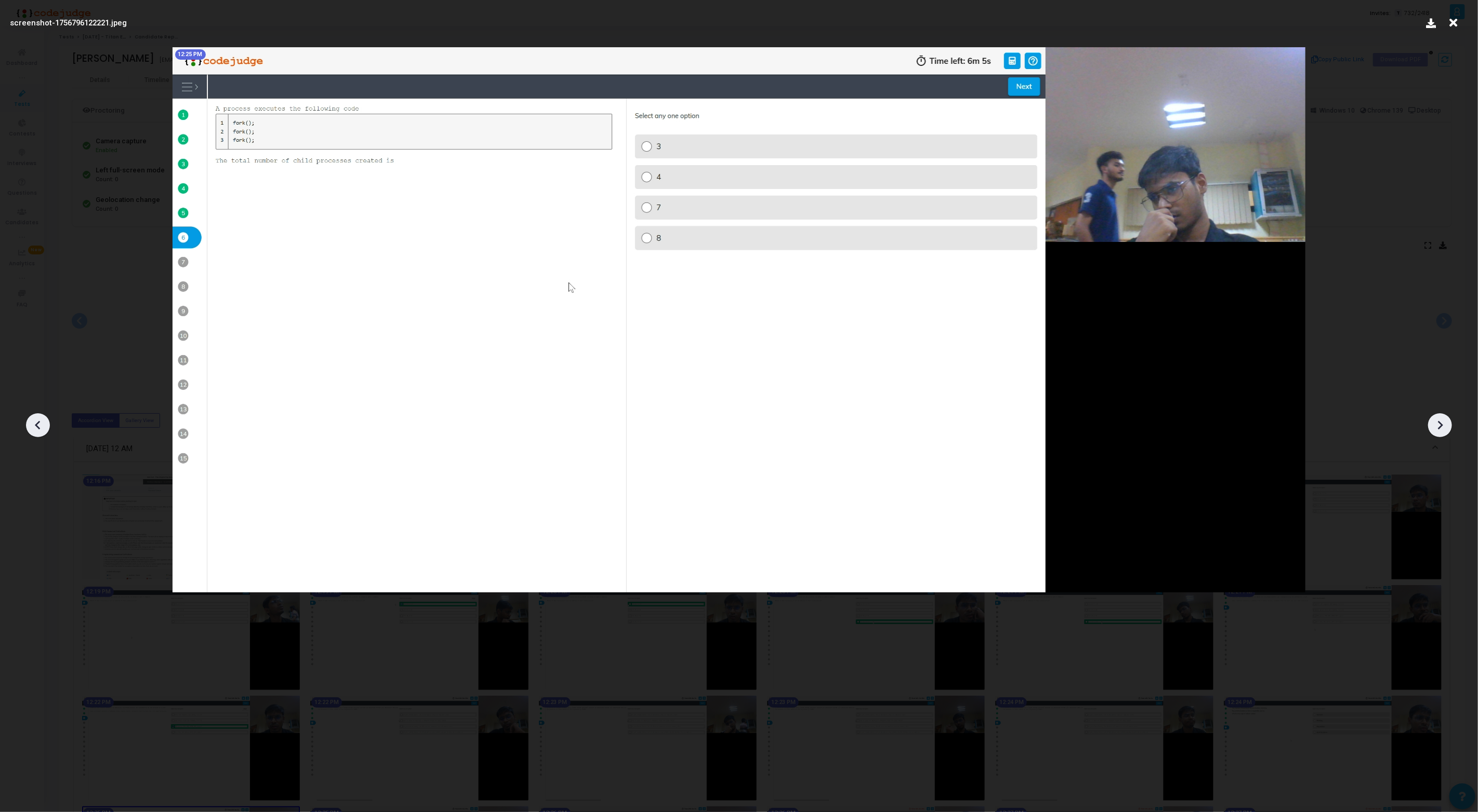
click at [1443, 428] on icon at bounding box center [1439, 425] width 16 height 16
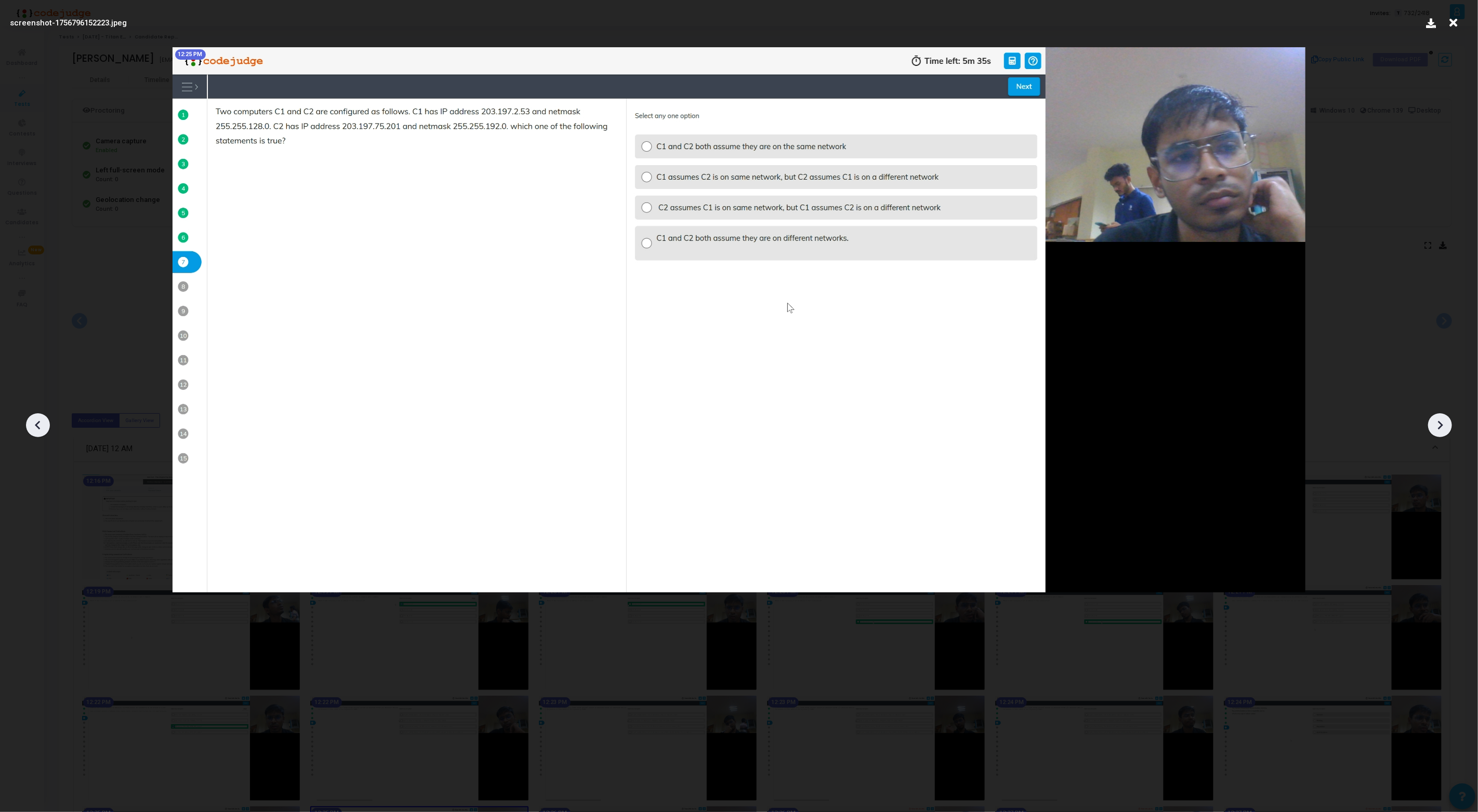
click at [1443, 428] on icon at bounding box center [1439, 425] width 16 height 16
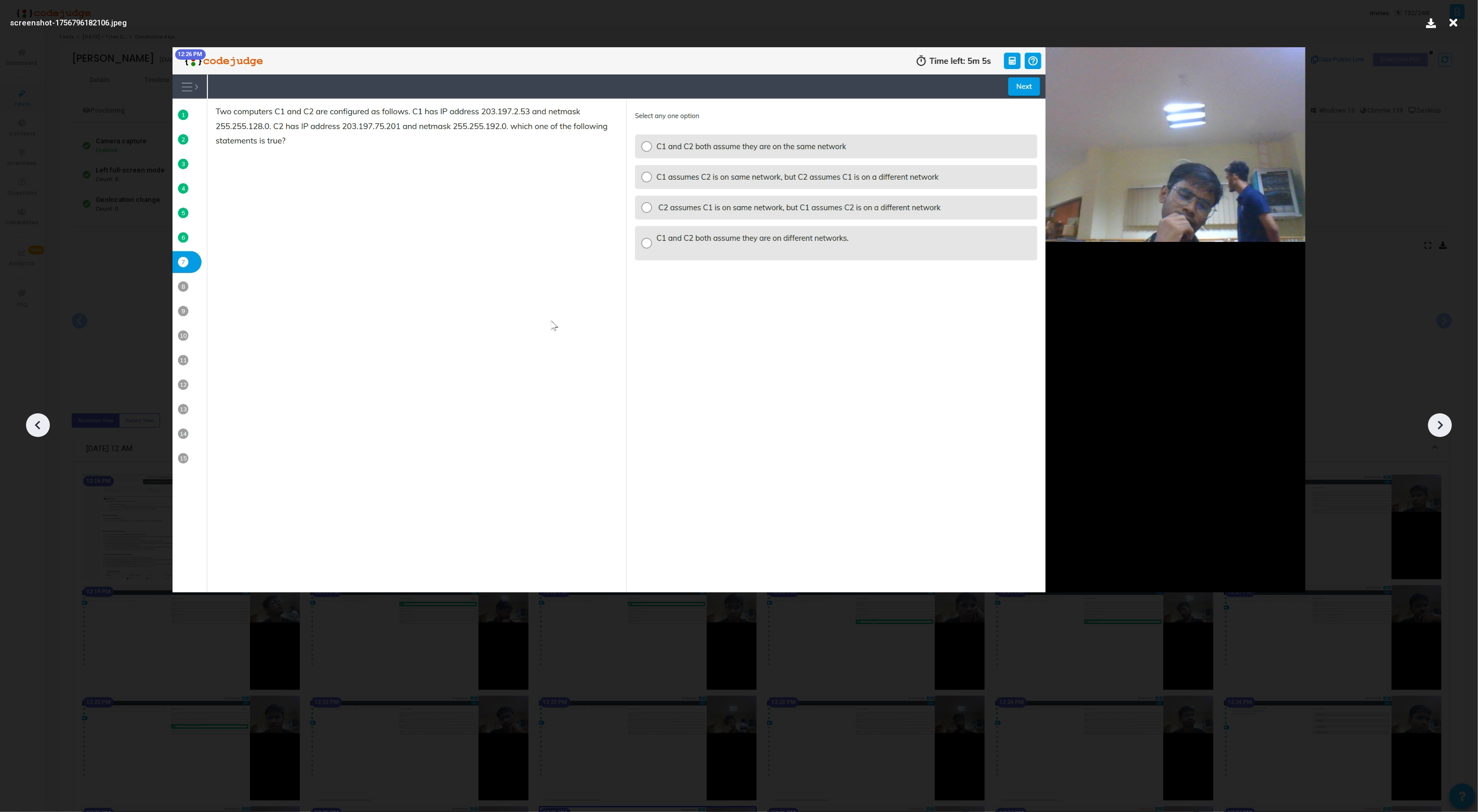
click at [1443, 428] on icon at bounding box center [1439, 425] width 16 height 16
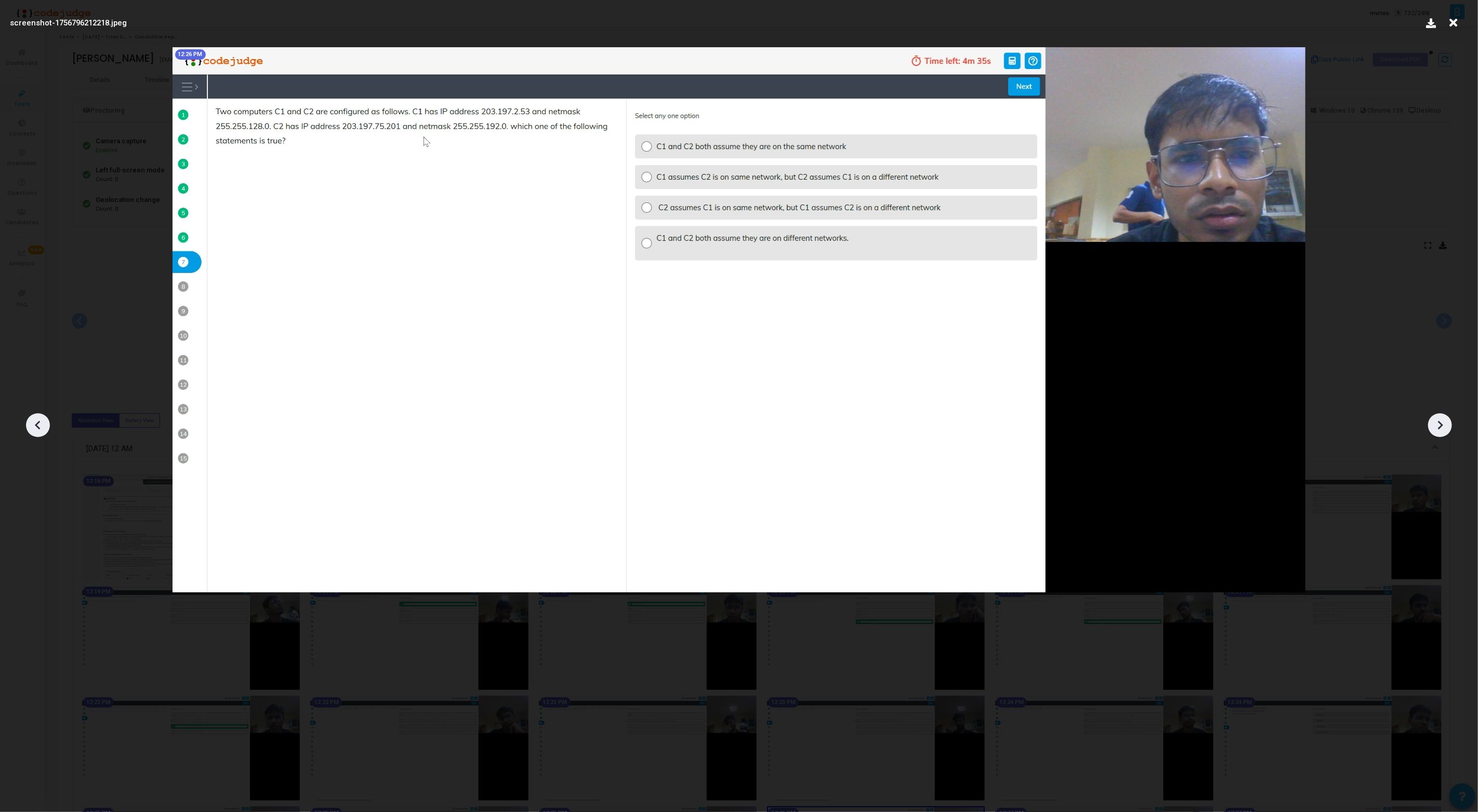
click at [1443, 428] on icon at bounding box center [1439, 425] width 16 height 16
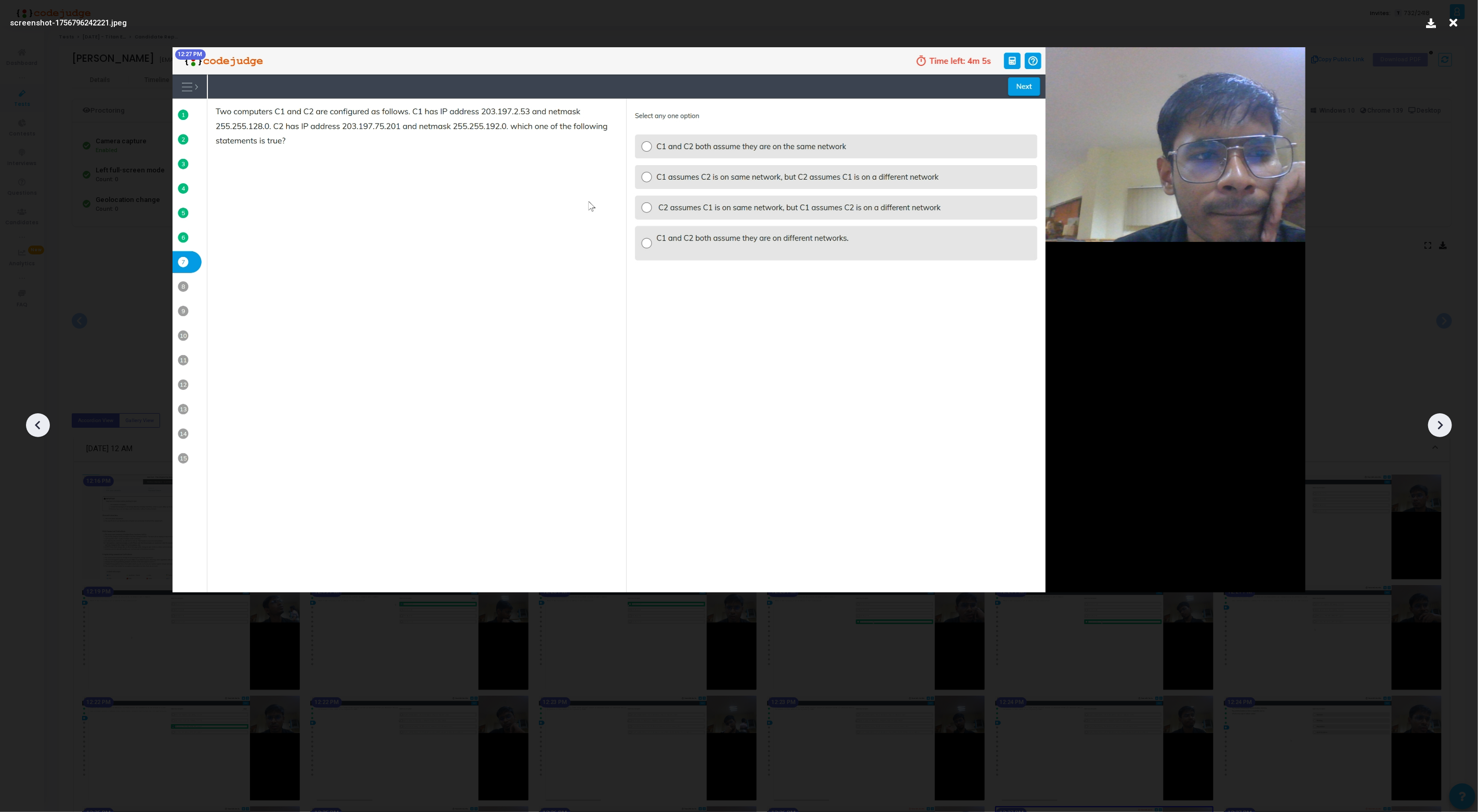
click at [1443, 428] on icon at bounding box center [1439, 425] width 16 height 16
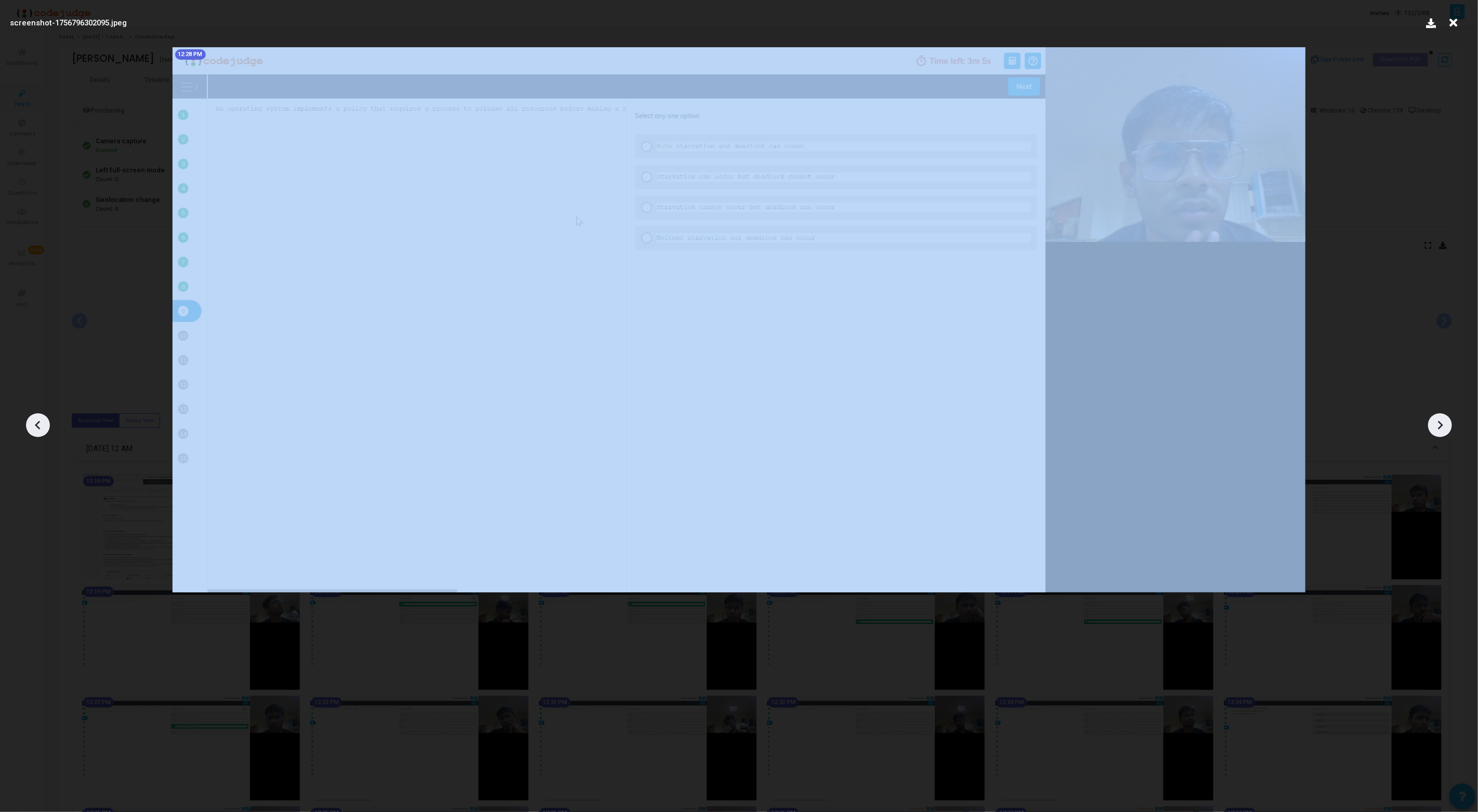
click at [1443, 428] on icon at bounding box center [1439, 425] width 16 height 16
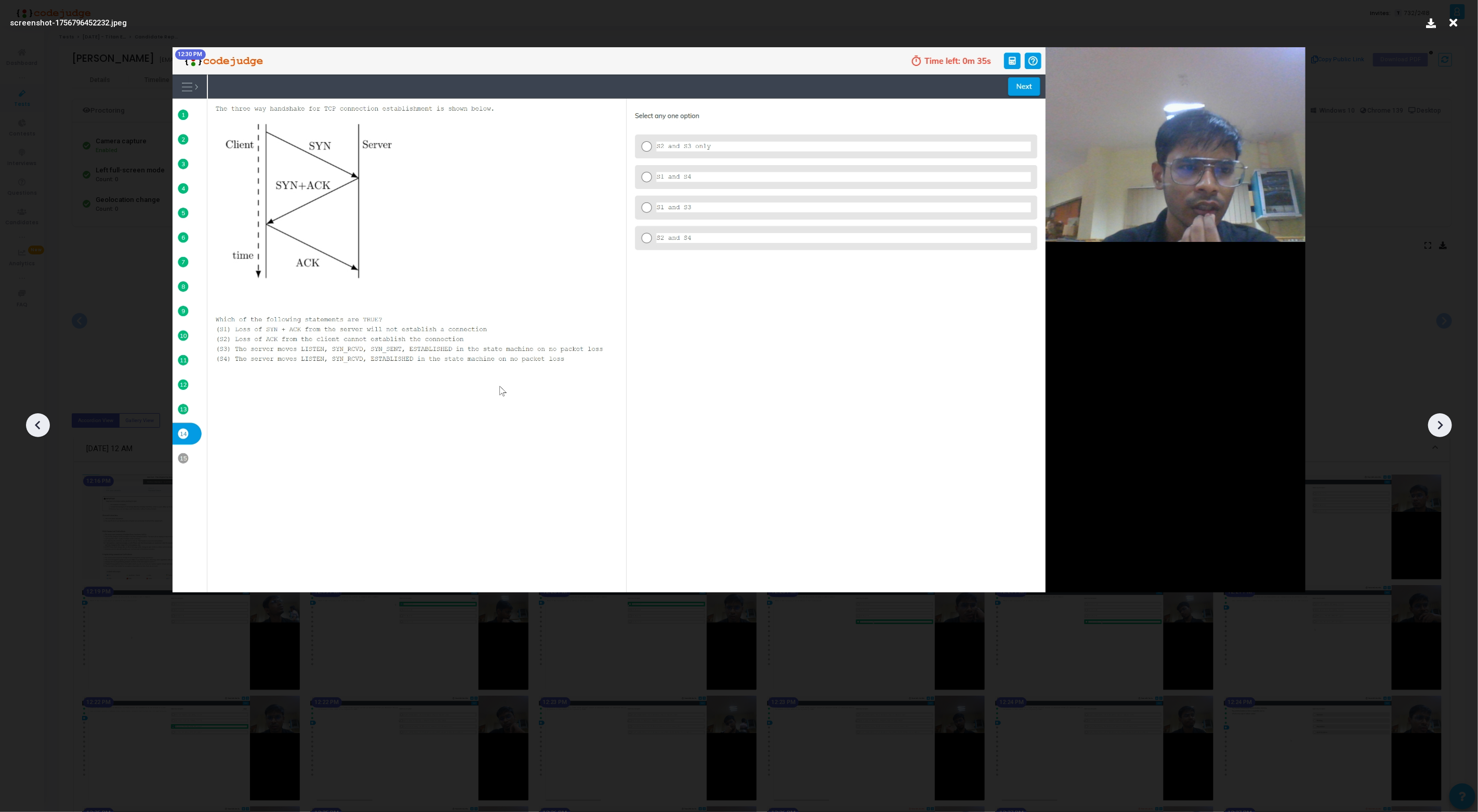
click at [1443, 428] on icon at bounding box center [1439, 425] width 16 height 16
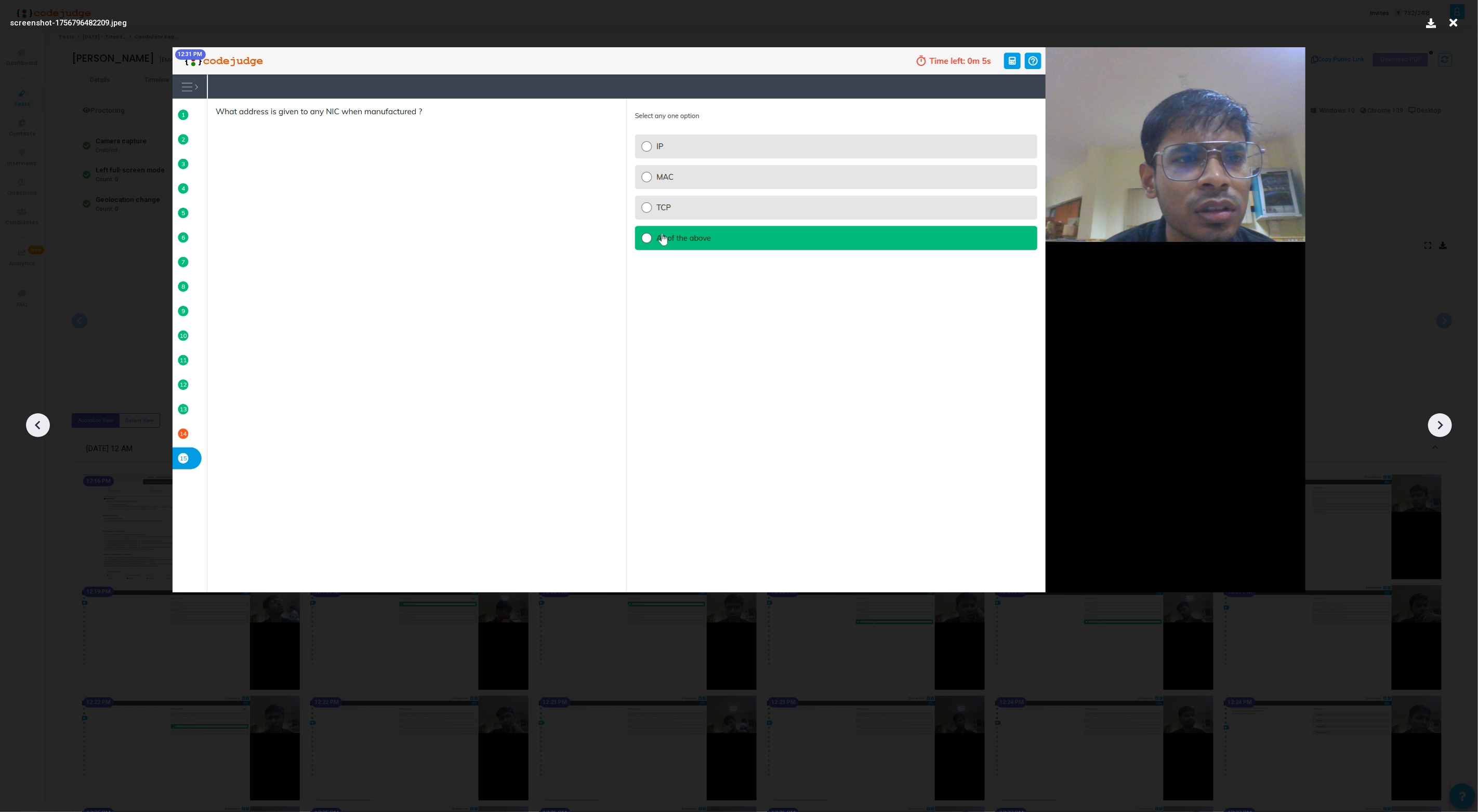
click at [1443, 428] on icon at bounding box center [1439, 425] width 16 height 16
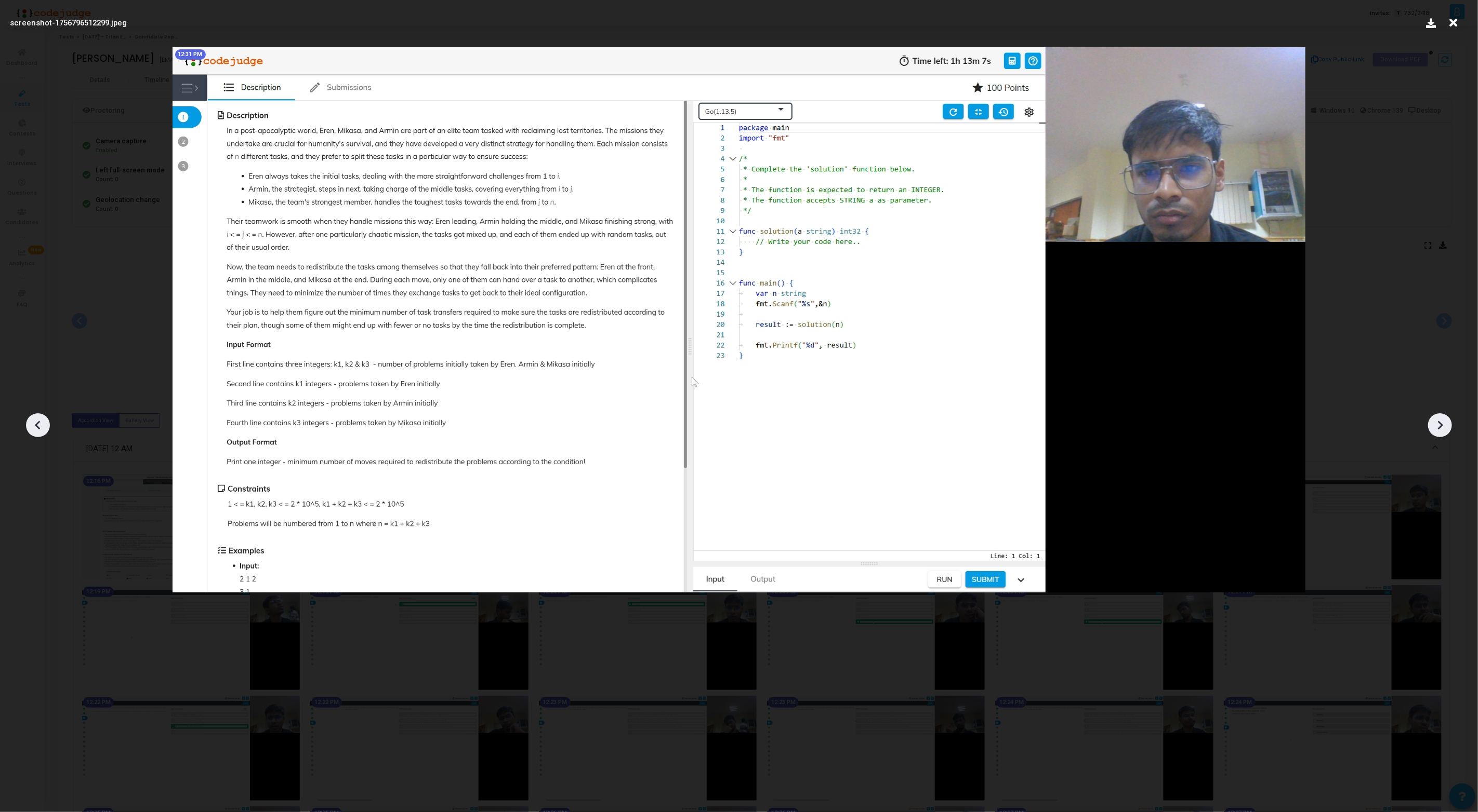
click at [1443, 428] on icon at bounding box center [1439, 425] width 16 height 16
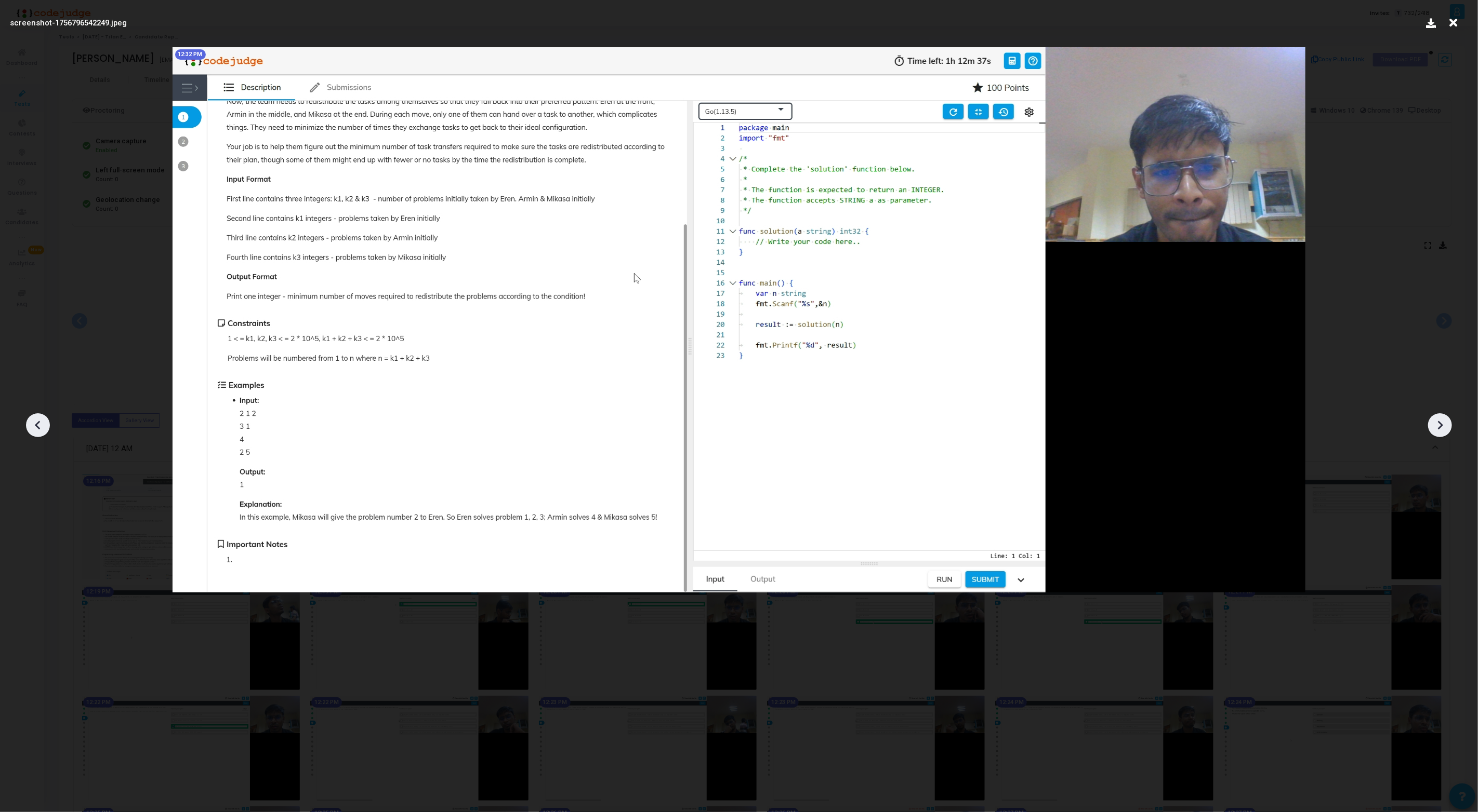
click at [1443, 428] on icon at bounding box center [1439, 425] width 16 height 16
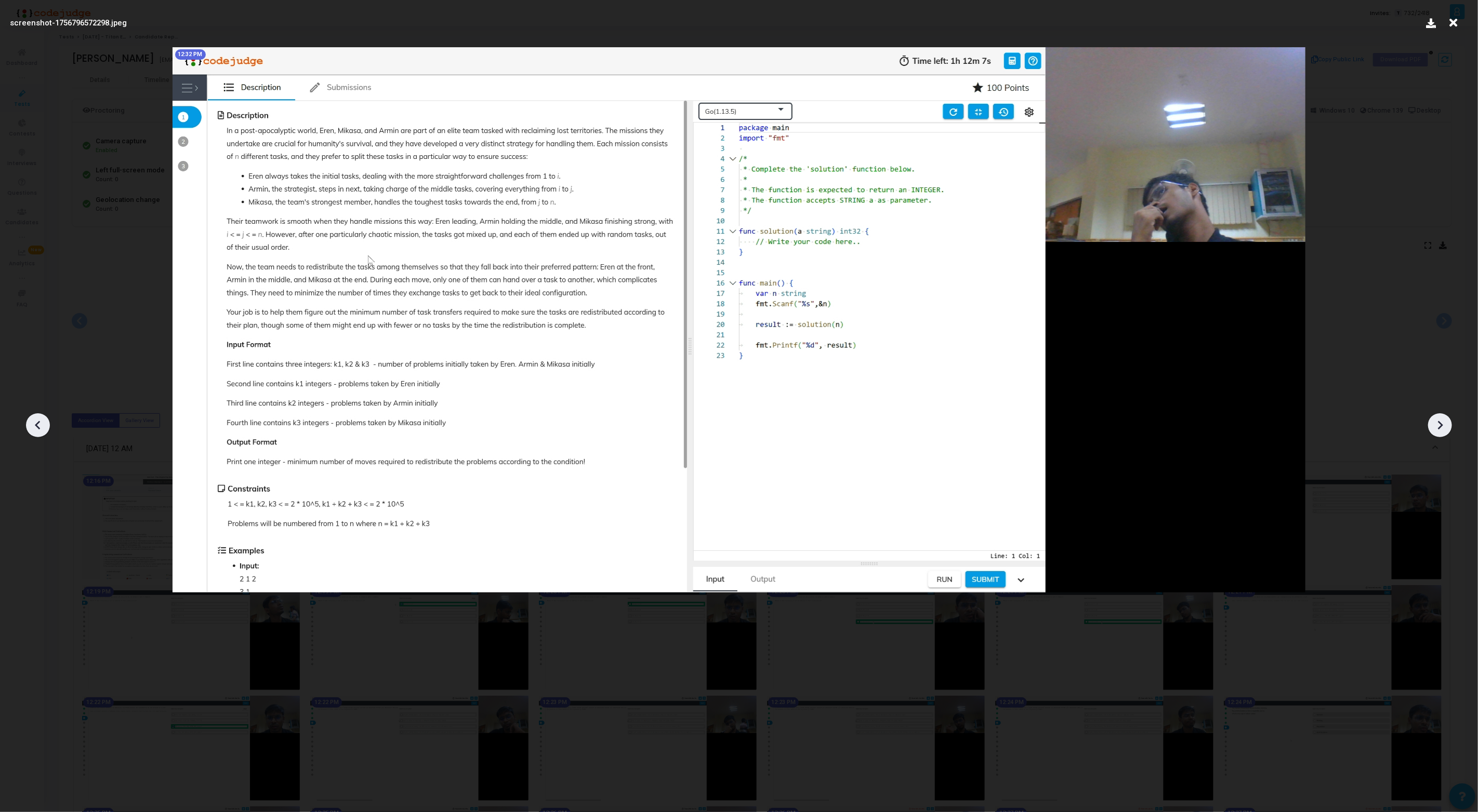
click at [1443, 428] on icon at bounding box center [1439, 425] width 16 height 16
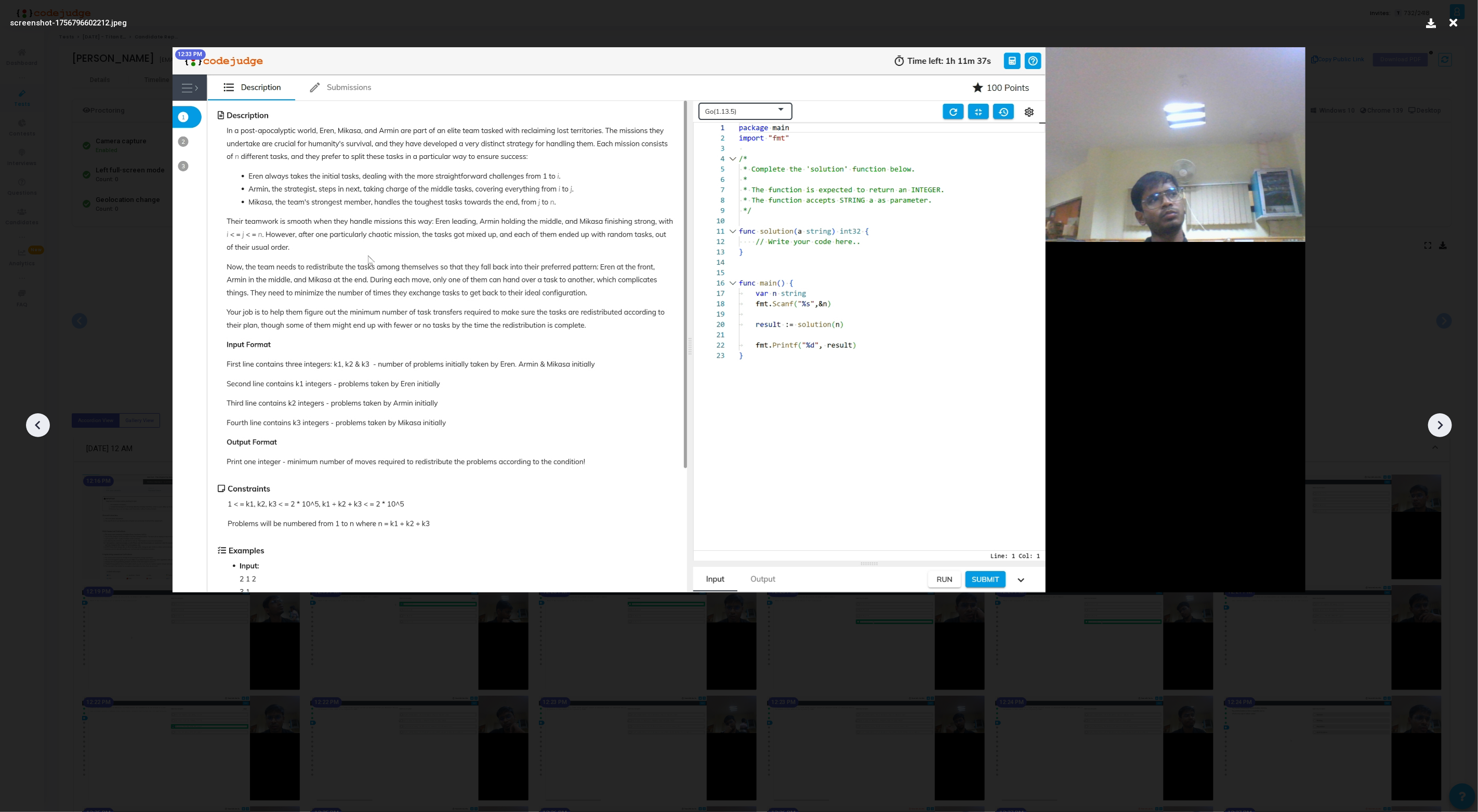
click at [1443, 428] on icon at bounding box center [1439, 425] width 16 height 16
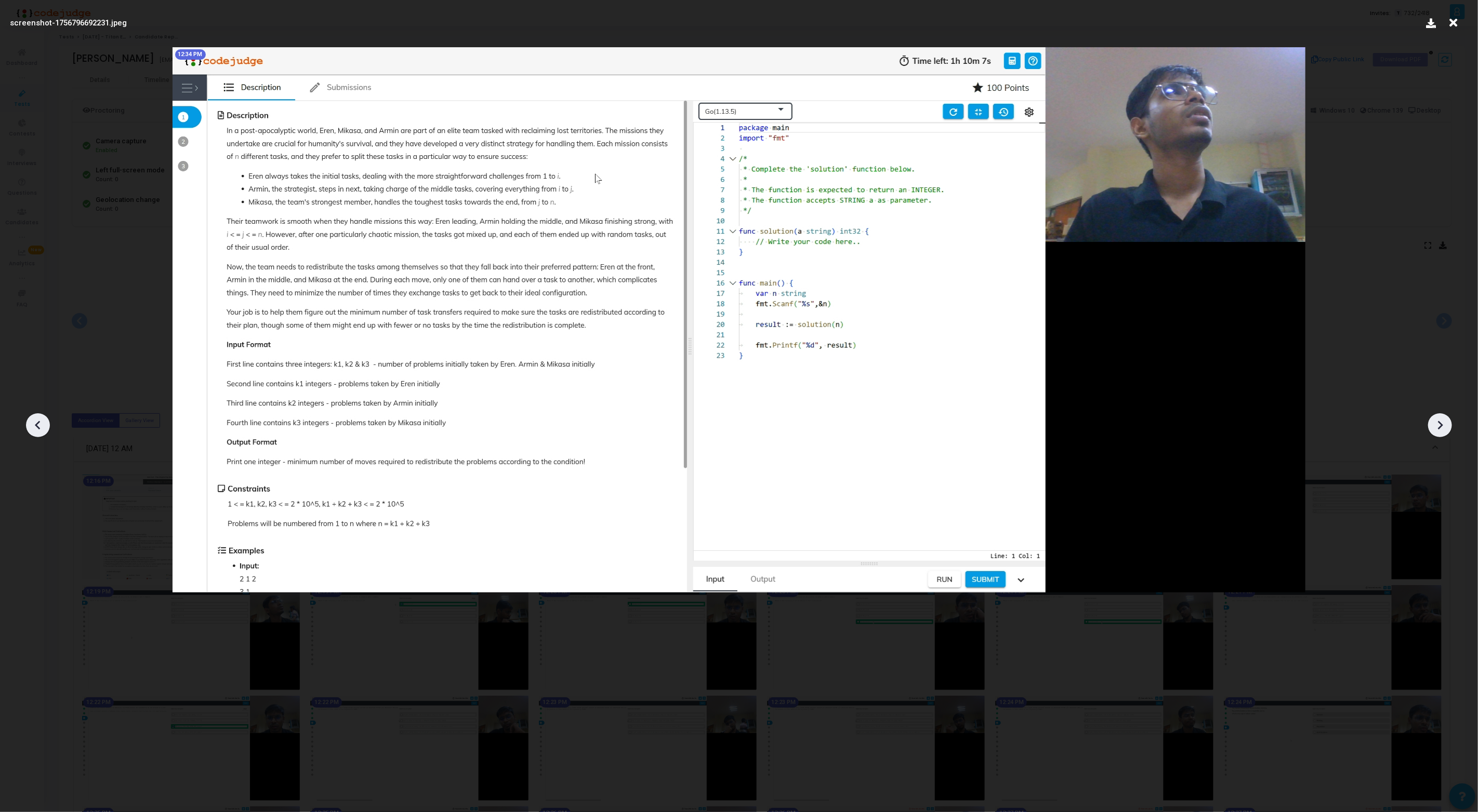
click at [1443, 428] on icon at bounding box center [1439, 425] width 16 height 16
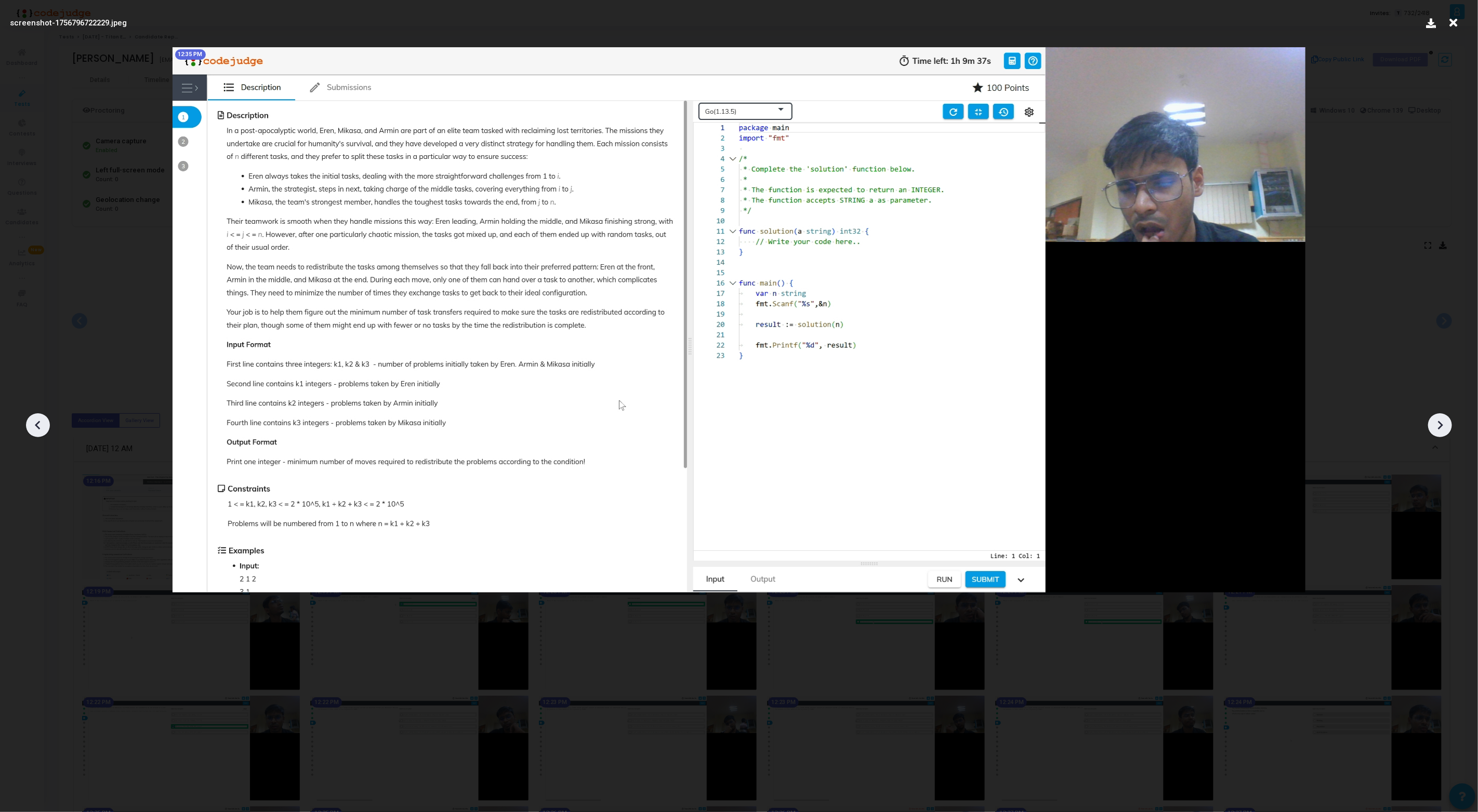
click at [1443, 428] on icon at bounding box center [1439, 425] width 16 height 16
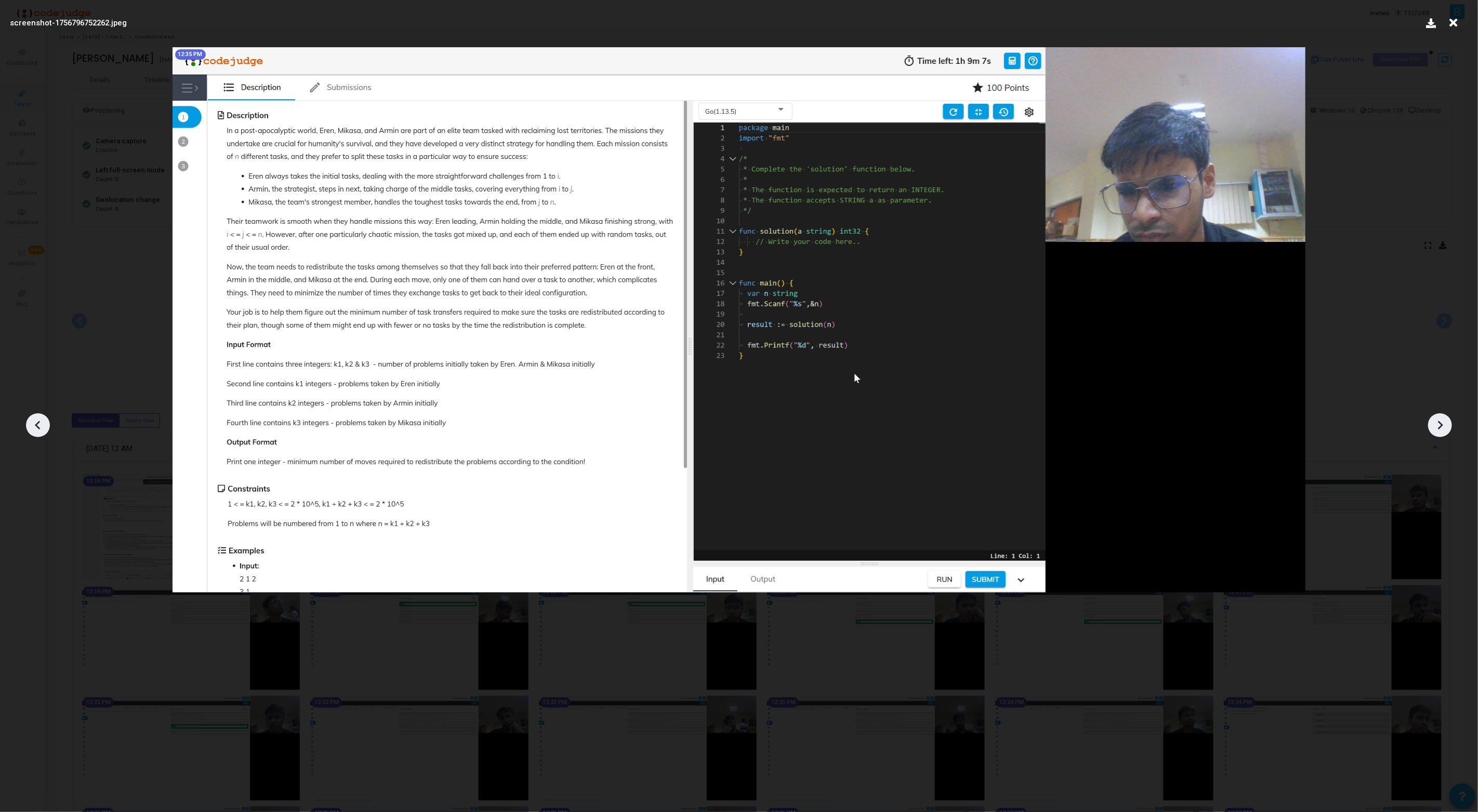
click at [1443, 428] on icon at bounding box center [1439, 425] width 16 height 16
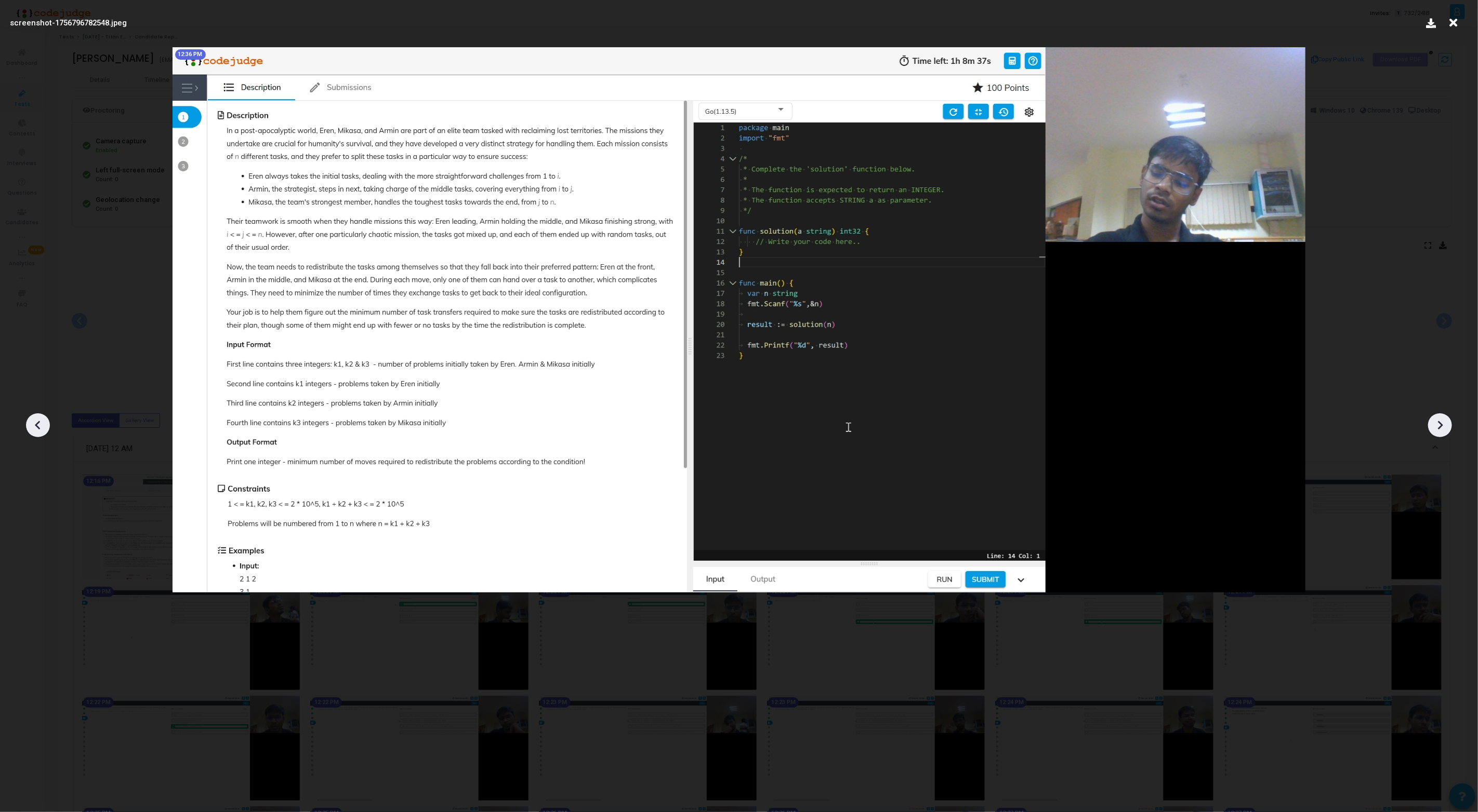
click at [1443, 428] on icon at bounding box center [1439, 425] width 16 height 16
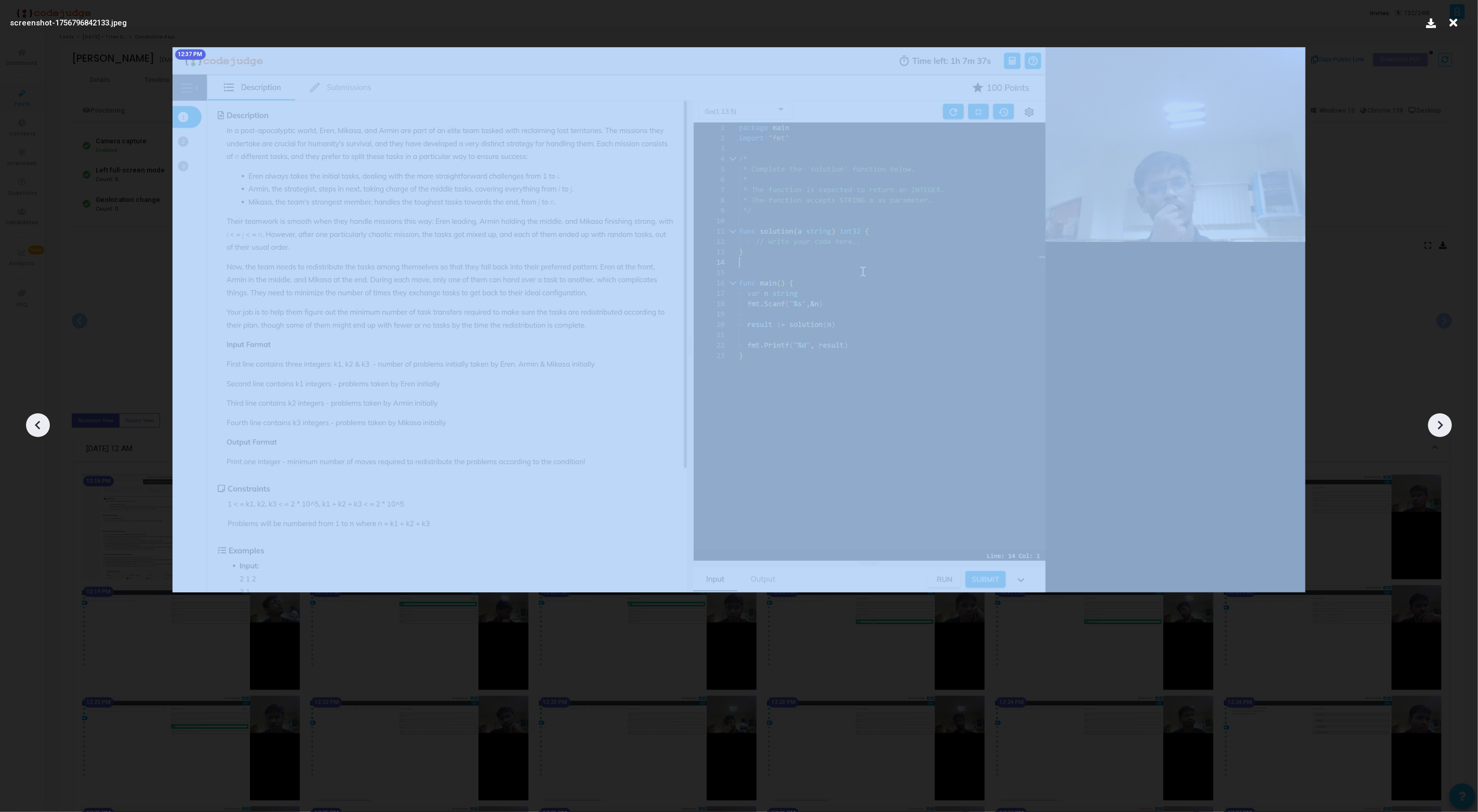
click at [1443, 428] on icon at bounding box center [1439, 425] width 16 height 16
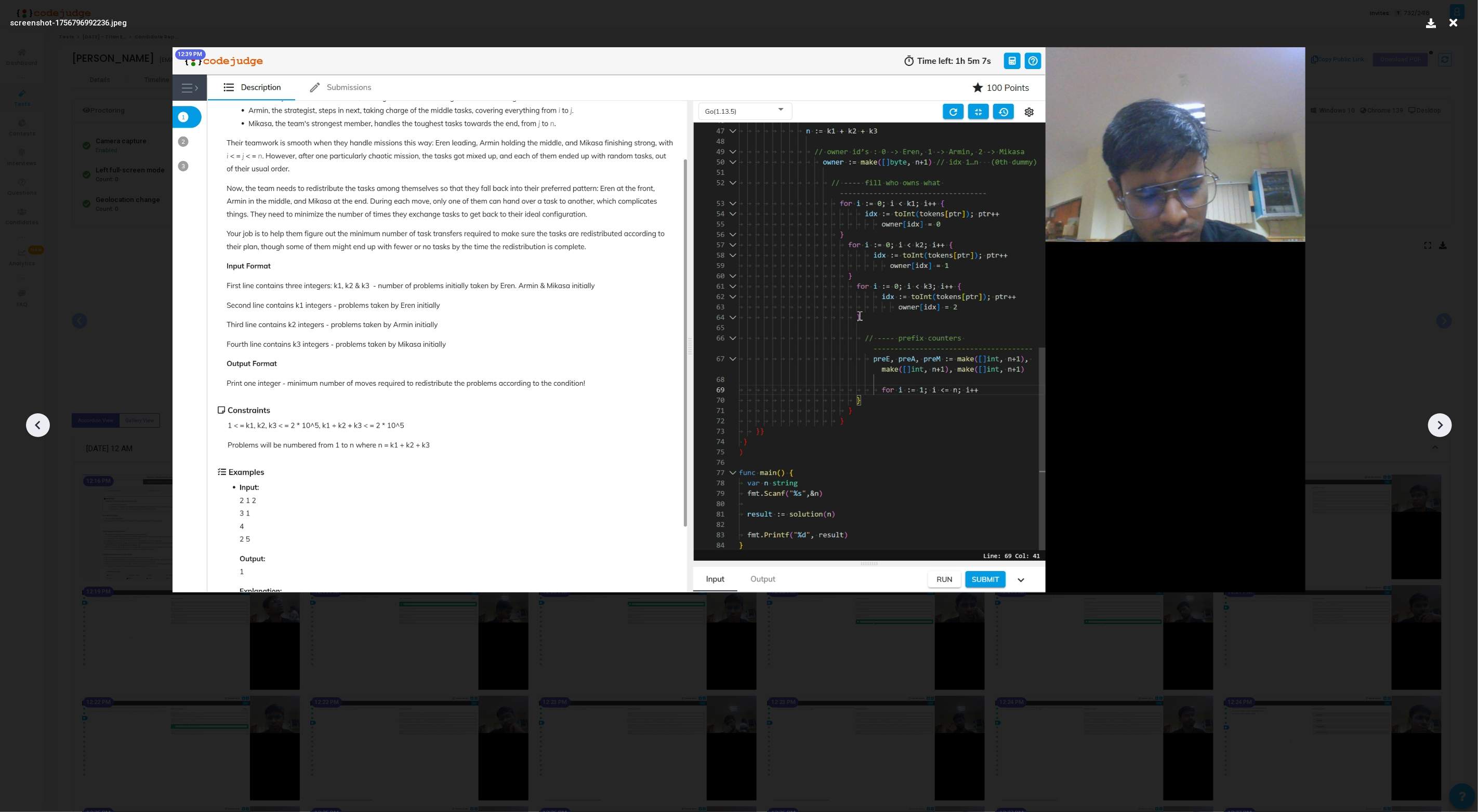
click at [41, 426] on icon at bounding box center [38, 425] width 16 height 16
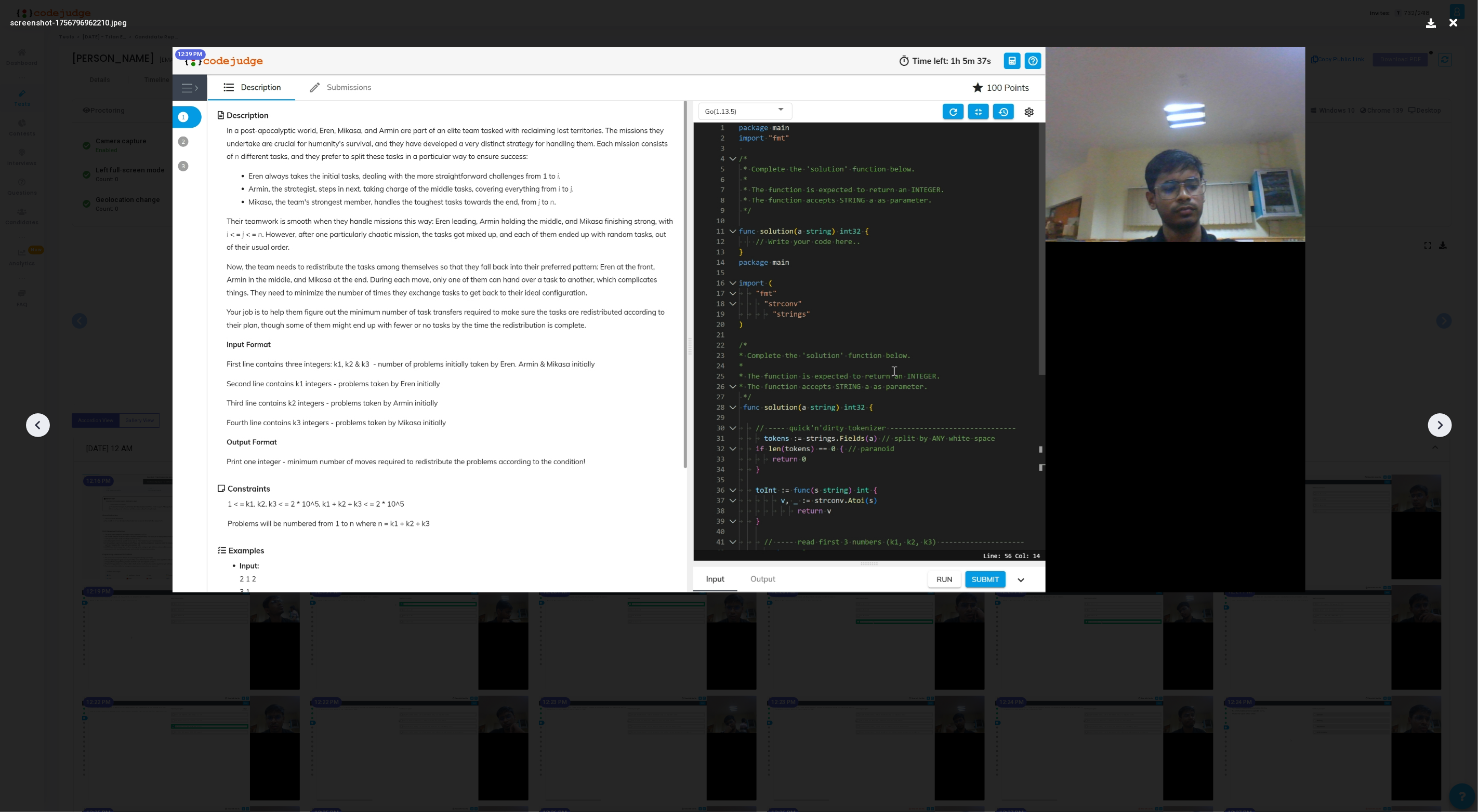
click at [41, 426] on icon at bounding box center [38, 425] width 16 height 16
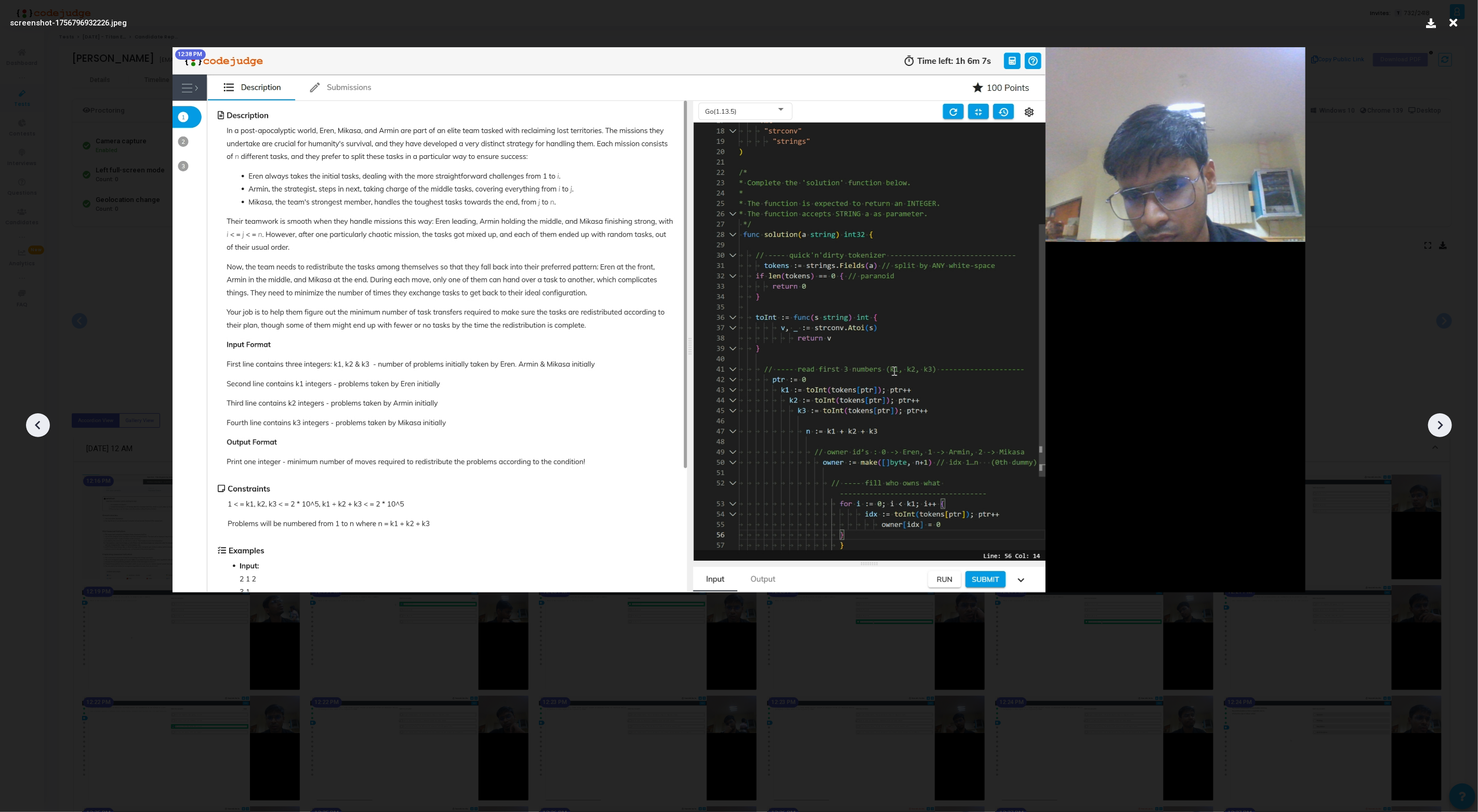
click at [41, 426] on icon at bounding box center [38, 425] width 16 height 16
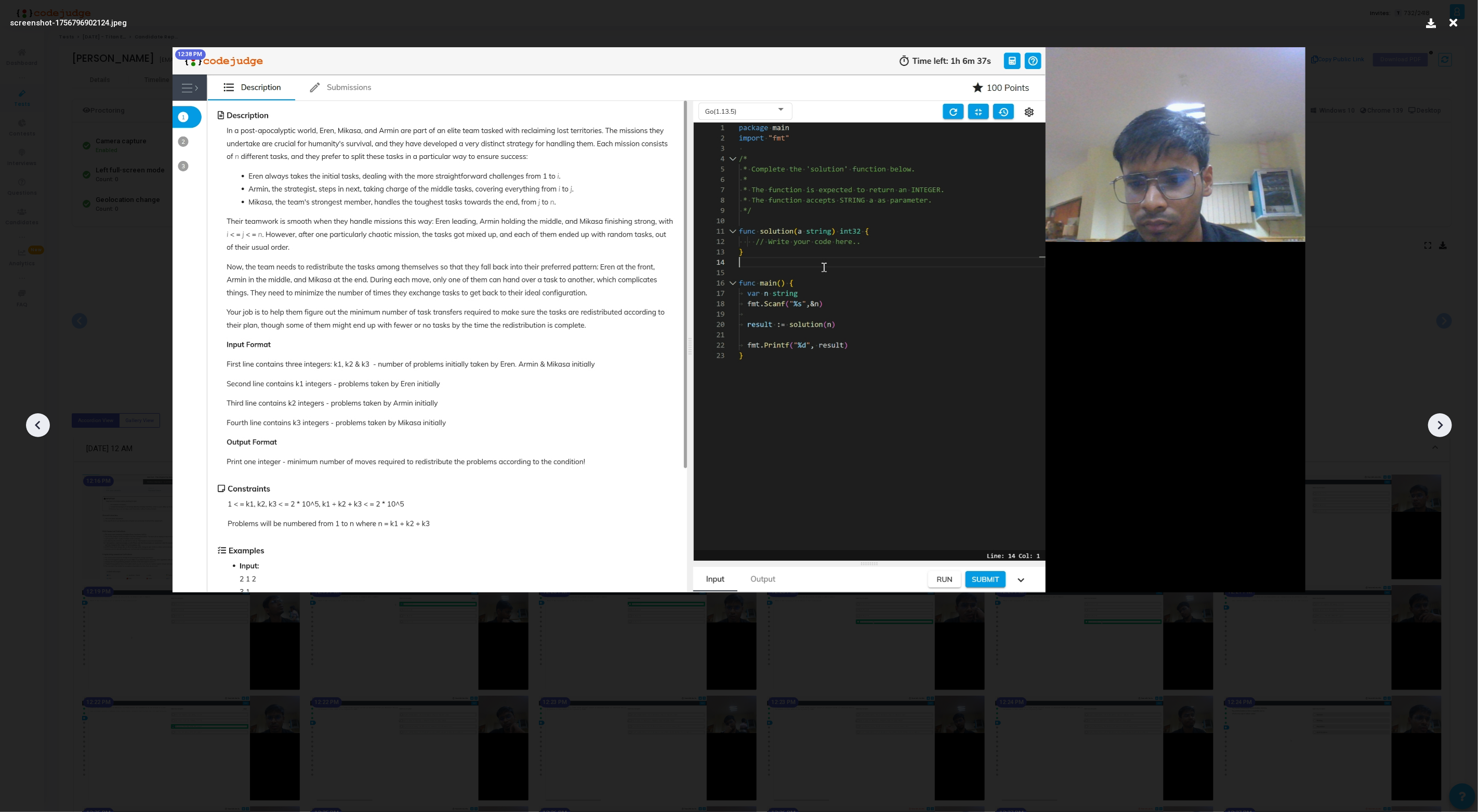
click at [1434, 421] on icon at bounding box center [1439, 425] width 16 height 16
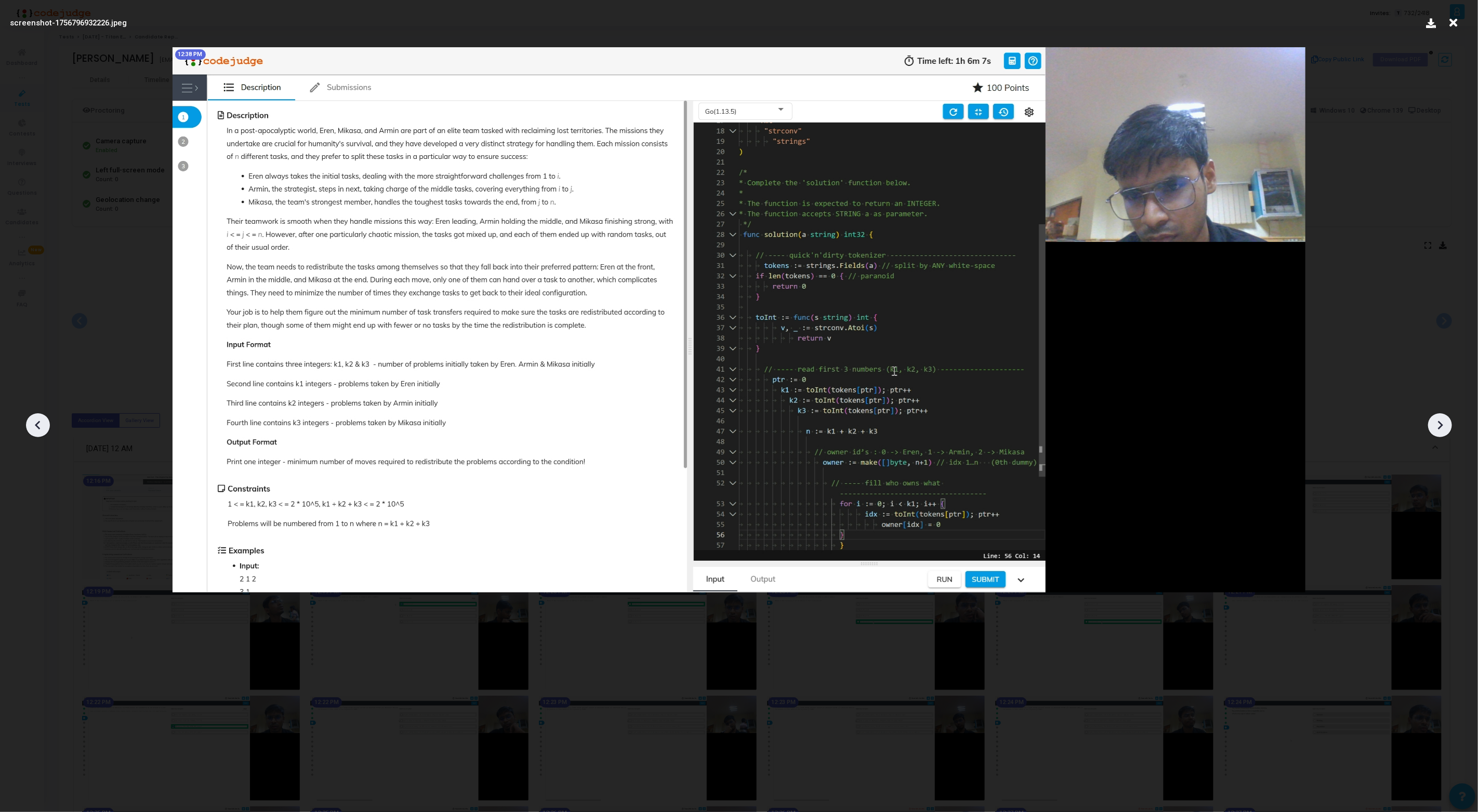
click at [1441, 421] on icon at bounding box center [1439, 425] width 16 height 16
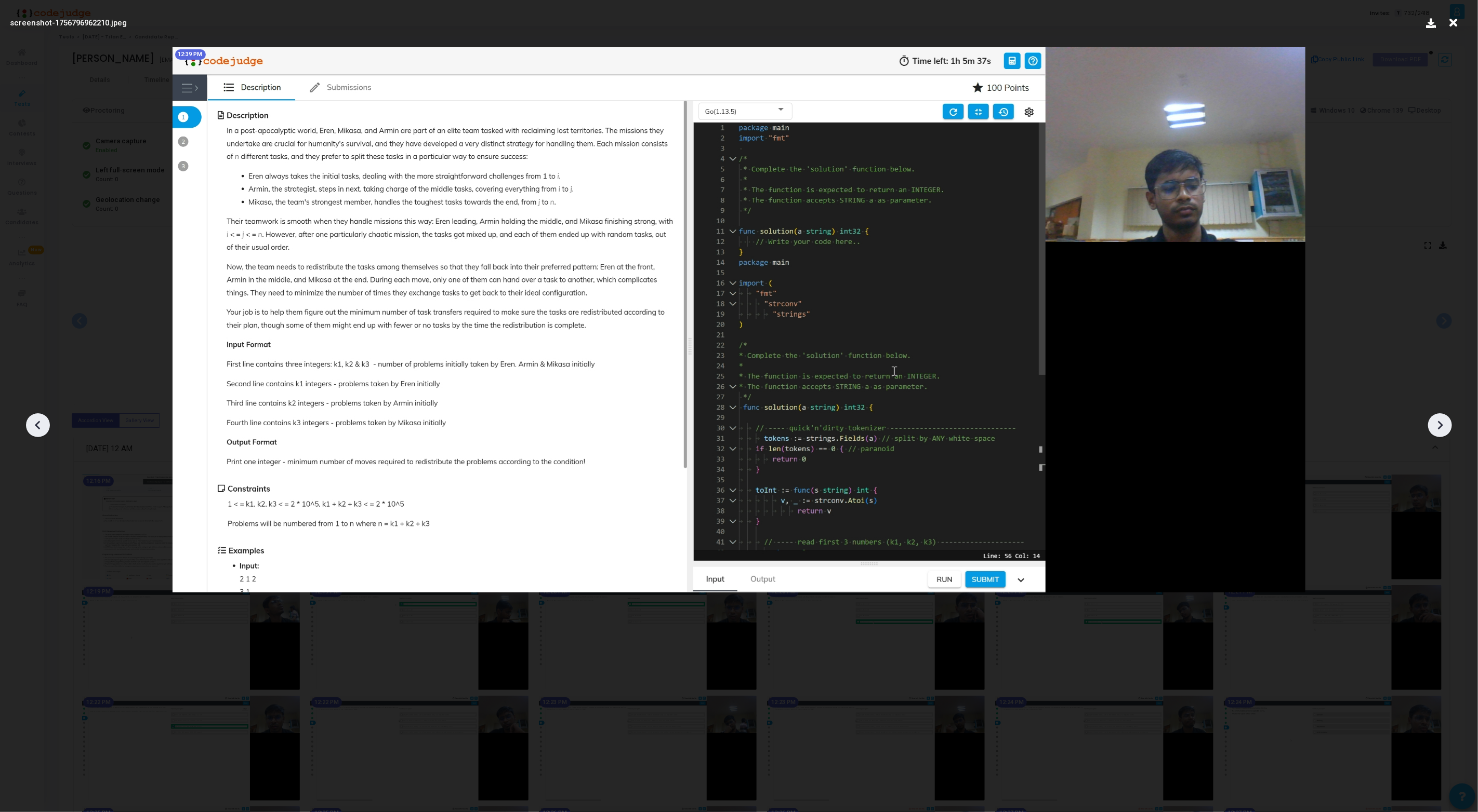
click at [1441, 421] on icon at bounding box center [1439, 425] width 16 height 16
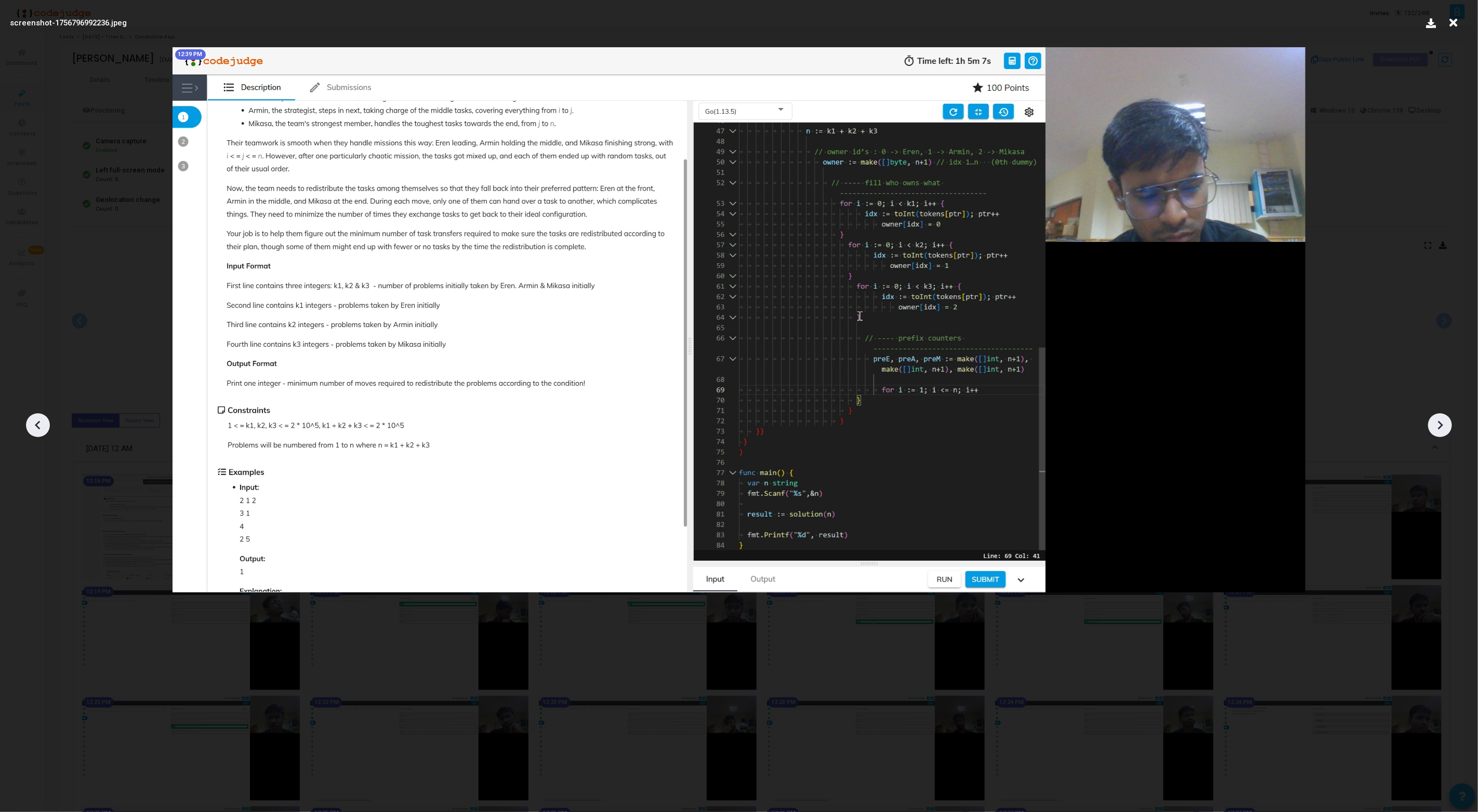
click at [1441, 421] on icon at bounding box center [1439, 425] width 16 height 16
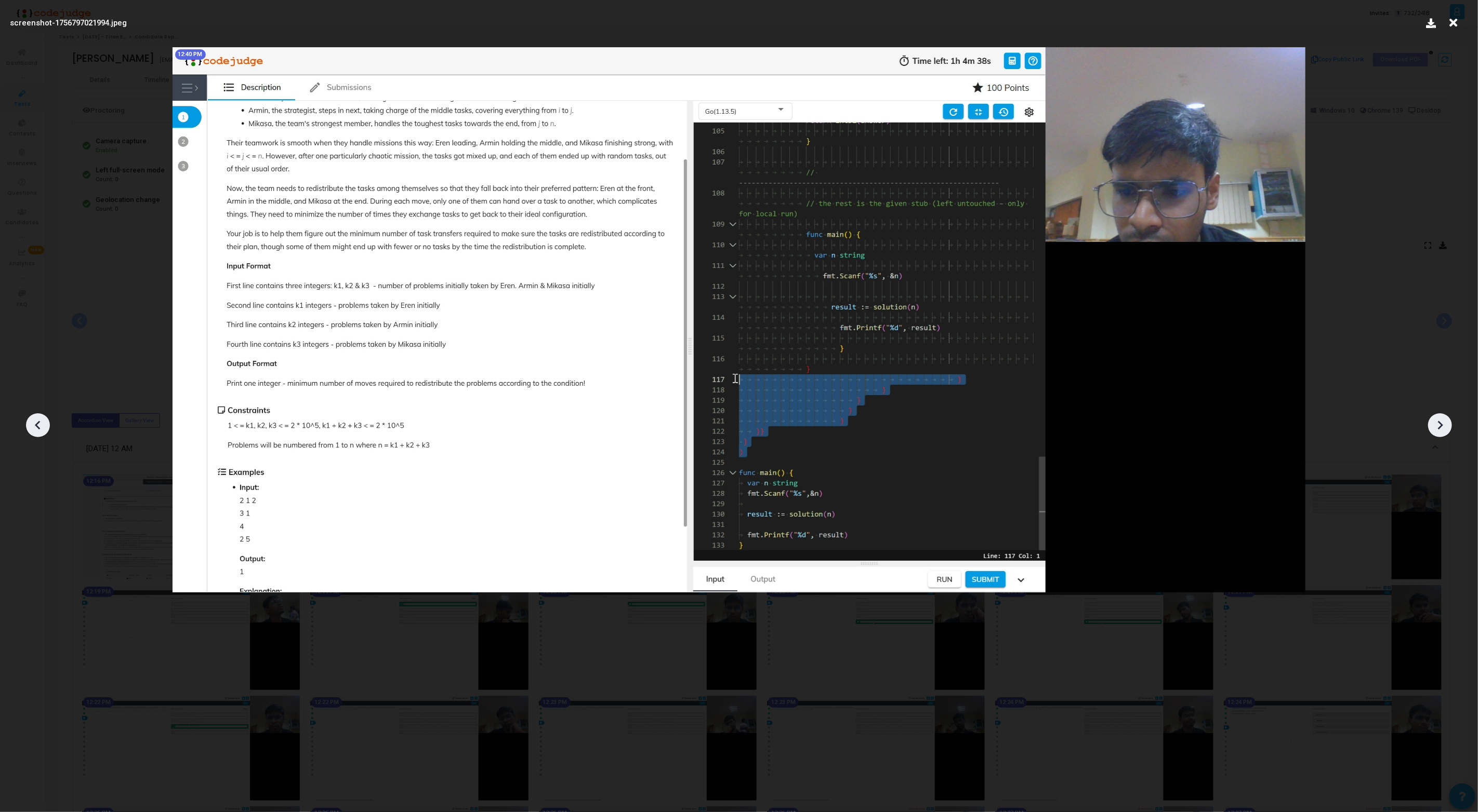
click at [1441, 421] on icon at bounding box center [1439, 425] width 16 height 16
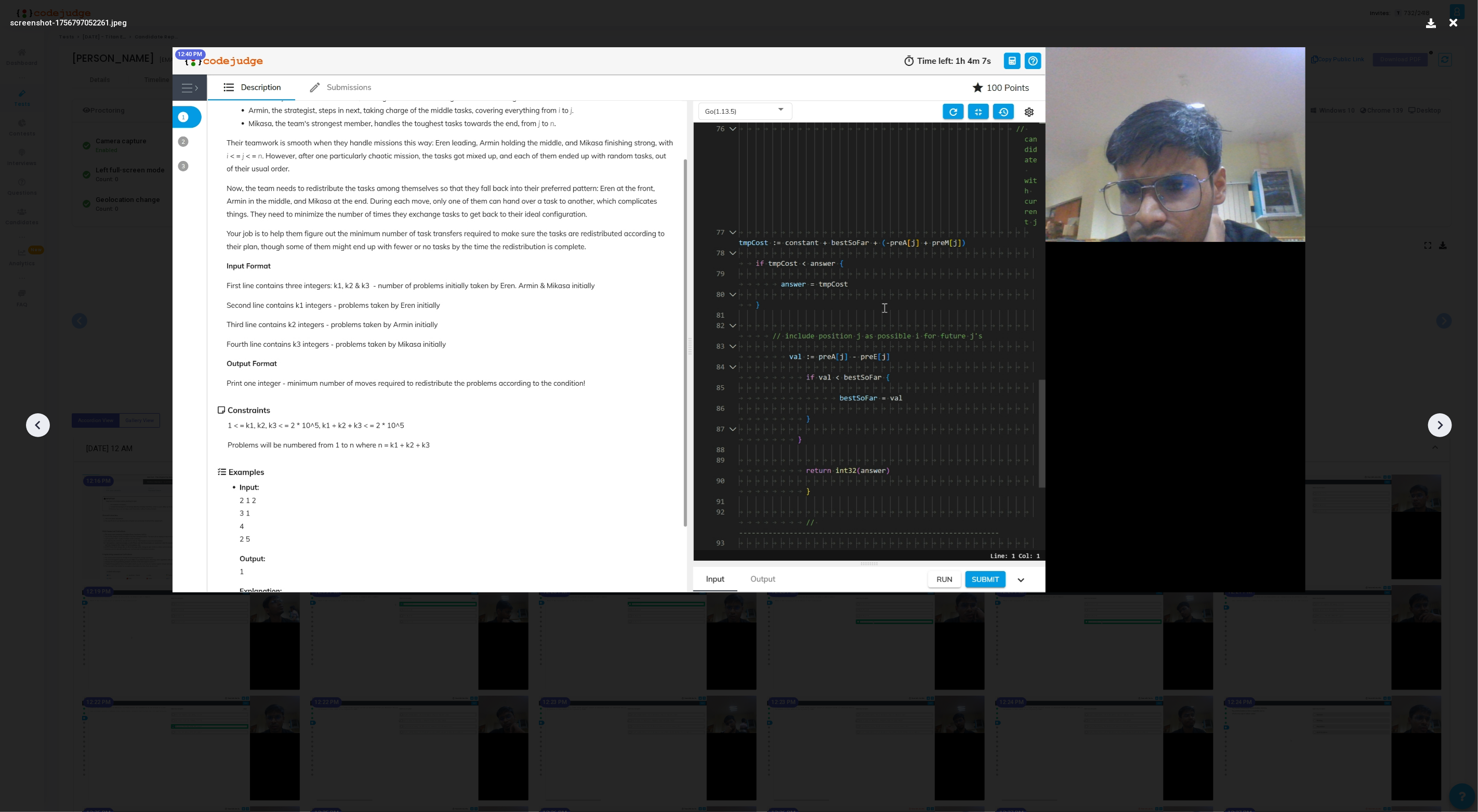
click at [1441, 421] on icon at bounding box center [1439, 425] width 16 height 16
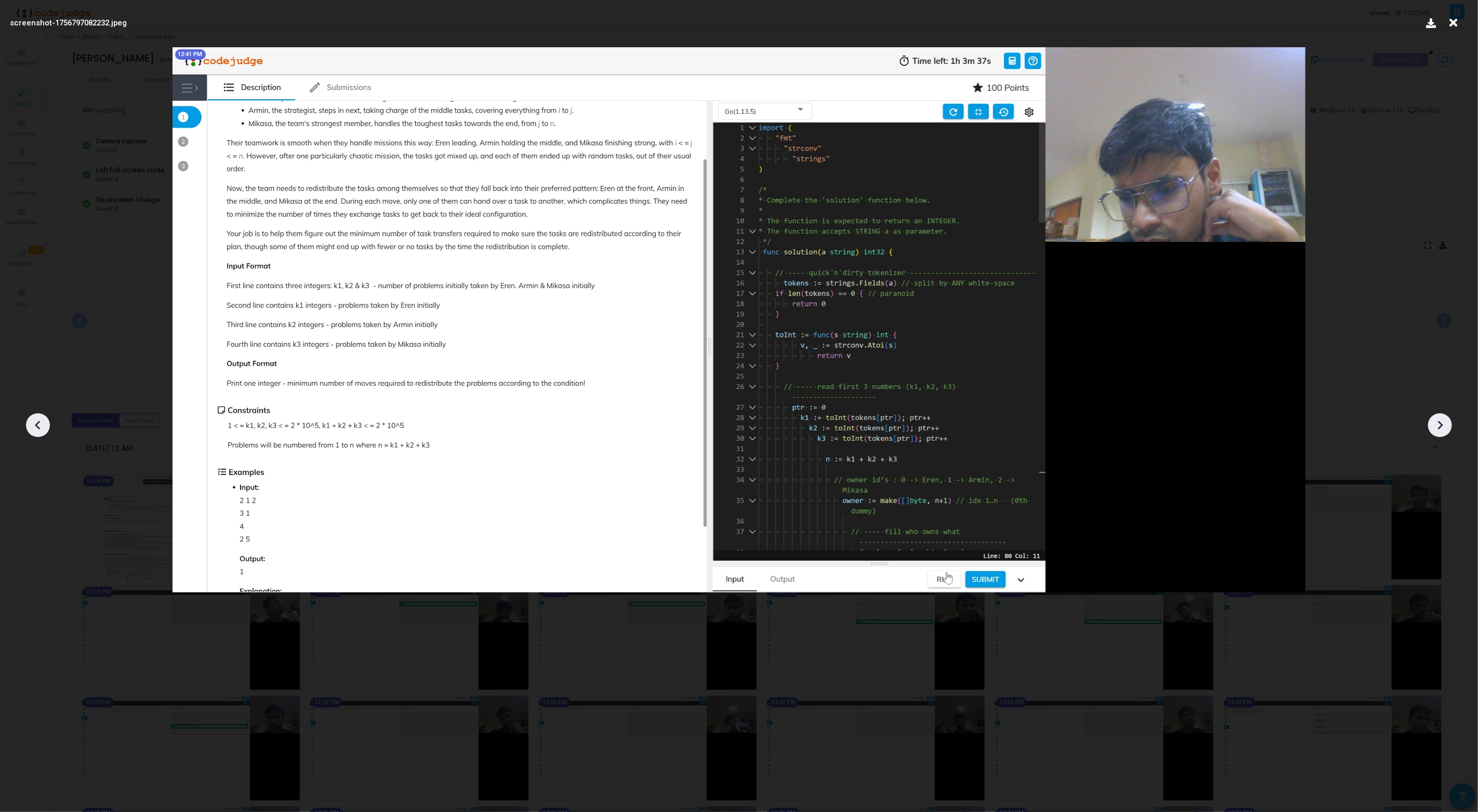
click at [1441, 421] on icon at bounding box center [1439, 425] width 16 height 16
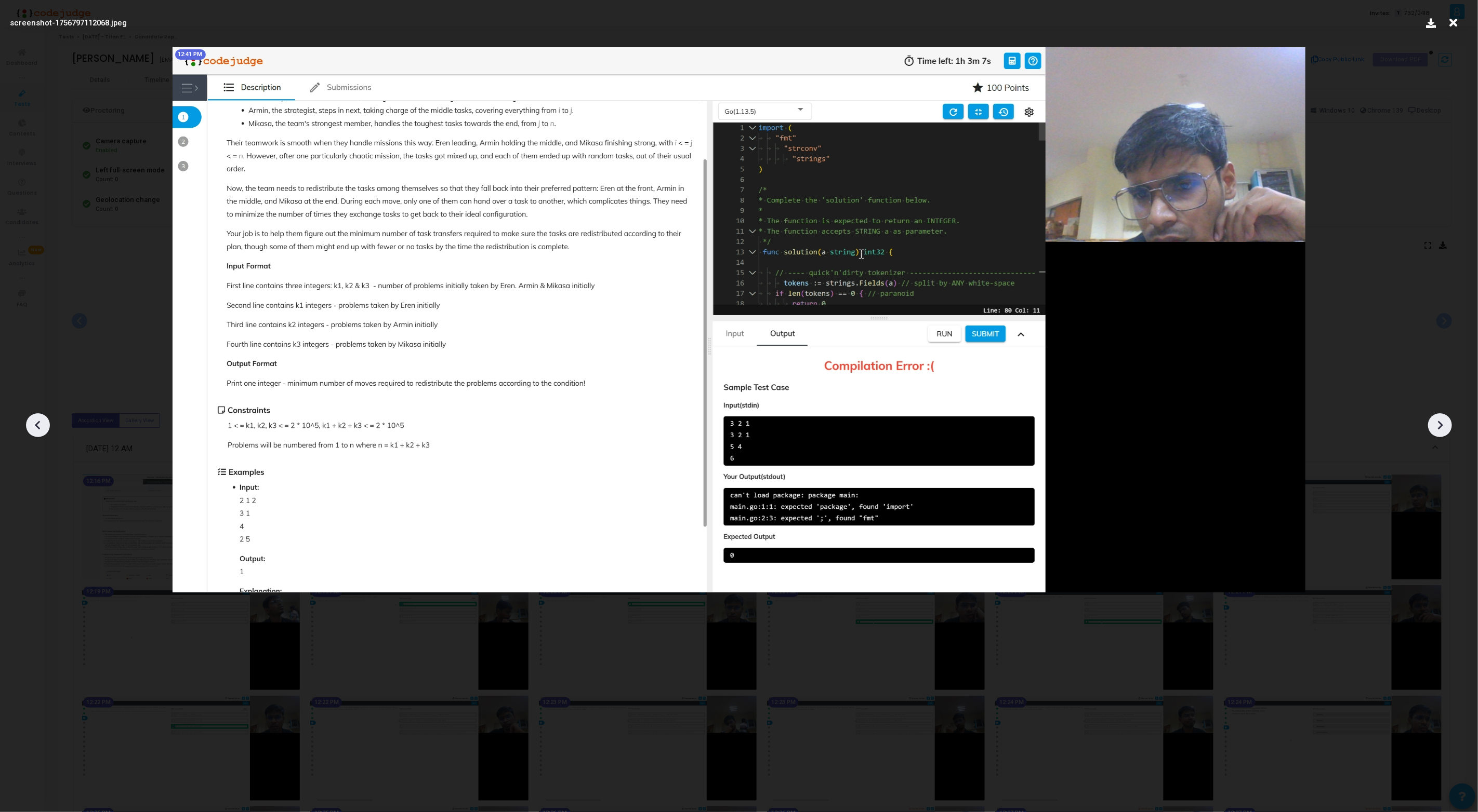
click at [1441, 421] on icon at bounding box center [1439, 425] width 16 height 16
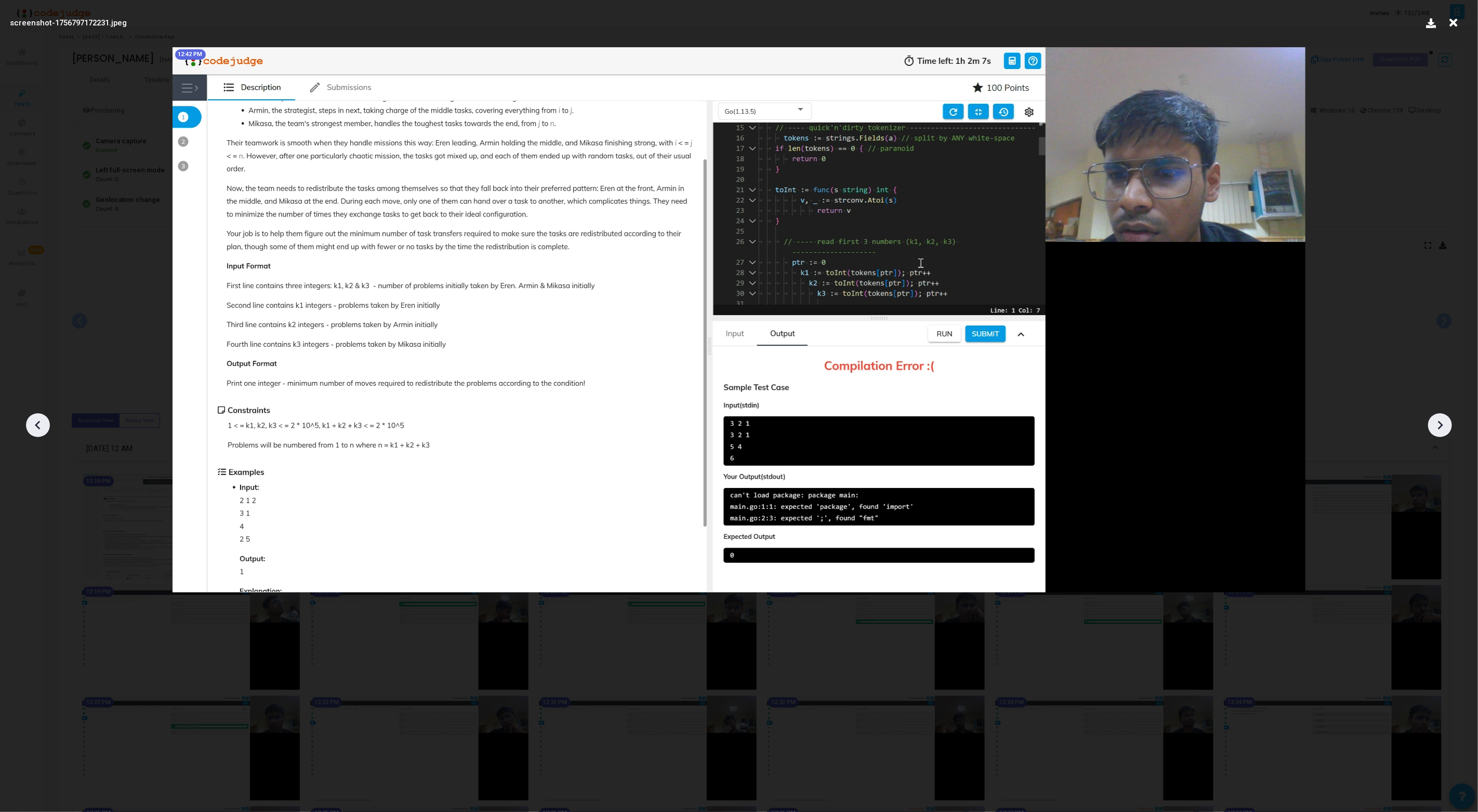
click at [1441, 421] on icon at bounding box center [1439, 425] width 16 height 16
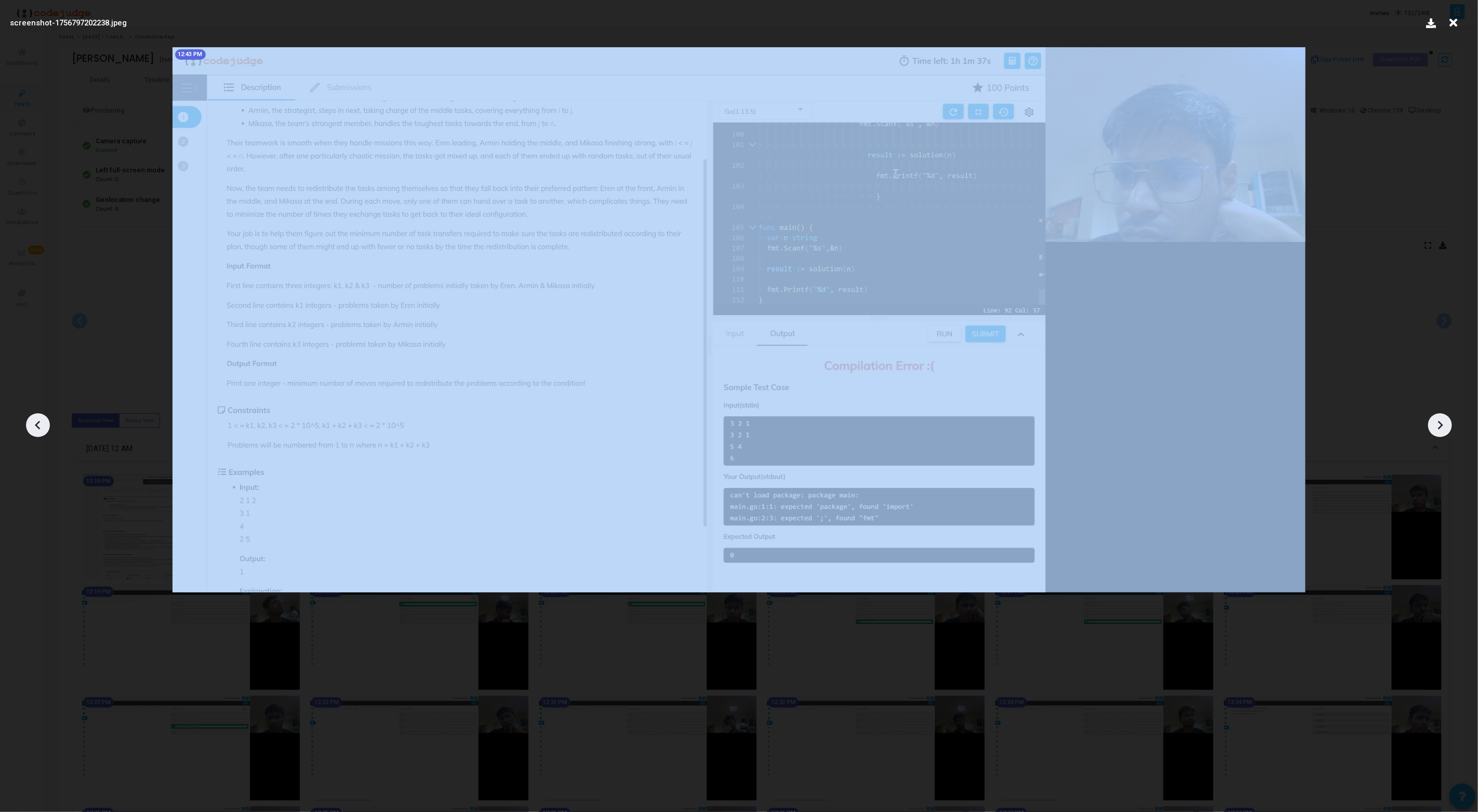
click at [1441, 421] on icon at bounding box center [1439, 425] width 16 height 16
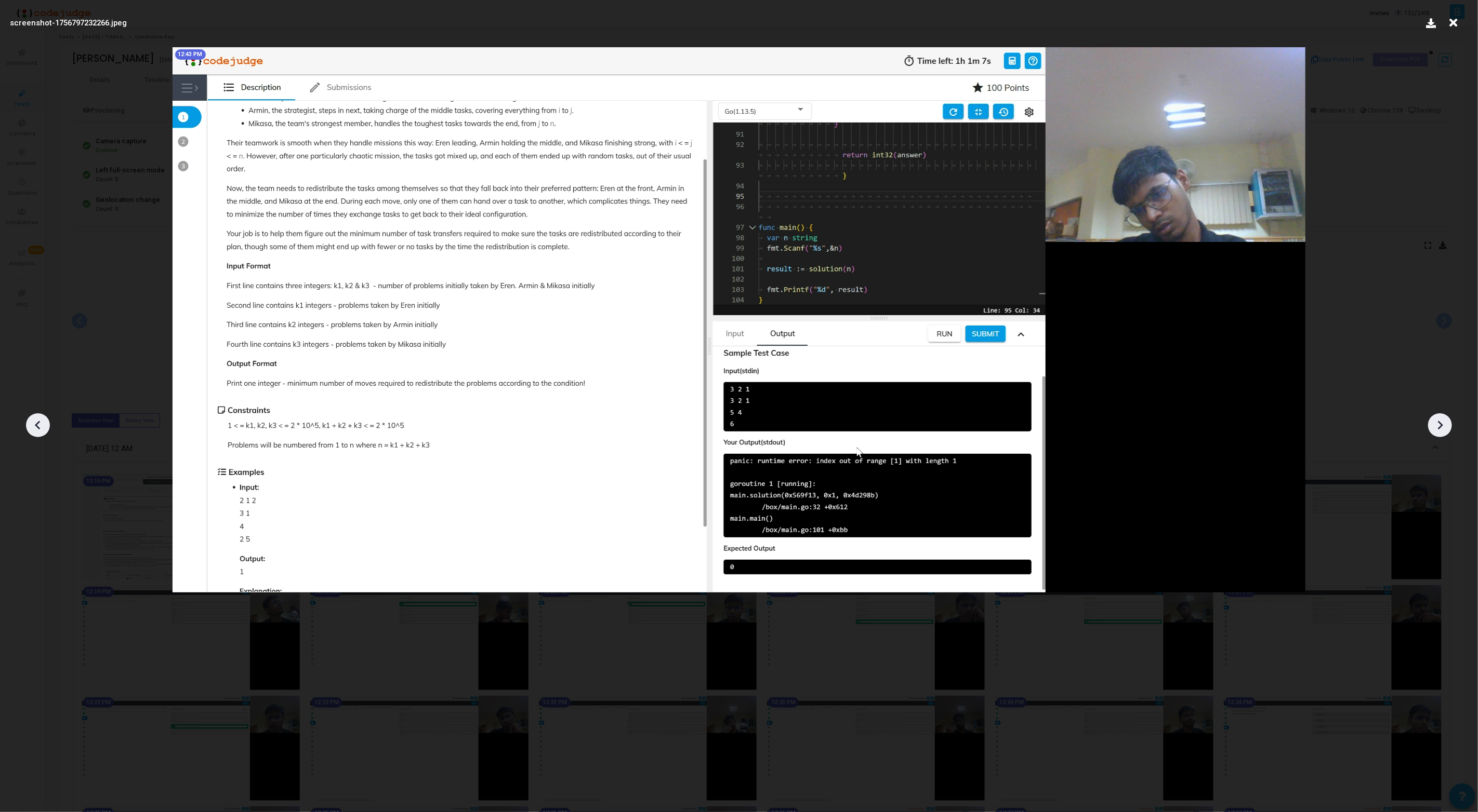
click at [1450, 423] on div at bounding box center [1440, 425] width 24 height 24
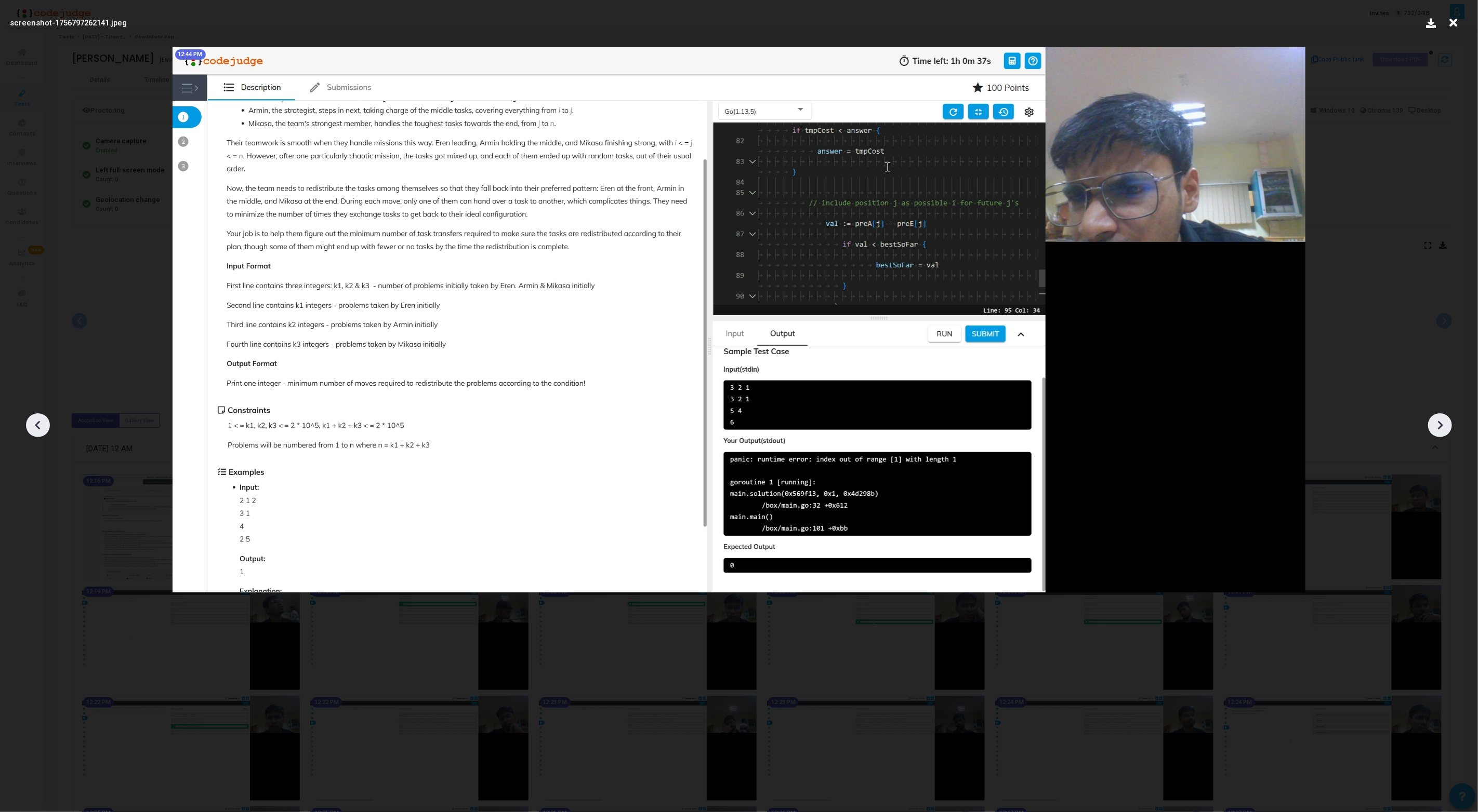
click at [1450, 423] on div at bounding box center [1440, 425] width 24 height 24
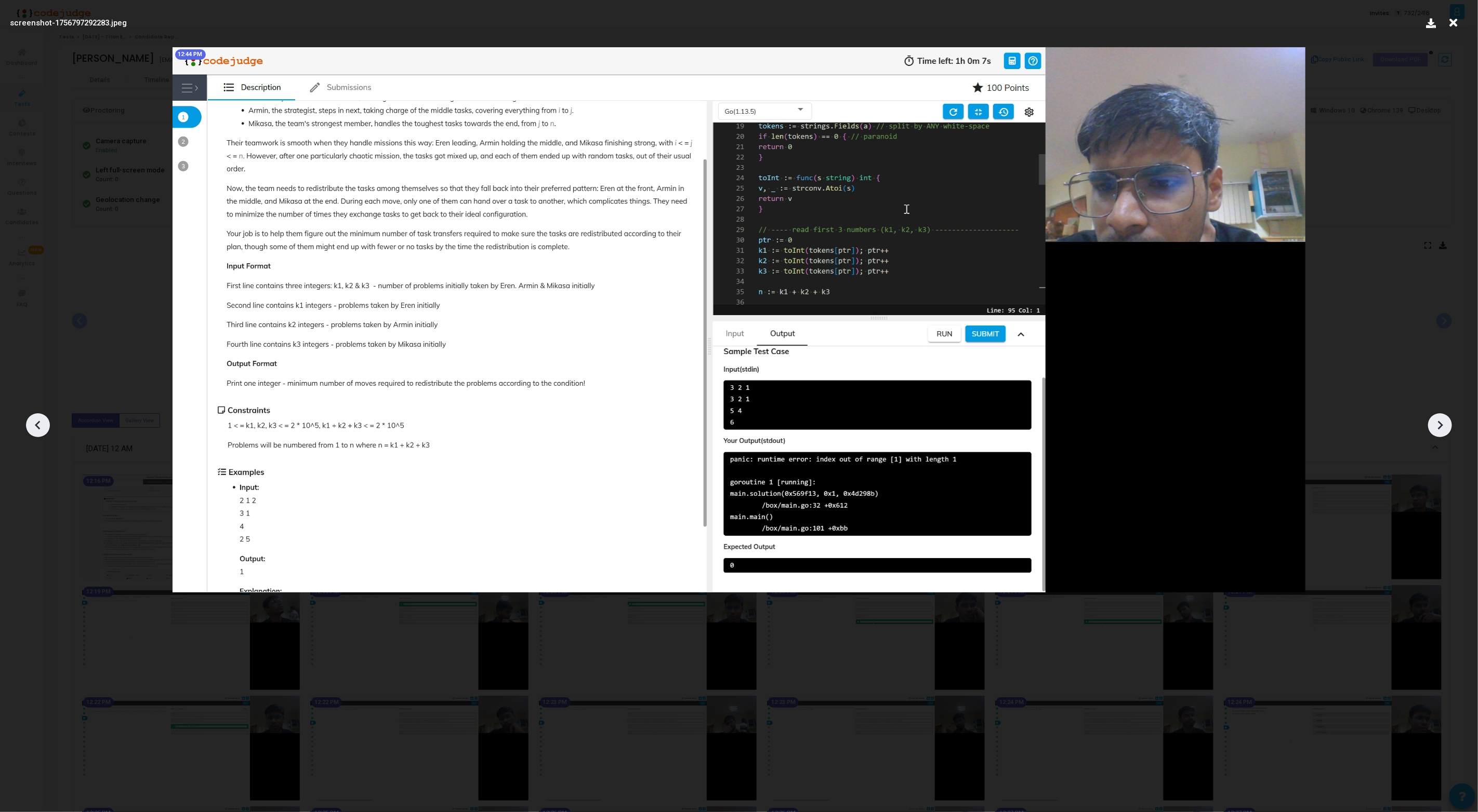
click at [1450, 423] on div at bounding box center [1440, 425] width 24 height 24
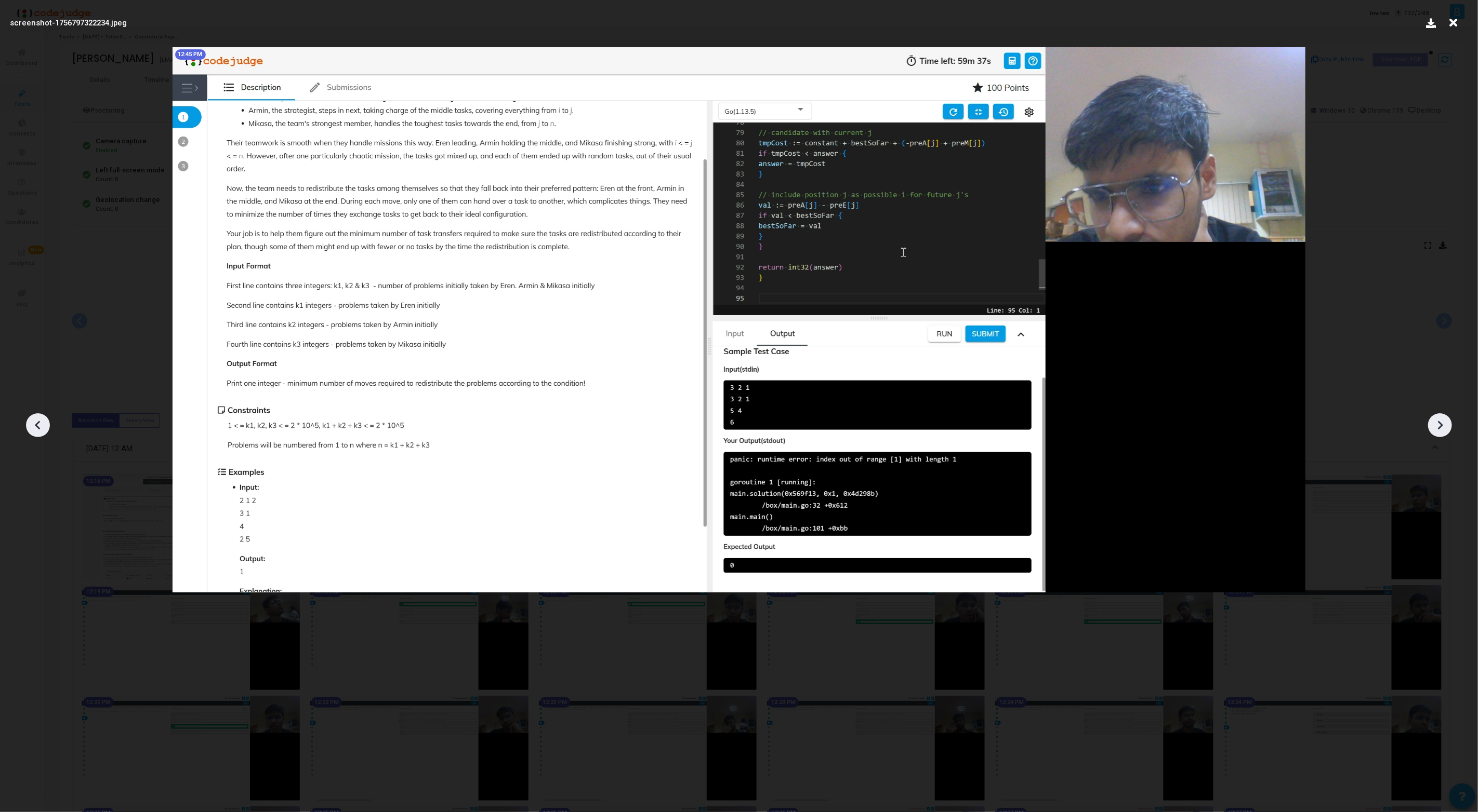
click at [1450, 423] on div at bounding box center [1440, 425] width 24 height 24
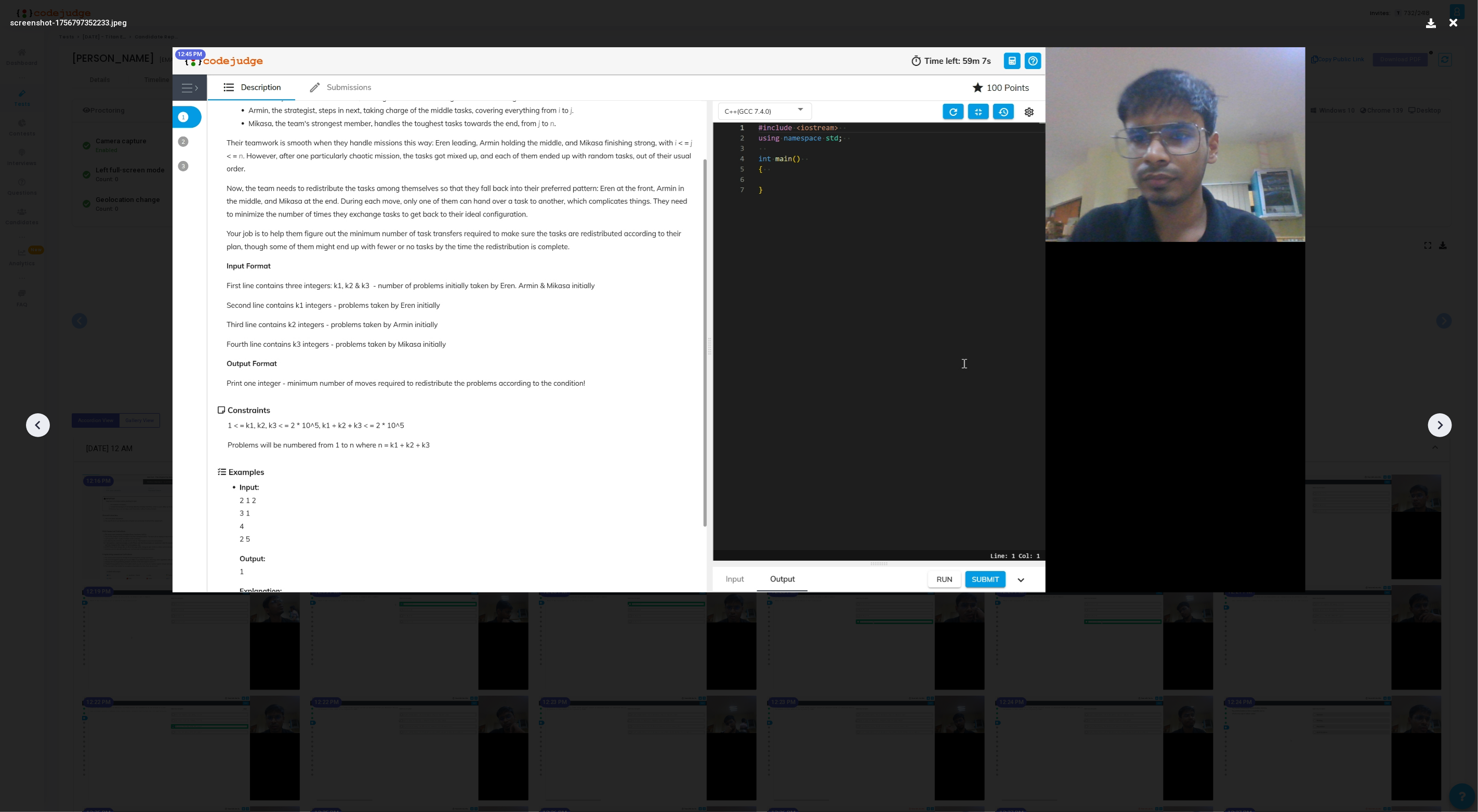
click at [1437, 424] on icon at bounding box center [1439, 425] width 16 height 16
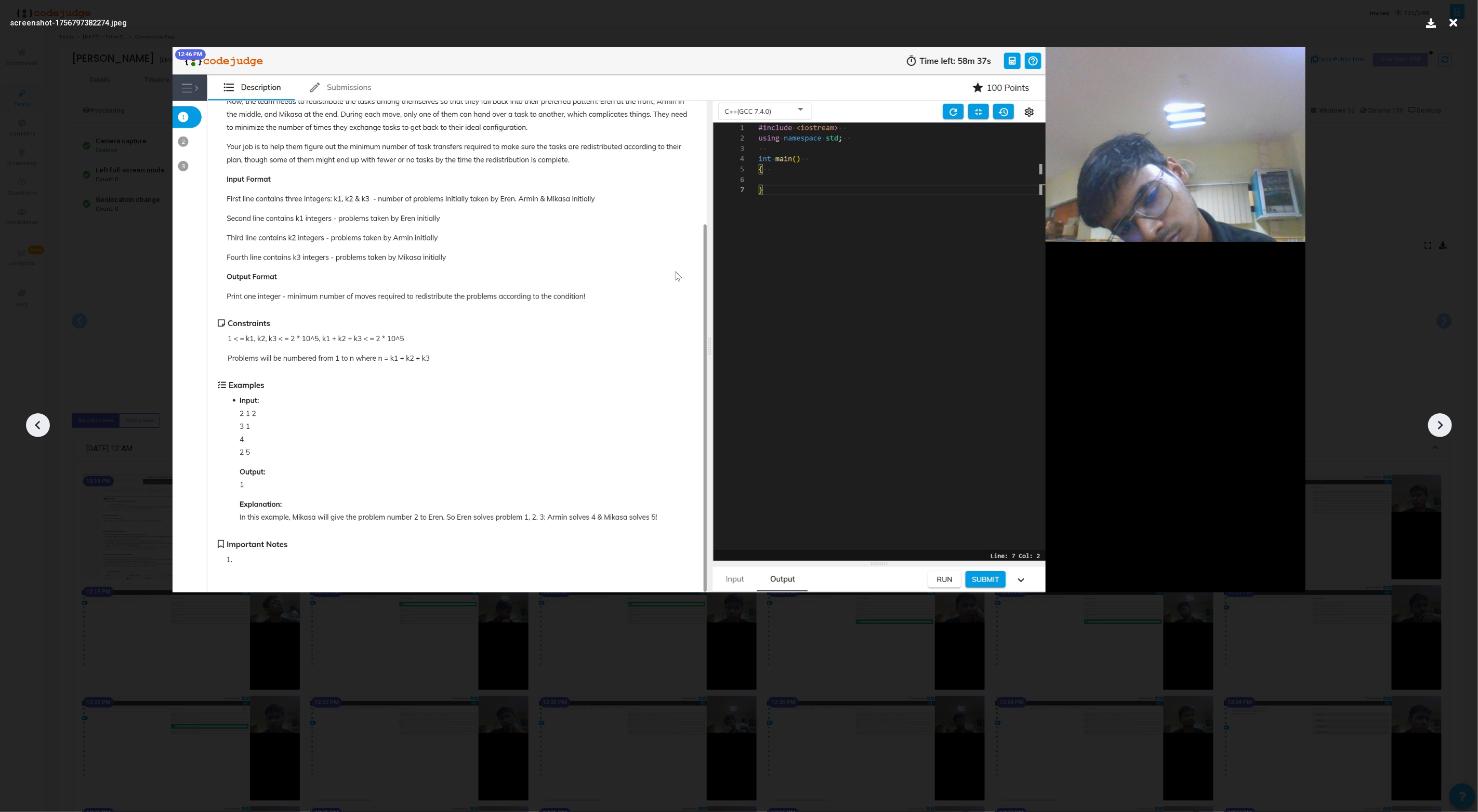
click at [1437, 424] on icon at bounding box center [1439, 425] width 16 height 16
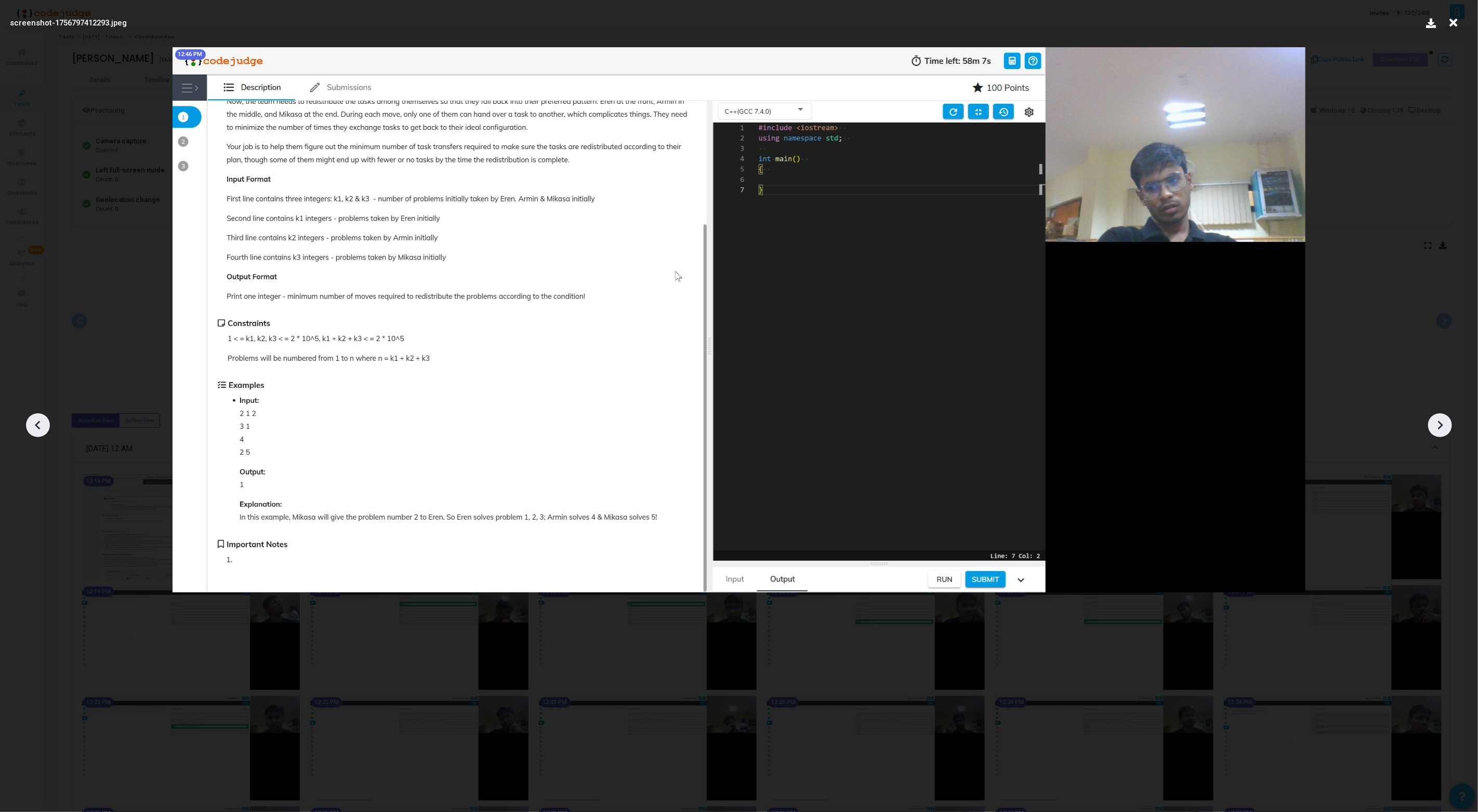
click at [1437, 424] on icon at bounding box center [1439, 425] width 16 height 16
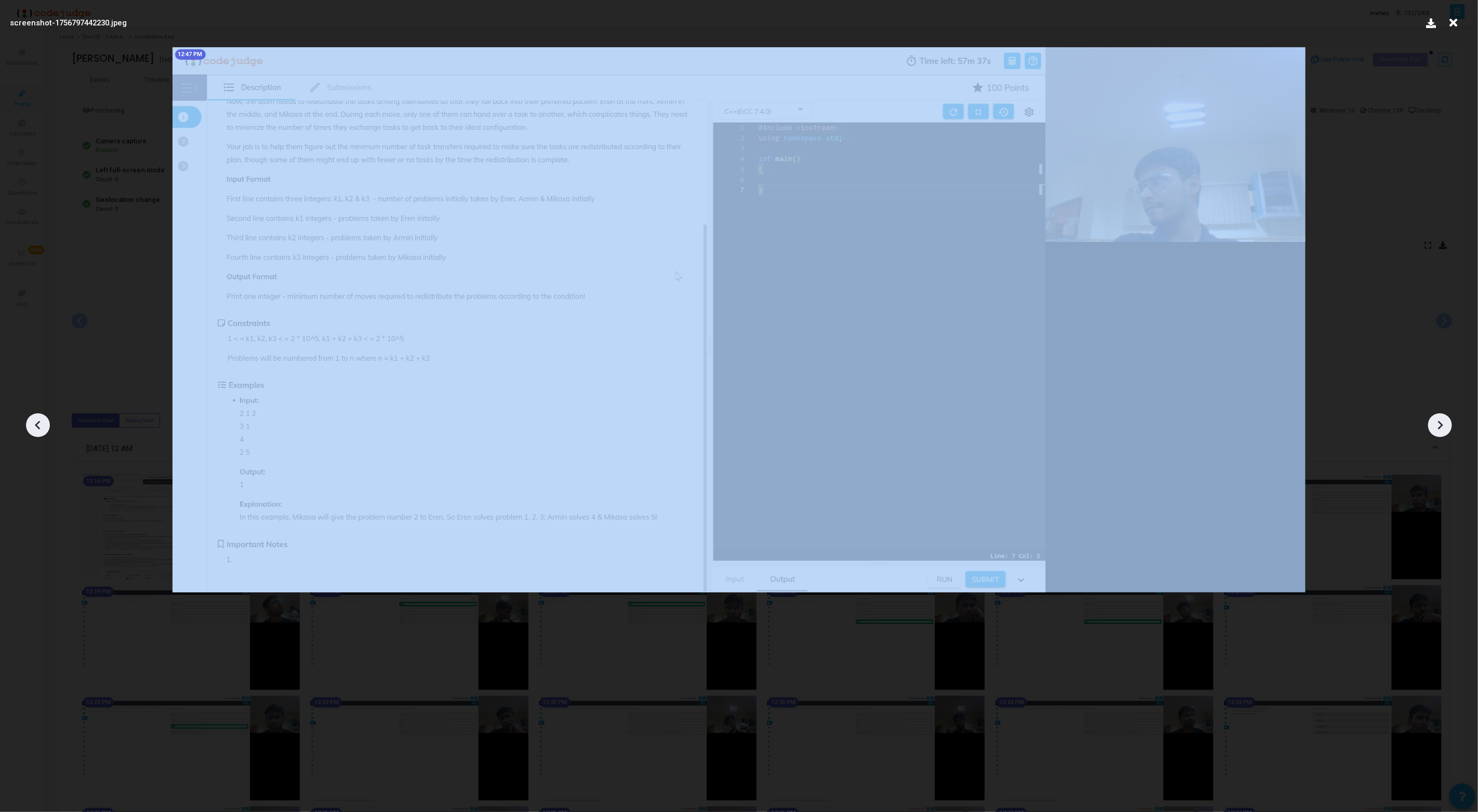
click at [1437, 424] on icon at bounding box center [1439, 425] width 16 height 16
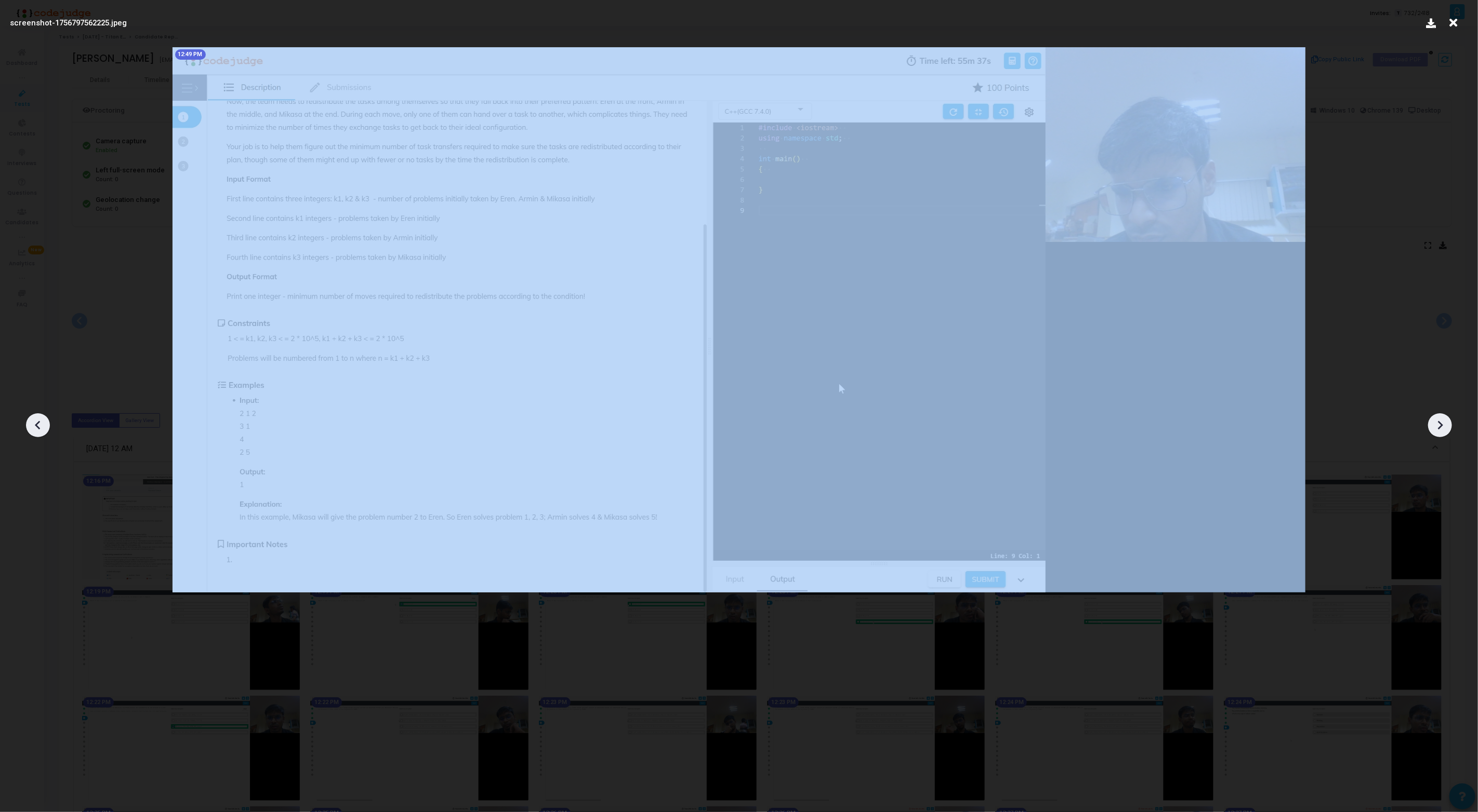
click at [1437, 424] on icon at bounding box center [1439, 425] width 16 height 16
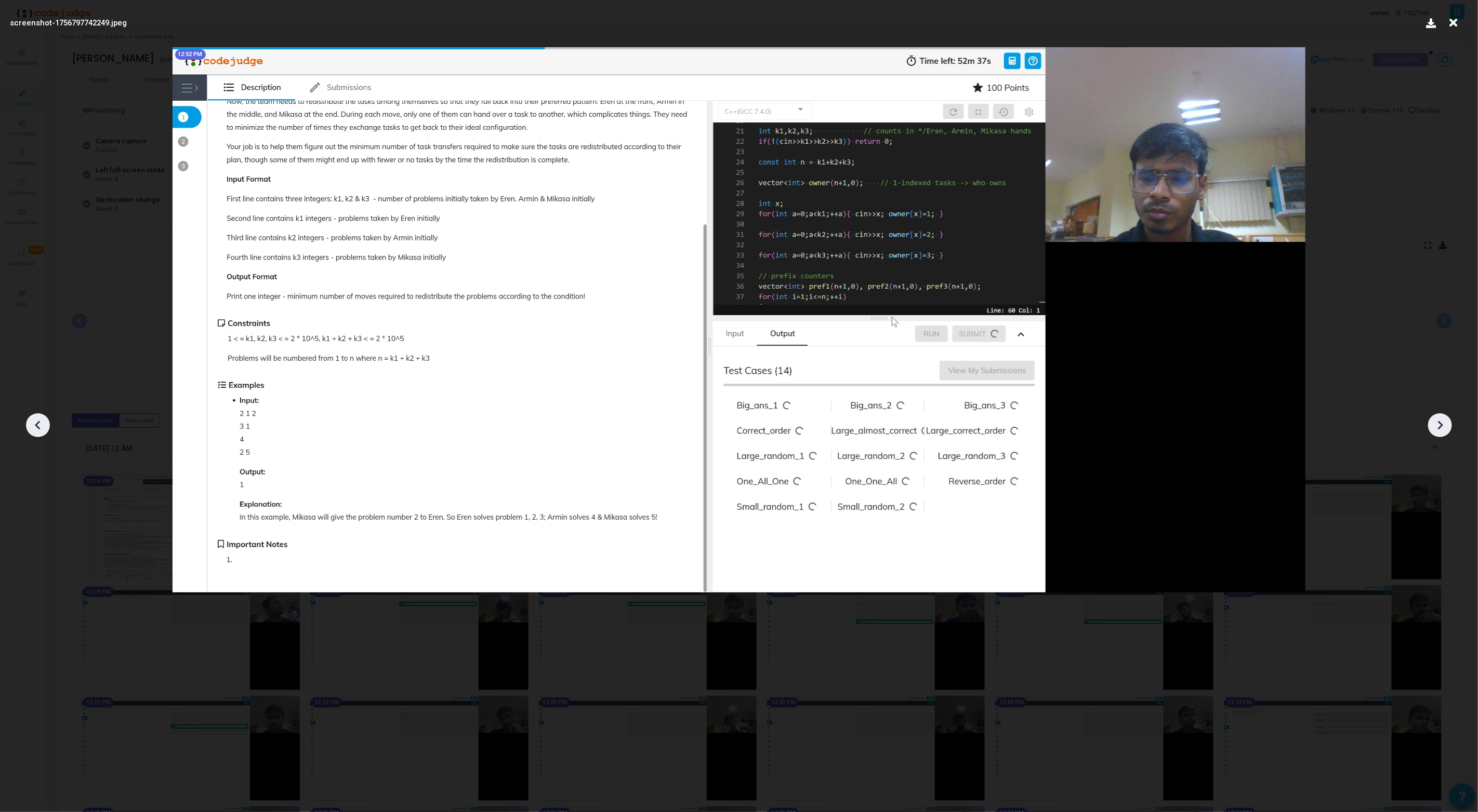
click at [1353, 270] on div at bounding box center [739, 421] width 1478 height 781
click at [1451, 28] on icon at bounding box center [1452, 22] width 16 height 19
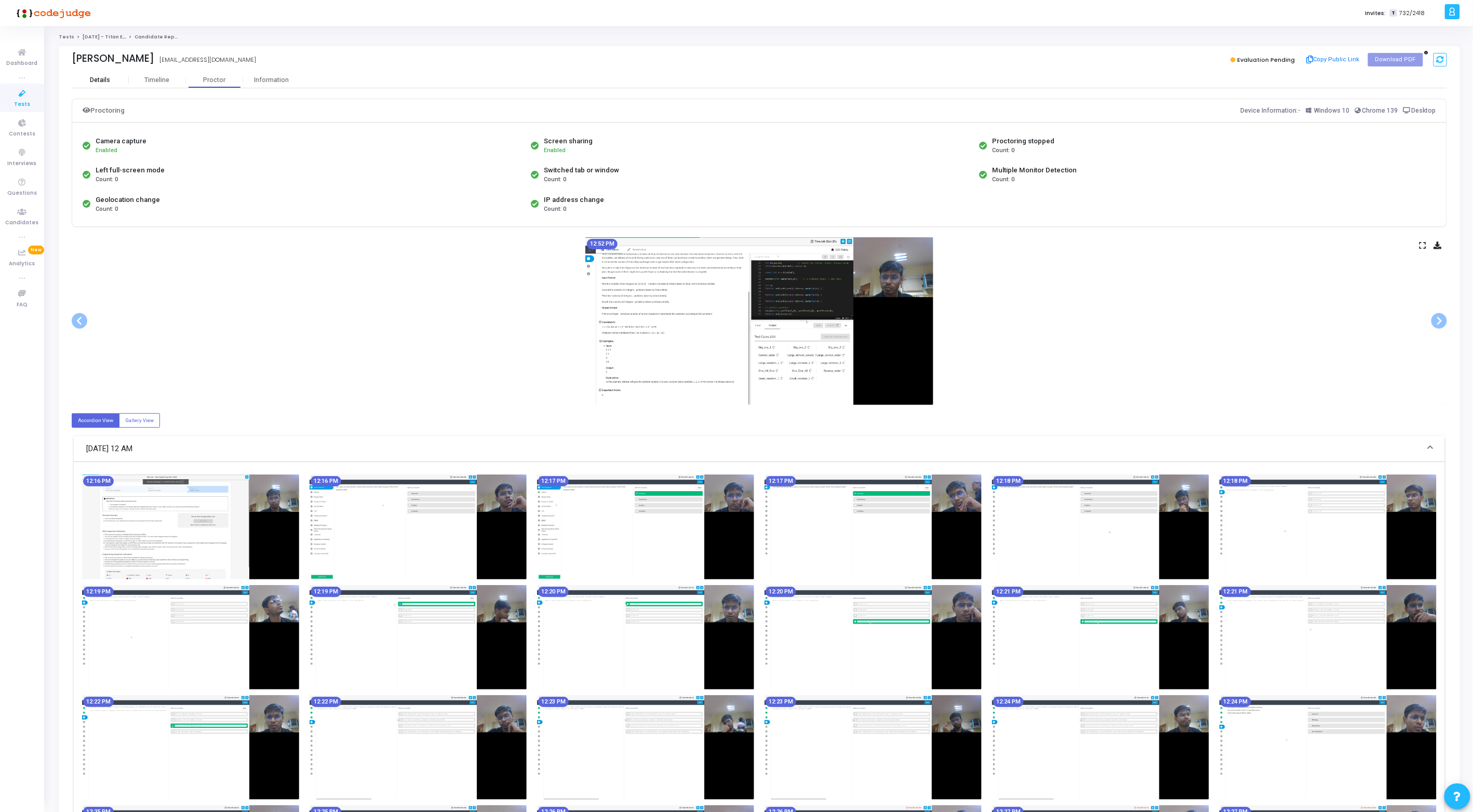
click at [107, 79] on div "Details" at bounding box center [100, 80] width 20 height 7
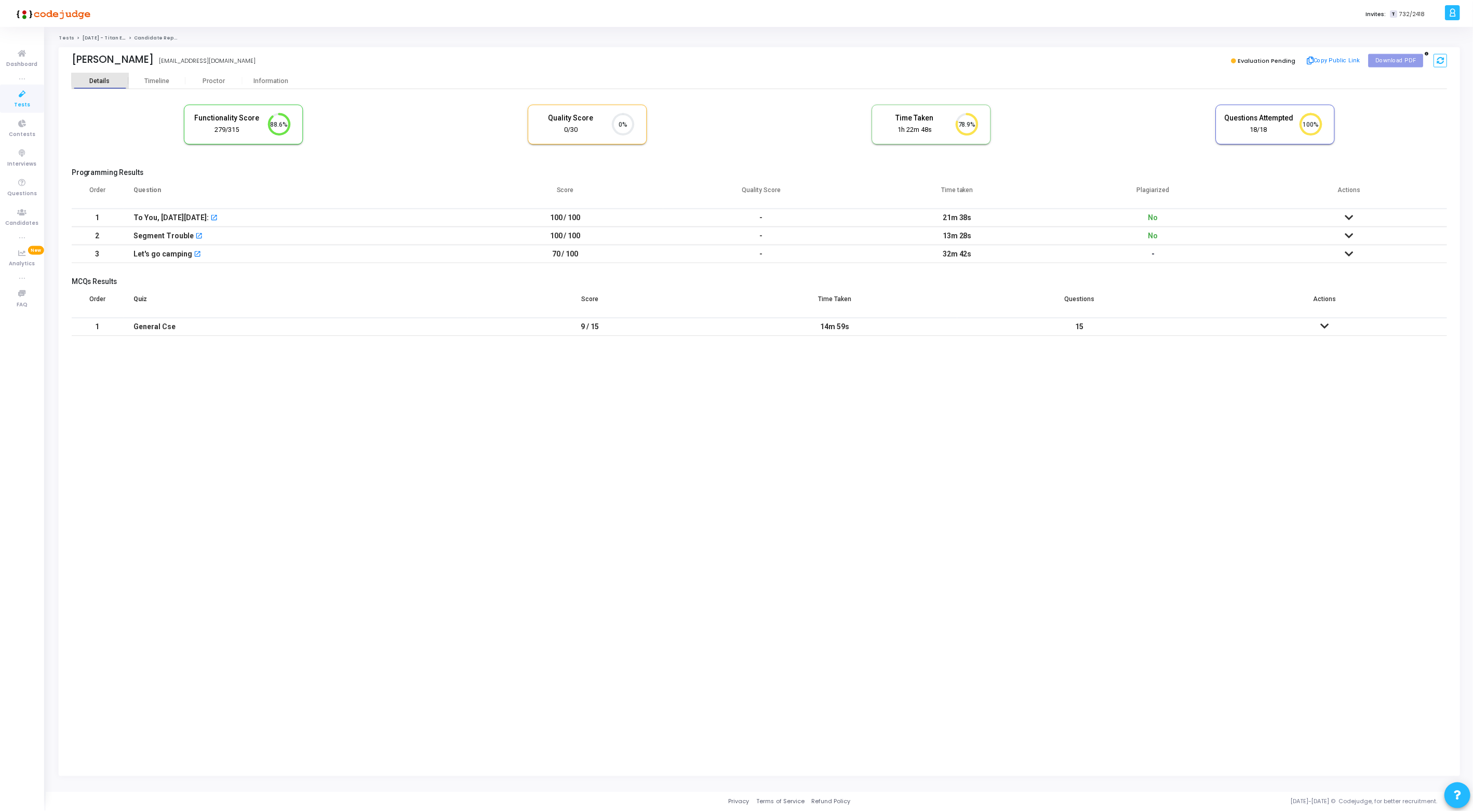
scroll to position [4, 4]
click at [140, 212] on div "To You, [DATE][DATE]:" at bounding box center [172, 217] width 76 height 18
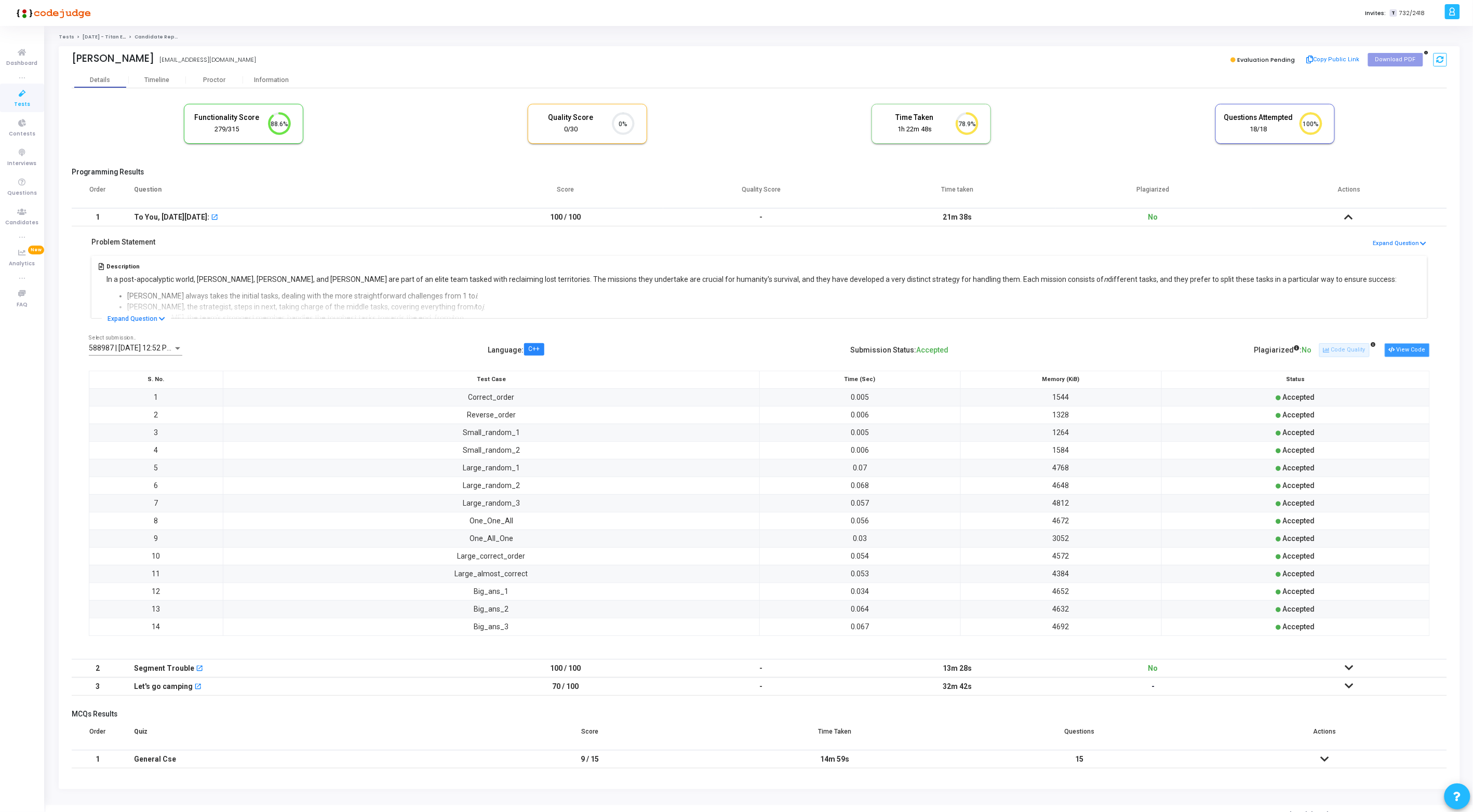
click at [1416, 349] on button "View Code" at bounding box center [1407, 350] width 45 height 14
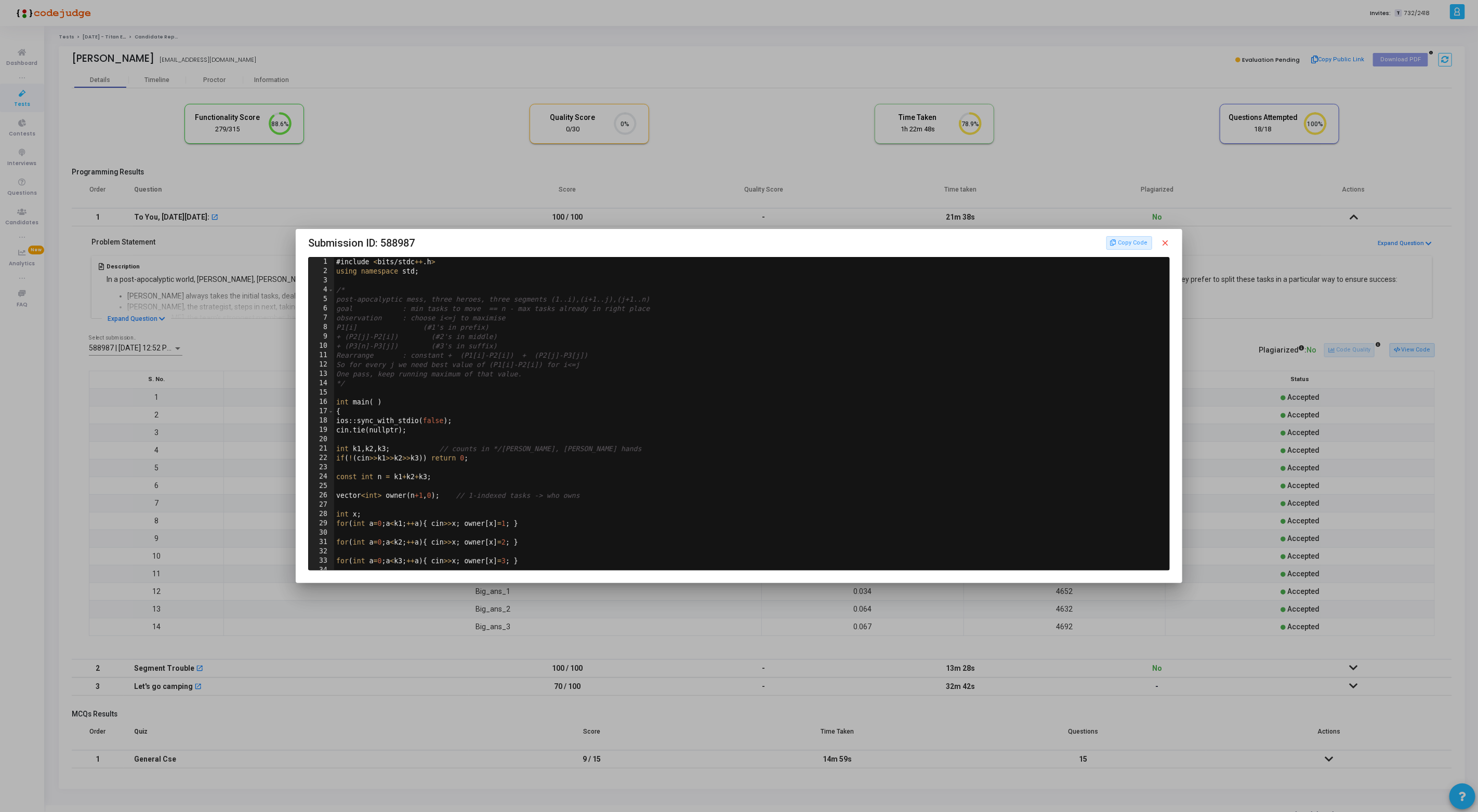
click at [704, 665] on div at bounding box center [739, 406] width 1478 height 812
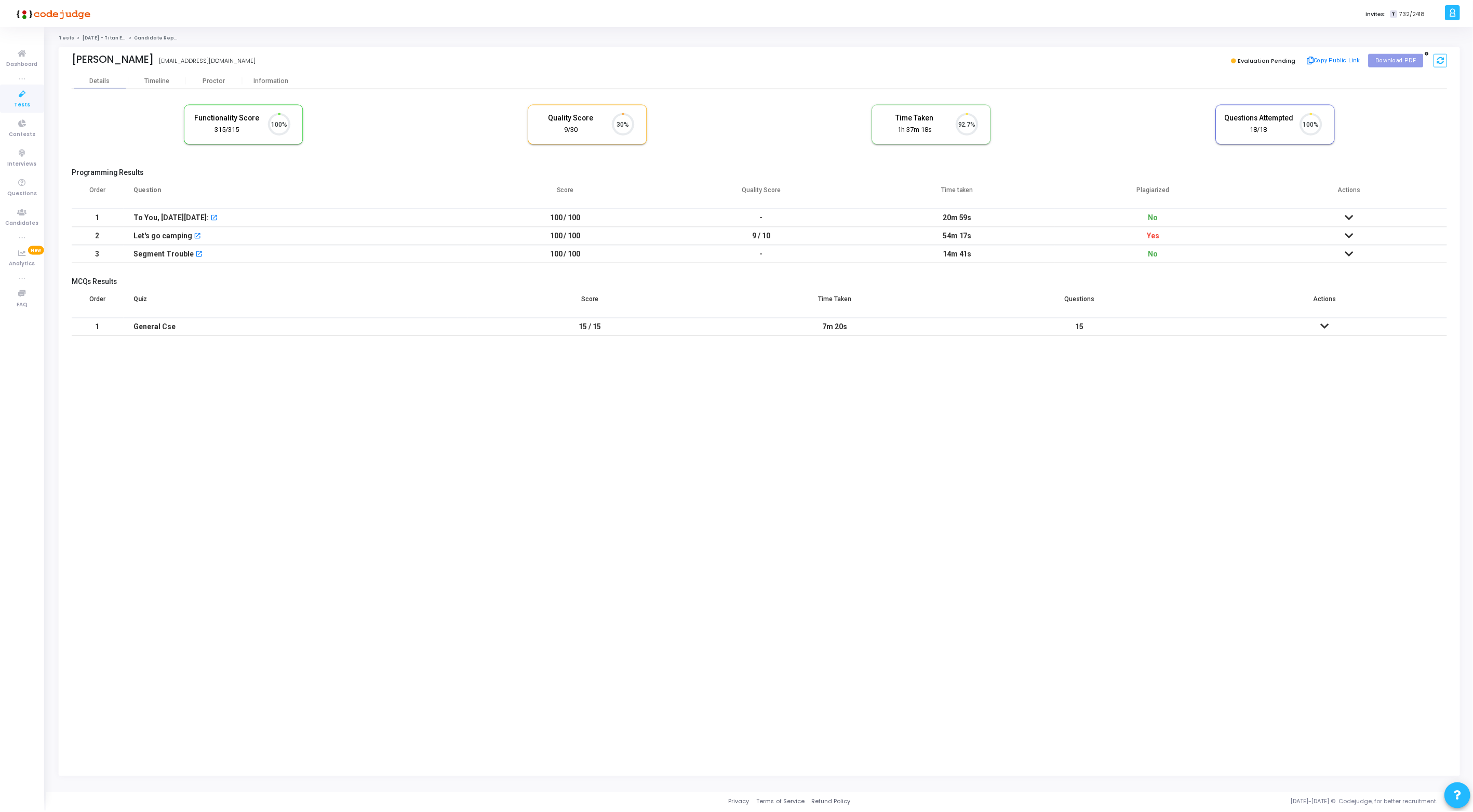
scroll to position [22, 27]
click at [211, 226] on div "To You, in 2000 Years: open_in_new" at bounding box center [296, 217] width 324 height 18
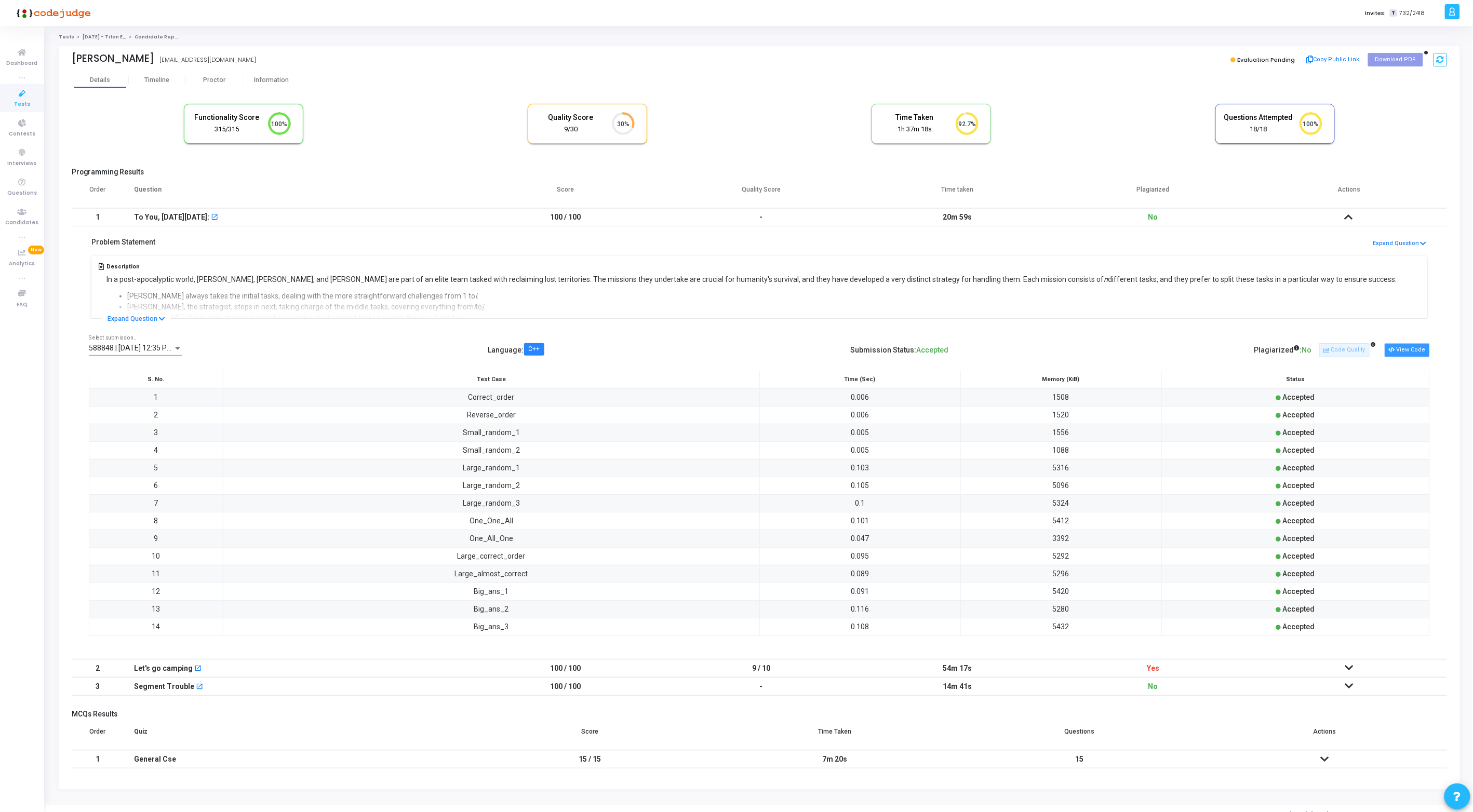
click at [1405, 355] on button "View Code" at bounding box center [1407, 350] width 45 height 14
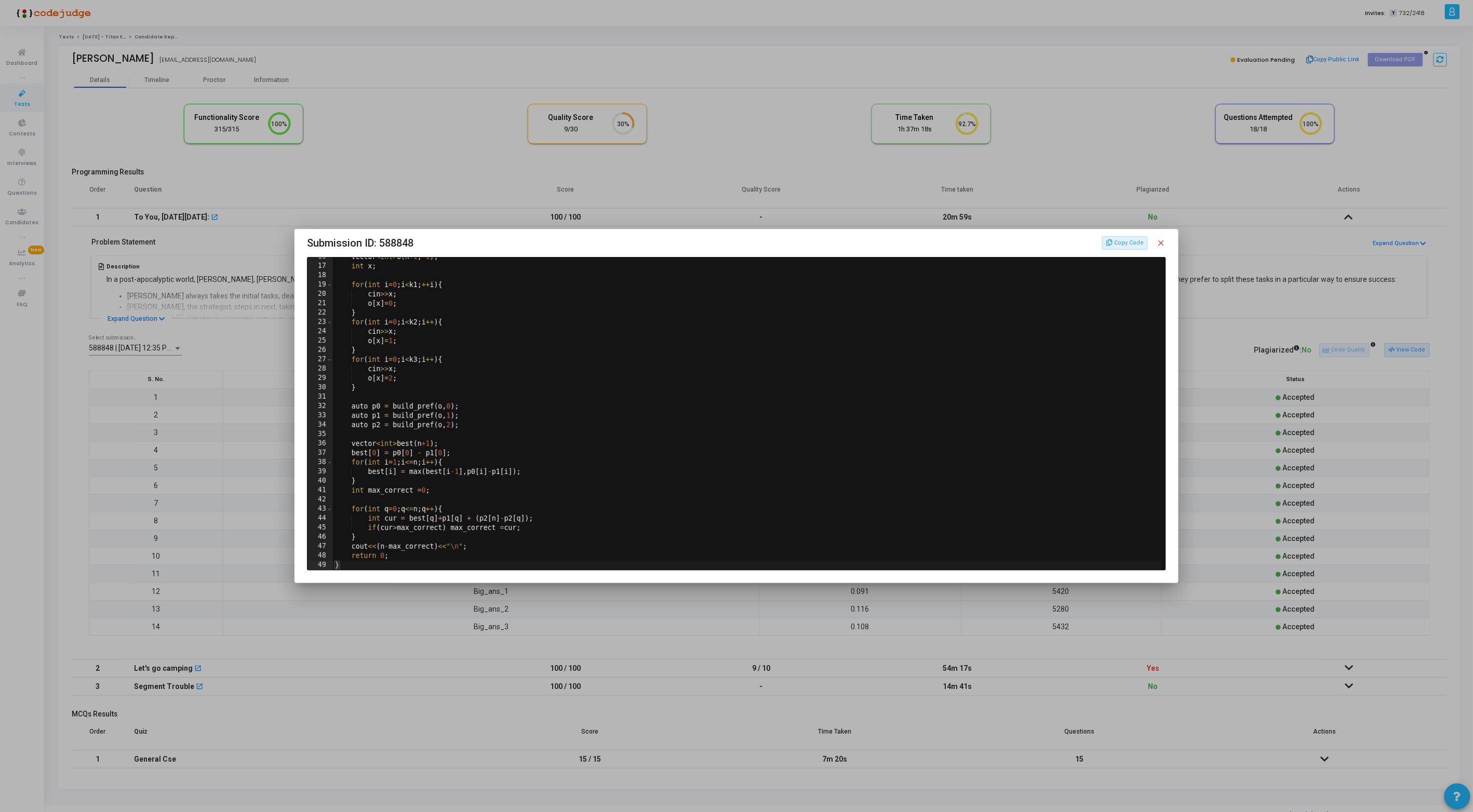
scroll to position [145, 0]
click at [505, 409] on div "vector < int > o ( n +1 , -1 ) ; int x ; for ( int i = 0 ; i < k1 ; ++ i ) { ci…" at bounding box center [748, 418] width 831 height 332
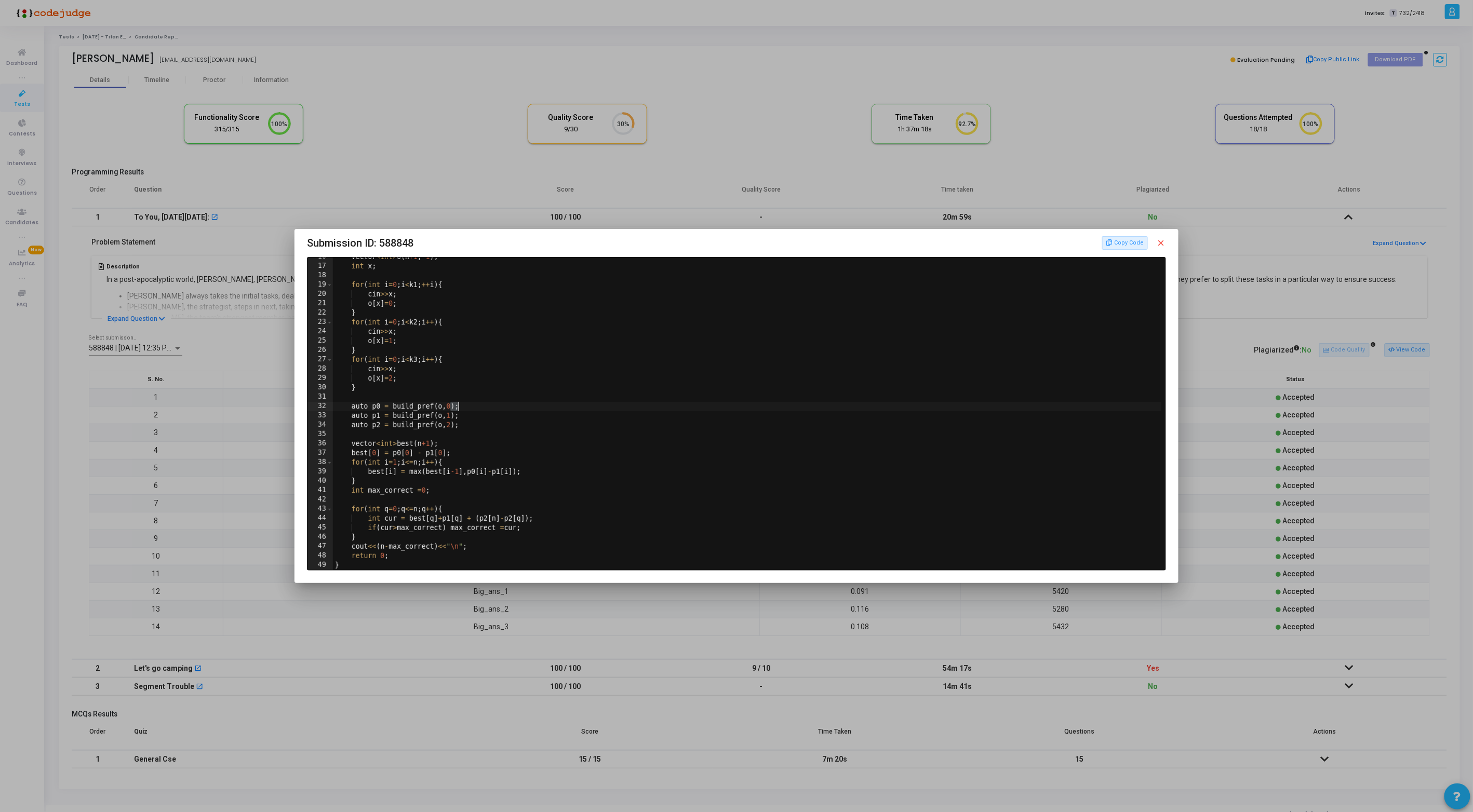
type textarea "auto p0 = build_pref(o,0); auto p1 = build_pref(o,1);"
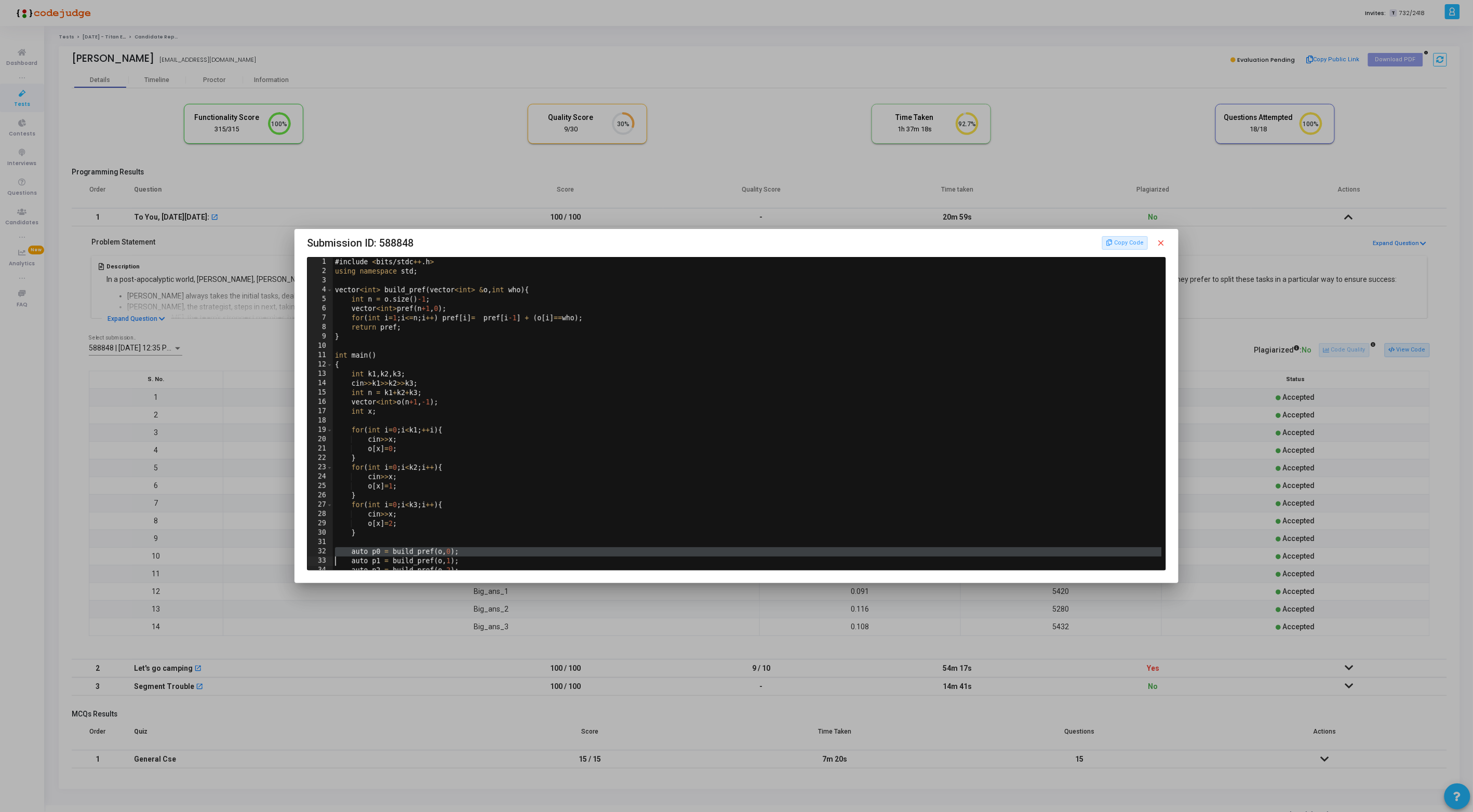
click at [1163, 241] on mat-icon "close" at bounding box center [1162, 243] width 9 height 9
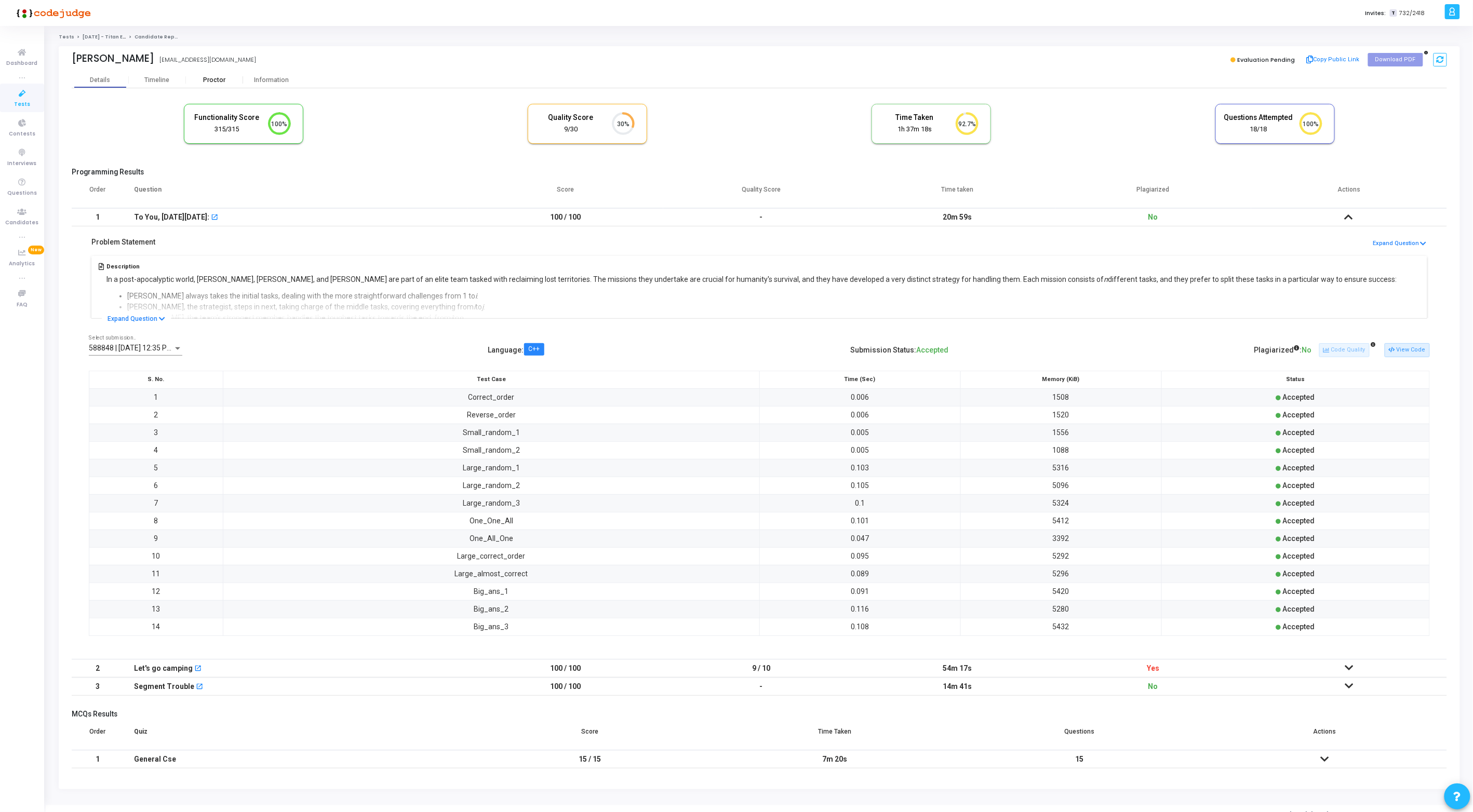
click at [201, 85] on div "Proctor" at bounding box center [214, 79] width 57 height 16
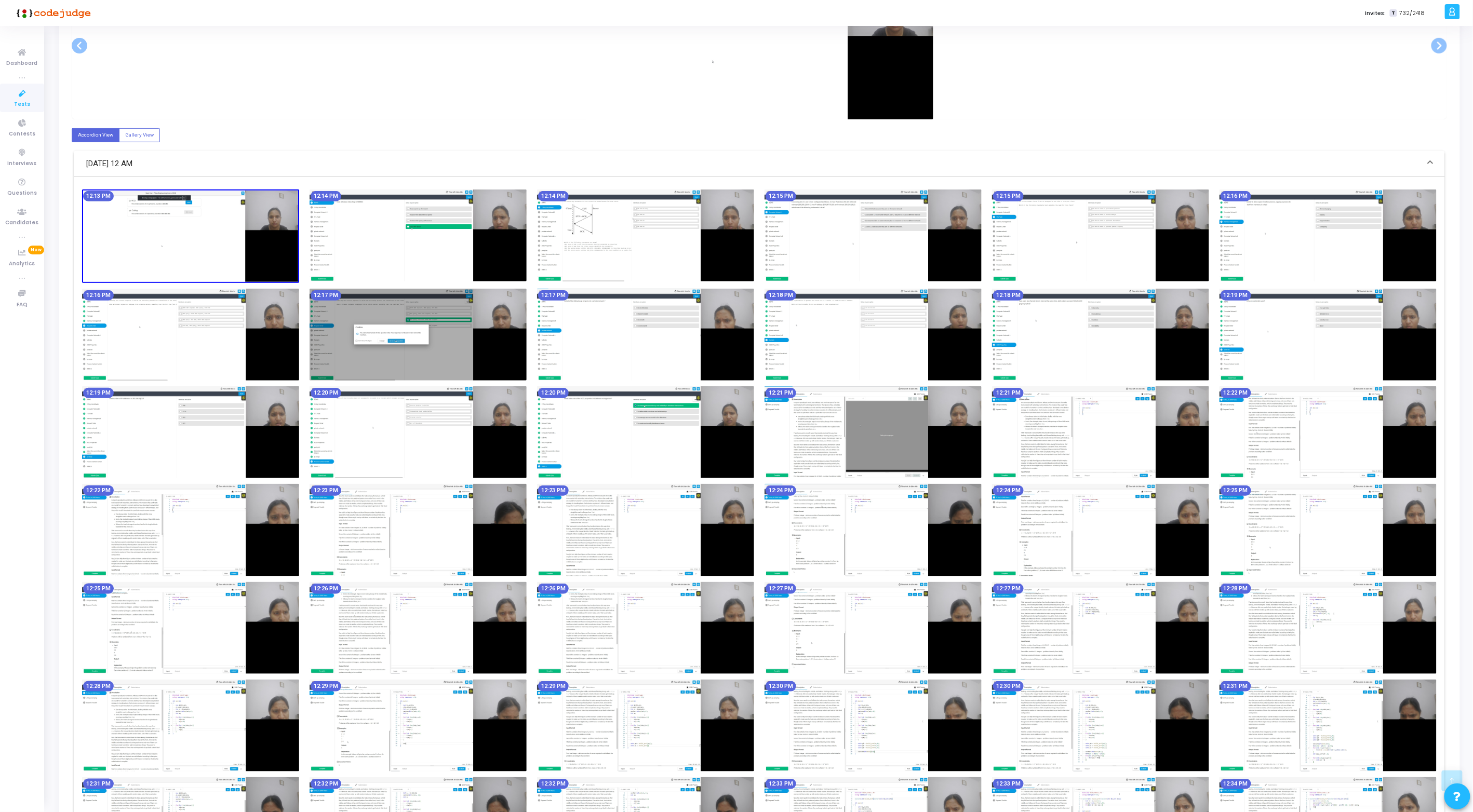
scroll to position [67, 0]
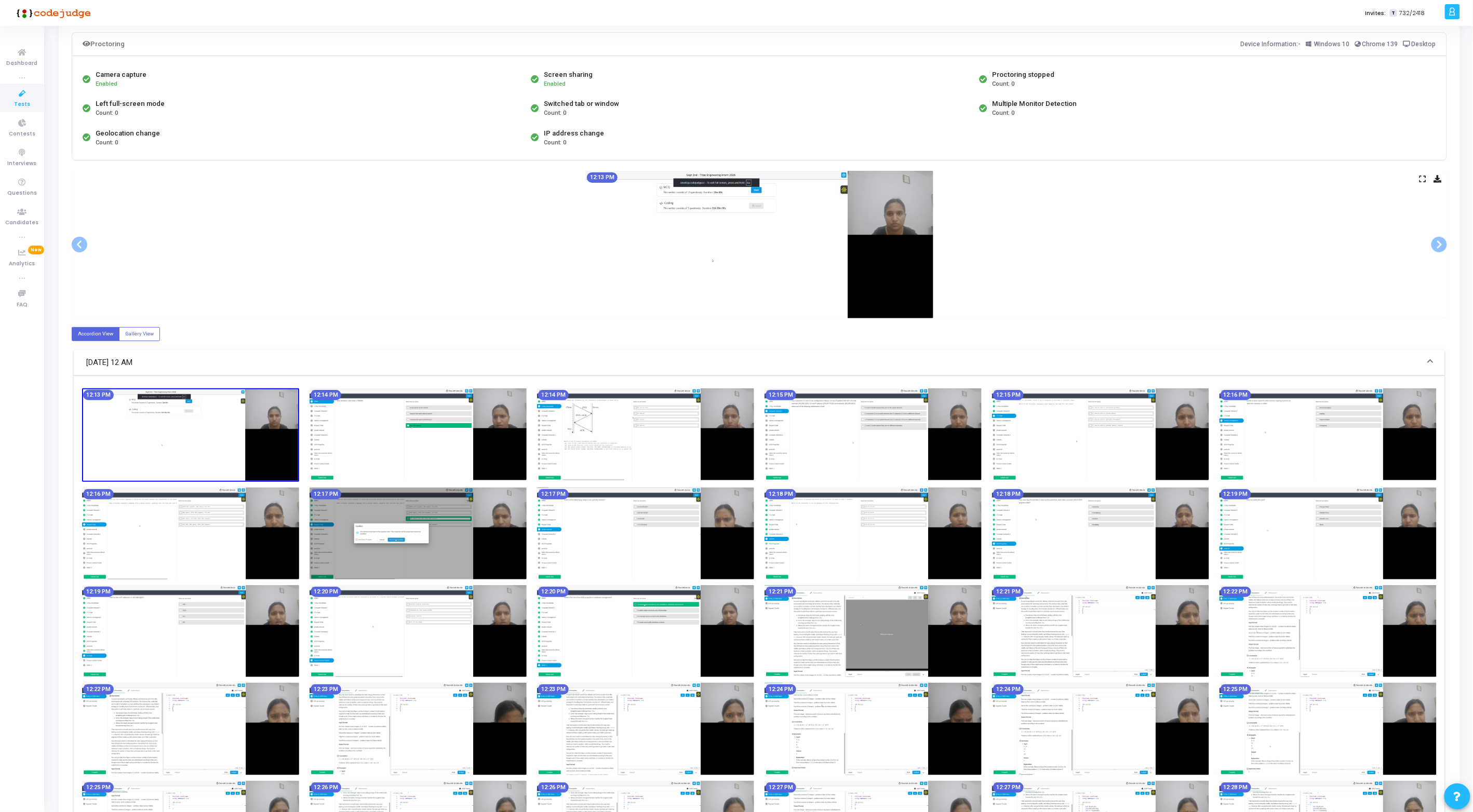
click at [1419, 177] on div "12:13 PM" at bounding box center [760, 245] width 1375 height 148
click at [362, 307] on div "12:13 PM" at bounding box center [760, 245] width 1375 height 148
